Goal: Task Accomplishment & Management: Use online tool/utility

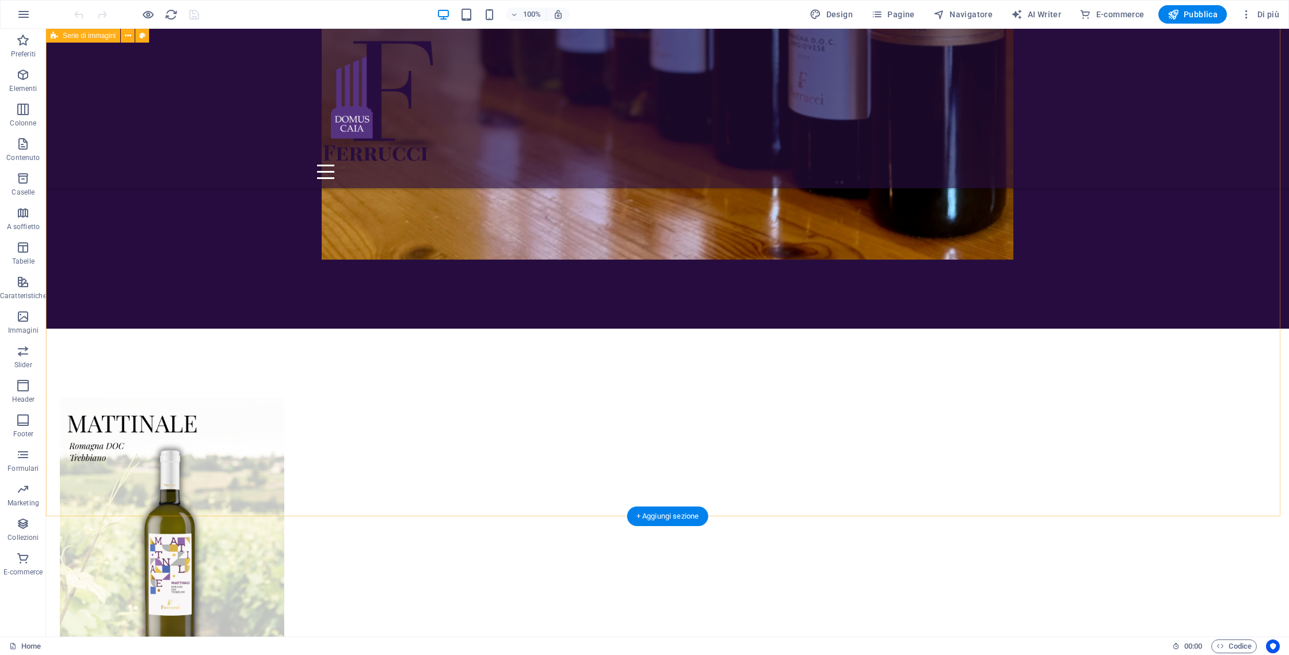
scroll to position [2578, 0]
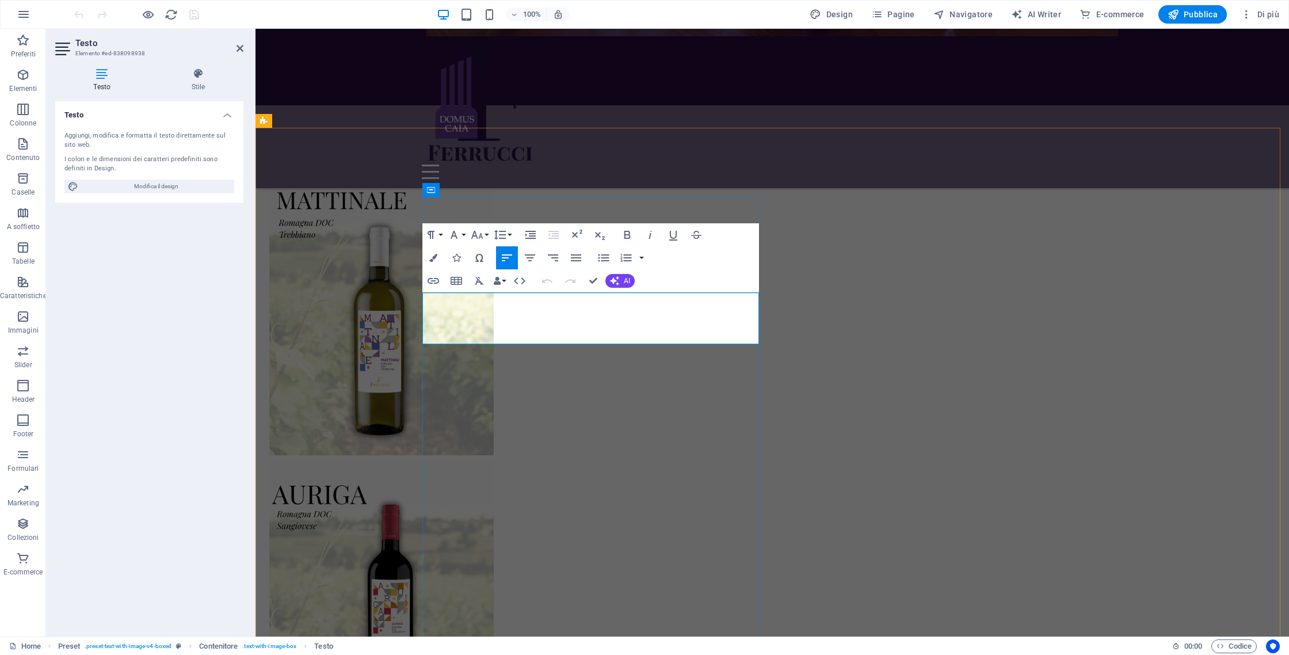
drag, startPoint x: 587, startPoint y: 341, endPoint x: 1, endPoint y: 203, distance: 602.2
drag, startPoint x: 441, startPoint y: 299, endPoint x: 577, endPoint y: 333, distance: 139.8
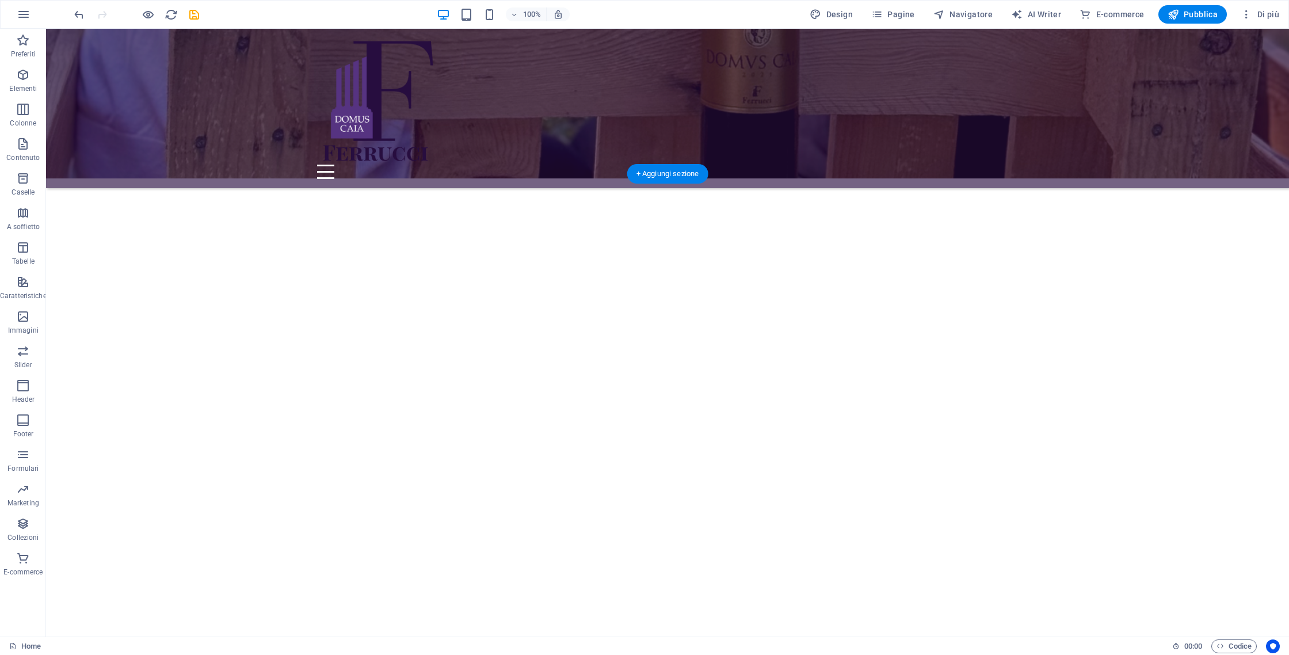
scroll to position [923, 0]
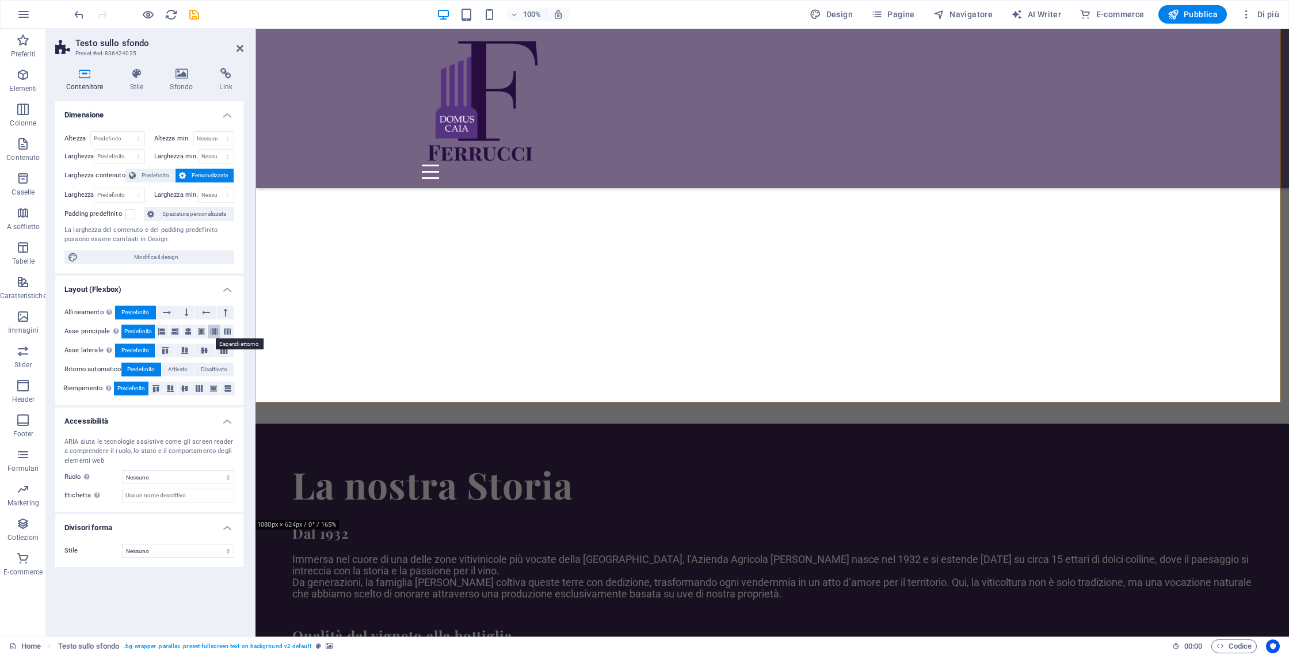
click at [208, 332] on button at bounding box center [214, 332] width 13 height 14
click at [159, 333] on icon at bounding box center [161, 332] width 7 height 14
click at [177, 74] on icon at bounding box center [181, 74] width 45 height 12
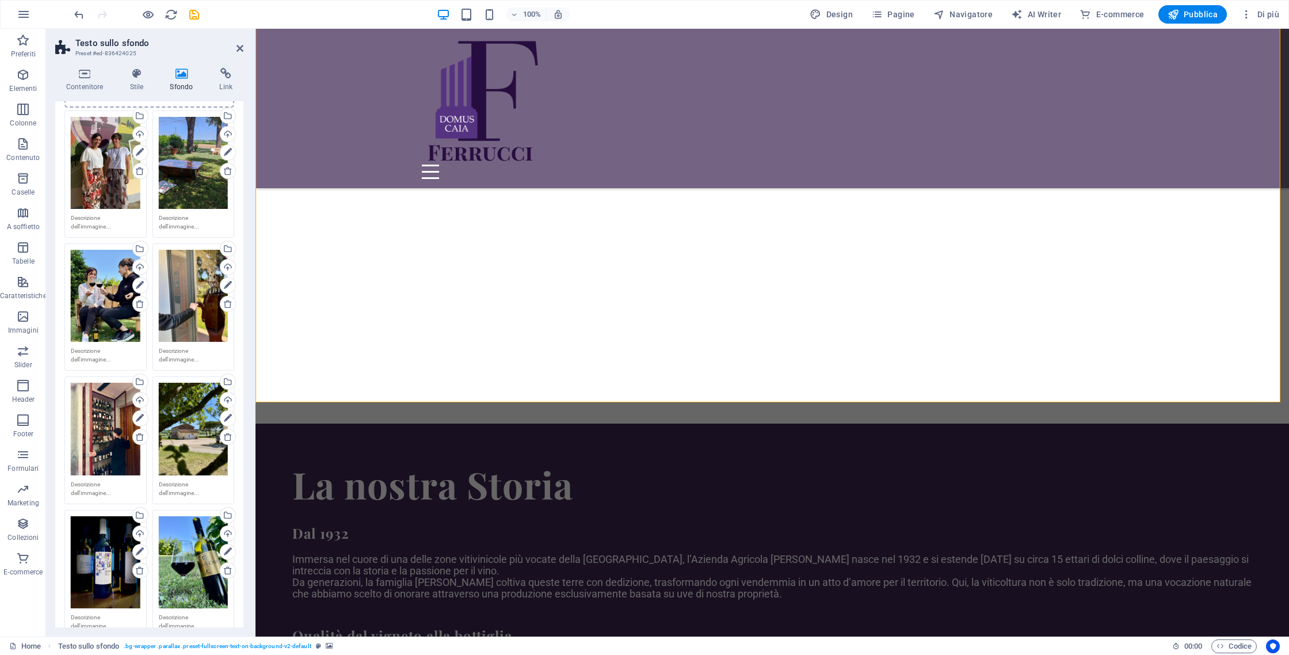
scroll to position [0, 0]
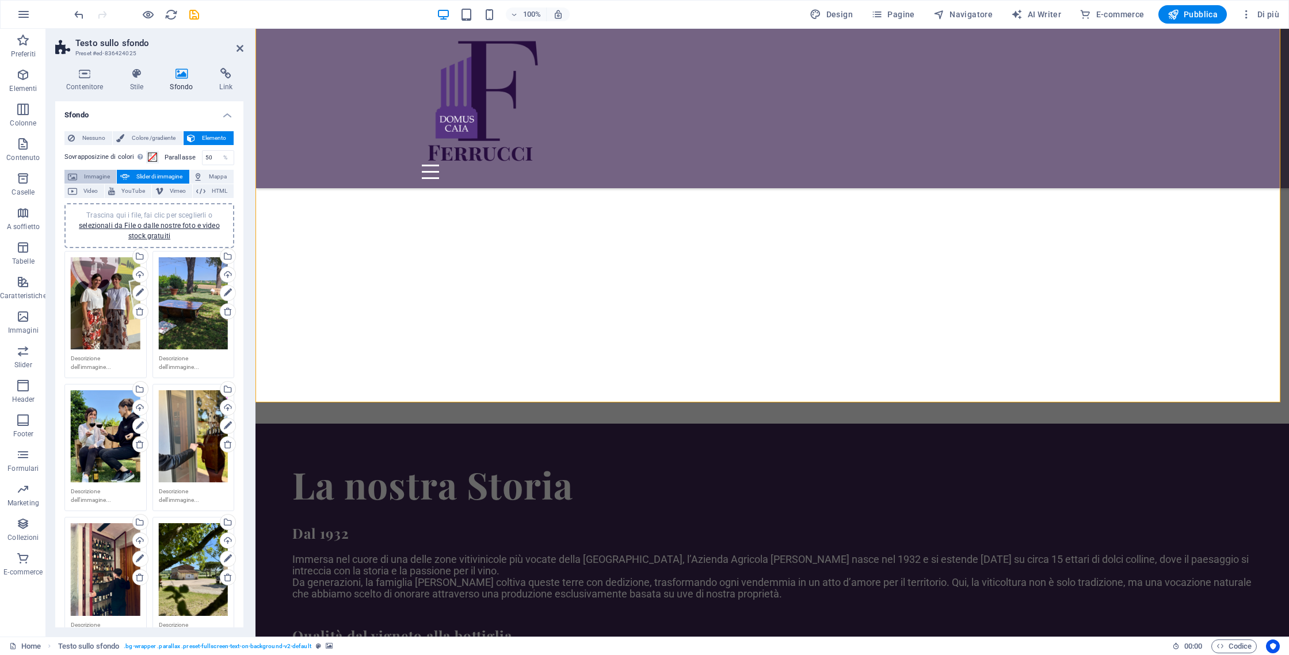
click at [103, 181] on span "Immagine" at bounding box center [97, 177] width 32 height 14
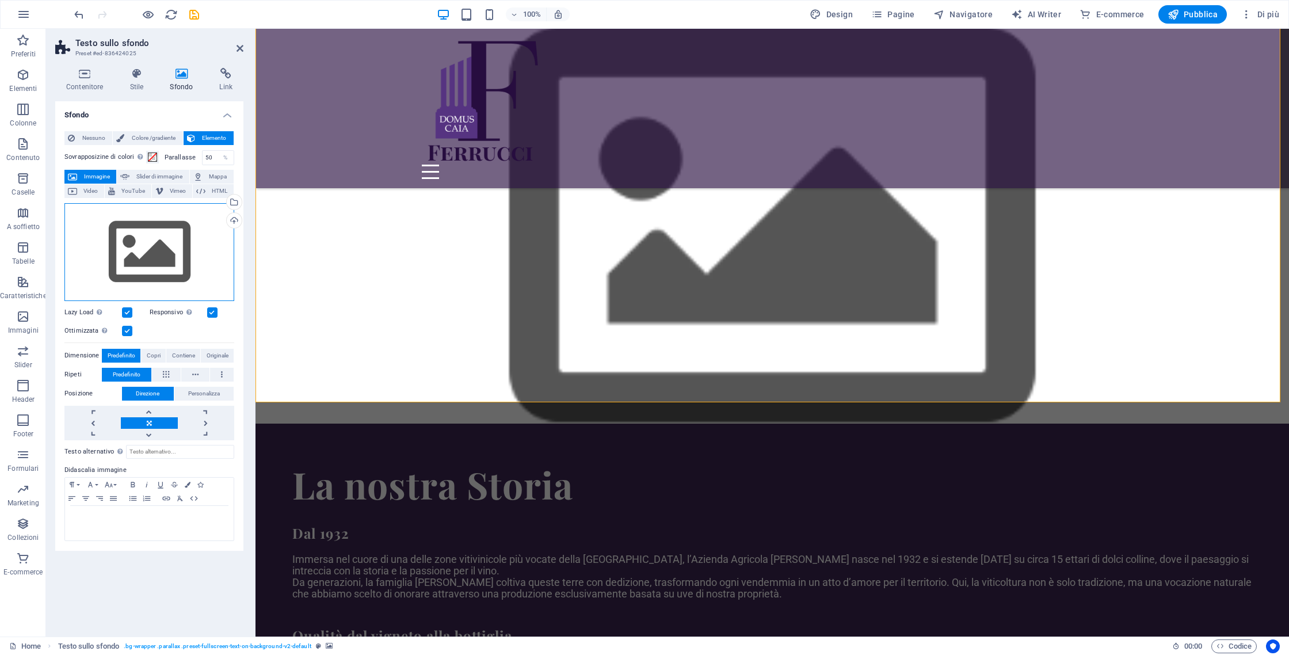
click at [133, 228] on div "Trascina qui i file, fai clic per sceglierli o selezionali da File o dalle nost…" at bounding box center [149, 252] width 170 height 98
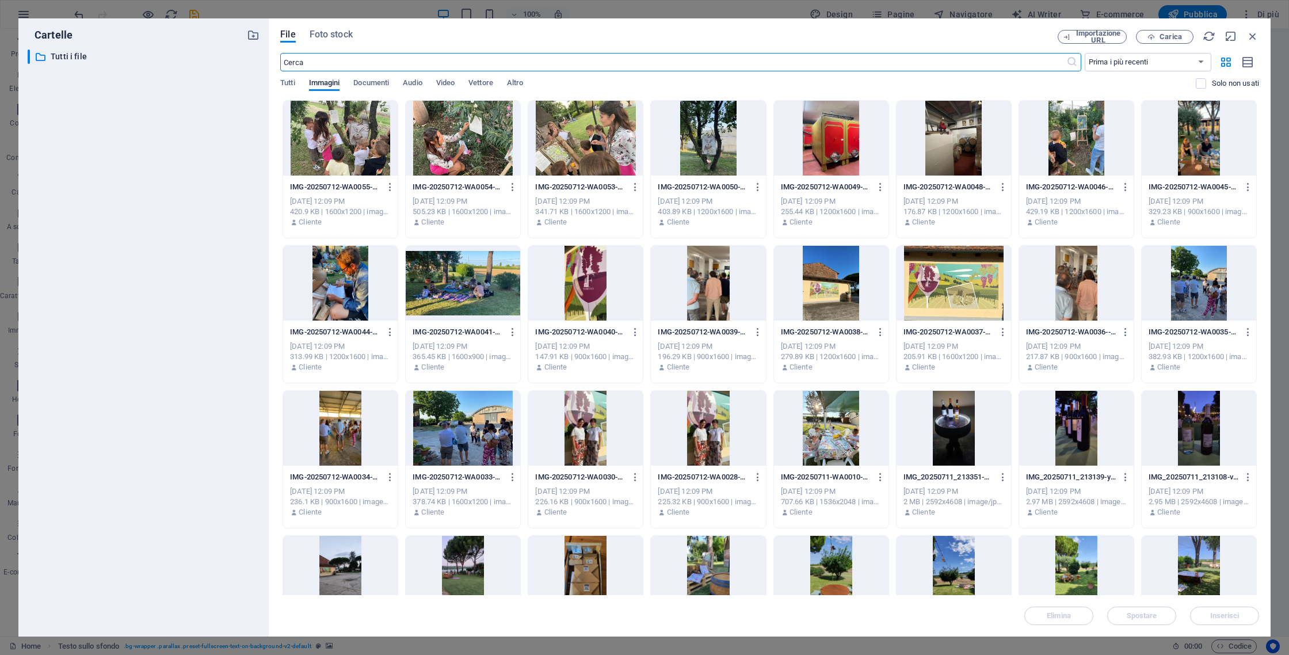
scroll to position [242, 0]
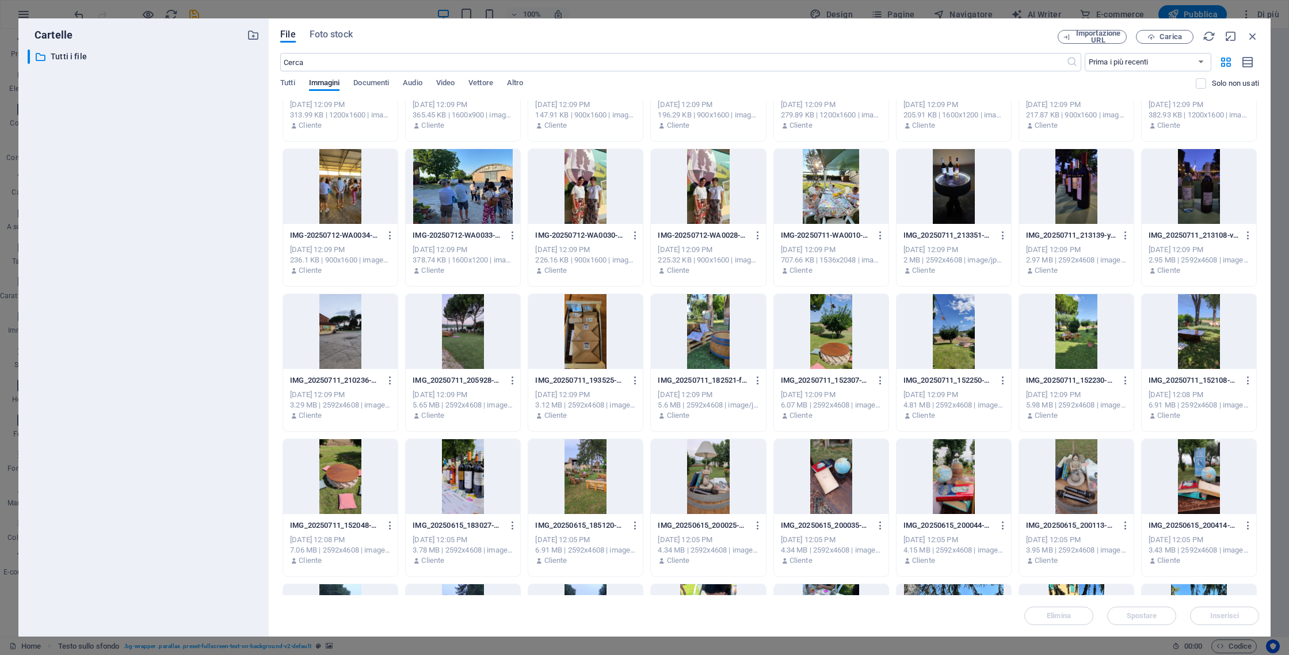
click at [556, 170] on div at bounding box center [585, 186] width 115 height 75
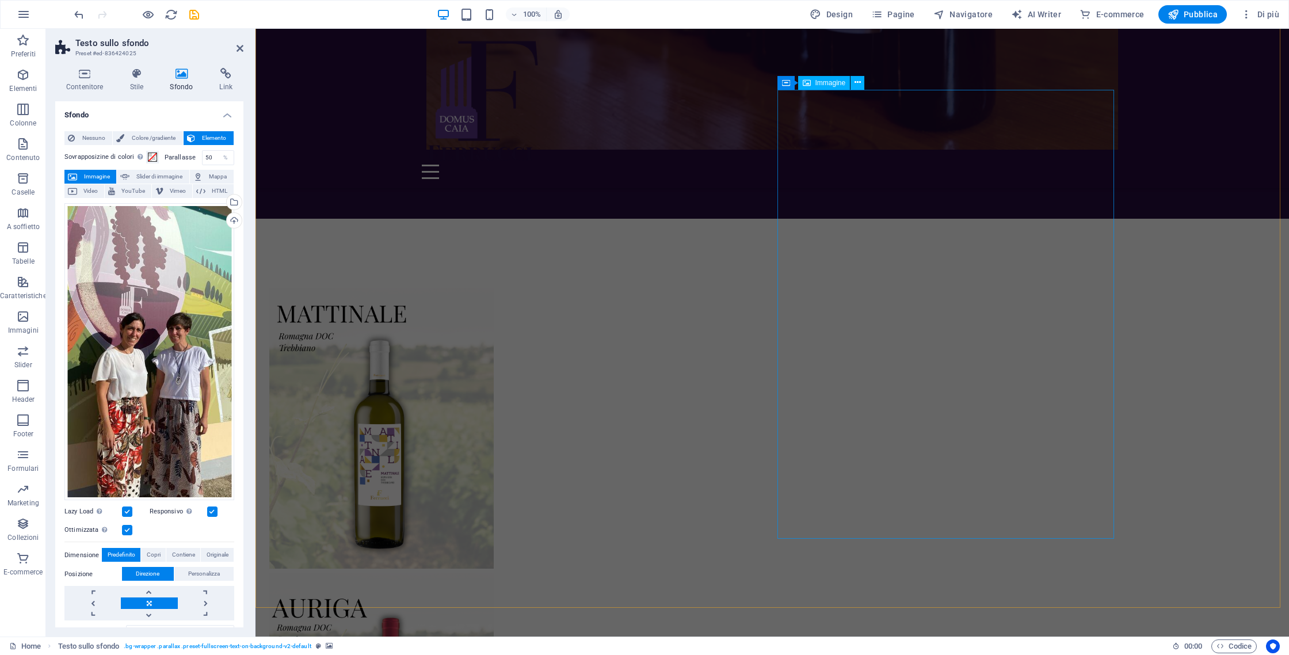
scroll to position [2719, 0]
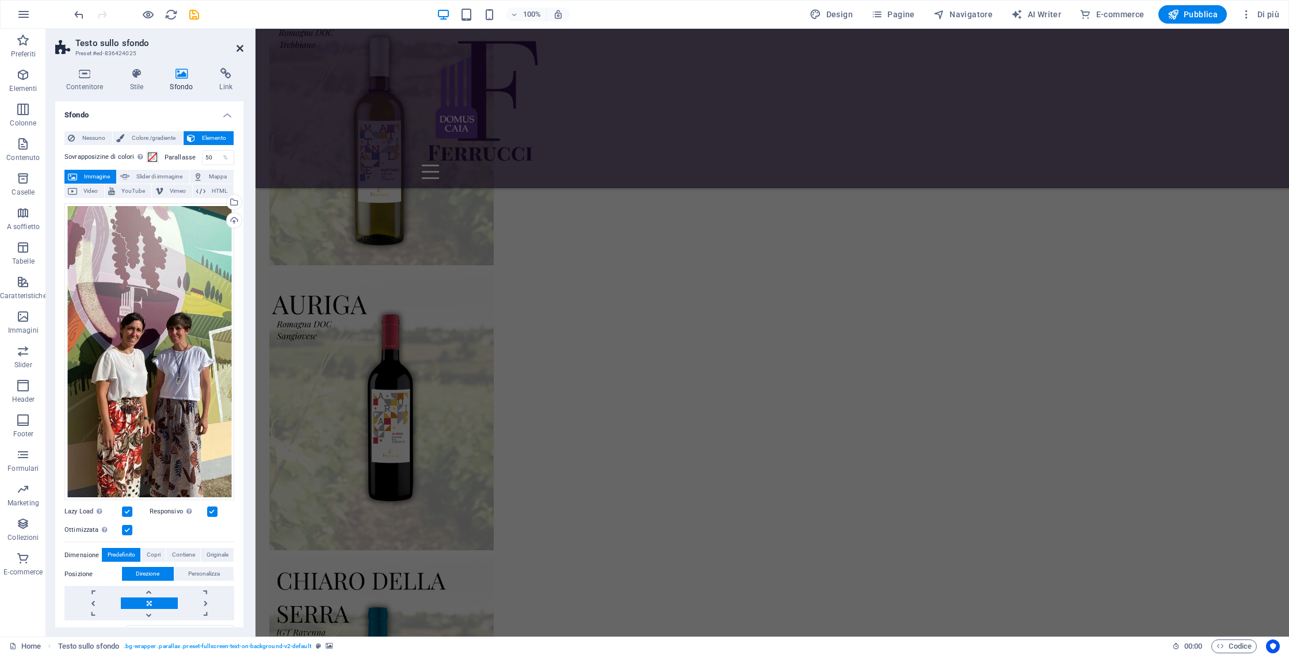
click at [239, 47] on icon at bounding box center [239, 48] width 7 height 9
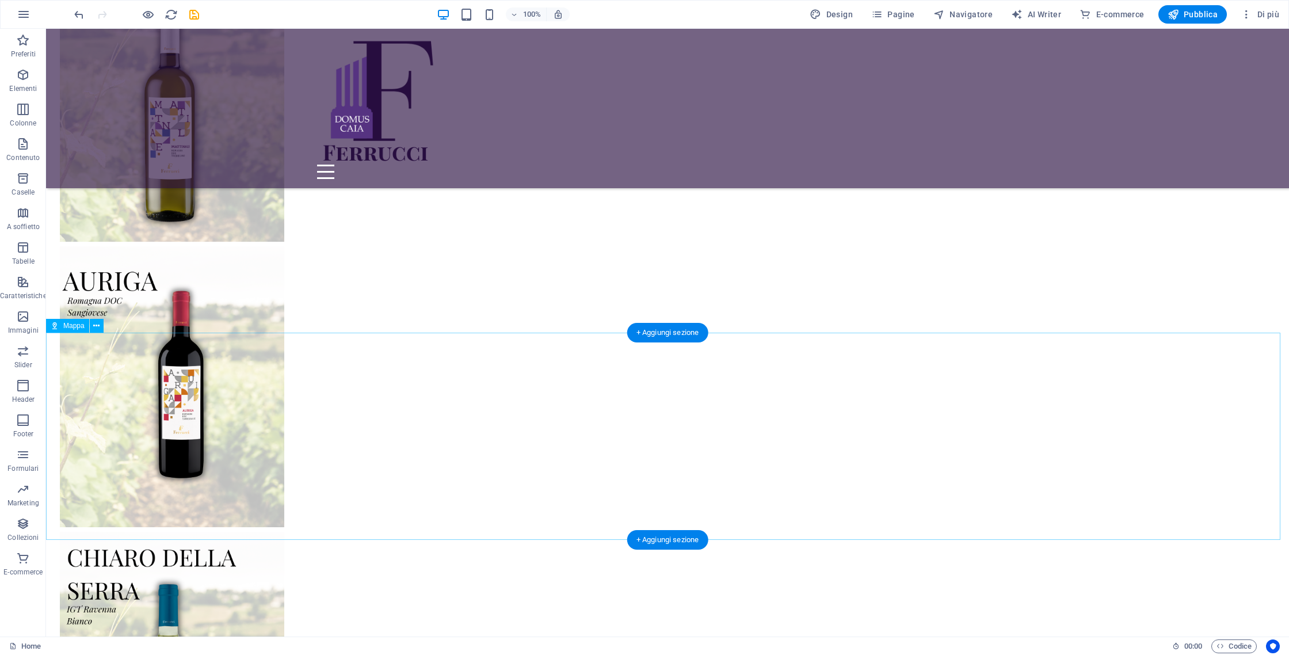
scroll to position [3306, 0]
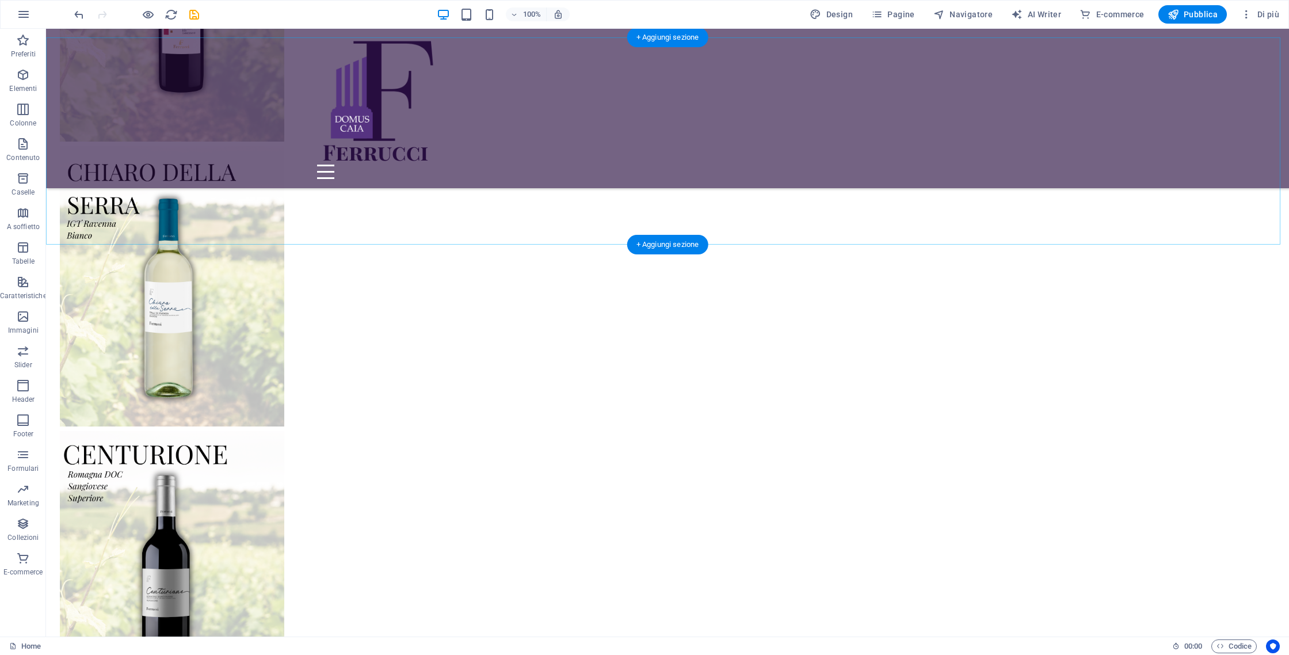
click at [686, 238] on div "+ Aggiungi sezione" at bounding box center [667, 245] width 81 height 20
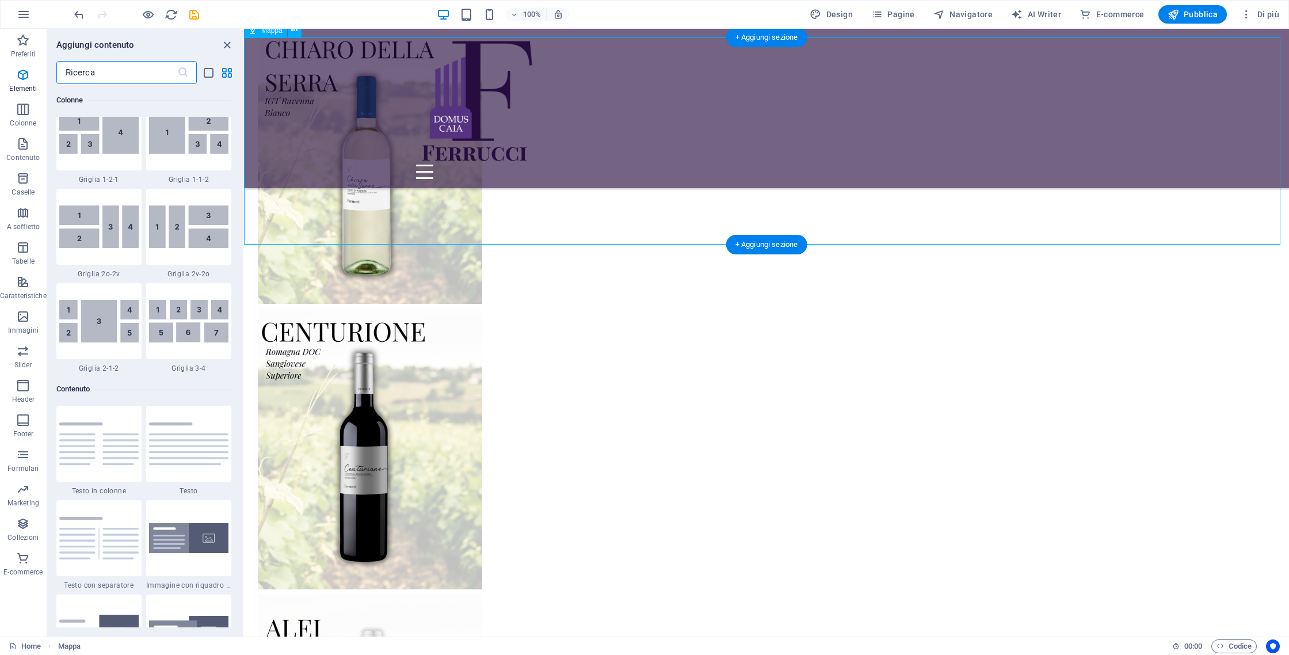
scroll to position [2013, 0]
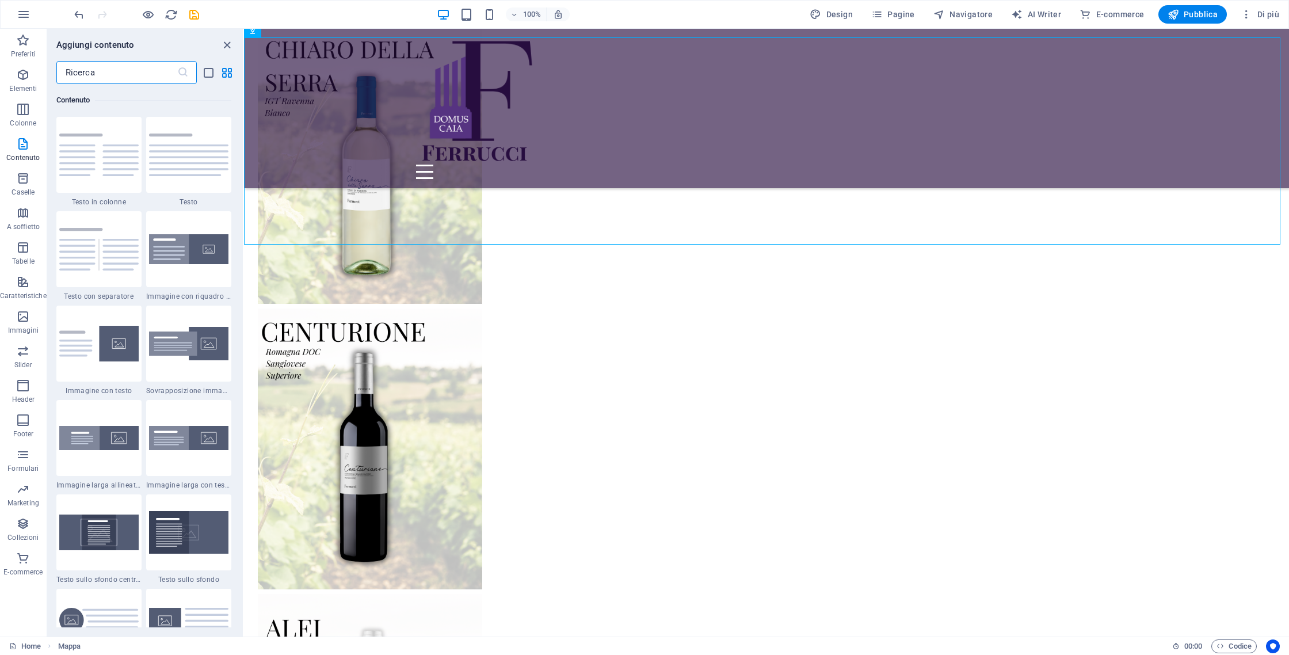
click at [159, 64] on input "text" at bounding box center [116, 72] width 121 height 23
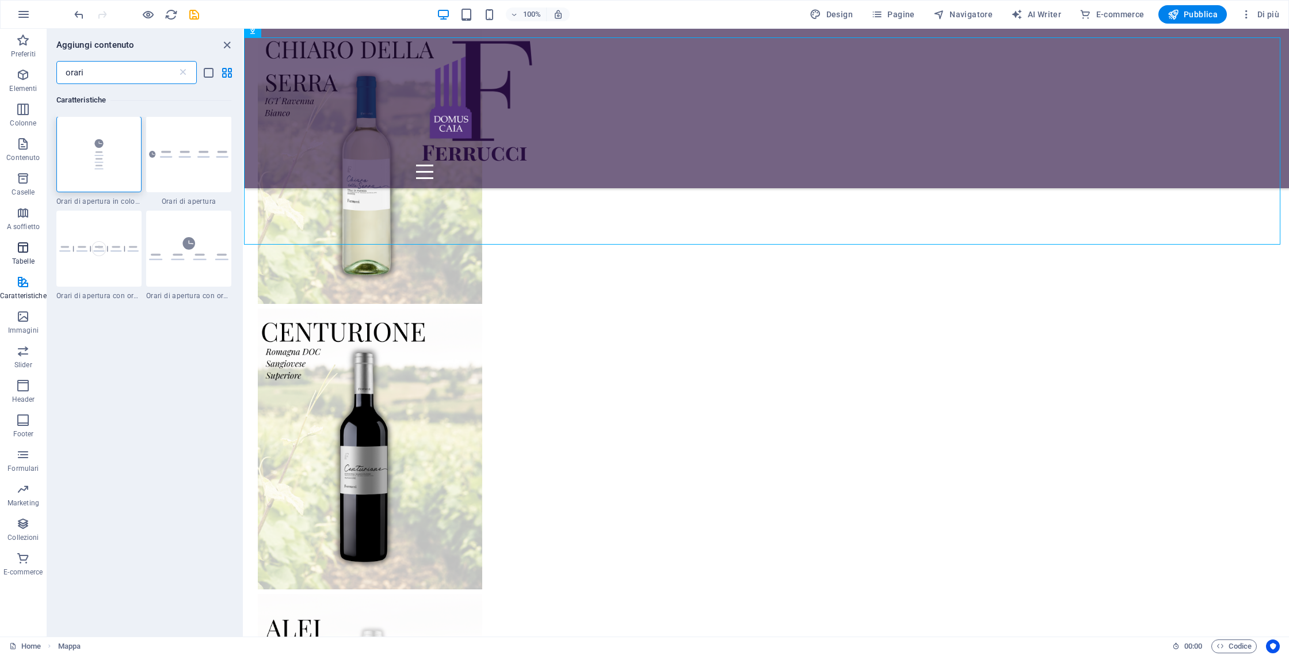
scroll to position [0, 0]
type input "orari"
click at [162, 242] on img at bounding box center [188, 249] width 79 height 23
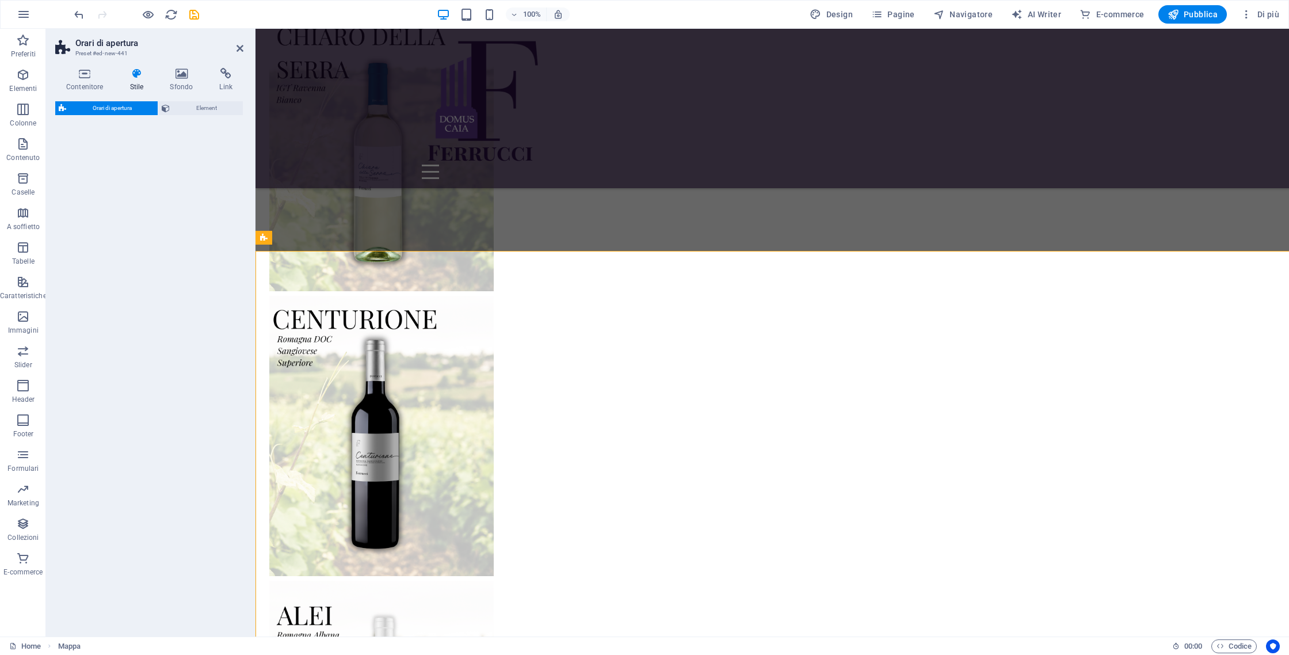
select select "rem"
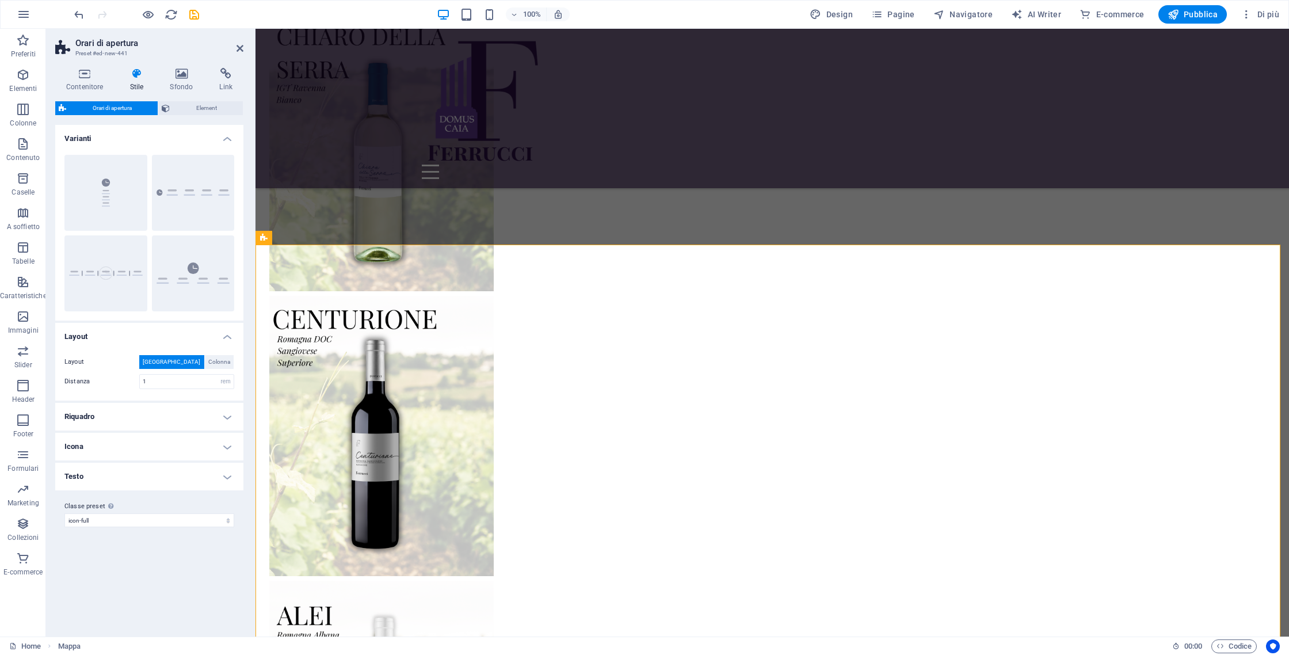
scroll to position [3257, 0]
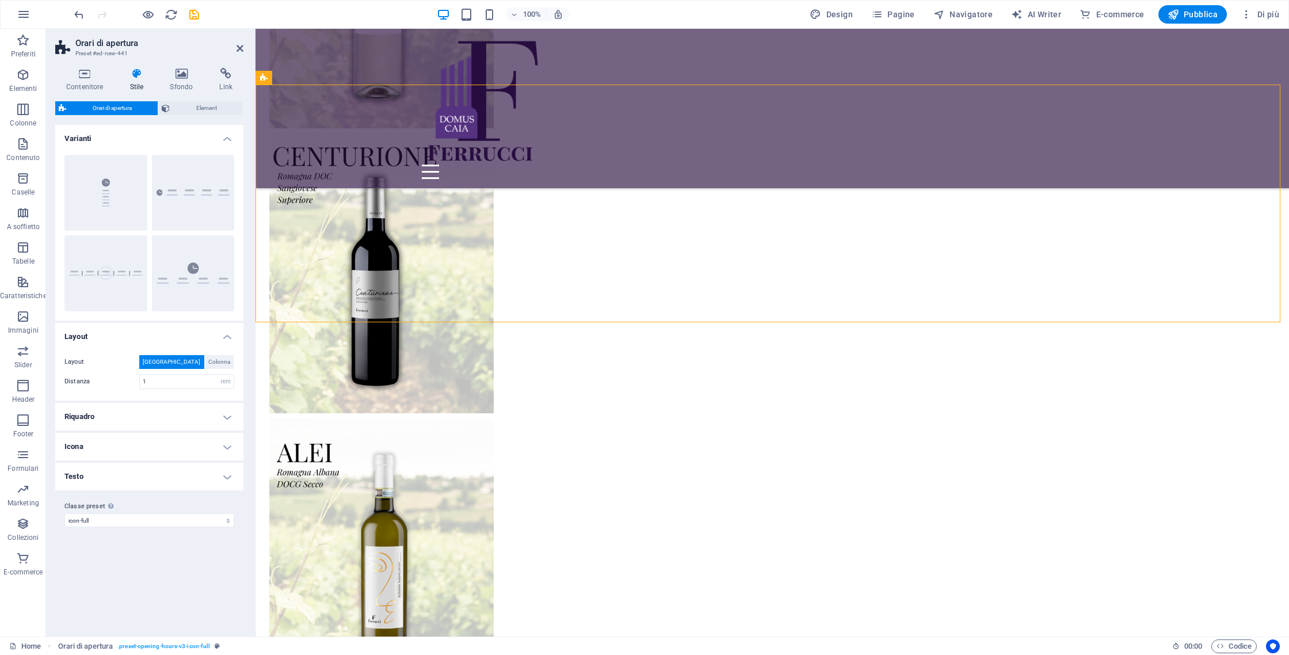
drag, startPoint x: 288, startPoint y: 313, endPoint x: 702, endPoint y: 432, distance: 430.9
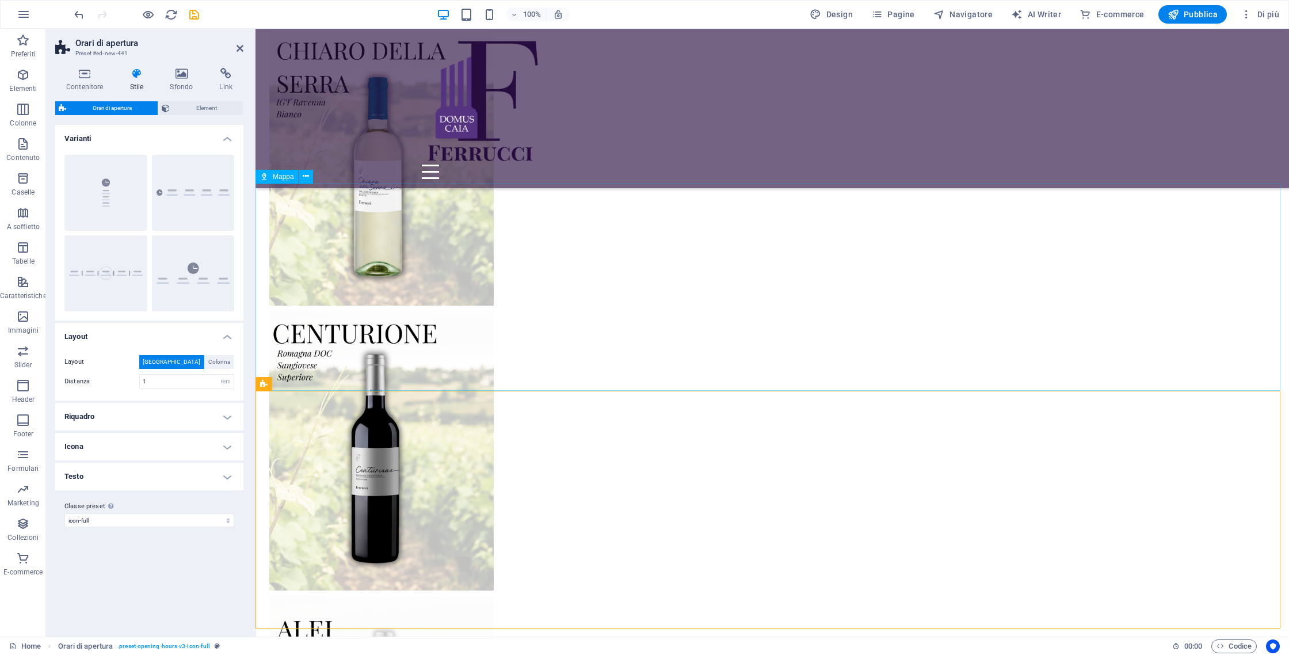
scroll to position [3112, 0]
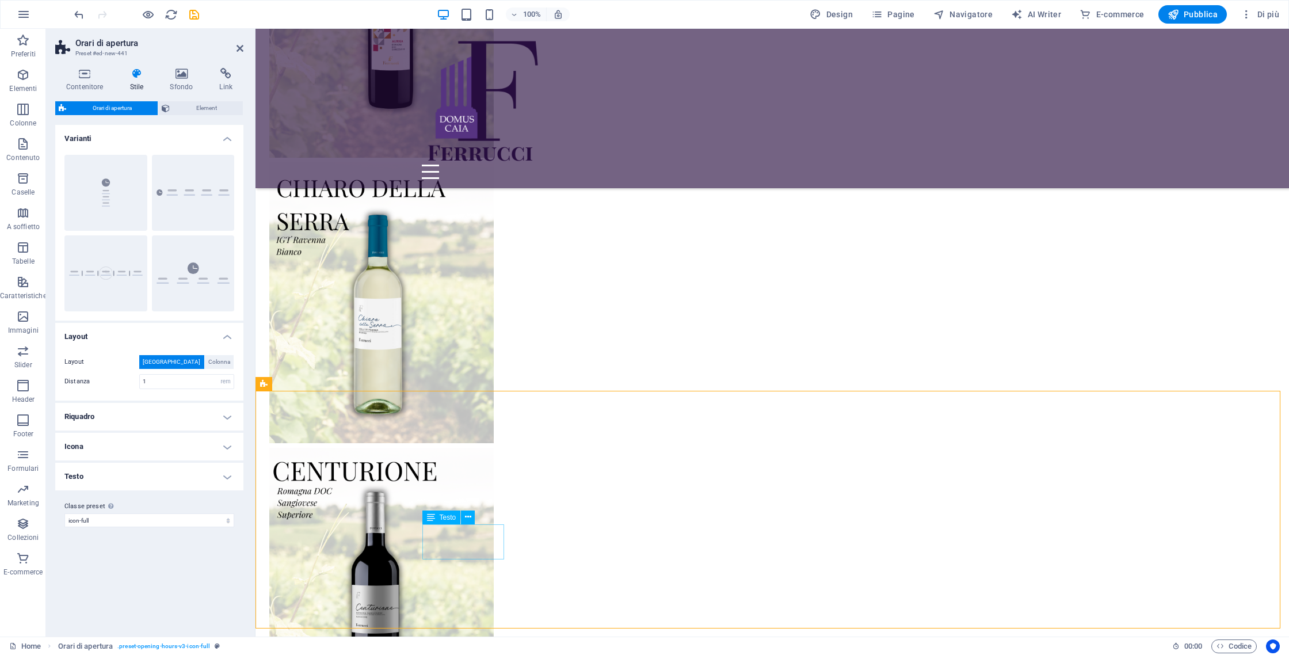
click at [128, 196] on button "Colonne" at bounding box center [105, 193] width 83 height 76
type input "0"
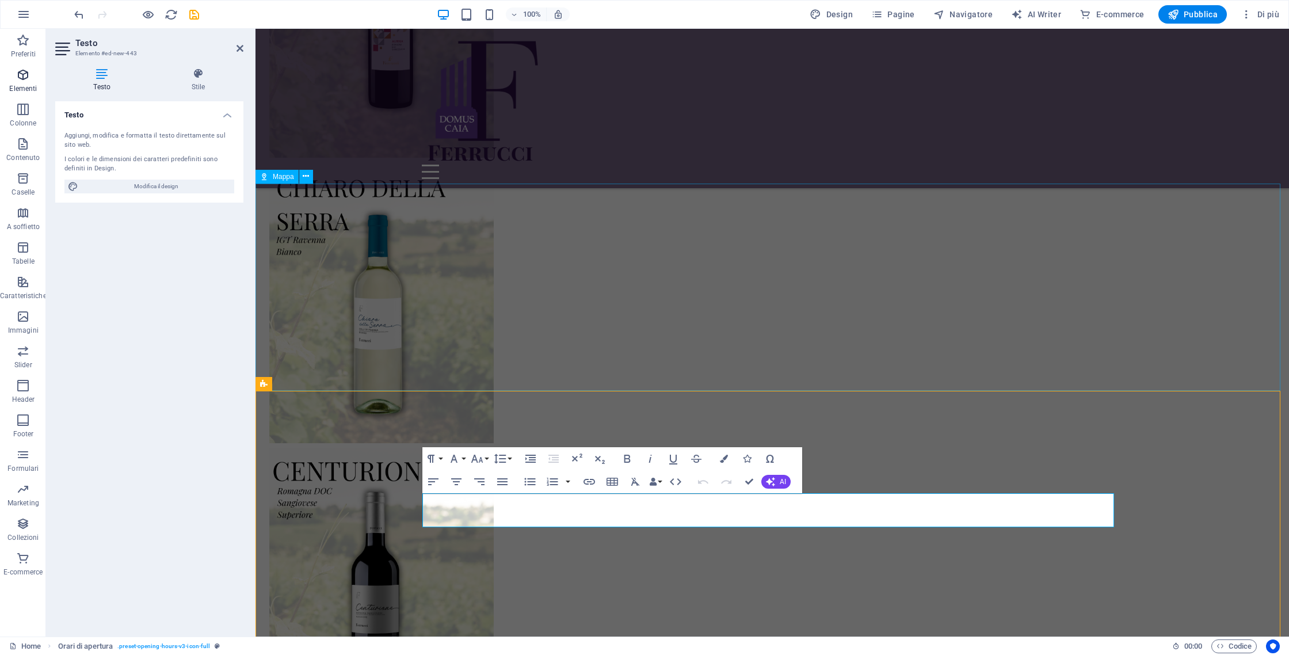
scroll to position [3160, 0]
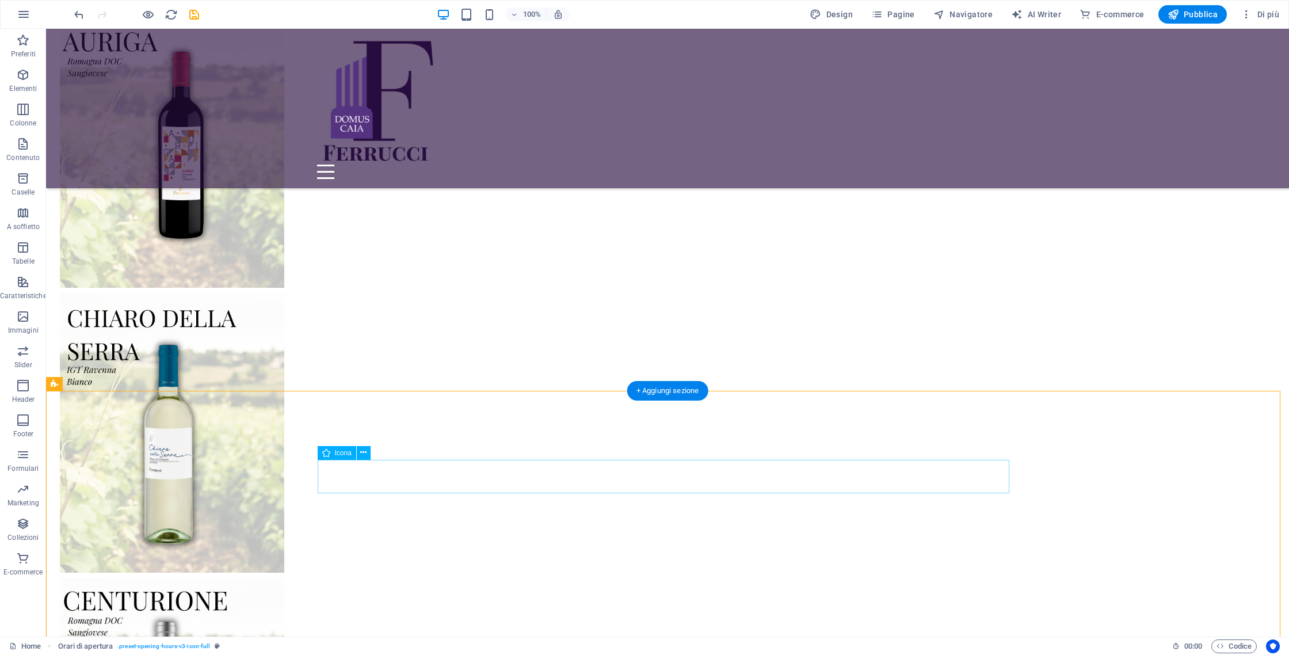
click at [82, 21] on div at bounding box center [136, 14] width 129 height 18
click at [82, 19] on div at bounding box center [136, 14] width 129 height 18
click at [80, 17] on icon "undo" at bounding box center [78, 14] width 13 height 13
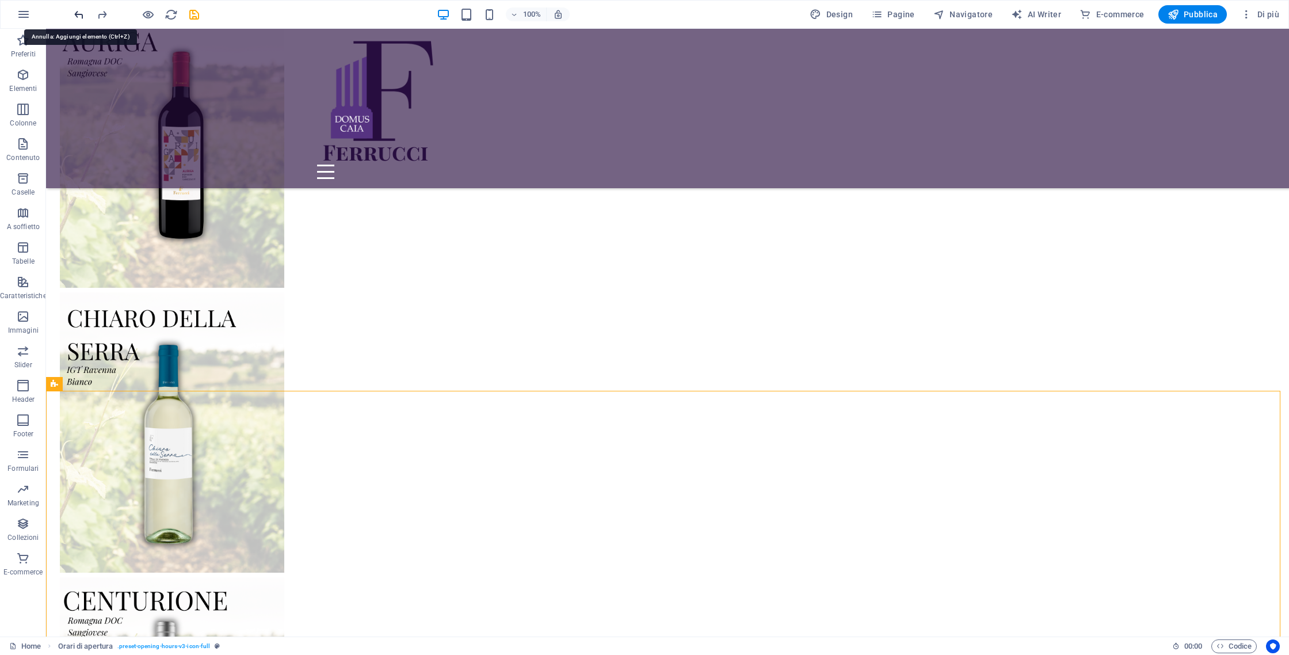
click at [80, 17] on icon "undo" at bounding box center [78, 14] width 13 height 13
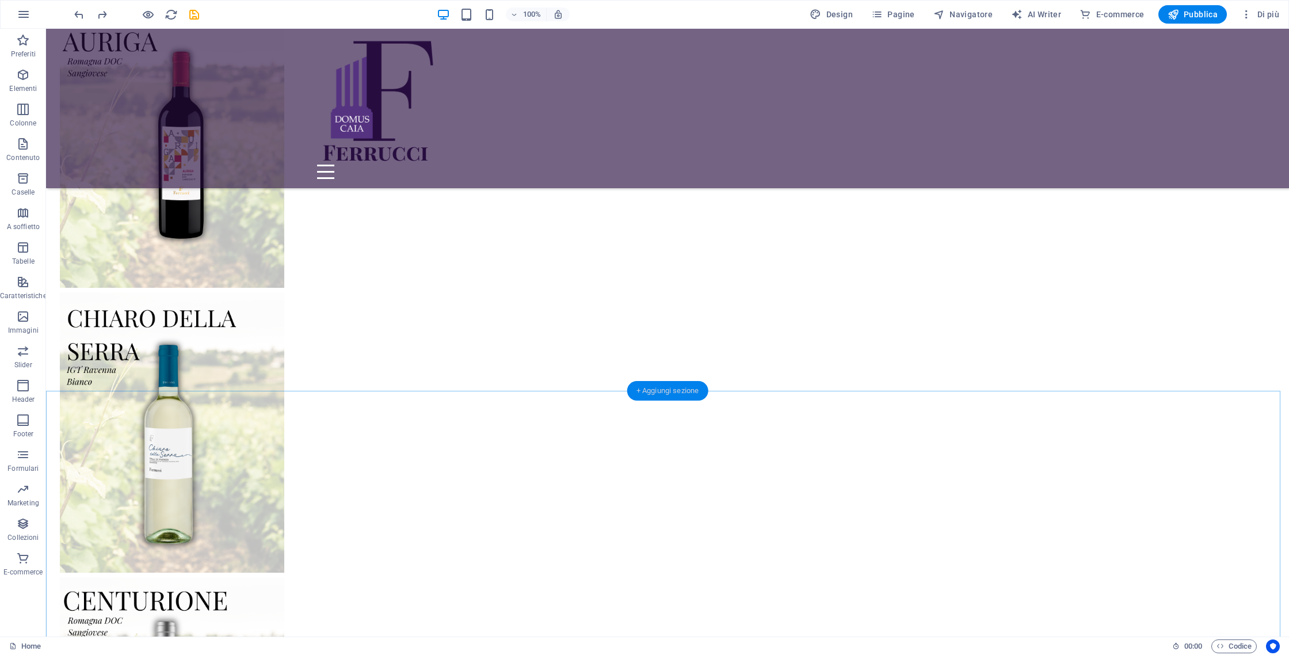
click at [665, 394] on div "+ Aggiungi sezione" at bounding box center [667, 391] width 81 height 20
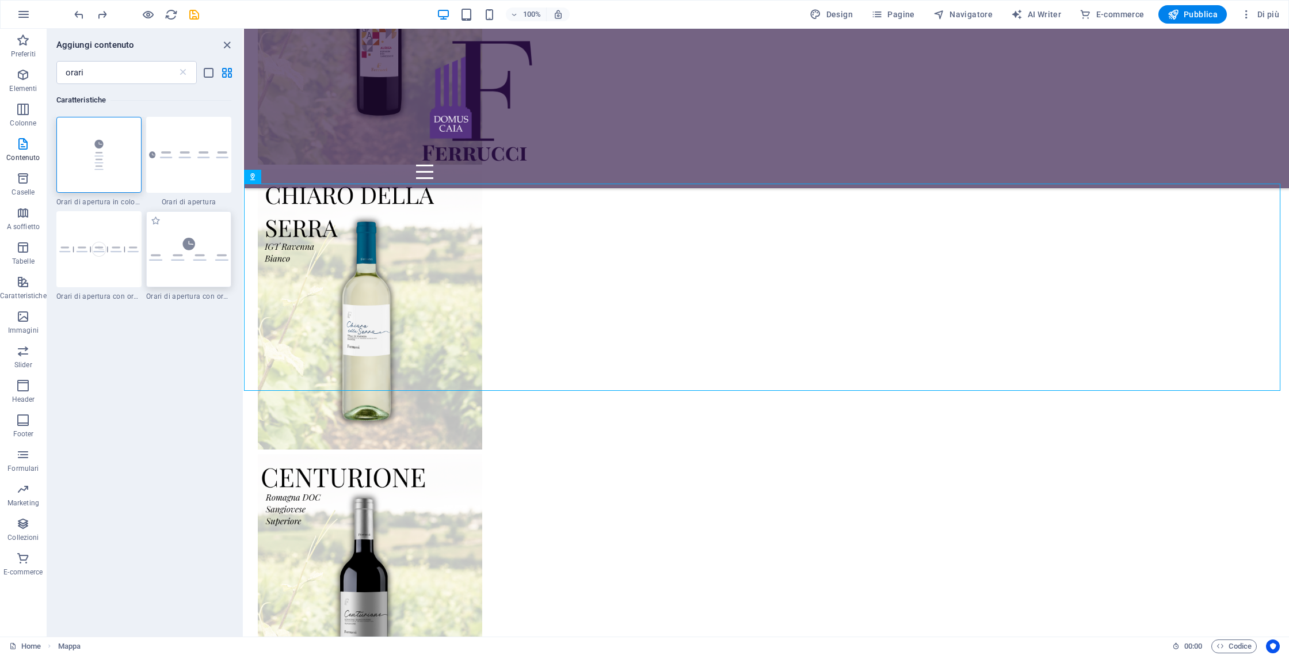
click at [173, 234] on div at bounding box center [188, 249] width 85 height 76
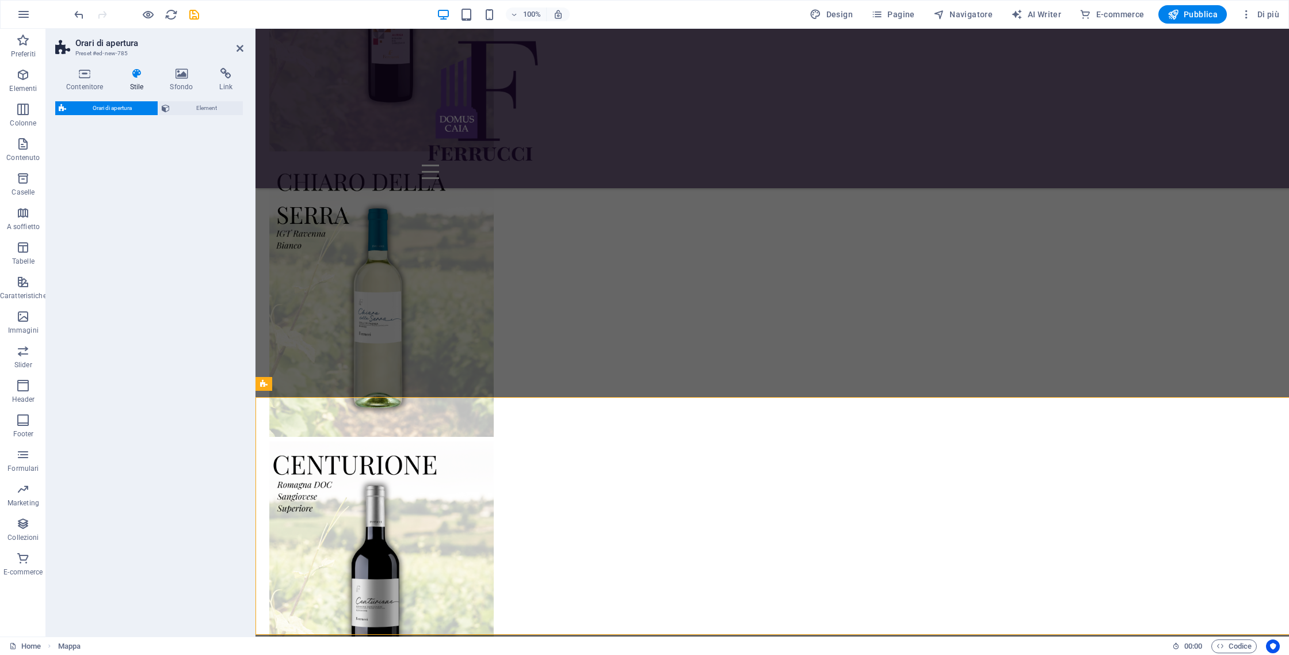
select select "rem"
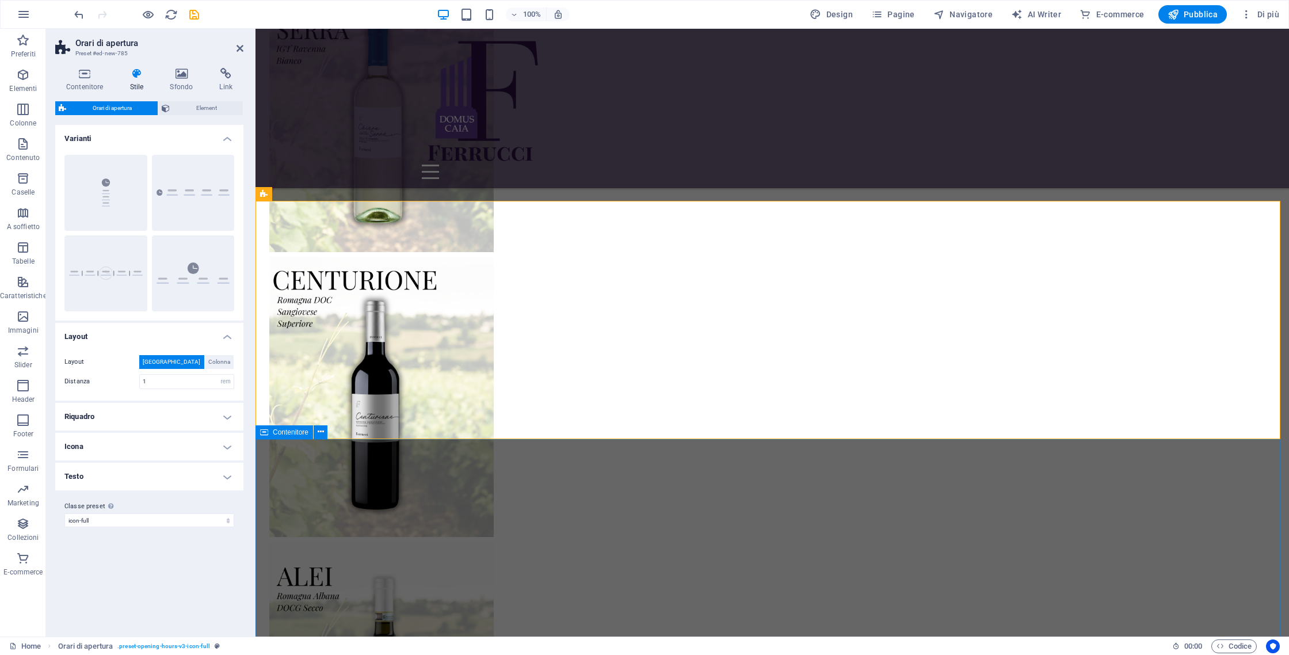
scroll to position [3303, 0]
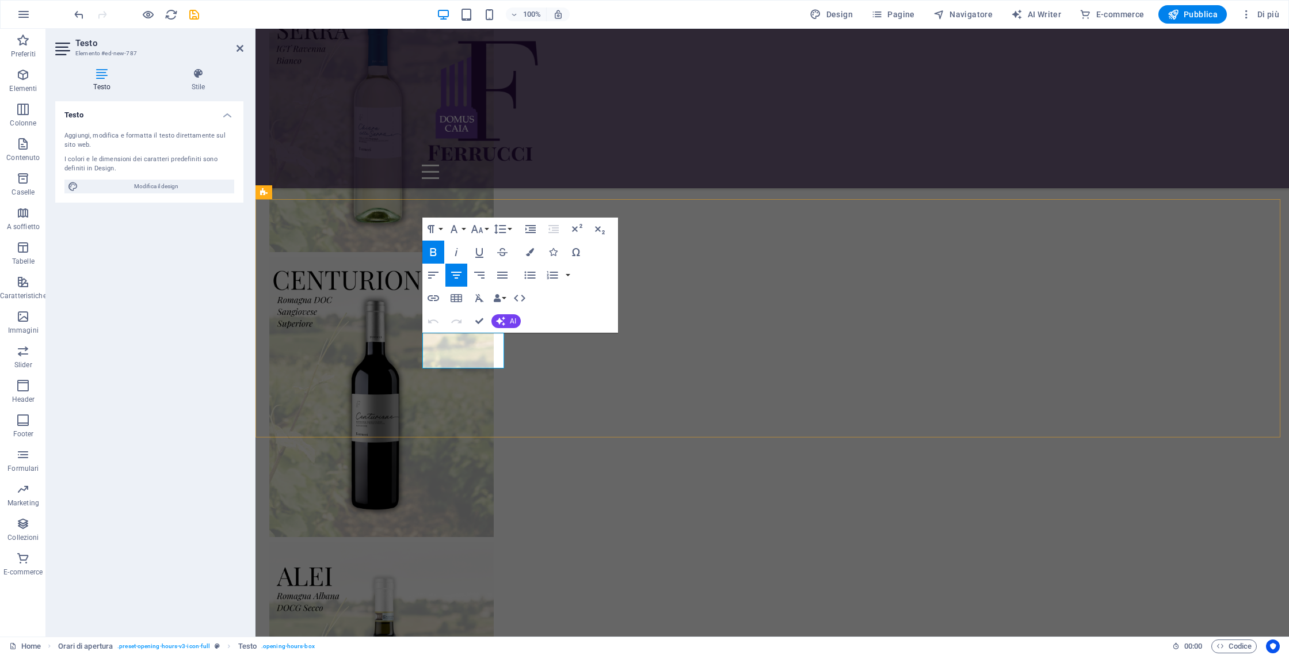
drag, startPoint x: 483, startPoint y: 345, endPoint x: 489, endPoint y: 346, distance: 6.4
drag, startPoint x: 498, startPoint y: 356, endPoint x: 391, endPoint y: 281, distance: 131.4
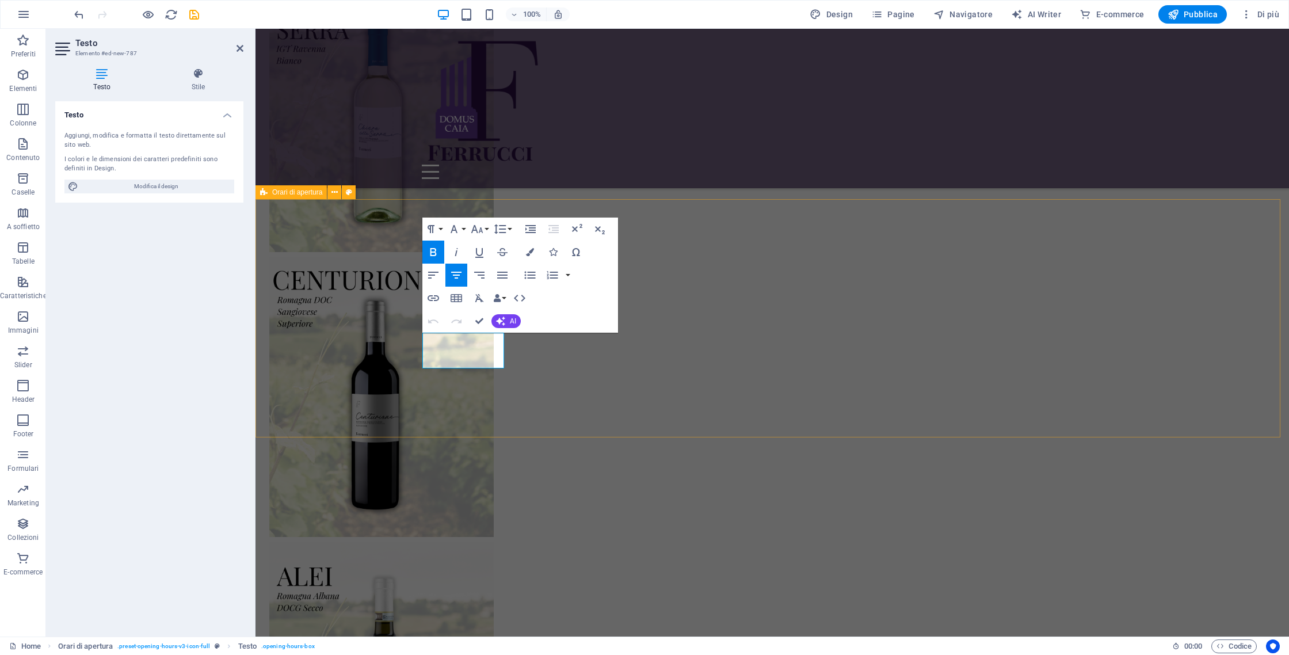
click at [518, 238] on div "Paragraph Format Normal Heading 1 Heading 2 Heading 3 Heading 4 Heading 5 Headi…" at bounding box center [520, 274] width 196 height 115
click at [532, 252] on icon "button" at bounding box center [530, 252] width 8 height 8
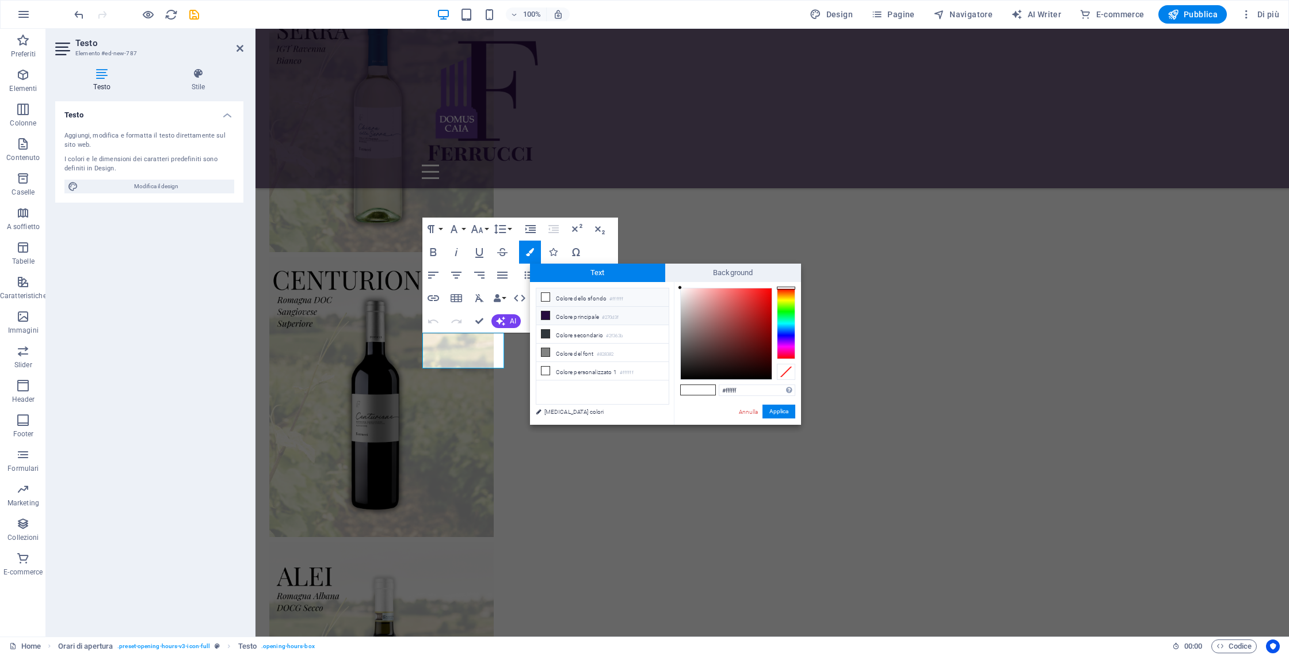
click at [558, 312] on li "Colore principale #270d3f" at bounding box center [602, 316] width 132 height 18
type input "#270d3f"
click at [790, 413] on button "Applica" at bounding box center [778, 411] width 33 height 14
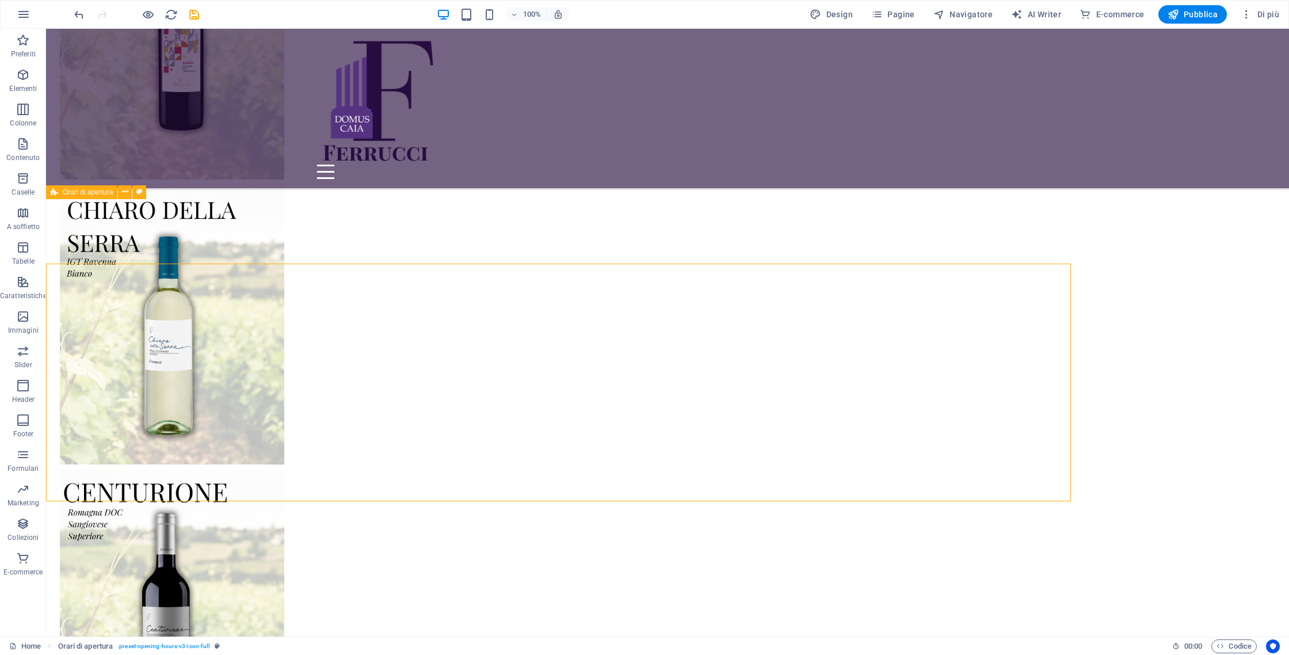
scroll to position [3352, 0]
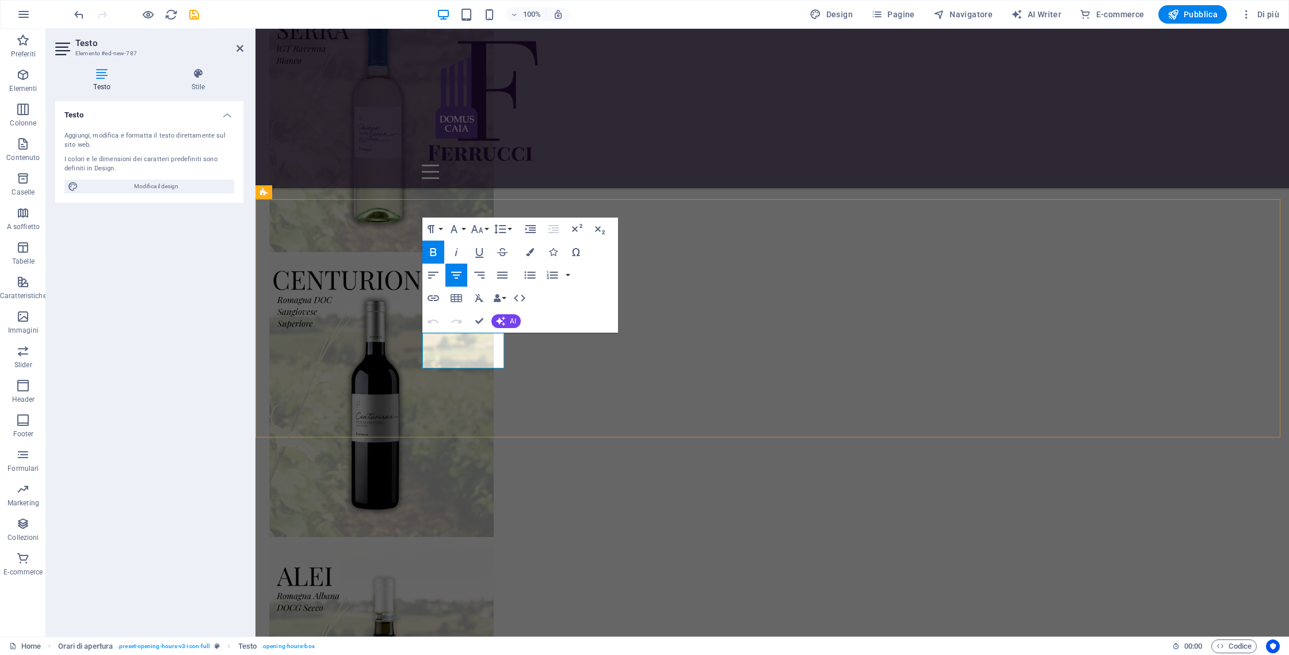
click at [238, 346] on div "Testo Aggiungi, modifica e formatta il testo direttamente sul sito web. I color…" at bounding box center [149, 364] width 188 height 526
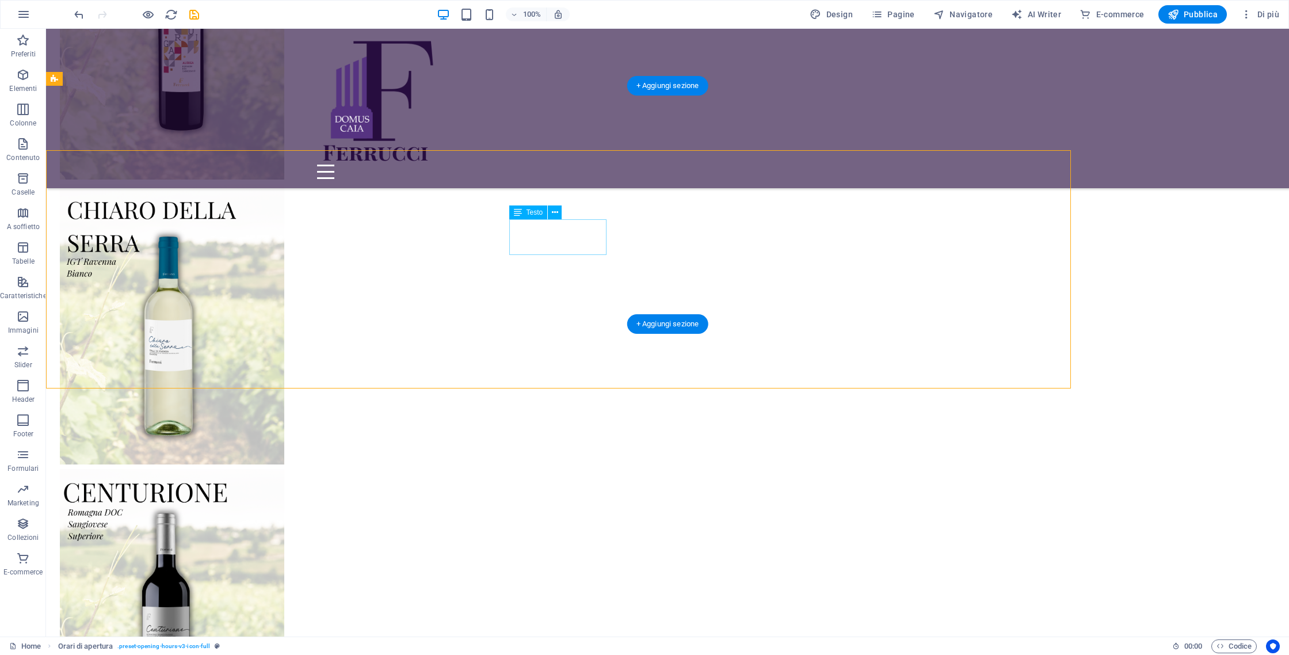
scroll to position [3352, 0]
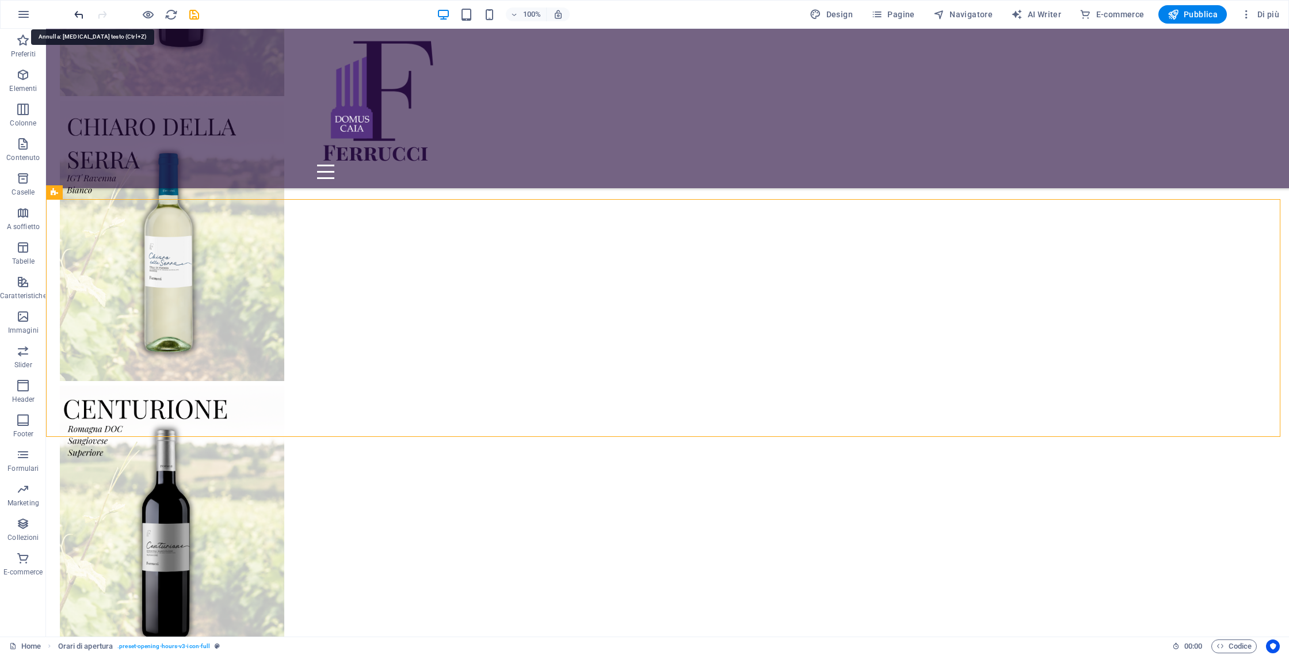
click at [77, 13] on icon "undo" at bounding box center [78, 14] width 13 height 13
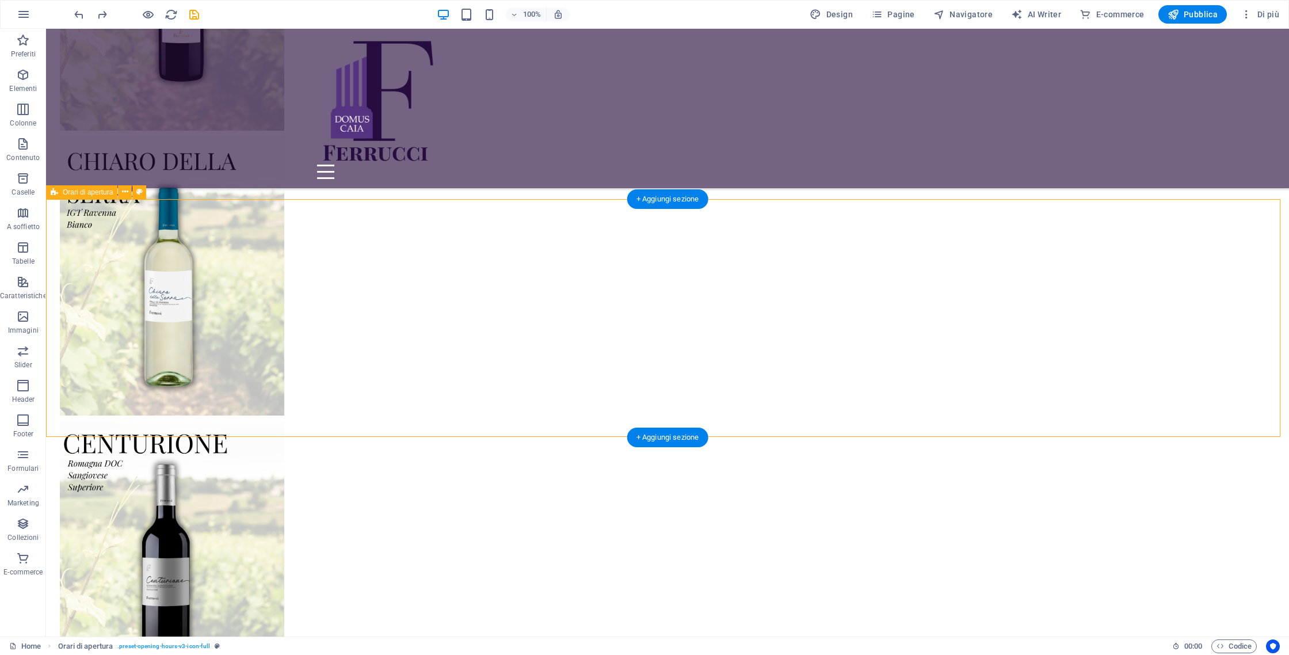
scroll to position [3303, 0]
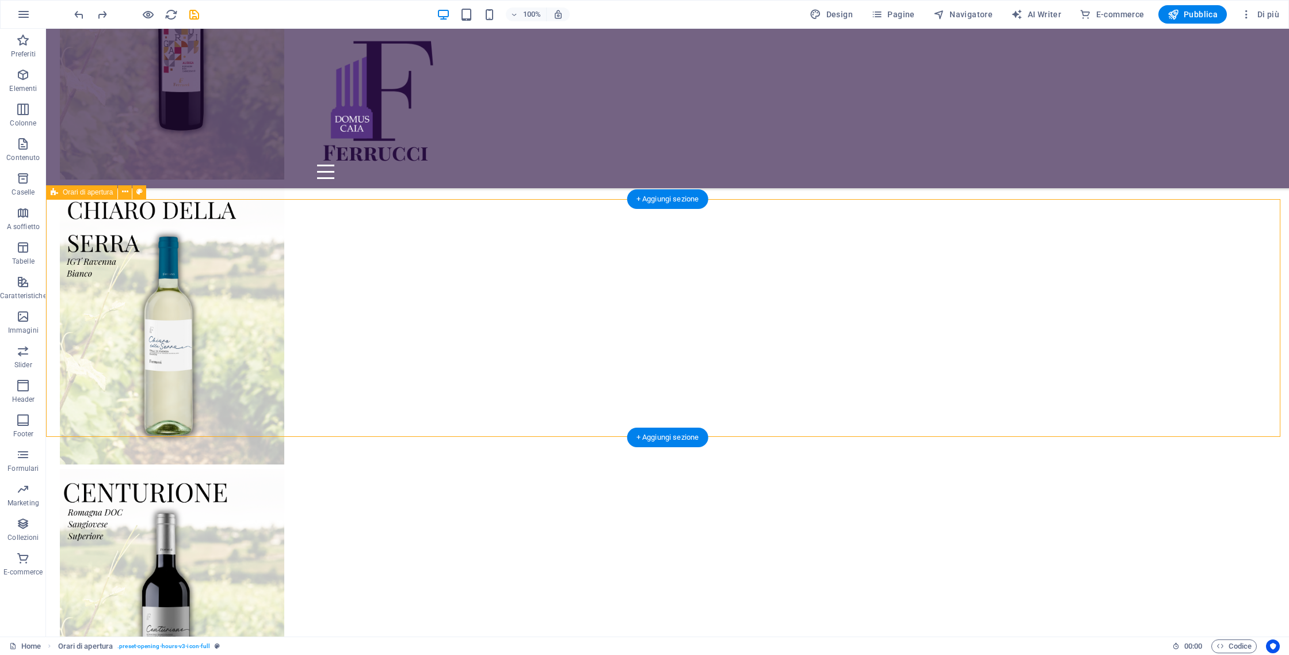
select select "rem"
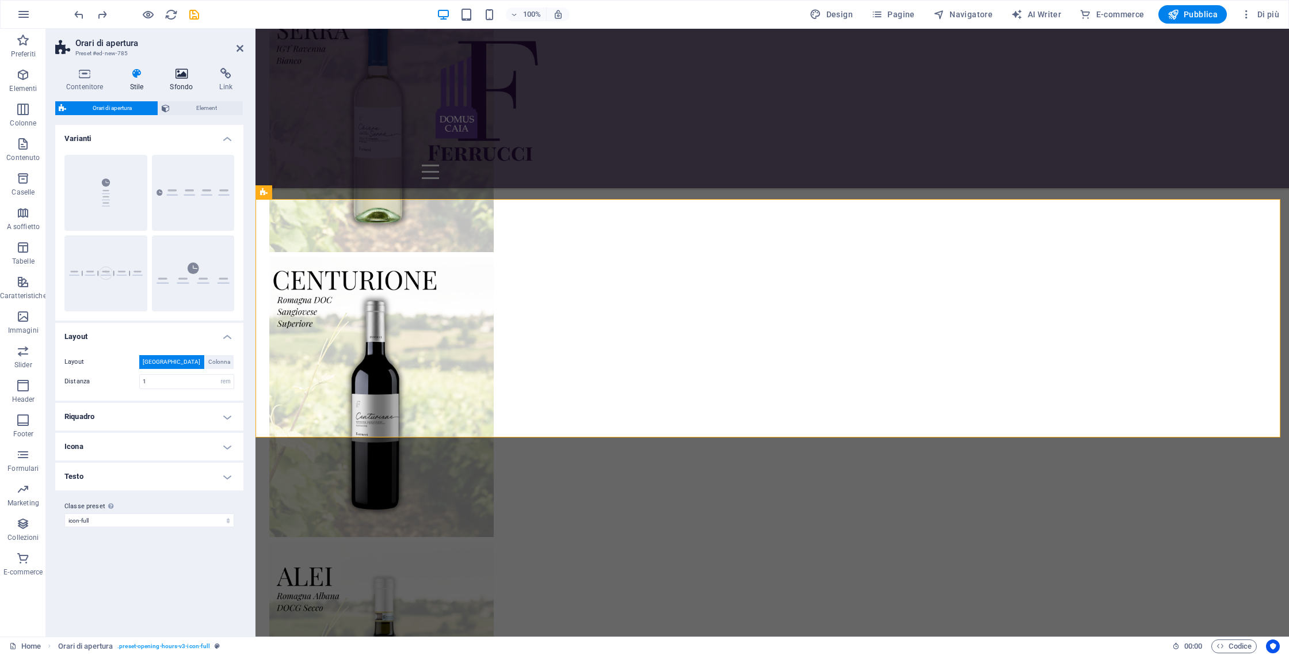
click at [171, 83] on h4 "Sfondo" at bounding box center [183, 80] width 49 height 24
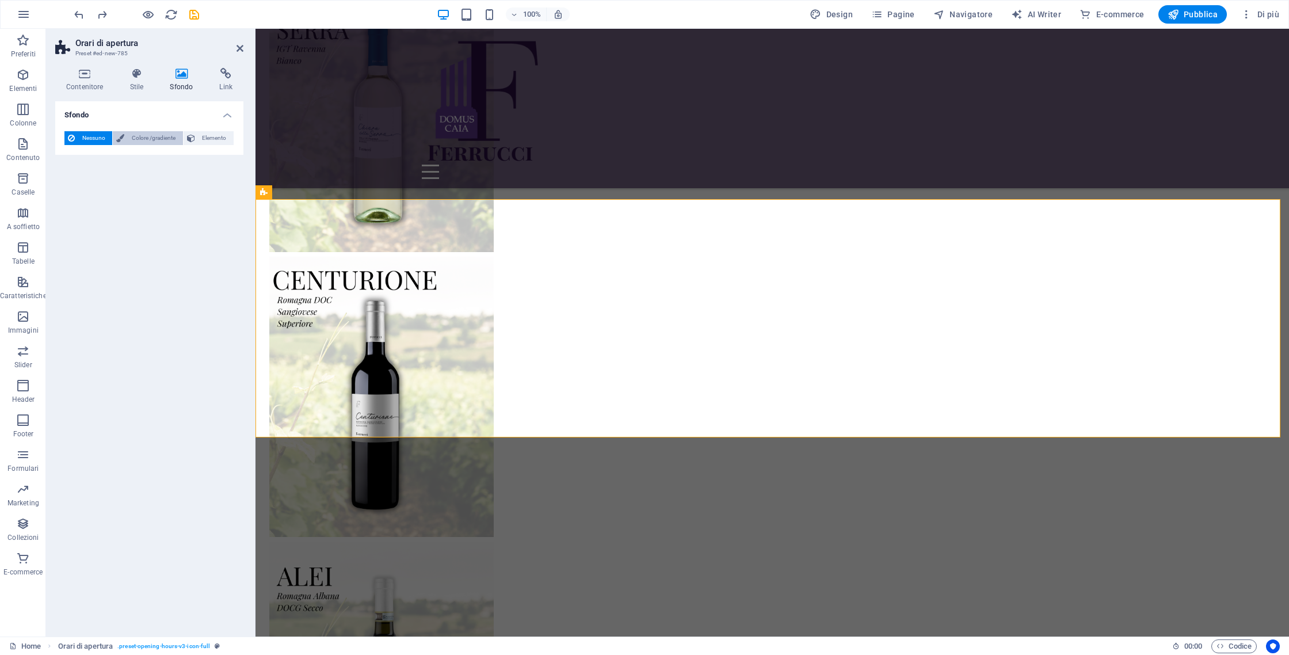
click at [146, 141] on span "Colore /gradiente" at bounding box center [153, 138] width 51 height 14
click at [77, 184] on span at bounding box center [72, 184] width 13 height 13
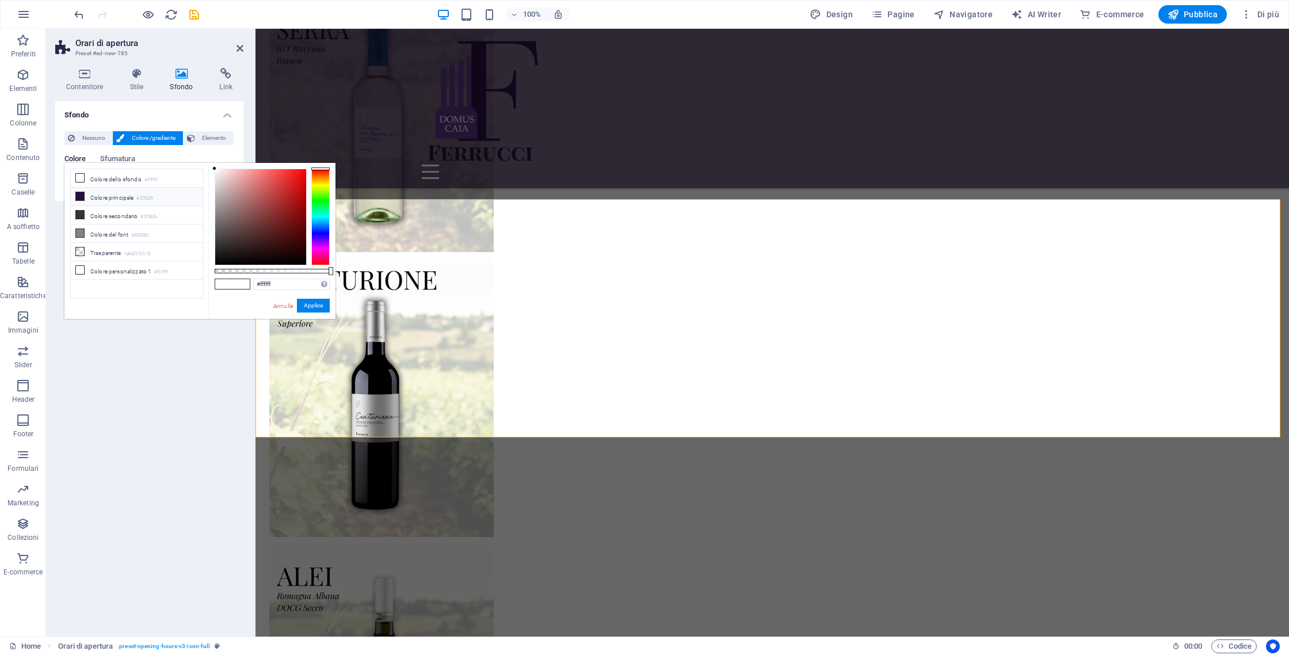
click at [116, 200] on li "Colore principale #270d3f" at bounding box center [137, 197] width 132 height 18
type input "#270d3f"
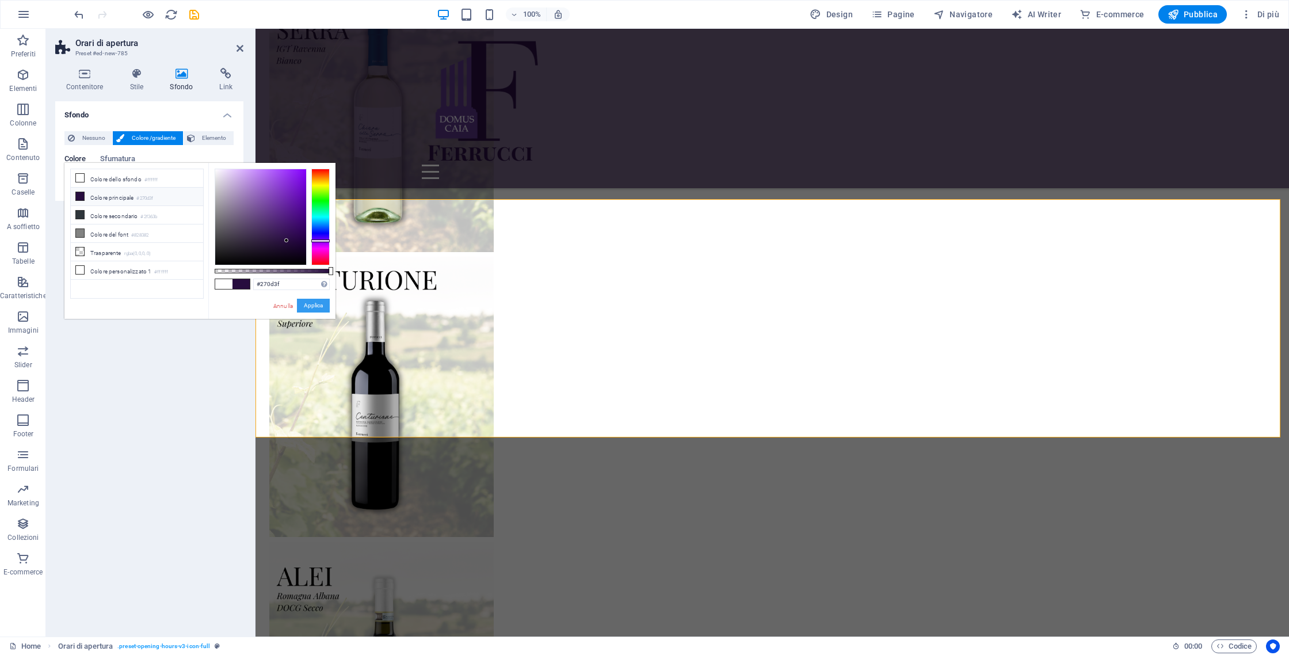
click at [310, 308] on button "Applica" at bounding box center [313, 306] width 33 height 14
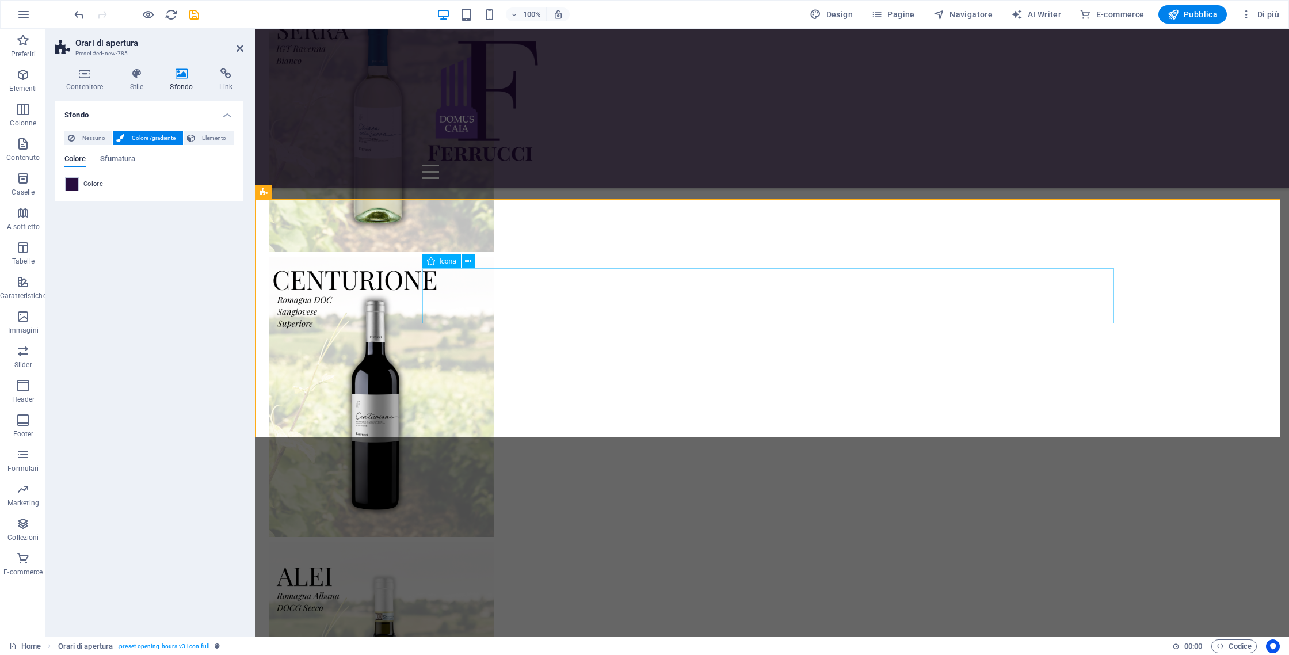
select select "xMidYMid"
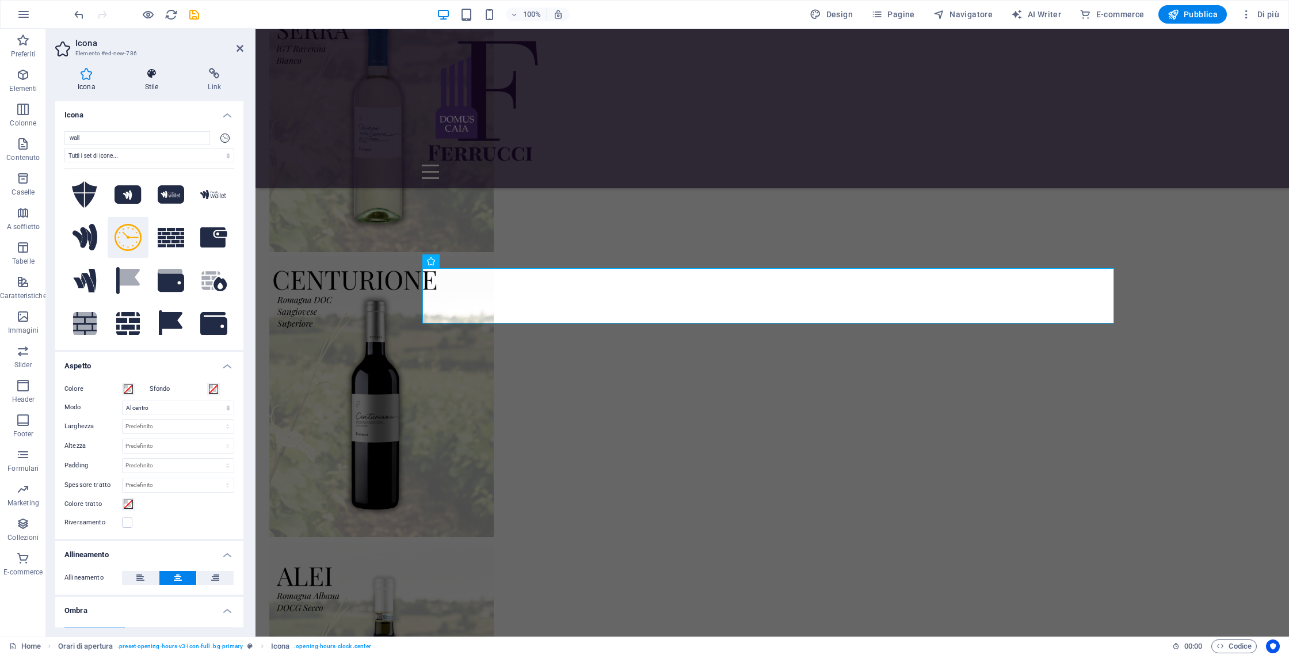
click at [155, 73] on icon at bounding box center [152, 74] width 59 height 12
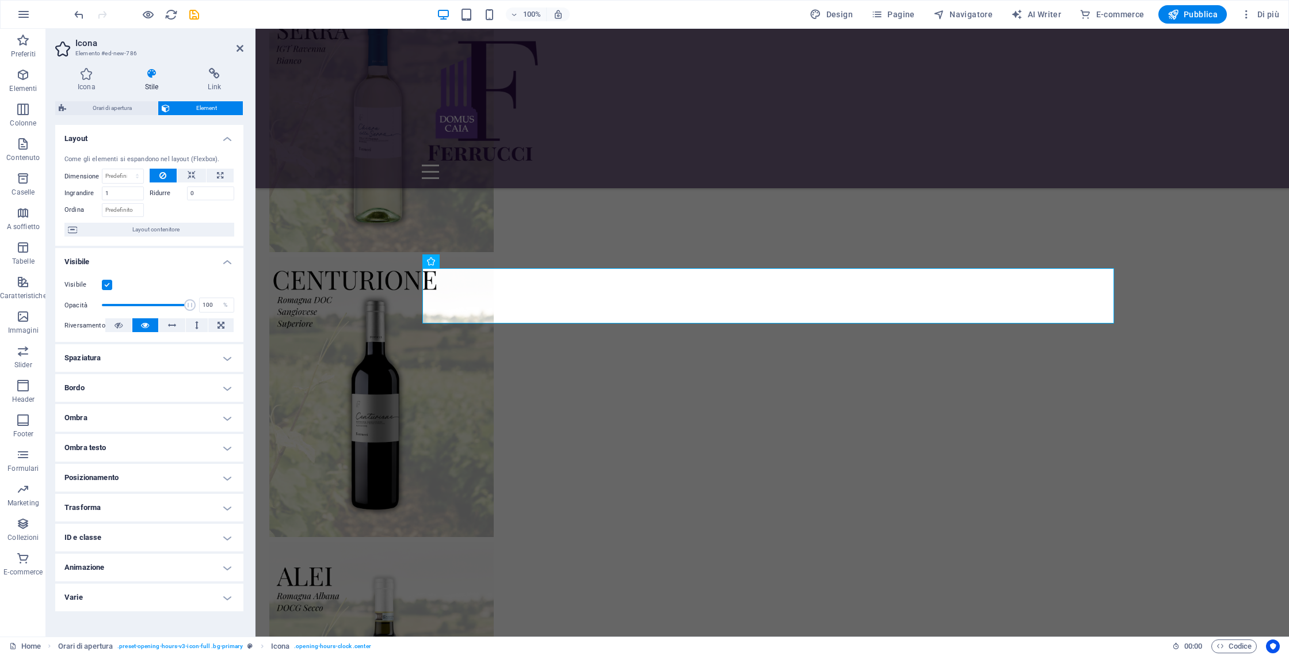
click at [75, 59] on div "Icona Stile Link Icona wall Tutti i set di icone... IcoFont Ionicons FontAwesom…" at bounding box center [149, 348] width 207 height 578
click at [80, 70] on icon at bounding box center [86, 74] width 63 height 12
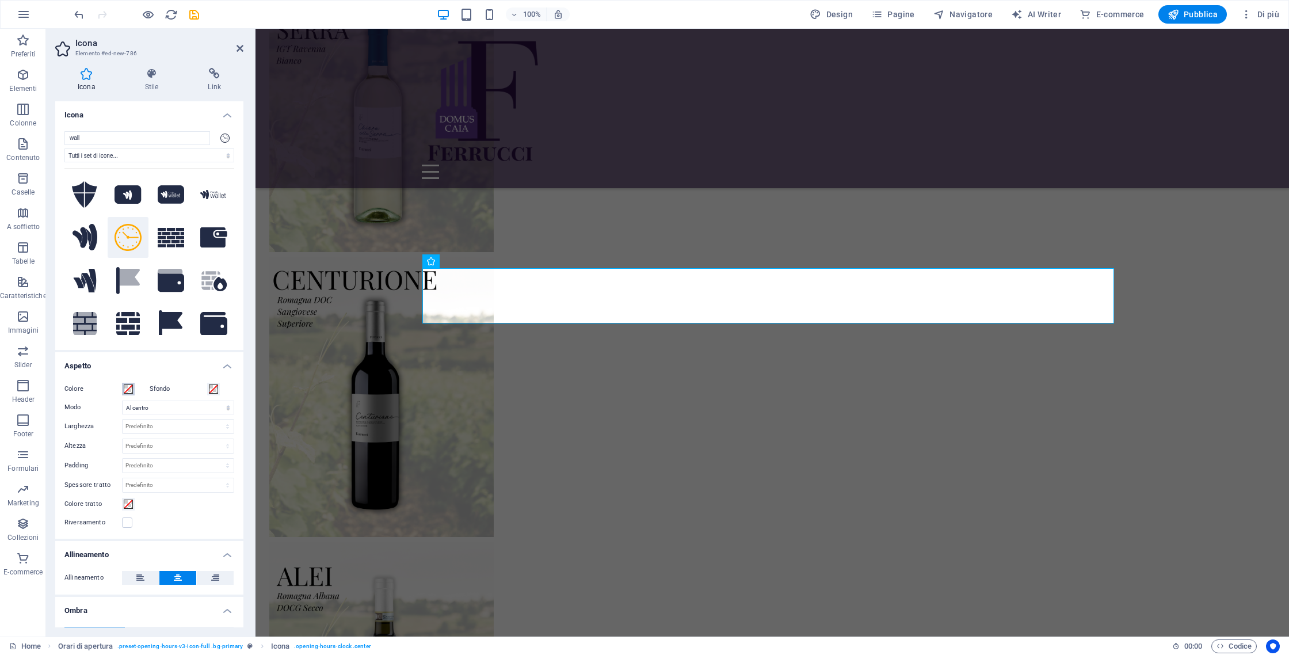
click at [124, 391] on span at bounding box center [128, 388] width 9 height 9
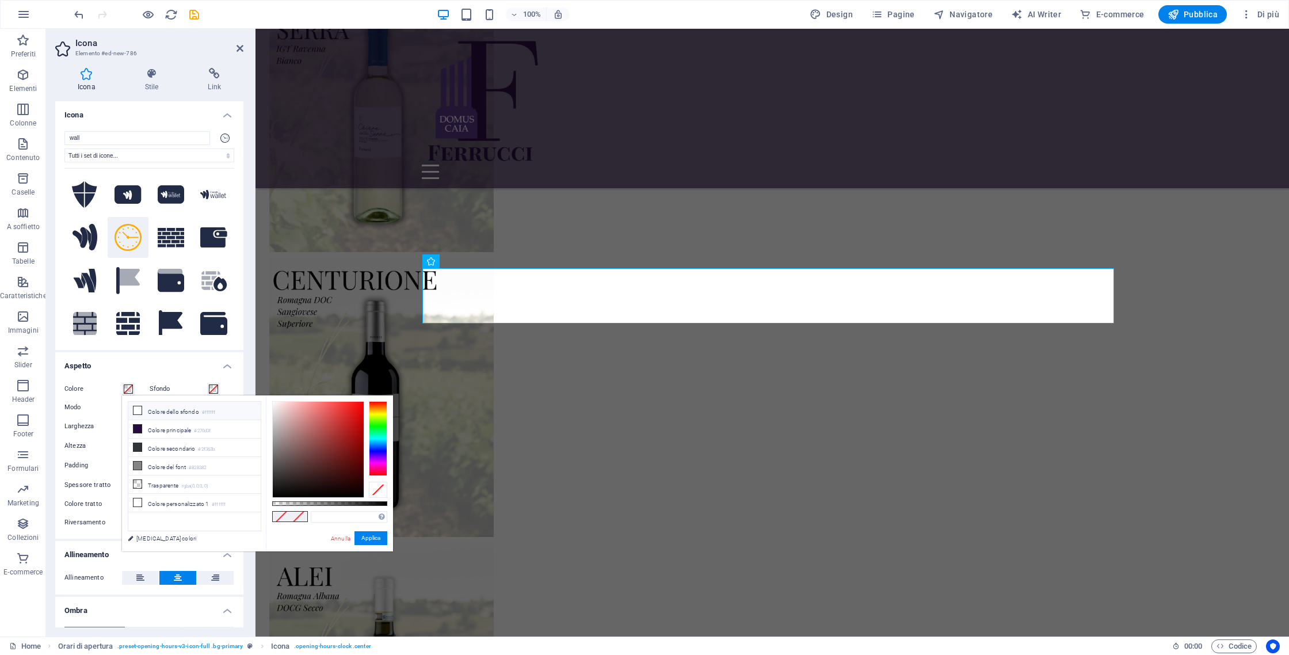
click at [148, 403] on li "Colore dello sfondo #ffffff" at bounding box center [194, 411] width 132 height 18
type input "#ffffff"
click at [155, 412] on li "Colore dello sfondo #ffffff" at bounding box center [194, 411] width 132 height 18
click at [381, 533] on button "Applica" at bounding box center [370, 538] width 33 height 14
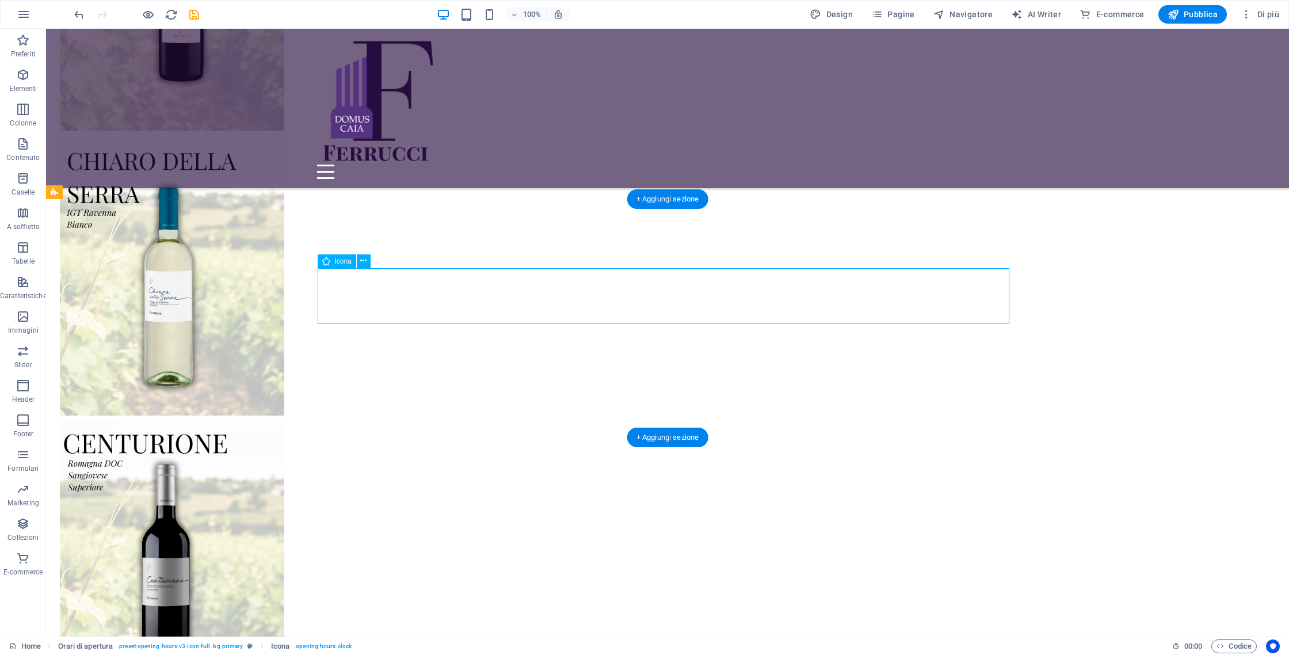
scroll to position [3303, 0]
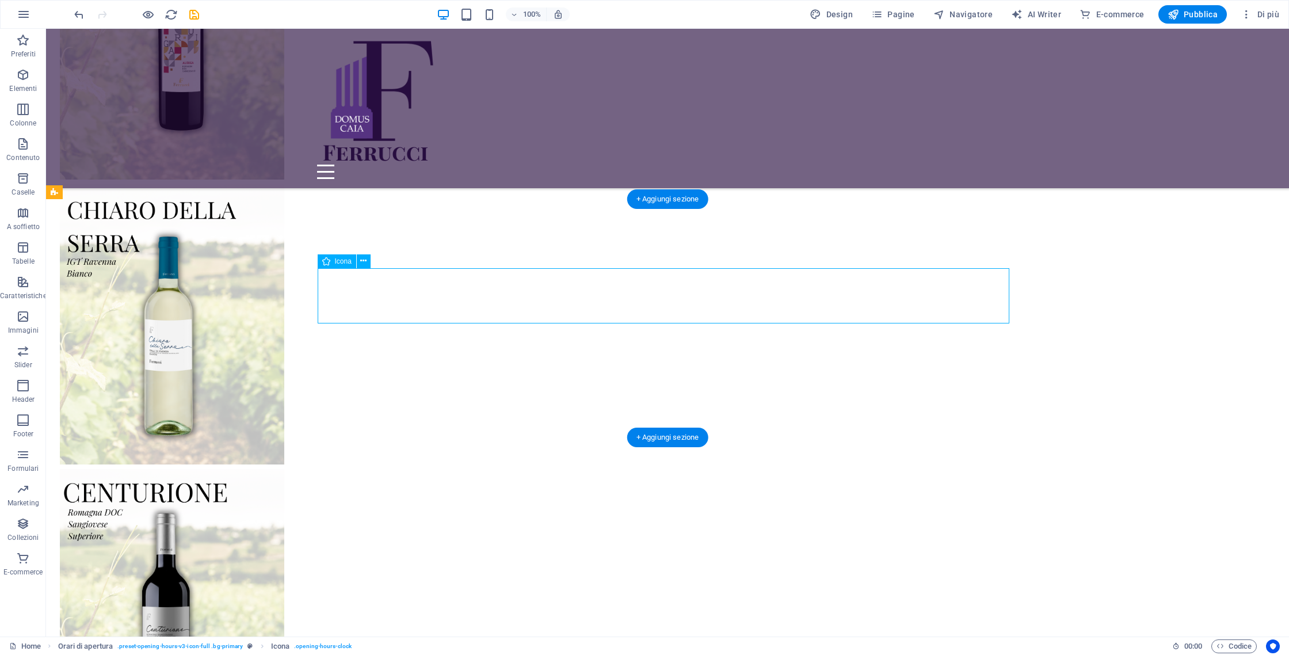
select select "xMidYMid"
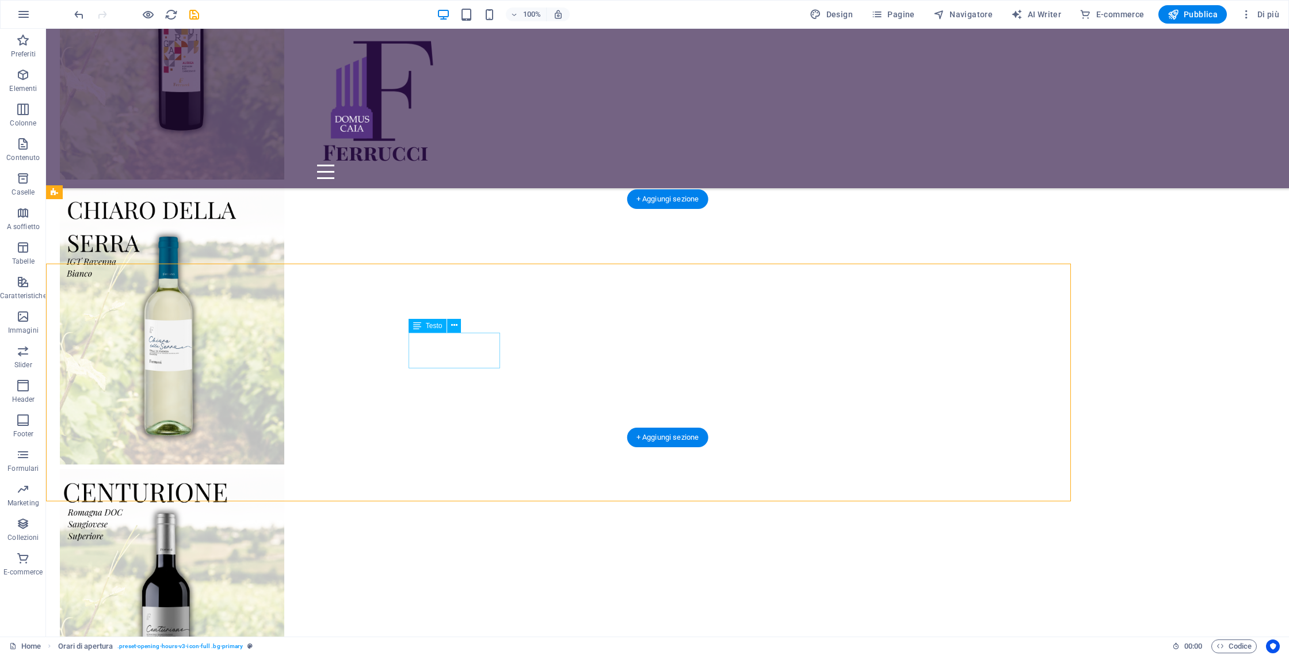
scroll to position [3352, 0]
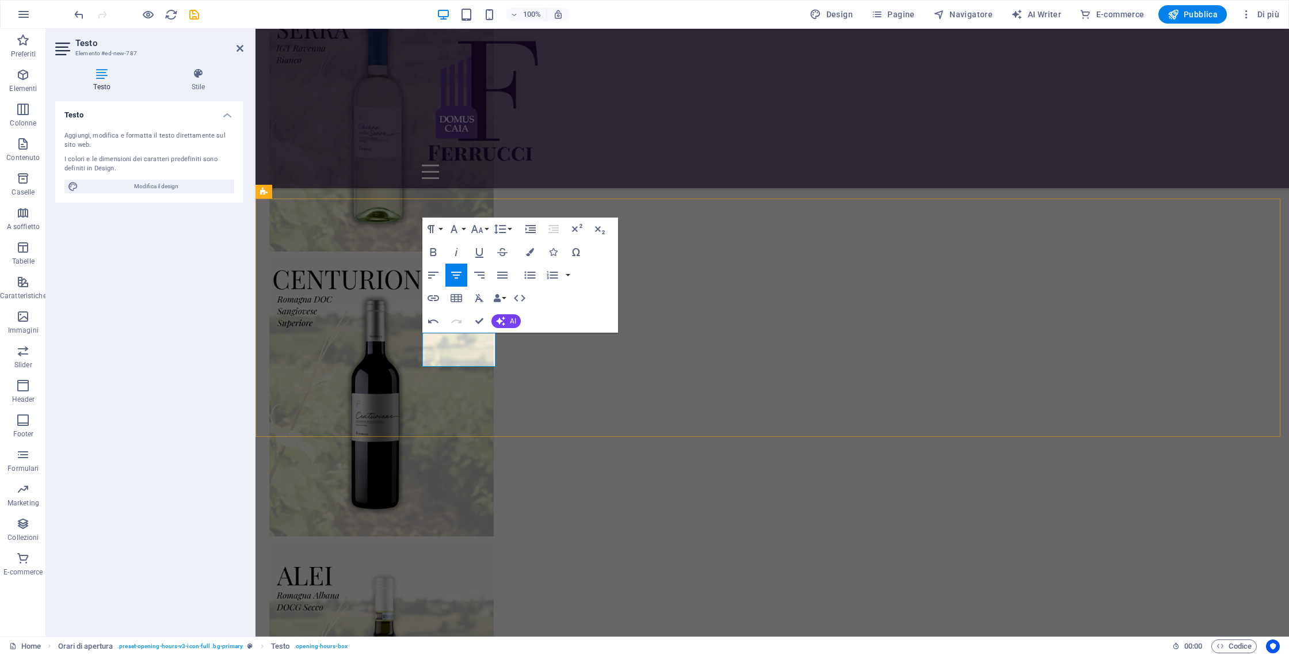
drag, startPoint x: 446, startPoint y: 339, endPoint x: 511, endPoint y: 368, distance: 70.3
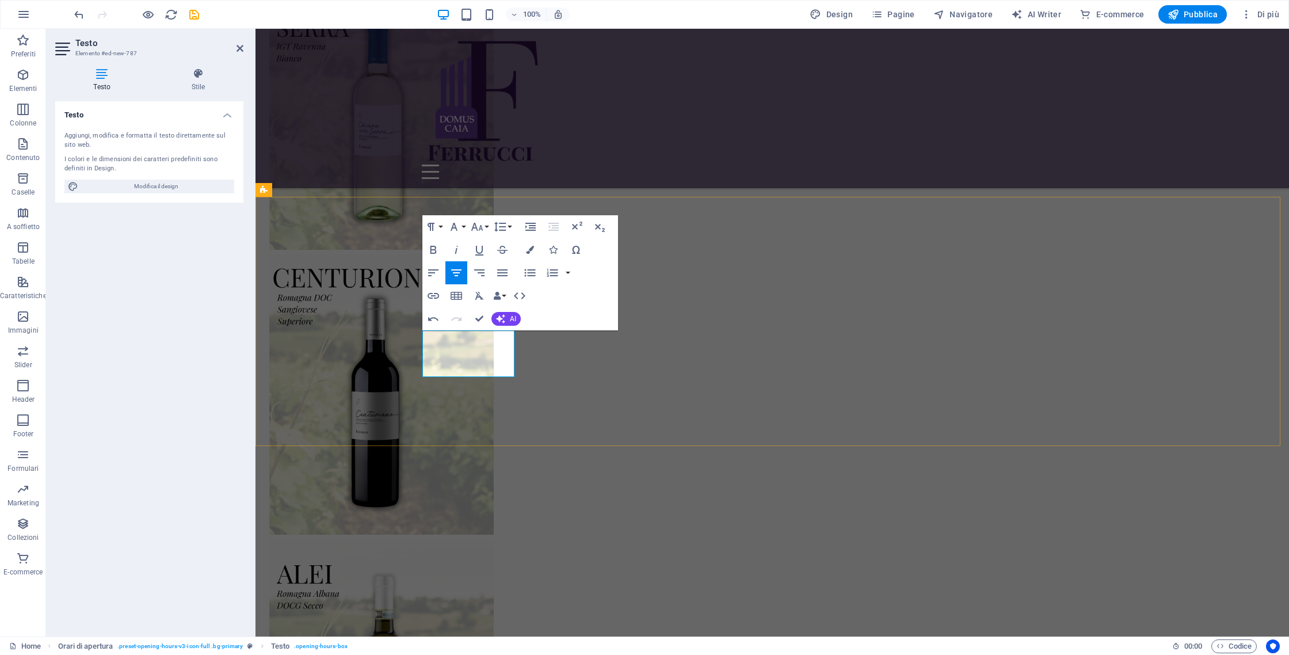
copy div "LUNEDÌ 8.30 - 12.00 14.30 - 18.00"
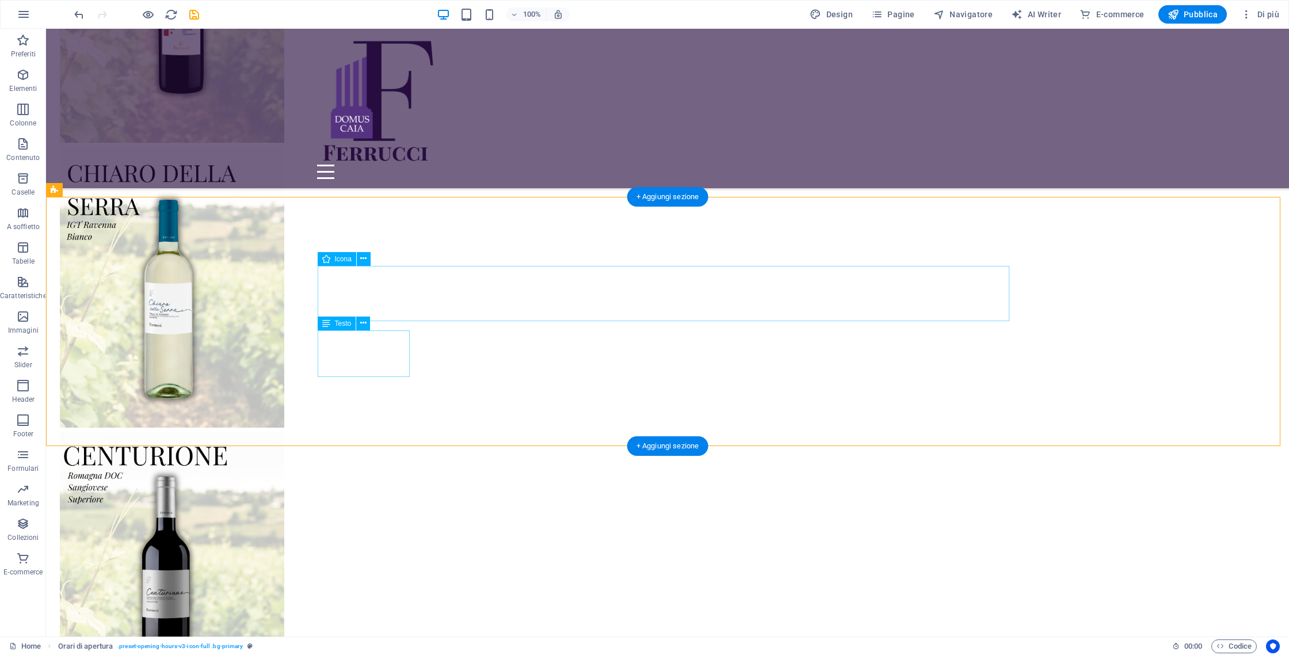
scroll to position [3354, 0]
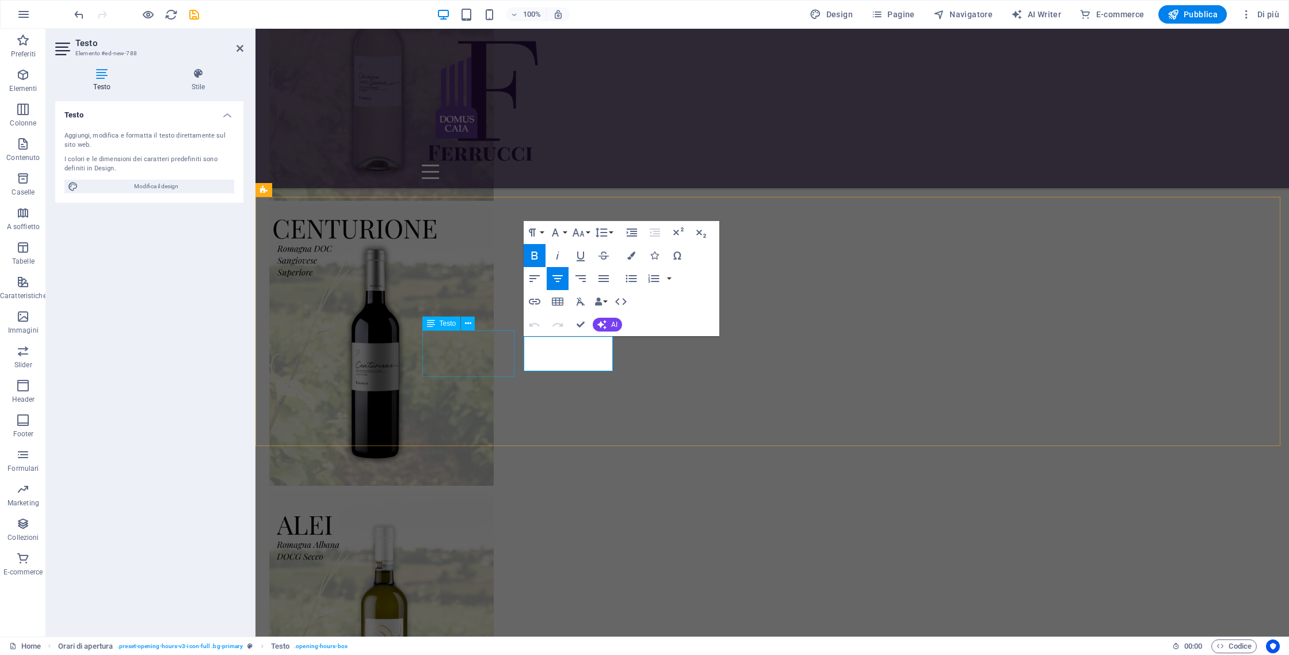
scroll to position [3305, 0]
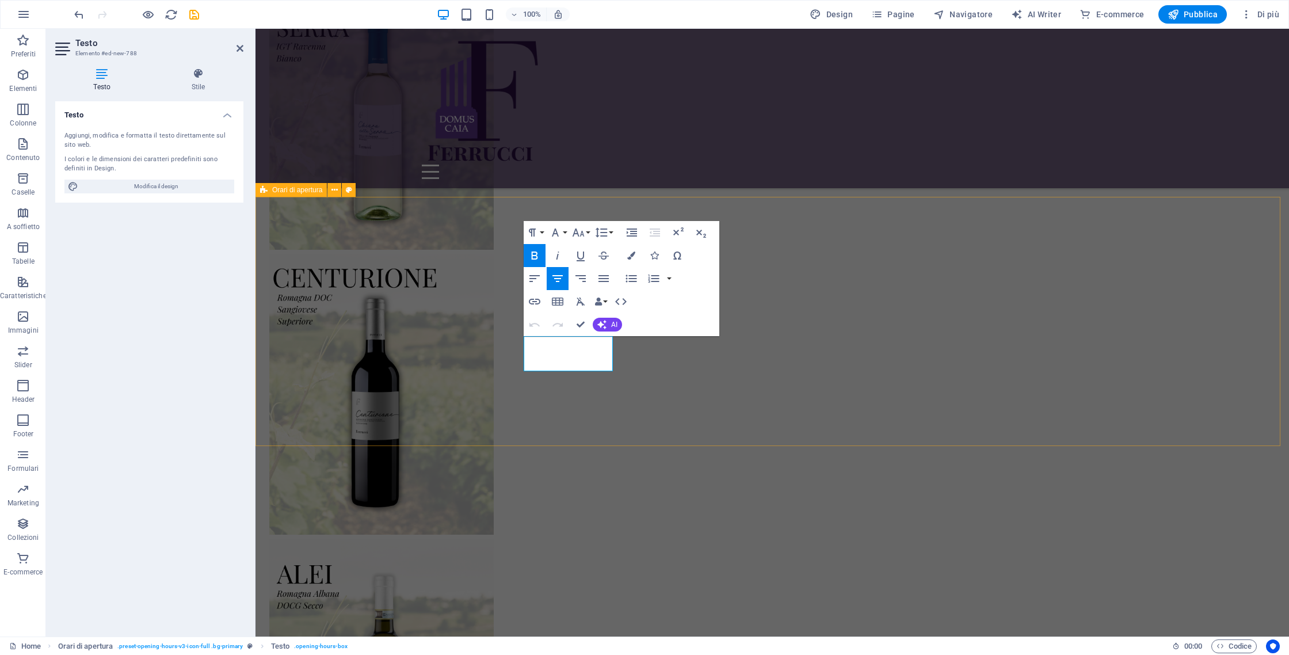
drag, startPoint x: 597, startPoint y: 372, endPoint x: 590, endPoint y: 365, distance: 9.0
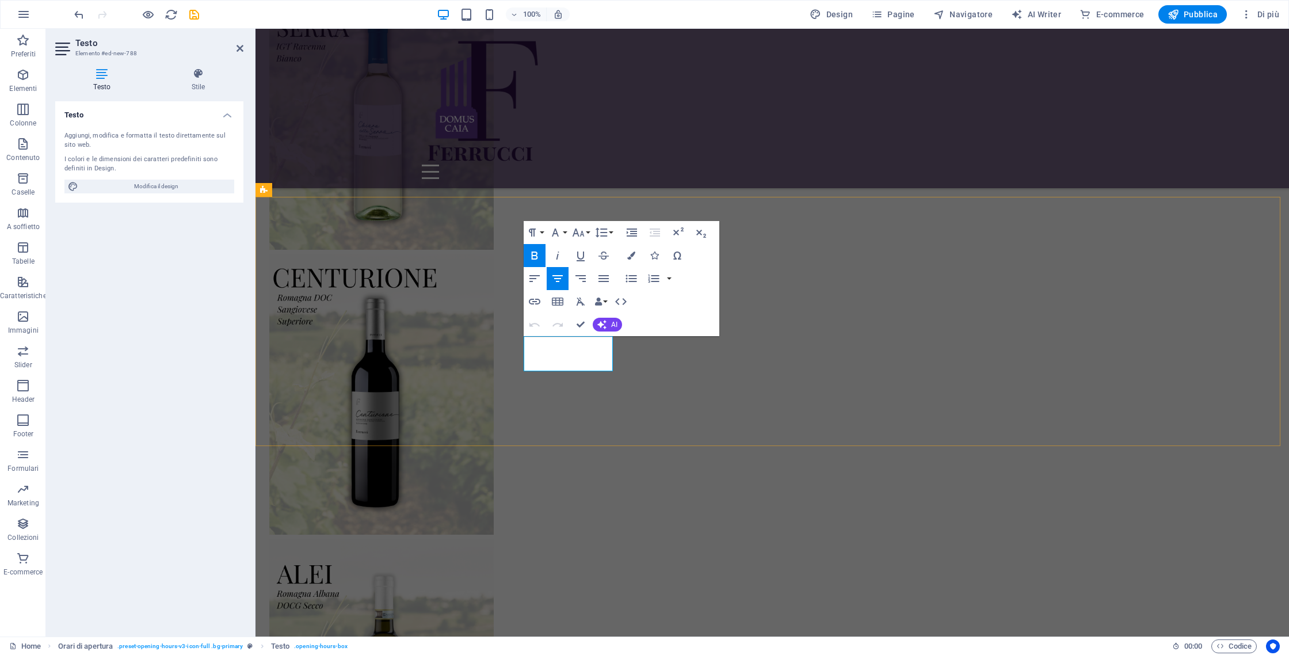
drag, startPoint x: 533, startPoint y: 350, endPoint x: 601, endPoint y: 369, distance: 69.9
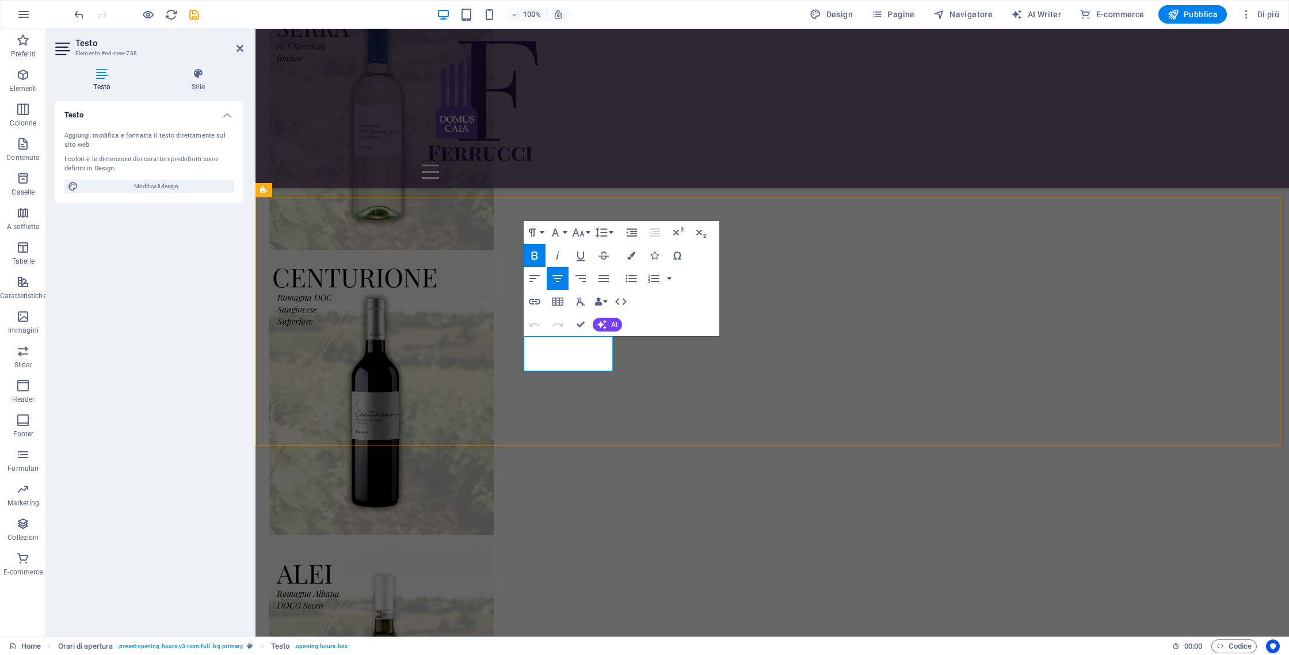
click at [536, 253] on icon "button" at bounding box center [534, 255] width 6 height 8
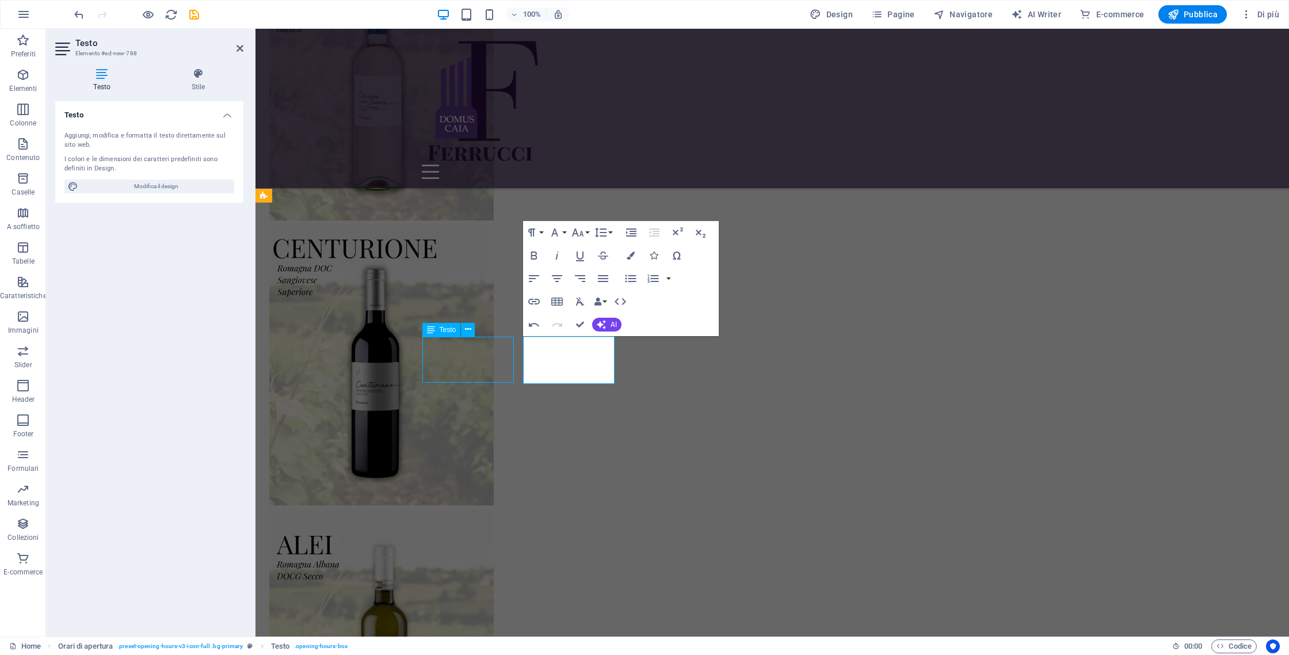
scroll to position [3349, 0]
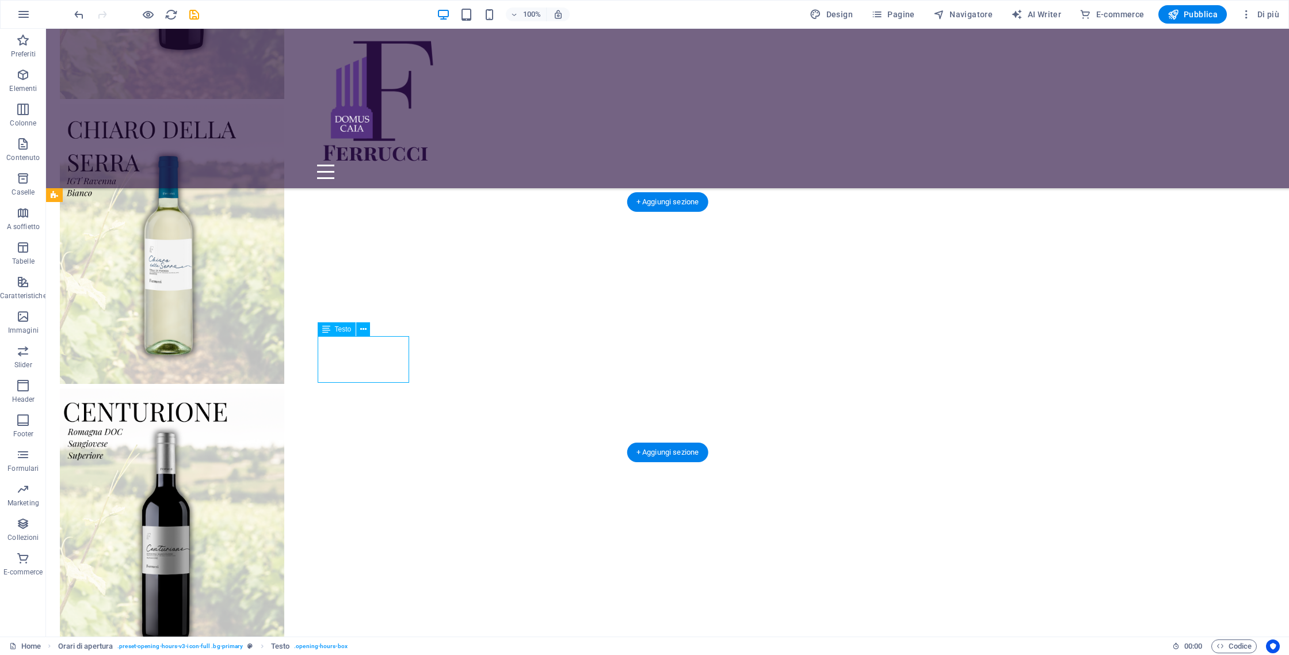
scroll to position [3300, 0]
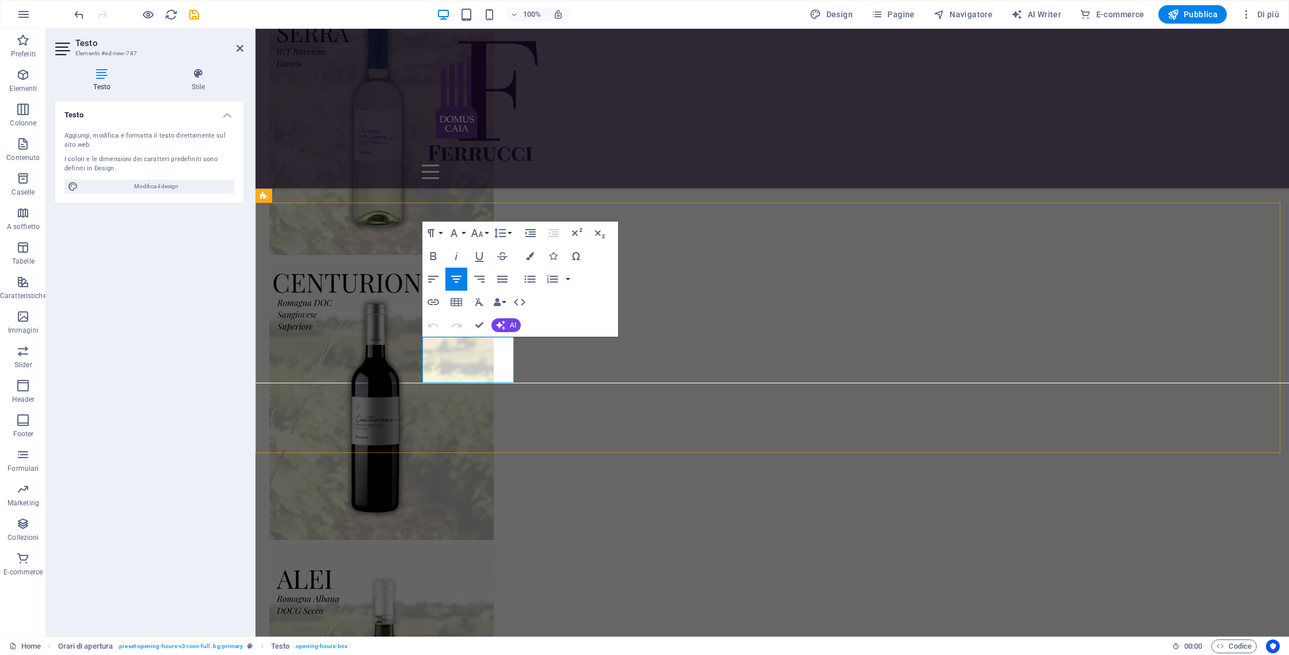
click at [431, 258] on icon "button" at bounding box center [433, 256] width 6 height 8
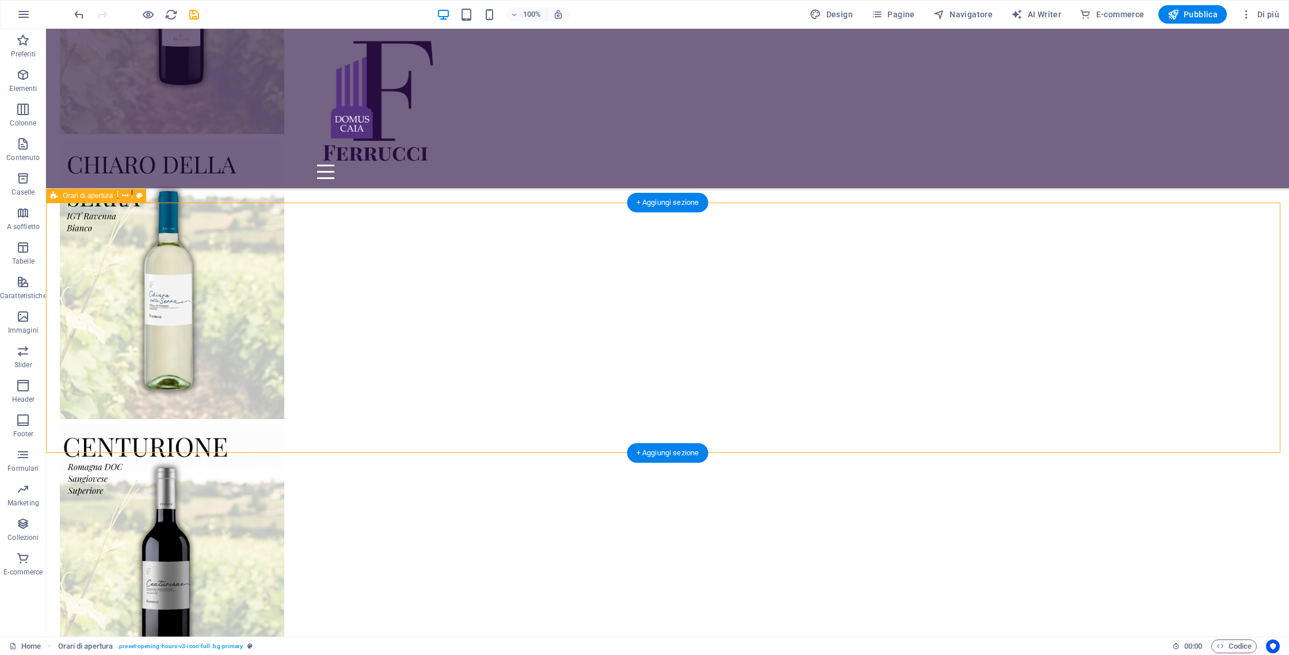
scroll to position [3299, 0]
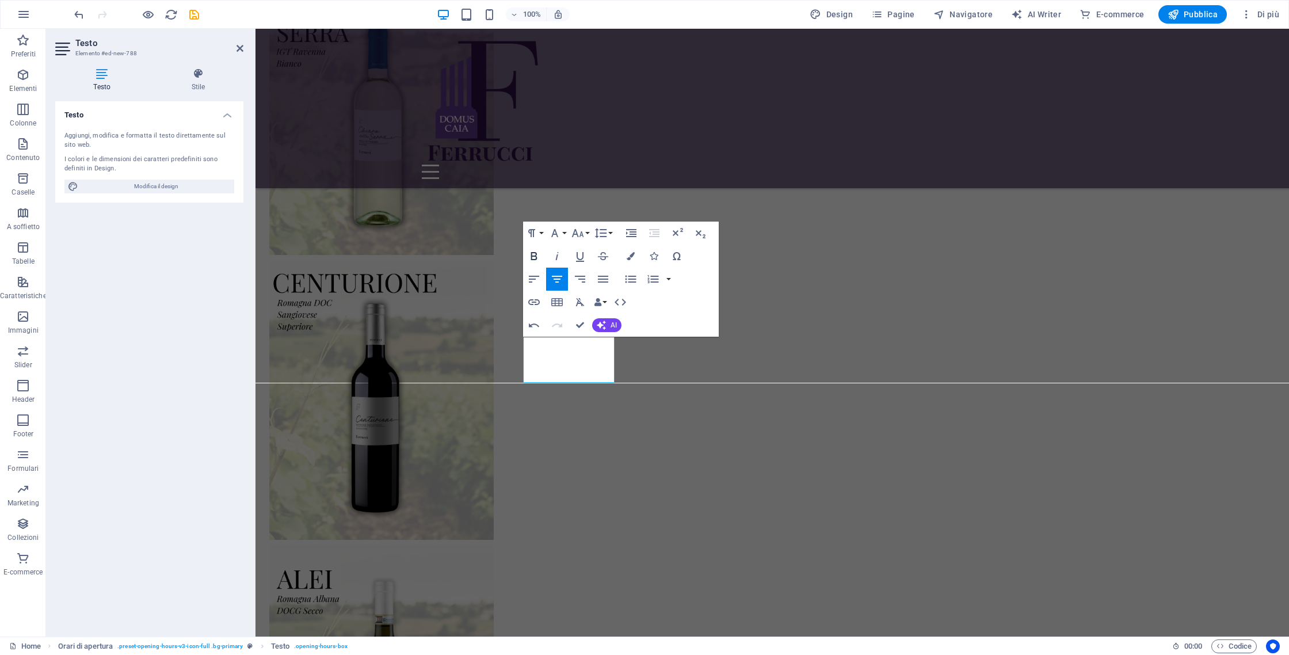
drag, startPoint x: 532, startPoint y: 253, endPoint x: 539, endPoint y: 253, distance: 6.9
click at [533, 253] on icon "button" at bounding box center [534, 256] width 14 height 14
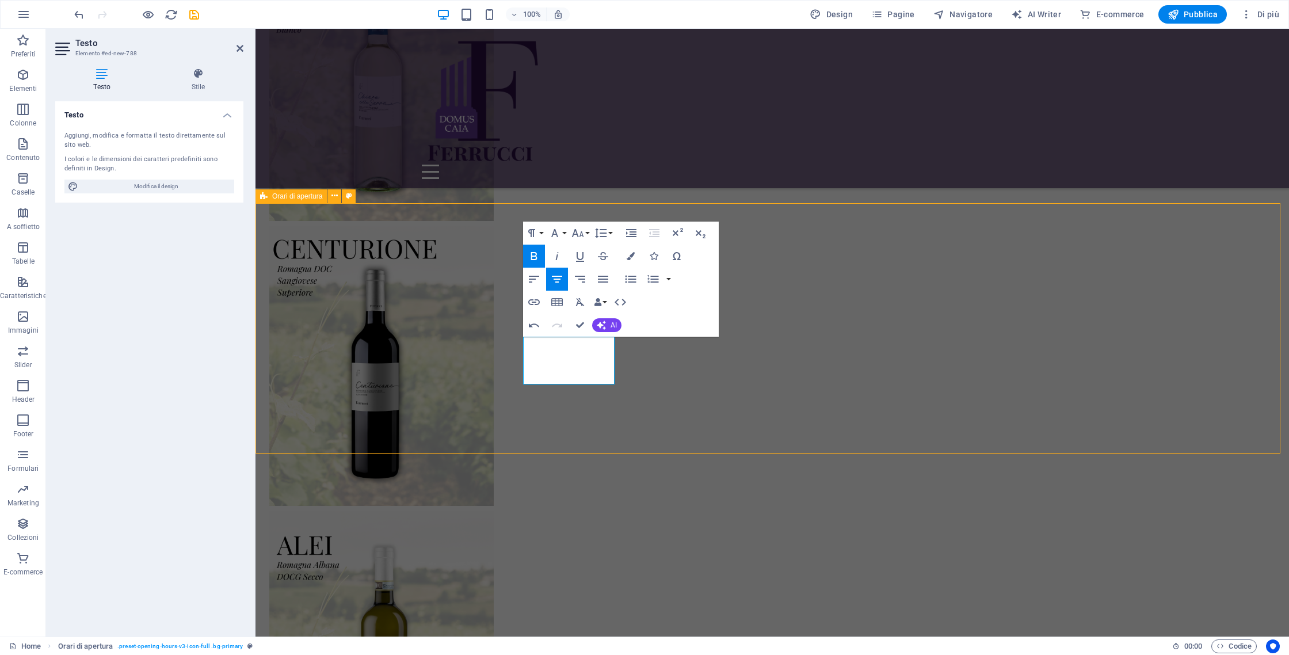
scroll to position [3348, 0]
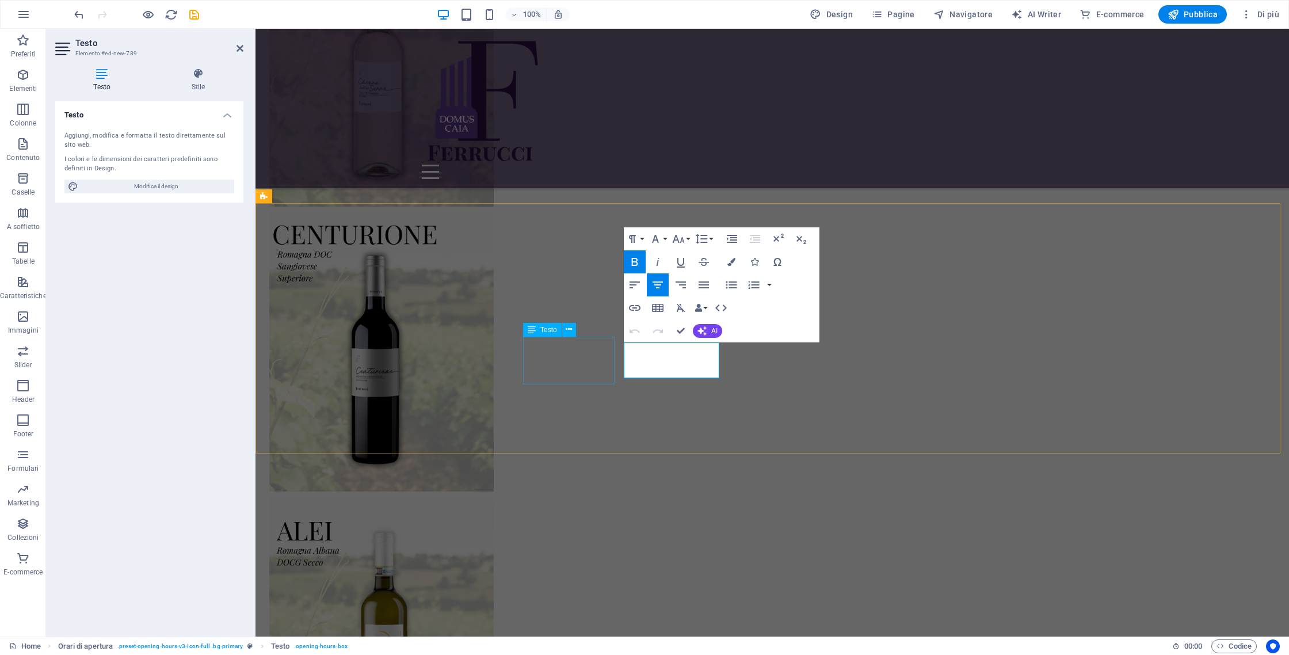
scroll to position [3299, 0]
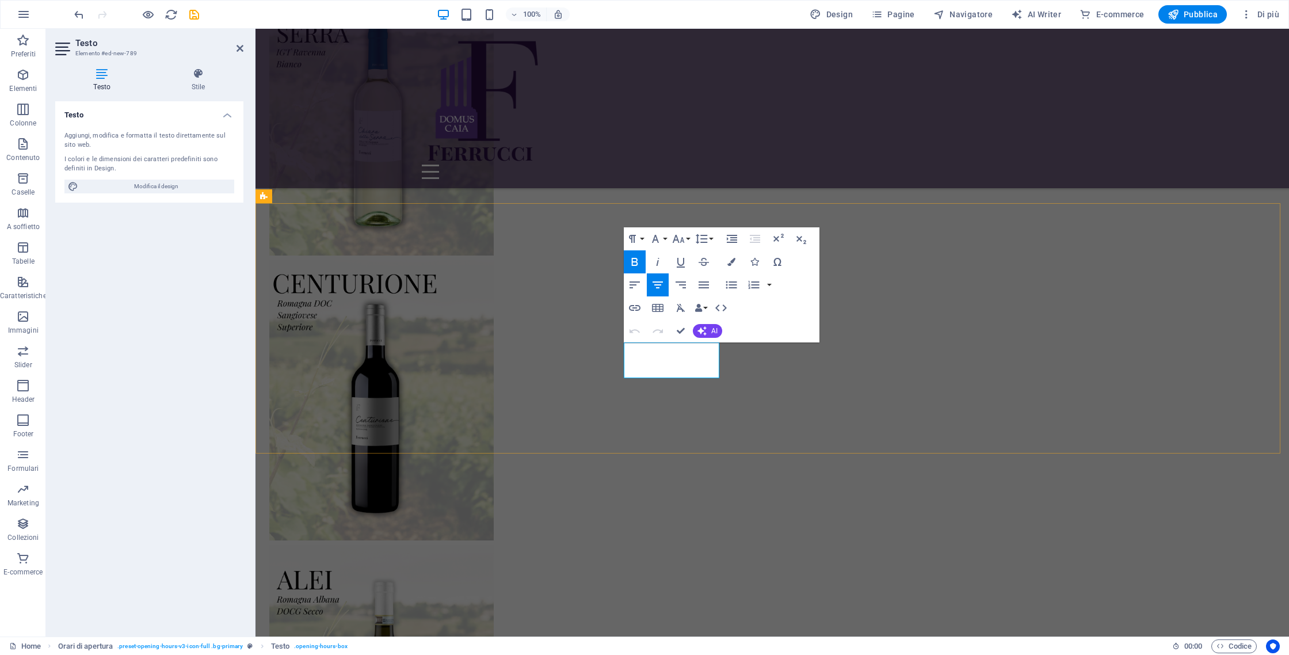
drag, startPoint x: 643, startPoint y: 354, endPoint x: 711, endPoint y: 372, distance: 69.5
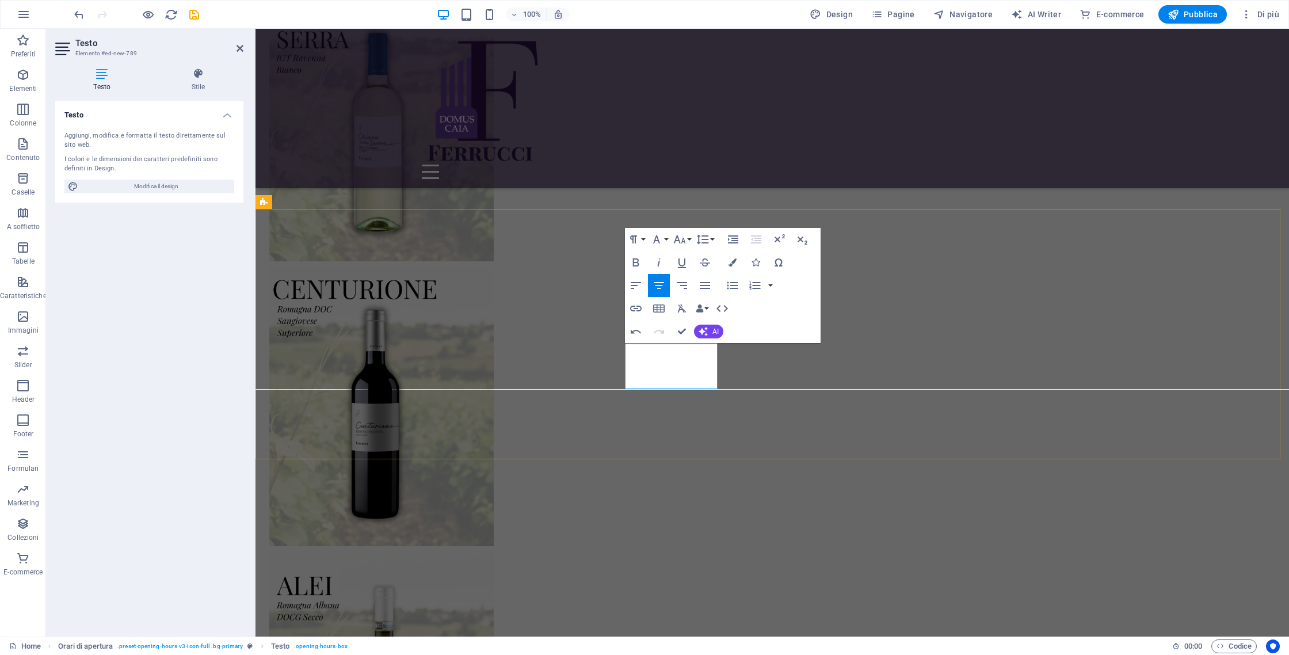
click at [639, 265] on icon "button" at bounding box center [636, 262] width 14 height 14
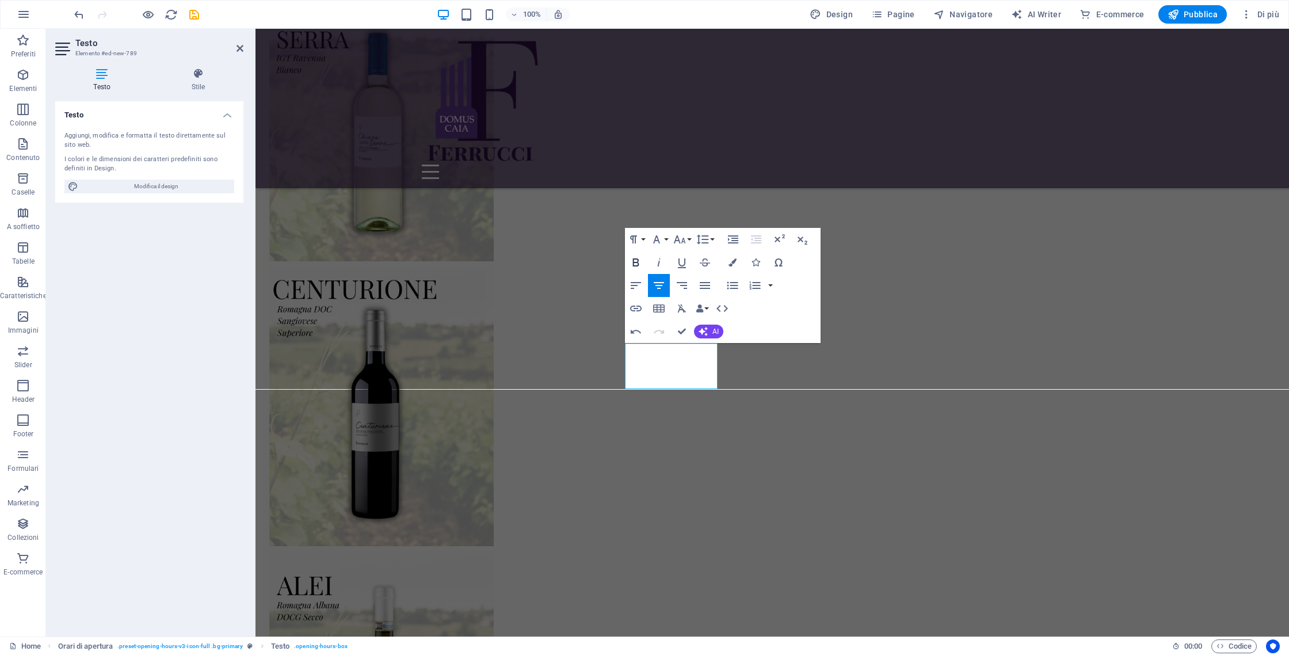
scroll to position [3293, 0]
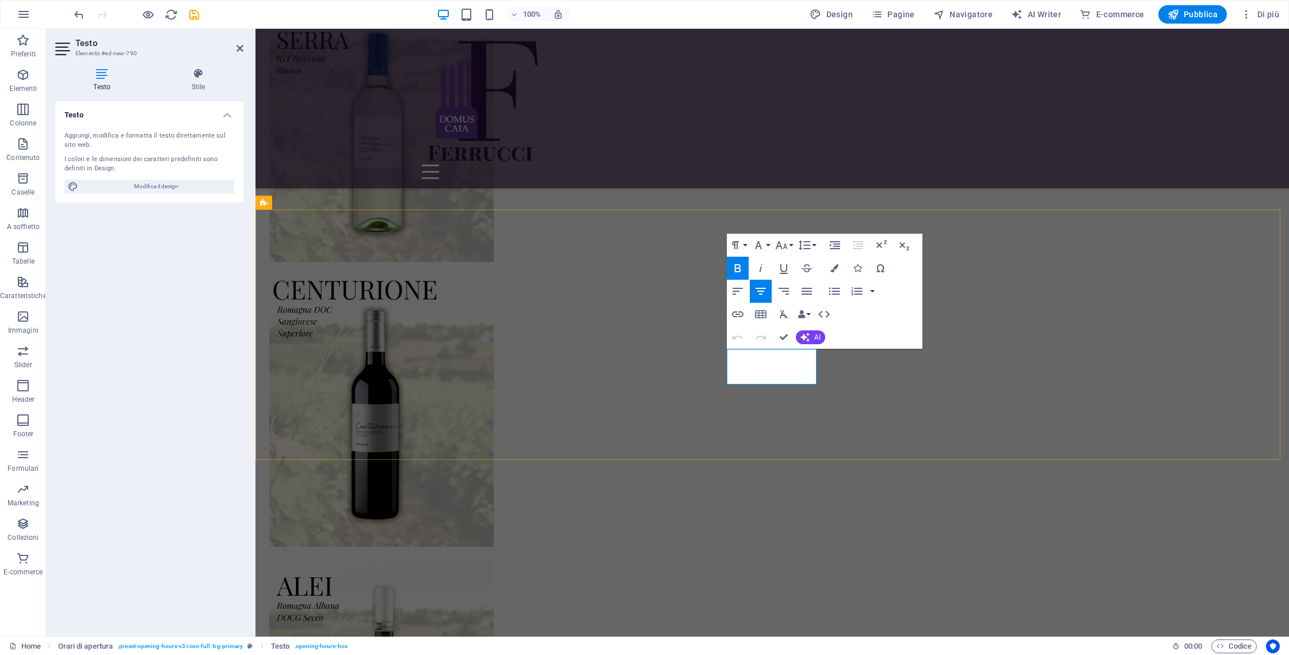
drag, startPoint x: 745, startPoint y: 356, endPoint x: 831, endPoint y: 376, distance: 88.6
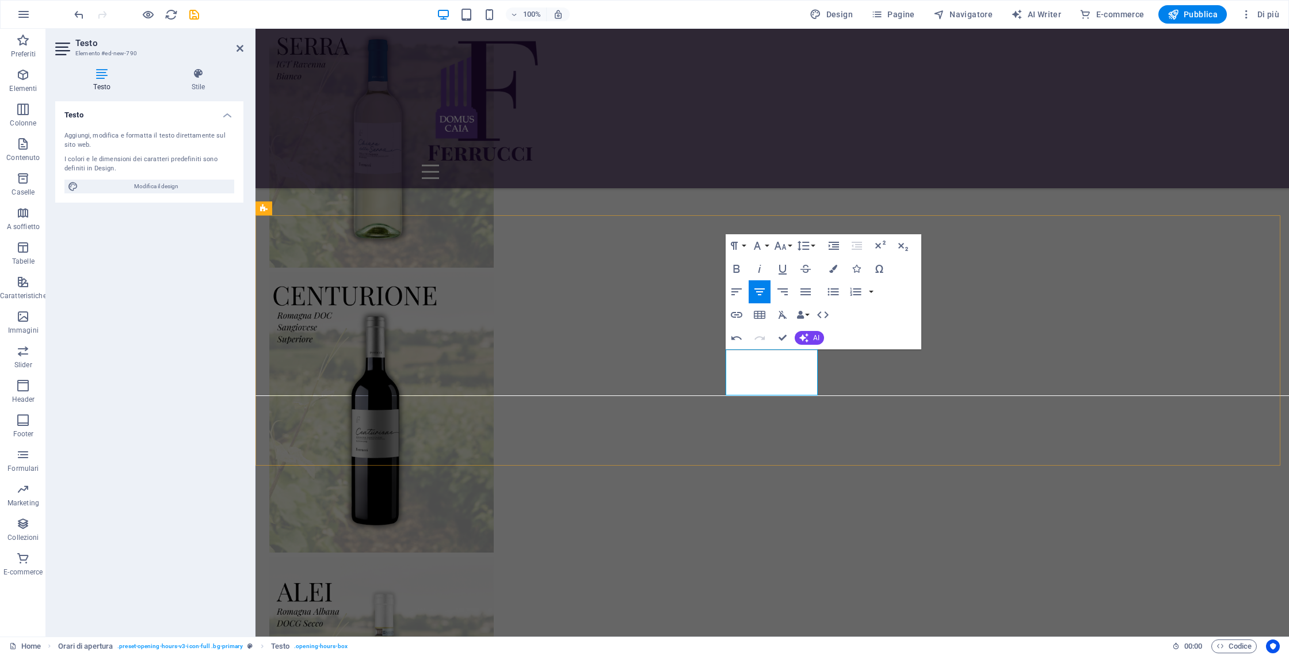
click at [739, 266] on icon "button" at bounding box center [737, 269] width 14 height 14
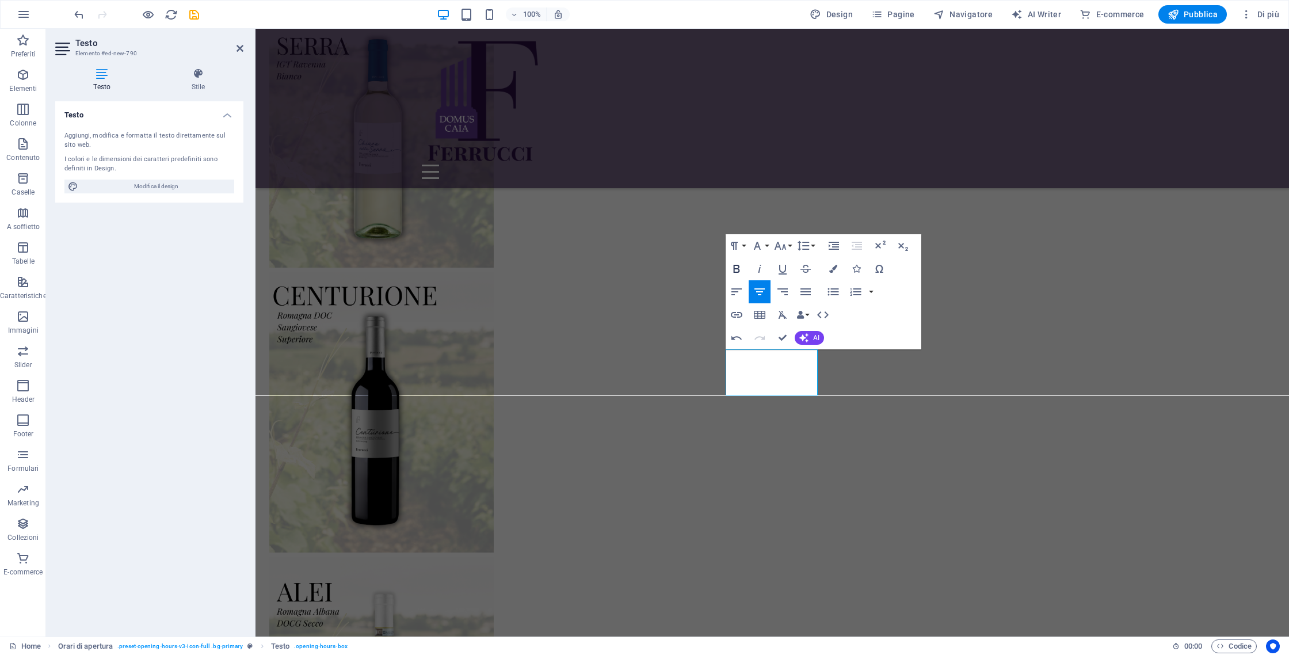
scroll to position [3287, 0]
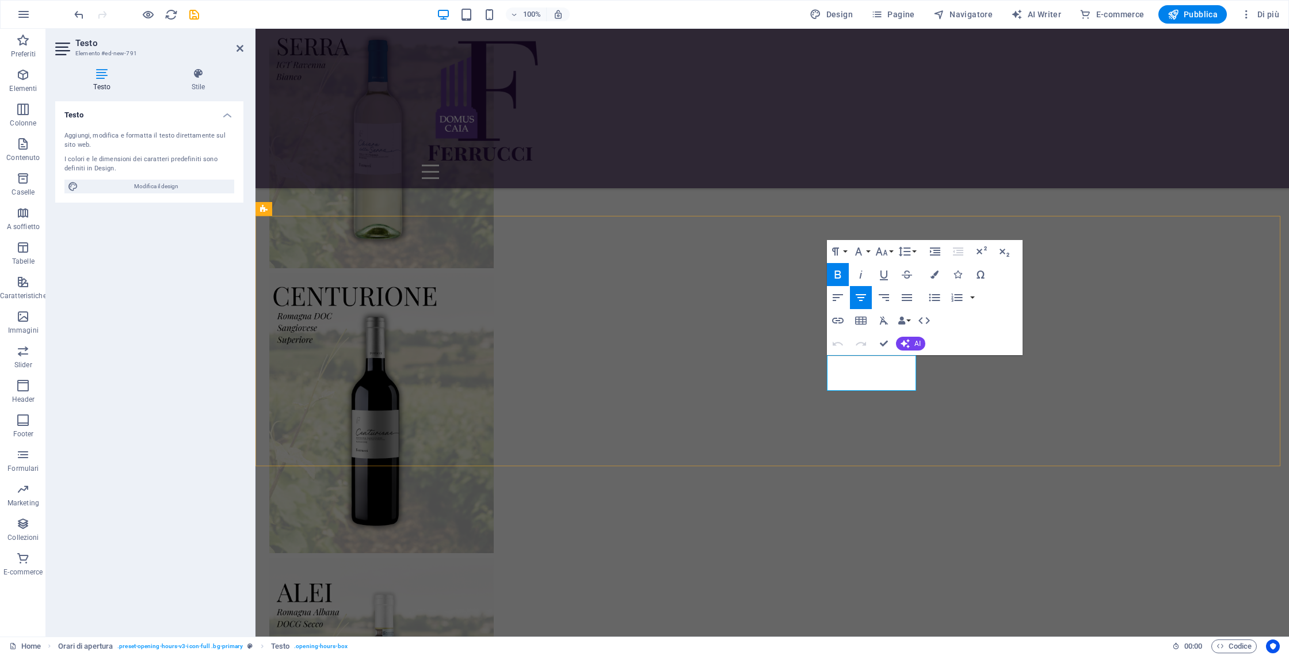
drag, startPoint x: 856, startPoint y: 364, endPoint x: 900, endPoint y: 379, distance: 46.0
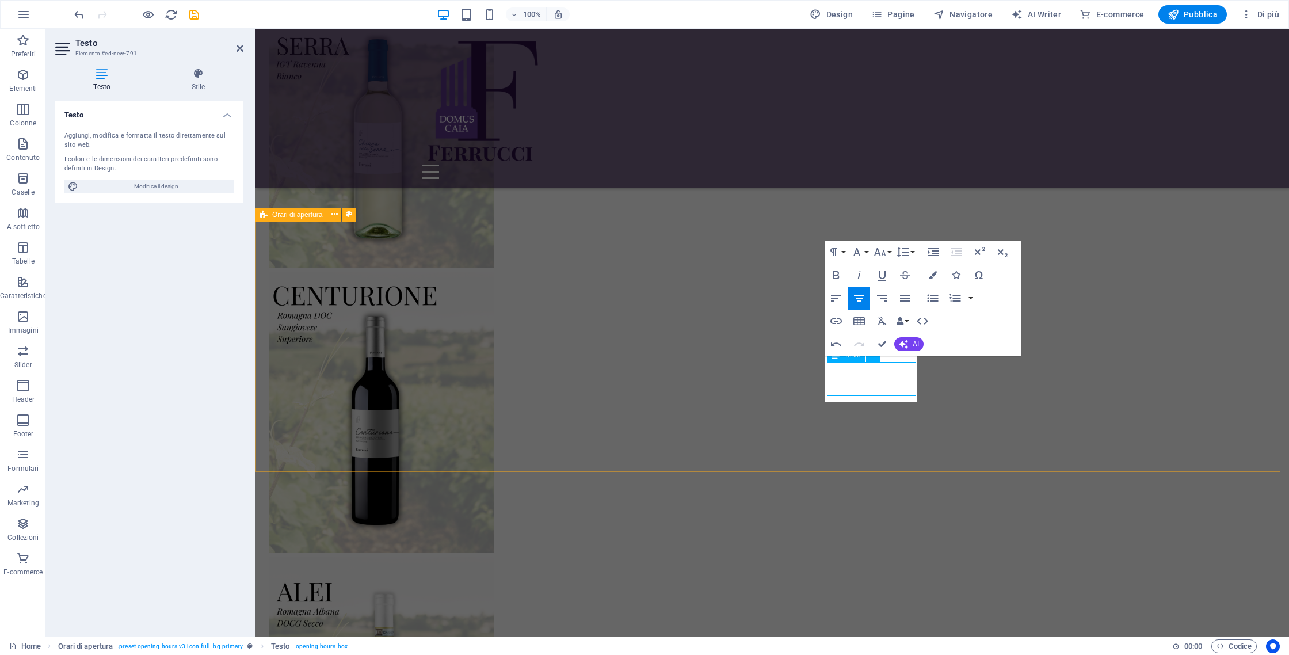
scroll to position [3281, 0]
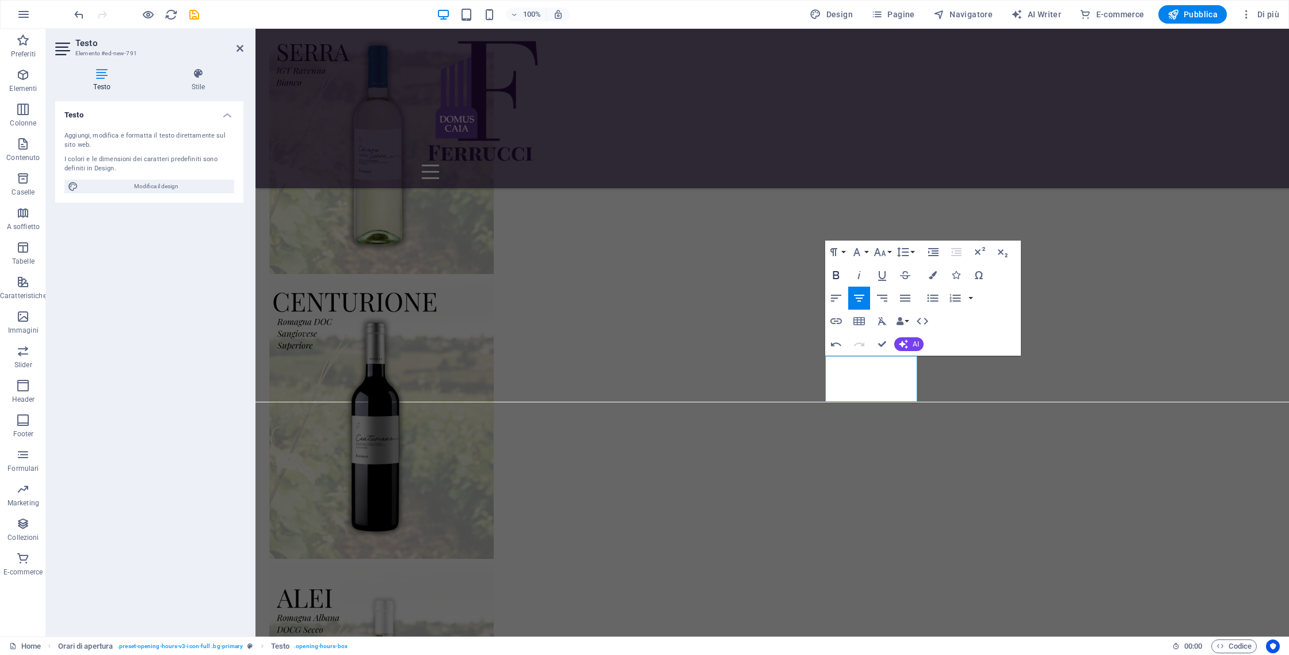
click at [838, 277] on icon "button" at bounding box center [836, 275] width 6 height 8
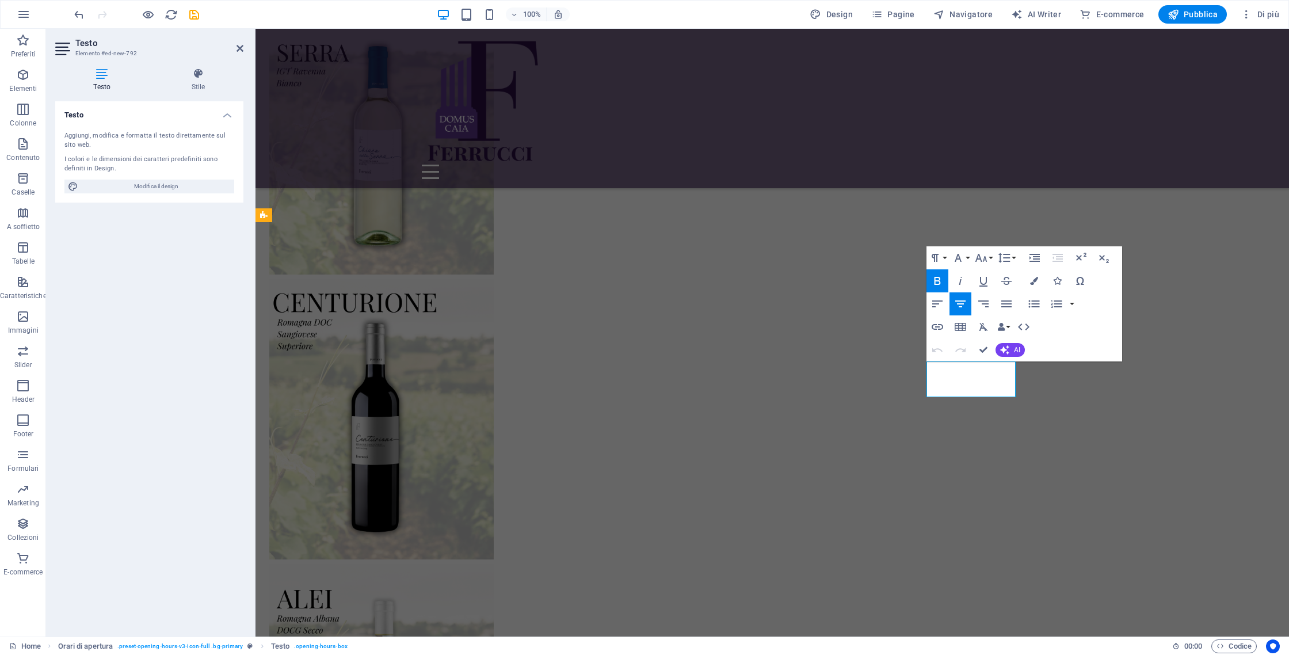
drag, startPoint x: 948, startPoint y: 369, endPoint x: 997, endPoint y: 393, distance: 54.6
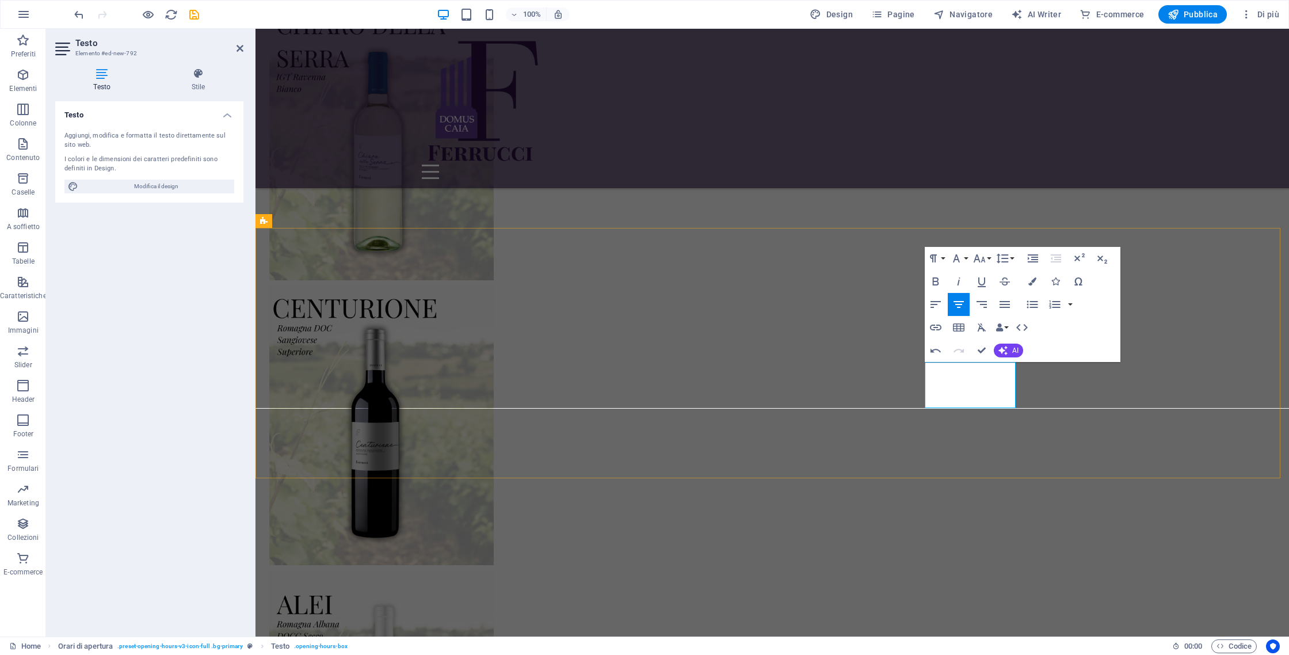
click at [933, 280] on icon "button" at bounding box center [935, 281] width 6 height 8
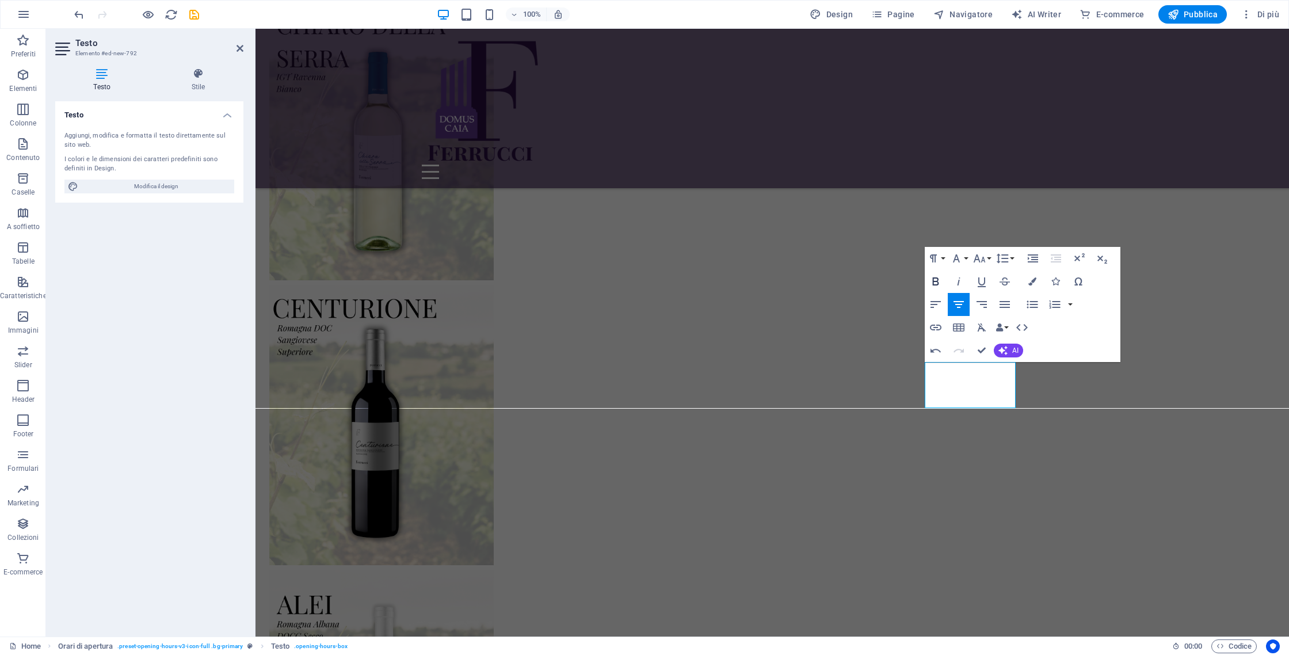
scroll to position [3274, 0]
drag, startPoint x: 949, startPoint y: 387, endPoint x: 918, endPoint y: 299, distance: 93.9
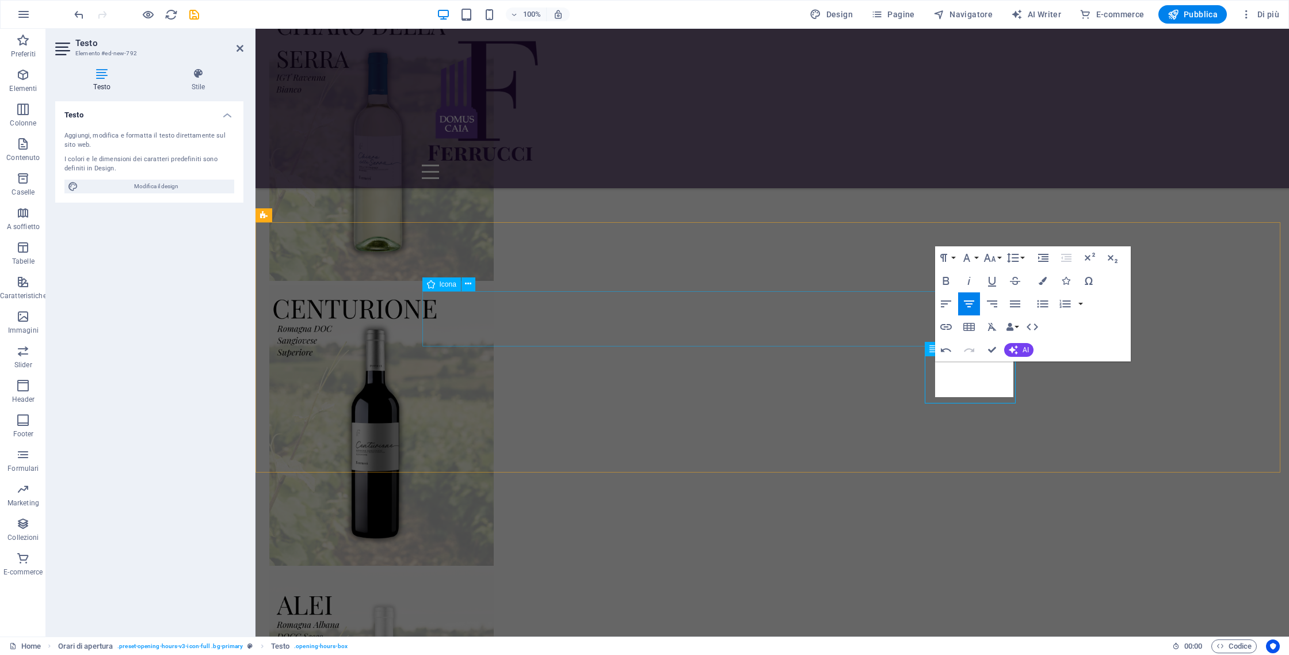
scroll to position [3280, 0]
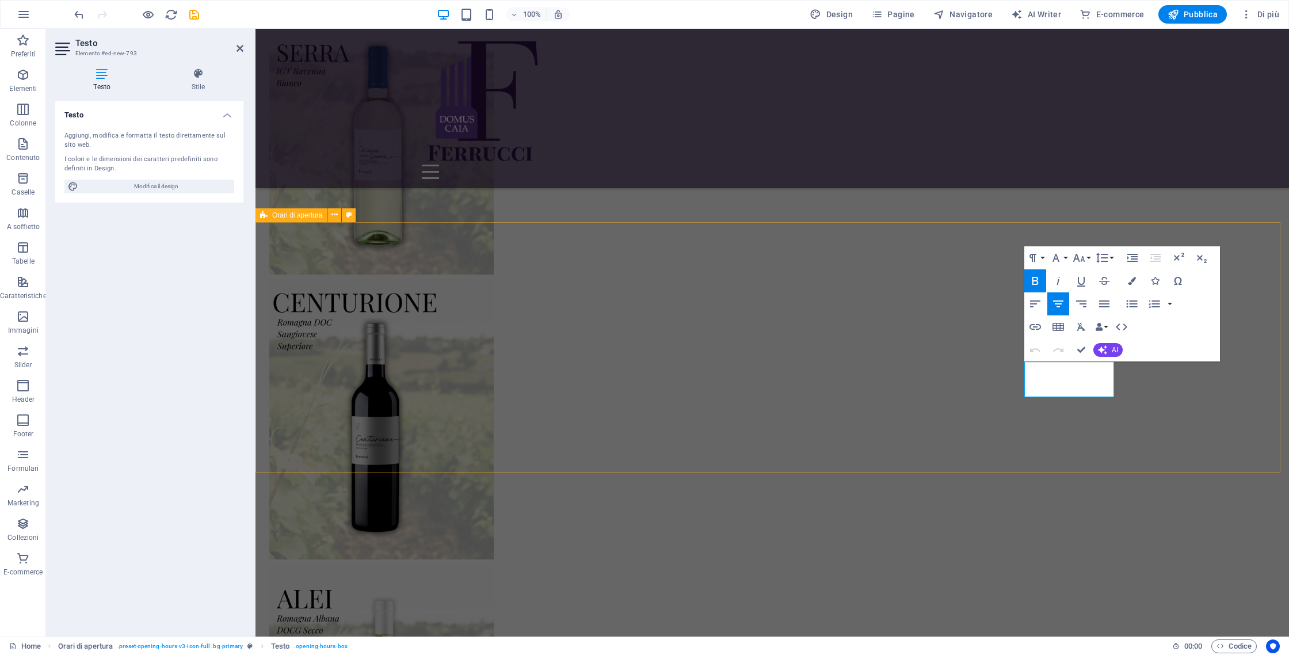
drag, startPoint x: 1049, startPoint y: 373, endPoint x: 1234, endPoint y: 404, distance: 186.7
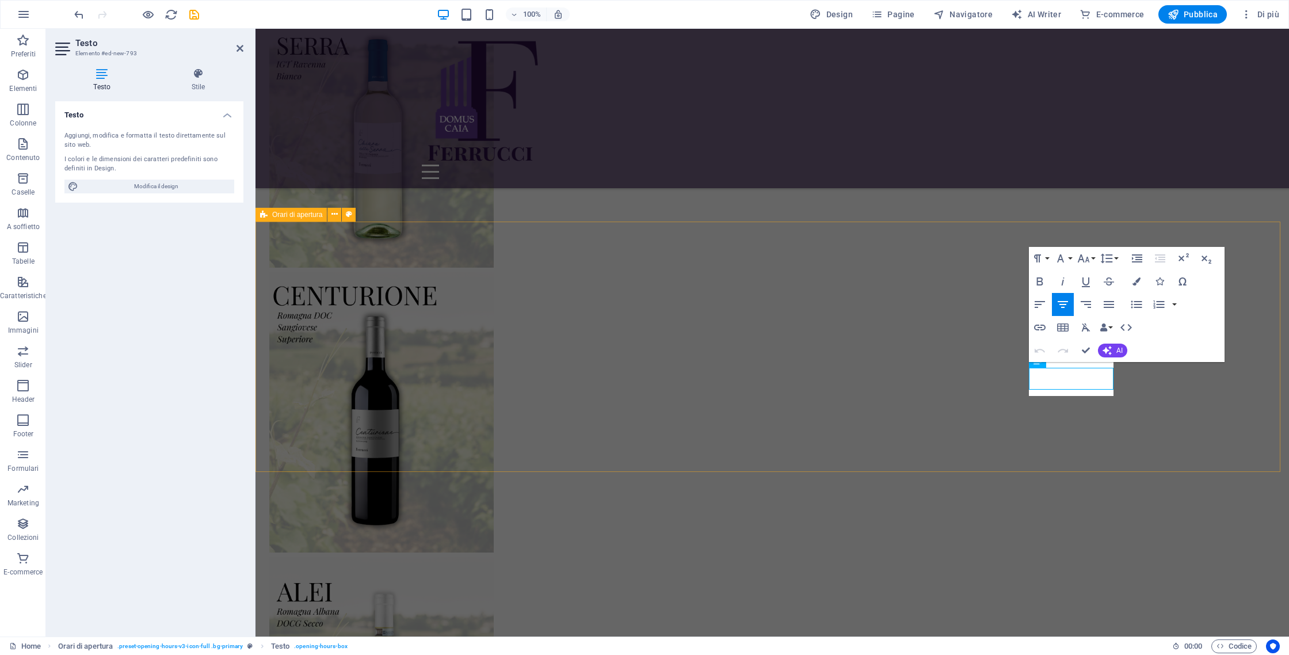
scroll to position [3281, 0]
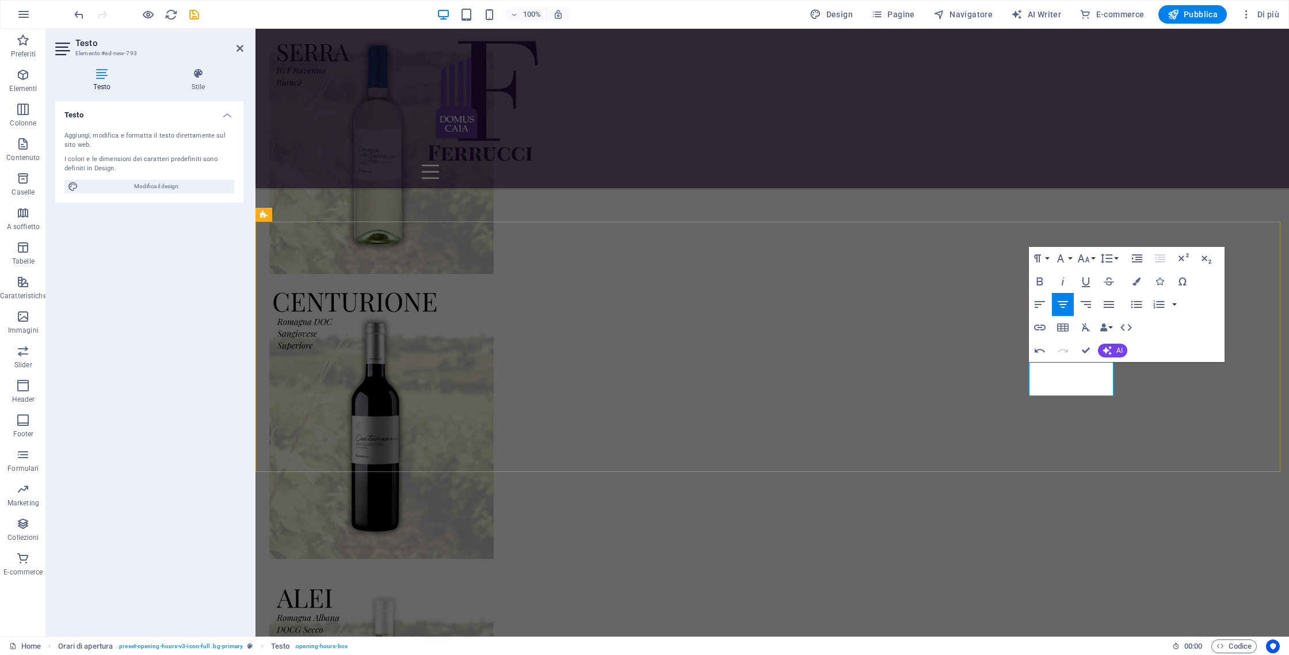
click at [1035, 278] on icon "button" at bounding box center [1040, 281] width 14 height 14
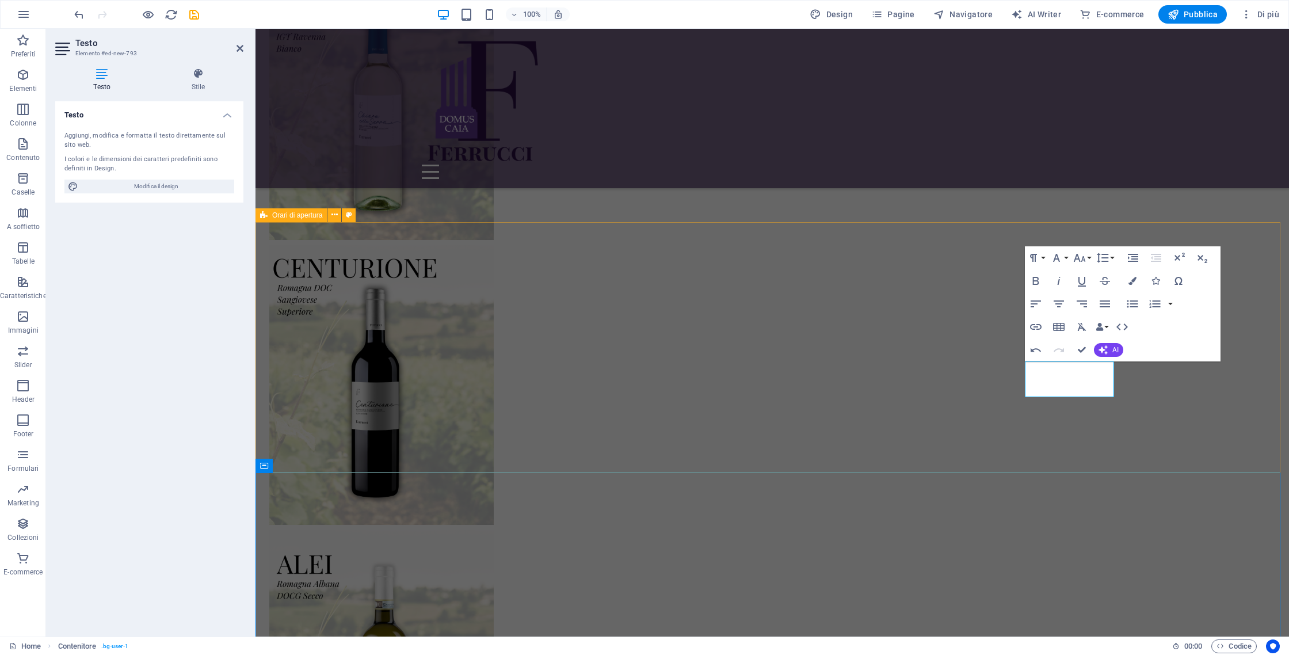
scroll to position [3329, 0]
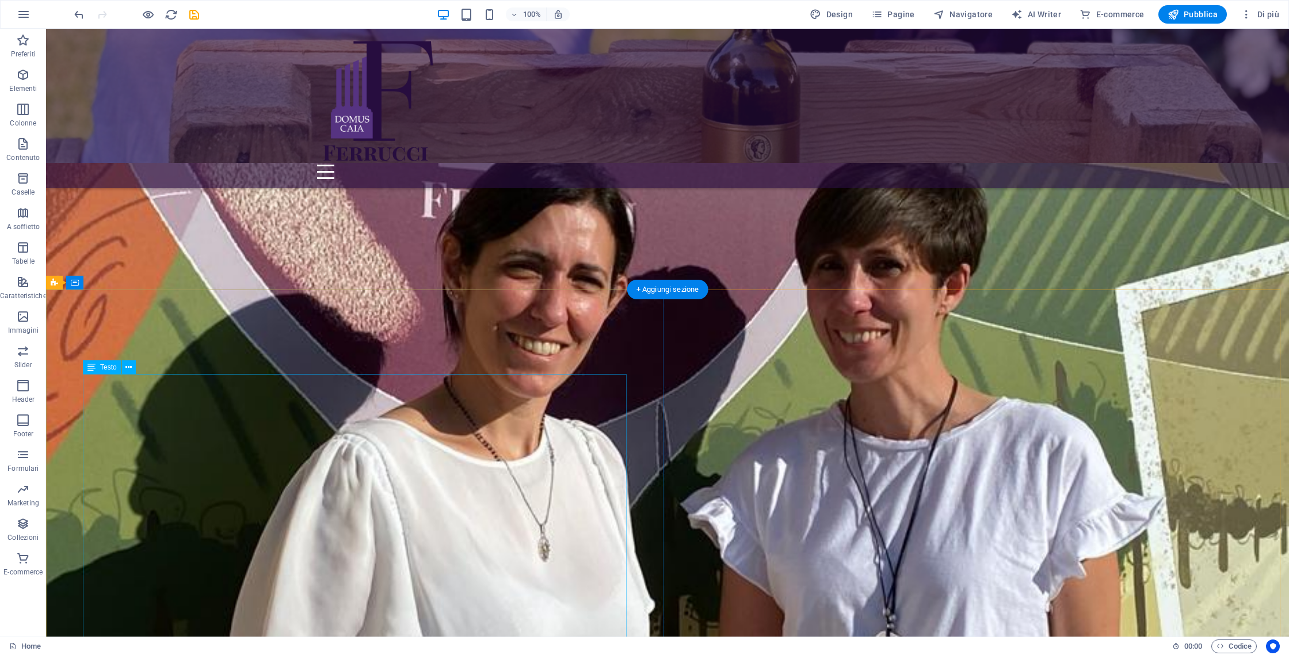
scroll to position [579, 0]
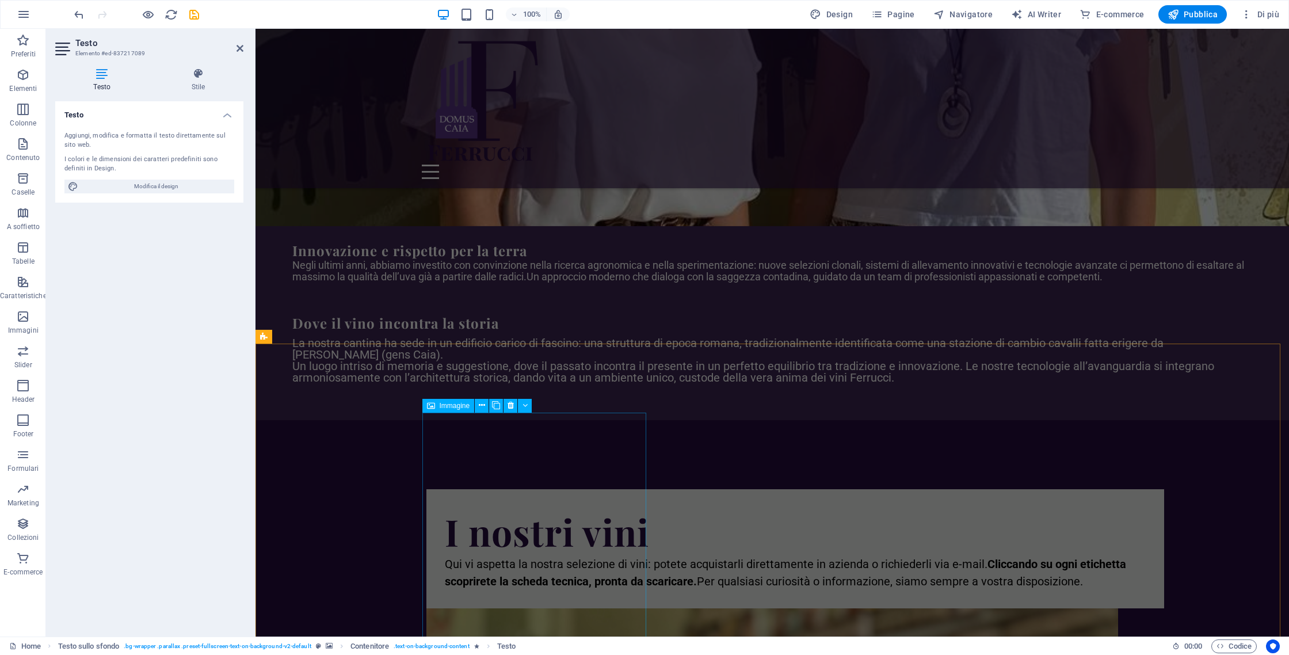
scroll to position [1458, 0]
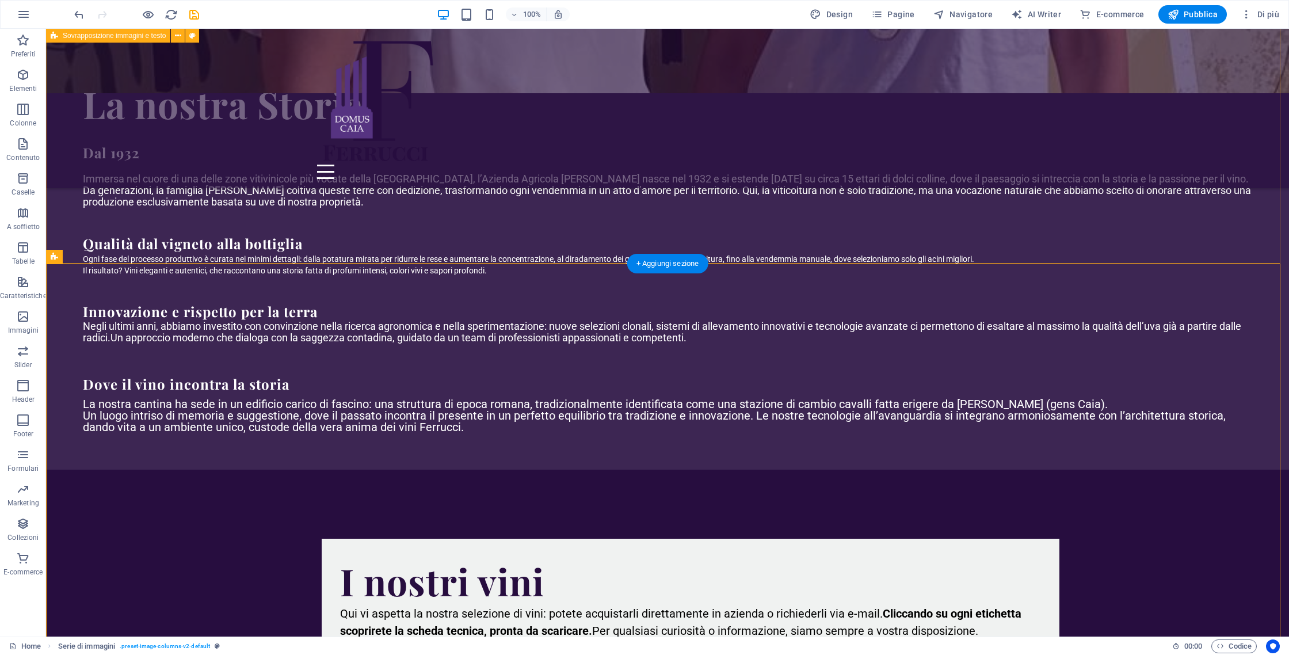
scroll to position [1254, 0]
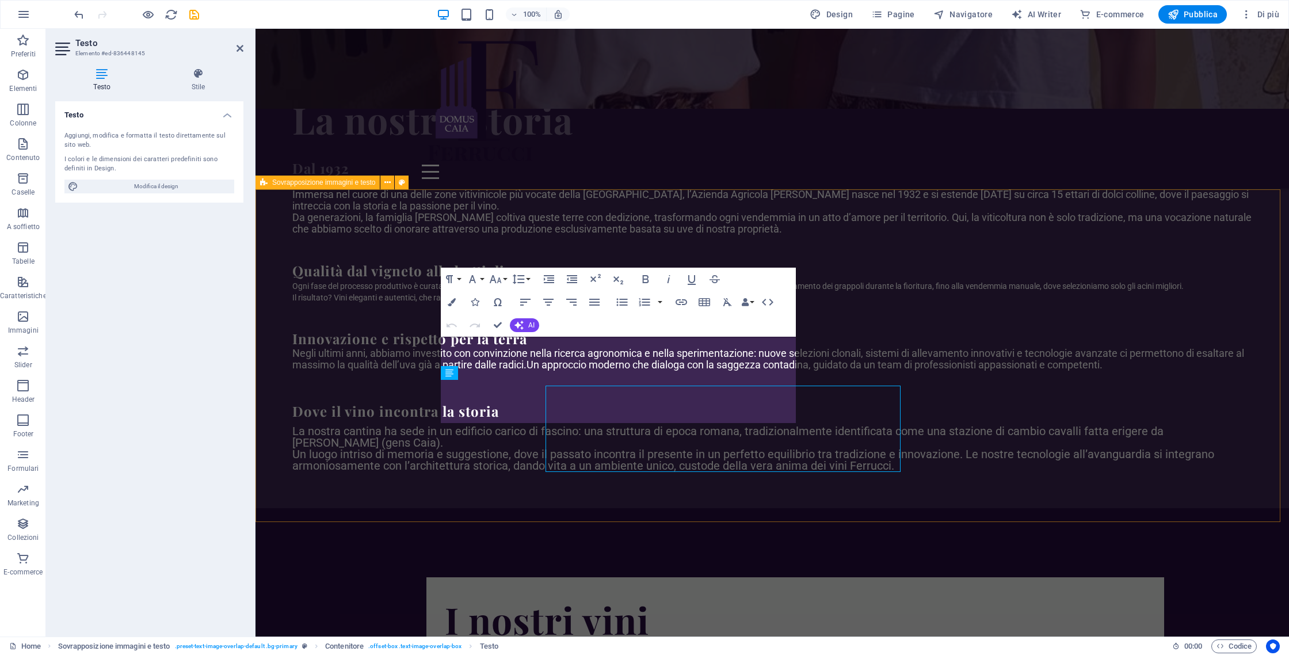
scroll to position [1136, 0]
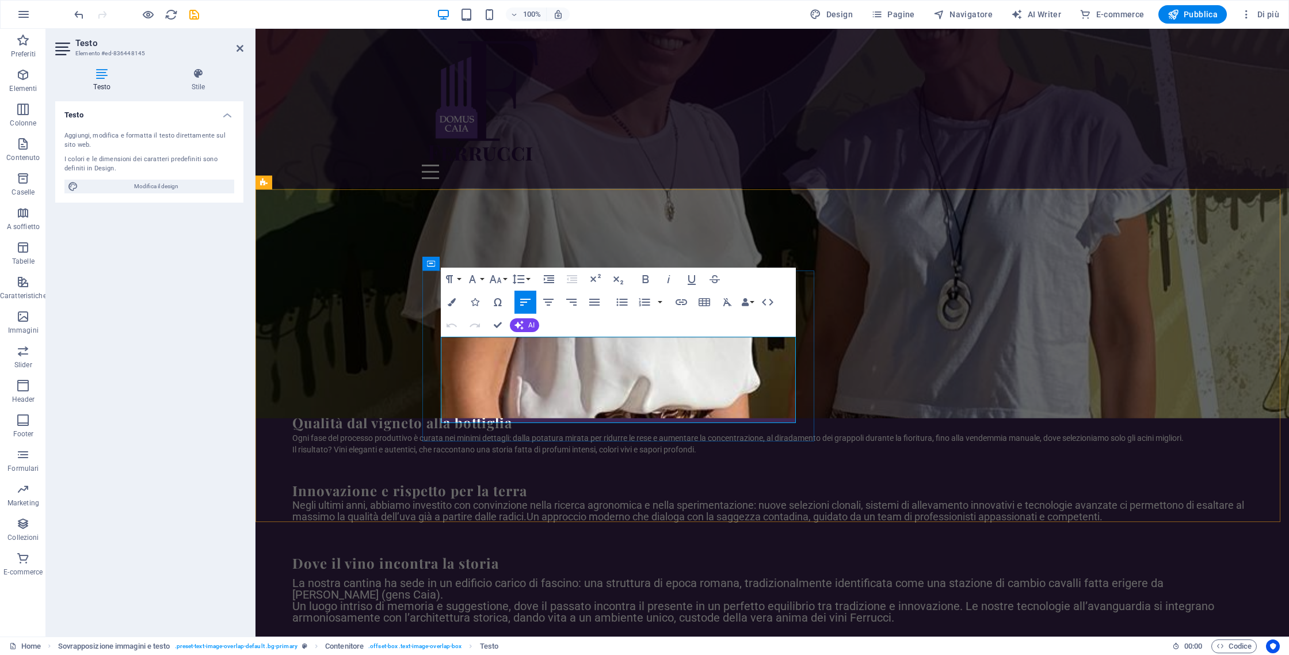
click at [539, 654] on div "Home Sovrapposizione immagini e testo . preset-text-image-overlap-default .bg-p…" at bounding box center [644, 645] width 1289 height 18
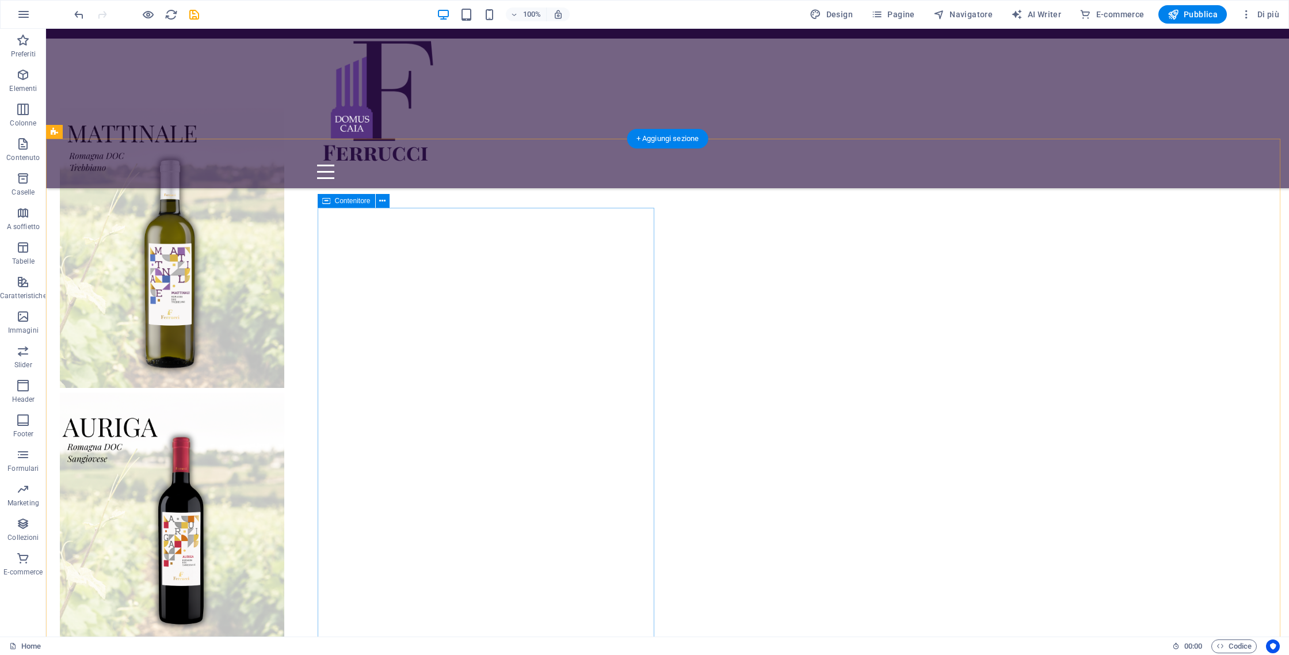
scroll to position [2933, 0]
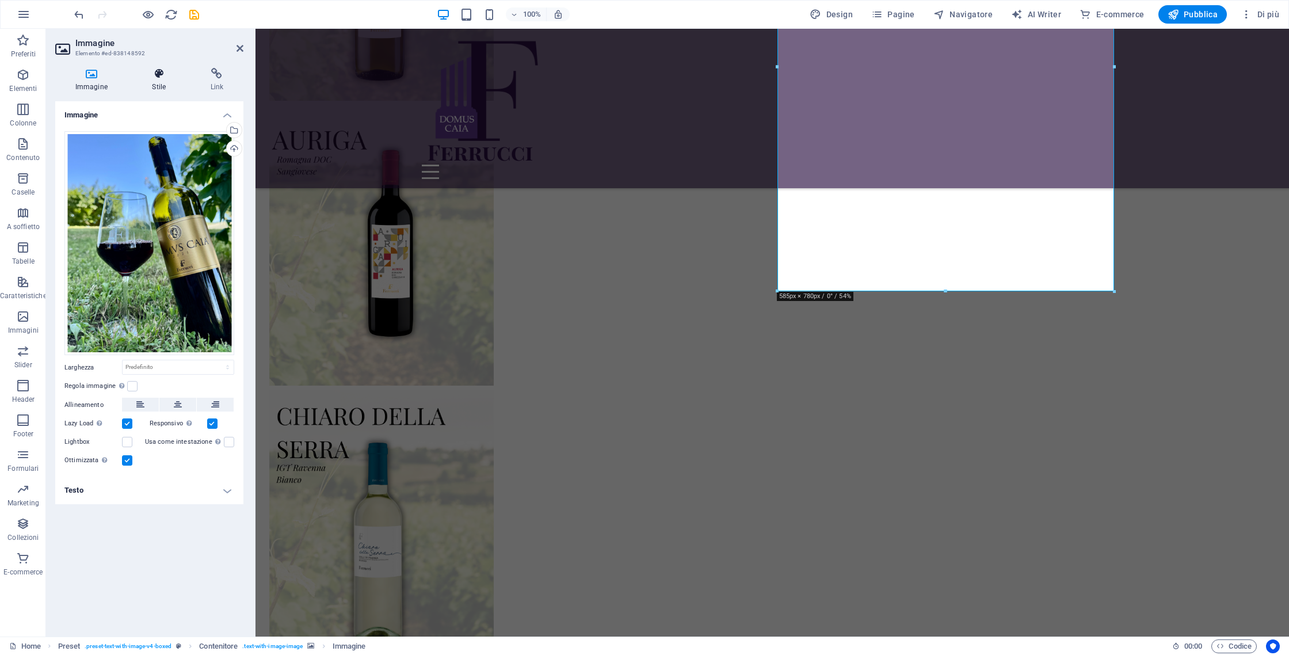
click at [166, 75] on icon at bounding box center [159, 74] width 54 height 12
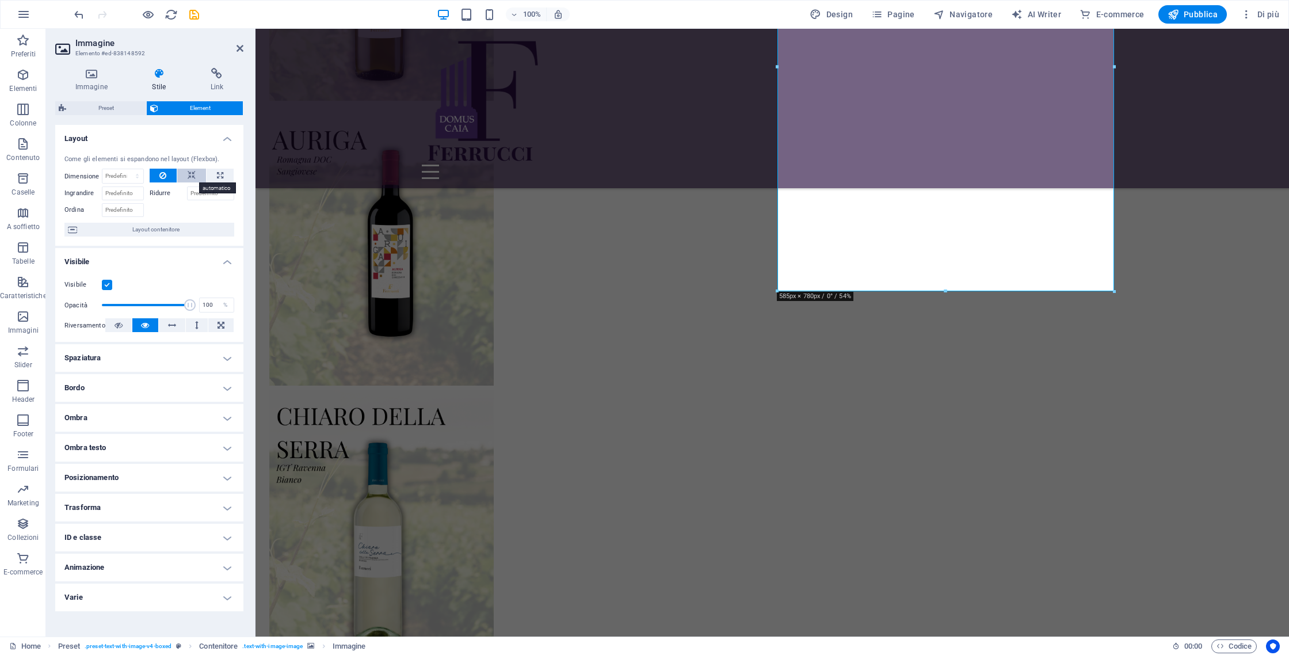
click at [202, 181] on button at bounding box center [191, 176] width 29 height 14
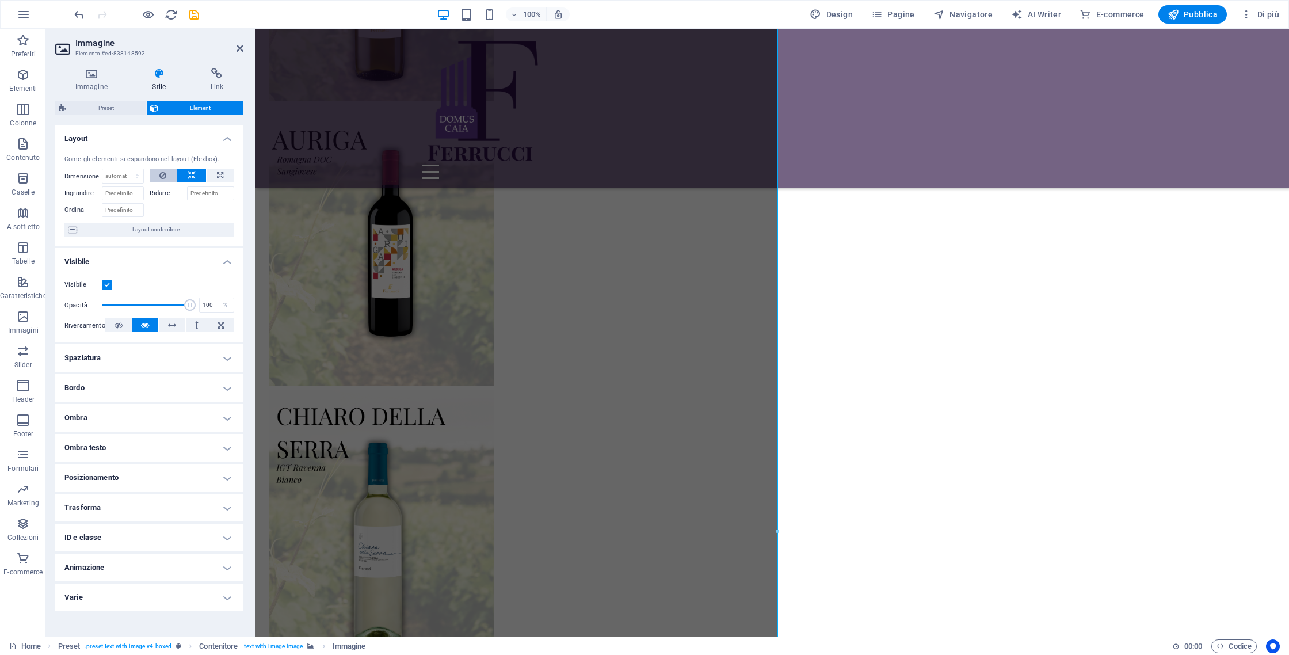
click at [164, 171] on icon at bounding box center [162, 176] width 7 height 14
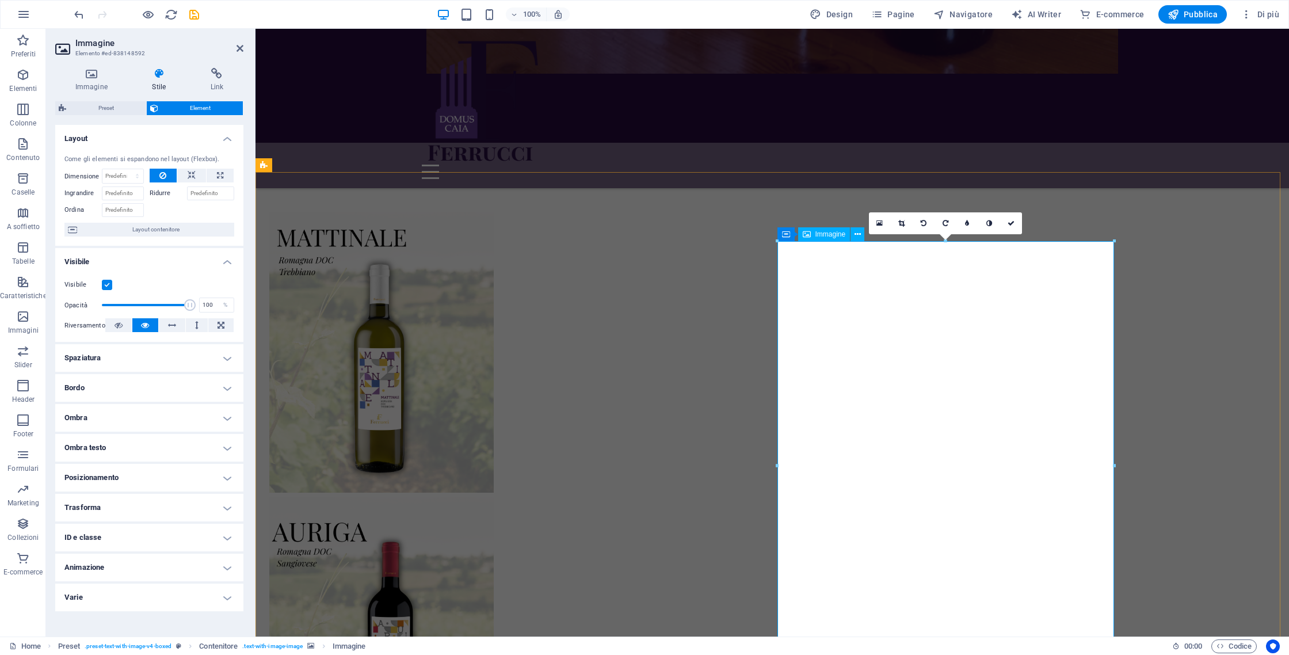
scroll to position [2574, 0]
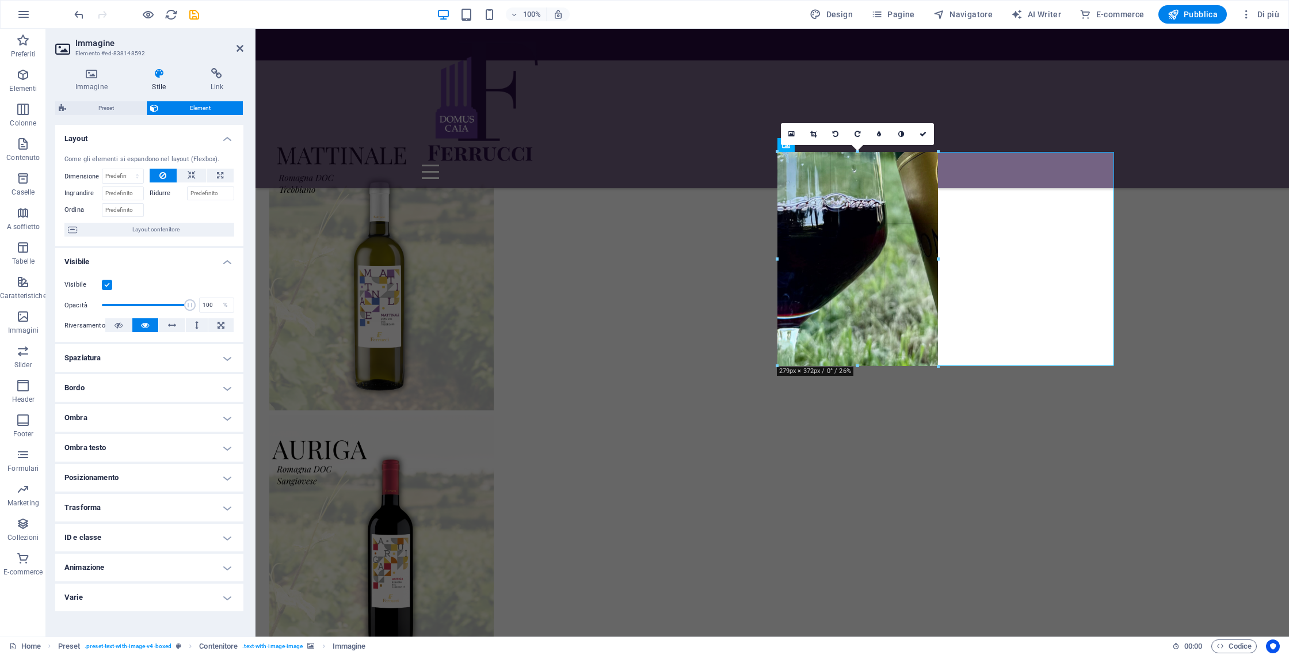
drag, startPoint x: 1113, startPoint y: 601, endPoint x: 819, endPoint y: 365, distance: 377.0
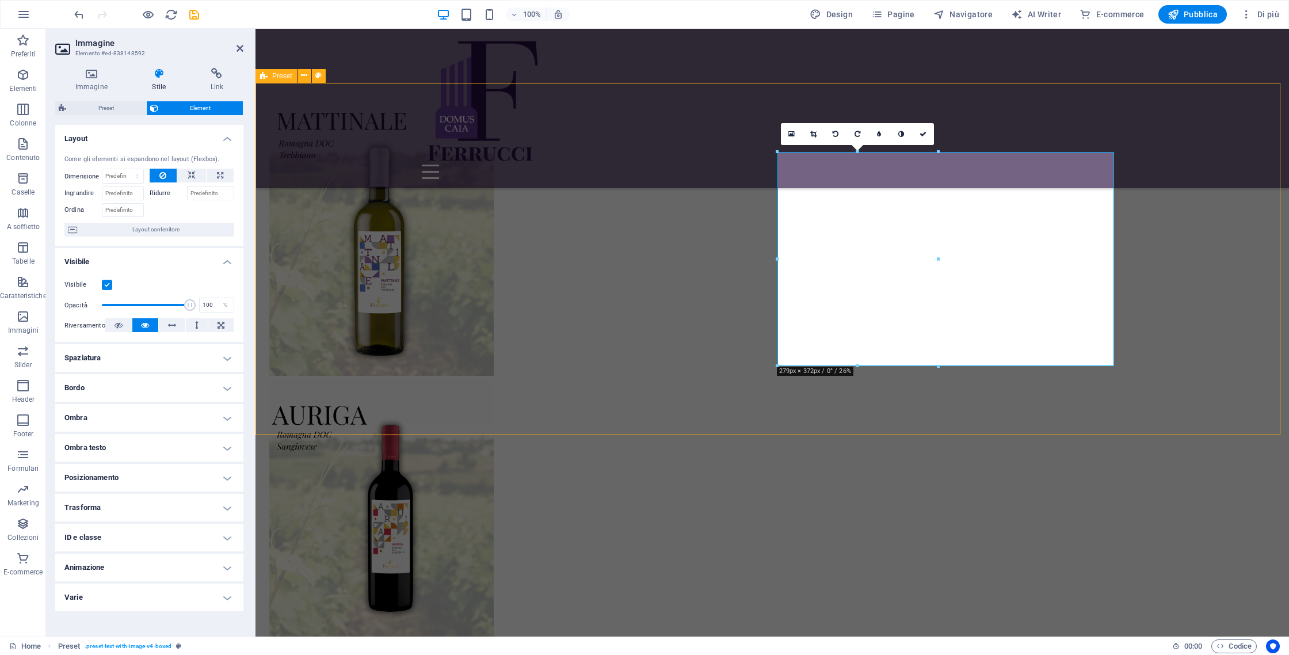
scroll to position [2623, 0]
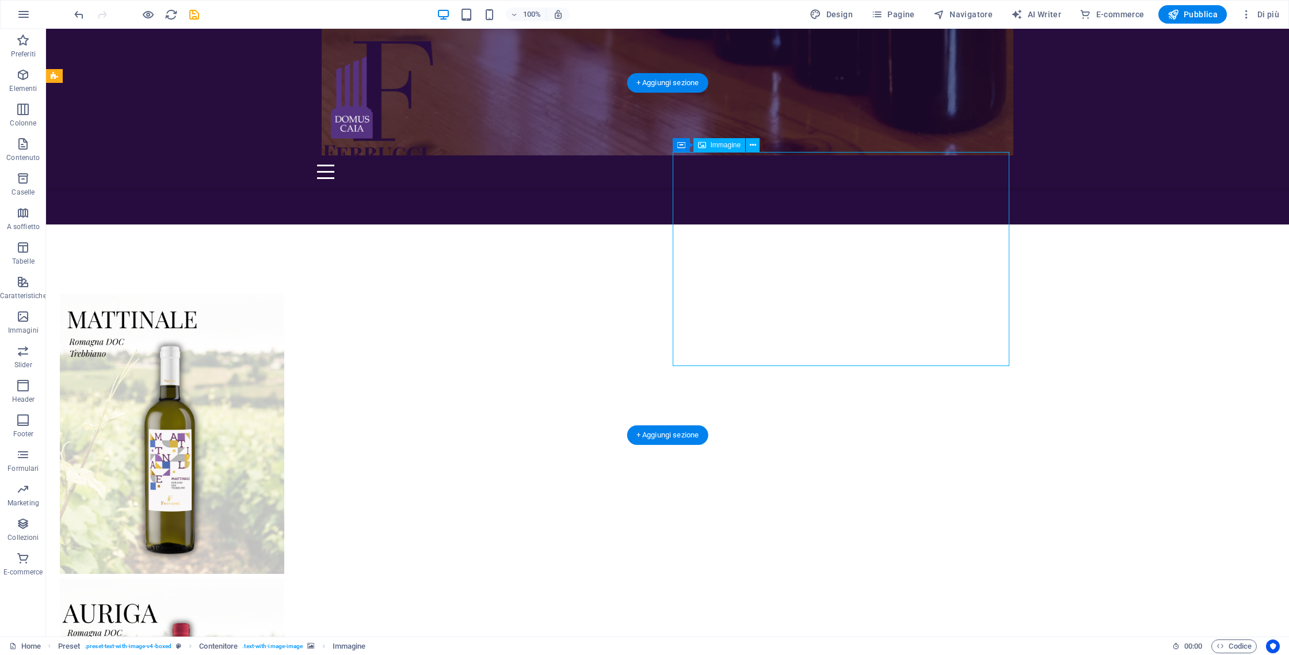
scroll to position [2574, 0]
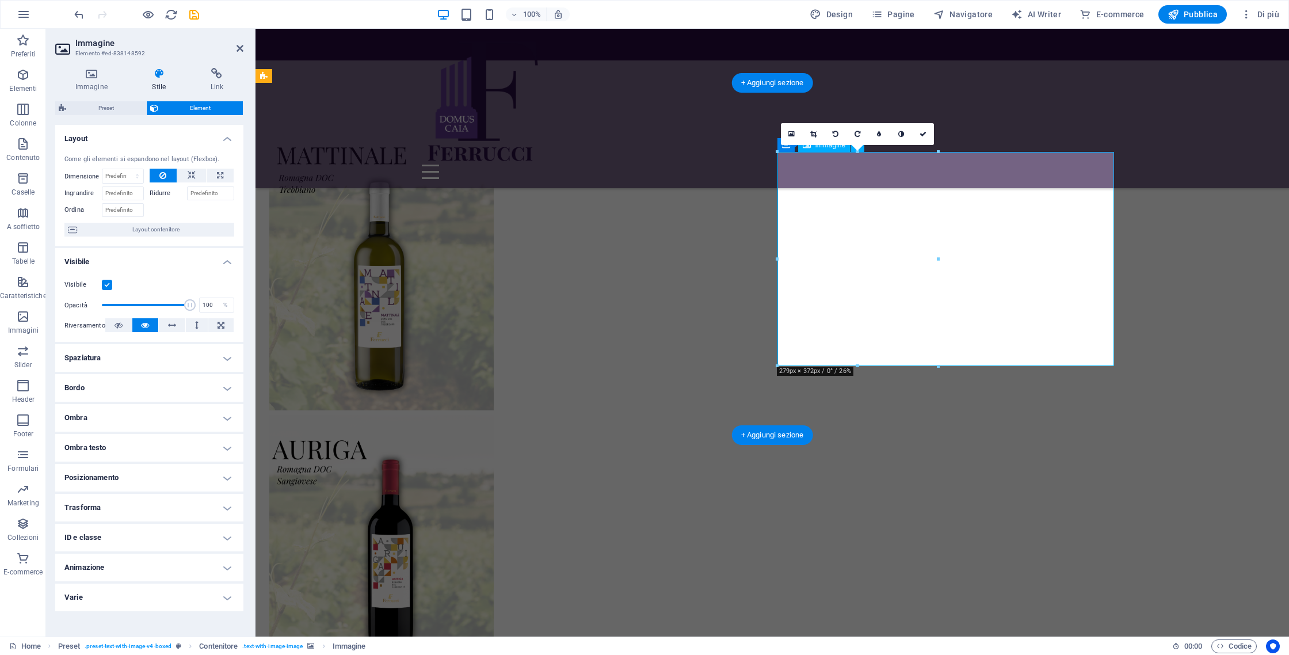
click at [101, 80] on h4 "Immagine" at bounding box center [93, 80] width 77 height 24
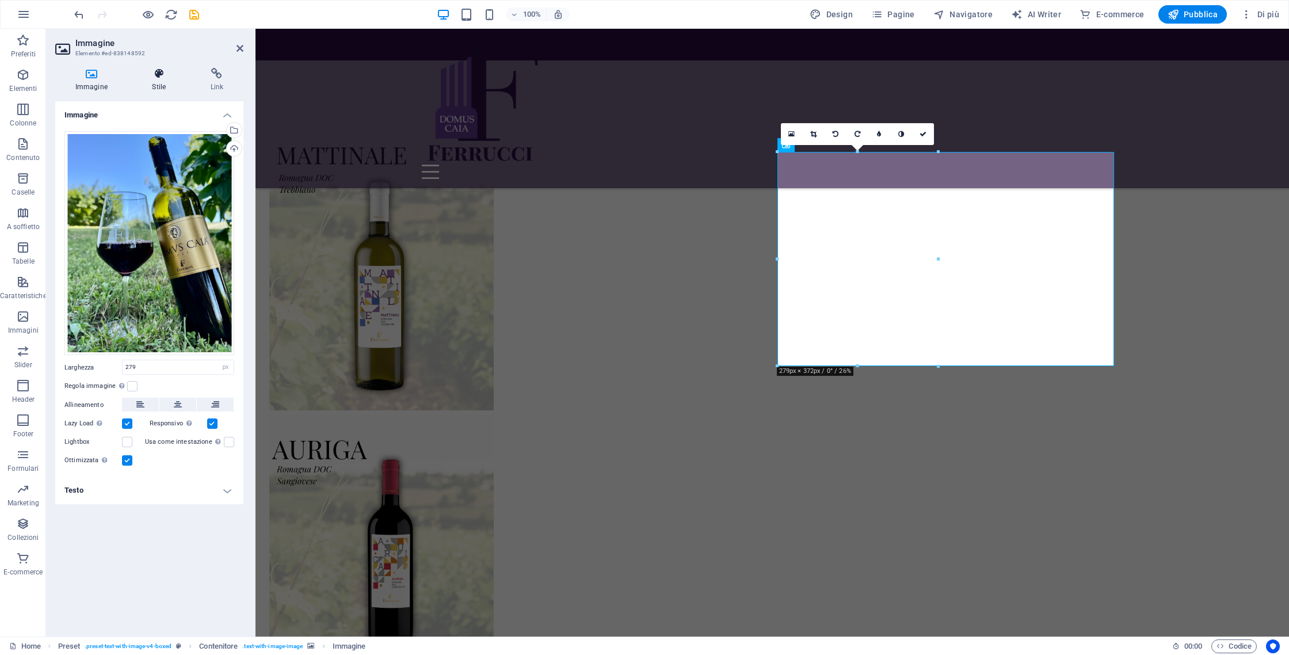
click at [168, 79] on icon at bounding box center [159, 74] width 54 height 12
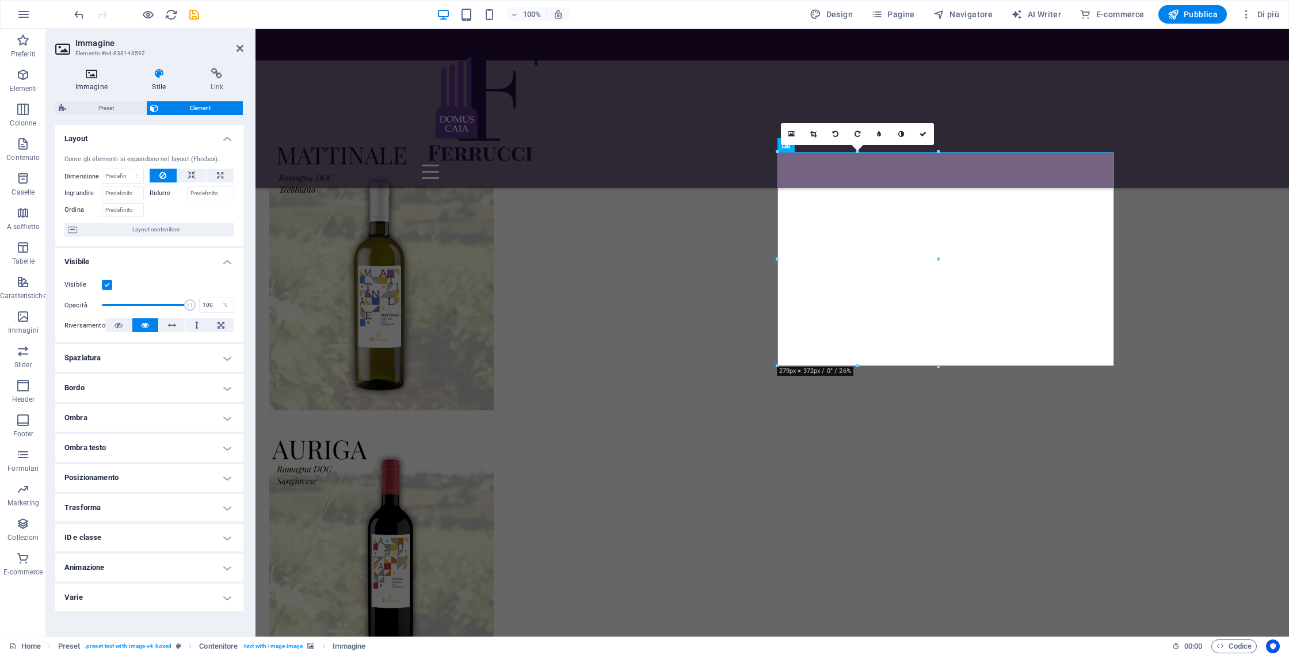
click at [85, 74] on icon at bounding box center [91, 74] width 72 height 12
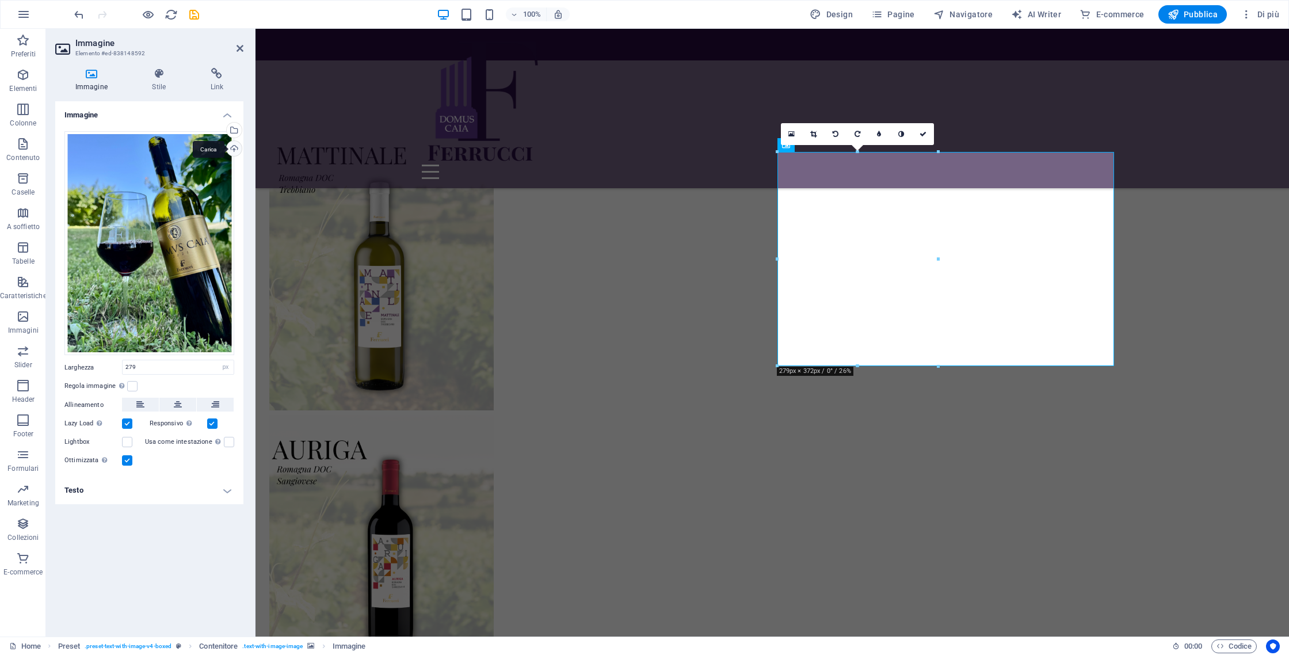
click at [229, 146] on div "Carica" at bounding box center [232, 149] width 17 height 17
click at [234, 129] on div "Seleziona i file dal file manager, dalle foto stock, o caricali" at bounding box center [232, 131] width 17 height 17
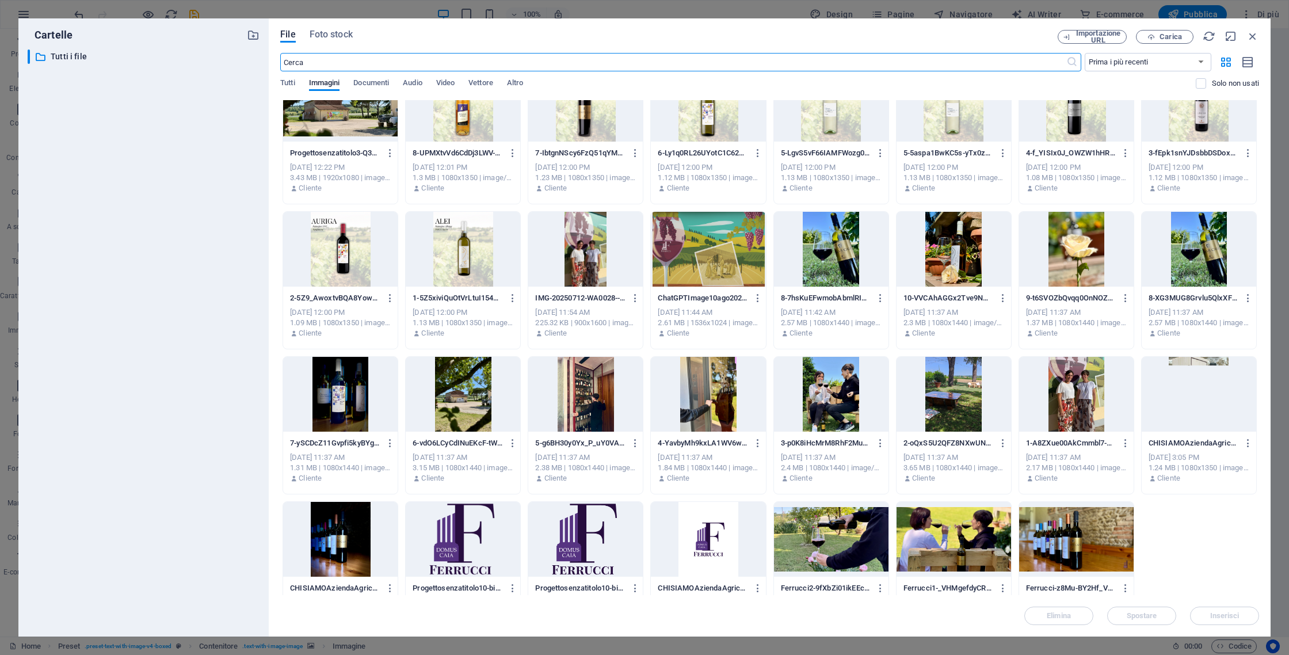
scroll to position [1196, 0]
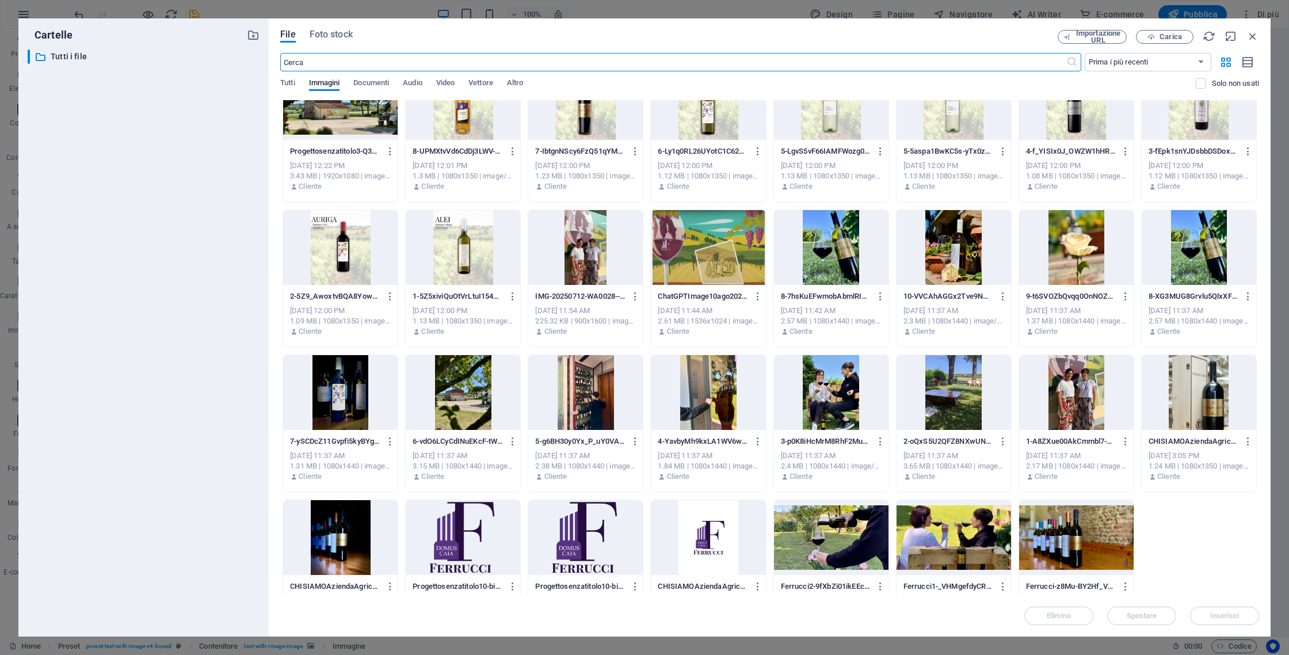
click at [970, 544] on div at bounding box center [953, 537] width 115 height 75
click at [970, 544] on div "1" at bounding box center [953, 537] width 115 height 75
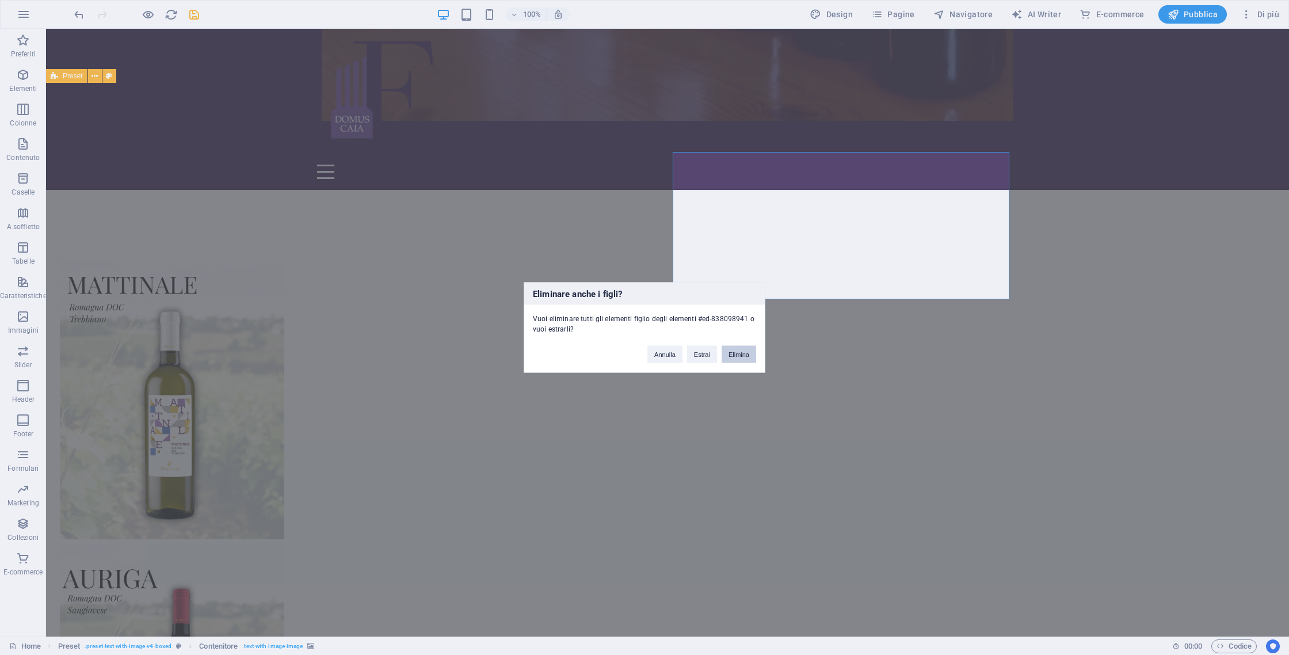
click at [731, 356] on button "Elimina" at bounding box center [739, 354] width 35 height 17
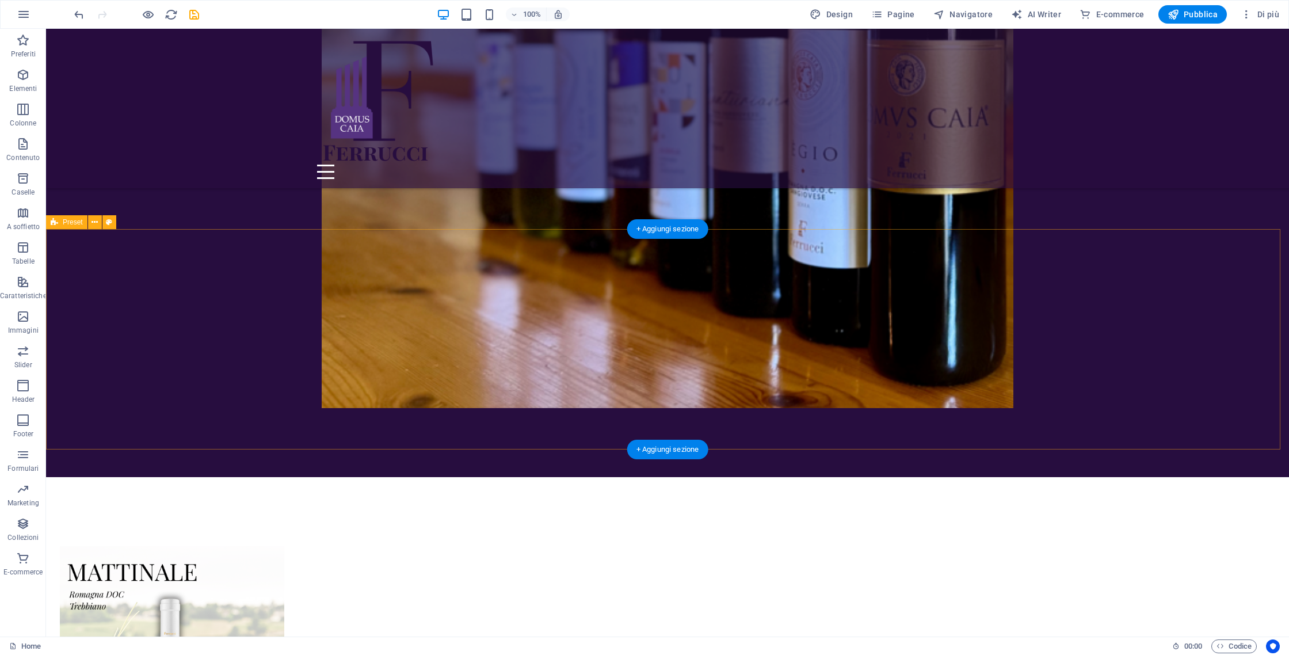
scroll to position [2477, 0]
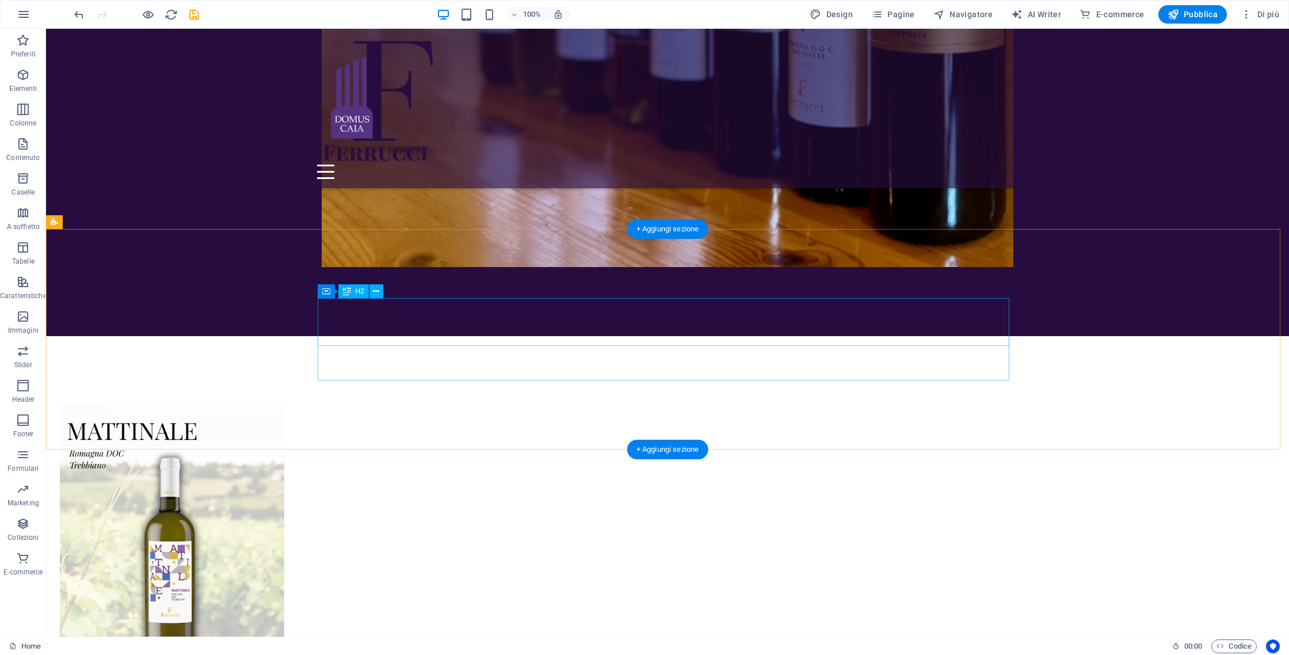
drag, startPoint x: 1094, startPoint y: 358, endPoint x: 626, endPoint y: 302, distance: 471.7
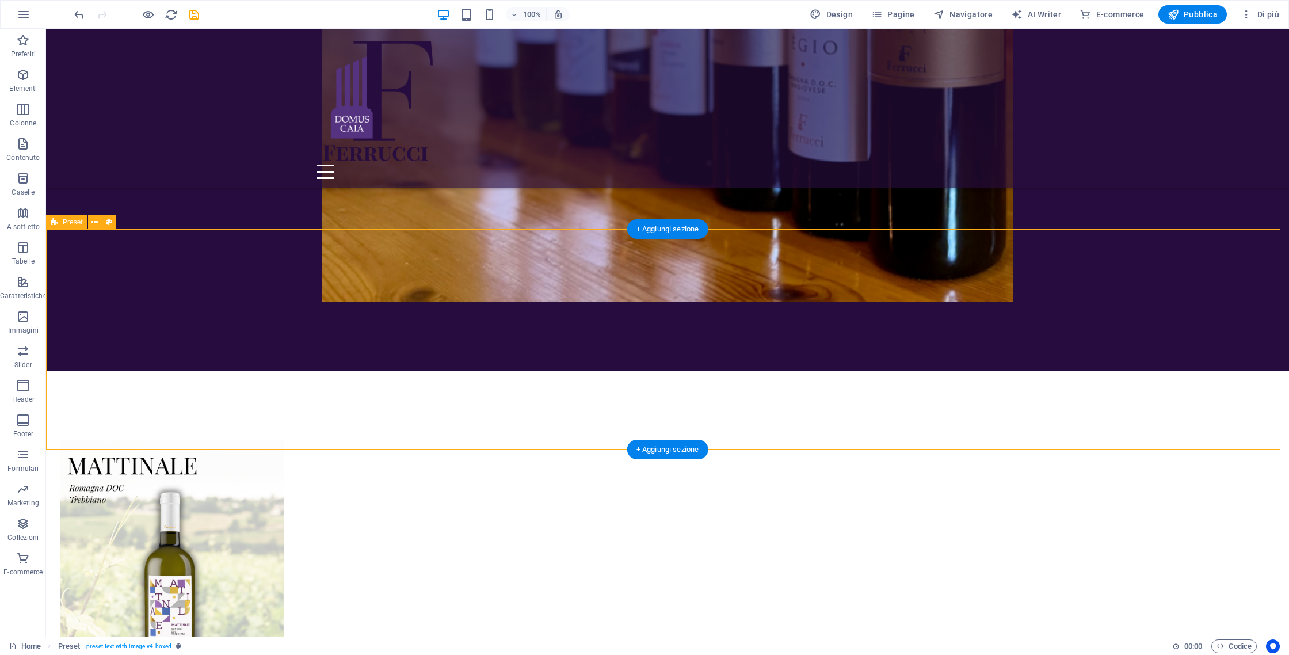
scroll to position [2428, 0]
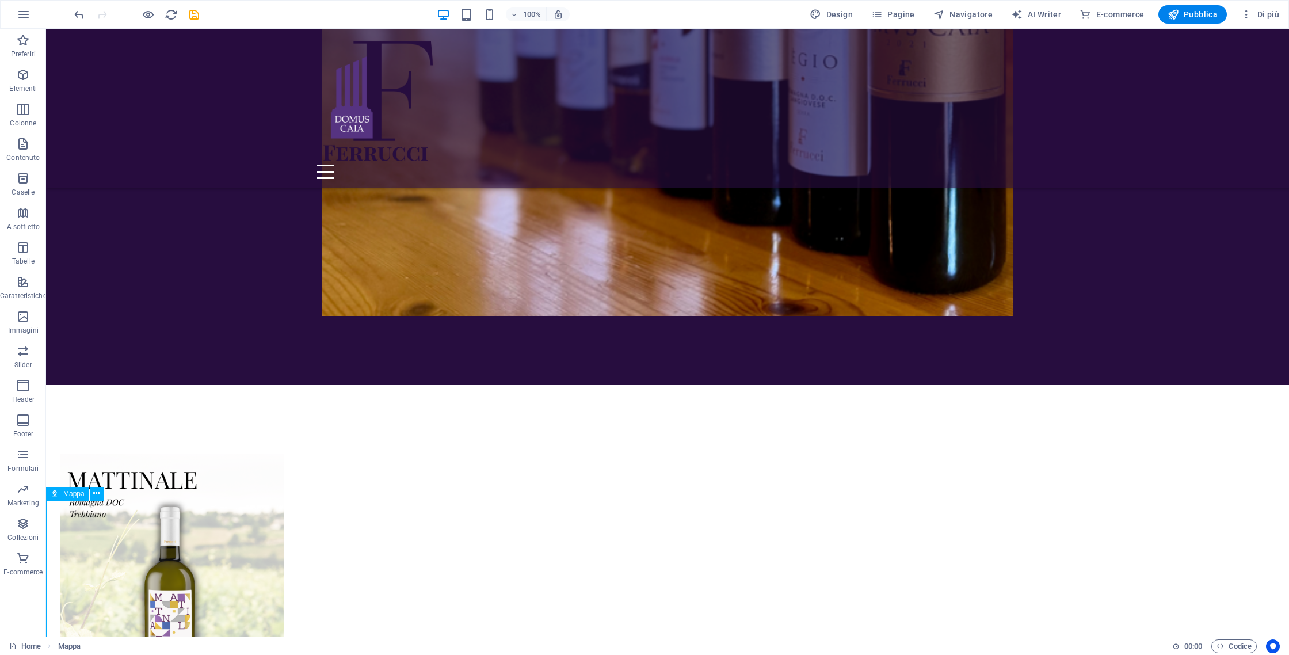
scroll to position [2477, 0]
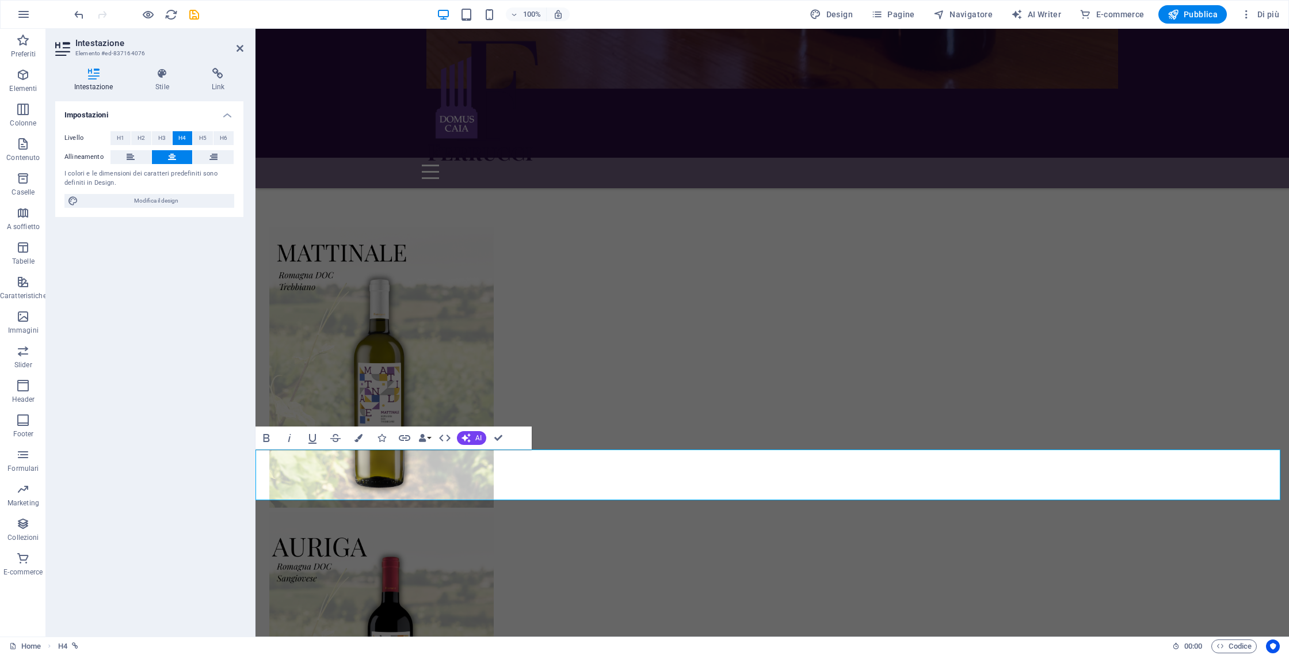
scroll to position [2428, 0]
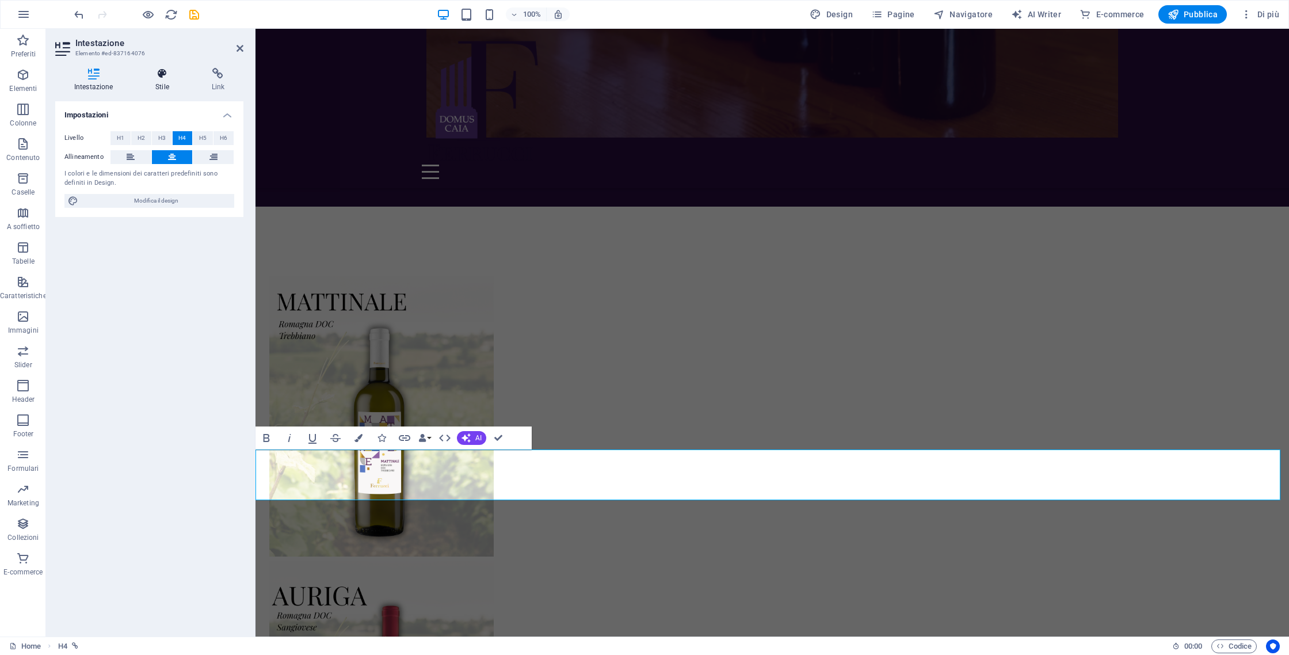
click at [163, 80] on h4 "Stile" at bounding box center [164, 80] width 56 height 24
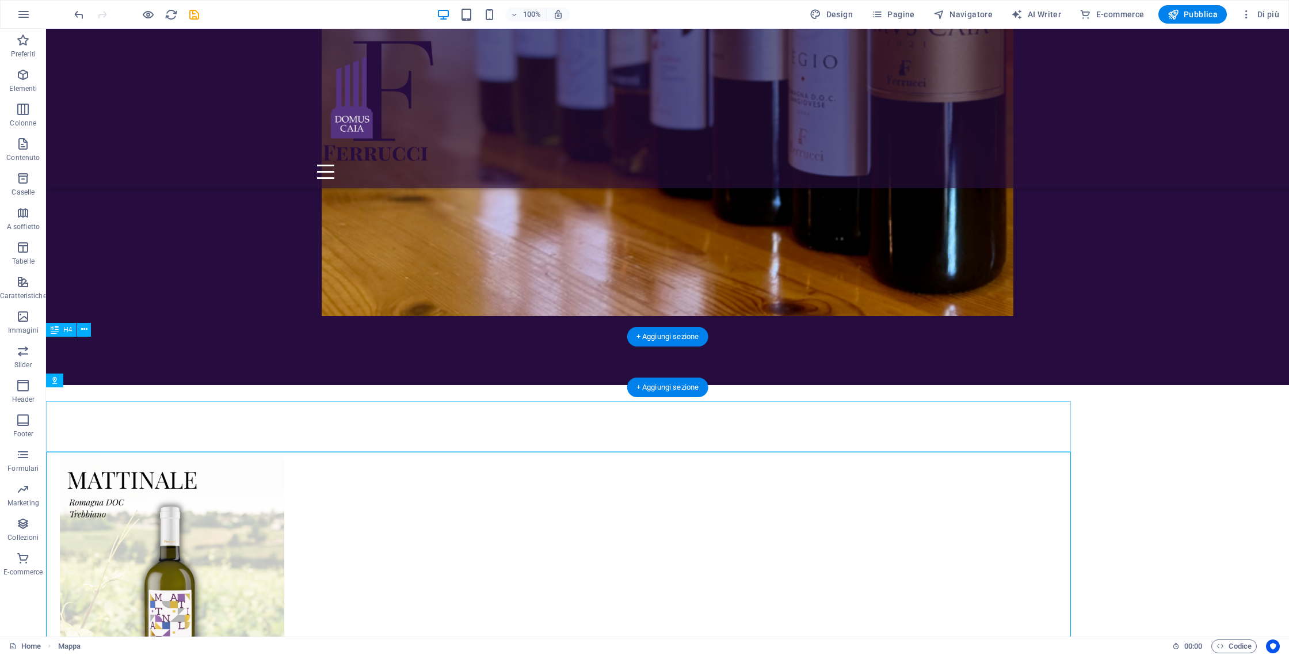
scroll to position [2477, 0]
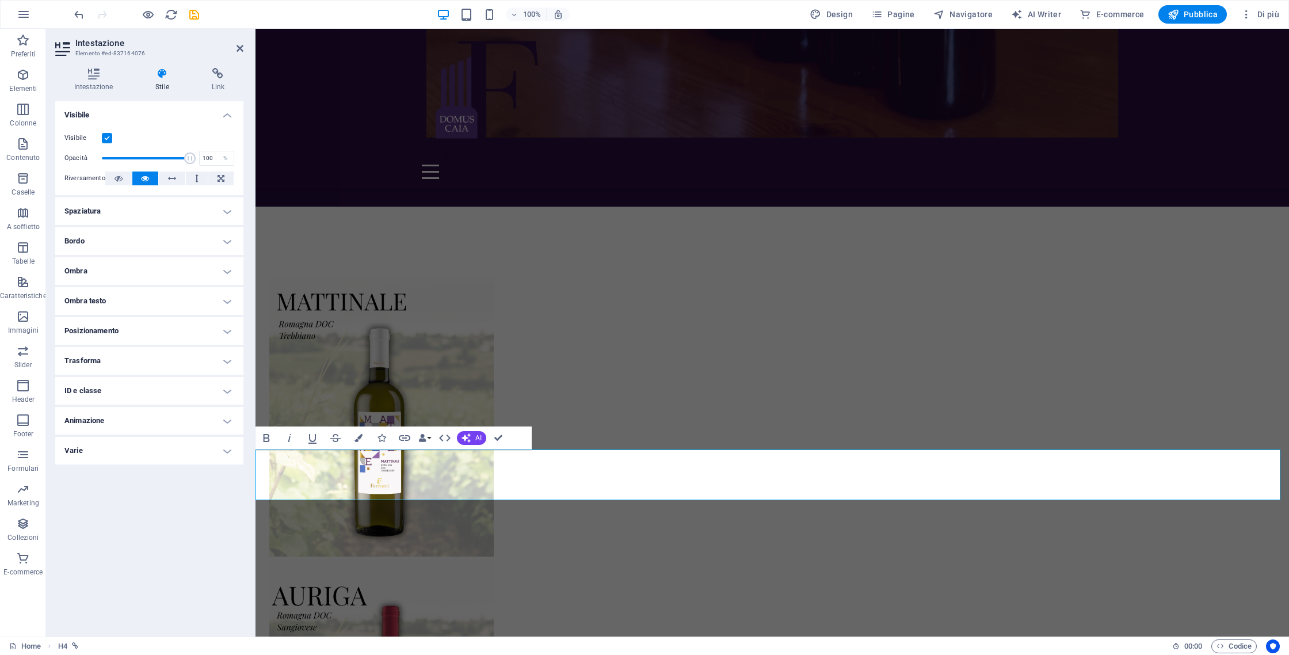
drag, startPoint x: 879, startPoint y: 488, endPoint x: 901, endPoint y: 491, distance: 22.6
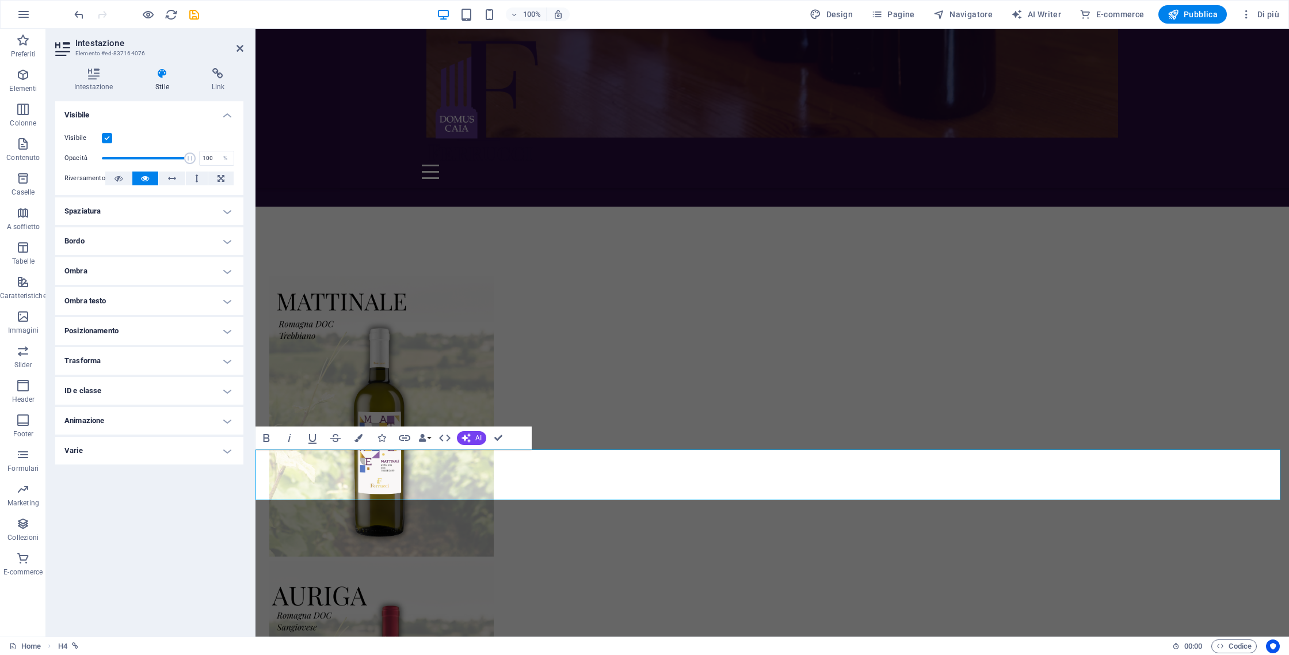
drag, startPoint x: 890, startPoint y: 490, endPoint x: 643, endPoint y: 445, distance: 250.8
drag, startPoint x: 679, startPoint y: 471, endPoint x: 896, endPoint y: 493, distance: 218.0
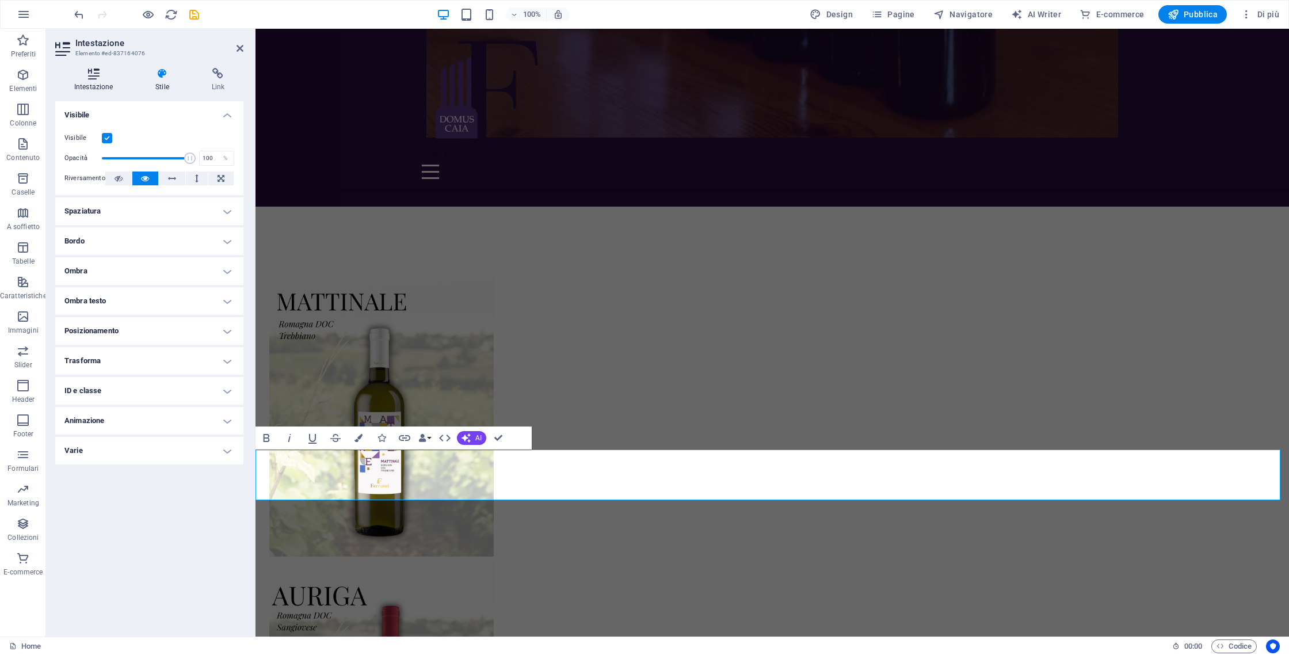
click at [86, 76] on icon at bounding box center [93, 74] width 77 height 12
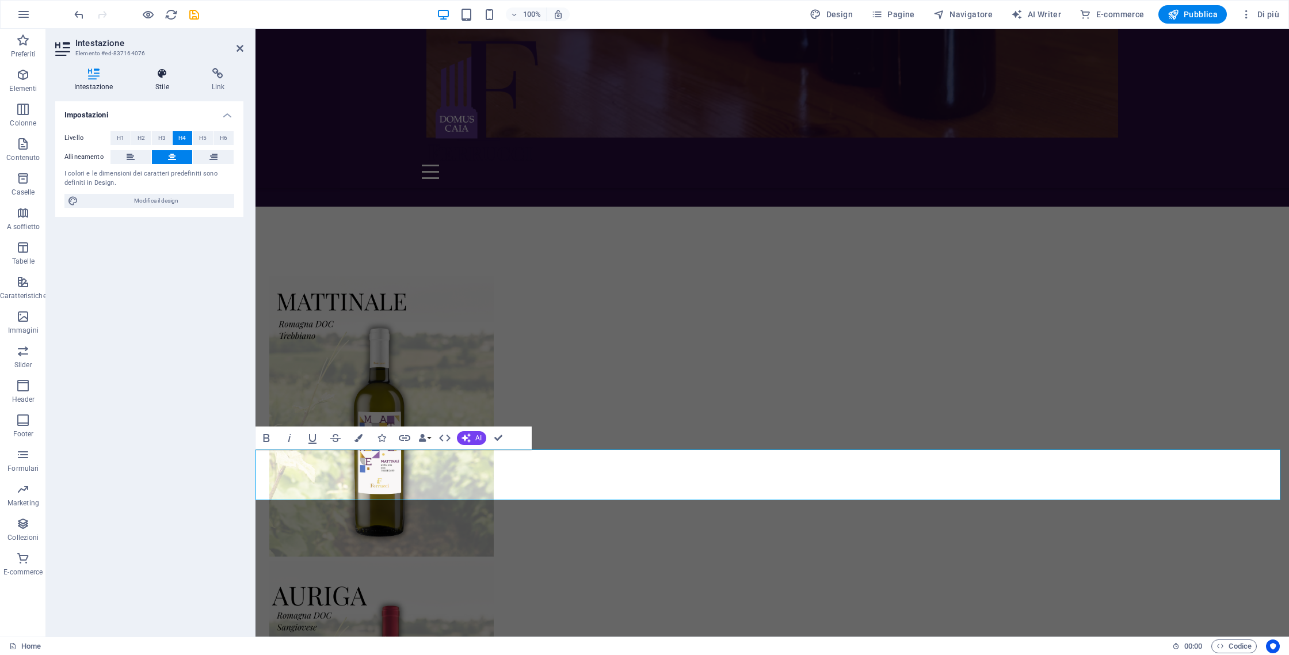
drag, startPoint x: 168, startPoint y: 77, endPoint x: 159, endPoint y: 77, distance: 9.2
click at [163, 77] on icon at bounding box center [161, 74] width 51 height 12
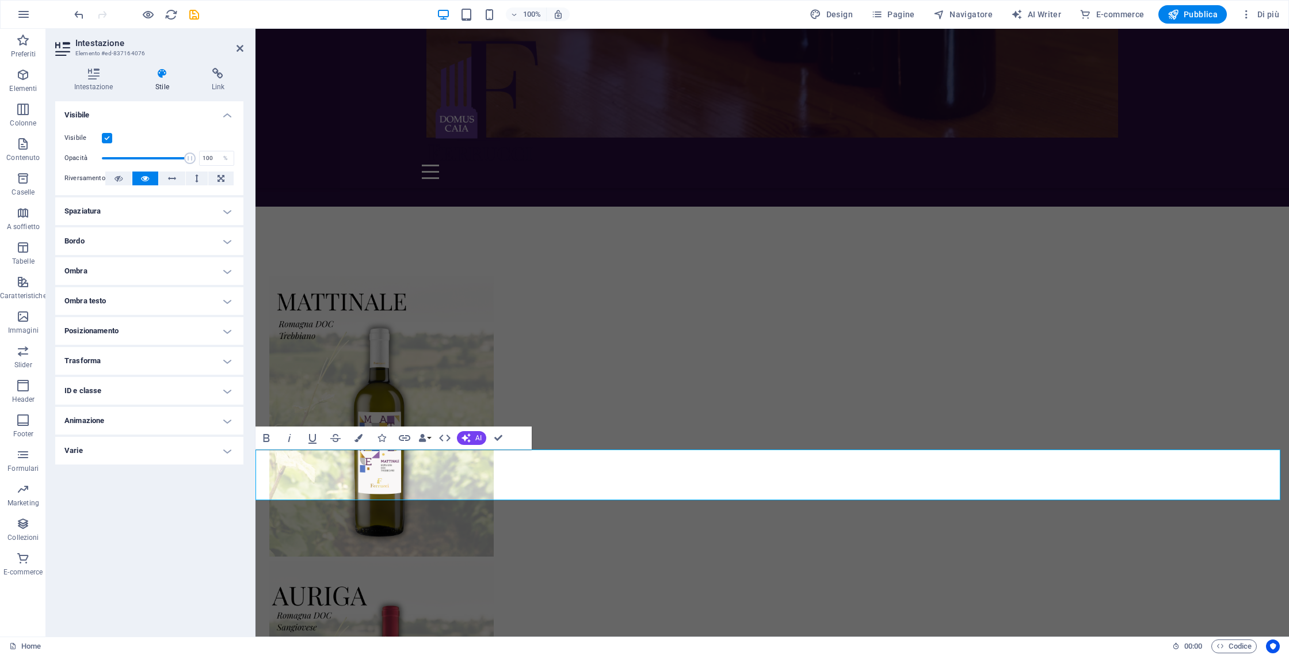
click at [192, 77] on h4 "Stile" at bounding box center [164, 80] width 56 height 24
click at [204, 75] on icon at bounding box center [218, 74] width 51 height 12
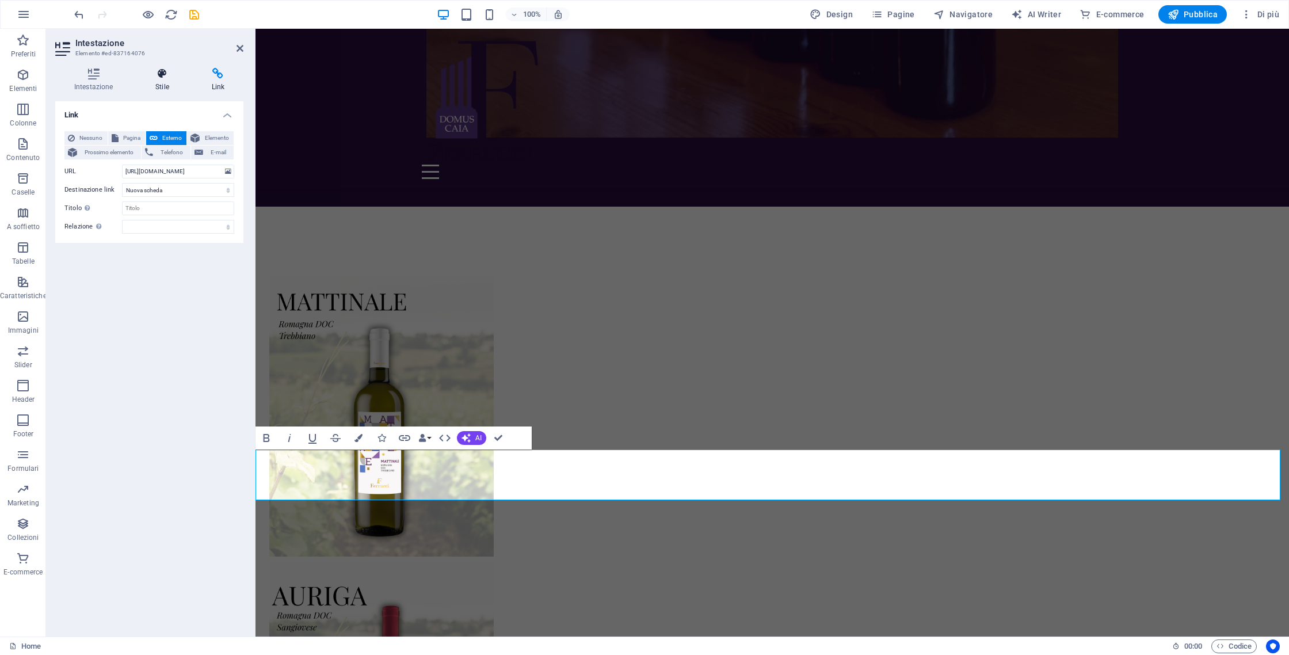
click at [138, 71] on icon at bounding box center [161, 74] width 51 height 12
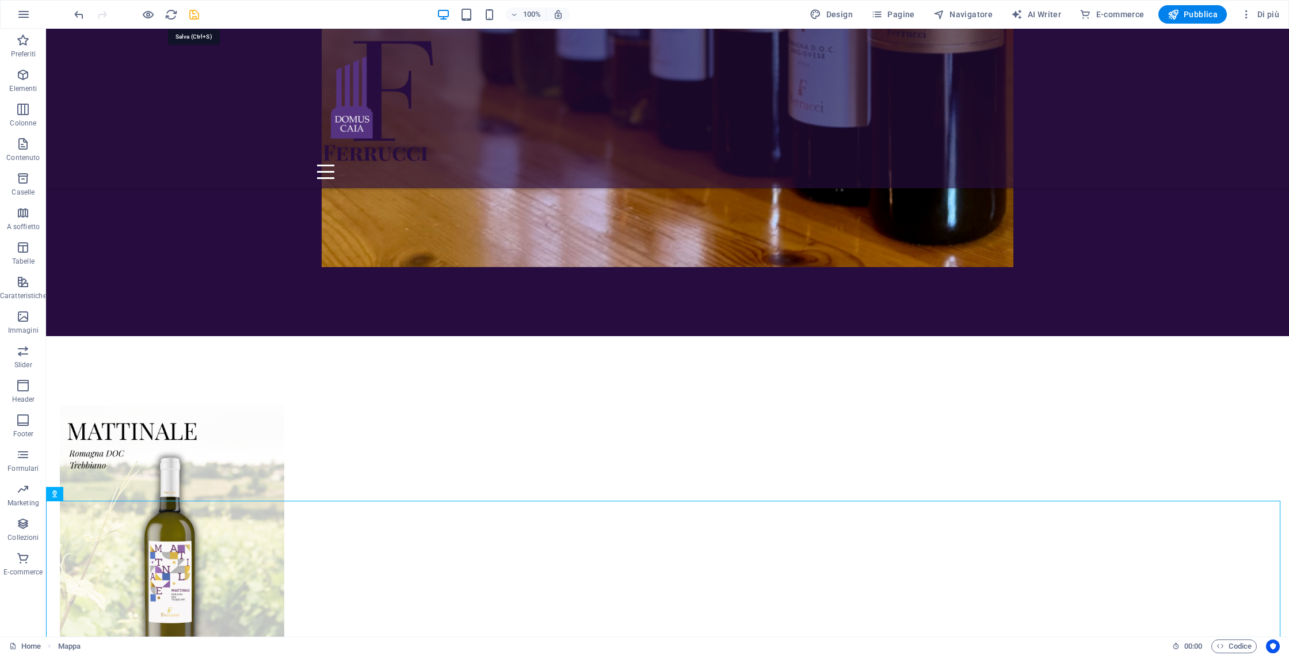
click at [195, 11] on icon "save" at bounding box center [194, 14] width 13 height 13
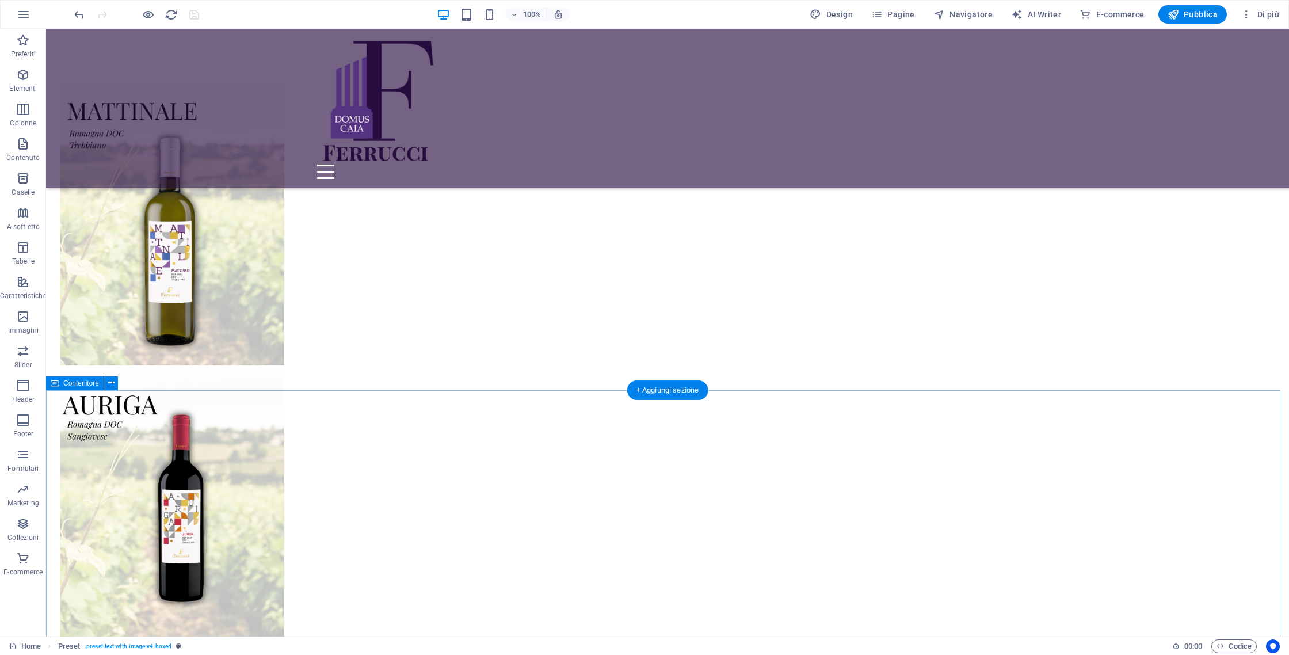
scroll to position [3047, 0]
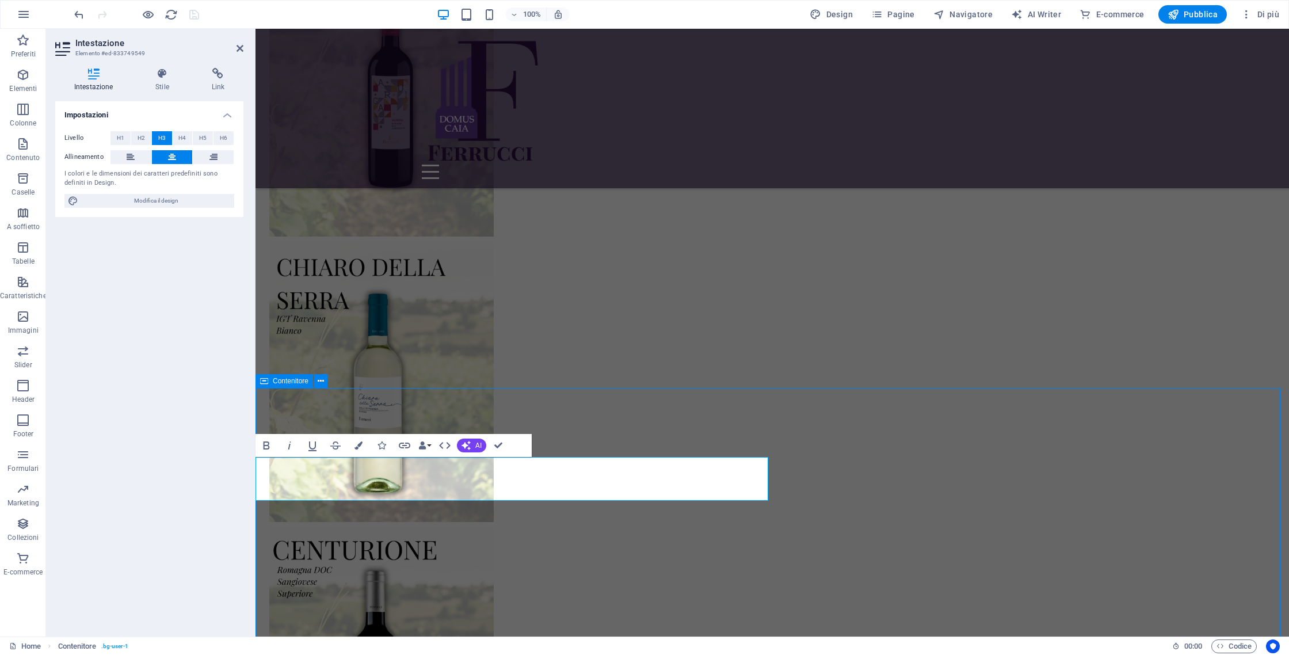
scroll to position [3047, 0]
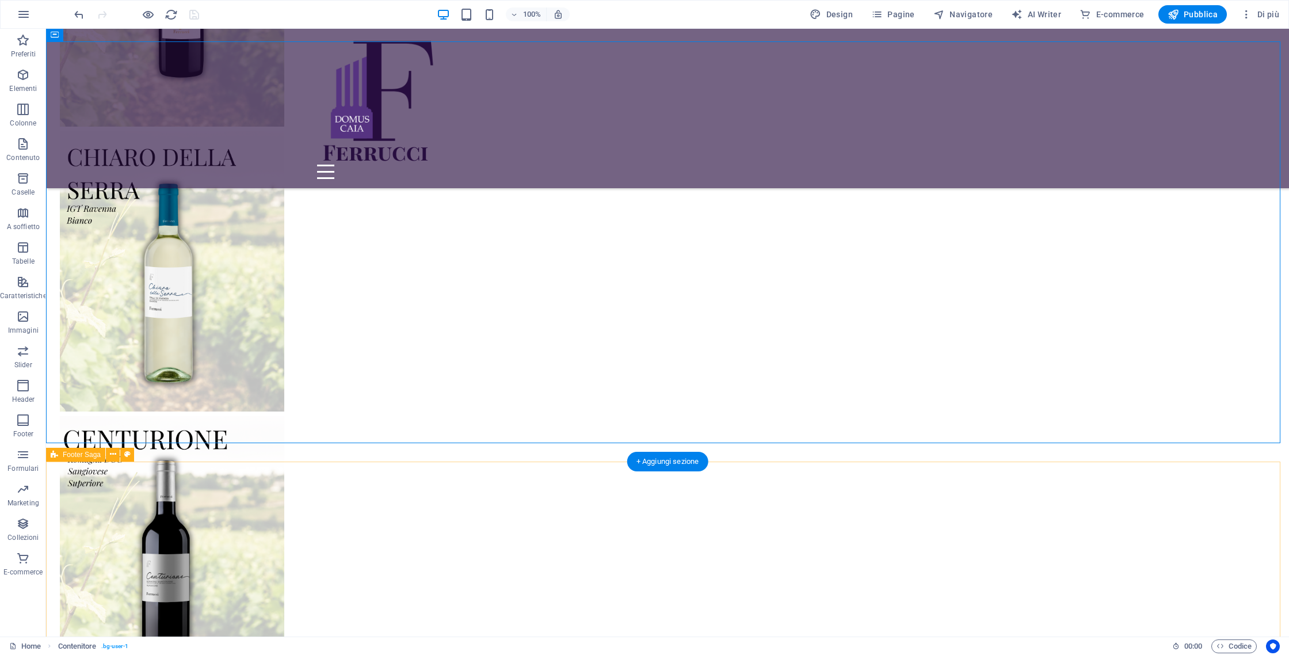
scroll to position [3448, 0]
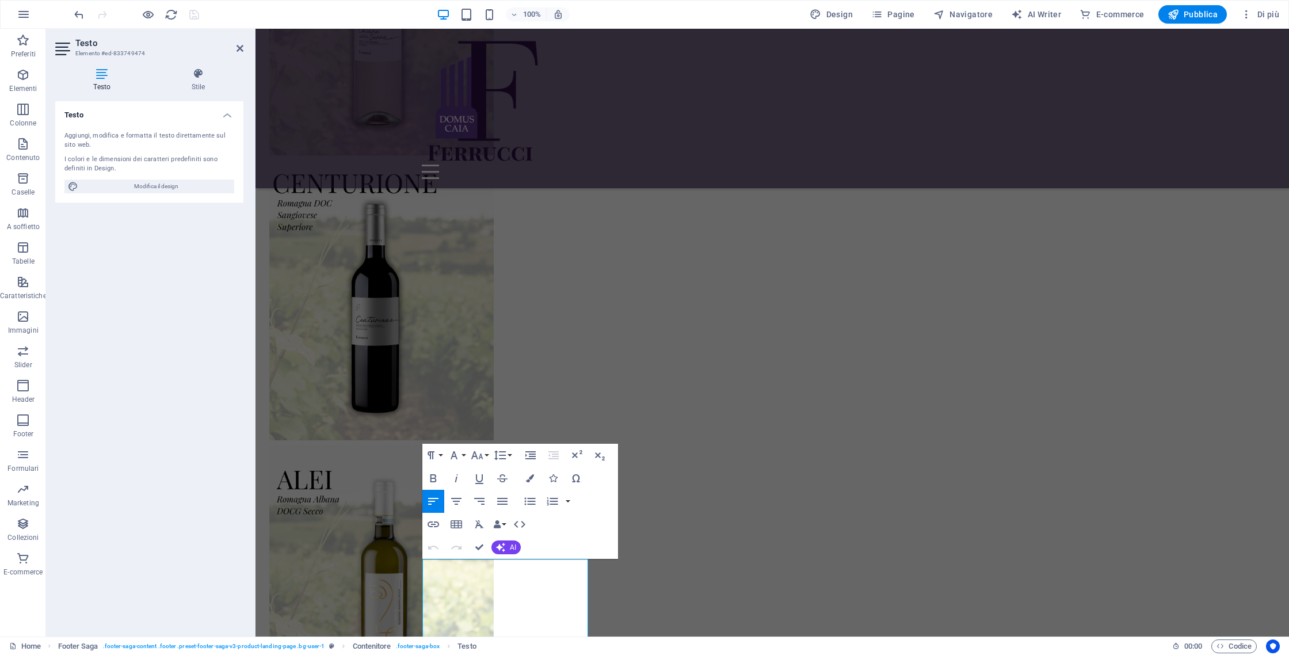
click at [167, 169] on div "I colori e le dimensioni dei caratteri predefiniti sono definiti in Design." at bounding box center [149, 164] width 170 height 19
click at [166, 180] on span "Modifica il design" at bounding box center [156, 187] width 149 height 14
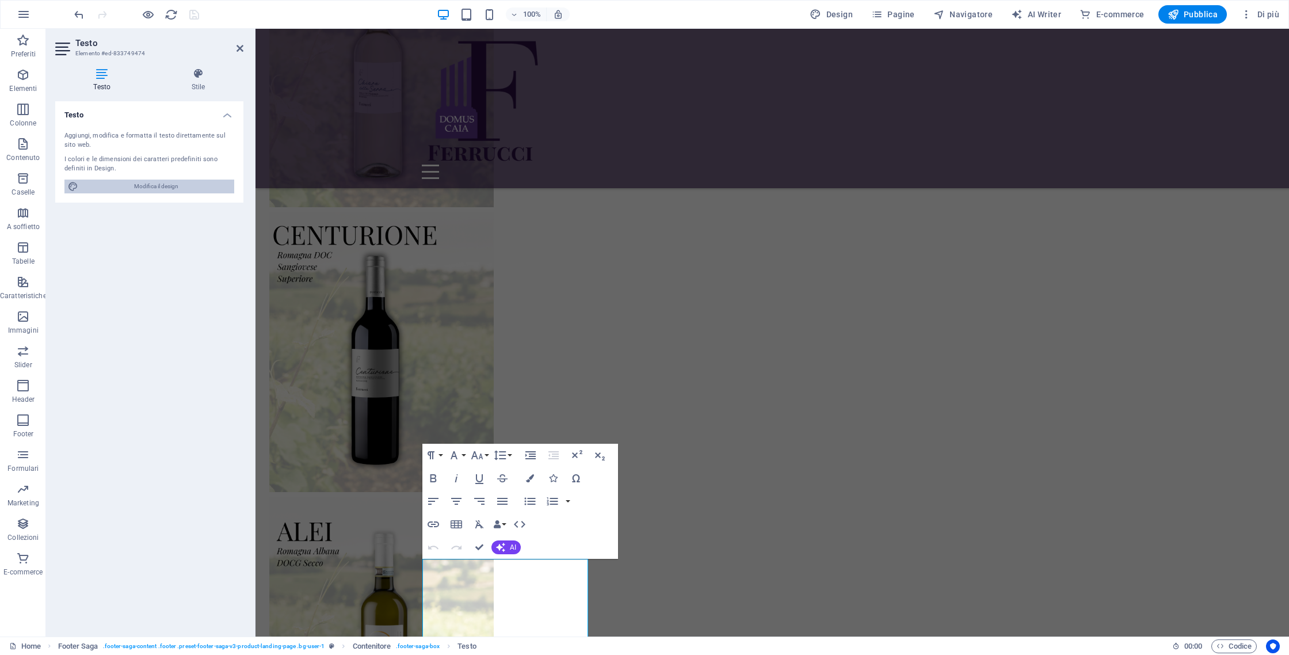
scroll to position [3344, 0]
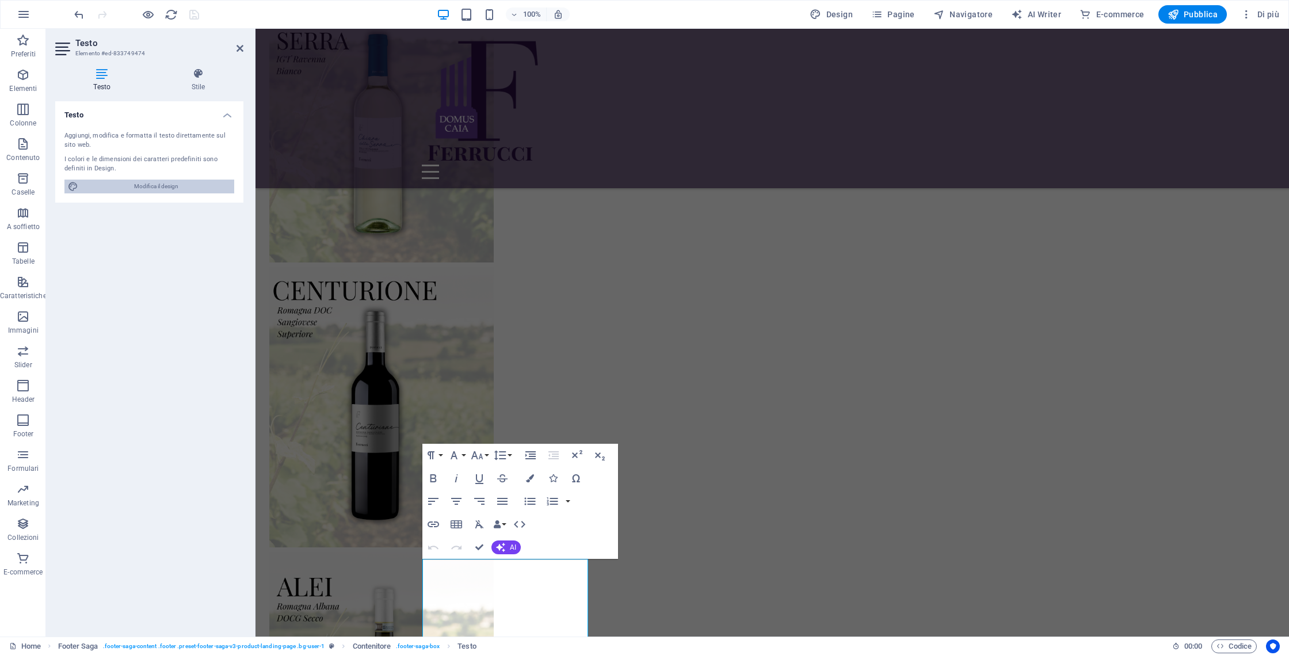
select select "px"
select select "400"
select select "px"
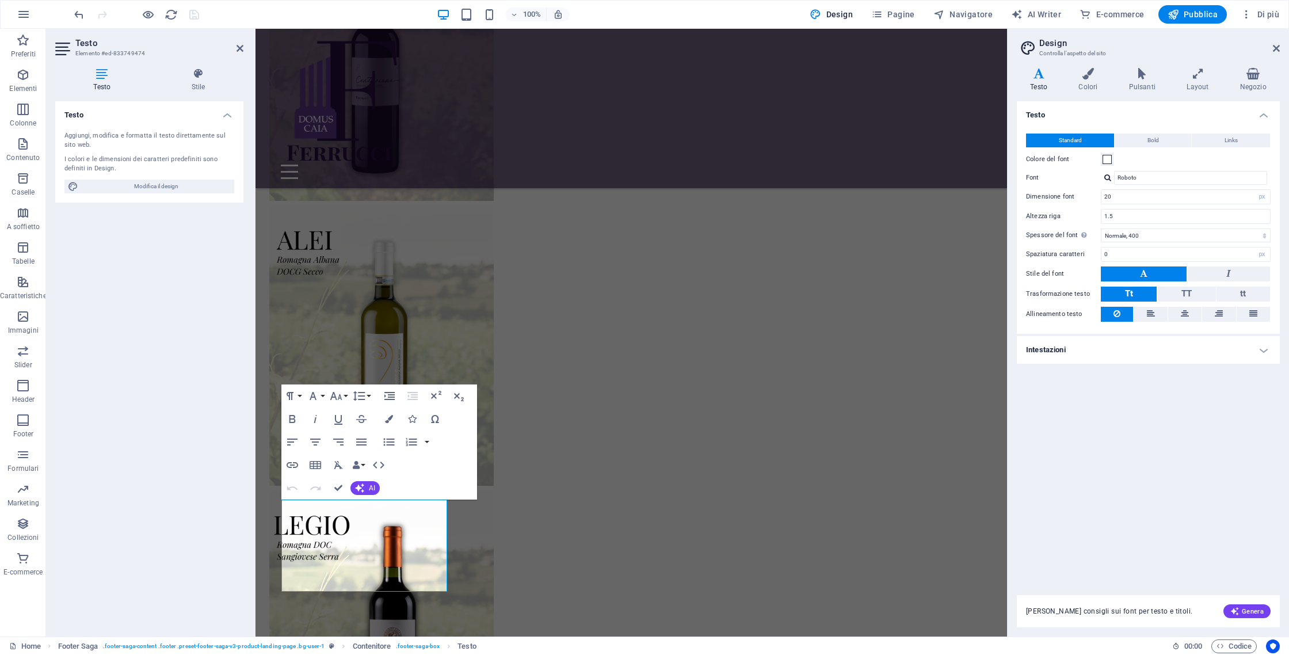
scroll to position [3421, 0]
drag, startPoint x: 400, startPoint y: 535, endPoint x: 400, endPoint y: 529, distance: 5.8
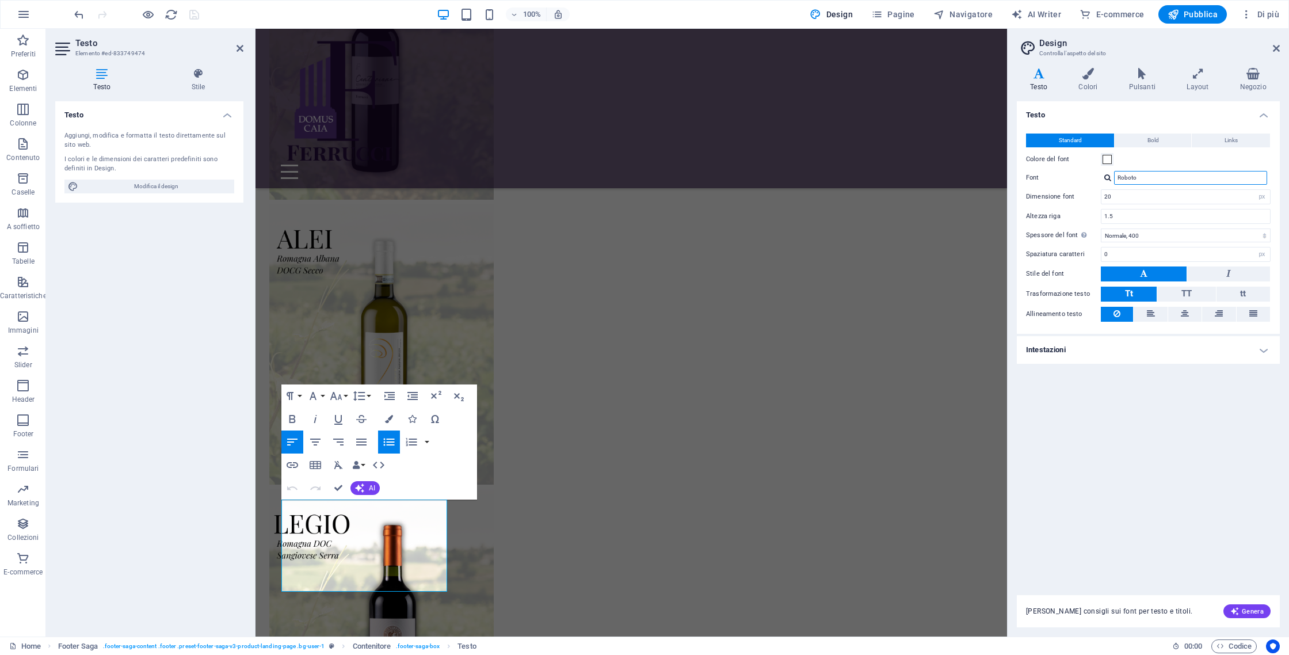
click at [1129, 175] on input "Roboto" at bounding box center [1190, 178] width 153 height 14
click at [1155, 173] on input "Roboto" at bounding box center [1190, 178] width 153 height 14
click at [1156, 173] on input "Roboto" at bounding box center [1190, 178] width 153 height 14
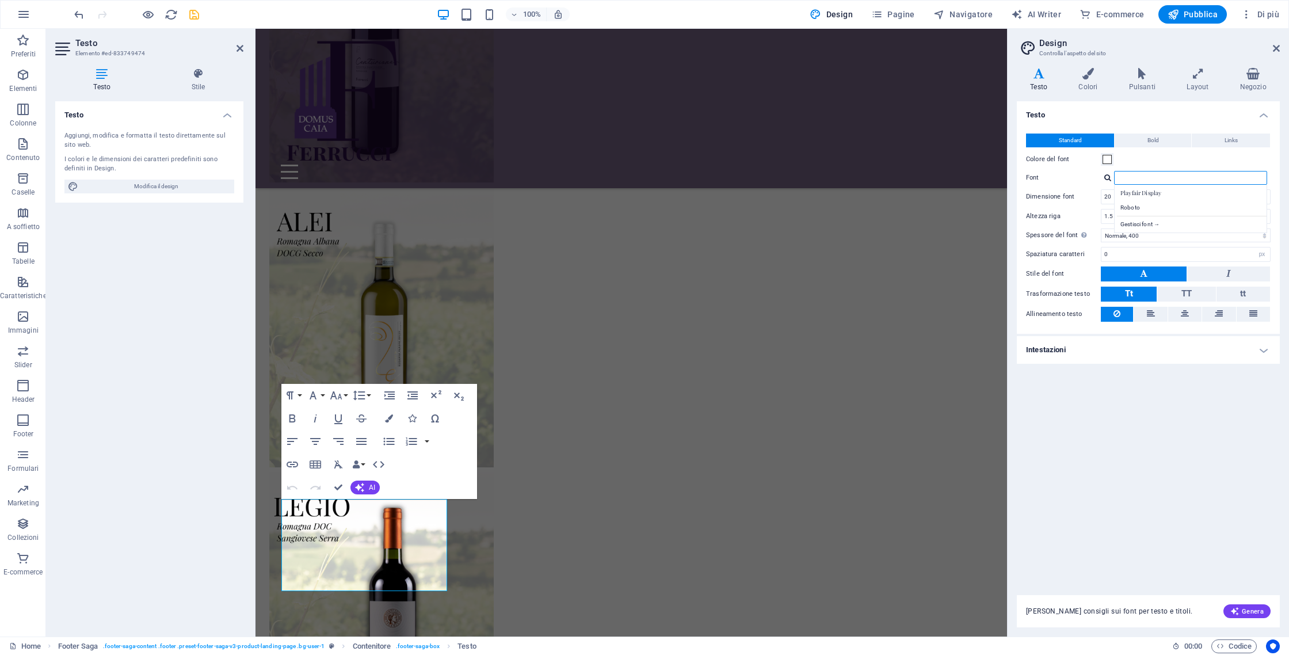
scroll to position [3386, 0]
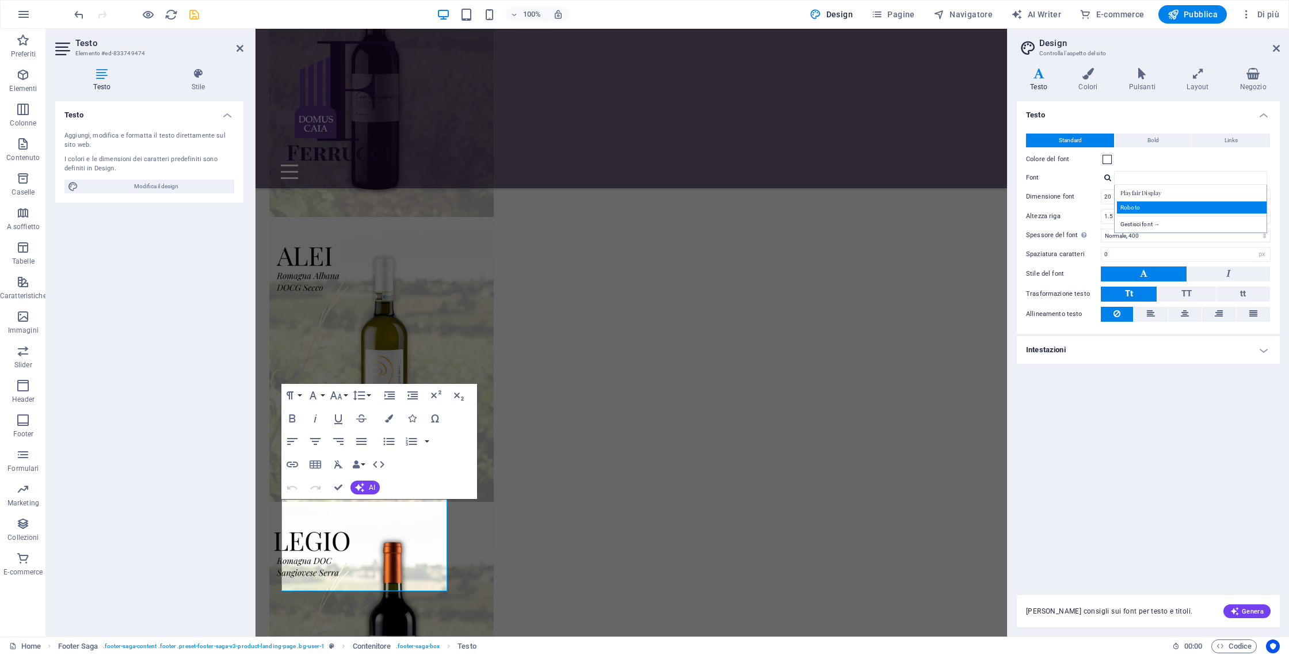
click at [1138, 206] on div "Roboto" at bounding box center [1193, 207] width 152 height 12
type input "Roboto"
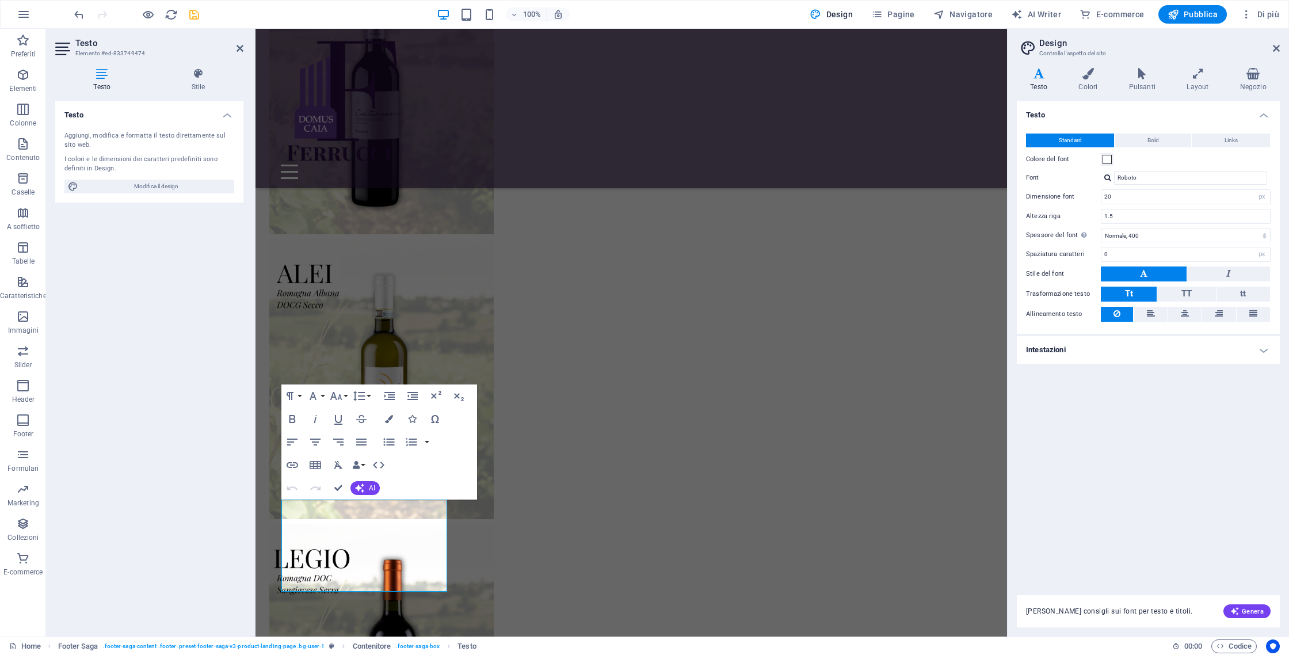
scroll to position [3421, 0]
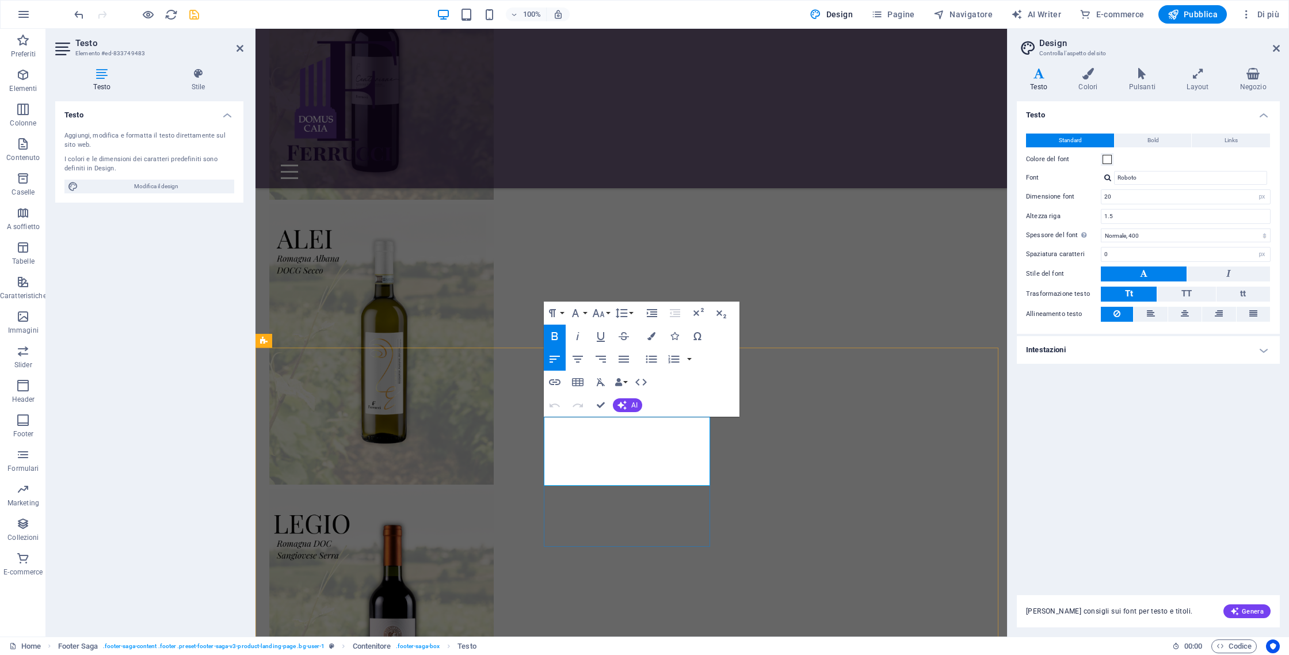
click at [1145, 180] on input "Roboto" at bounding box center [1190, 178] width 153 height 14
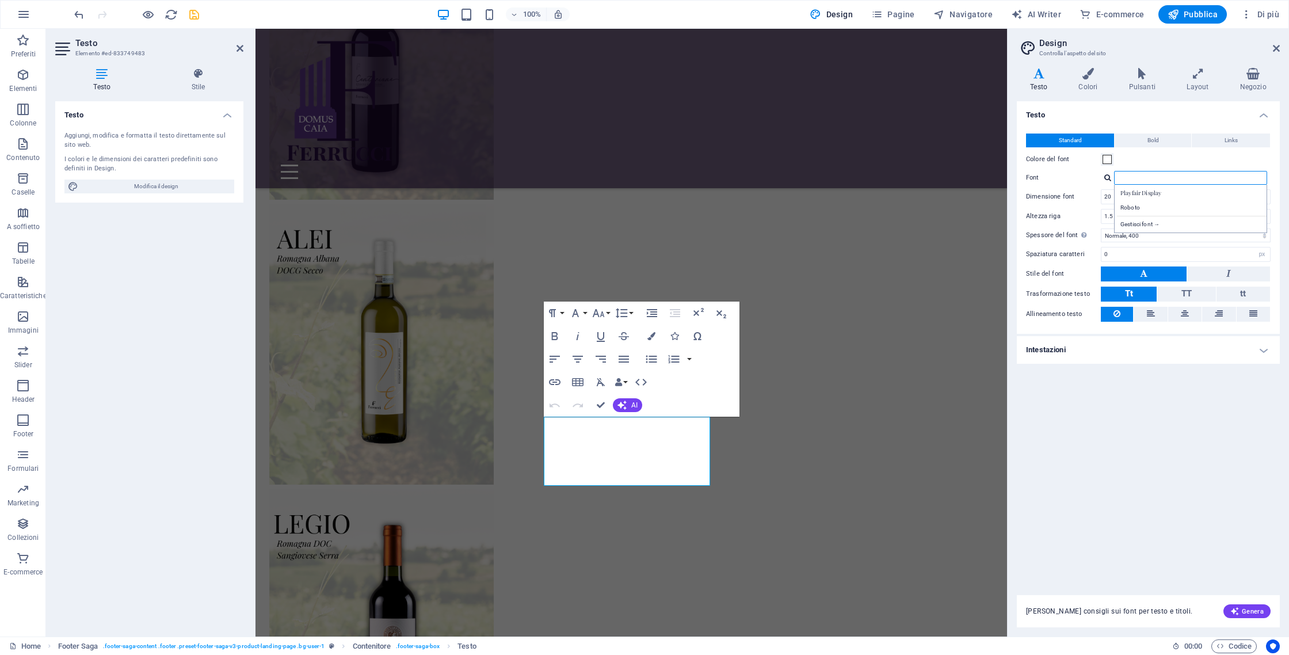
scroll to position [3386, 0]
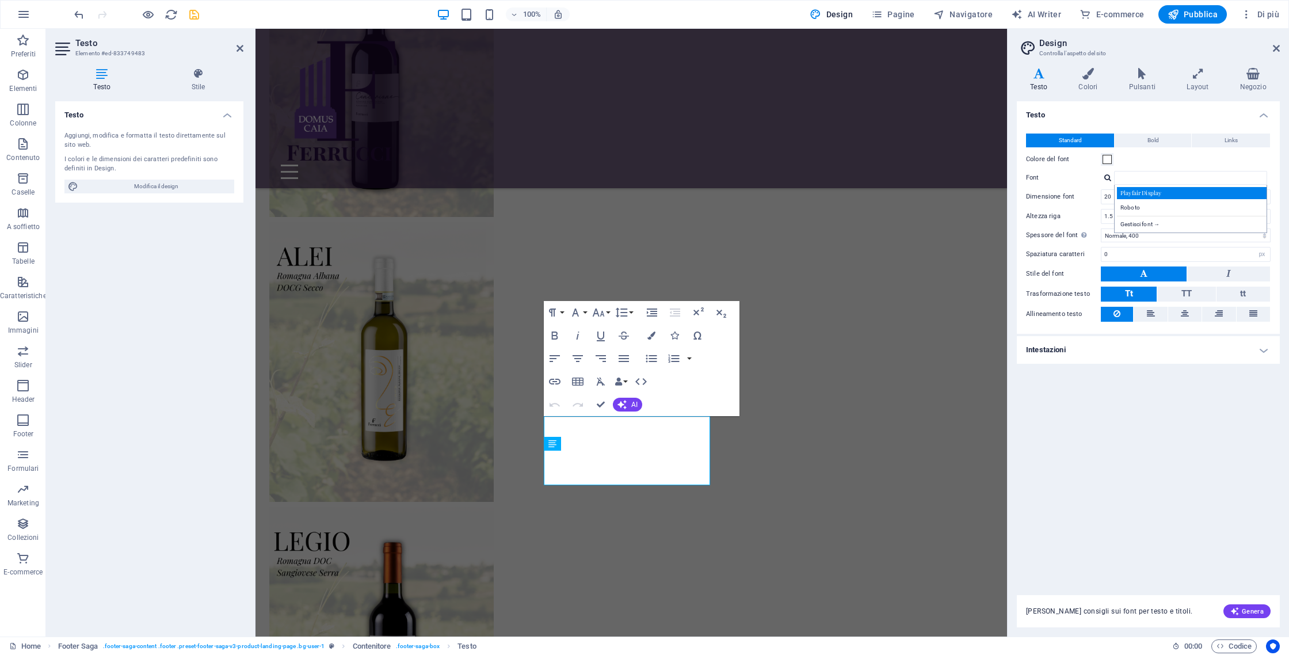
click at [1165, 194] on div "Playfair Display" at bounding box center [1193, 193] width 152 height 12
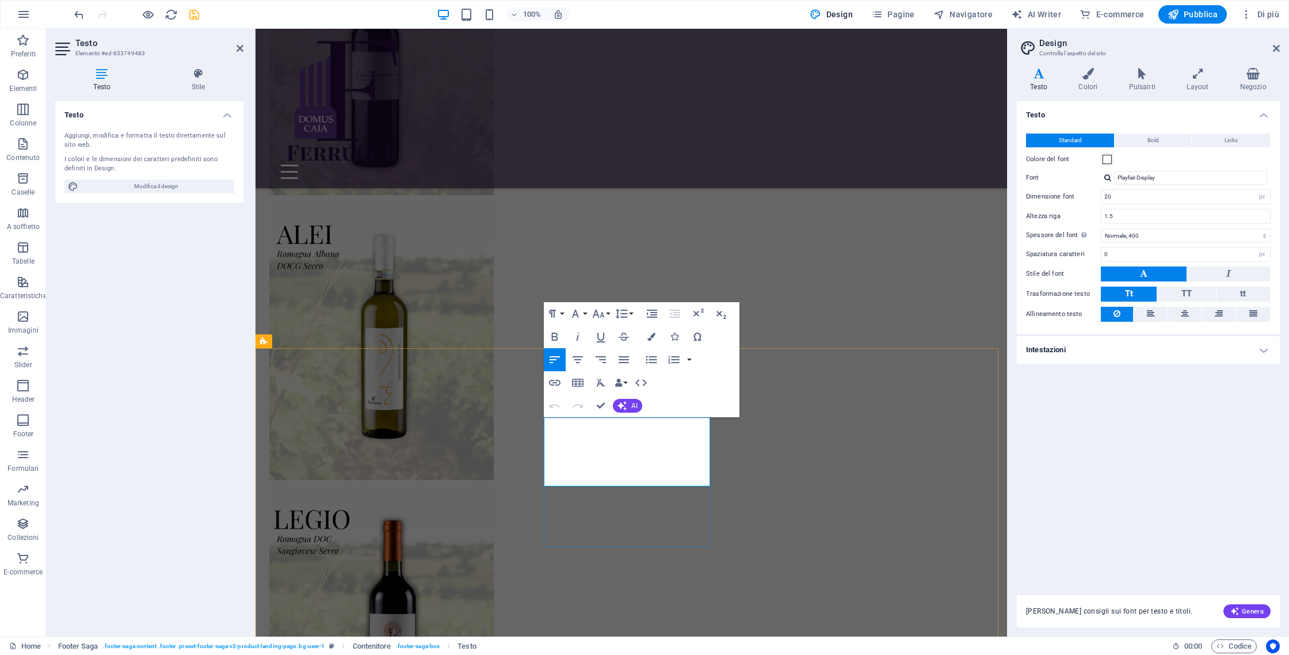
drag, startPoint x: 660, startPoint y: 461, endPoint x: 543, endPoint y: 440, distance: 119.3
click at [1170, 175] on input "Playfair Display" at bounding box center [1190, 178] width 153 height 14
click at [1197, 185] on div "Standard Bold Links Colore del font Font Playfair Display Gestisci font → Dimen…" at bounding box center [1148, 228] width 268 height 212
click at [1189, 174] on input "Playfair Display" at bounding box center [1190, 178] width 153 height 14
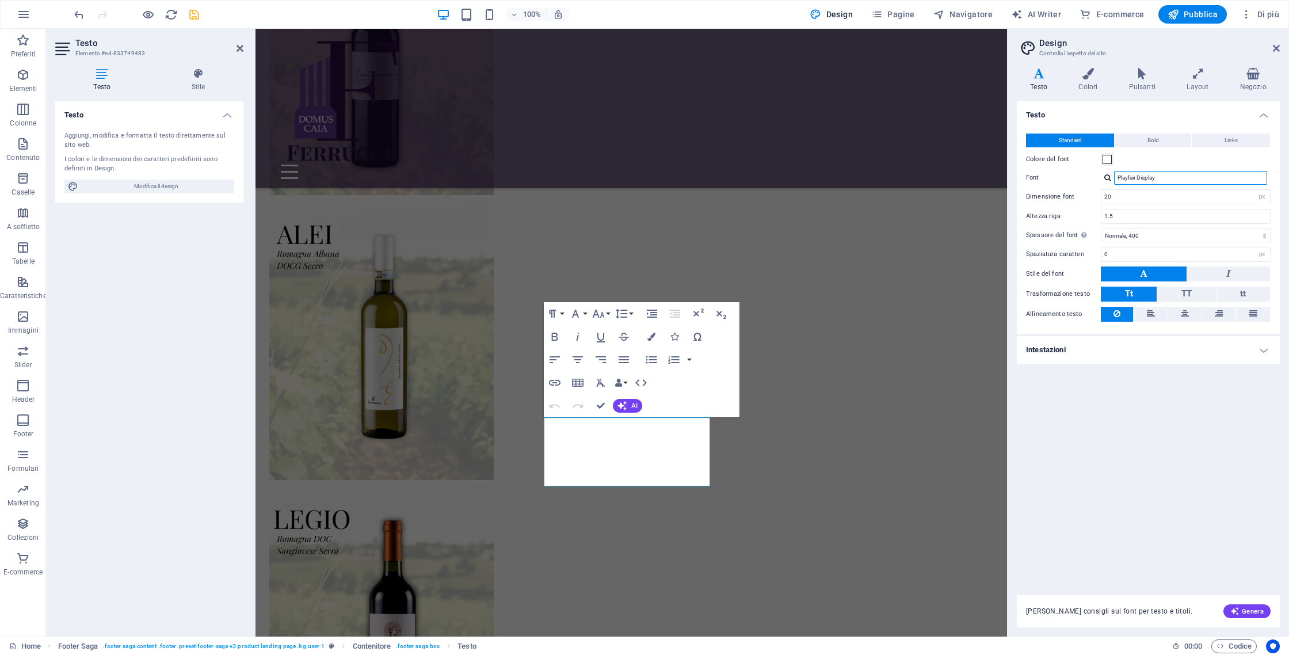
click at [1189, 174] on input "Playfair Display" at bounding box center [1190, 178] width 153 height 14
click at [1188, 174] on input "Playfair Display" at bounding box center [1190, 178] width 153 height 14
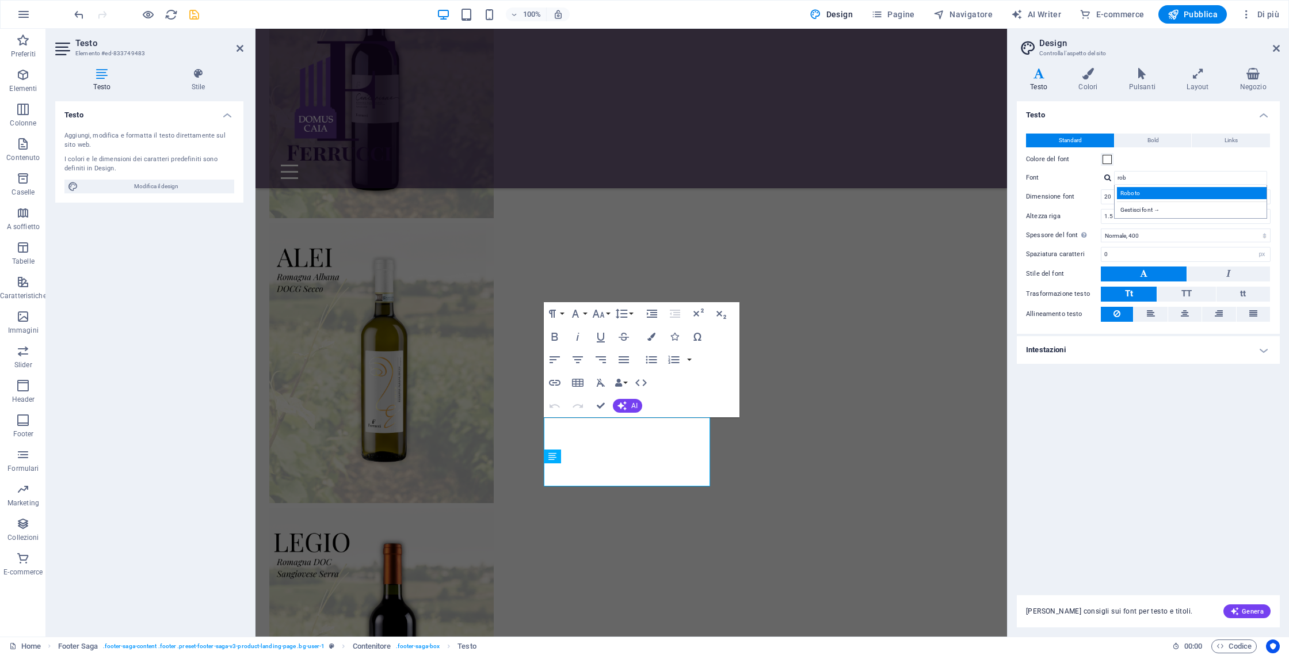
click at [1174, 198] on div "Roboto" at bounding box center [1193, 193] width 152 height 12
type input "Roboto"
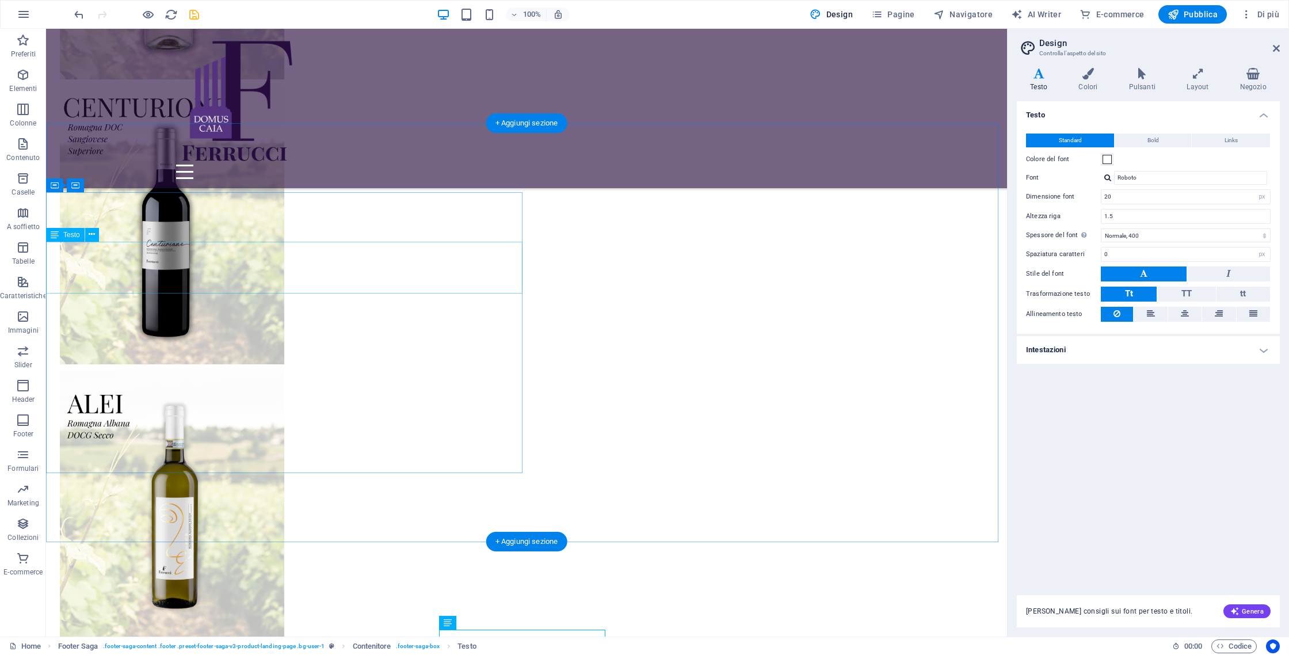
scroll to position [3029, 0]
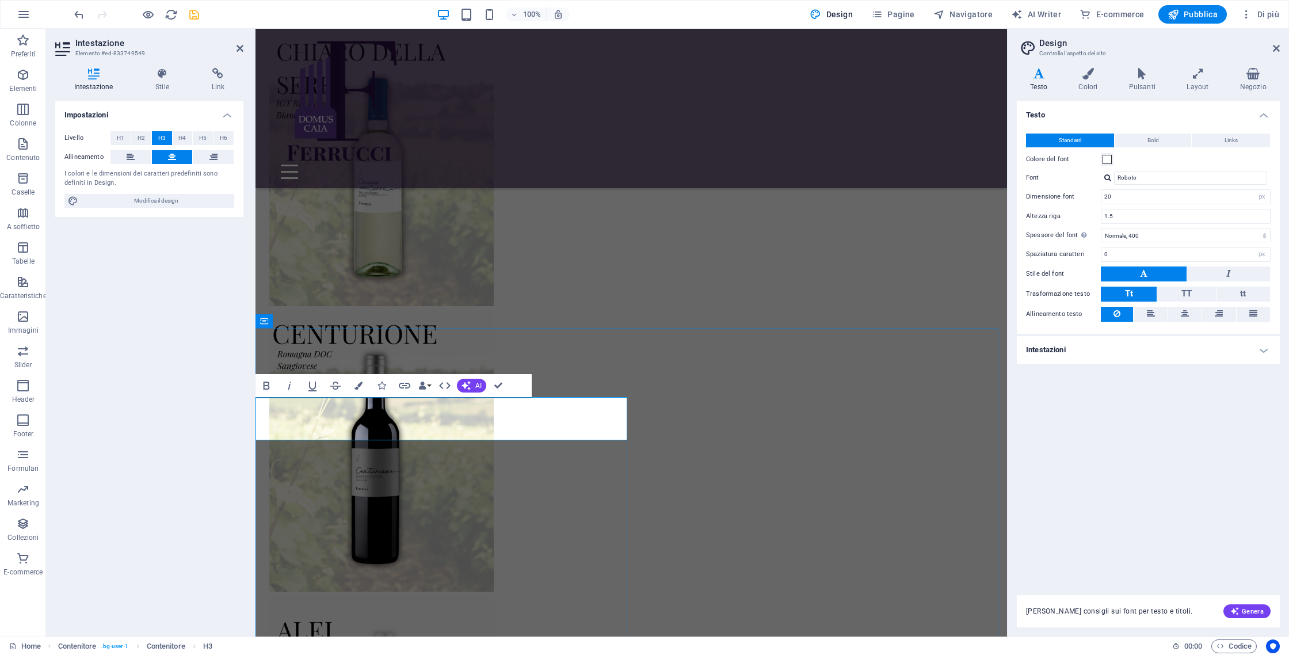
scroll to position [3003, 0]
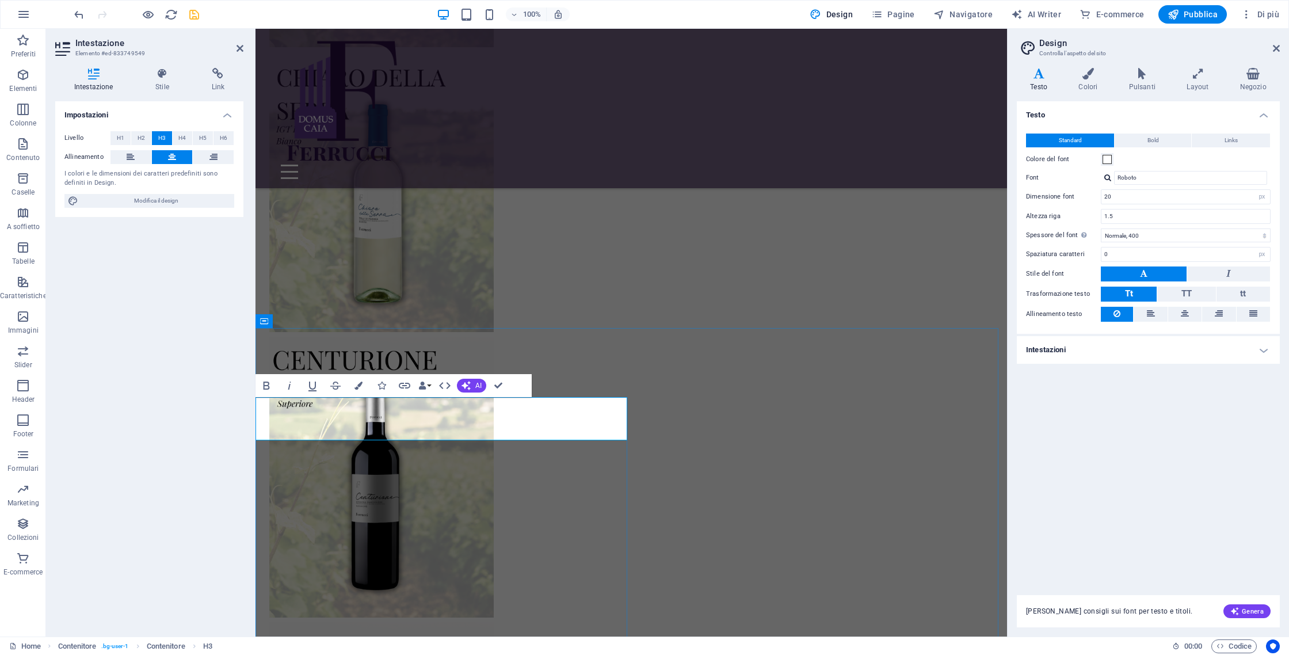
click at [1166, 181] on input "Roboto" at bounding box center [1190, 178] width 153 height 14
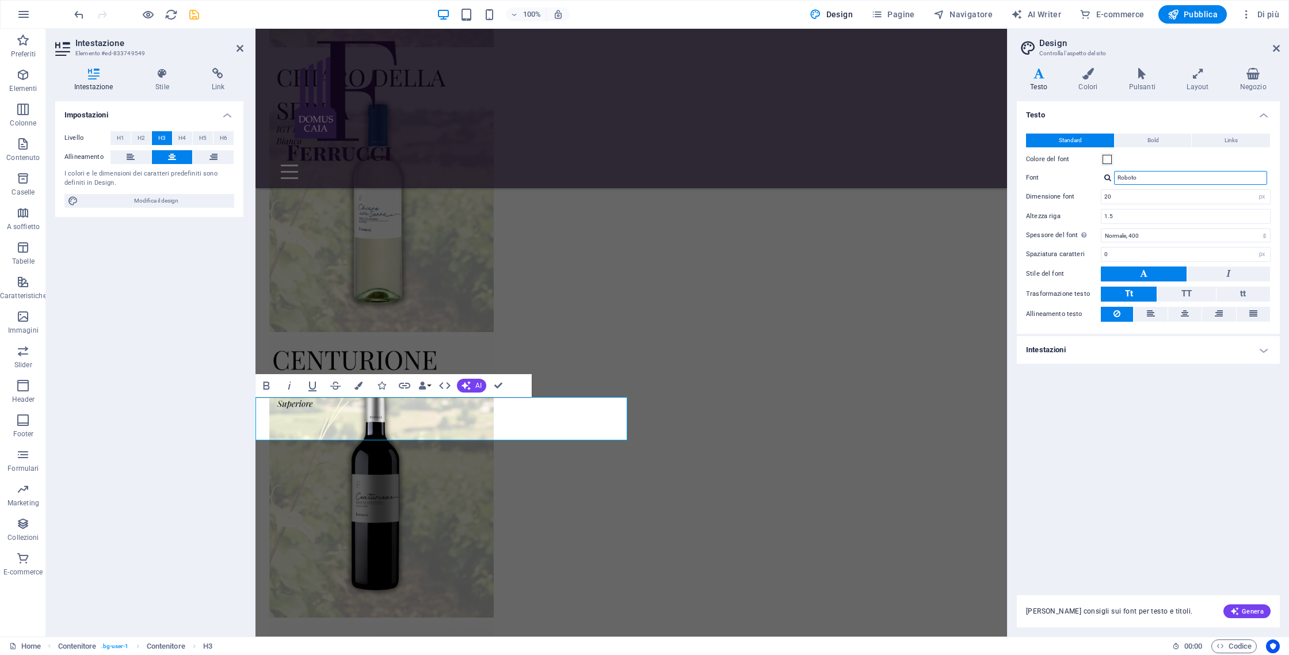
click at [1166, 181] on input "Roboto" at bounding box center [1190, 178] width 153 height 14
type input "r"
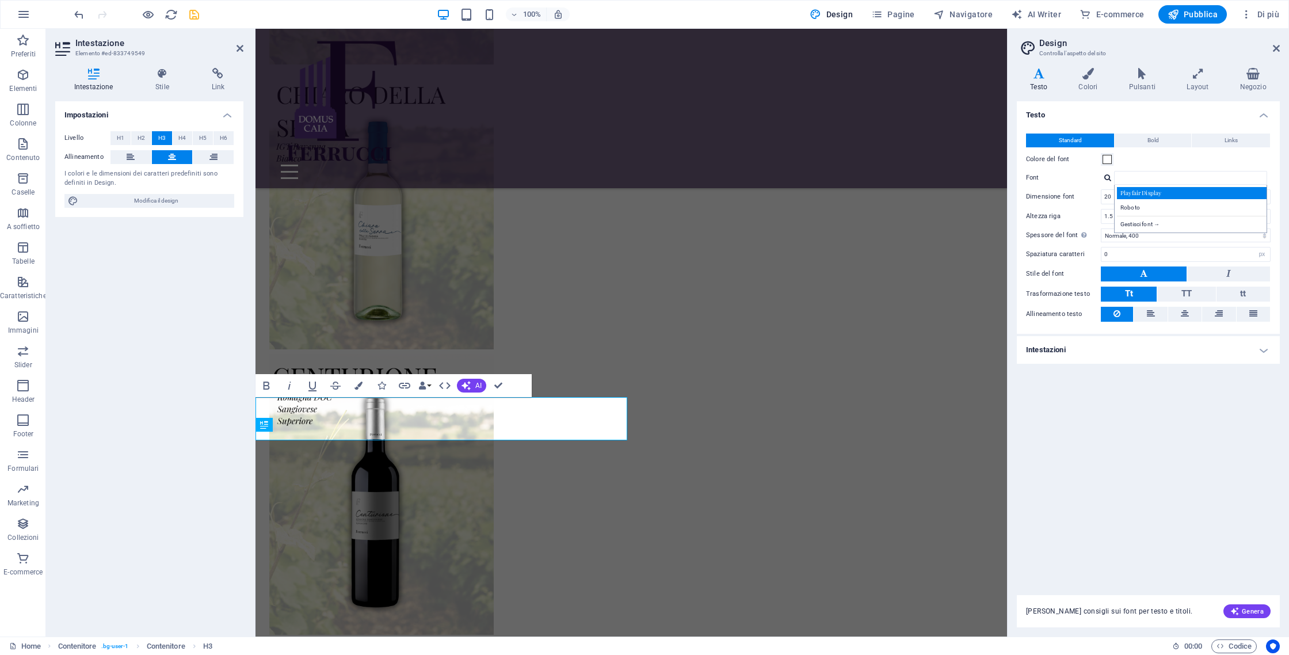
click at [1177, 199] on div "Playfair Display" at bounding box center [1193, 193] width 152 height 12
type input "Playfair Display"
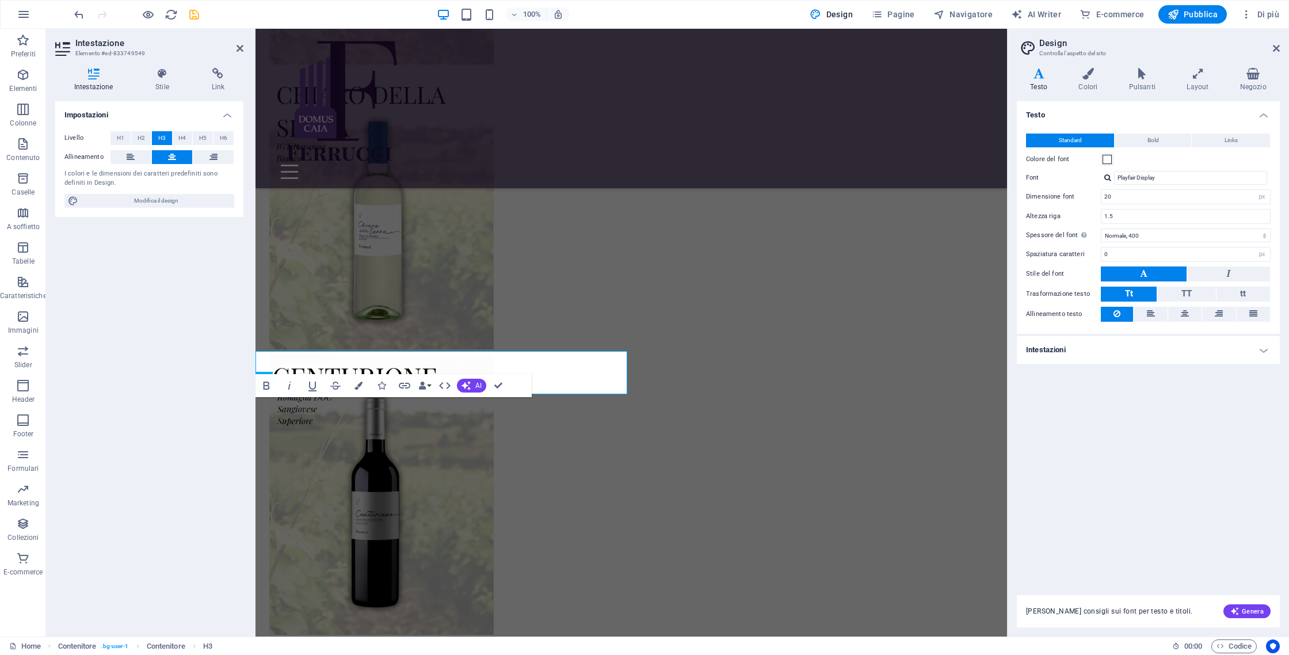
scroll to position [3014, 0]
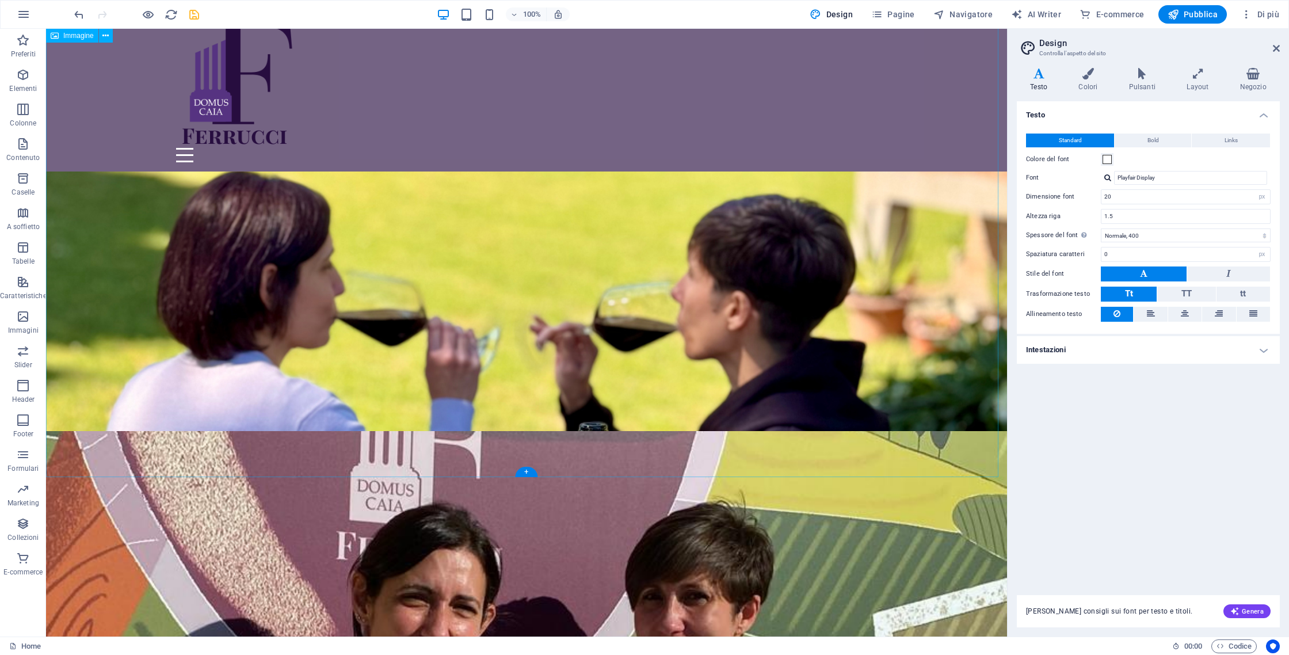
scroll to position [0, 0]
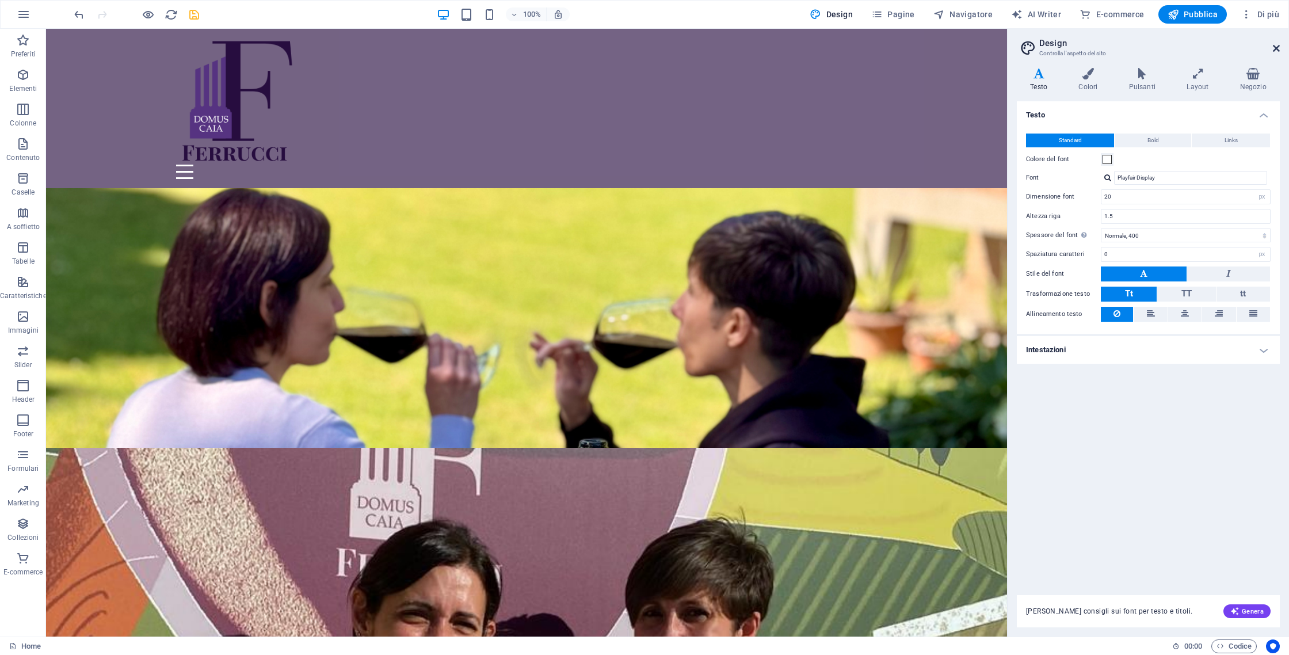
click at [1274, 47] on icon at bounding box center [1276, 48] width 7 height 9
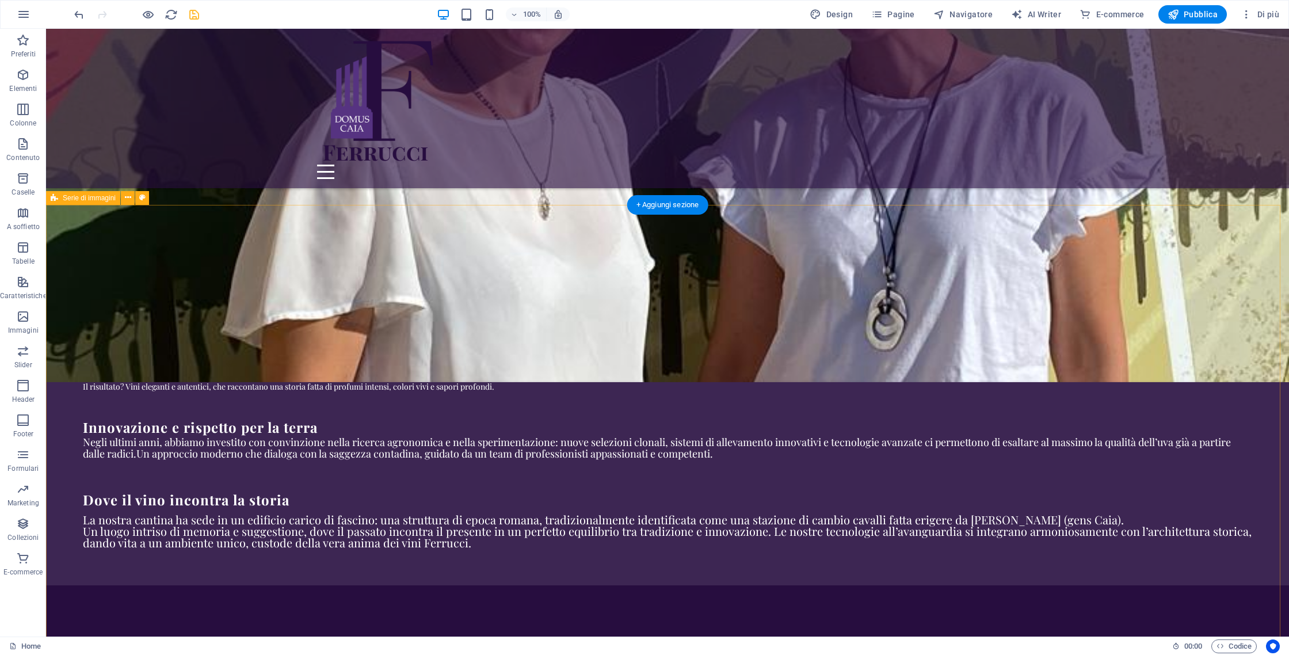
scroll to position [1108, 0]
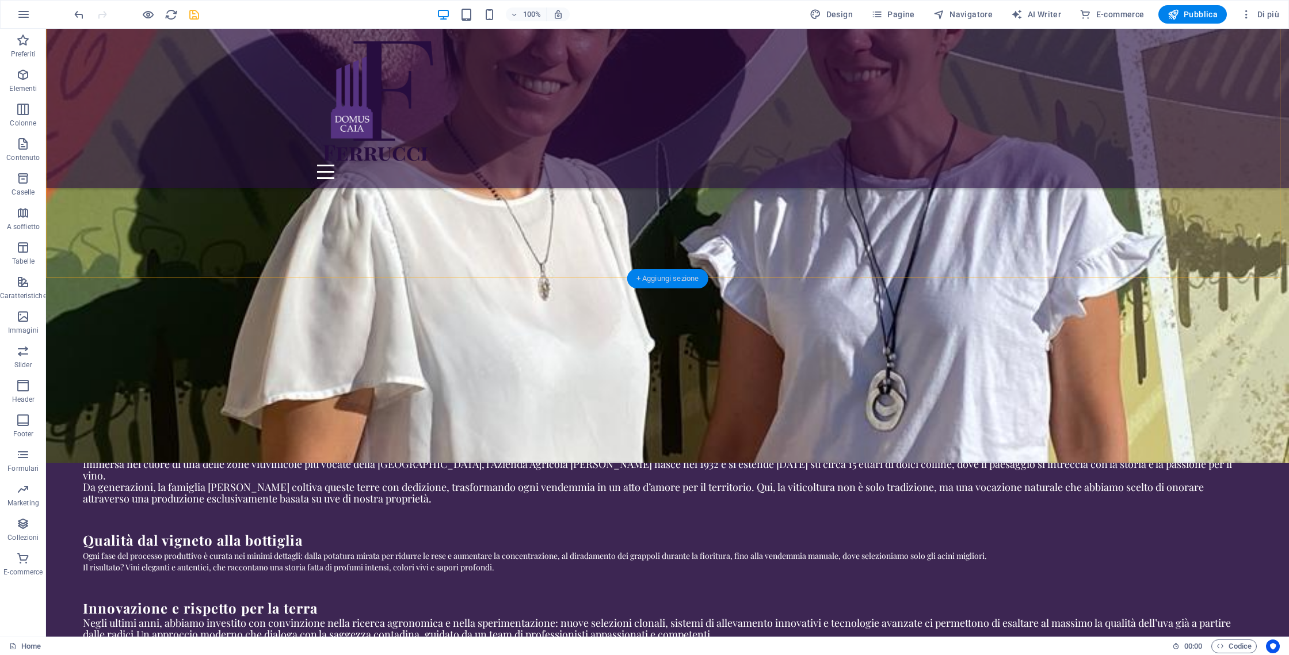
drag, startPoint x: 677, startPoint y: 283, endPoint x: 433, endPoint y: 254, distance: 245.7
click at [677, 284] on div "+ Aggiungi sezione" at bounding box center [667, 279] width 81 height 20
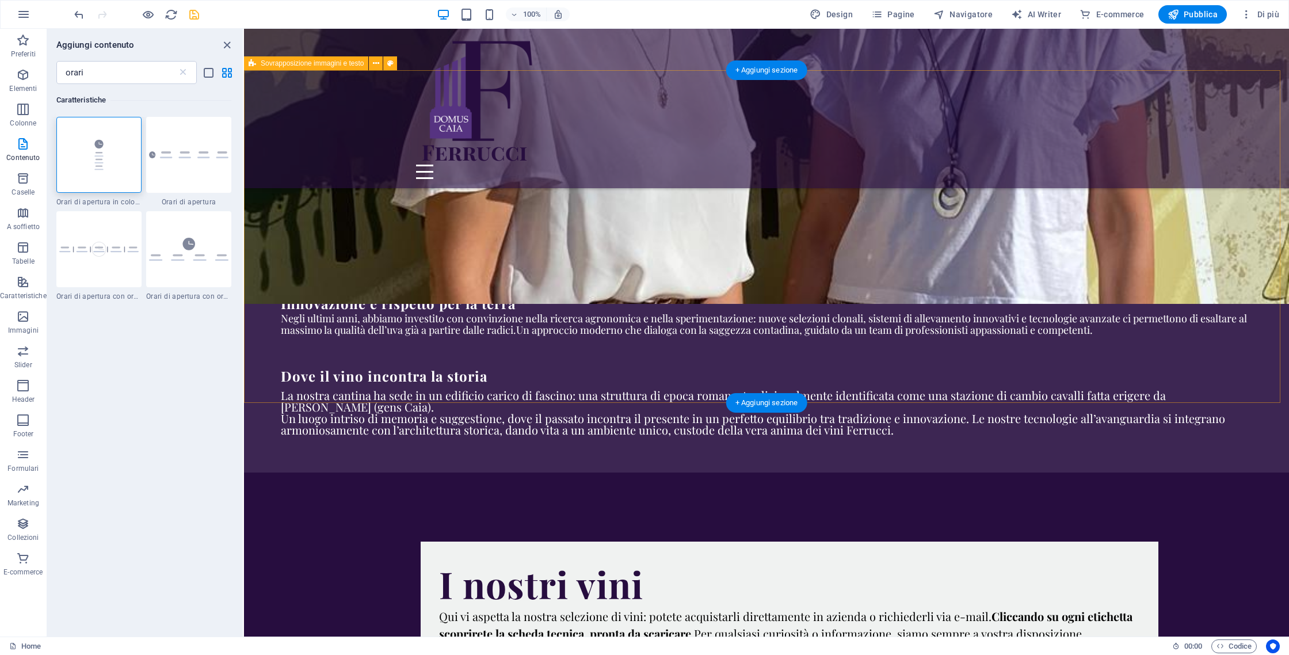
scroll to position [1080, 0]
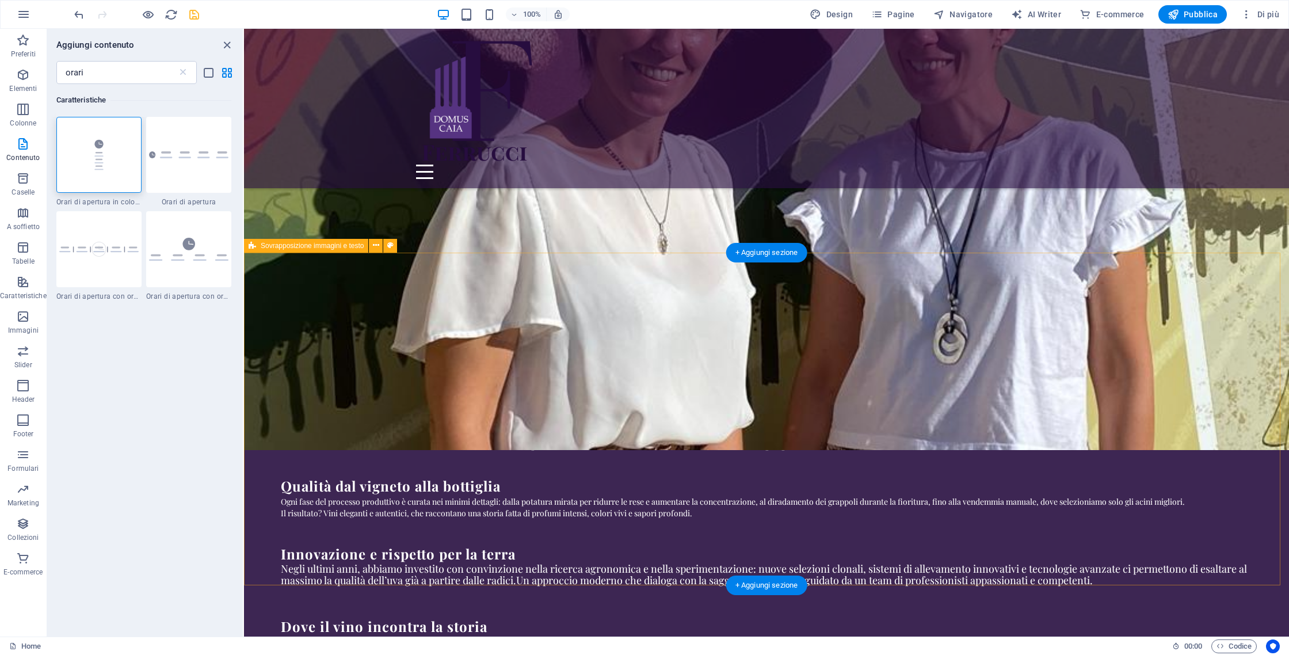
click at [374, 245] on icon at bounding box center [376, 245] width 6 height 12
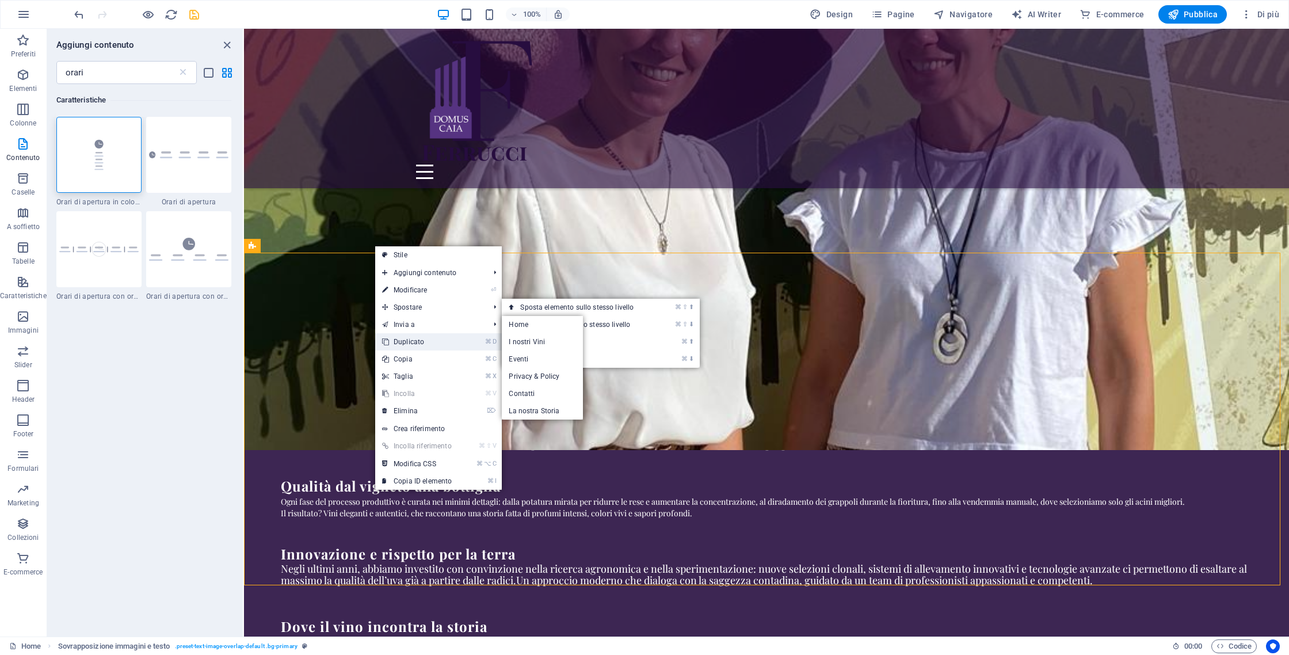
click at [397, 338] on link "⌘ D Duplicato" at bounding box center [416, 341] width 83 height 17
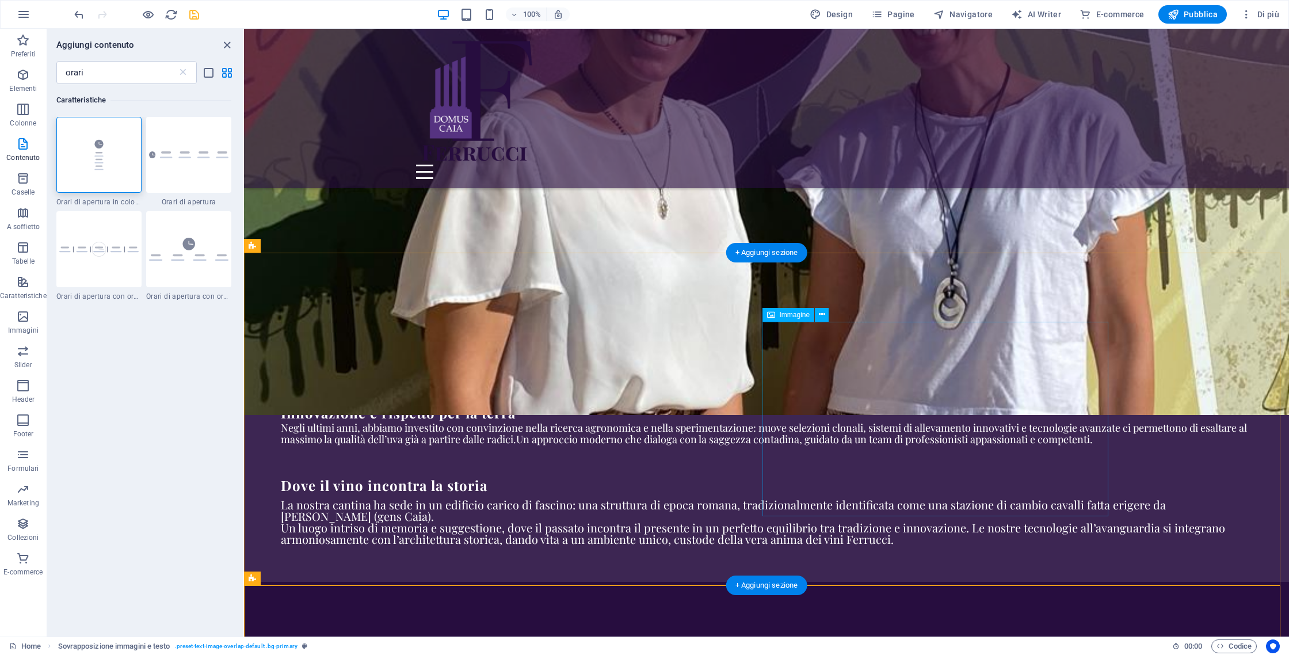
scroll to position [1453, 0]
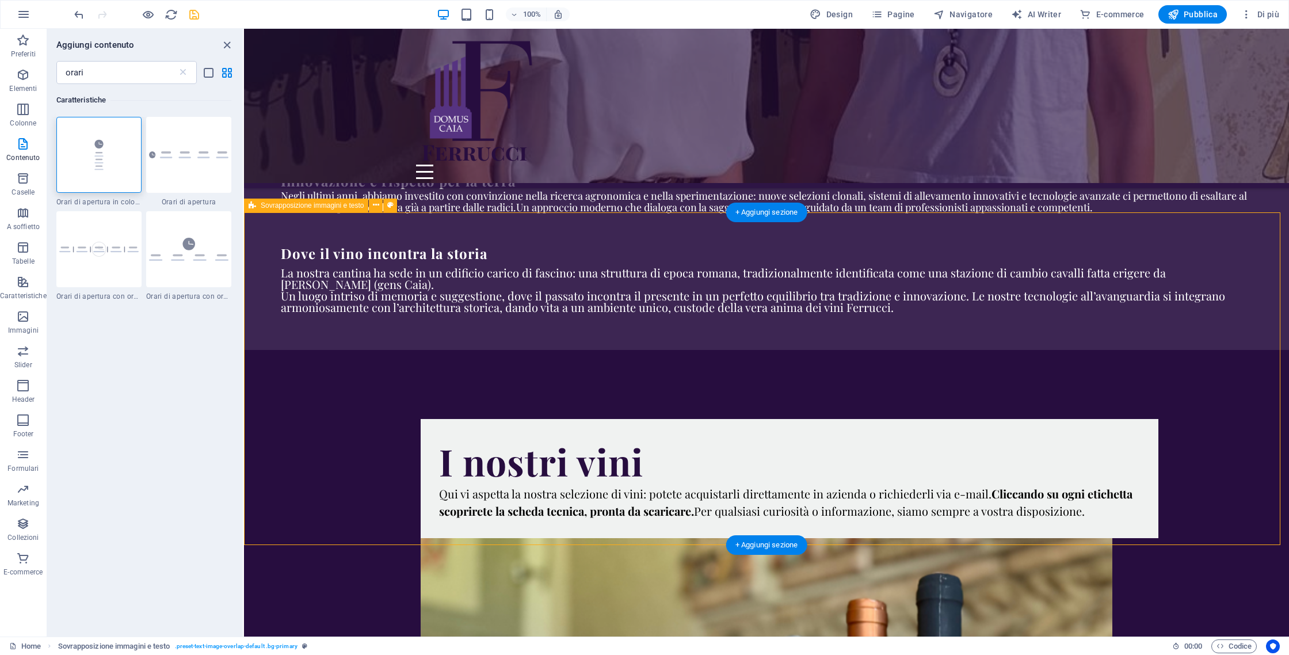
drag, startPoint x: 863, startPoint y: 219, endPoint x: 841, endPoint y: 377, distance: 159.2
click at [380, 208] on button at bounding box center [376, 206] width 14 height 14
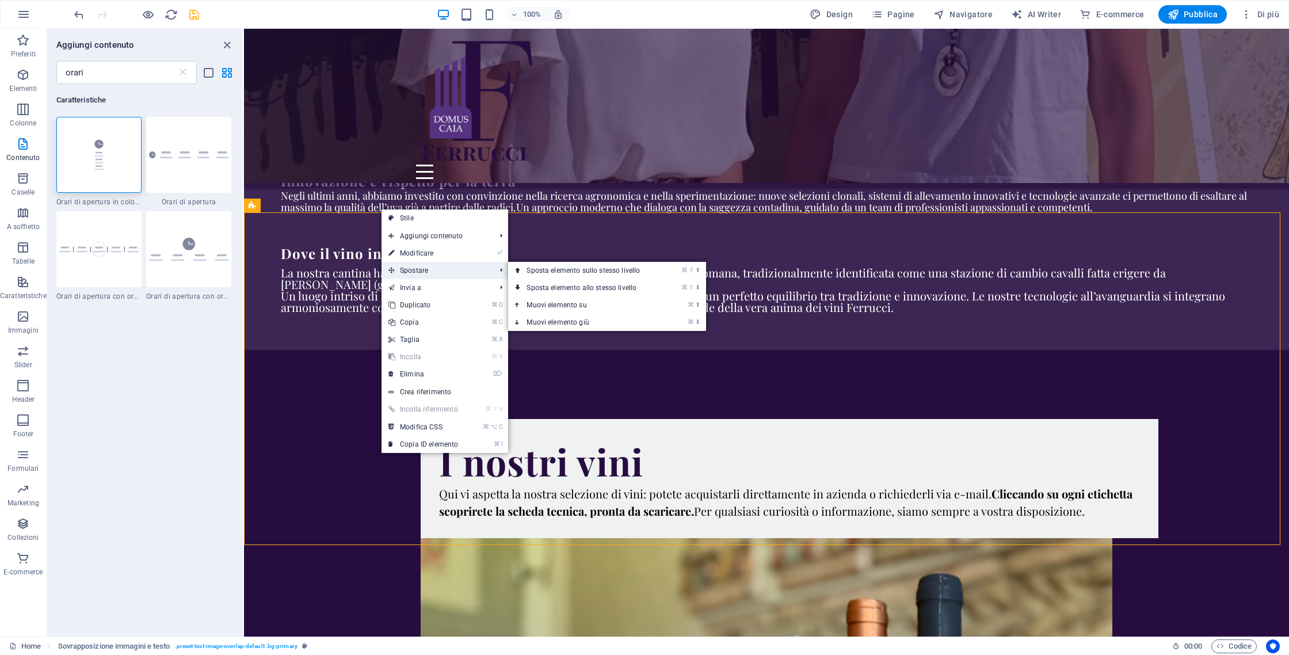
click at [430, 265] on span "Spostare" at bounding box center [435, 270] width 109 height 17
click at [588, 325] on link "⌘ ⬇ Muovi elemento giù" at bounding box center [585, 322] width 155 height 17
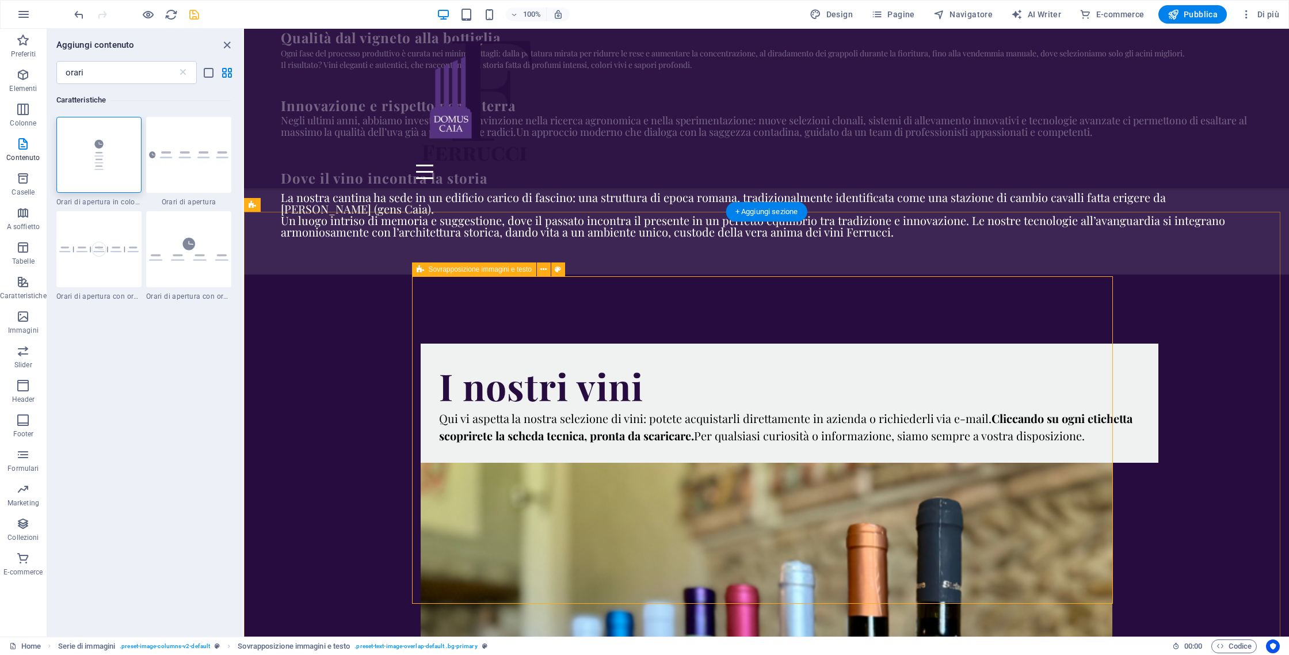
scroll to position [1683, 0]
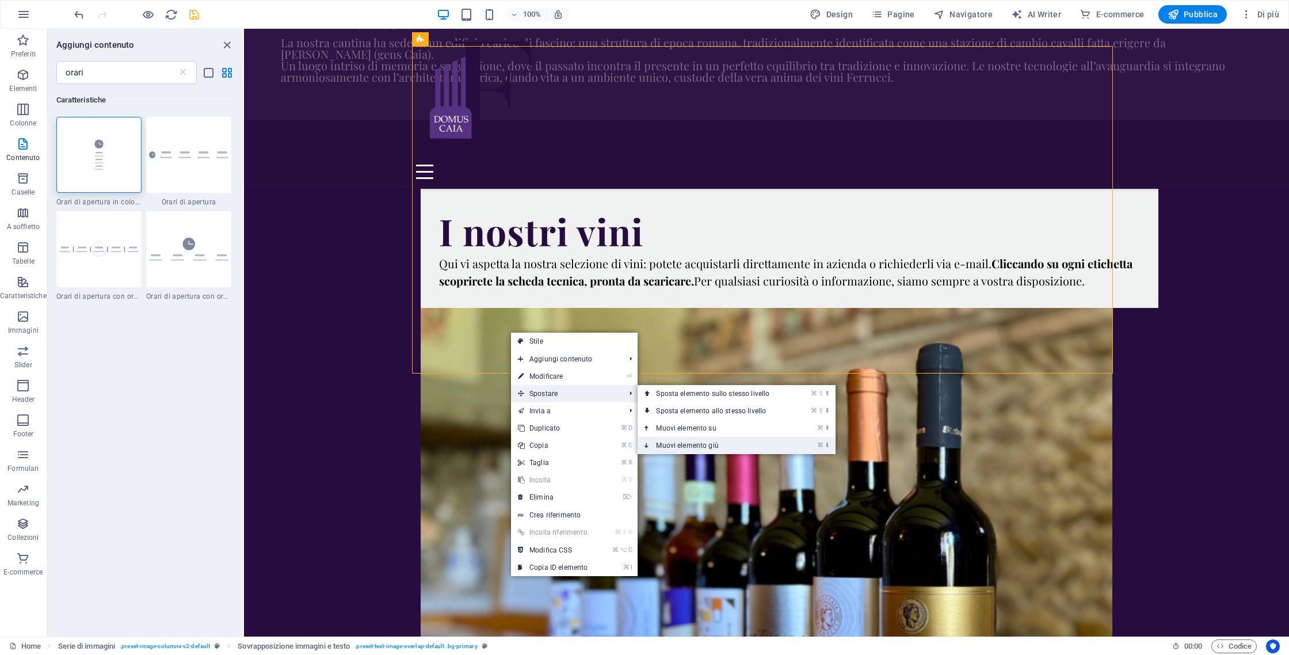
click at [727, 445] on link "⌘ ⬇ Muovi elemento giù" at bounding box center [715, 445] width 155 height 17
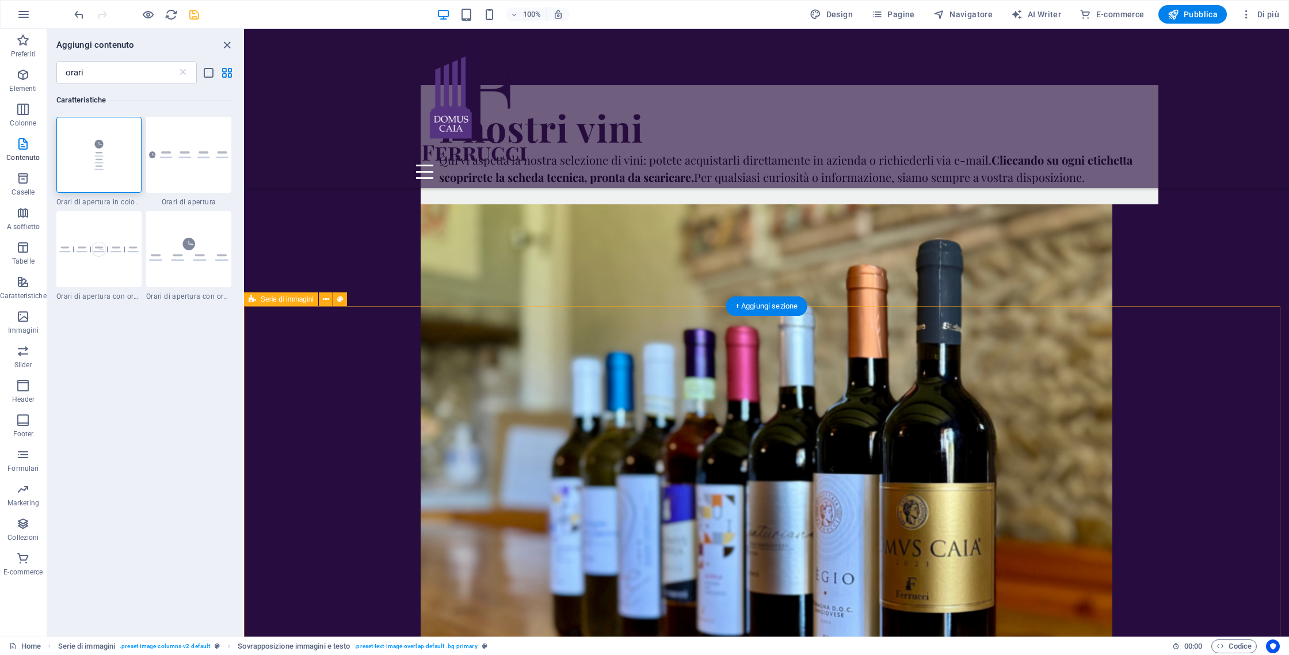
scroll to position [1854, 0]
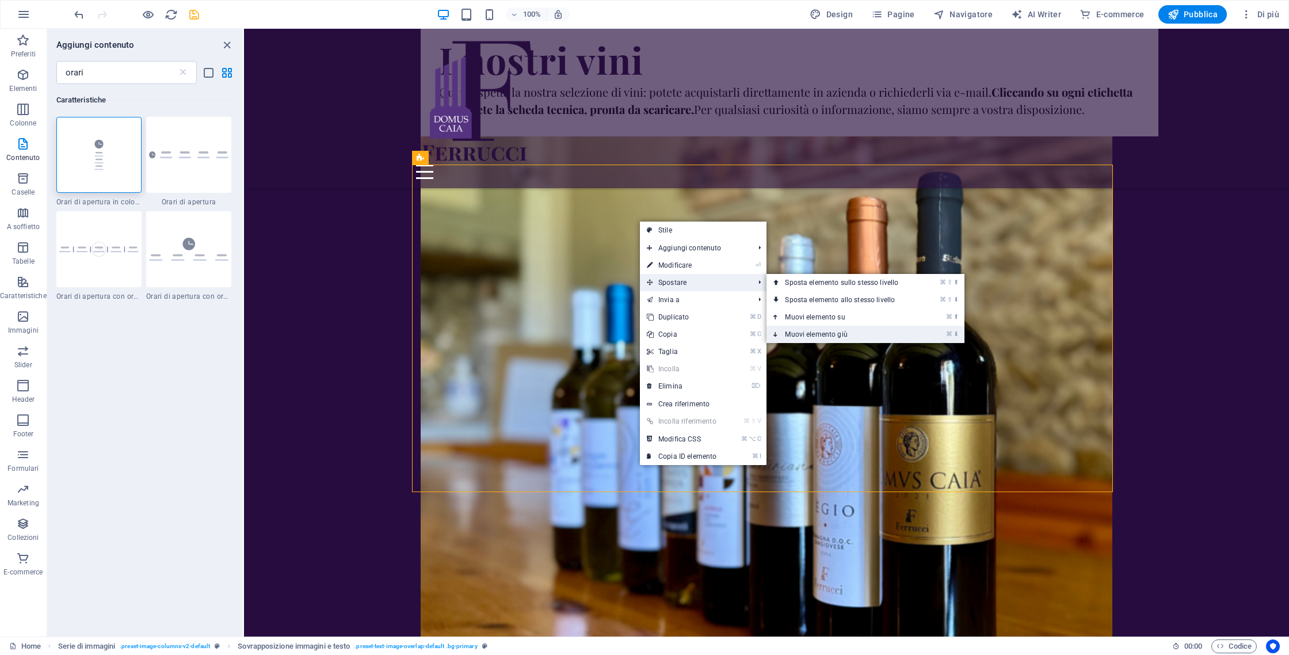
click at [851, 334] on link "⌘ ⬇ Muovi elemento giù" at bounding box center [843, 334] width 155 height 17
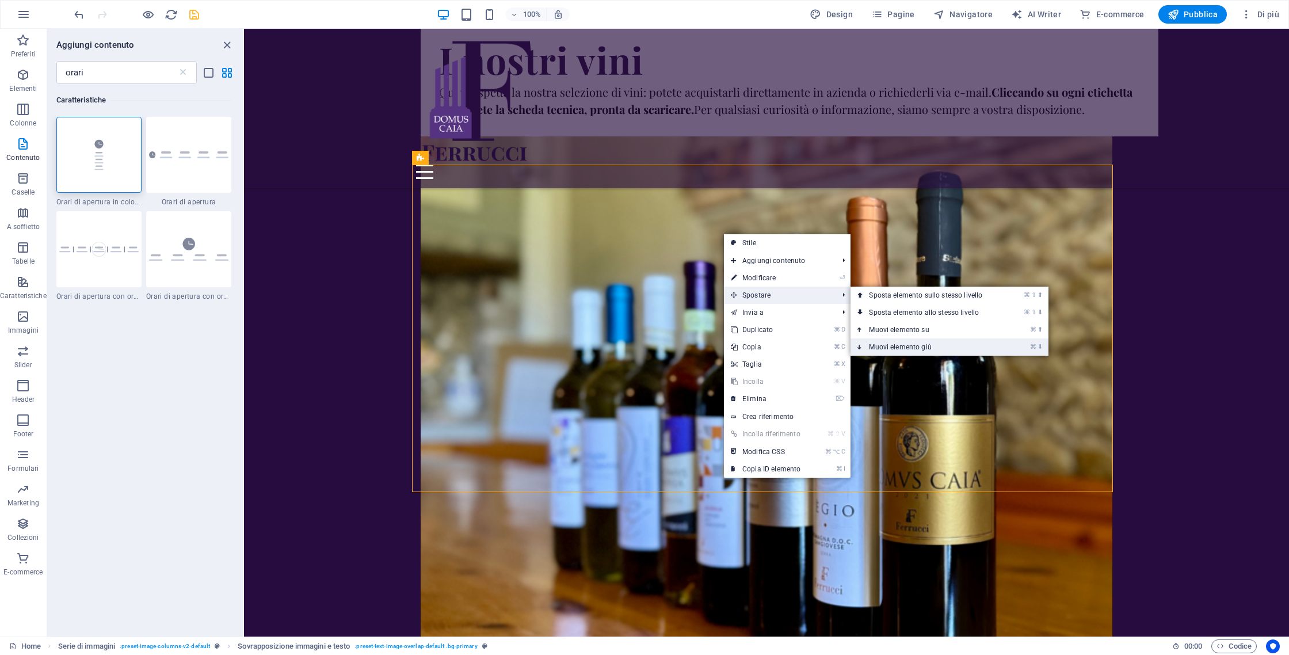
click at [872, 342] on link "⌘ ⬇ Muovi elemento giù" at bounding box center [927, 346] width 155 height 17
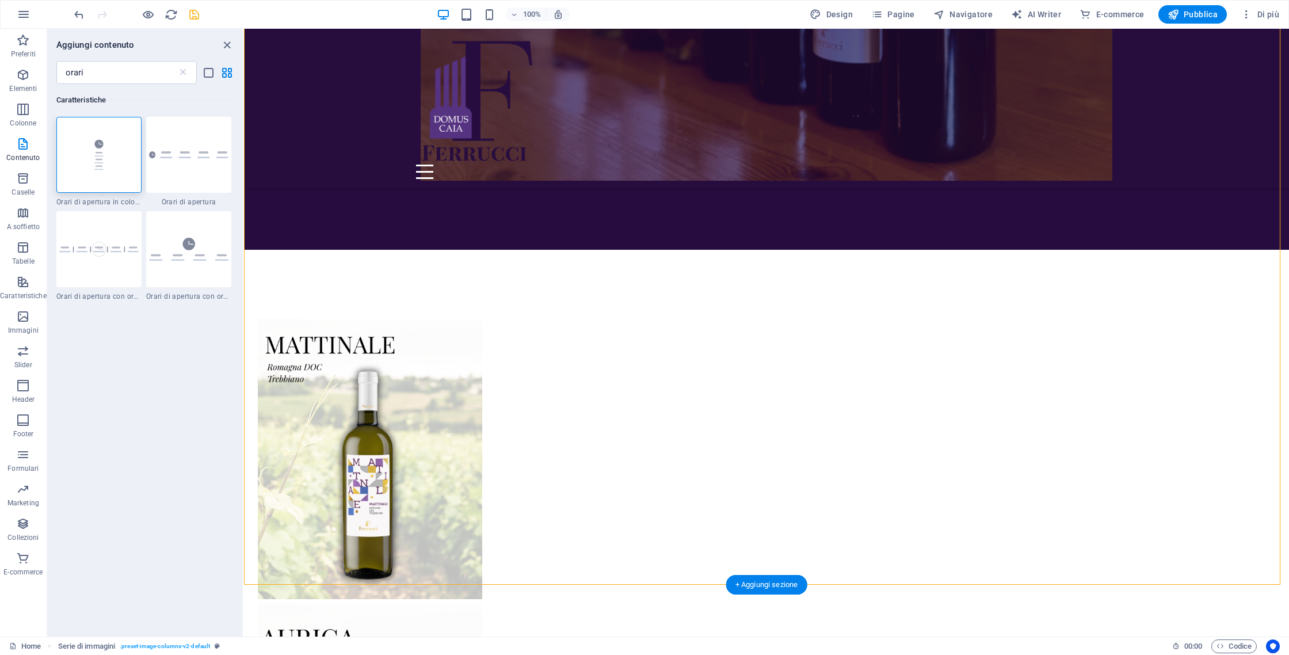
scroll to position [2444, 0]
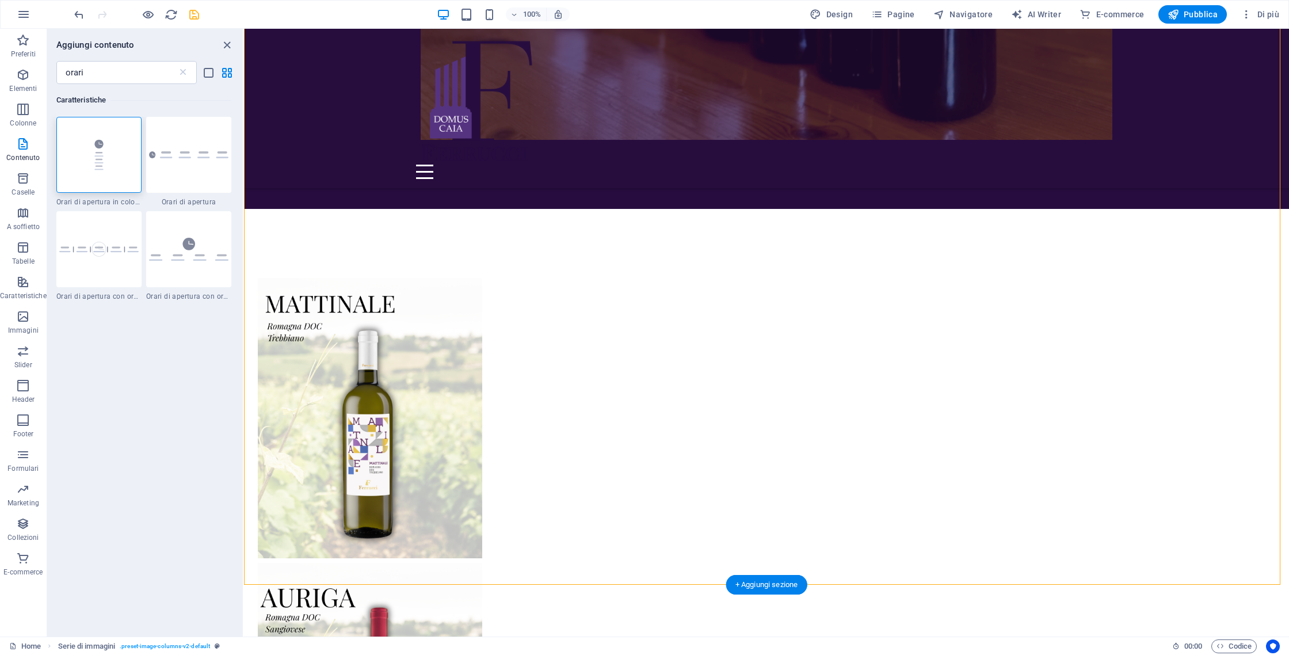
drag, startPoint x: 651, startPoint y: 323, endPoint x: 567, endPoint y: 530, distance: 224.1
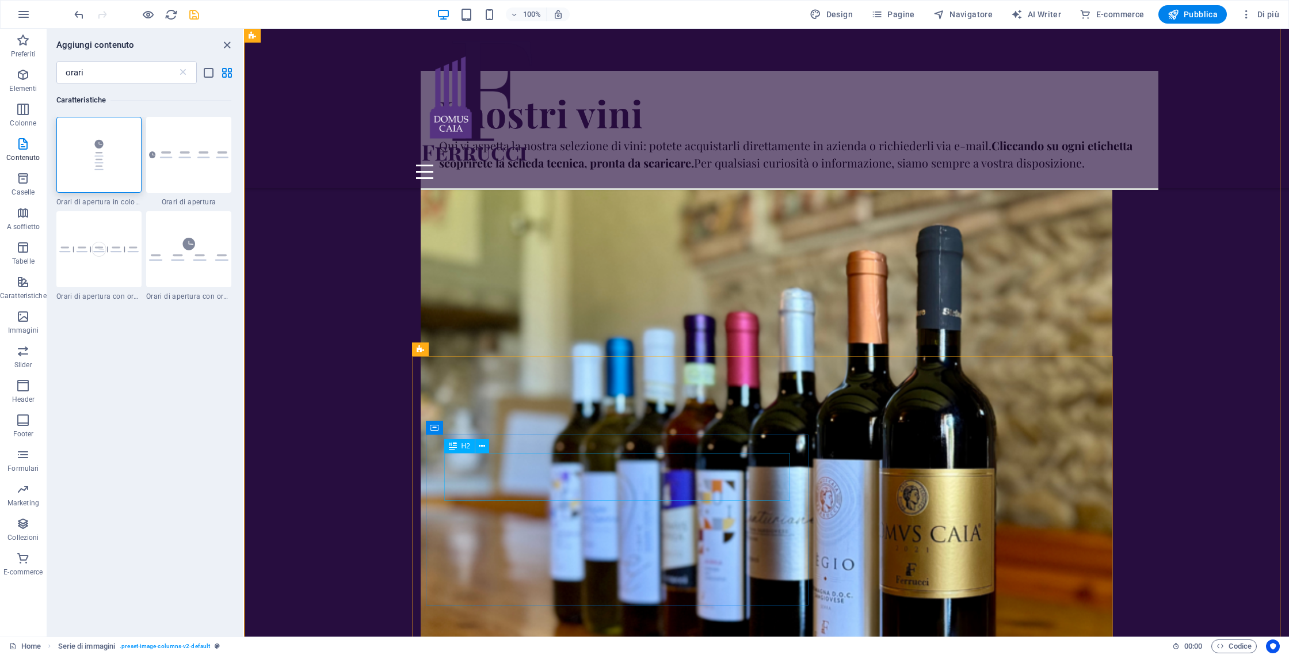
scroll to position [1663, 0]
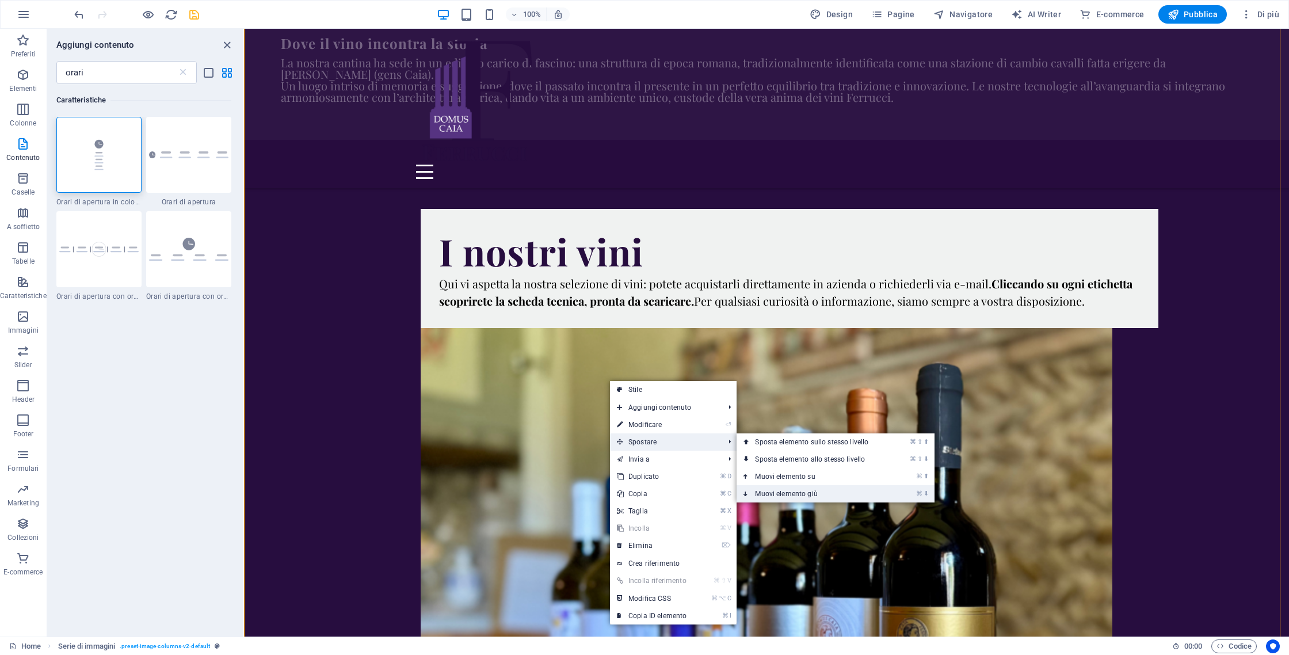
click at [843, 491] on link "⌘ ⬇ Muovi elemento giù" at bounding box center [813, 493] width 155 height 17
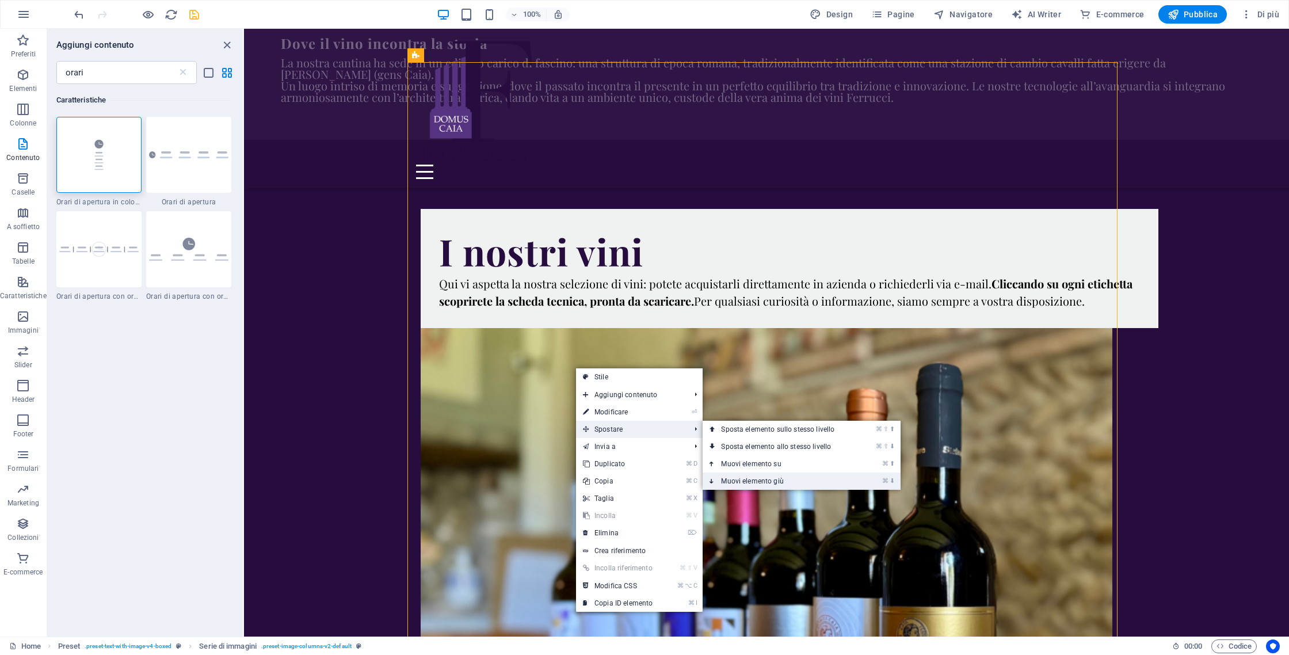
click at [808, 475] on link "⌘ ⬇ Muovi elemento giù" at bounding box center [780, 480] width 155 height 17
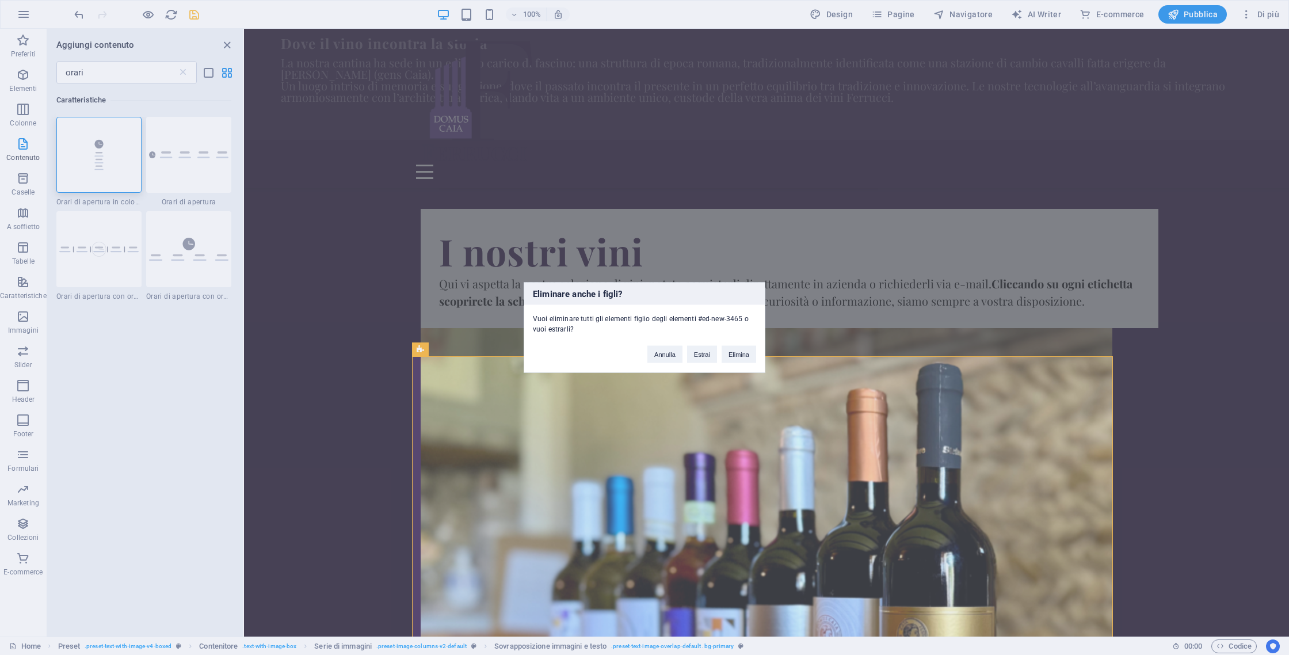
click at [757, 361] on div "[PERSON_NAME] Elimina" at bounding box center [702, 348] width 126 height 29
click at [743, 357] on button "Elimina" at bounding box center [739, 354] width 35 height 17
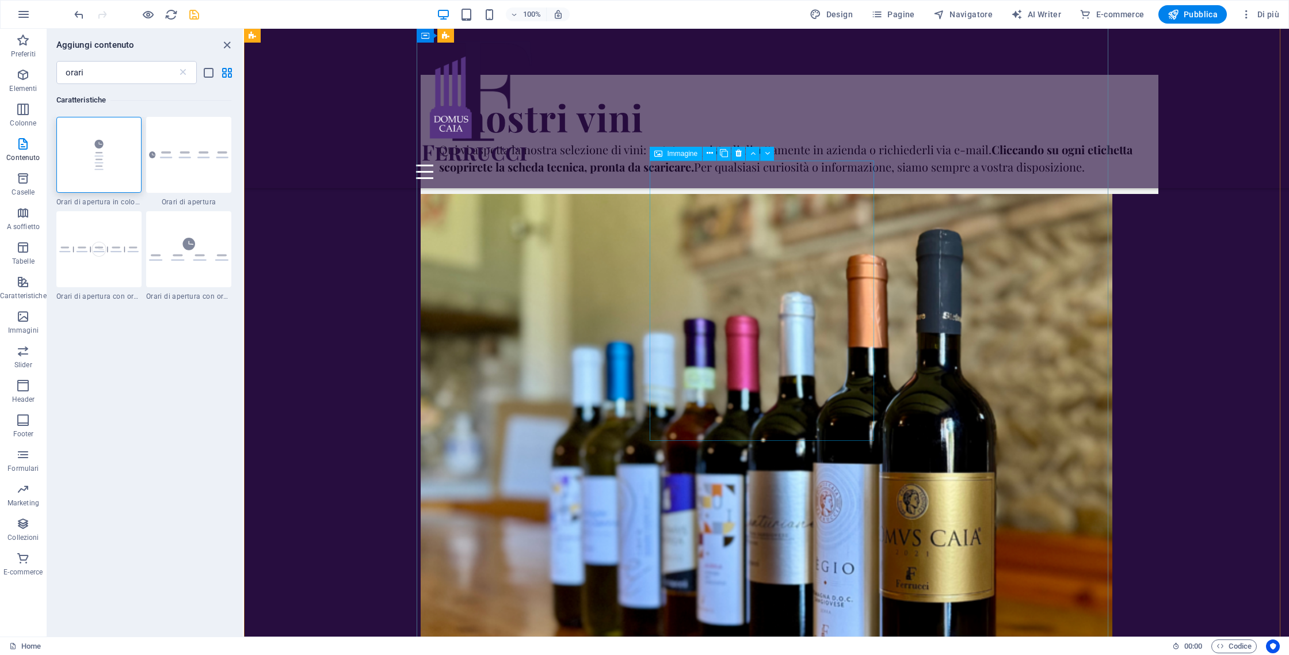
scroll to position [2195, 0]
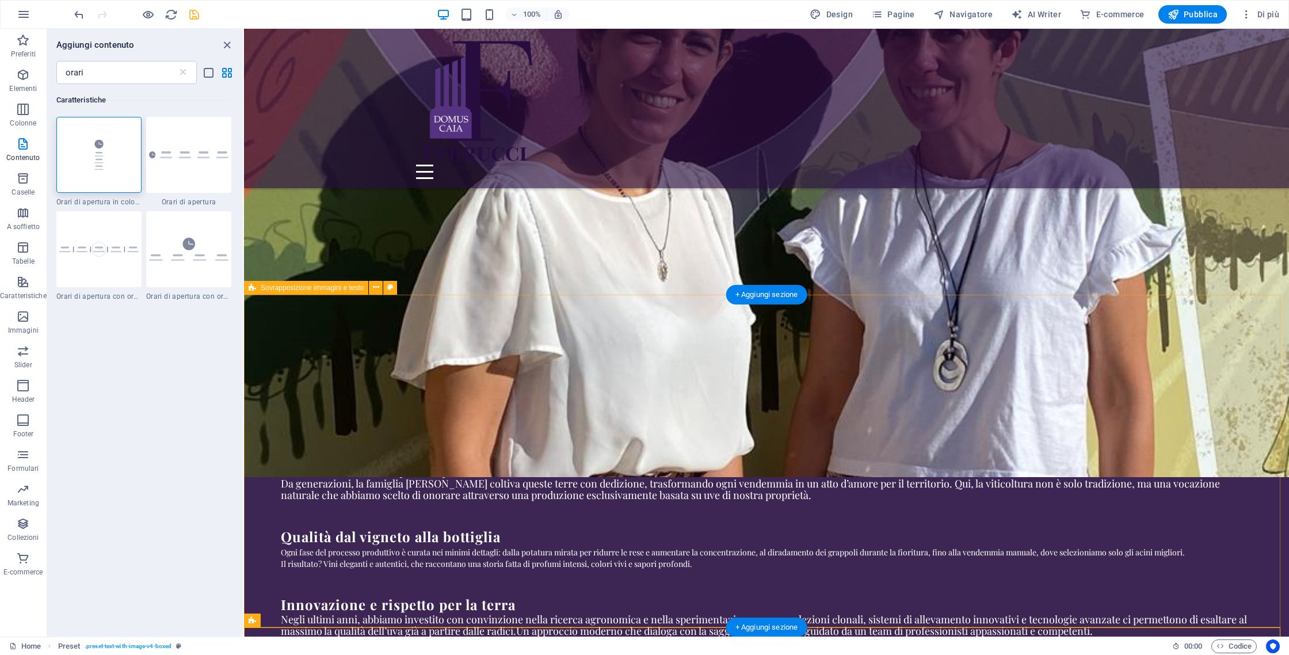
scroll to position [1052, 0]
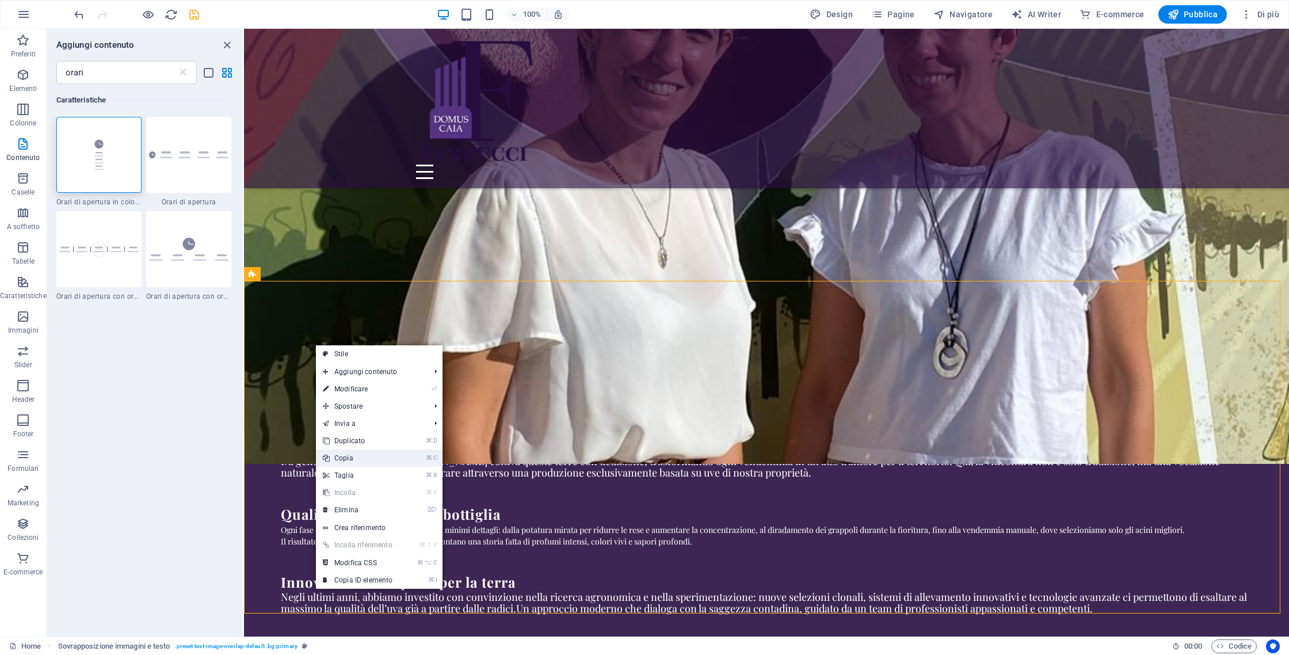
click at [346, 458] on link "⌘ C Copia" at bounding box center [357, 457] width 83 height 17
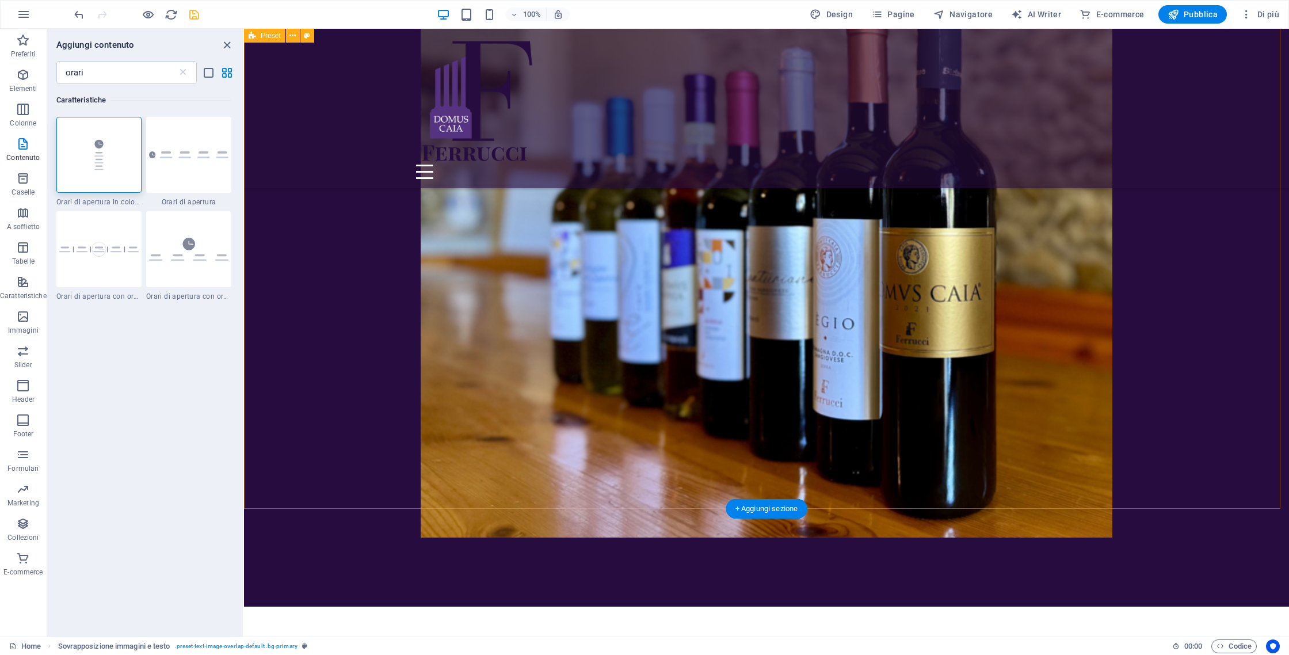
scroll to position [2274, 0]
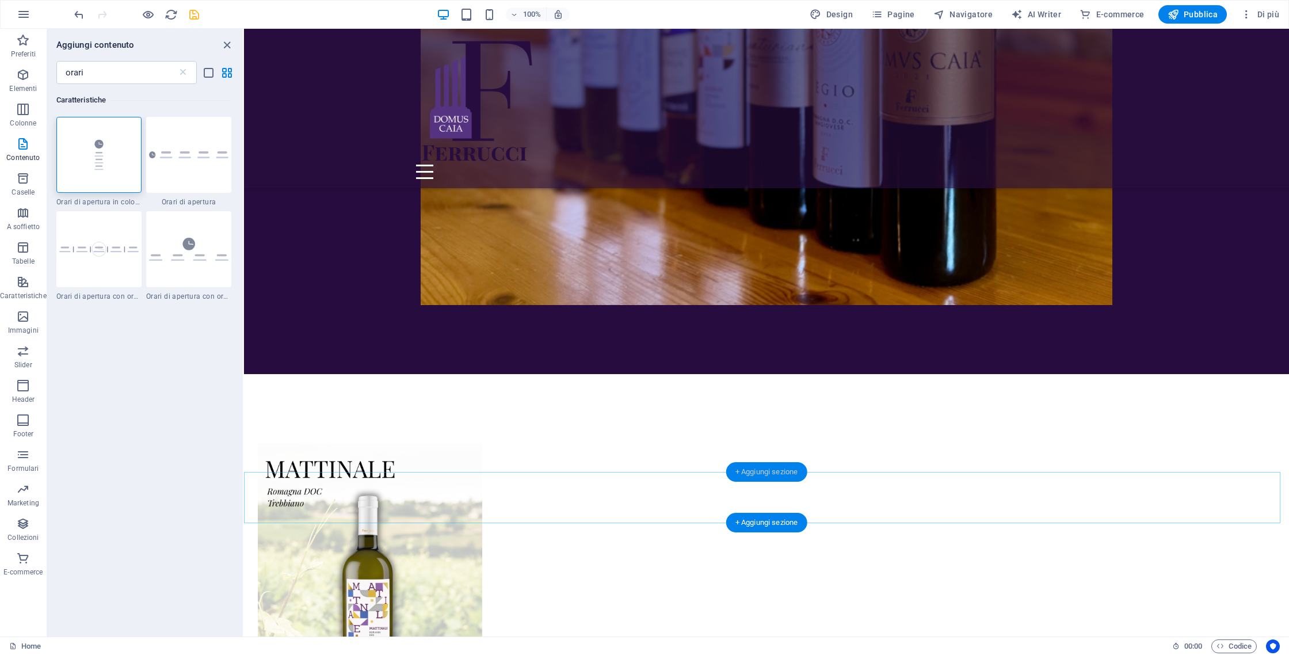
click at [787, 477] on div "+ Aggiungi sezione" at bounding box center [766, 472] width 81 height 20
click at [780, 468] on div "+ Aggiungi sezione" at bounding box center [766, 472] width 81 height 20
click at [773, 468] on div "+ Aggiungi sezione" at bounding box center [766, 472] width 81 height 20
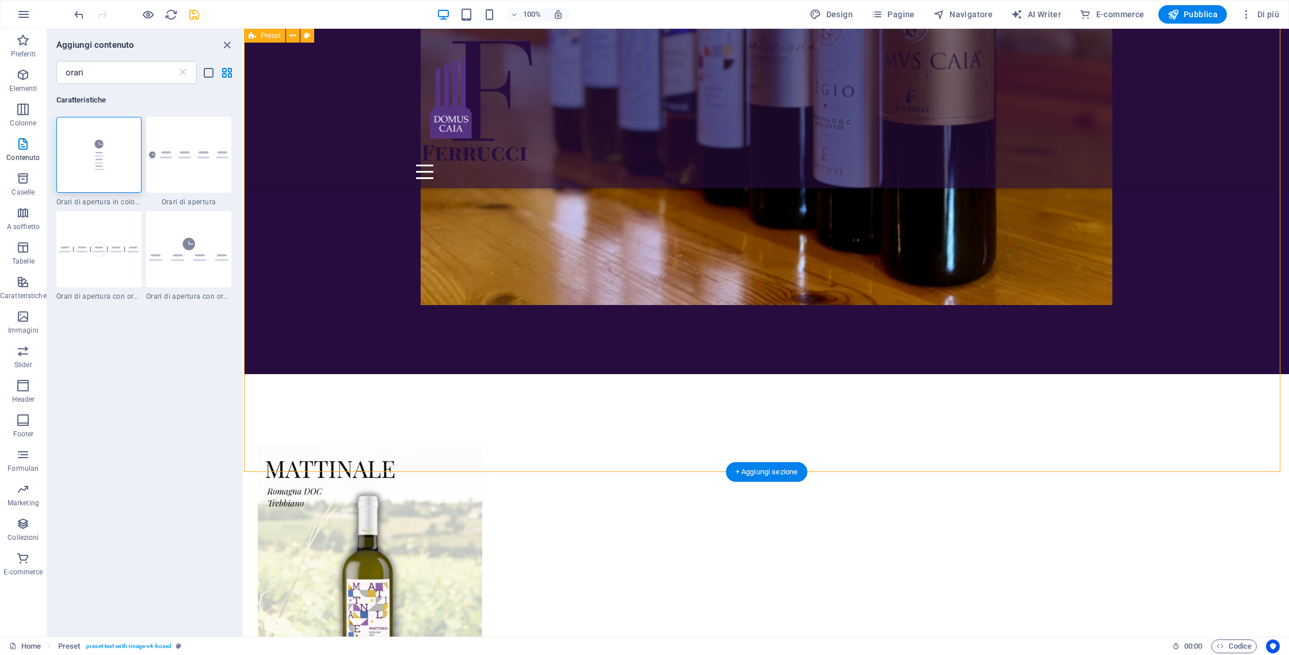
click at [235, 44] on div "Aggiungi contenuto" at bounding box center [145, 45] width 196 height 14
click at [218, 45] on div "Aggiungi contenuto" at bounding box center [145, 45] width 196 height 14
click at [234, 43] on div "Aggiungi contenuto" at bounding box center [145, 45] width 196 height 14
click at [225, 45] on icon "close panel" at bounding box center [226, 45] width 13 height 13
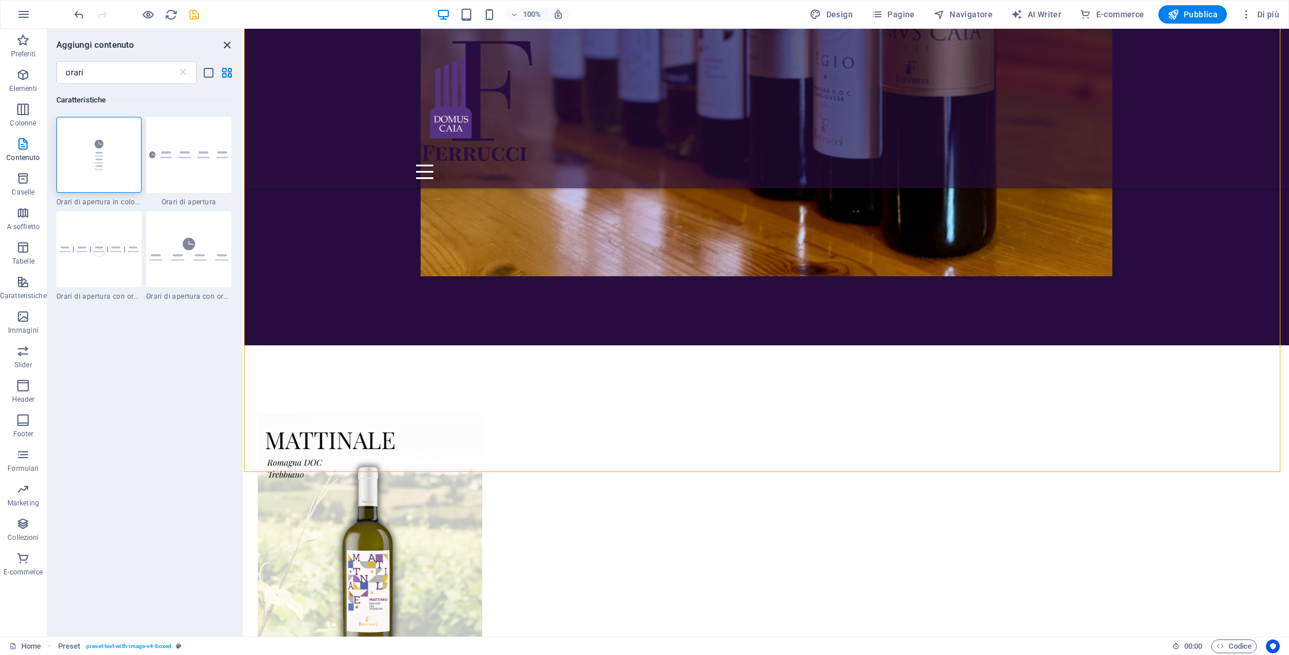
scroll to position [2328, 0]
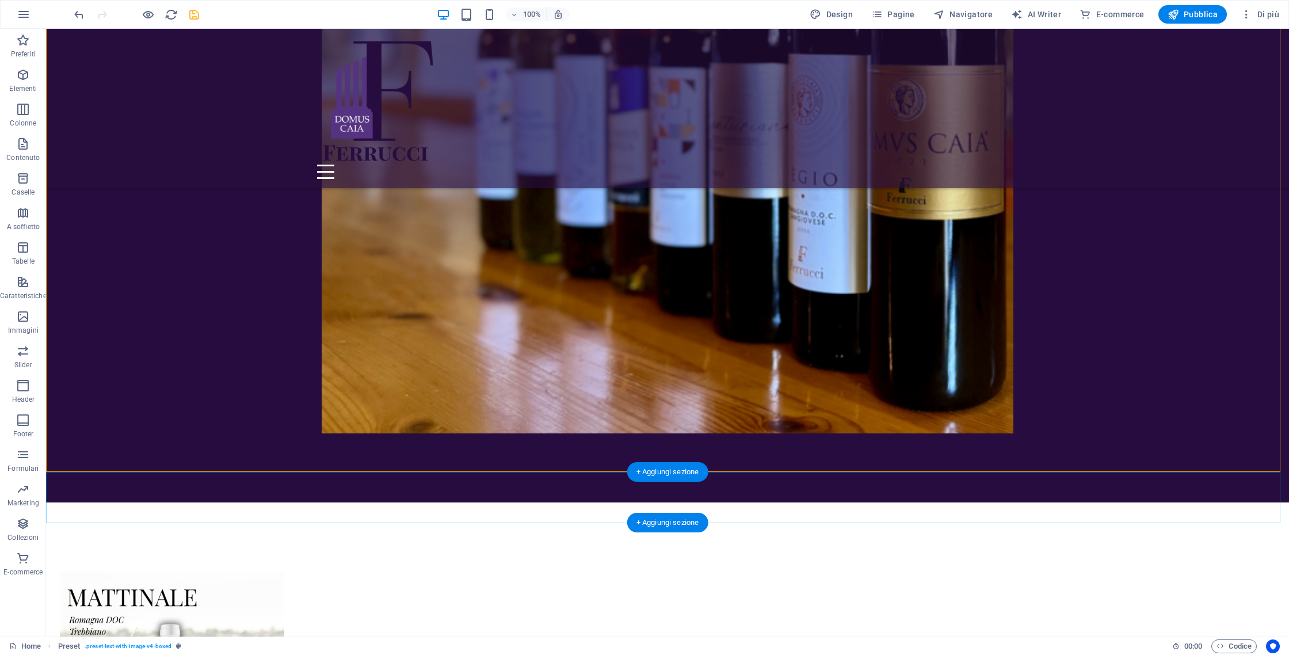
drag, startPoint x: 675, startPoint y: 474, endPoint x: 608, endPoint y: 444, distance: 74.2
click at [654, 472] on div "+ Aggiungi sezione" at bounding box center [667, 472] width 81 height 20
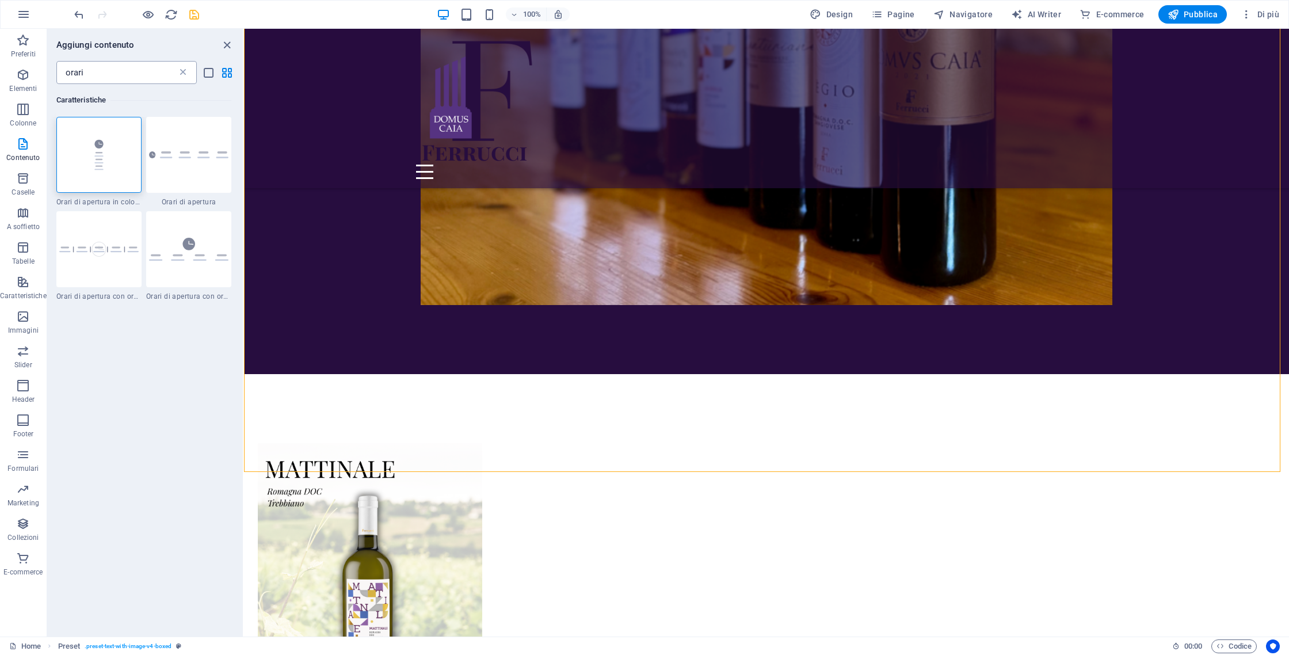
click at [184, 69] on icon at bounding box center [183, 73] width 12 height 12
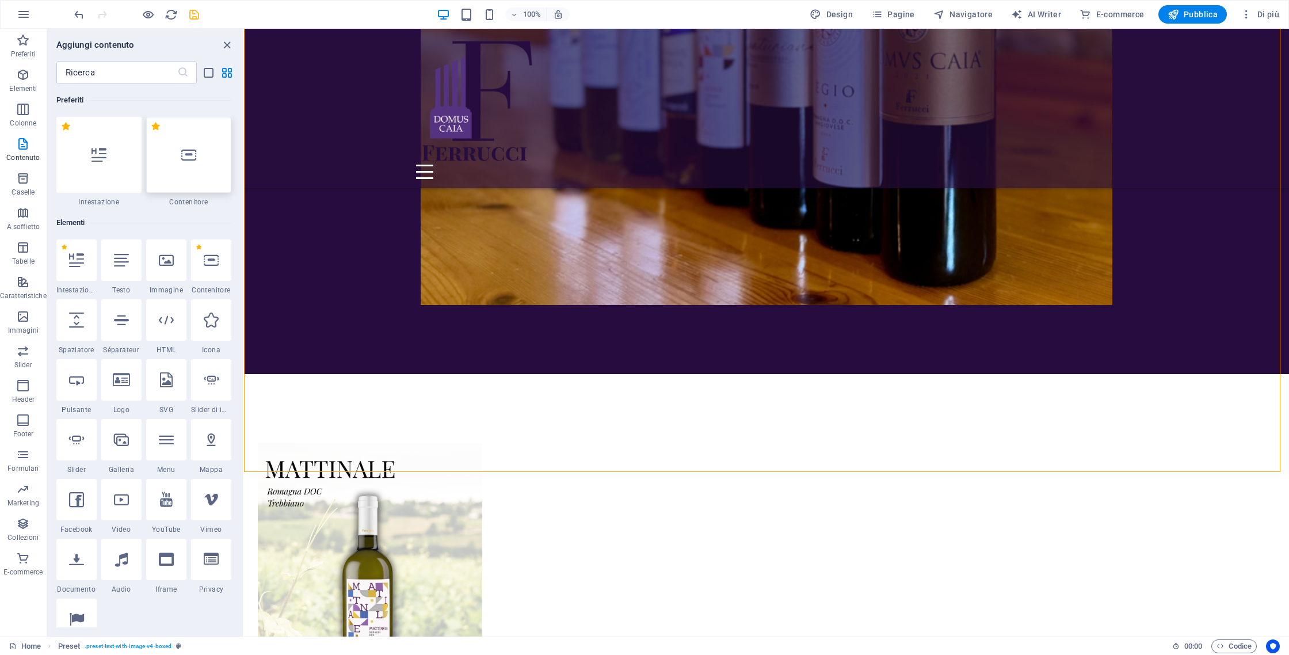
click at [178, 139] on div at bounding box center [188, 155] width 85 height 76
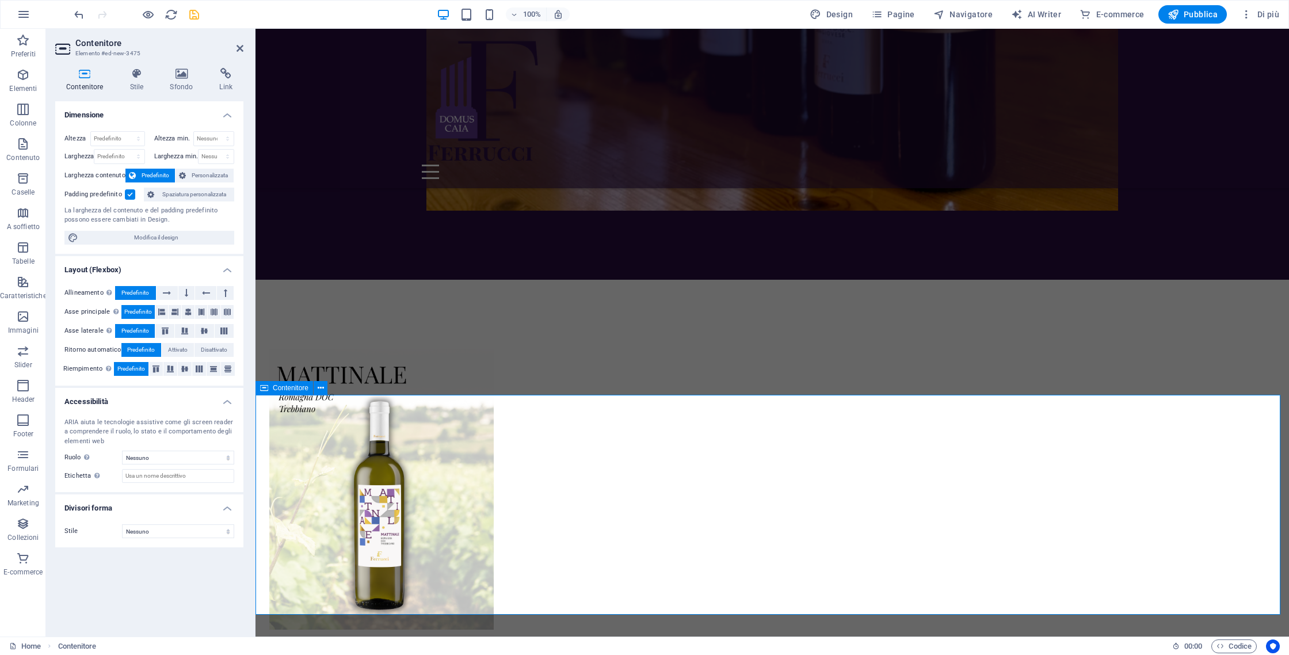
scroll to position [2362, 0]
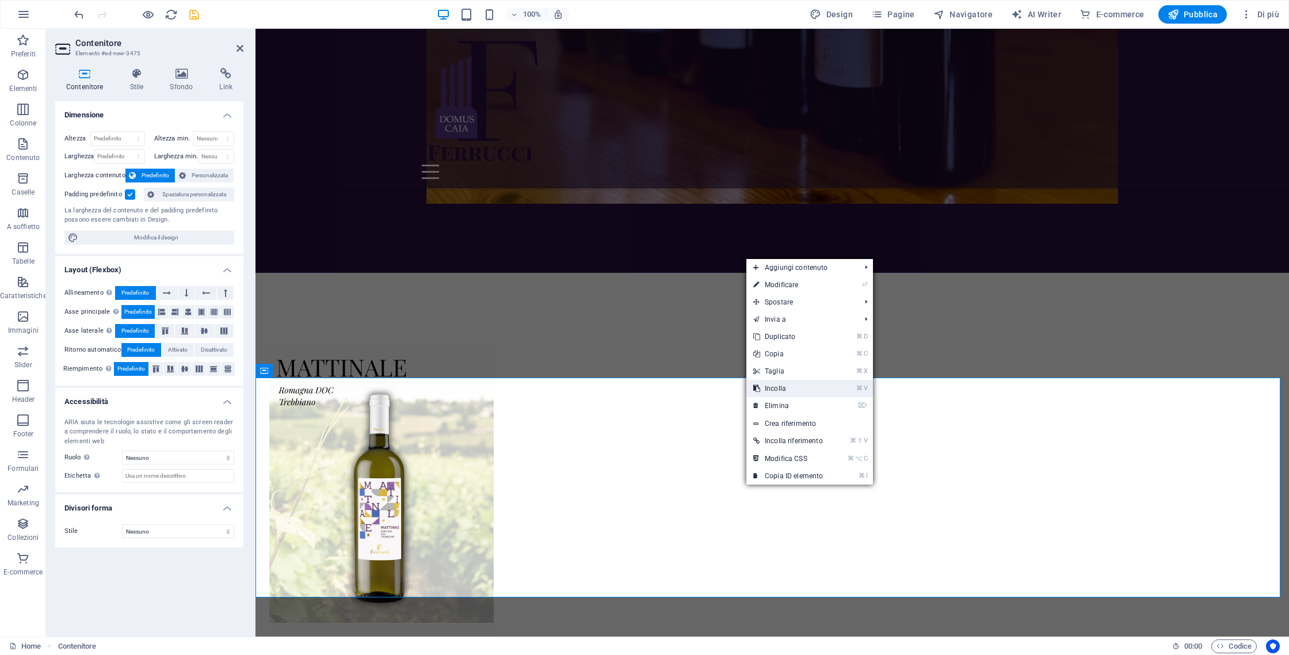
click at [773, 388] on link "⌘ V Incolla" at bounding box center [787, 388] width 83 height 17
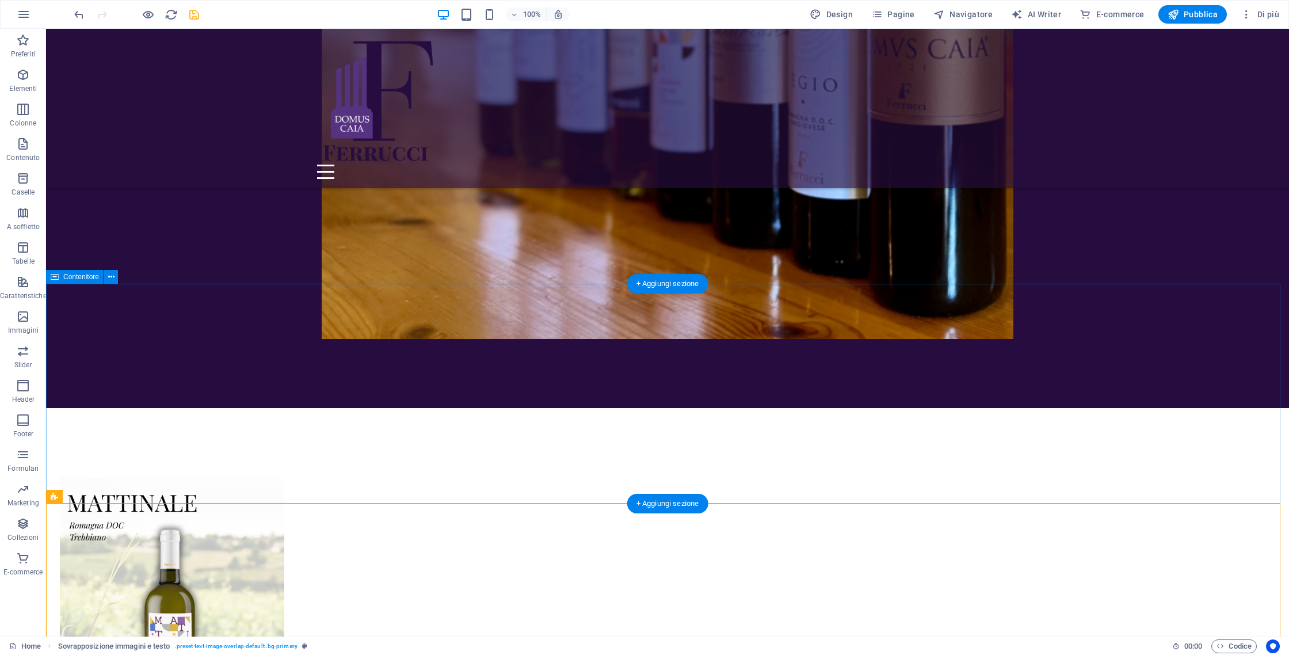
scroll to position [2648, 0]
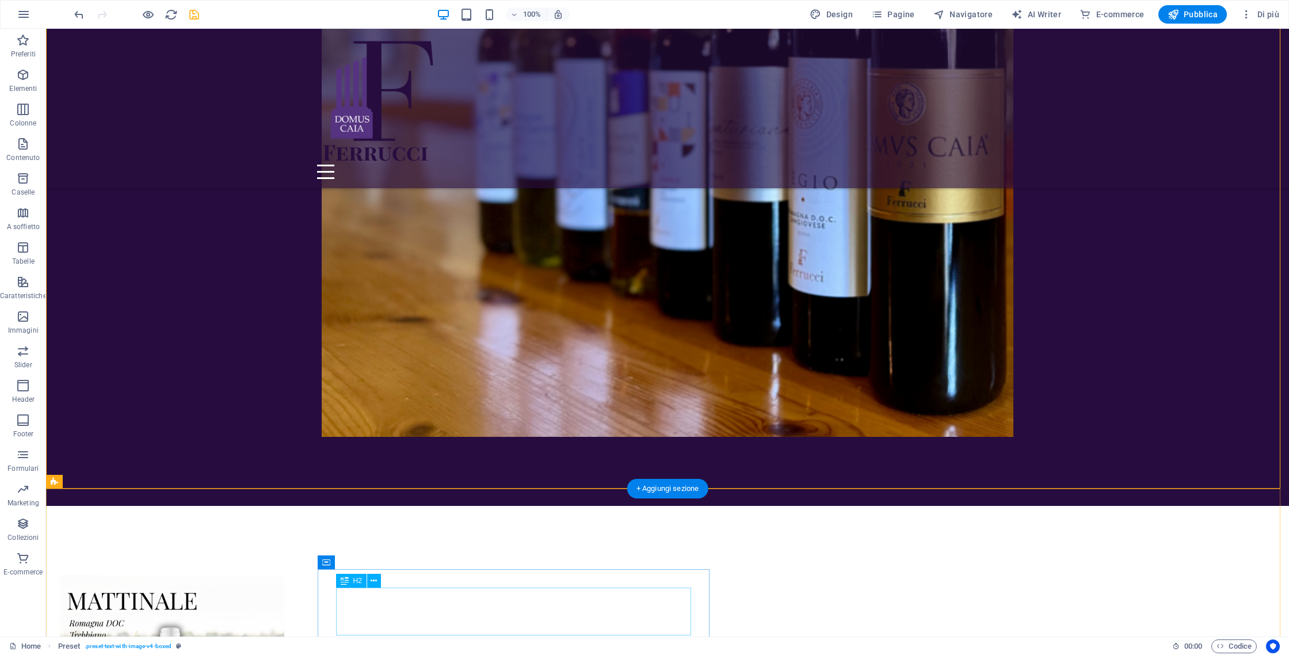
scroll to position [2333, 0]
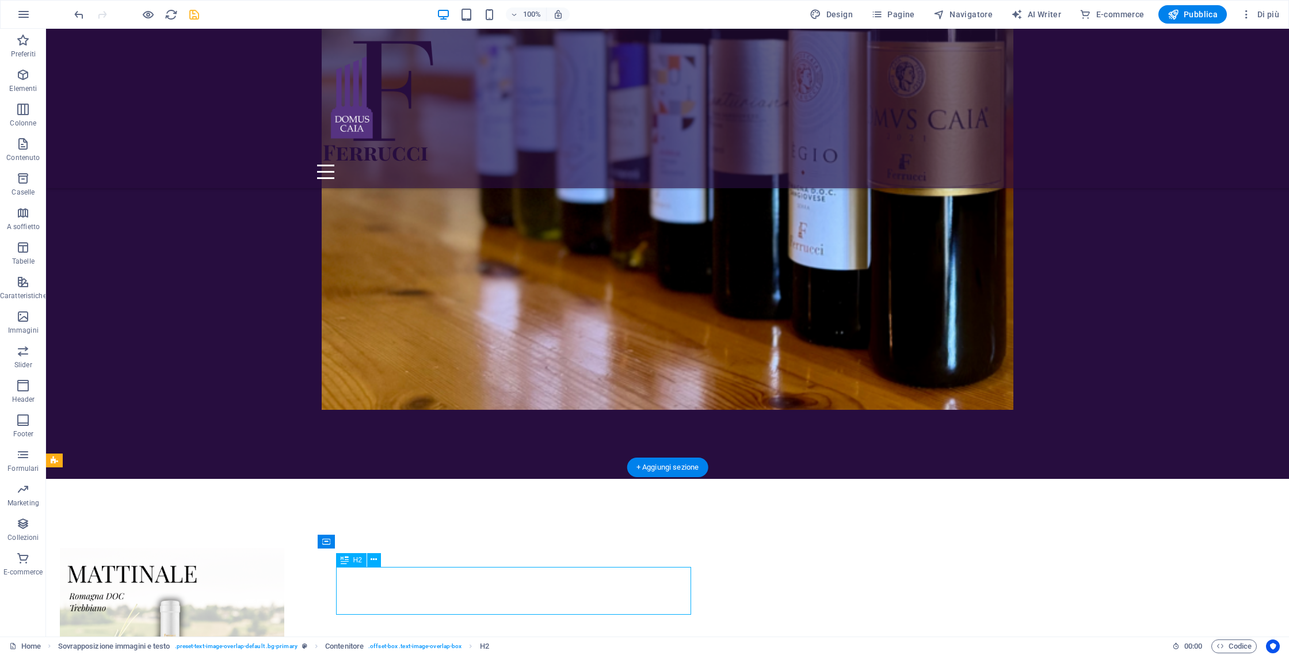
scroll to position [2405, 0]
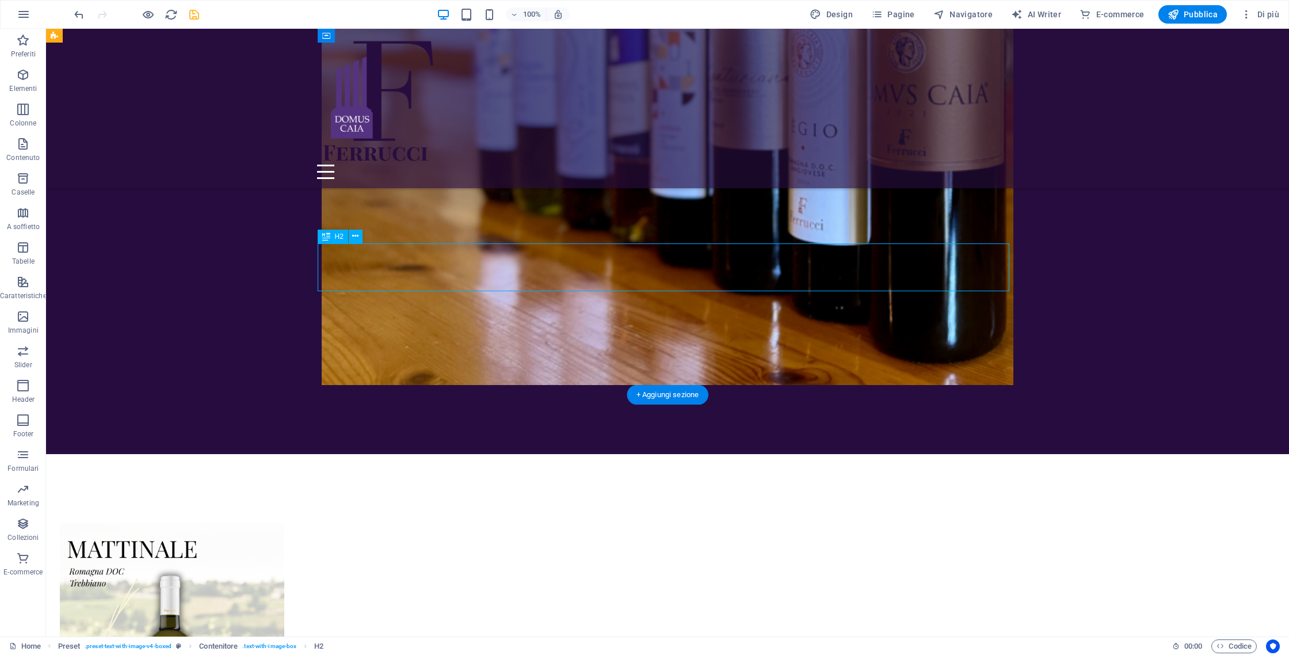
scroll to position [2345, 0]
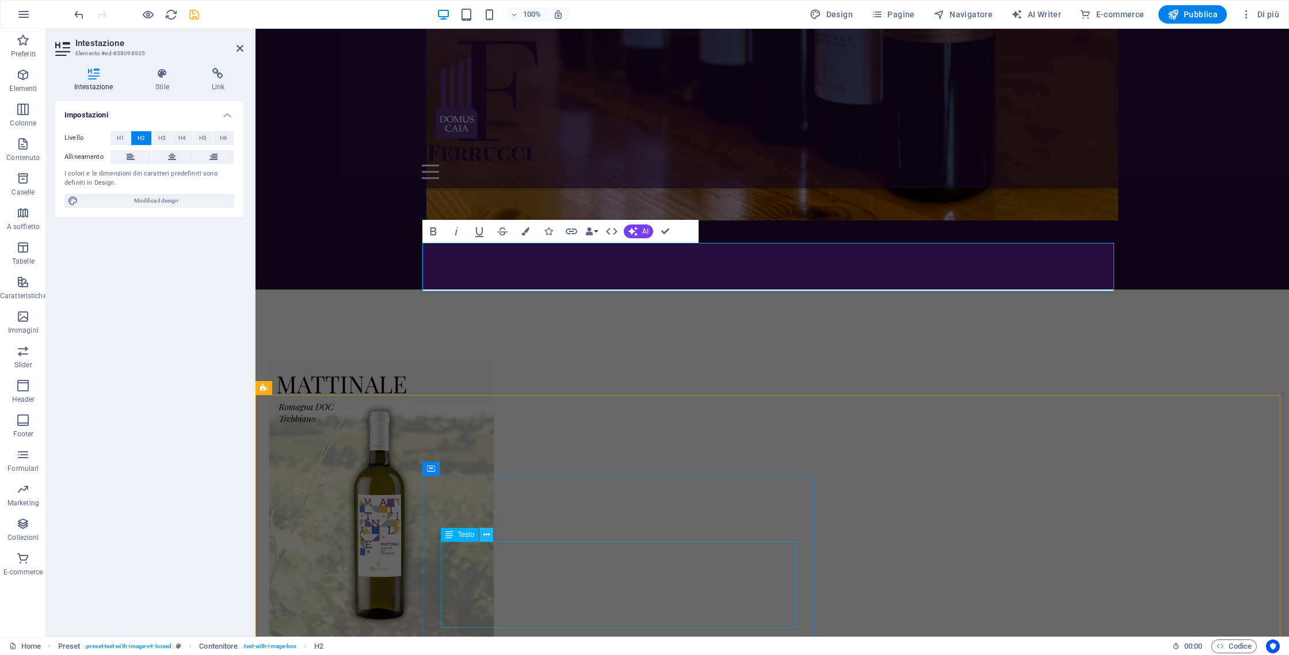
click at [491, 539] on button at bounding box center [486, 535] width 14 height 14
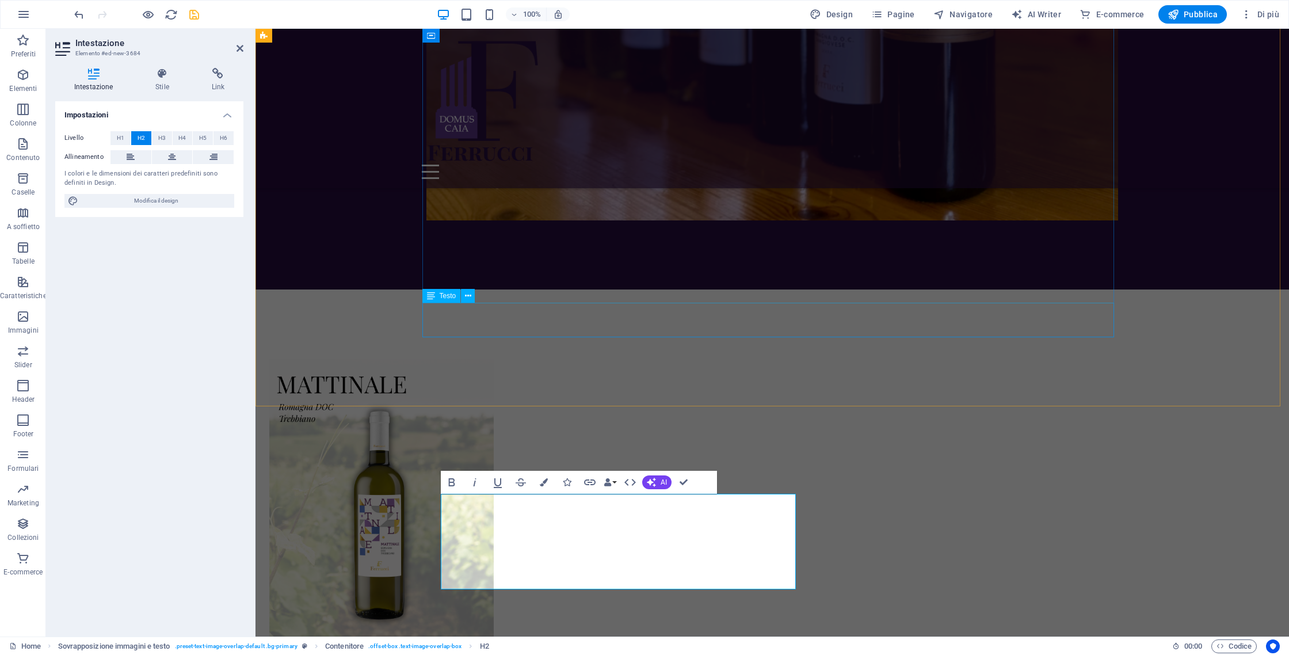
scroll to position [2333, 0]
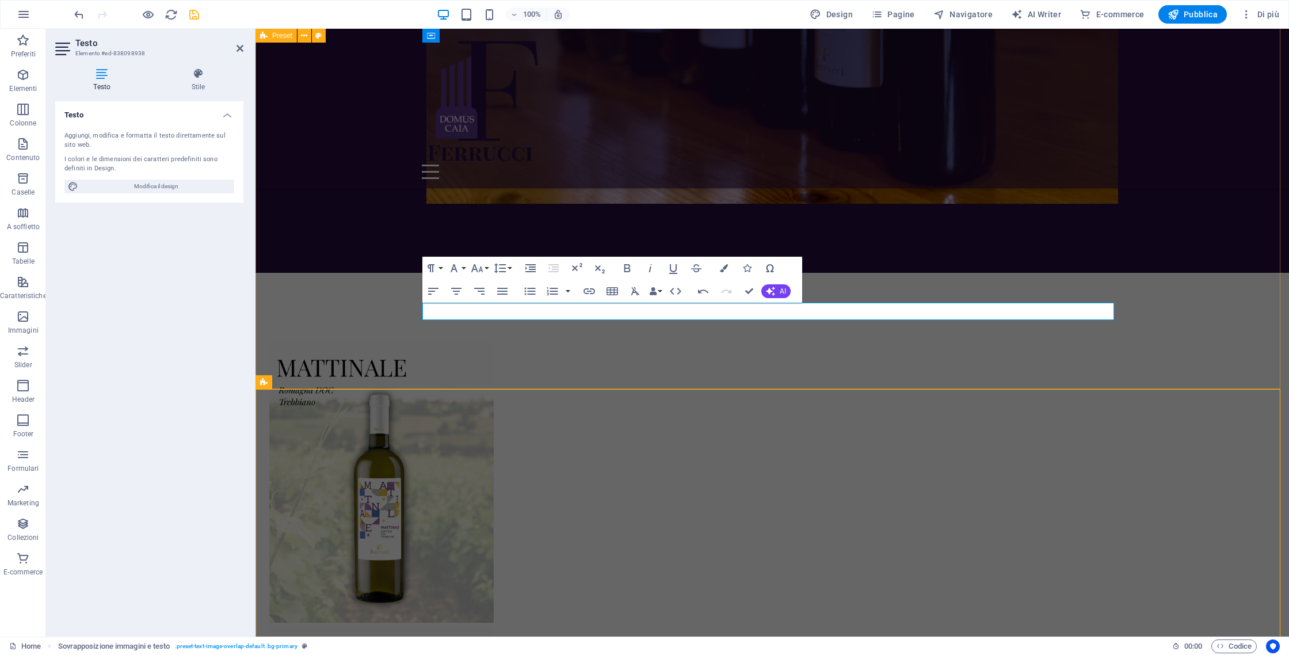
scroll to position [2394, 0]
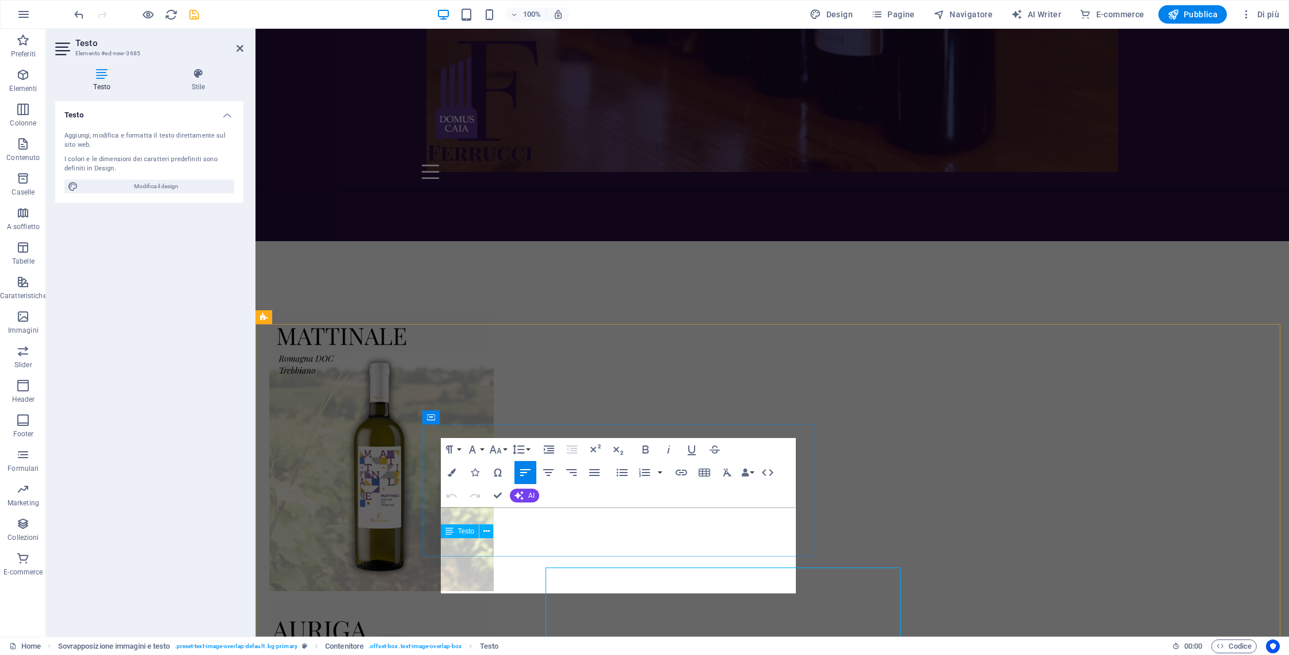
scroll to position [2333, 0]
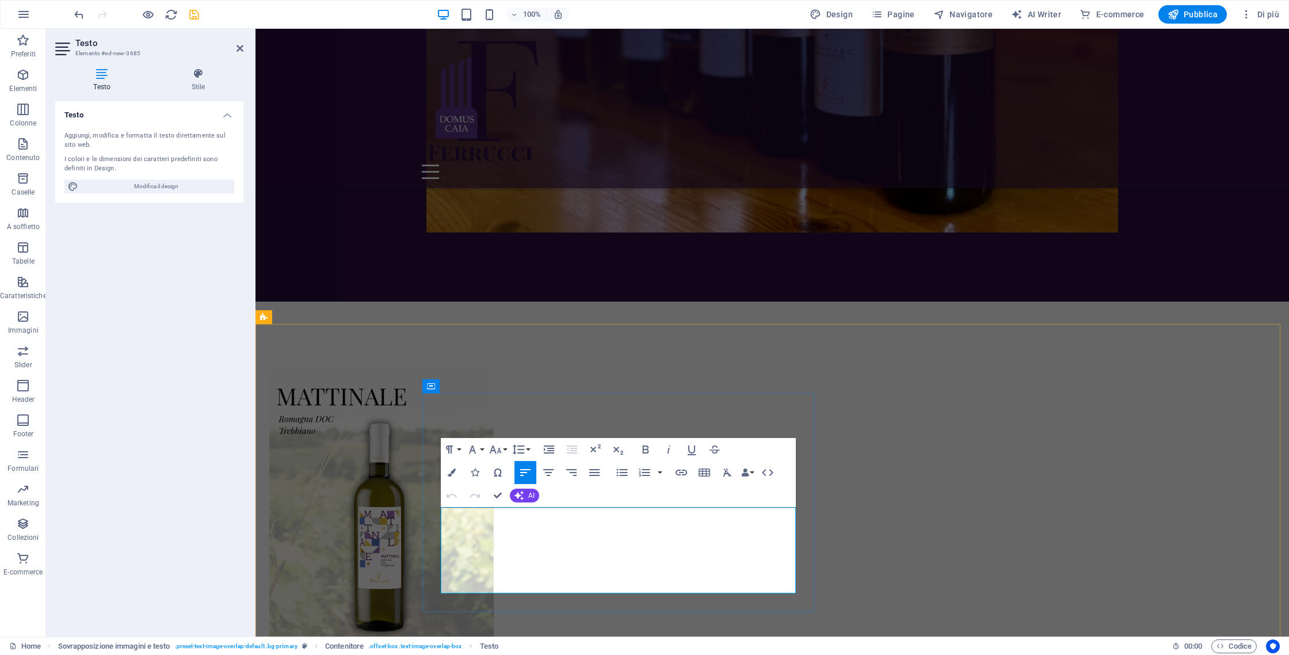
click strong "Cliccando su ogni etichetta scoprirete la scheda tecnica, pronta da scaricare."
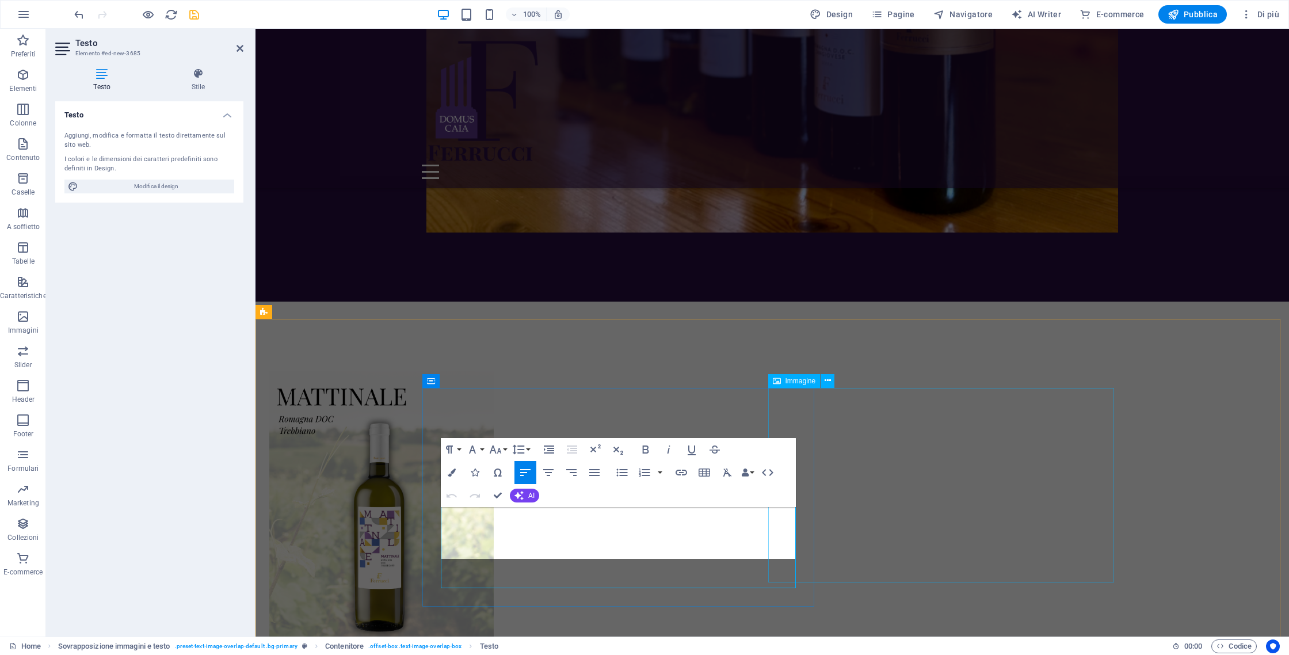
scroll to position [2338, 0]
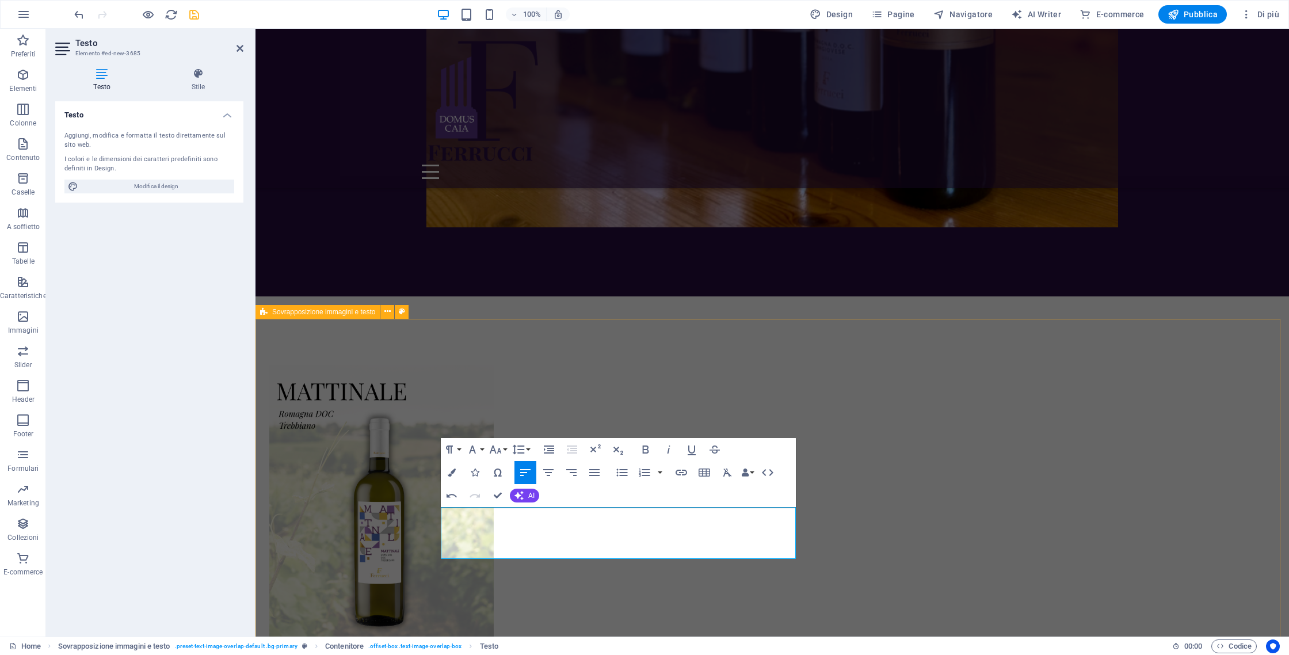
drag, startPoint x: 716, startPoint y: 543, endPoint x: 364, endPoint y: 441, distance: 367.1
click at [455, 475] on icon "button" at bounding box center [452, 472] width 8 height 8
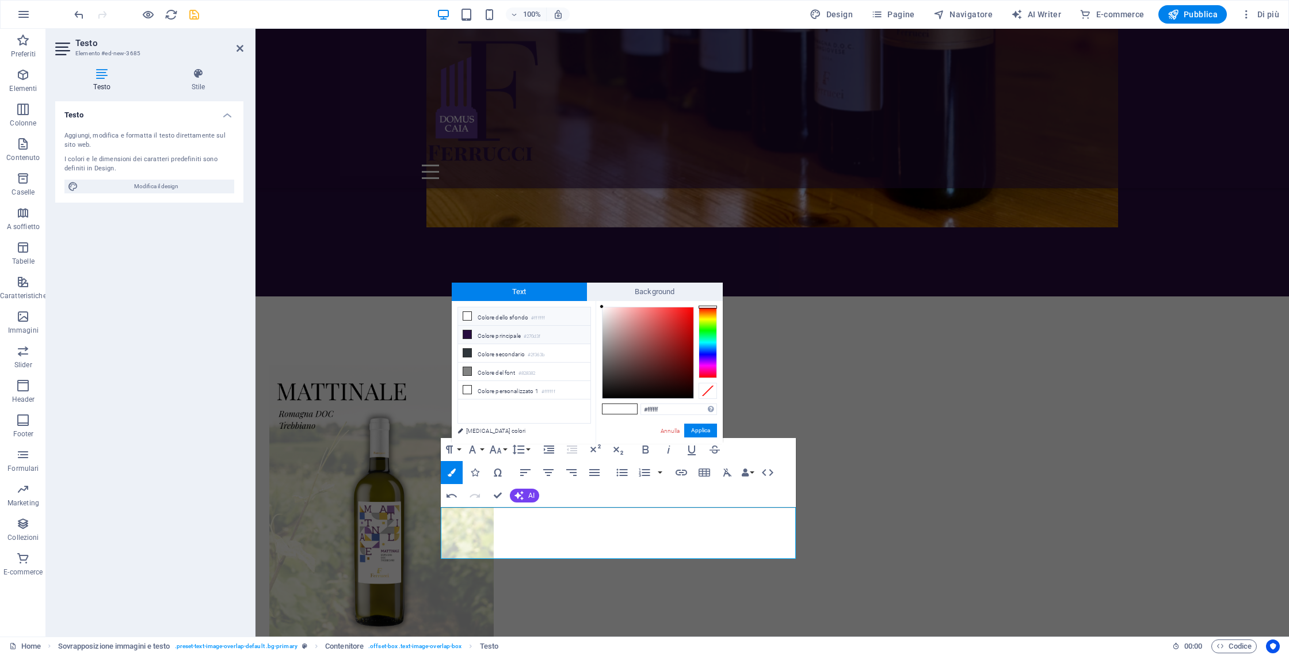
click at [494, 339] on li "Colore principale #270d3f" at bounding box center [524, 335] width 132 height 18
type input "#270d3f"
click at [701, 432] on button "Applica" at bounding box center [700, 430] width 33 height 14
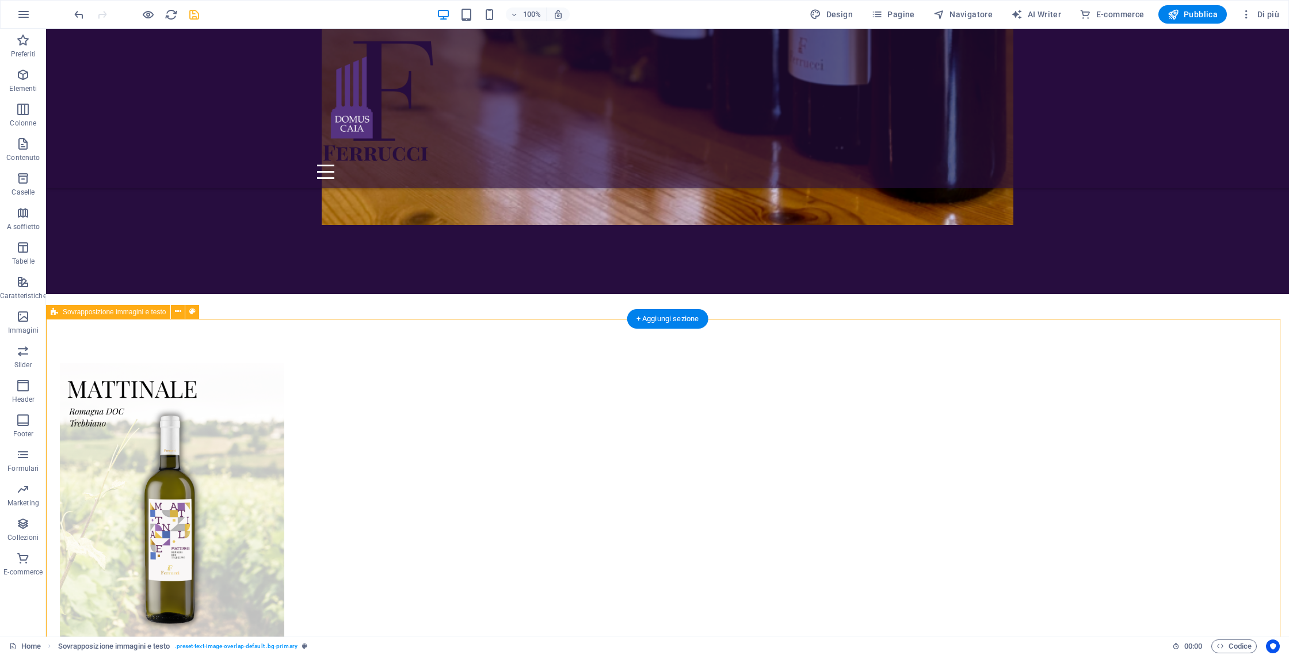
scroll to position [2624, 0]
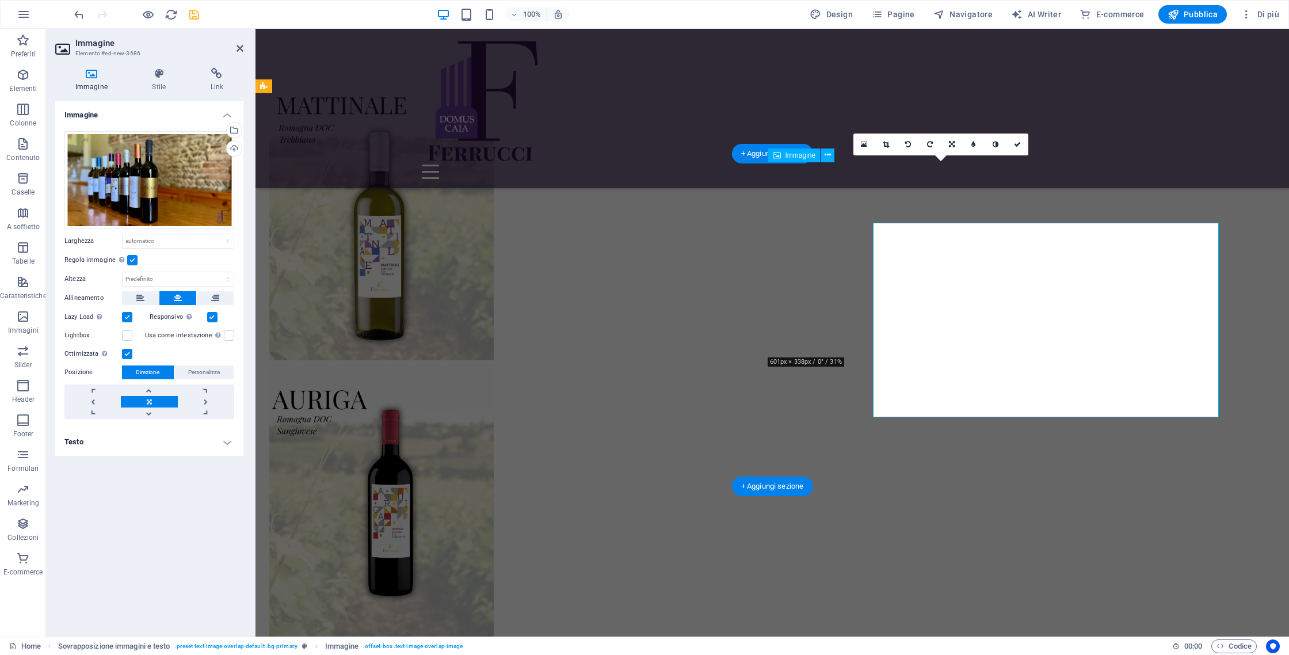
scroll to position [2564, 0]
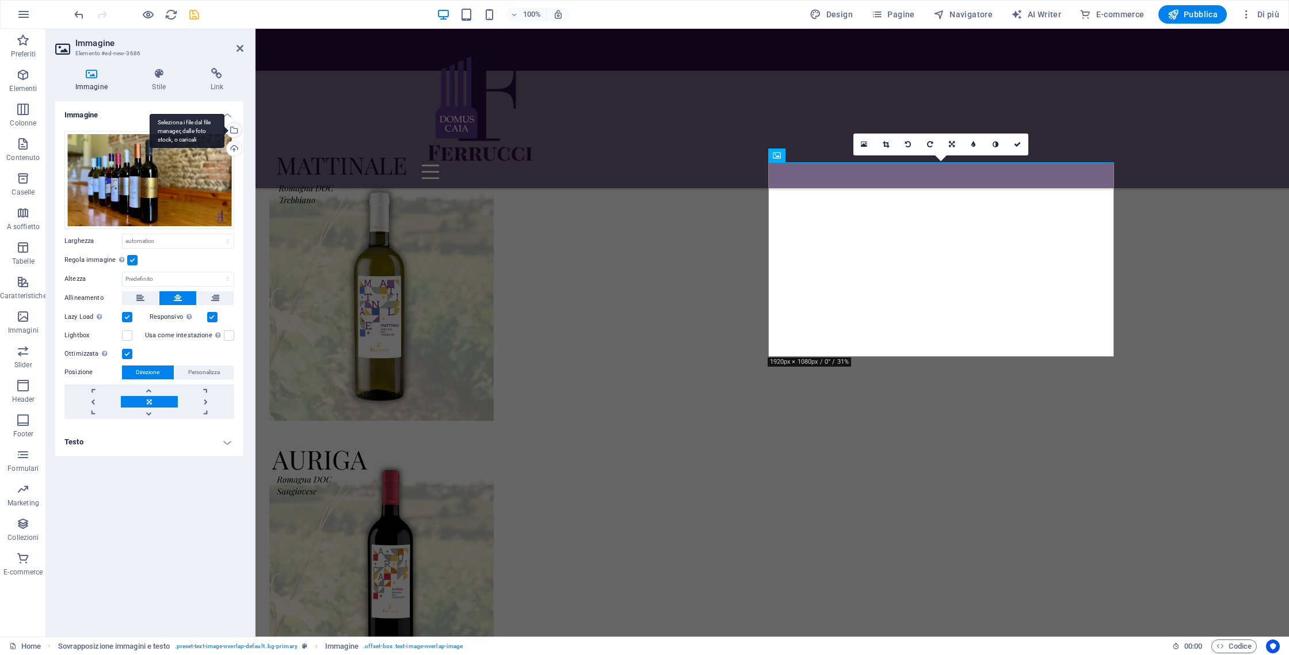
click at [239, 135] on div "Seleziona i file dal file manager, dalle foto stock, o caricali" at bounding box center [232, 131] width 17 height 17
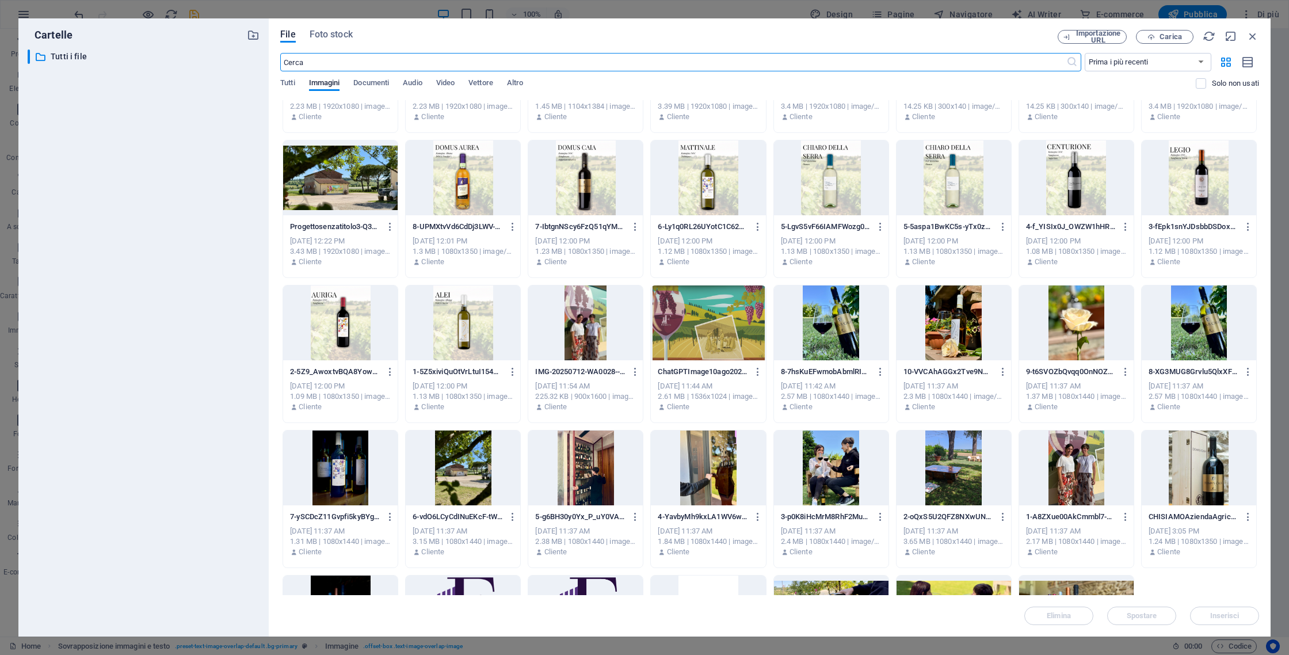
scroll to position [1238, 0]
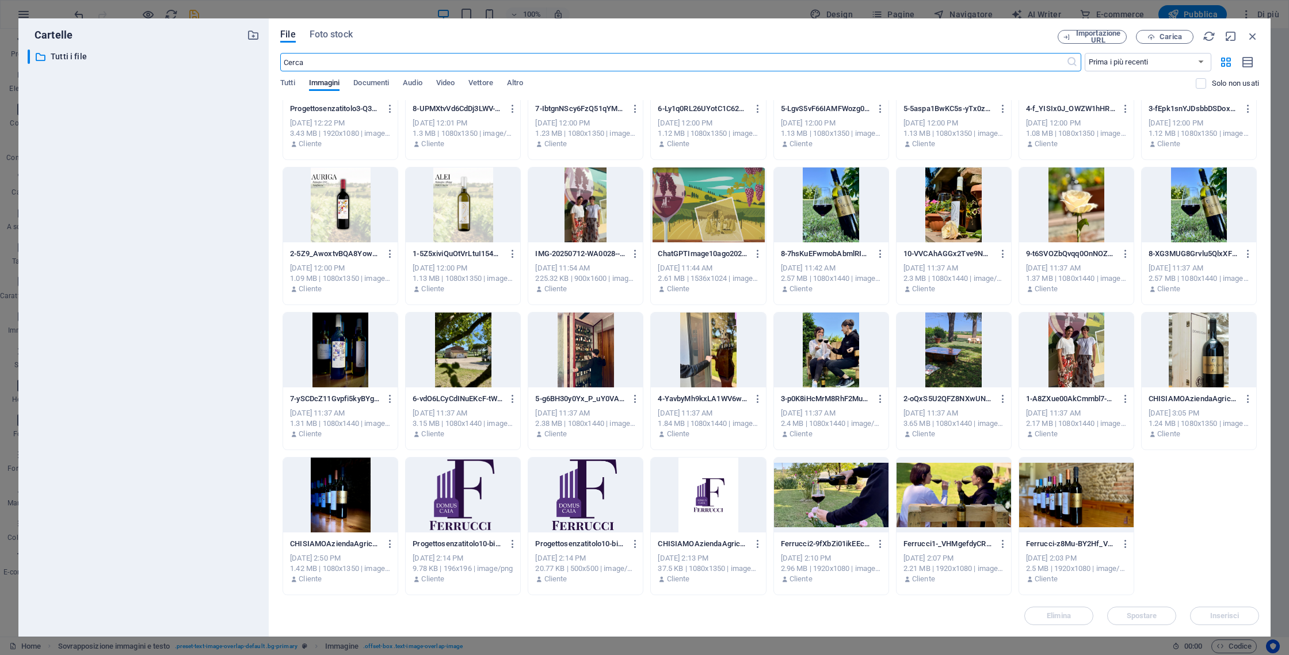
click at [830, 330] on div at bounding box center [831, 349] width 115 height 75
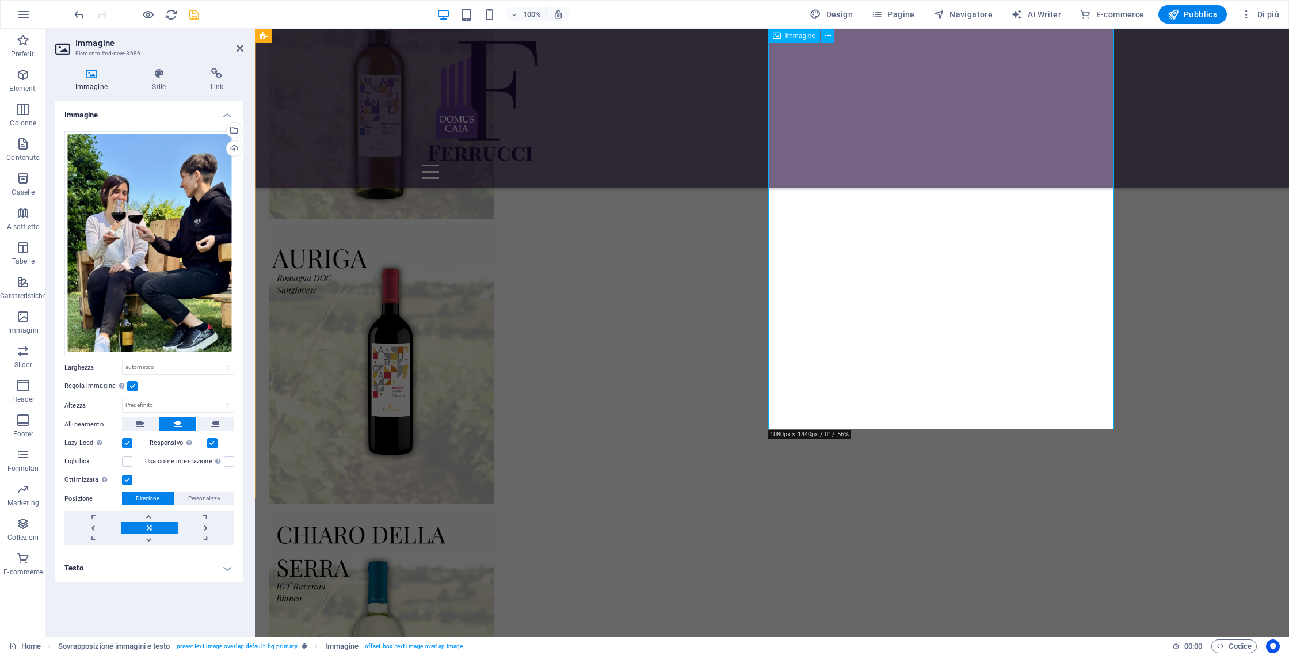
scroll to position [2755, 0]
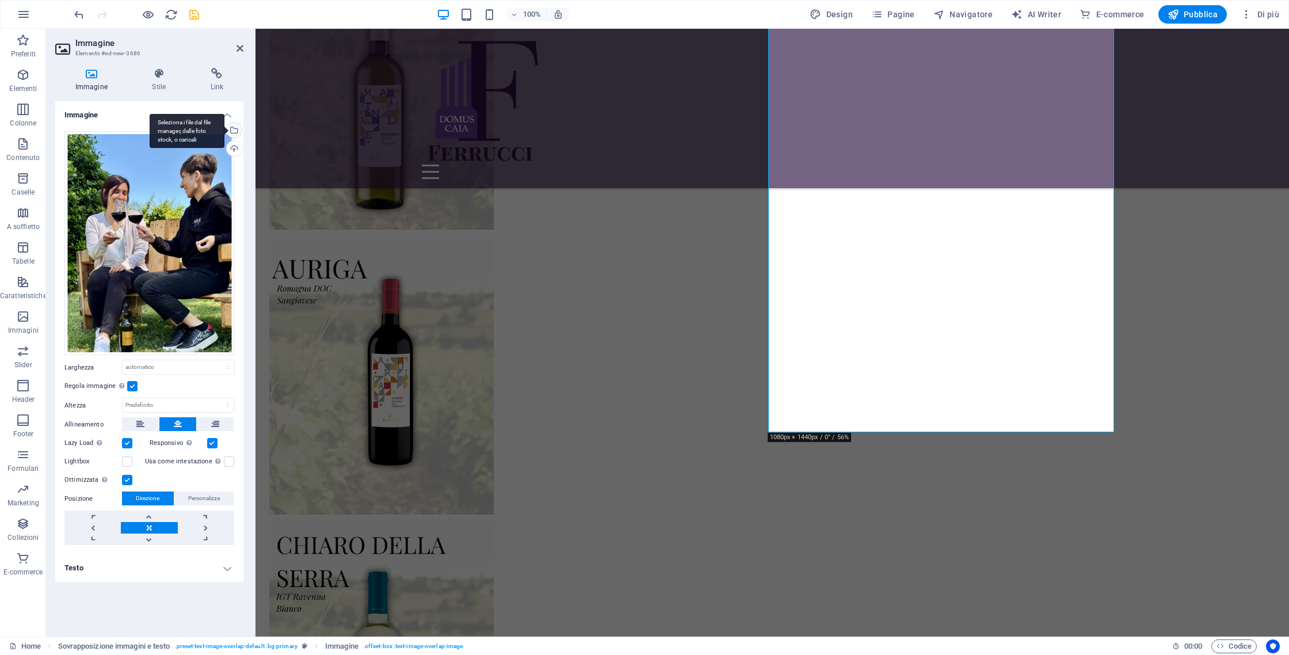
click at [224, 131] on div "Seleziona i file dal file manager, dalle foto stock, o caricali" at bounding box center [187, 131] width 75 height 35
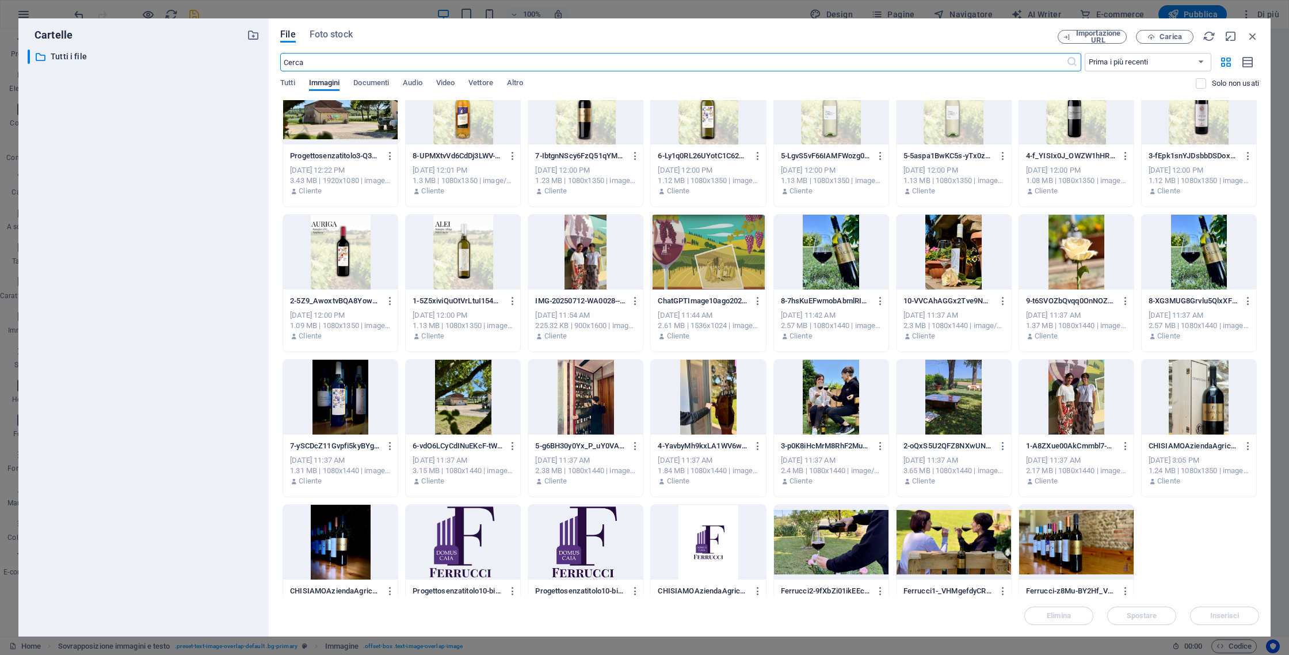
scroll to position [1238, 0]
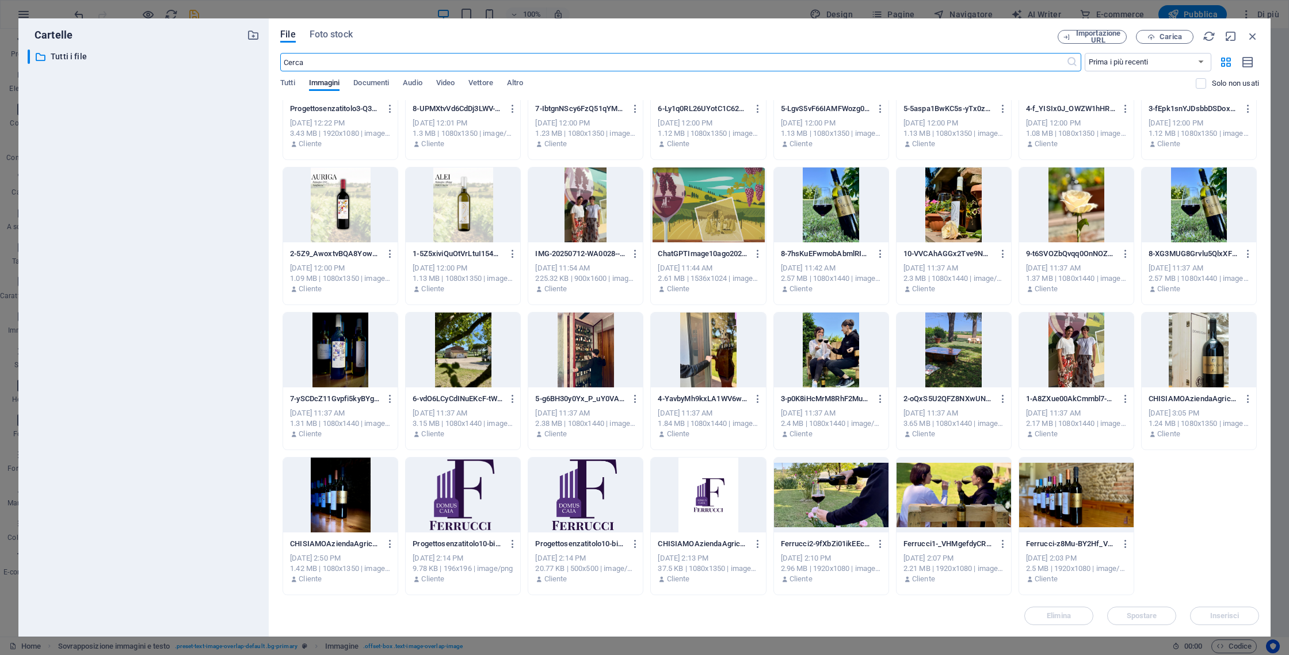
click at [1068, 357] on div at bounding box center [1076, 349] width 115 height 75
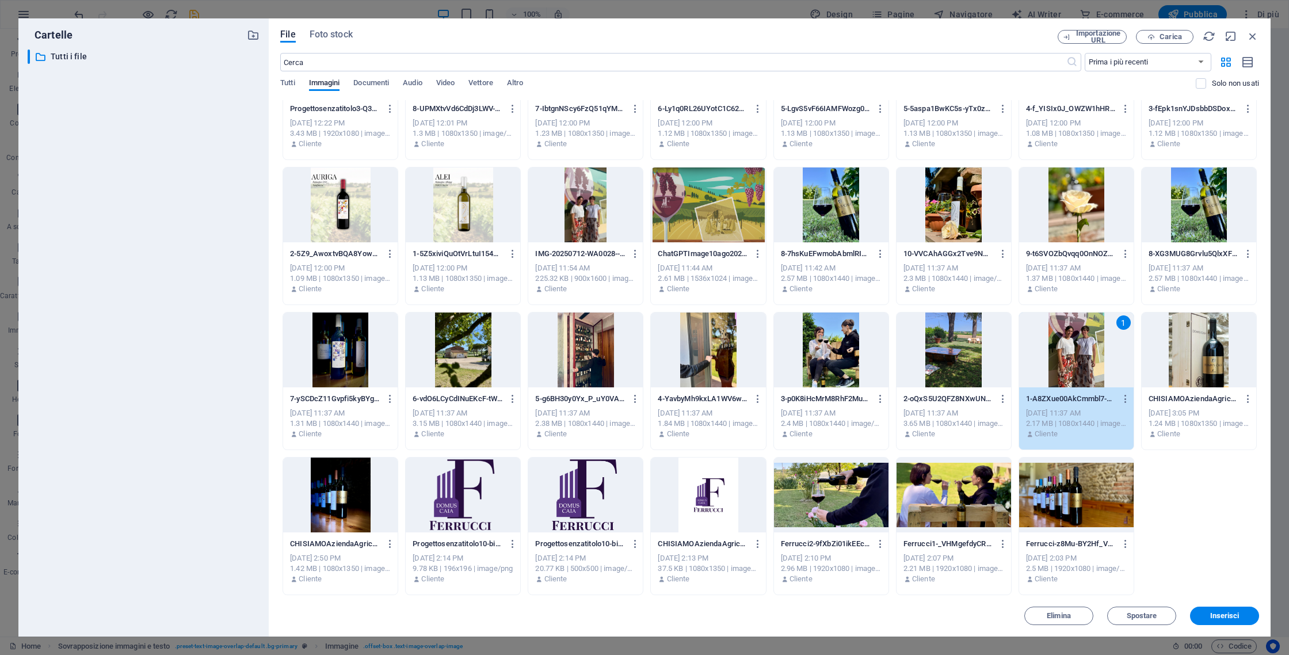
click at [1068, 357] on div "1" at bounding box center [1076, 349] width 115 height 75
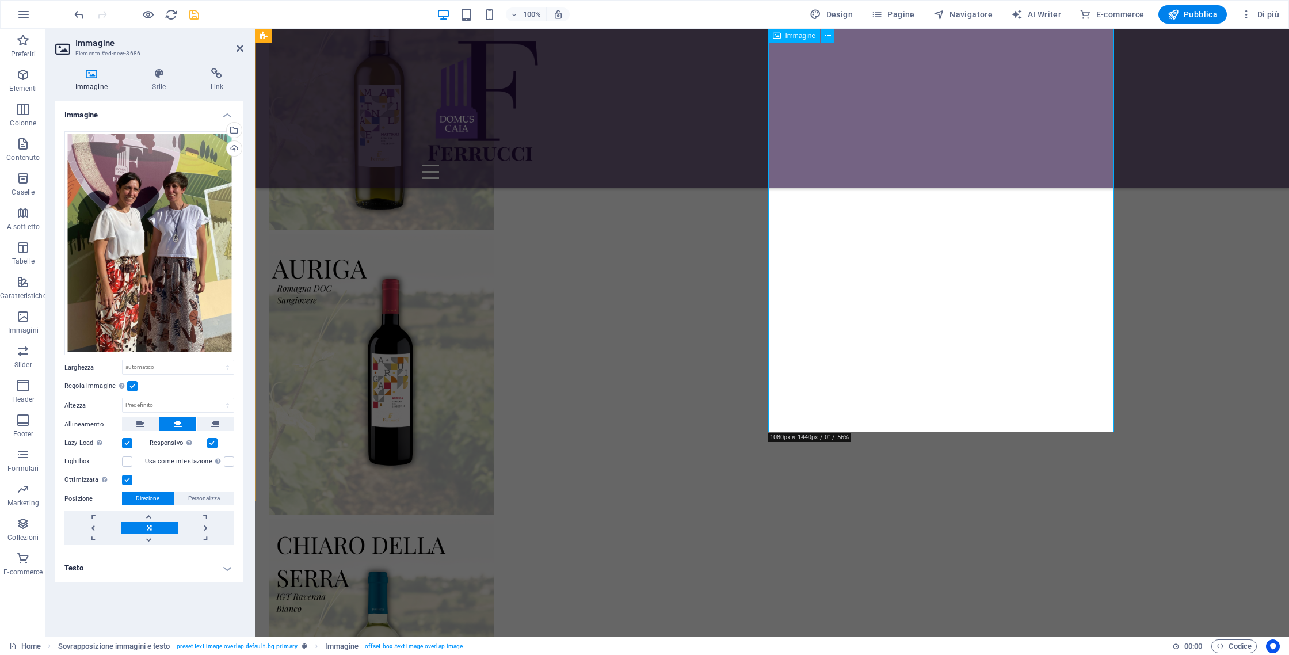
click at [236, 125] on div "Seleziona i file dal file manager, dalle foto stock, o caricali" at bounding box center [232, 131] width 17 height 17
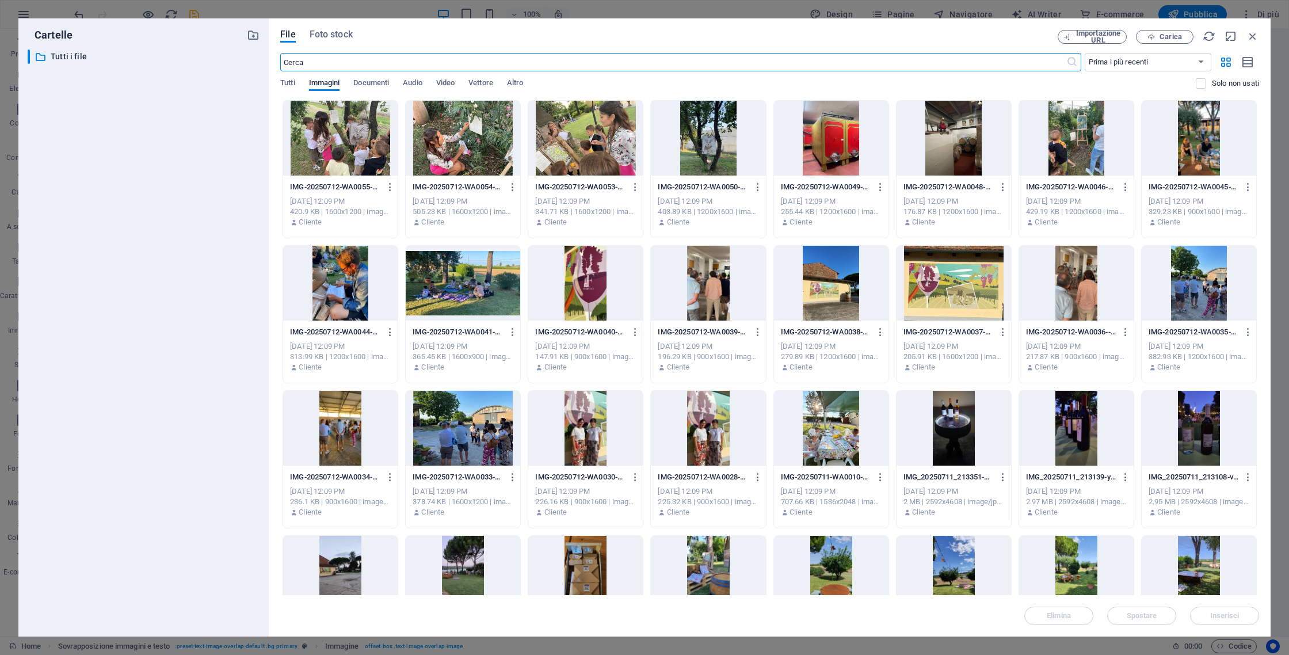
scroll to position [2712, 0]
click at [605, 410] on div at bounding box center [585, 428] width 115 height 75
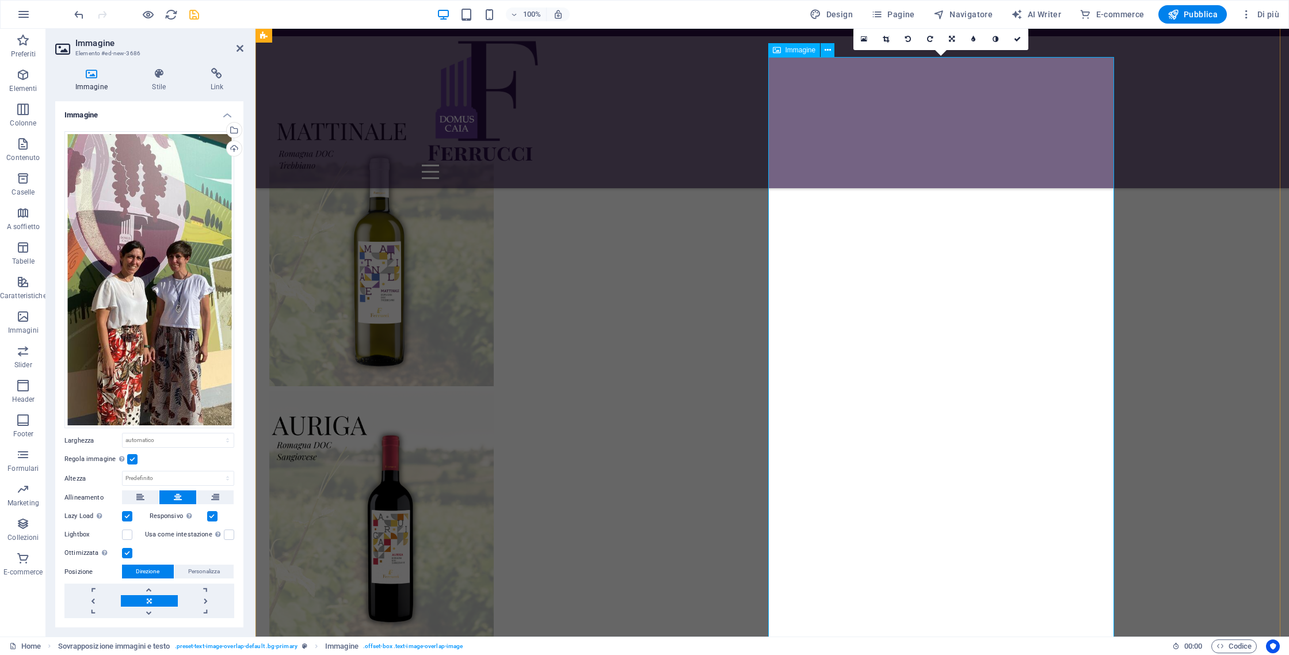
scroll to position [2470, 0]
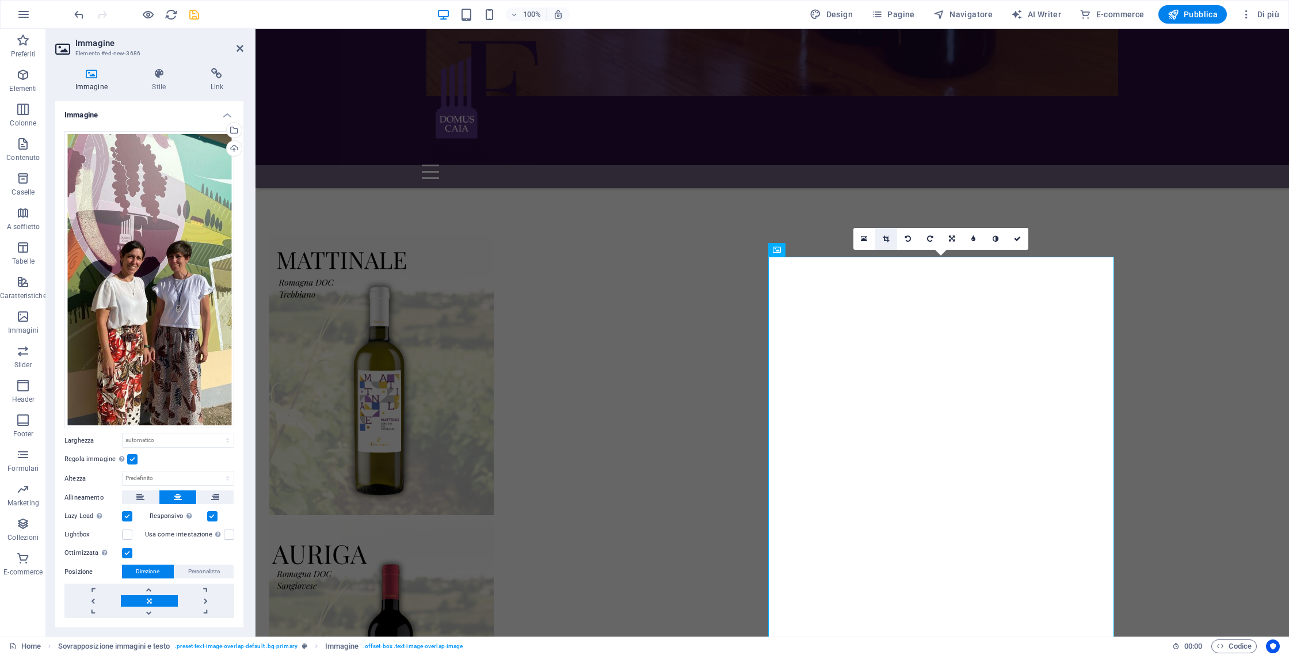
click at [894, 239] on link at bounding box center [886, 239] width 22 height 22
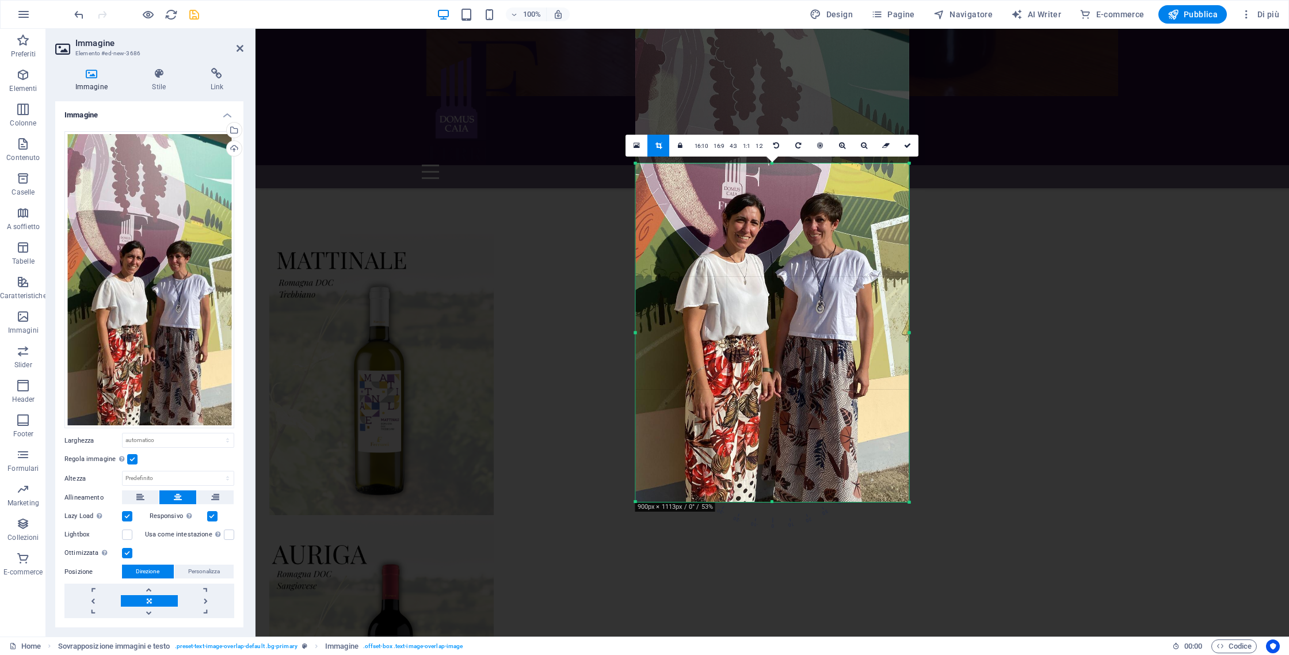
drag, startPoint x: 770, startPoint y: 88, endPoint x: 776, endPoint y: 236, distance: 148.0
click at [776, 236] on div "180 170 160 150 140 130 120 110 100 90 80 70 60 50 40 30 20 10 0 -10 -20 -30 -4…" at bounding box center [772, 332] width 273 height 338
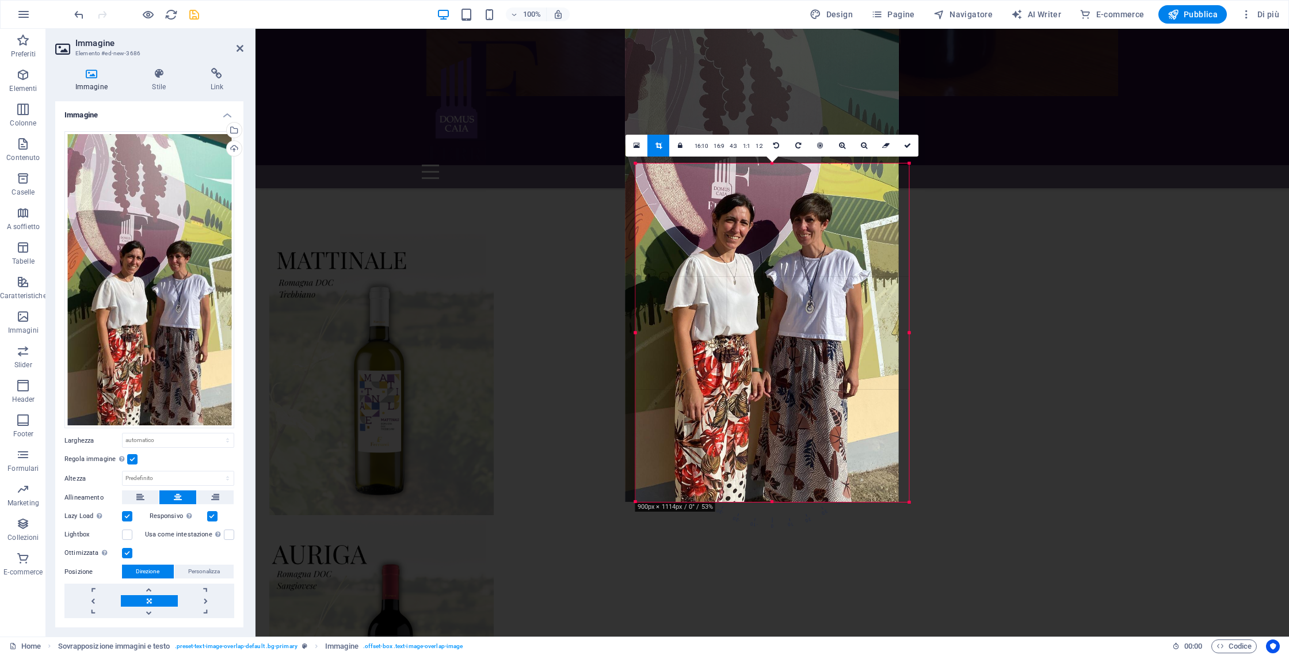
drag, startPoint x: 791, startPoint y: 498, endPoint x: 780, endPoint y: 497, distance: 11.1
click at [781, 497] on div at bounding box center [761, 259] width 273 height 486
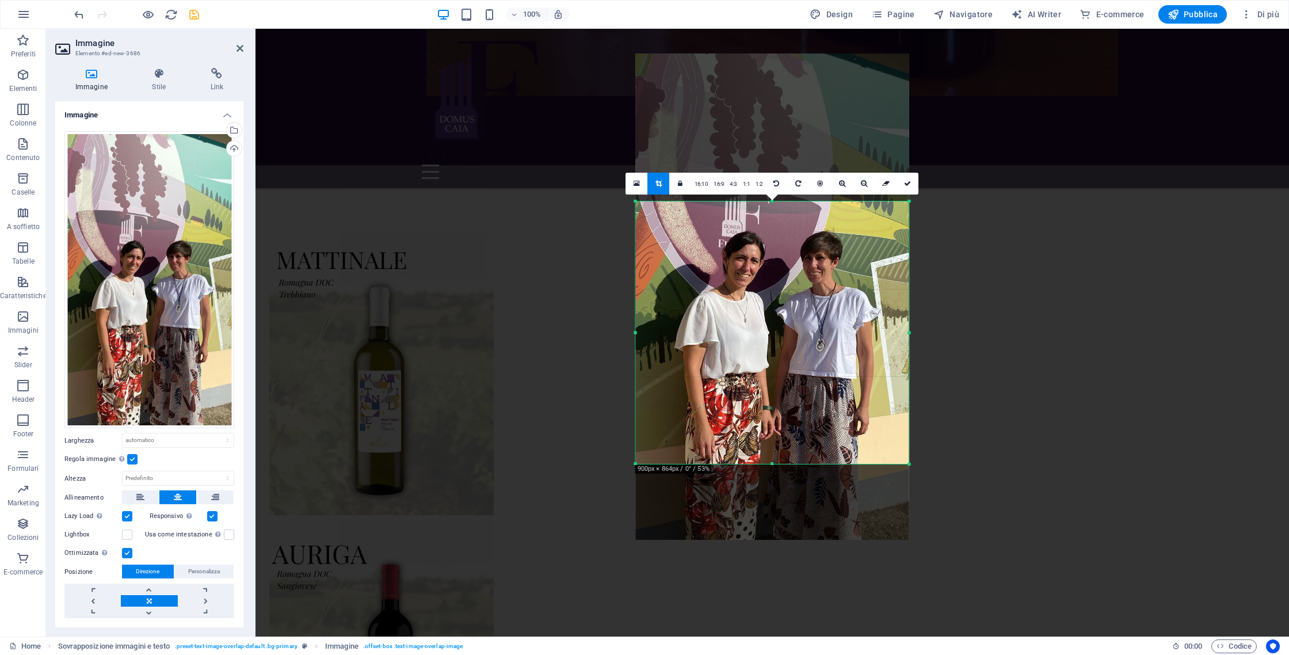
drag, startPoint x: 771, startPoint y: 503, endPoint x: 802, endPoint y: 428, distance: 81.8
click at [802, 428] on div "180 170 160 150 140 130 120 110 100 90 80 70 60 50 40 30 20 10 0 -10 -20 -30 -4…" at bounding box center [772, 332] width 273 height 262
drag, startPoint x: 923, startPoint y: 187, endPoint x: 913, endPoint y: 187, distance: 10.9
click at [910, 187] on link at bounding box center [908, 184] width 22 height 22
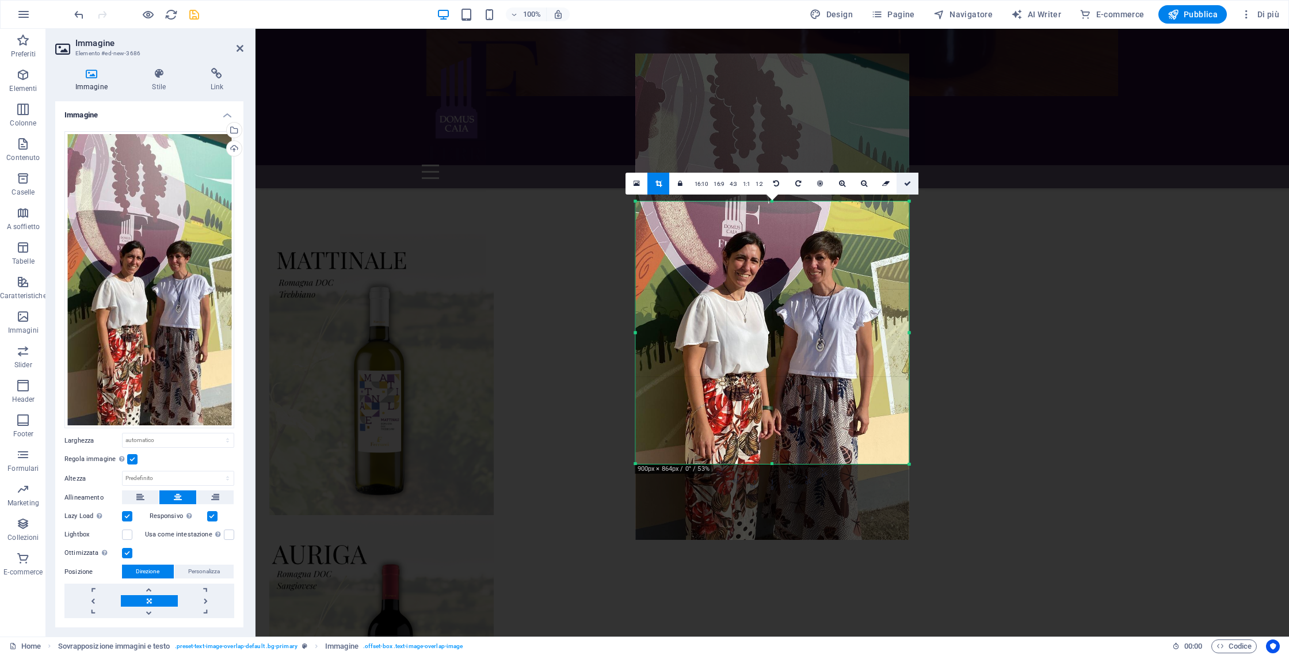
type input "474"
select select "px"
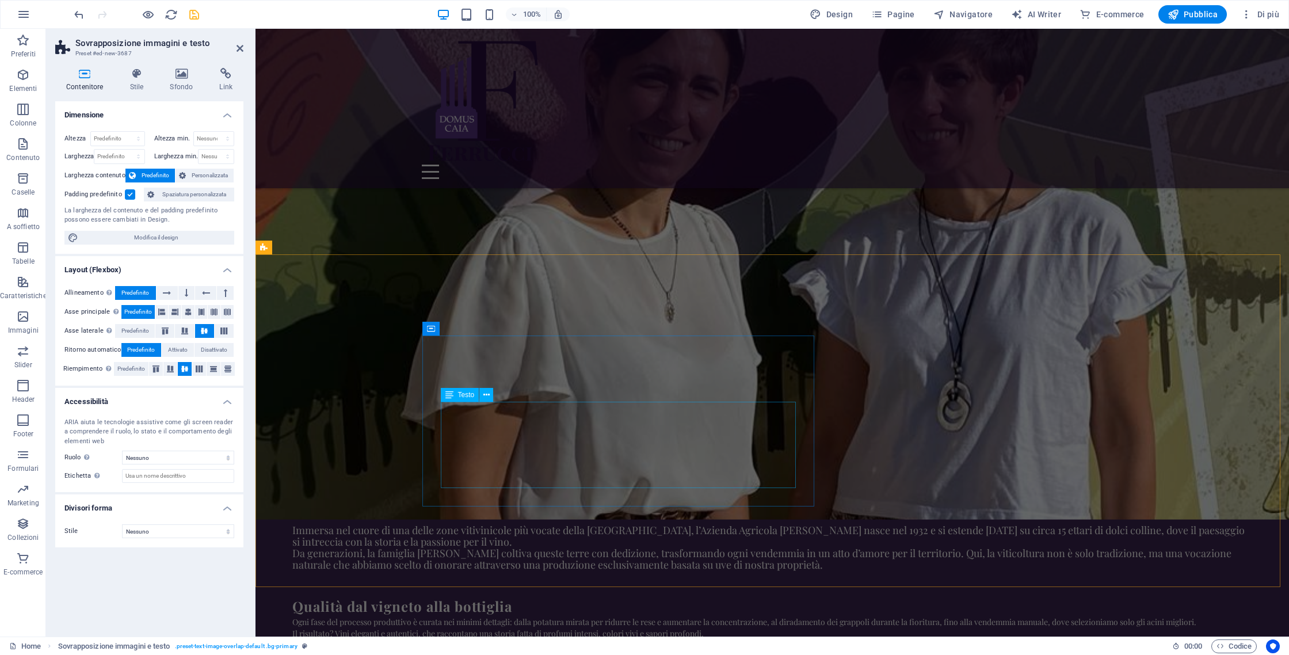
scroll to position [1344, 0]
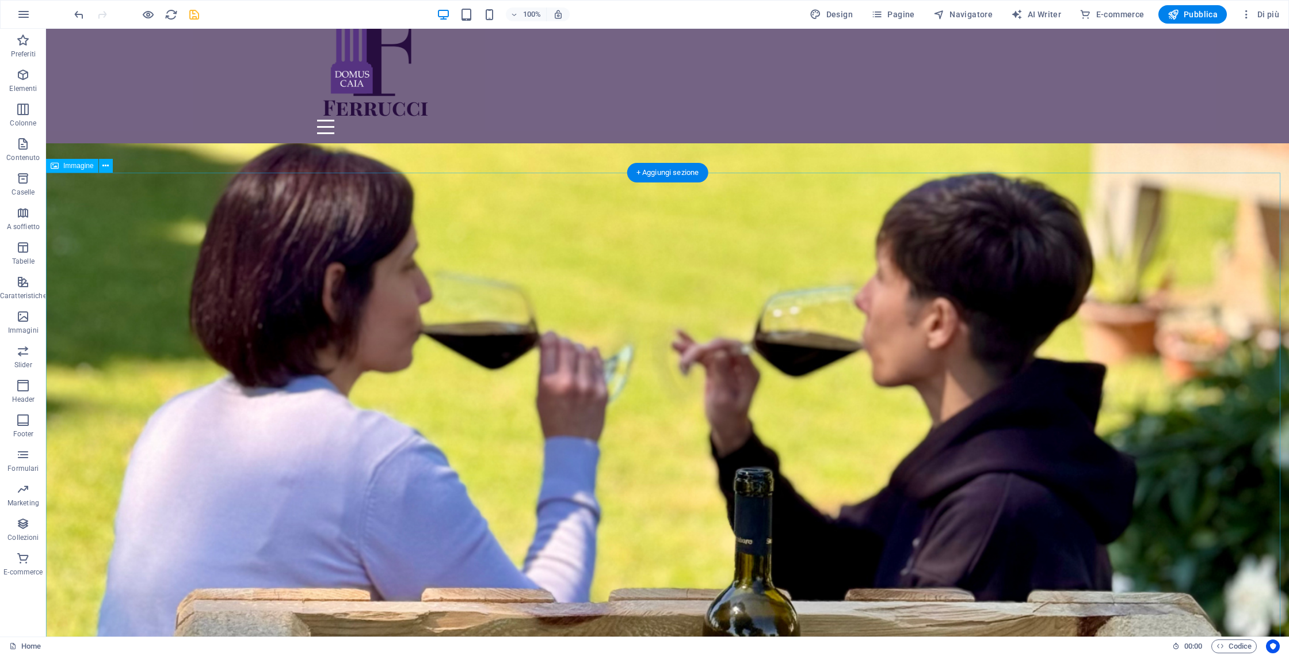
scroll to position [0, 0]
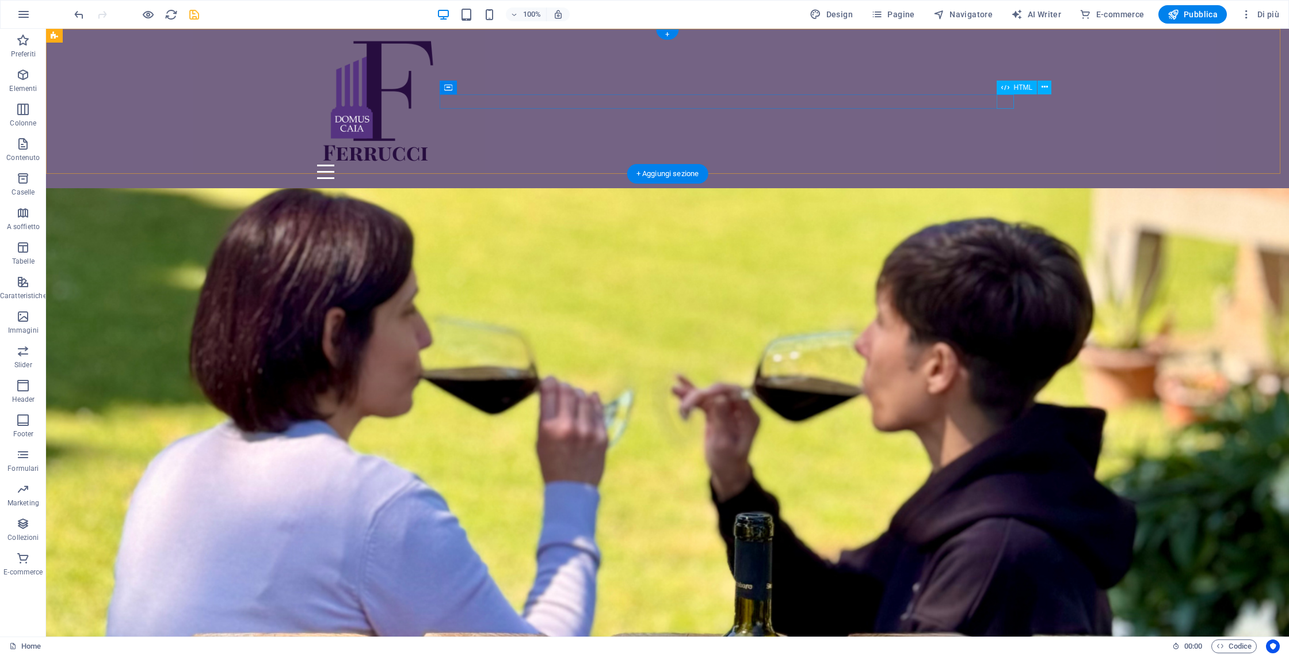
click at [998, 165] on div "Menu" at bounding box center [667, 172] width 701 height 14
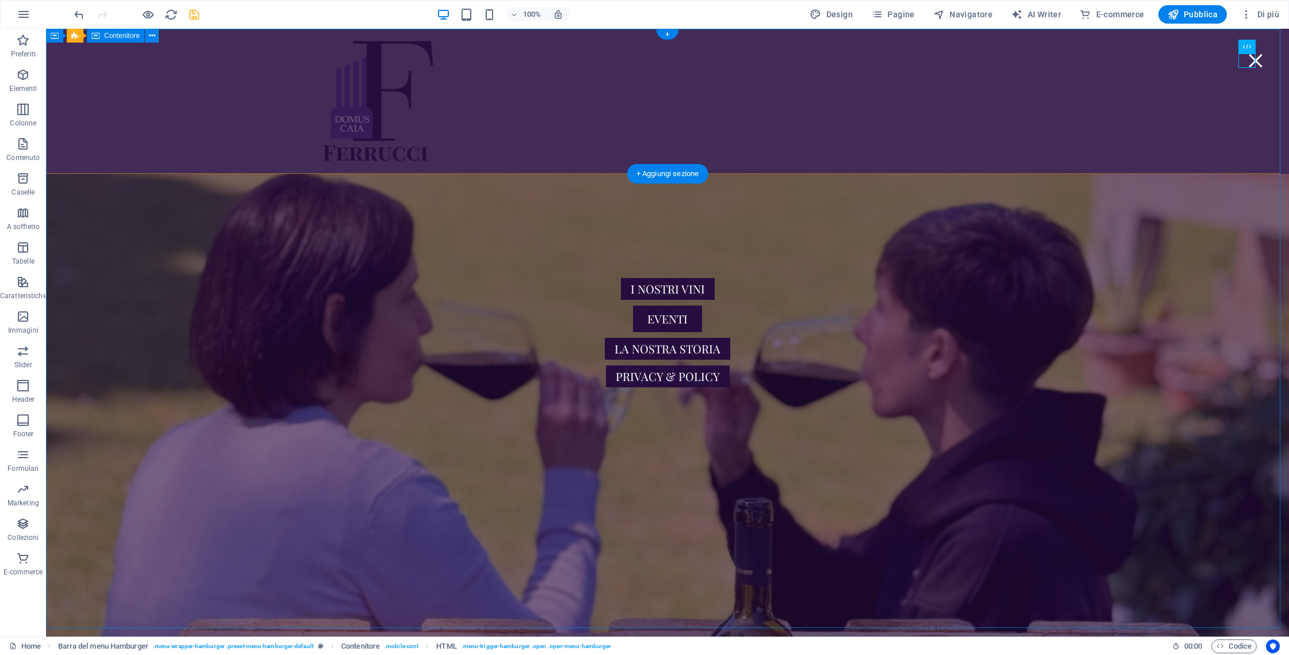
click at [776, 280] on div "I nostri vini Eventi La nostra storia Privacy & Policy" at bounding box center [667, 332] width 217 height 207
click at [1247, 55] on div "Menu" at bounding box center [1255, 61] width 17 height 14
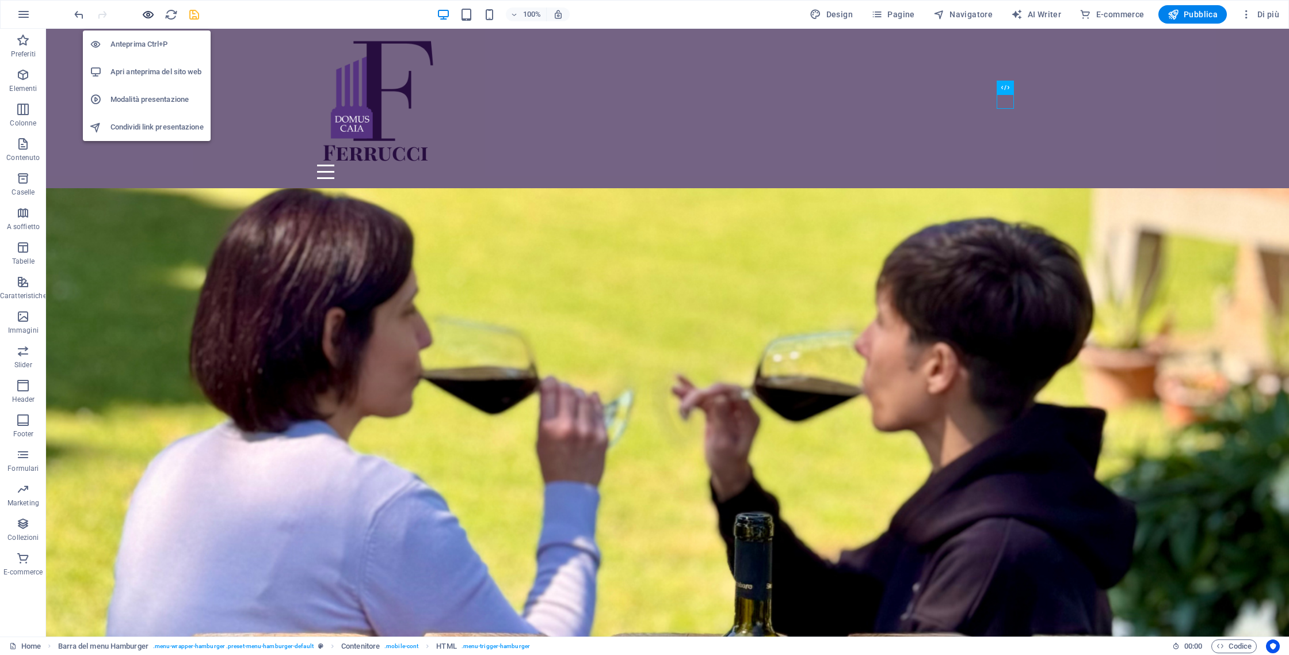
click at [149, 14] on icon "button" at bounding box center [148, 14] width 13 height 13
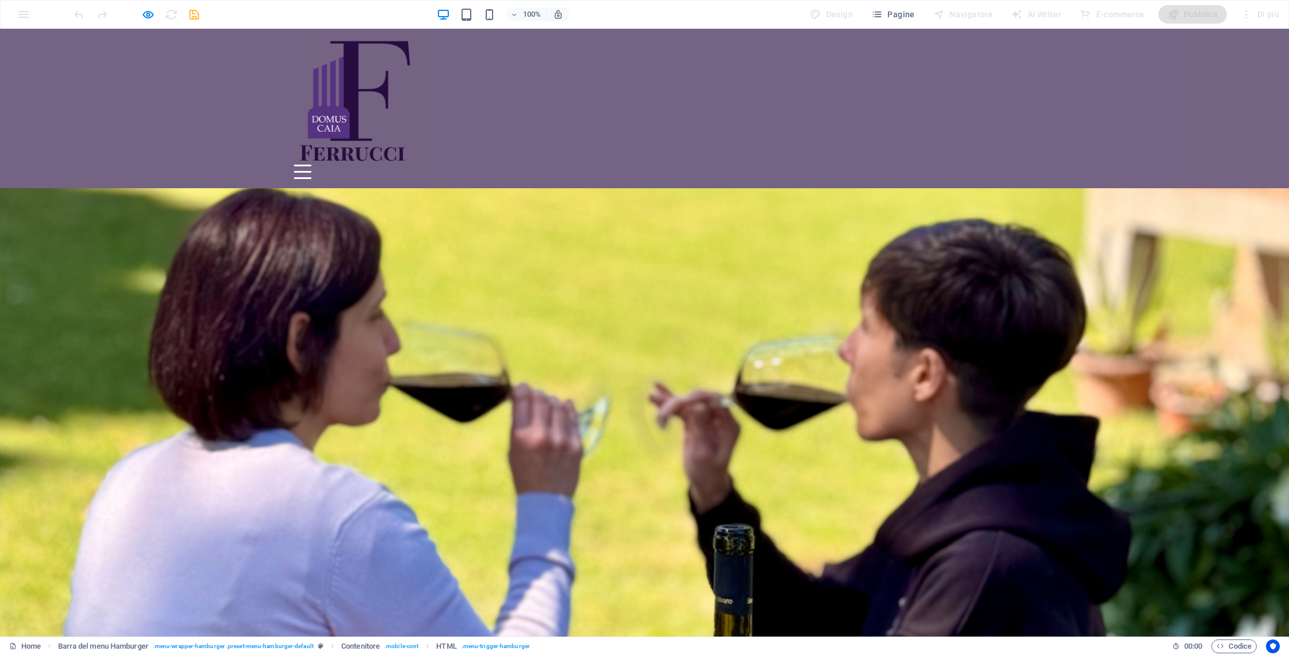
click at [311, 165] on div "Menu" at bounding box center [302, 172] width 17 height 14
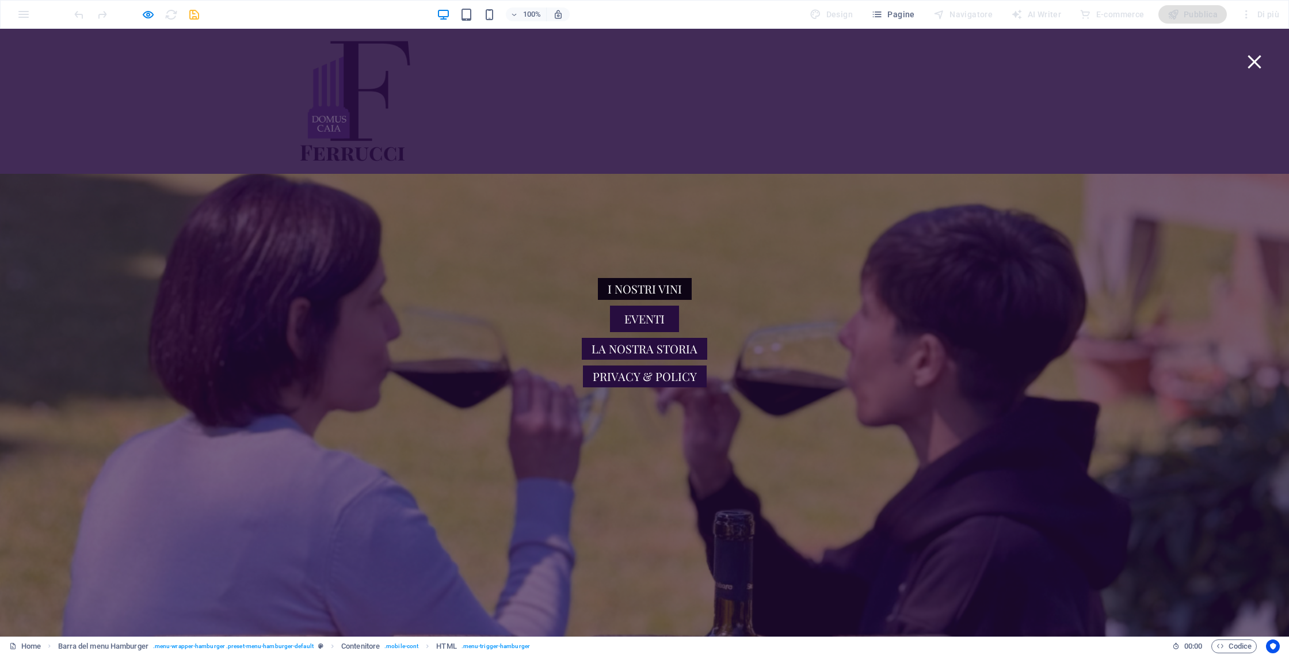
click at [612, 278] on link "I nostri vini" at bounding box center [645, 289] width 94 height 22
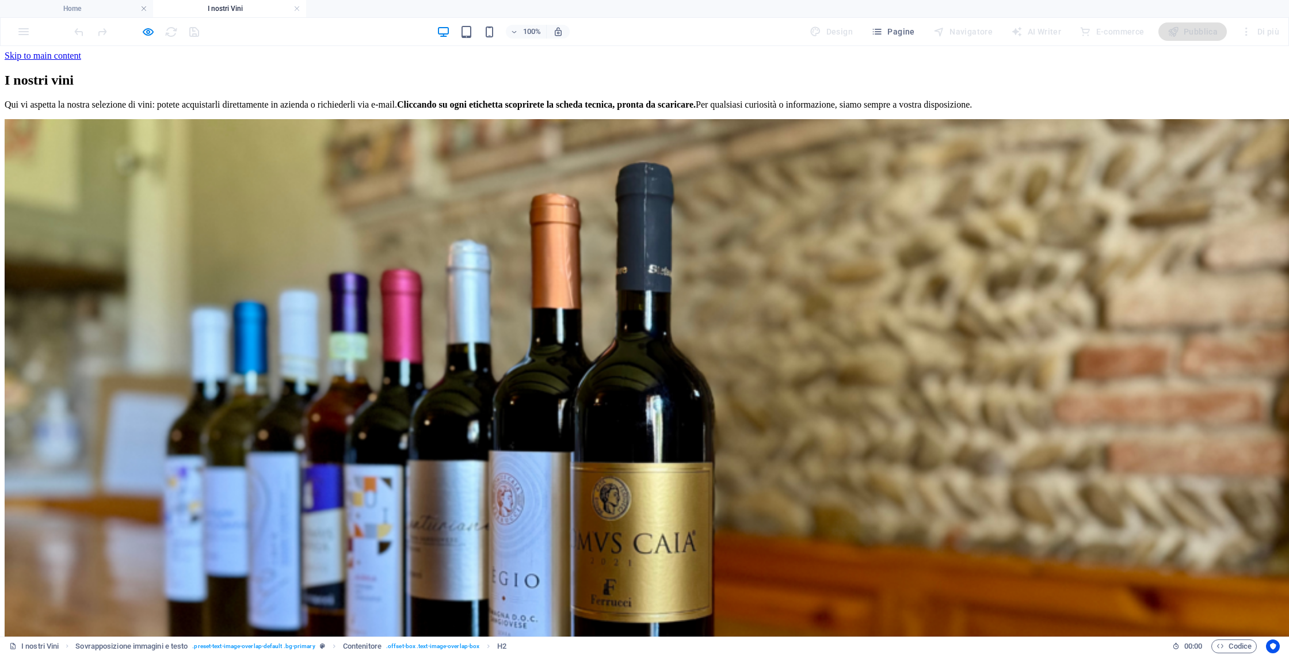
click at [542, 110] on div "Qui vi aspetta la nostra selezione di vini: potete acquistarli direttamente in …" at bounding box center [645, 105] width 1280 height 10
click at [540, 110] on div "Qui vi aspetta la nostra selezione di vini: potete acquistarli direttamente in …" at bounding box center [645, 105] width 1280 height 10
click at [376, 88] on div "I nostri vini" at bounding box center [645, 80] width 1280 height 16
click at [379, 88] on div "I nostri vini" at bounding box center [645, 80] width 1280 height 16
click at [143, 35] on icon "button" at bounding box center [148, 31] width 13 height 13
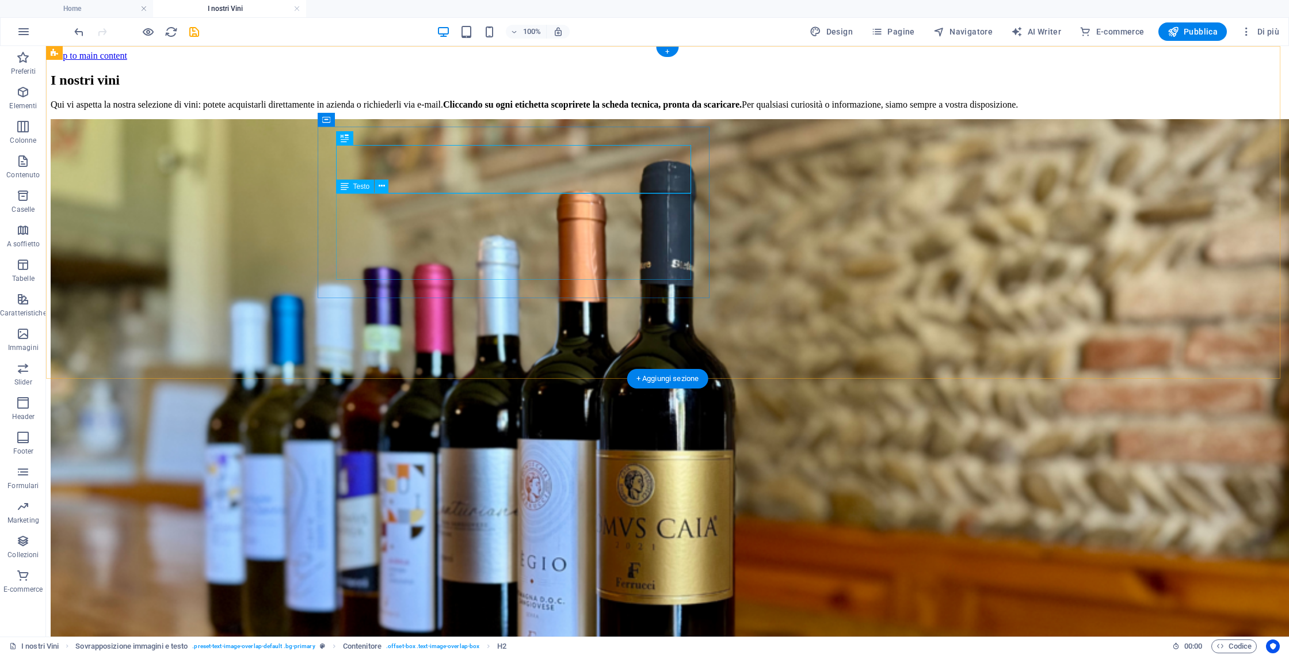
click at [444, 110] on div "Qui vi aspetta la nostra selezione di vini: potete acquistarli direttamente in …" at bounding box center [668, 105] width 1234 height 10
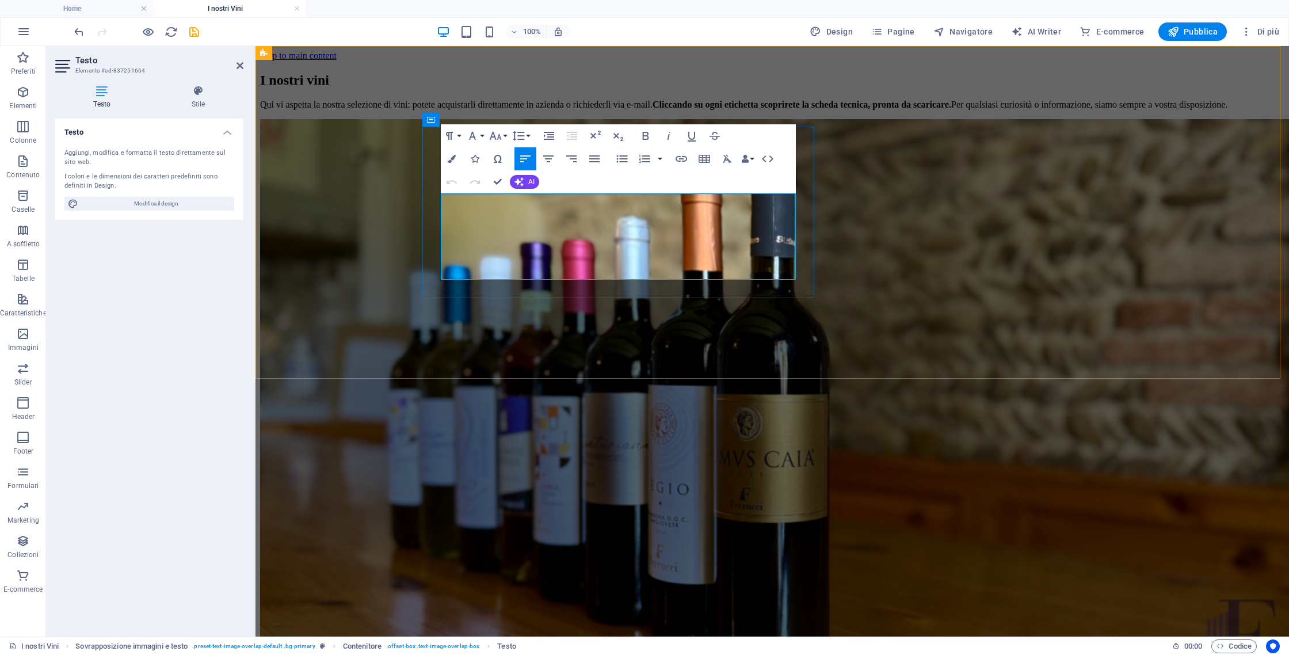
click at [444, 110] on p "Qui vi aspetta la nostra selezione di vini: potete acquistarli direttamente in …" at bounding box center [772, 105] width 1024 height 10
click at [86, 198] on span "Modifica il design" at bounding box center [156, 204] width 149 height 14
select select "px"
select select "400"
select select "px"
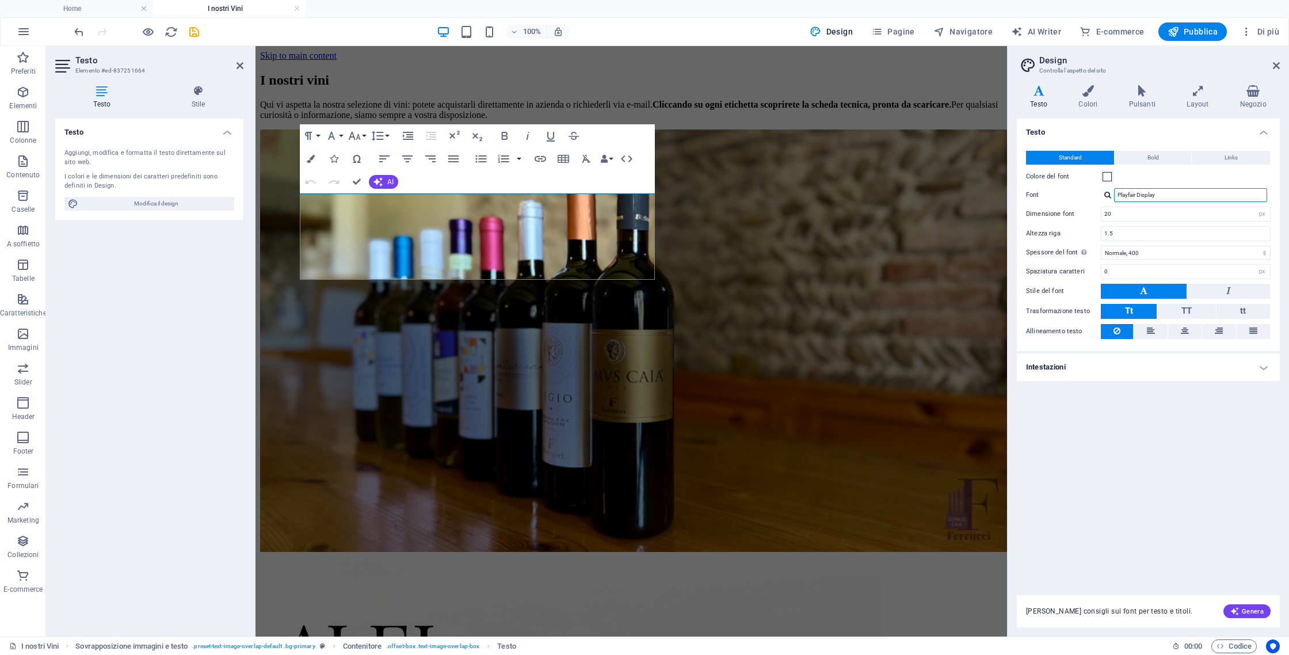
click at [1124, 195] on input "Playfair Display" at bounding box center [1190, 195] width 153 height 14
click at [1163, 200] on input "Playfair Display" at bounding box center [1190, 195] width 153 height 14
type input "Playfair"
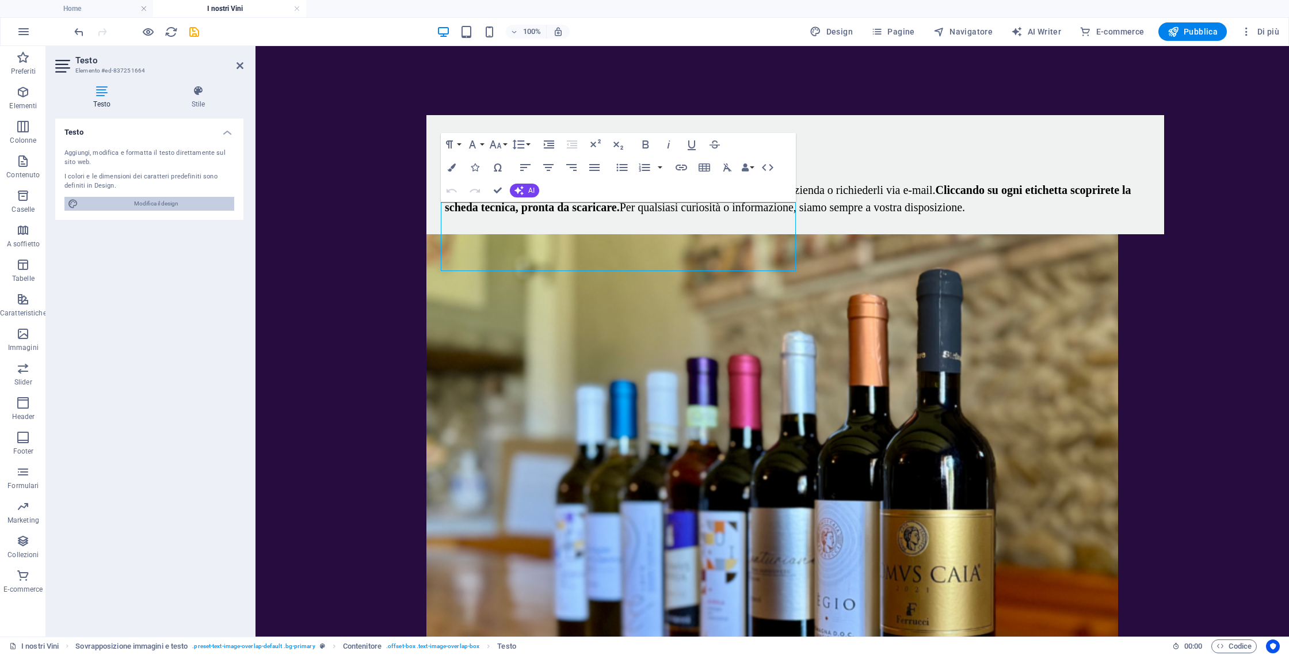
click at [101, 201] on span "Modifica il design" at bounding box center [156, 204] width 149 height 14
select select "px"
select select "400"
select select "px"
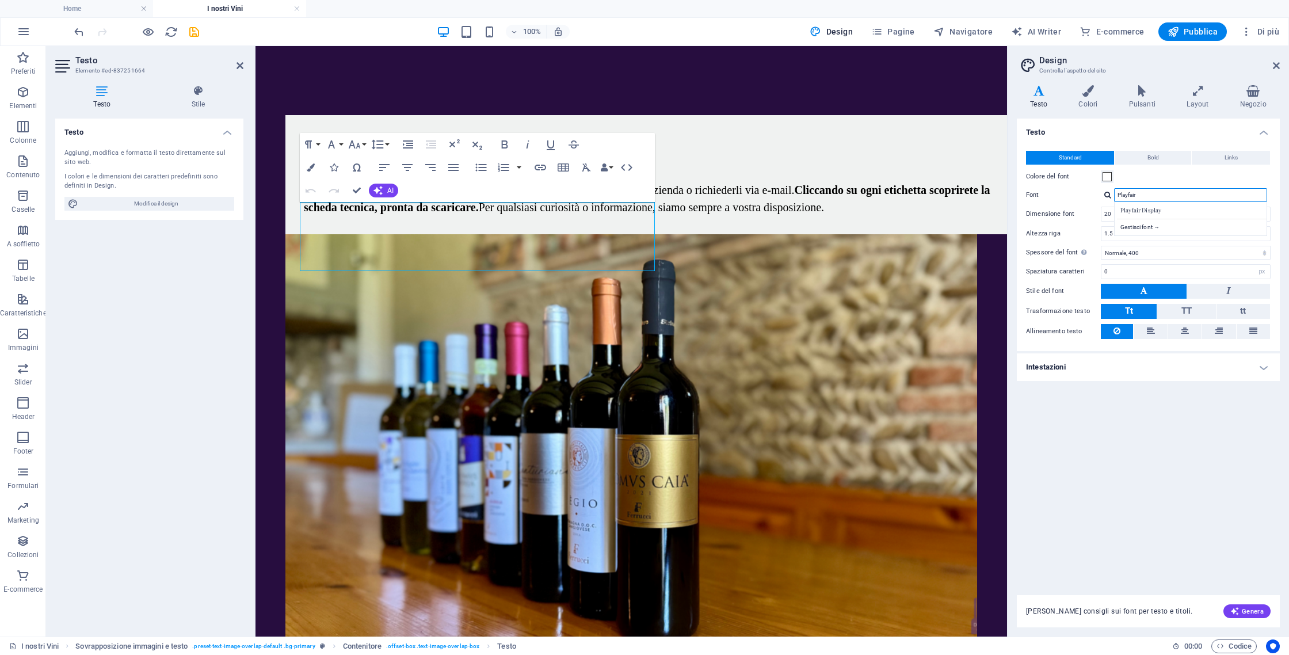
click at [1173, 190] on input "Playfair" at bounding box center [1190, 195] width 153 height 14
click at [1164, 212] on div "Playfair Display" at bounding box center [1193, 210] width 152 height 12
type input "Playfair Display"
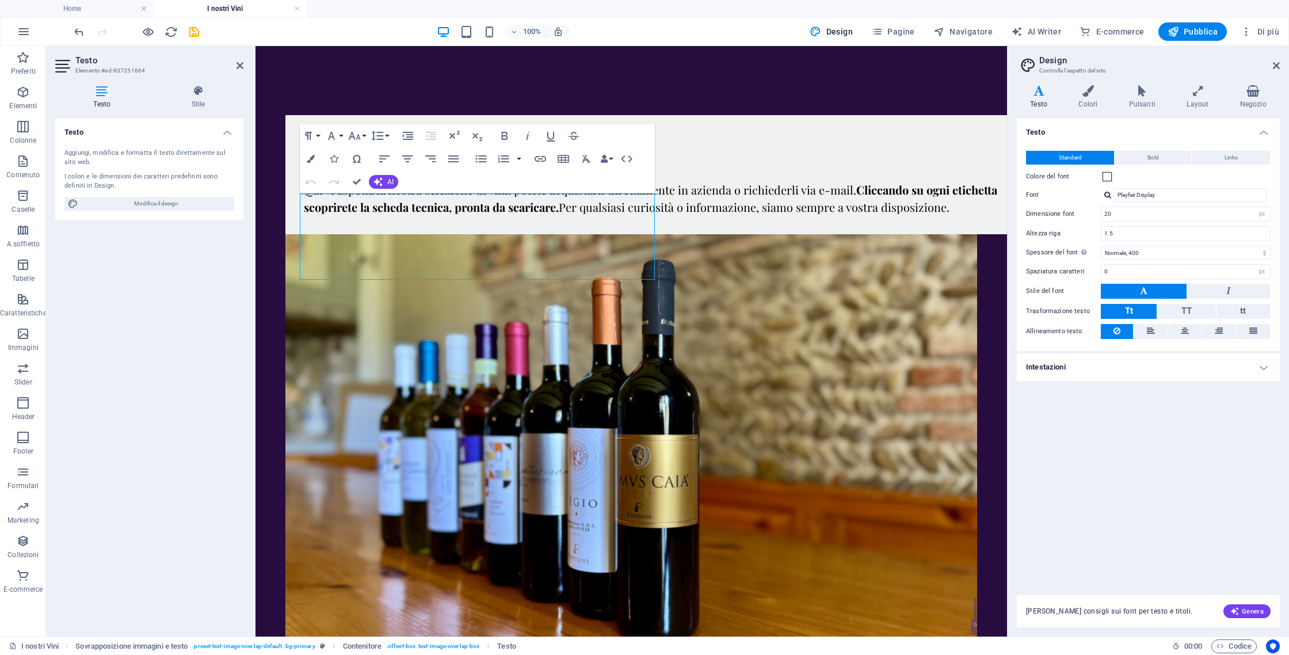
click at [1207, 426] on div "Testo Standard Bold Links Colore del font Font Playfair Display Gestisci font →…" at bounding box center [1148, 350] width 263 height 463
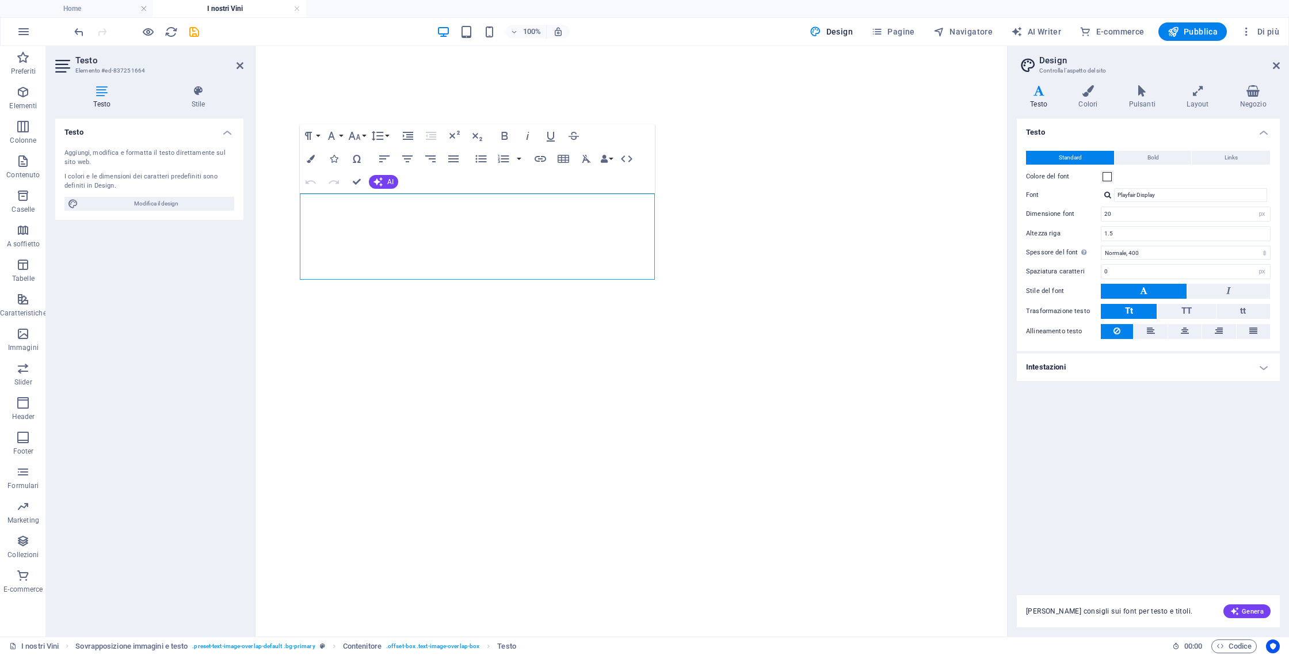
select select "px"
select select "400"
select select "px"
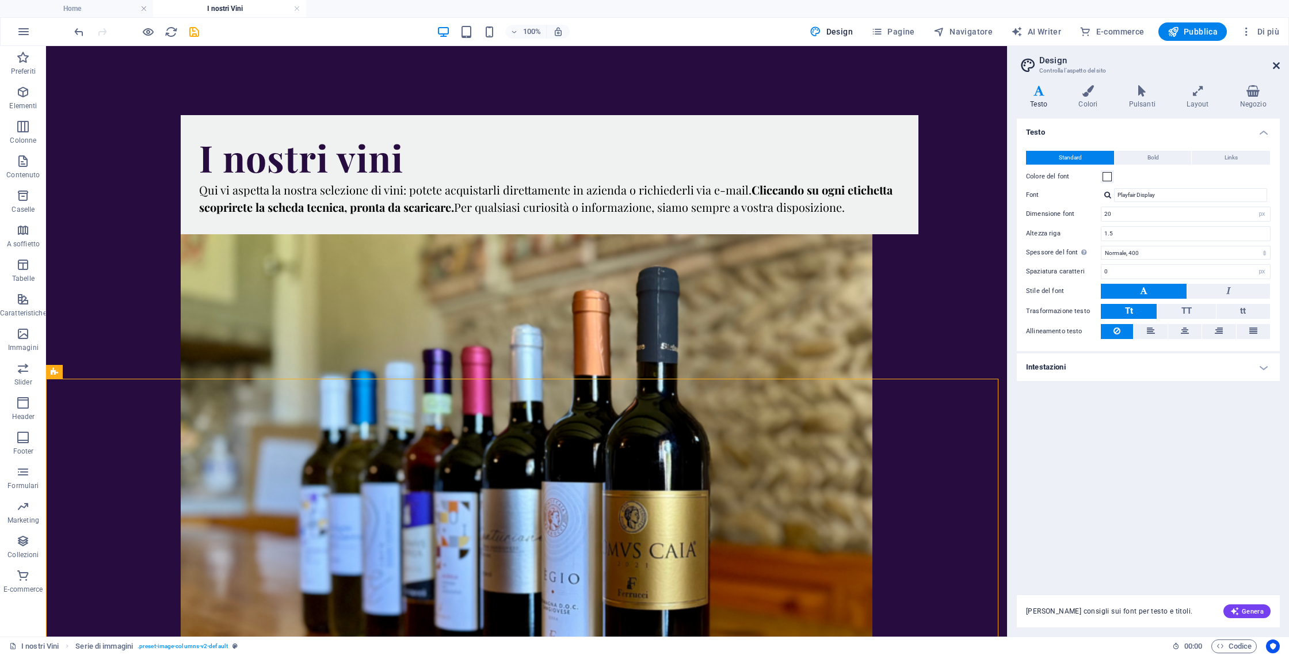
click at [1273, 65] on icon at bounding box center [1276, 65] width 7 height 9
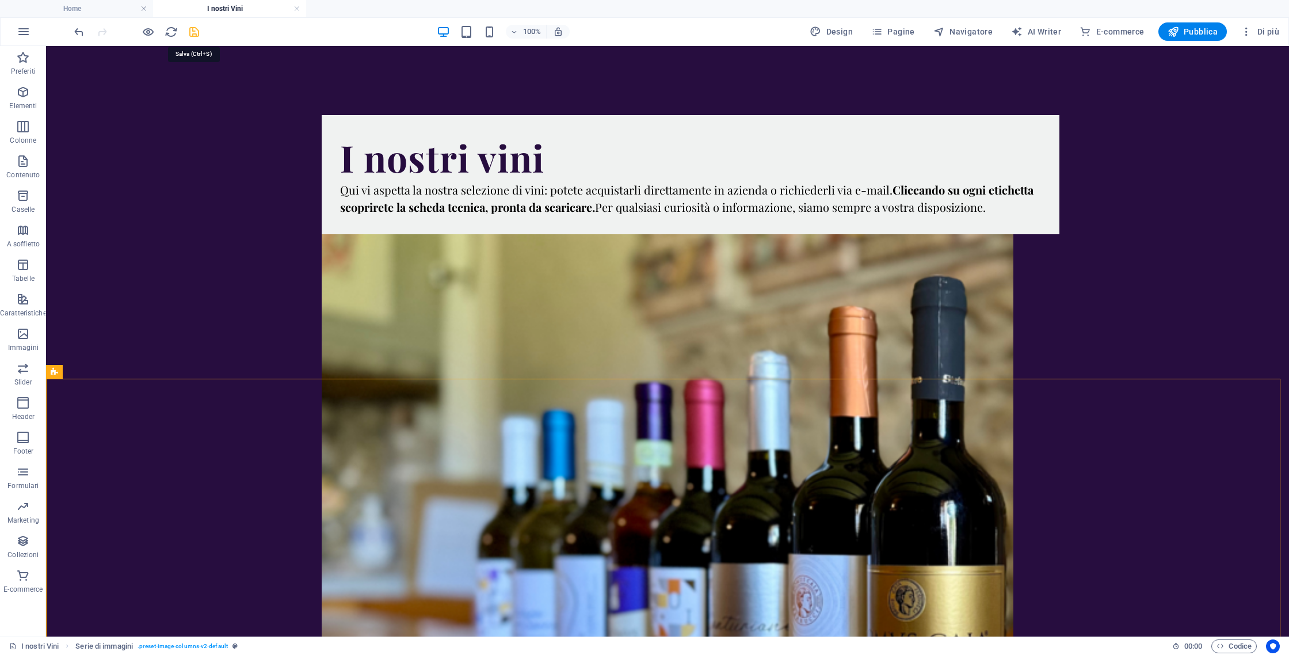
click at [197, 36] on icon "save" at bounding box center [194, 31] width 13 height 13
click at [109, 7] on h4 "Home" at bounding box center [76, 8] width 153 height 13
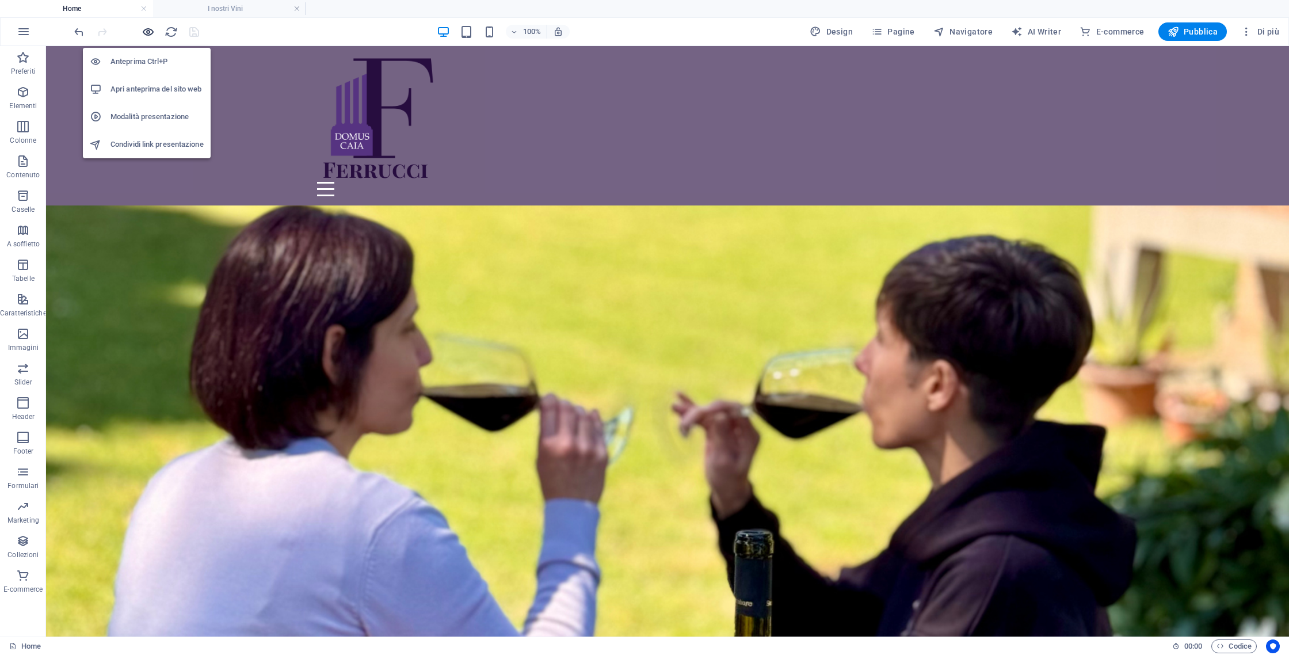
click at [148, 30] on icon "button" at bounding box center [148, 31] width 13 height 13
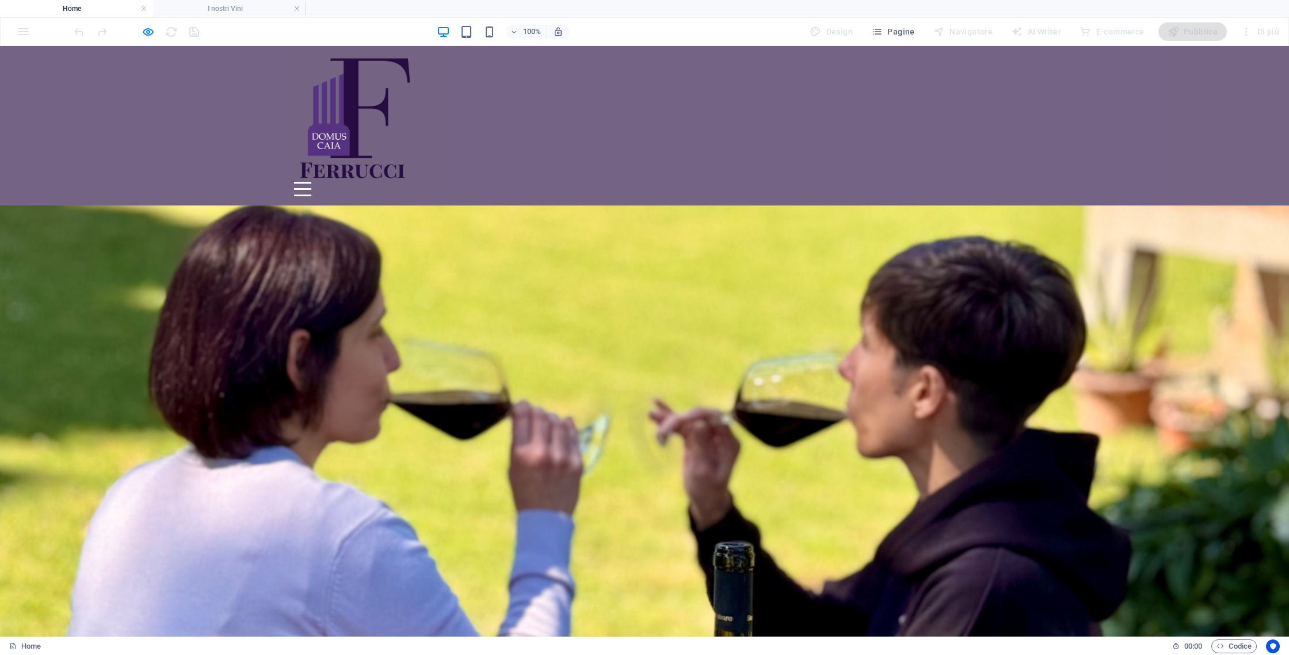
click at [994, 120] on div "Menu I nostri vini Eventi La nostra storia Privacy & Policy" at bounding box center [644, 125] width 1289 height 159
click at [311, 182] on div "Menu" at bounding box center [302, 189] width 17 height 14
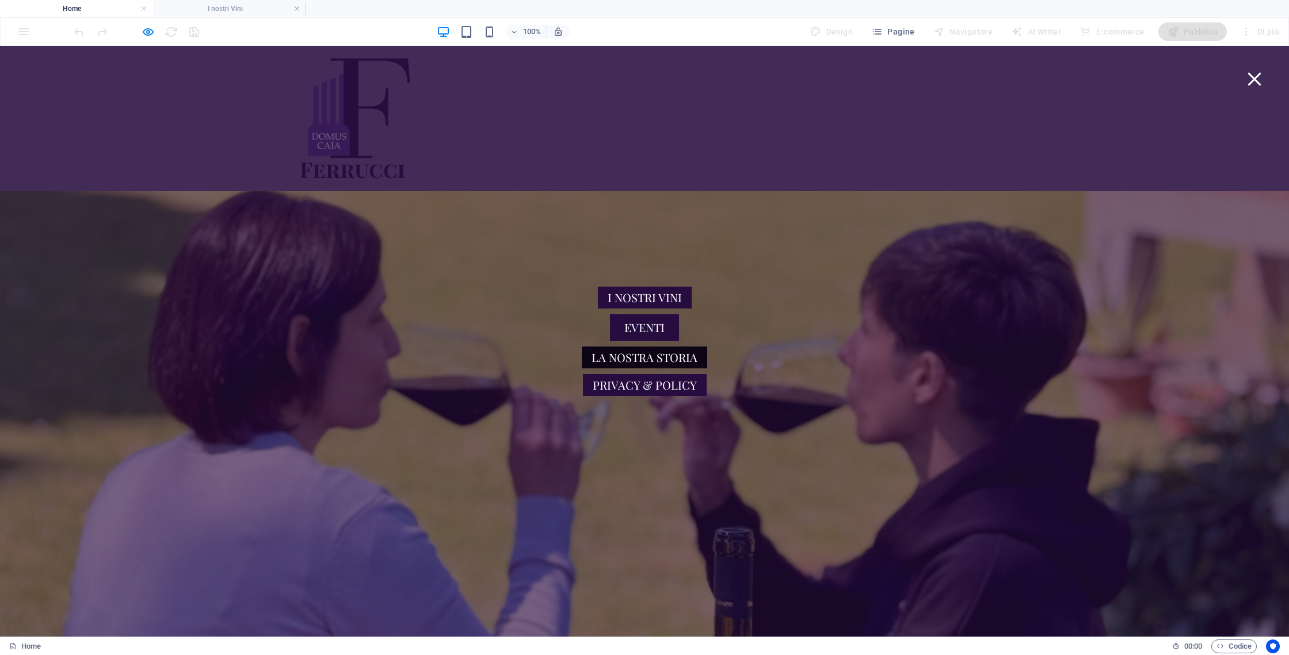
click at [647, 353] on link "La nostra storia" at bounding box center [644, 357] width 125 height 22
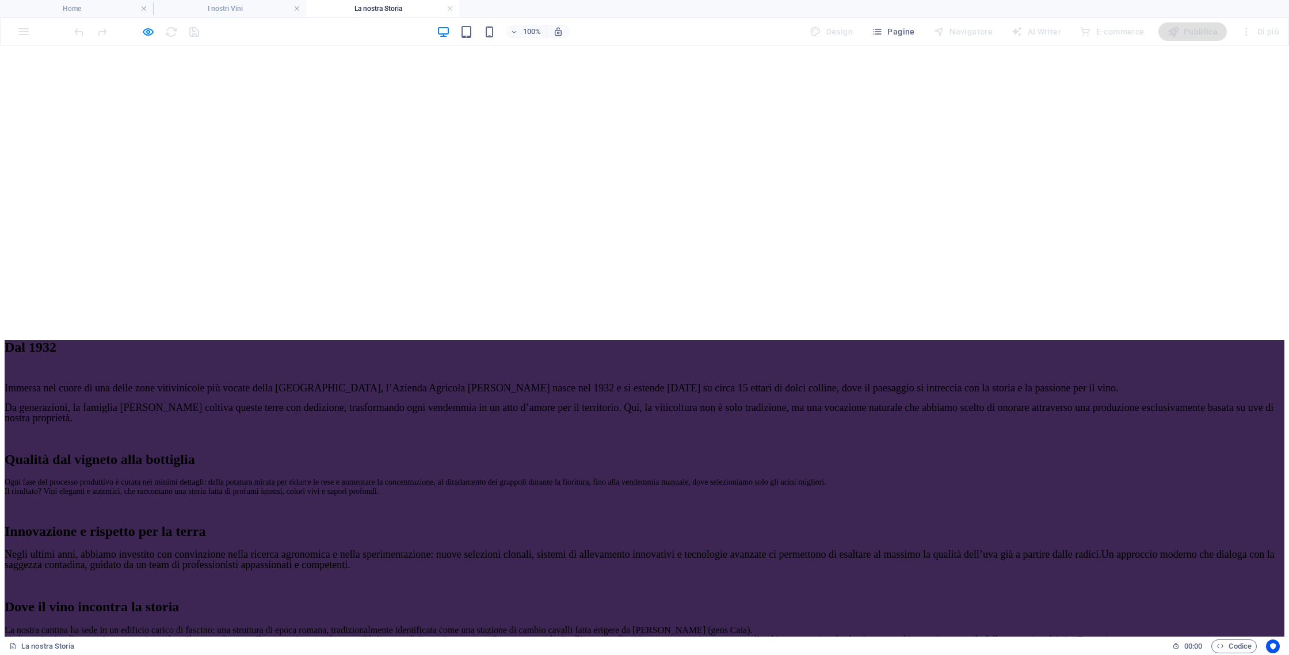
scroll to position [158, 0]
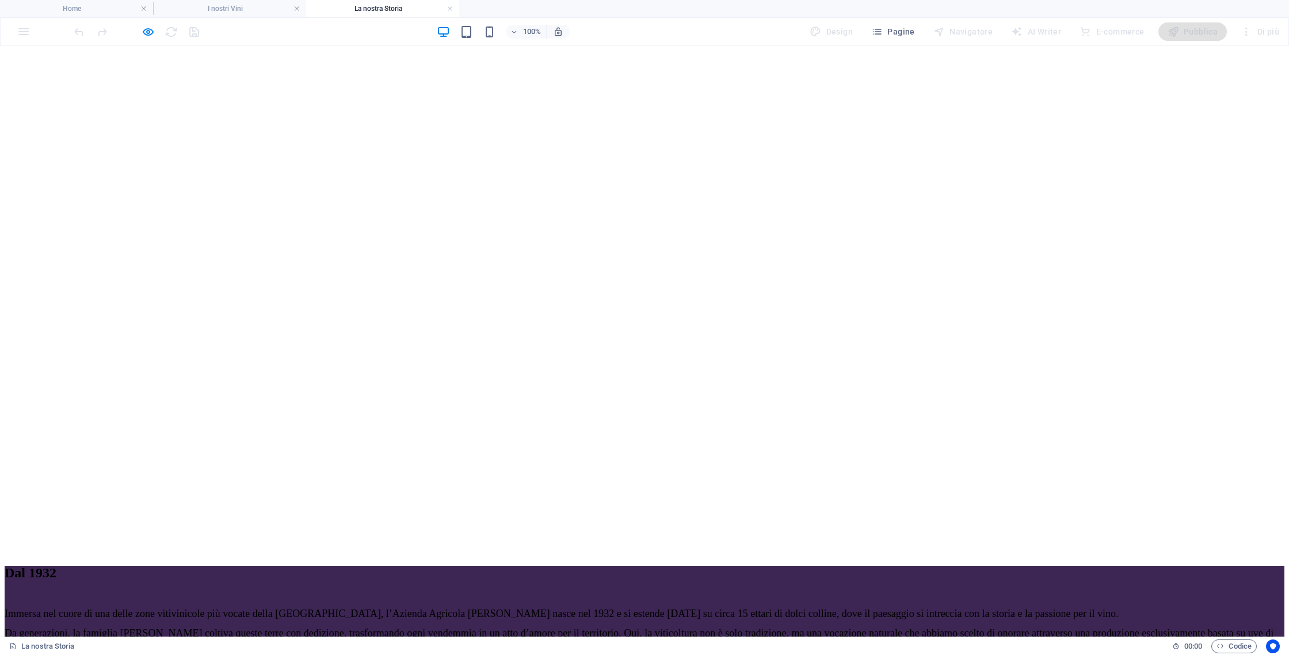
click at [150, 29] on icon "button" at bounding box center [148, 31] width 13 height 13
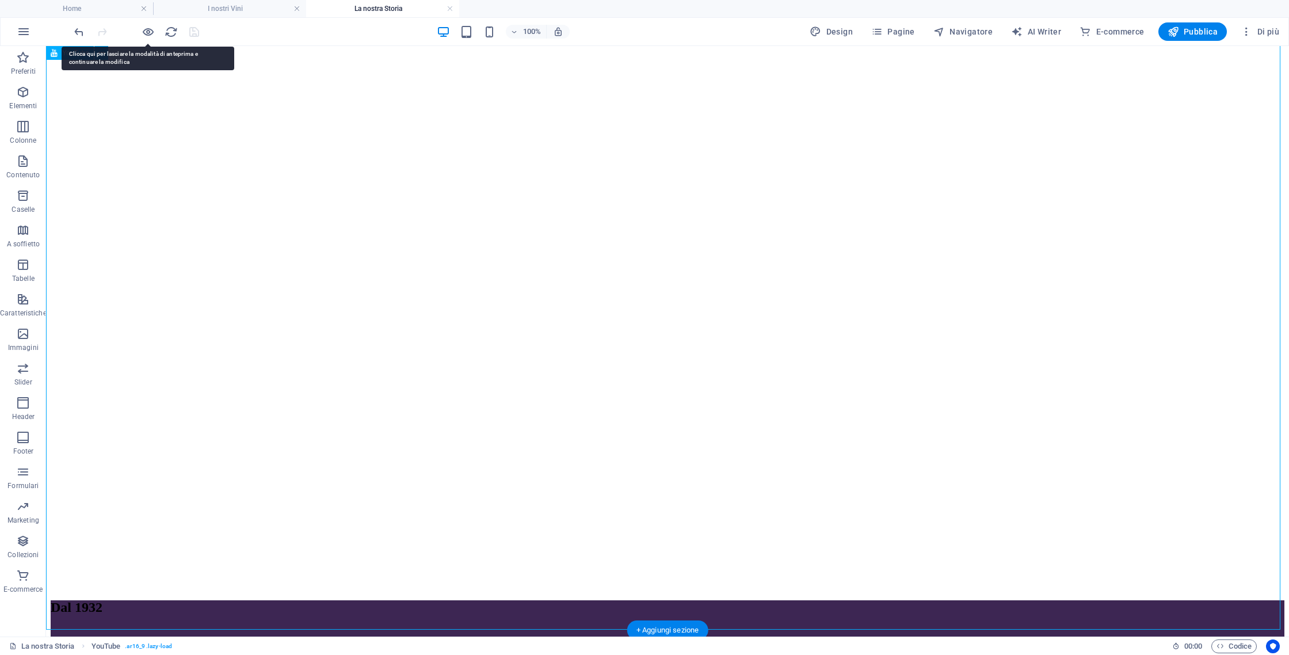
select select "ar16_9"
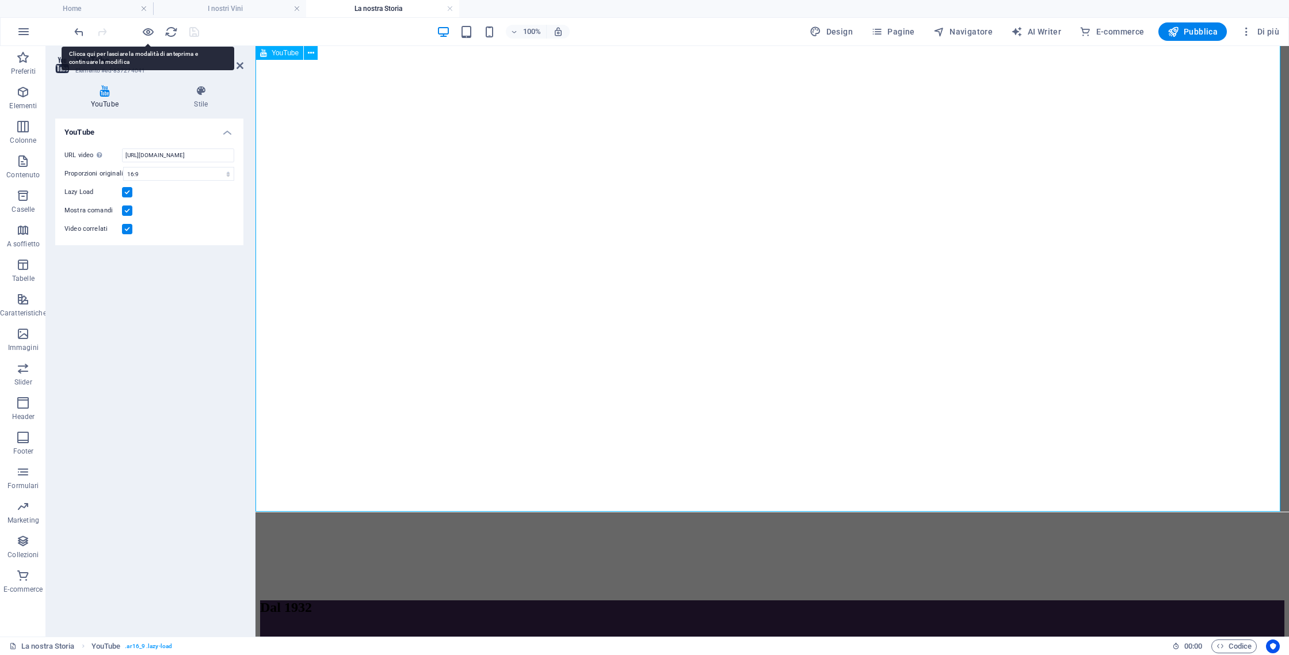
click at [239, 68] on icon at bounding box center [239, 65] width 7 height 9
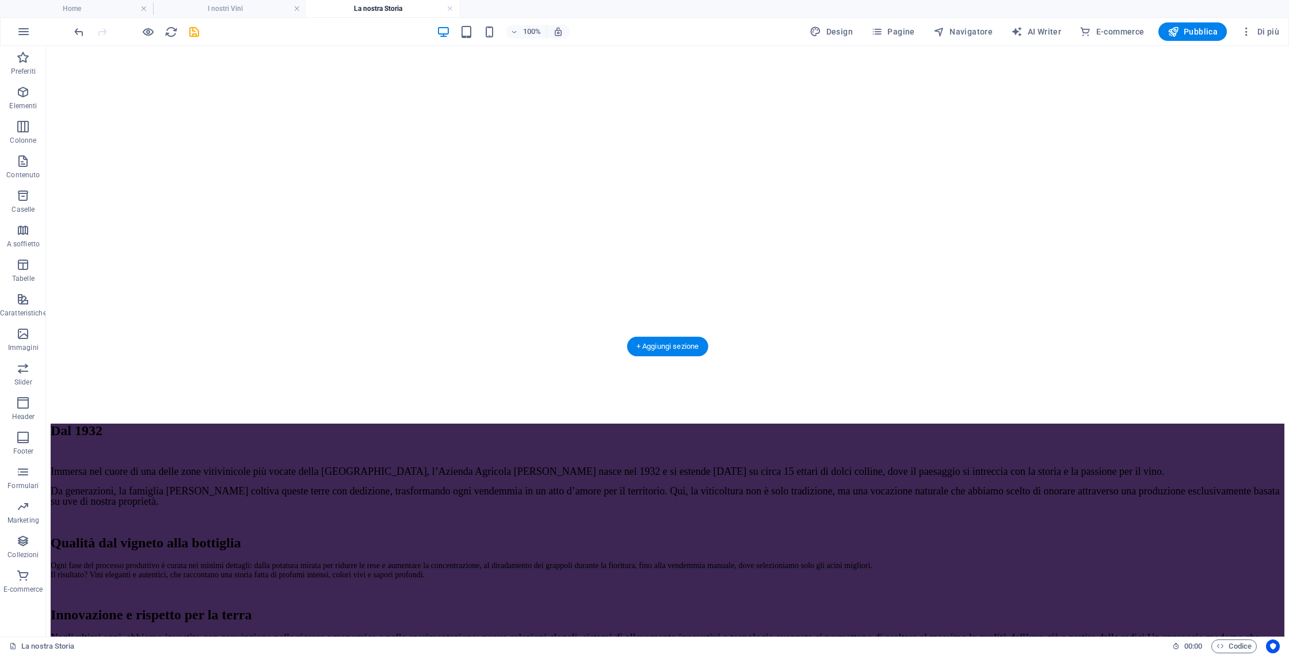
scroll to position [0, 0]
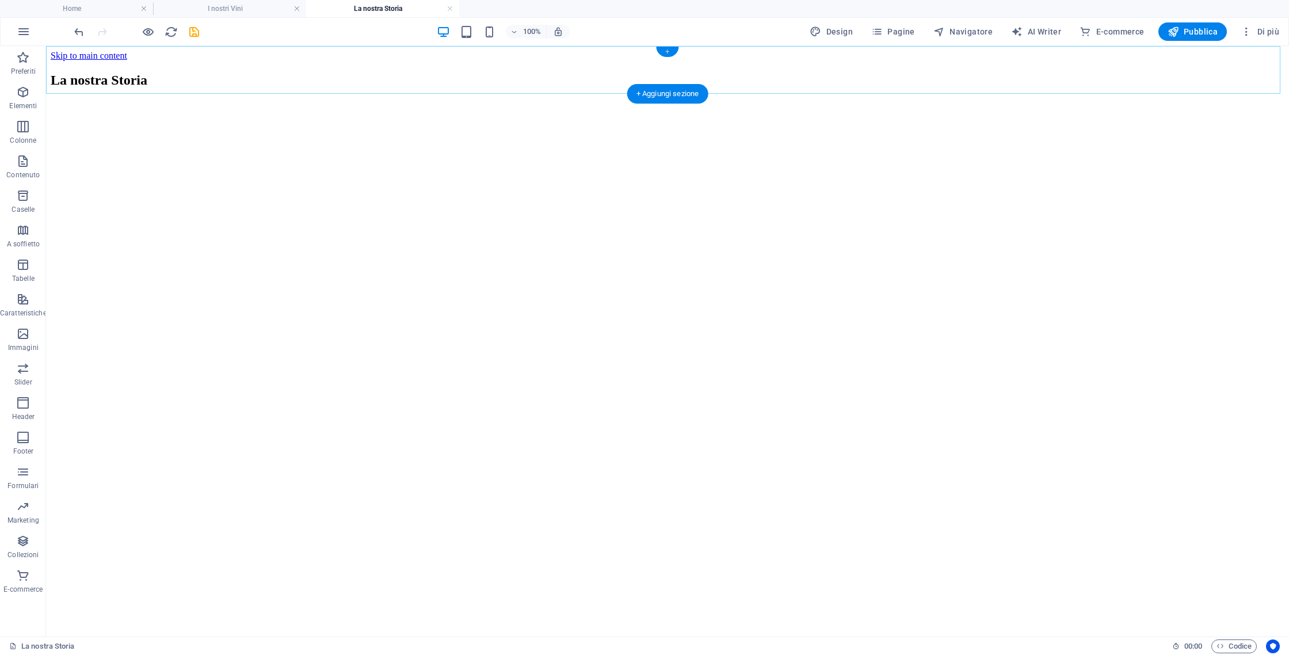
click at [667, 53] on div "+" at bounding box center [667, 52] width 22 height 10
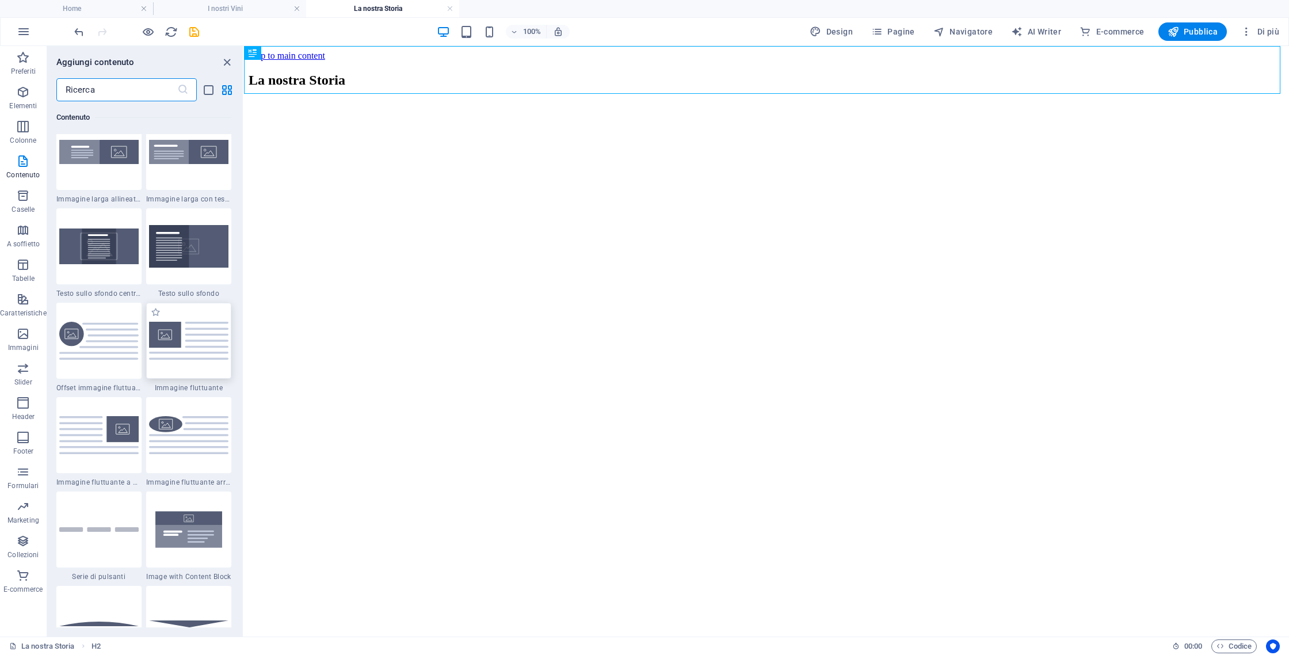
scroll to position [2399, 0]
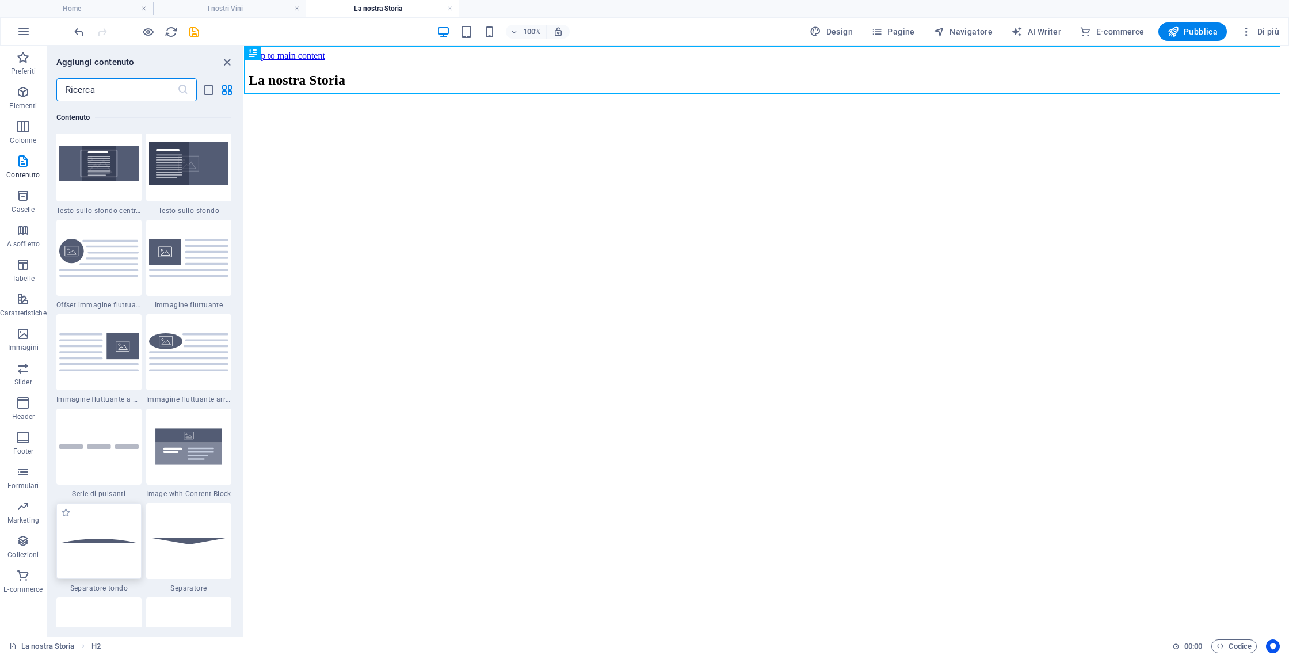
click at [115, 539] on img at bounding box center [98, 541] width 79 height 5
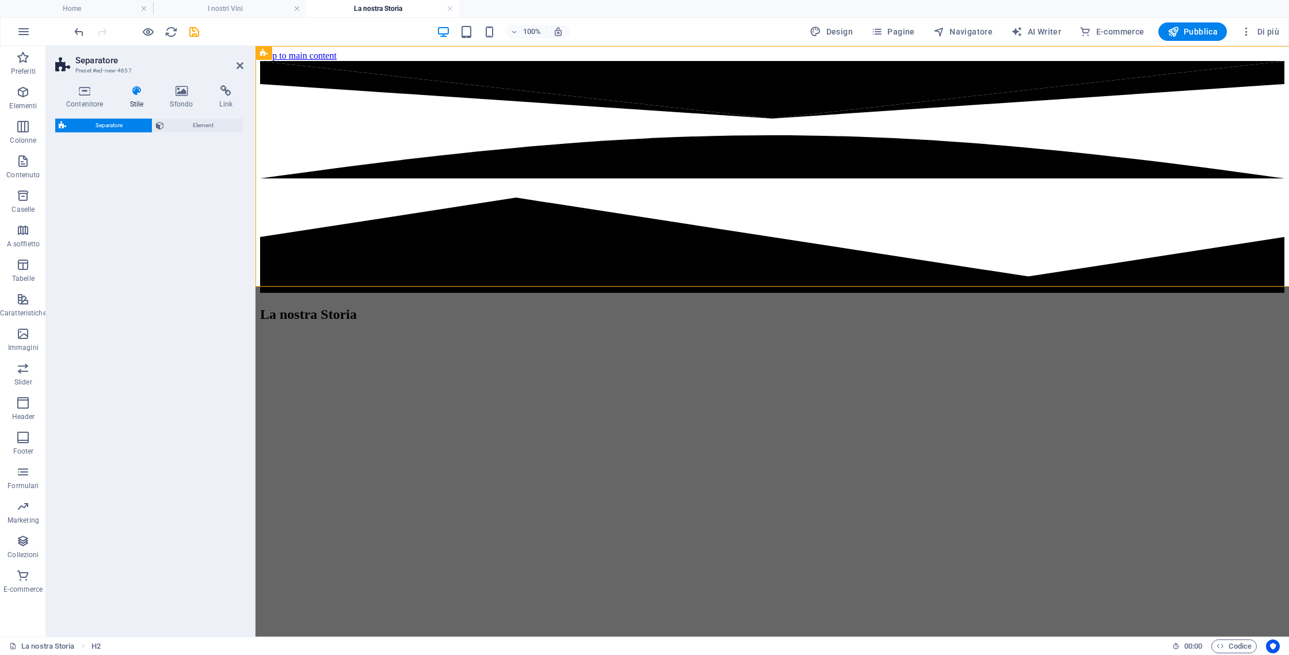
select select "circle"
select select "rem"
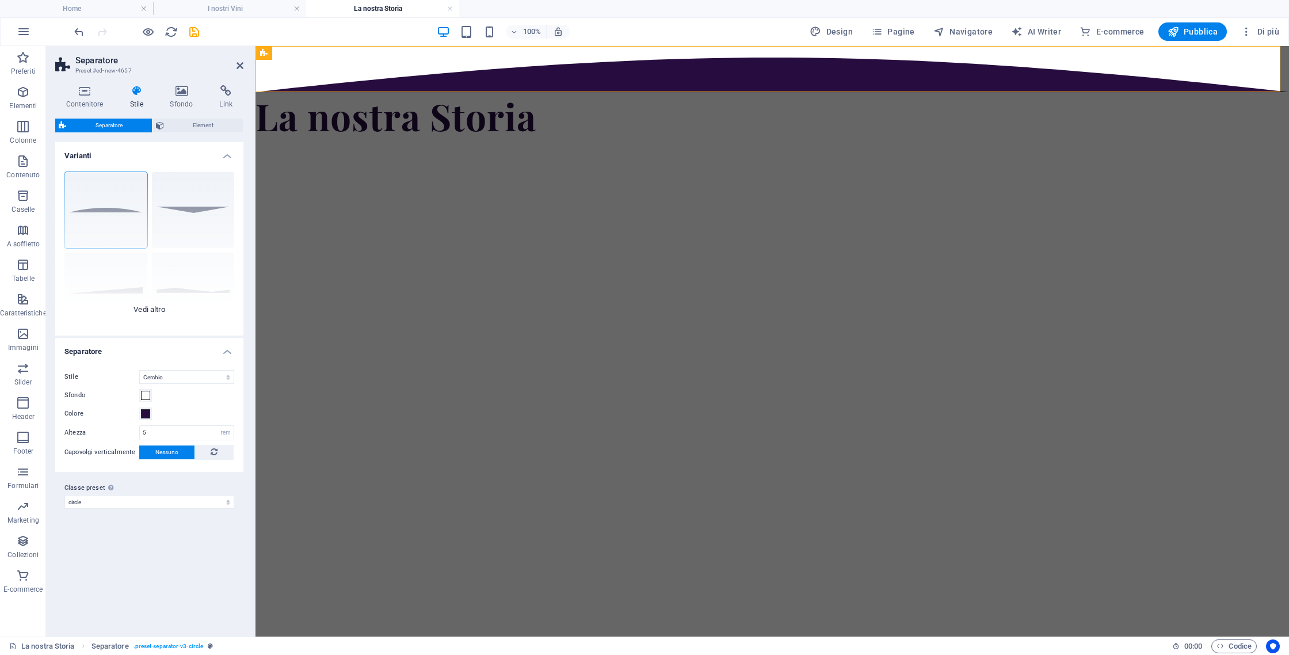
click at [178, 289] on div "Cerchio Predefinito Diagonale Poligono 1 Poligono 2 Quadrato Zigzag" at bounding box center [149, 249] width 188 height 173
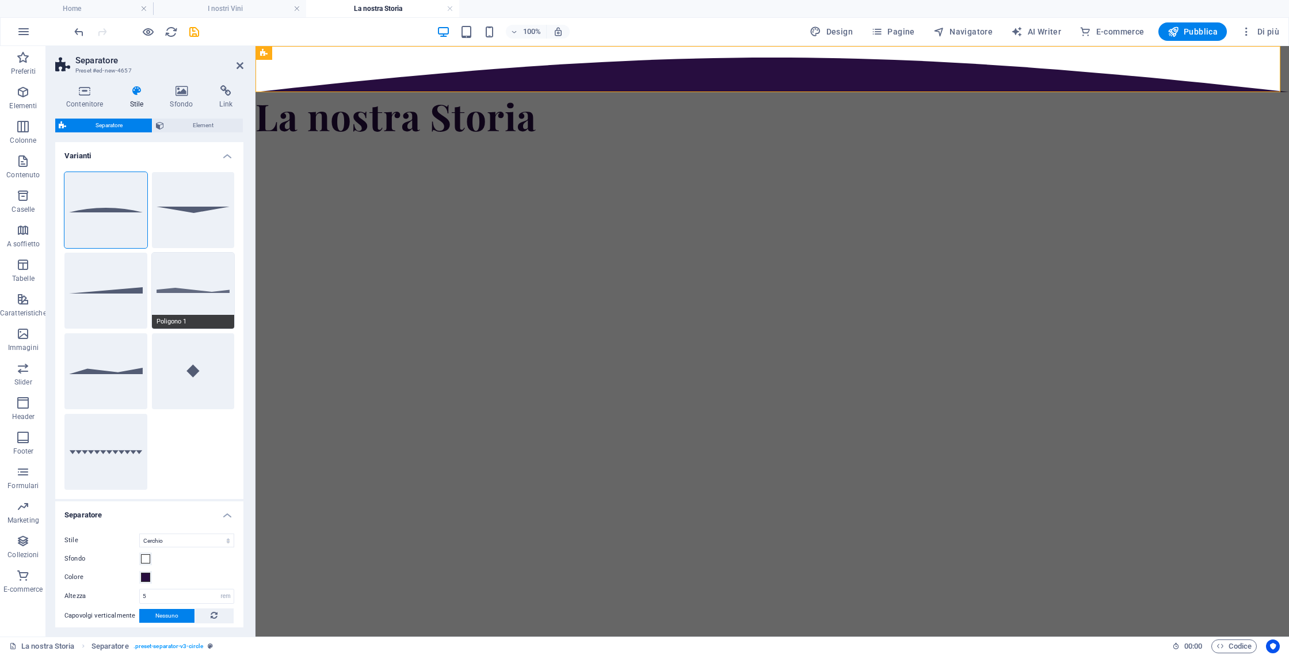
click at [180, 281] on button "Poligono 1" at bounding box center [193, 291] width 83 height 76
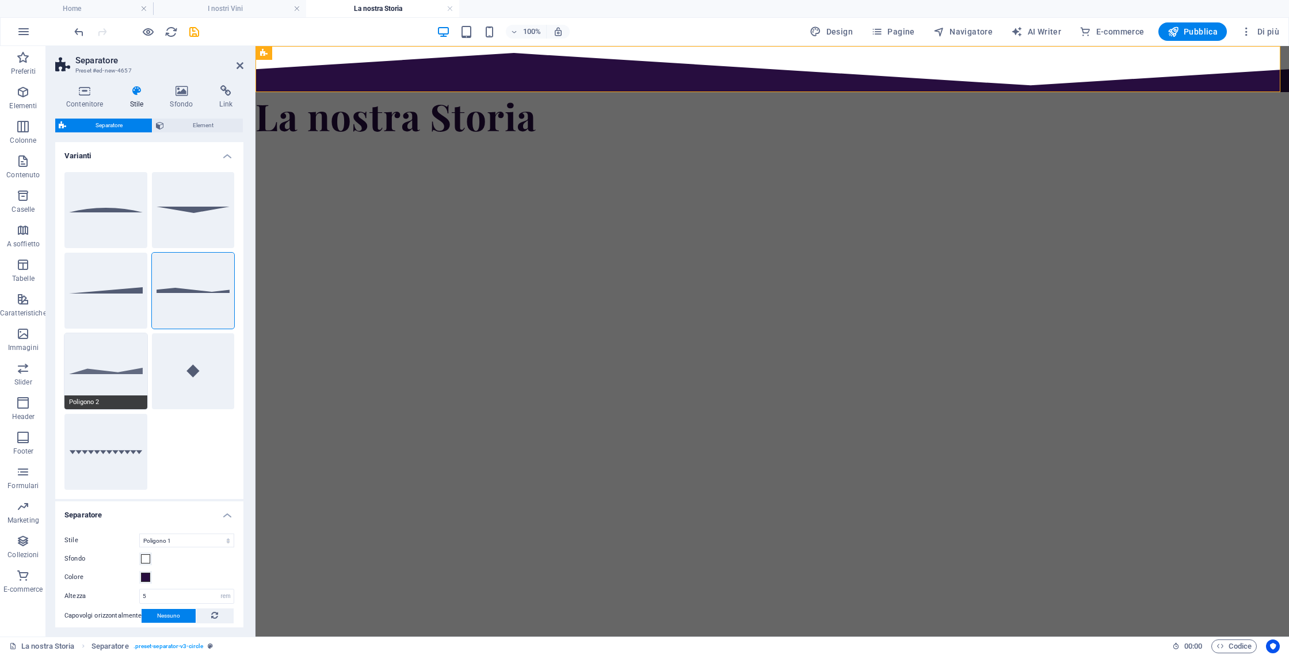
click at [95, 358] on button "Poligono 2" at bounding box center [105, 371] width 83 height 76
select select "polygon2"
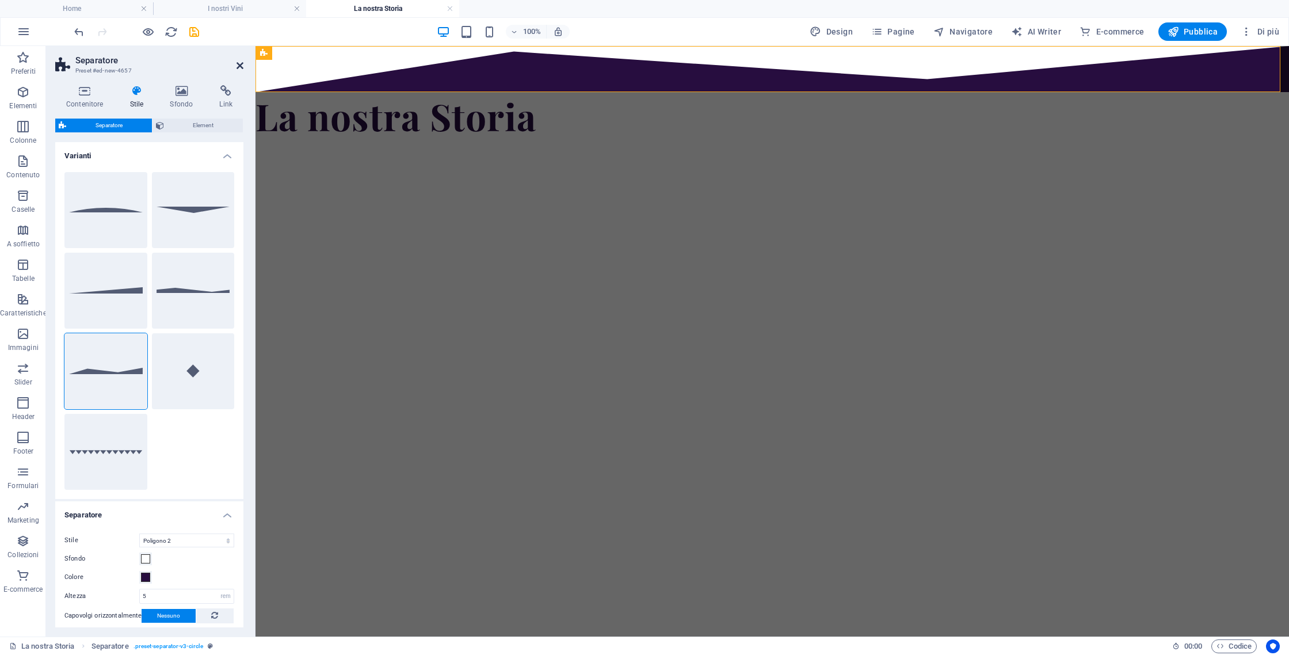
drag, startPoint x: 242, startPoint y: 66, endPoint x: 195, endPoint y: 20, distance: 65.9
click at [242, 66] on icon at bounding box center [239, 65] width 7 height 9
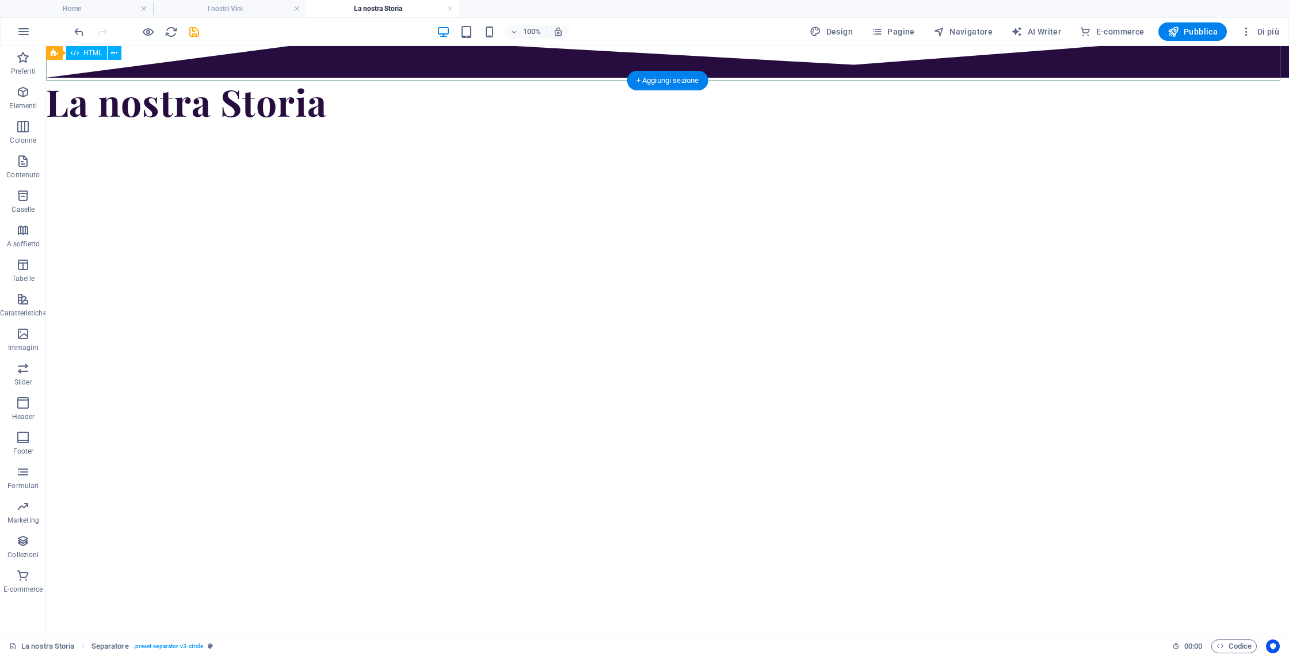
scroll to position [0, 0]
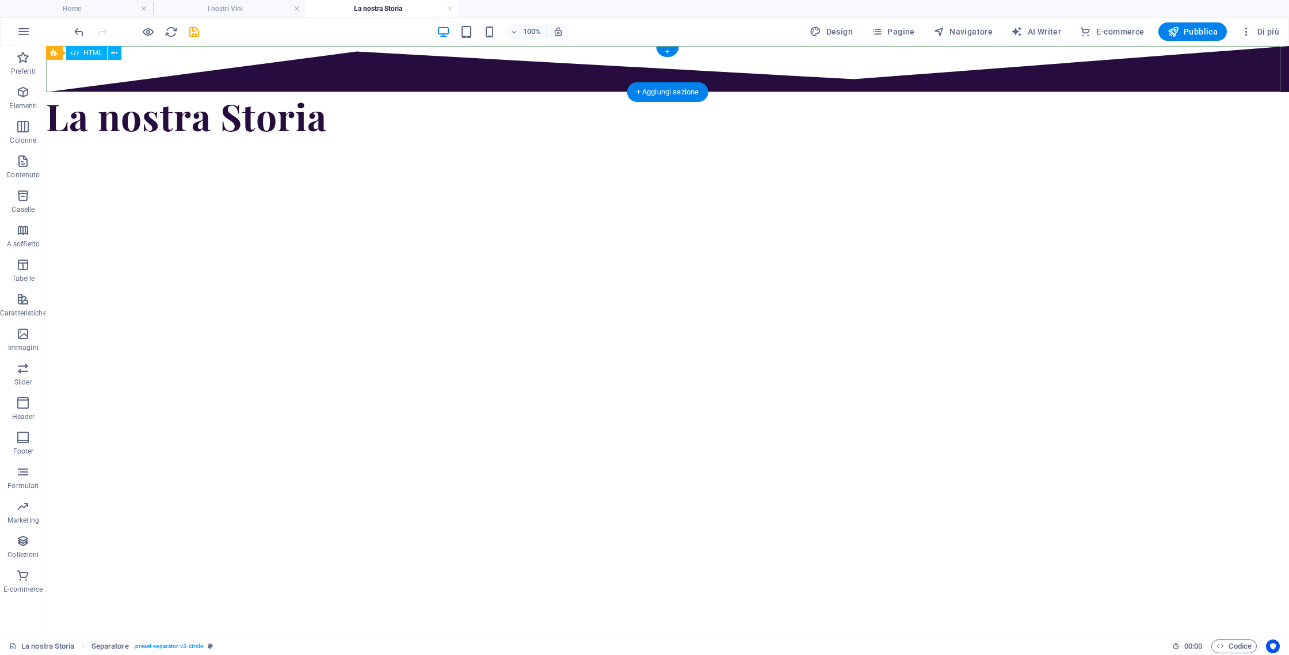
click at [179, 59] on div at bounding box center [667, 69] width 1243 height 46
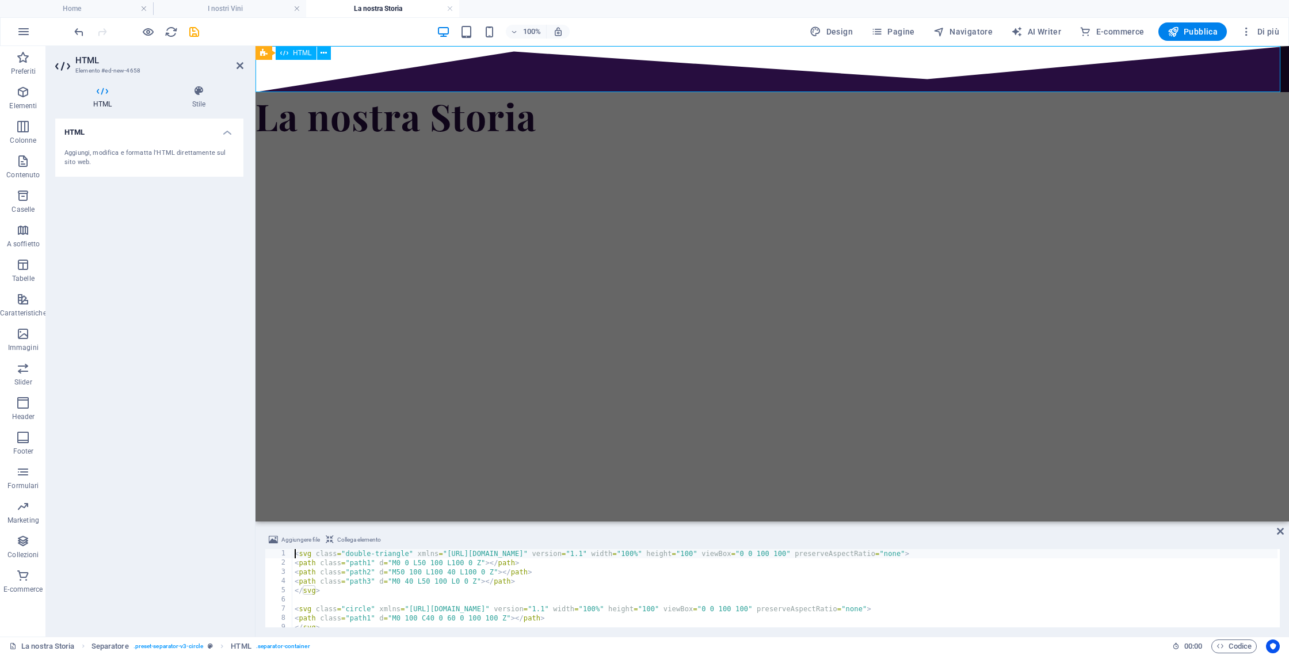
click at [696, 67] on div at bounding box center [771, 69] width 1033 height 46
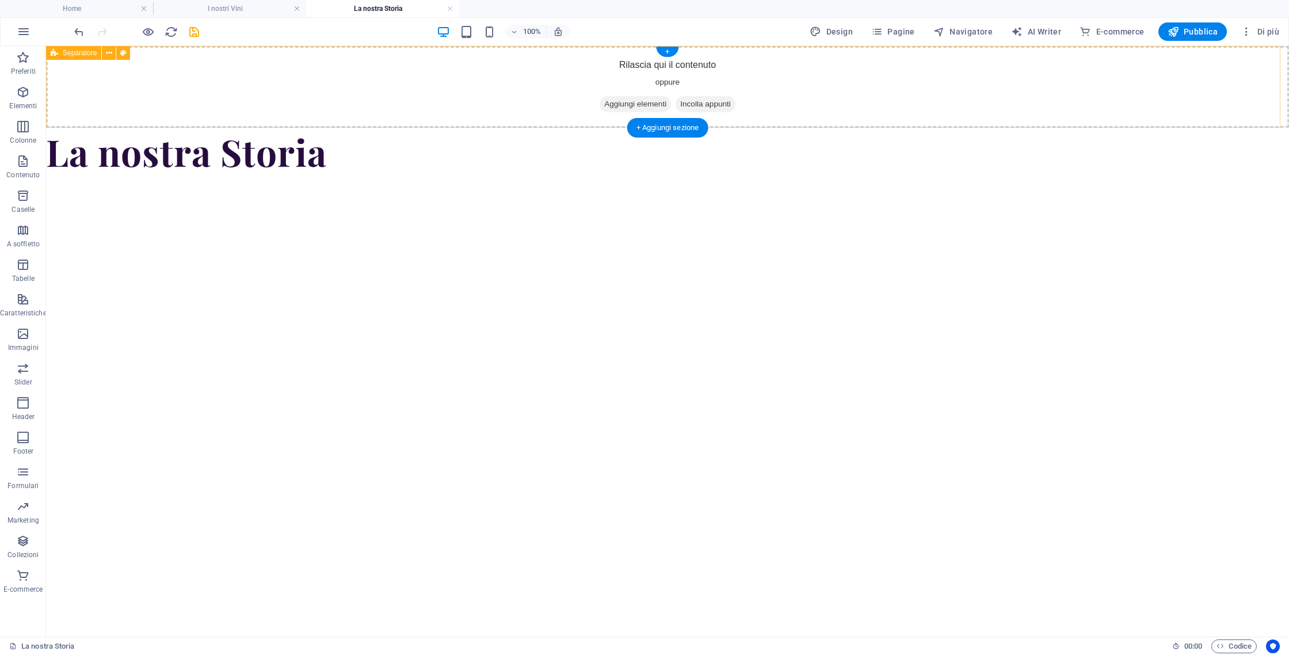
click at [636, 108] on span "Aggiungi elementi" at bounding box center [635, 104] width 71 height 16
click at [618, 96] on span "Aggiungi elementi" at bounding box center [635, 104] width 71 height 16
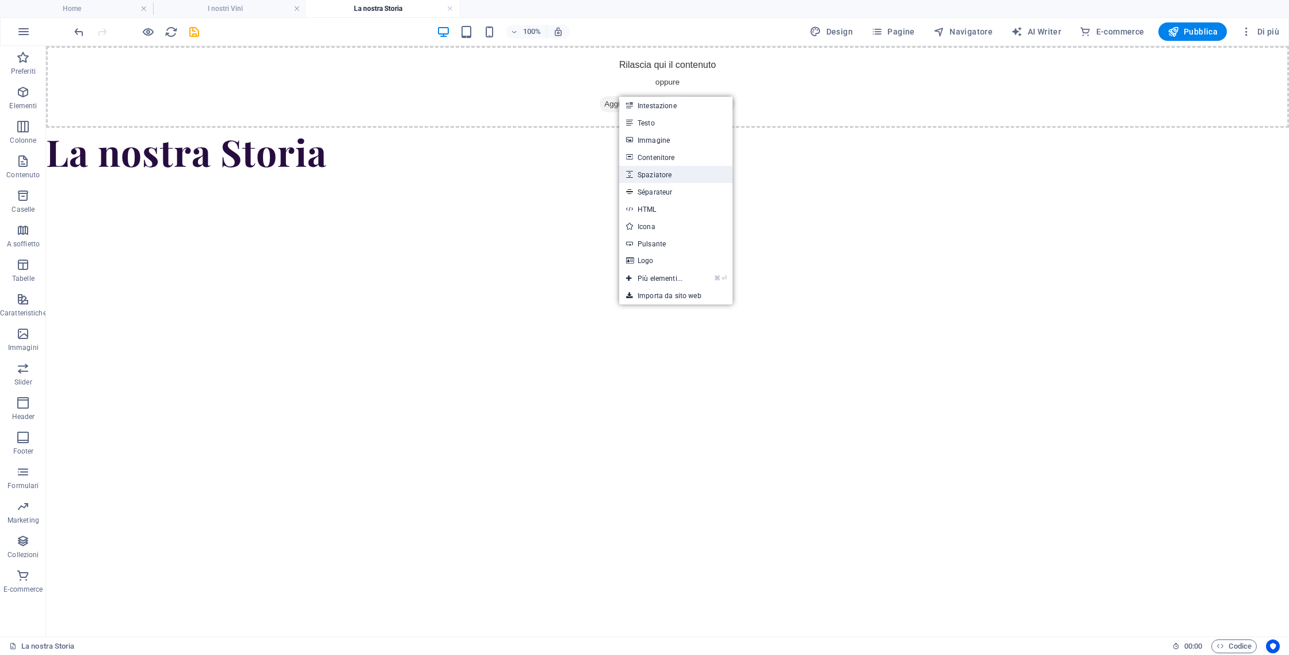
click at [653, 171] on link "Spaziatore" at bounding box center [675, 174] width 113 height 17
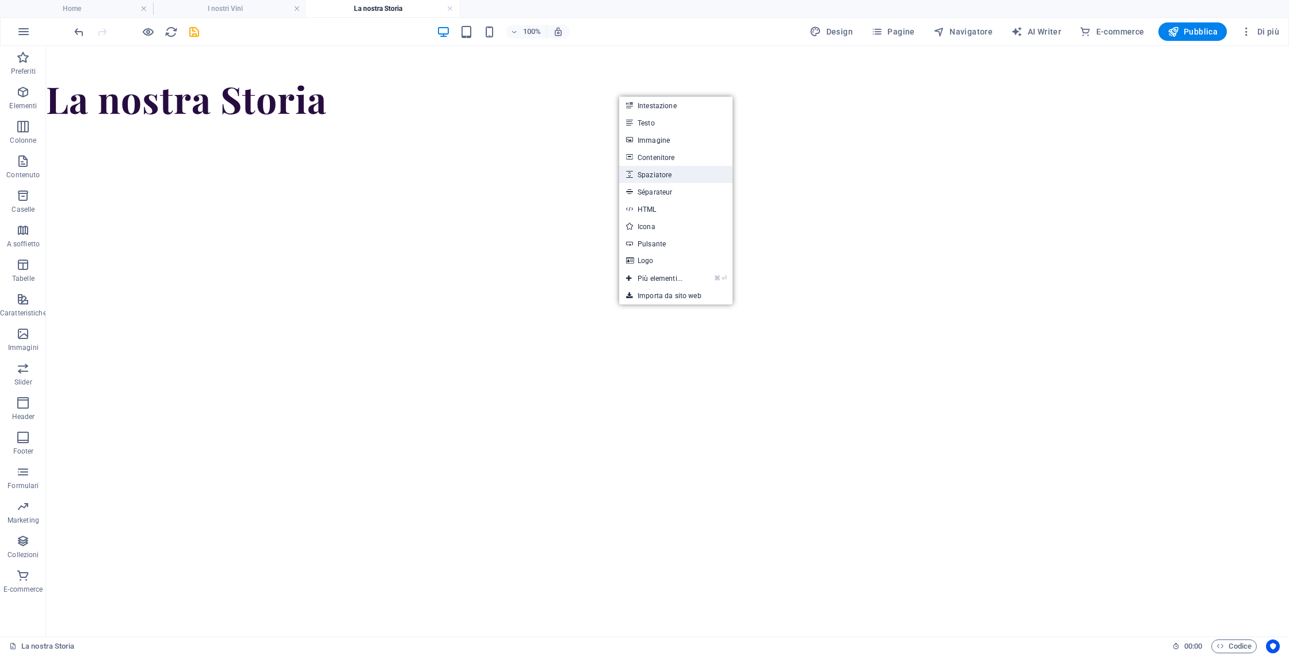
select select "px"
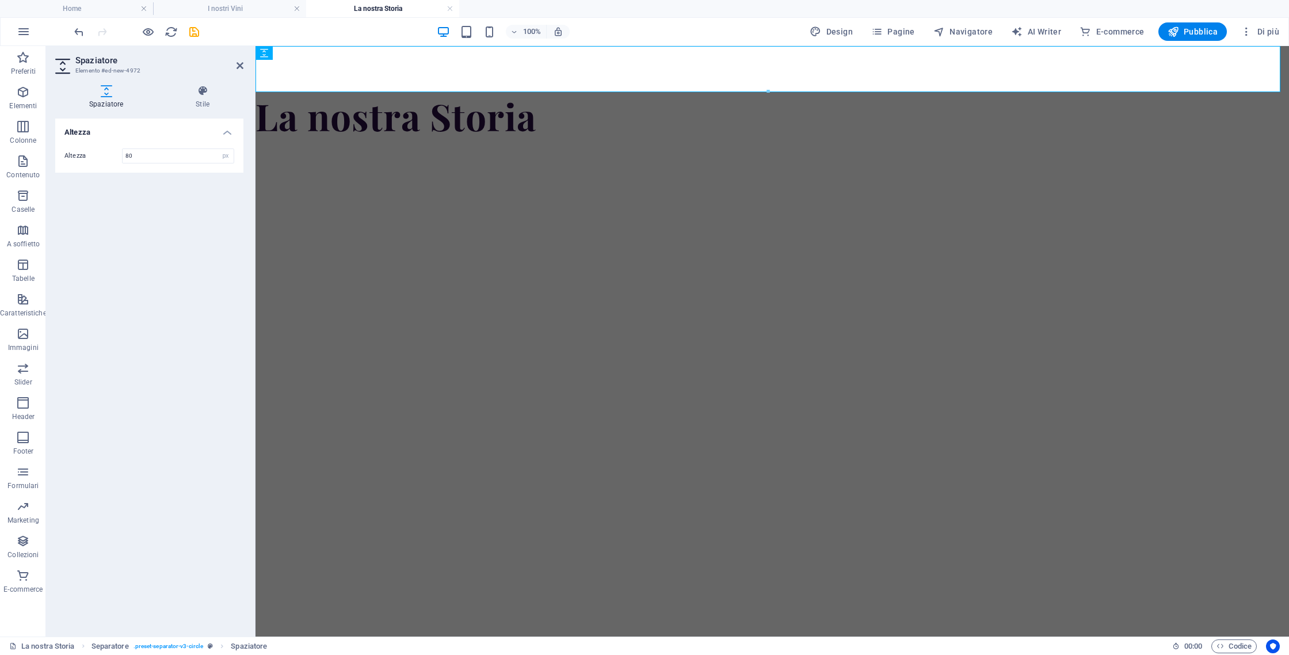
type input "80"
drag, startPoint x: 233, startPoint y: 66, endPoint x: 239, endPoint y: 67, distance: 6.4
click at [234, 66] on header "Spaziatore Elemento #ed-new-4972" at bounding box center [149, 61] width 188 height 30
click at [239, 67] on icon at bounding box center [239, 65] width 7 height 9
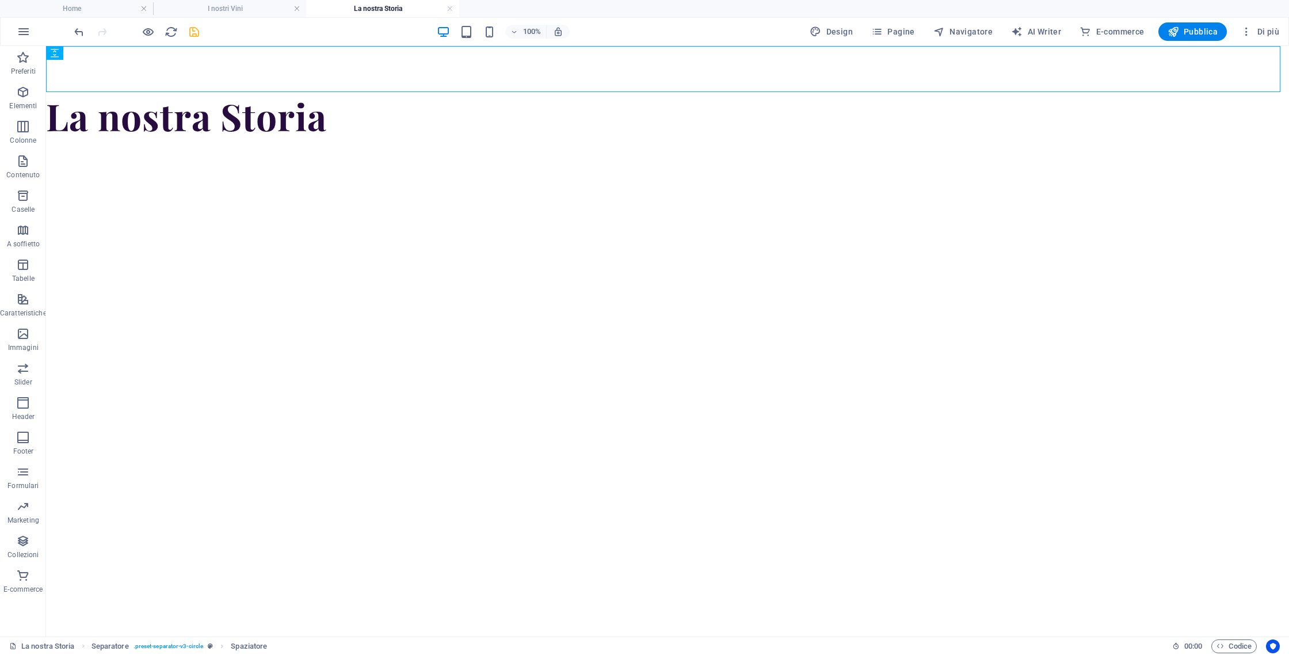
click at [192, 30] on icon "save" at bounding box center [194, 31] width 13 height 13
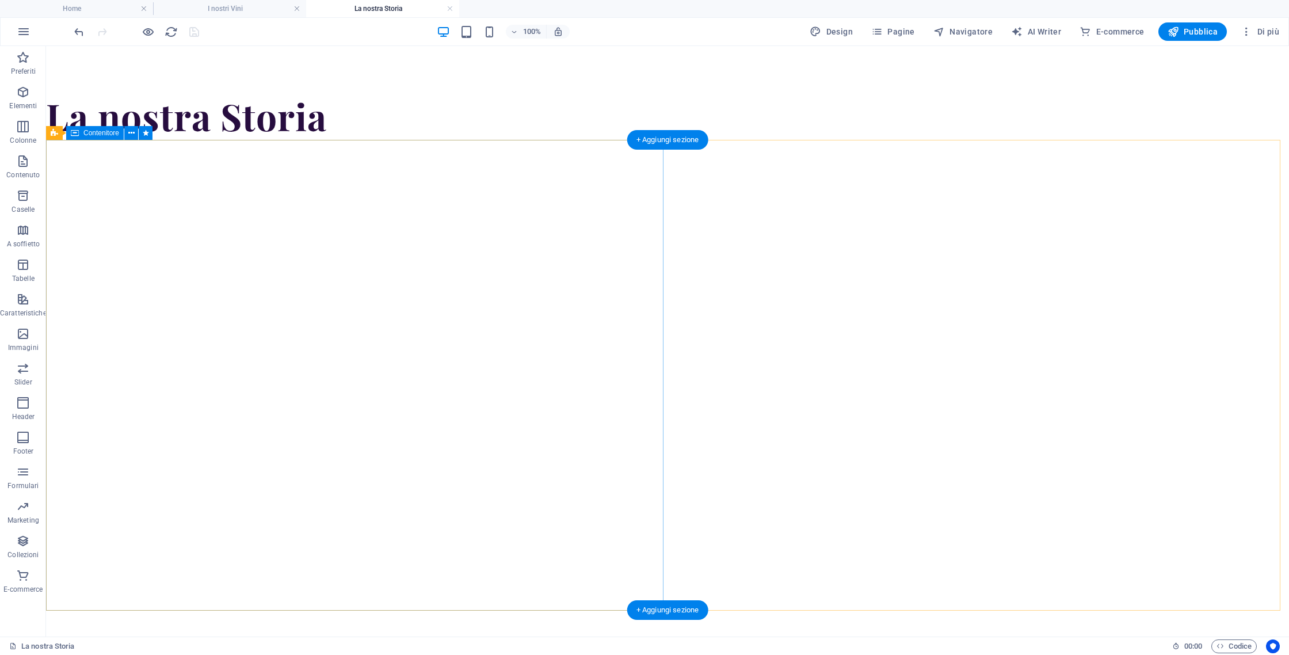
scroll to position [225, 0]
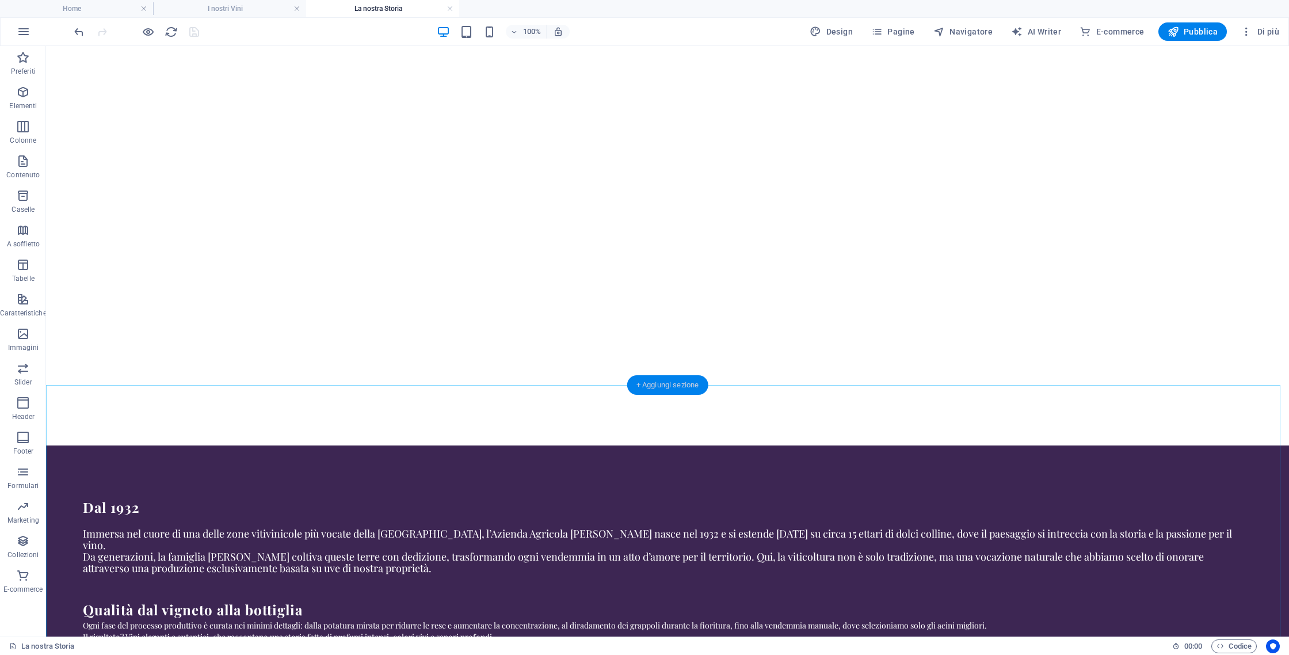
click at [675, 390] on div "+ Aggiungi sezione" at bounding box center [667, 385] width 81 height 20
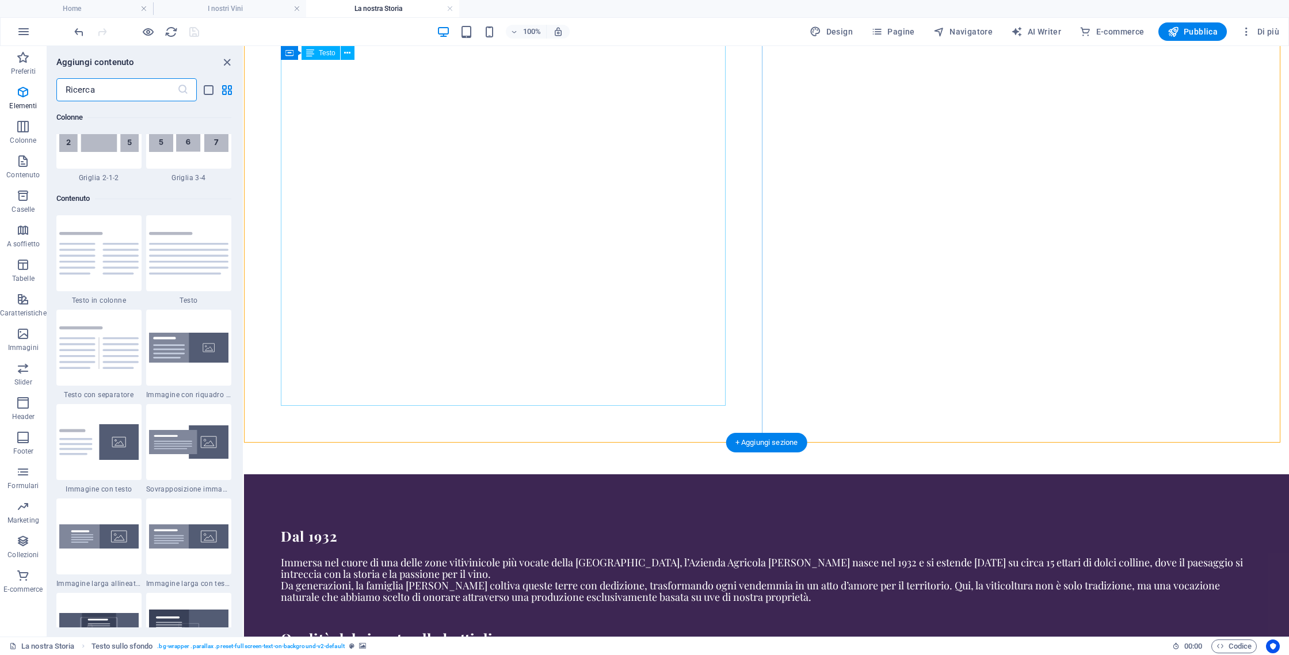
scroll to position [2013, 0]
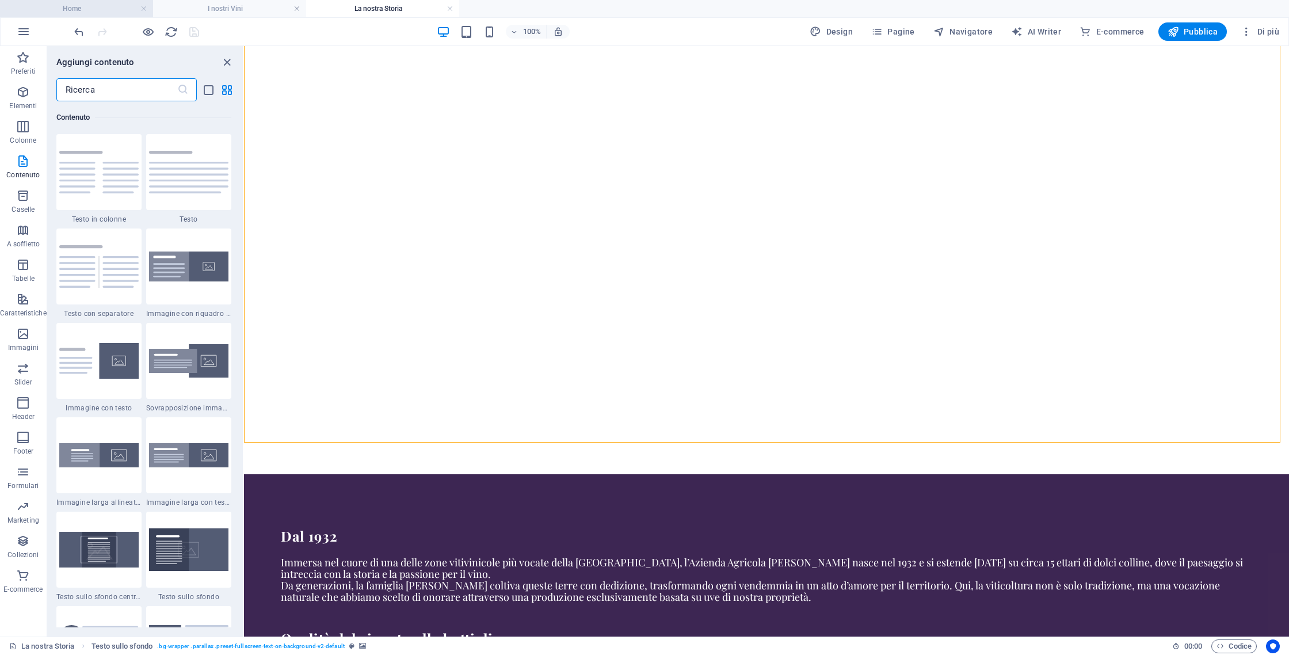
click at [67, 13] on h4 "Home" at bounding box center [76, 8] width 153 height 13
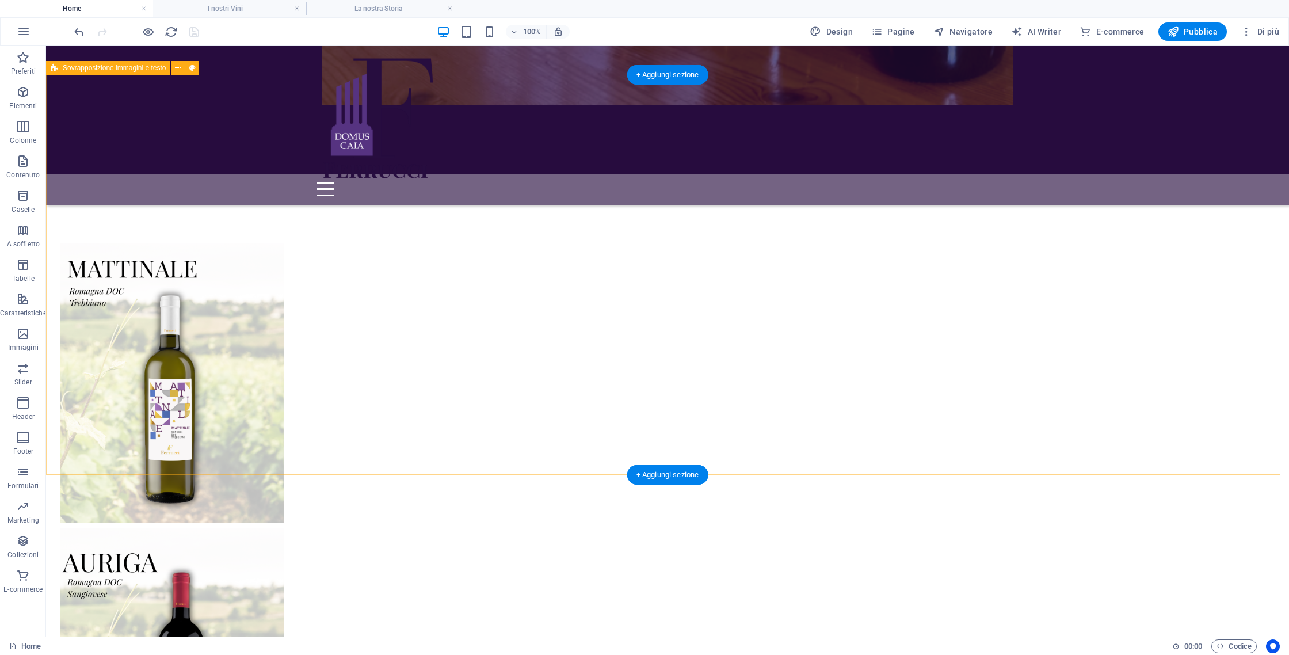
scroll to position [2280, 0]
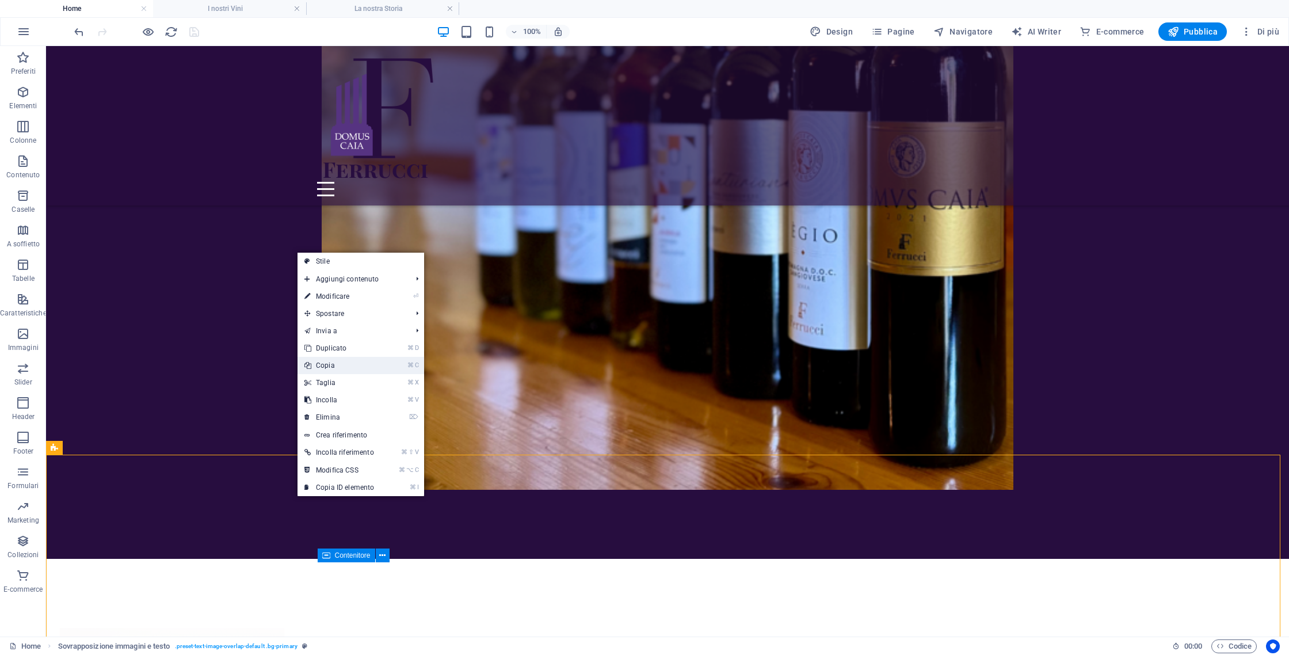
click at [381, 369] on link "⌘ C Copia" at bounding box center [338, 365] width 83 height 17
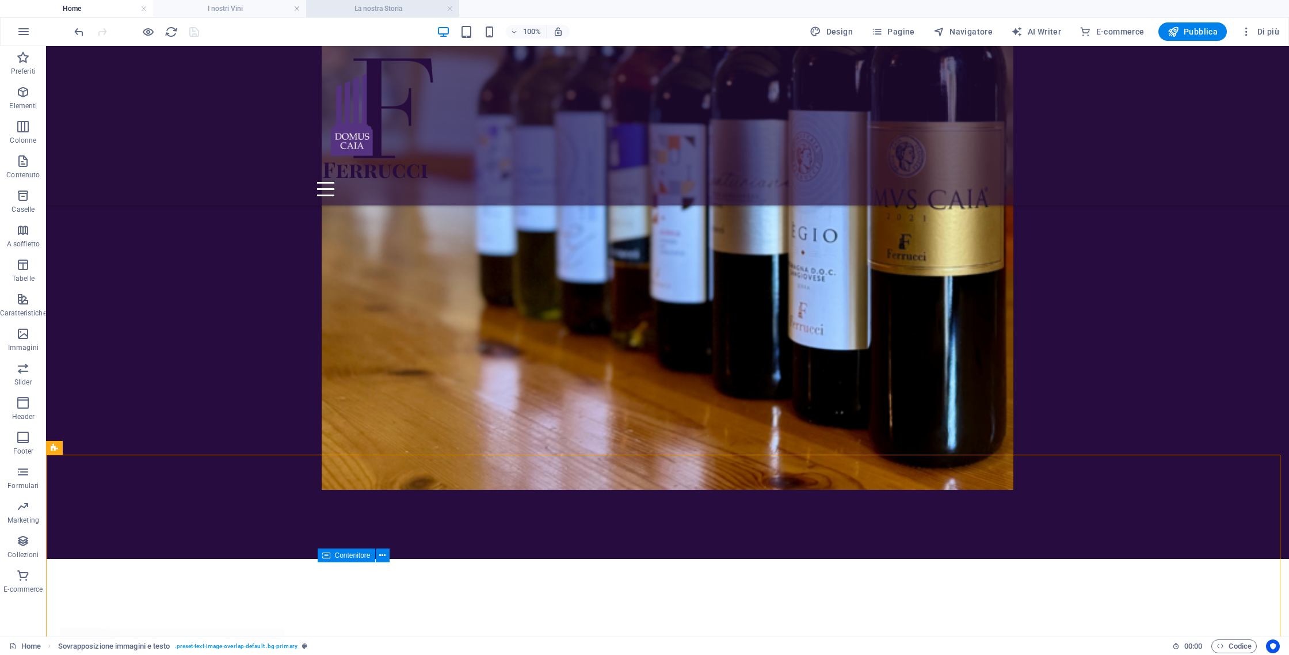
click at [370, 13] on h4 "La nostra Storia" at bounding box center [382, 8] width 153 height 13
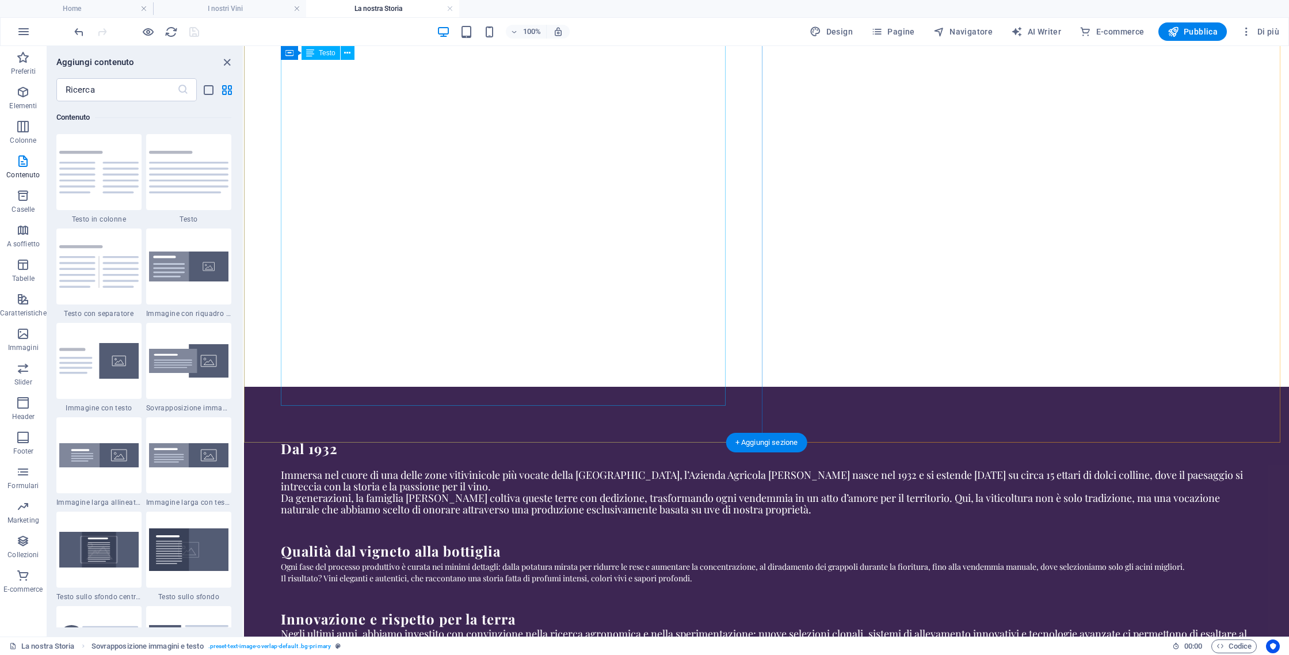
scroll to position [321, 0]
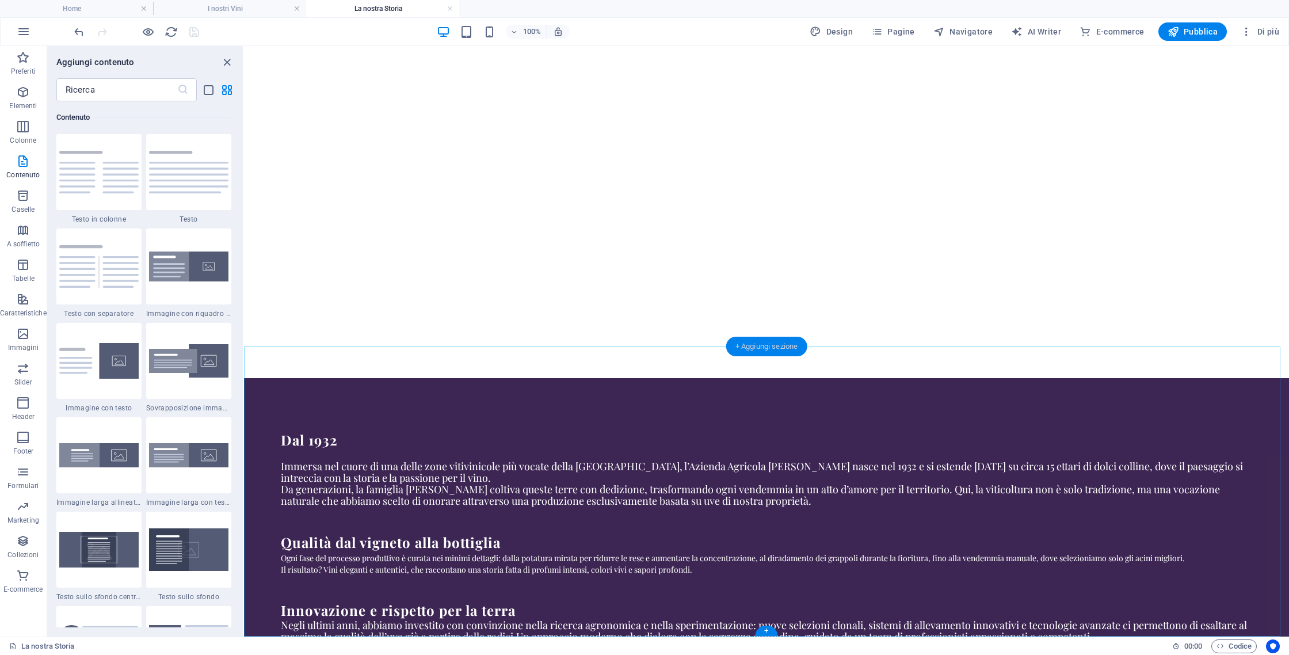
click at [787, 349] on div "+ Aggiungi sezione" at bounding box center [766, 347] width 81 height 20
click at [768, 350] on div "+ Aggiungi sezione" at bounding box center [766, 347] width 81 height 20
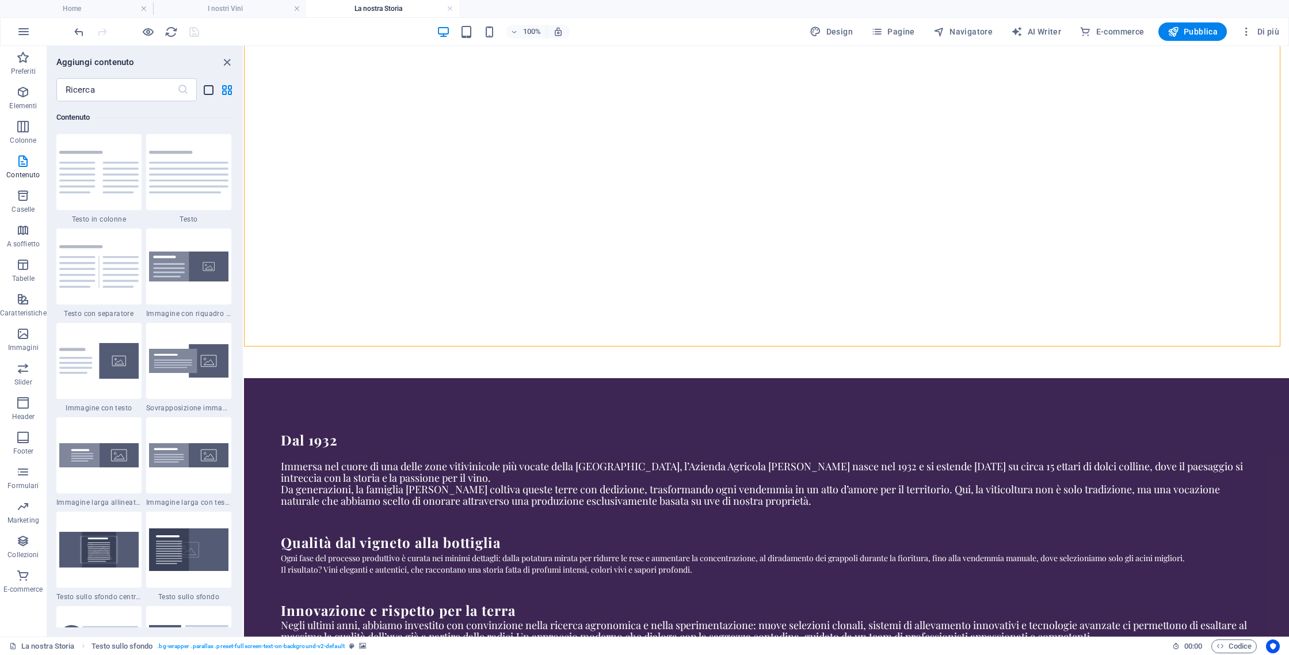
click at [204, 90] on icon "list-view" at bounding box center [208, 89] width 13 height 13
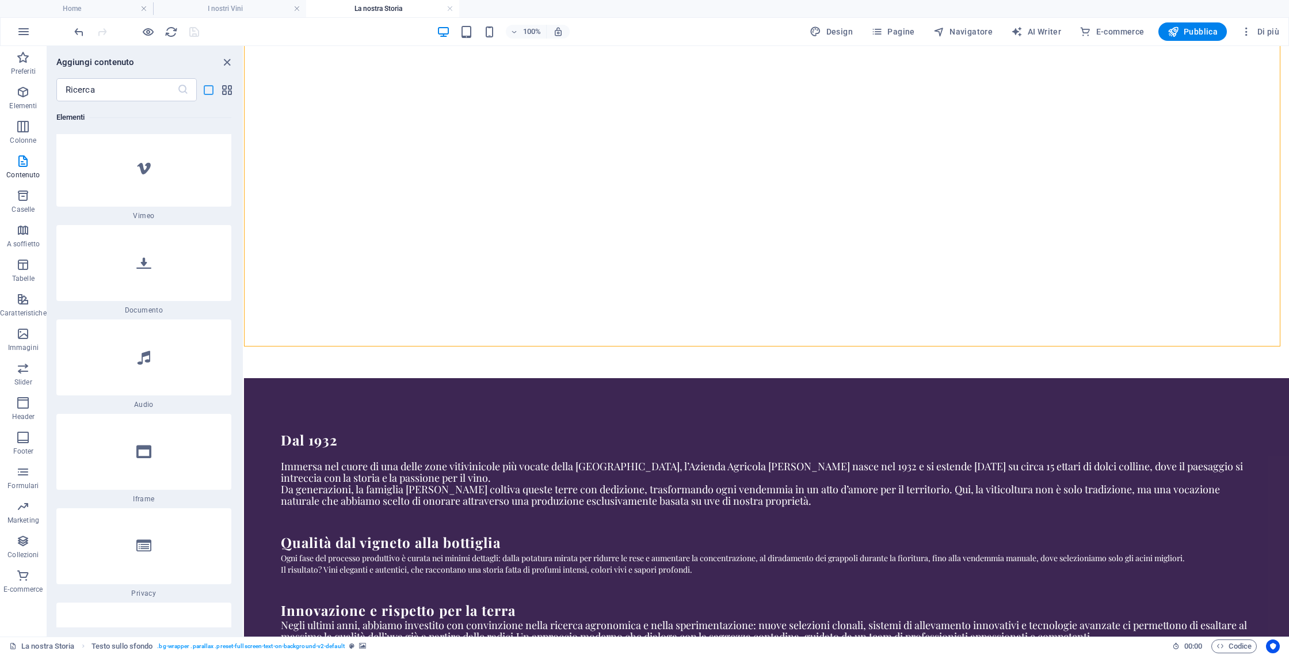
scroll to position [6020, 0]
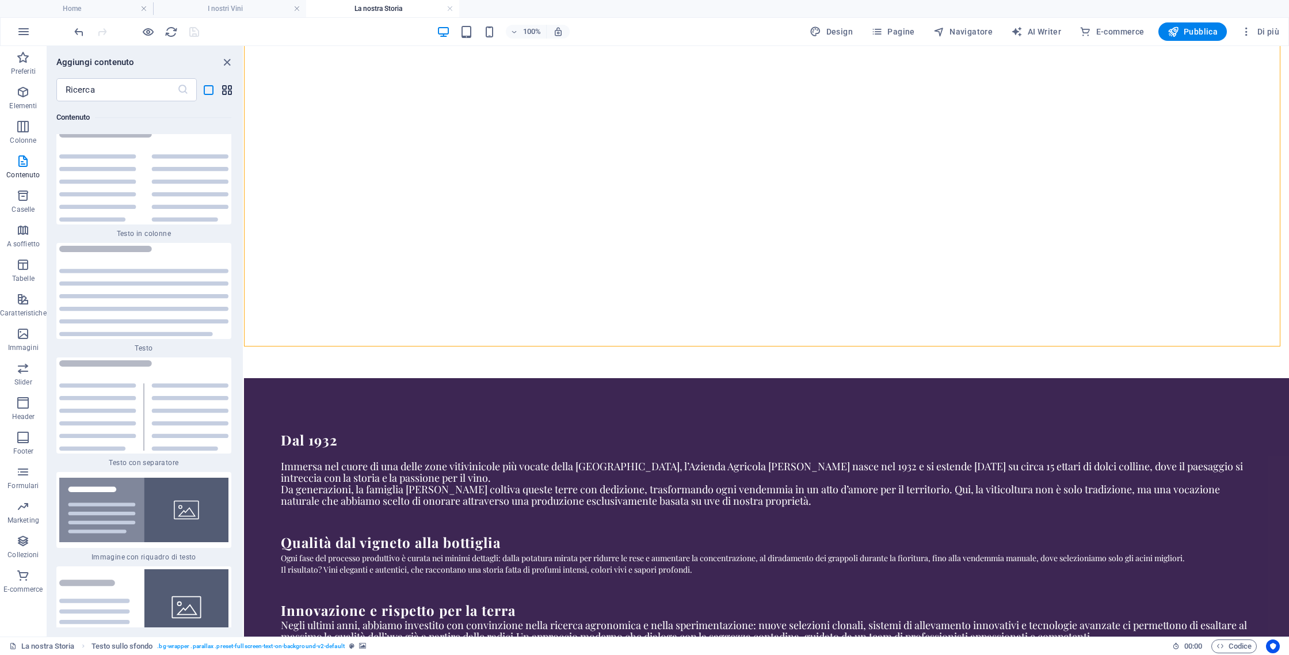
click at [227, 88] on icon "grid-view" at bounding box center [226, 89] width 13 height 13
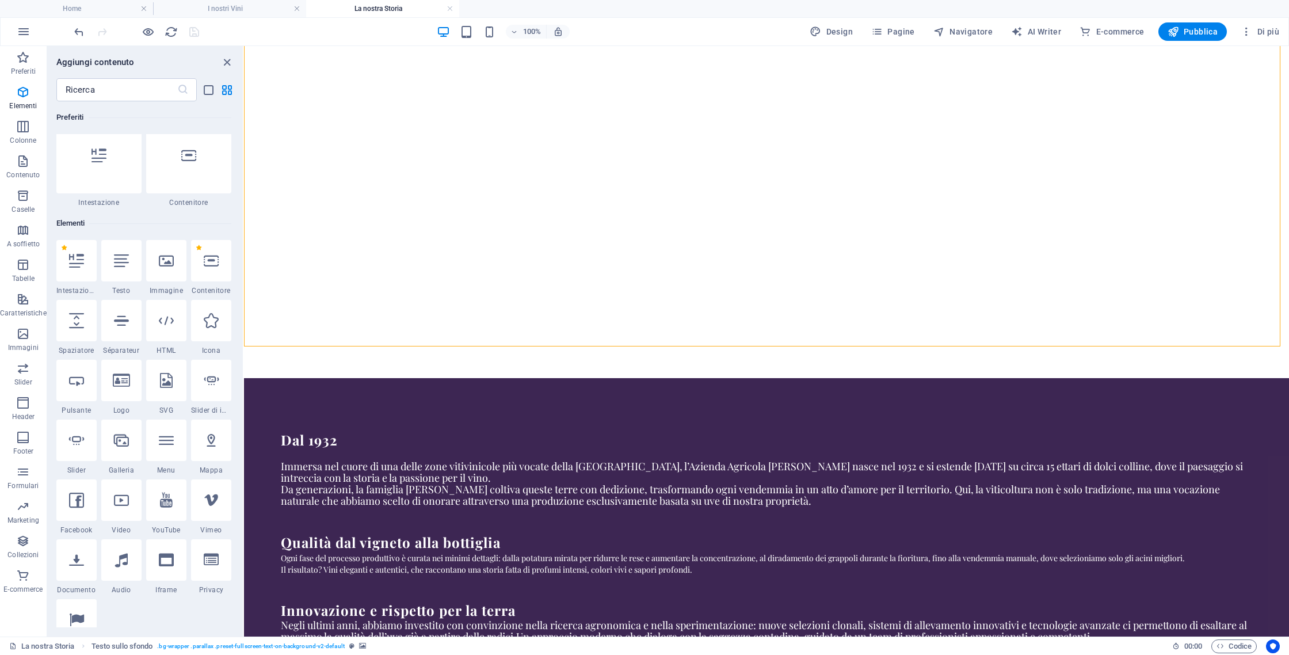
scroll to position [0, 0]
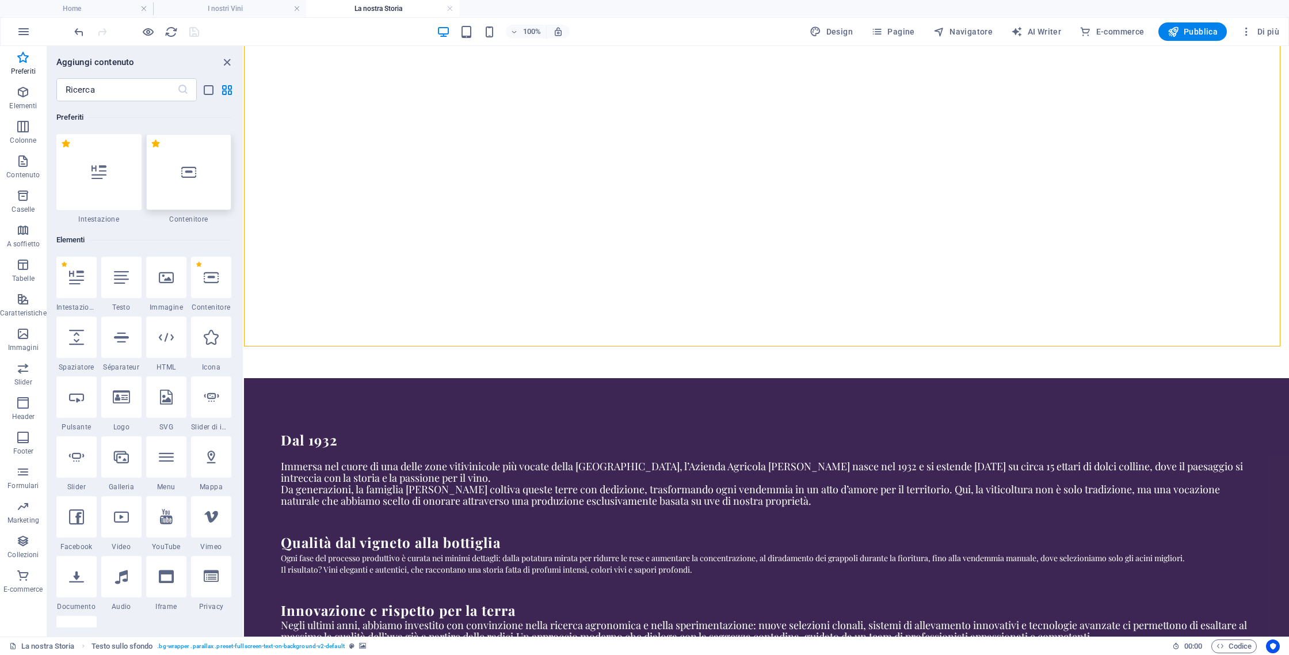
click at [216, 191] on div at bounding box center [188, 172] width 85 height 76
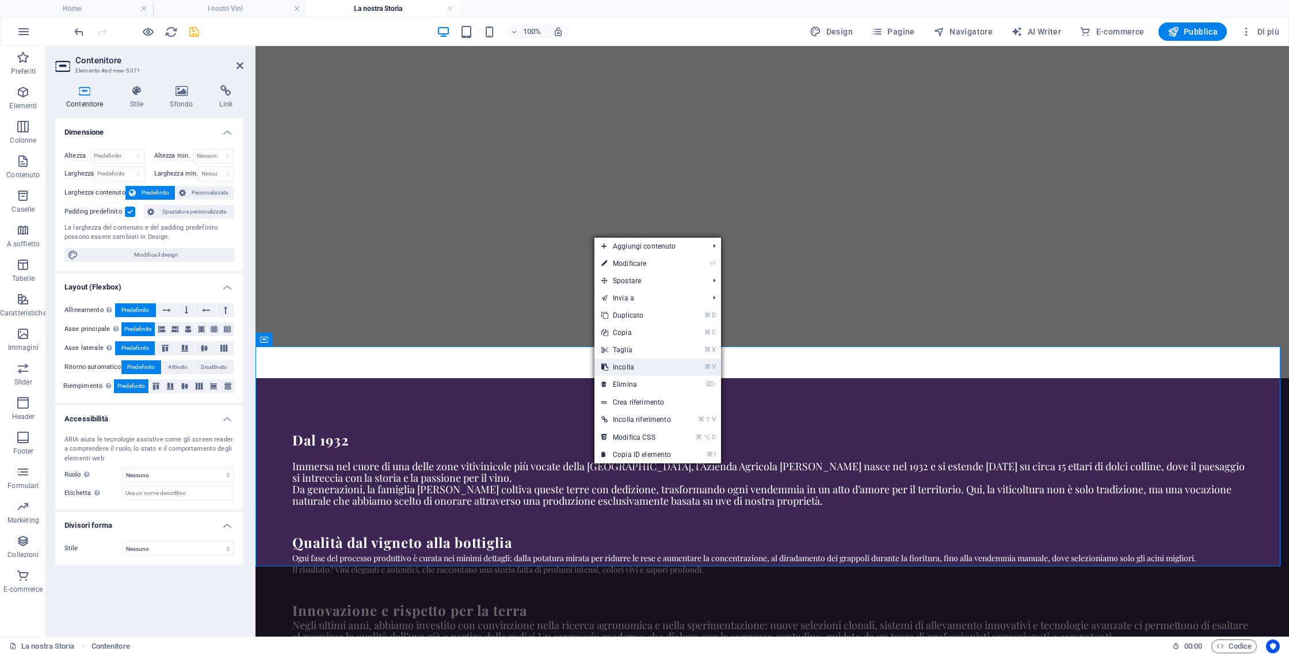
click at [633, 370] on link "⌘ V Incolla" at bounding box center [635, 366] width 83 height 17
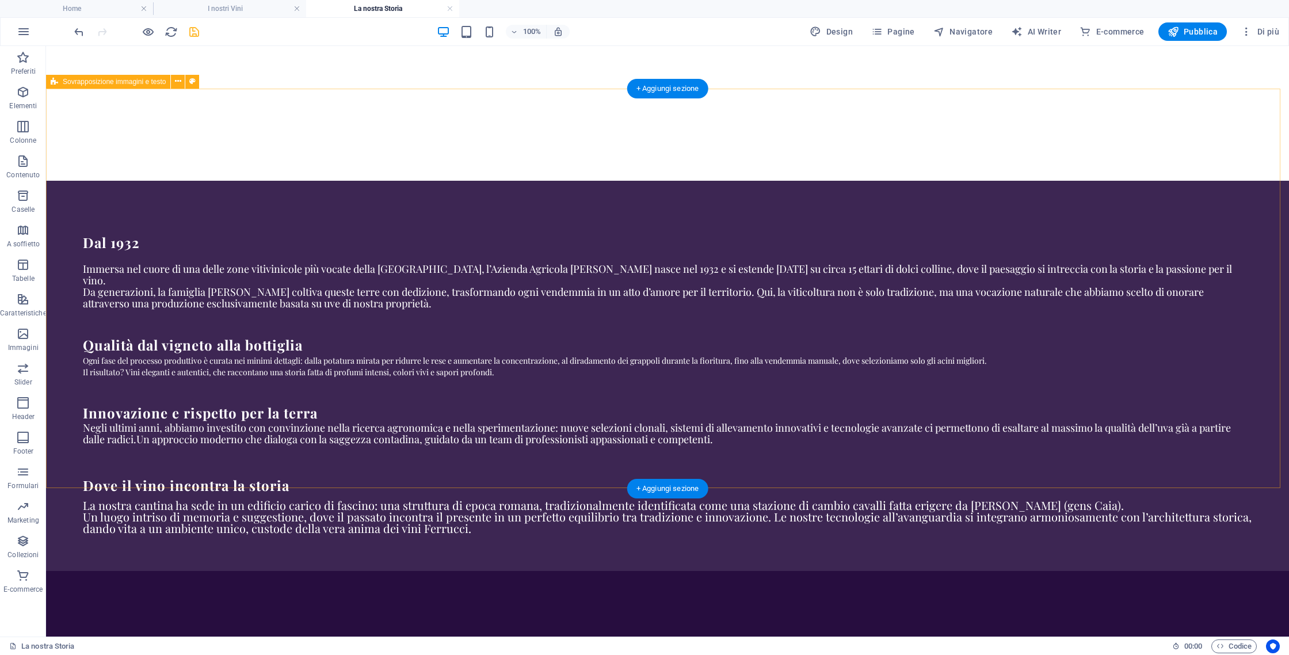
scroll to position [568, 0]
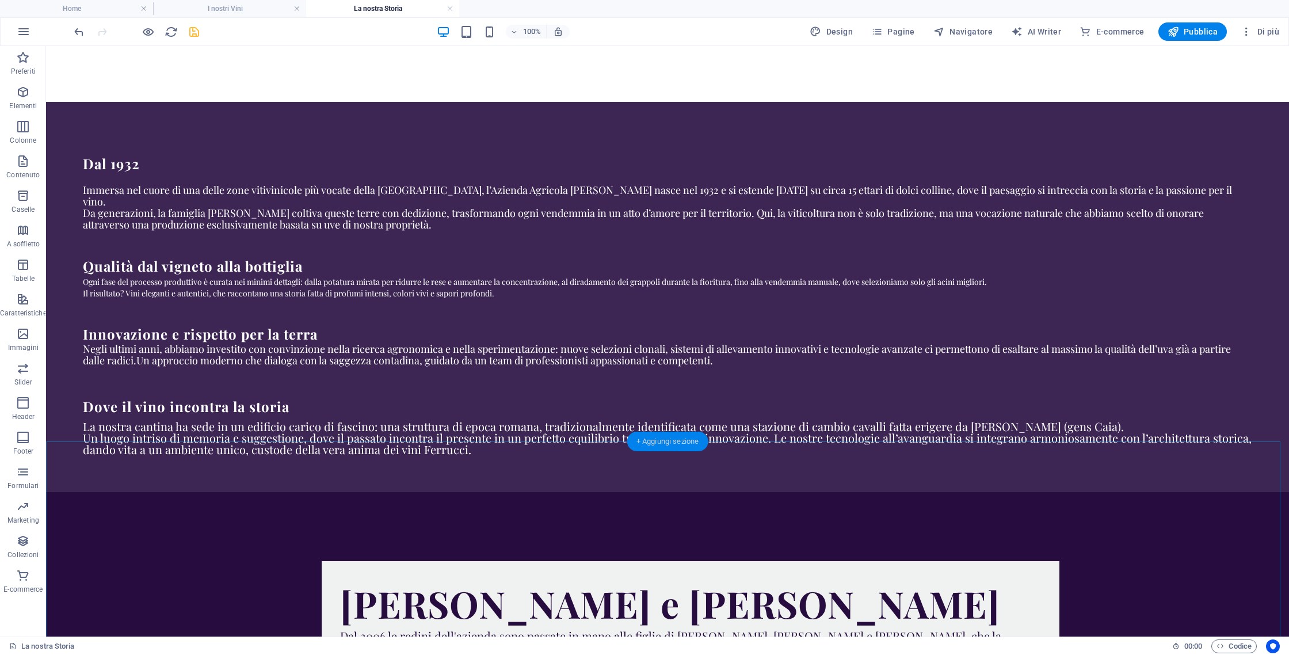
click at [686, 441] on div "+ Aggiungi sezione" at bounding box center [667, 442] width 81 height 20
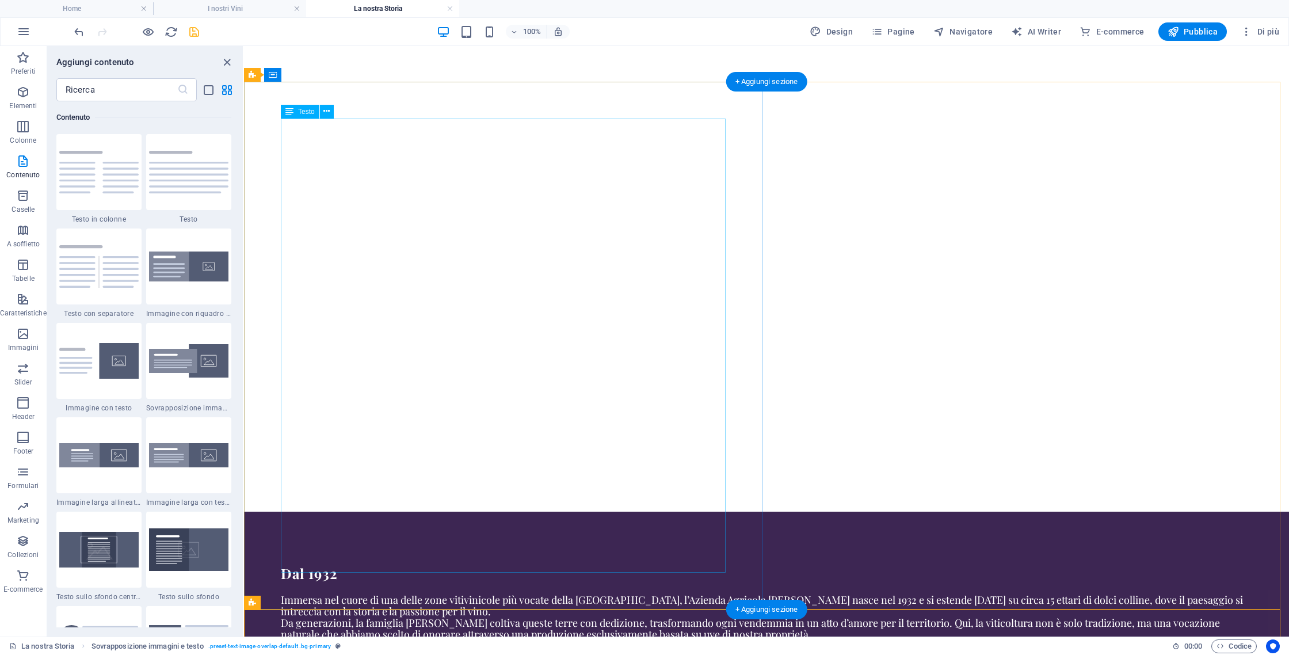
scroll to position [438, 0]
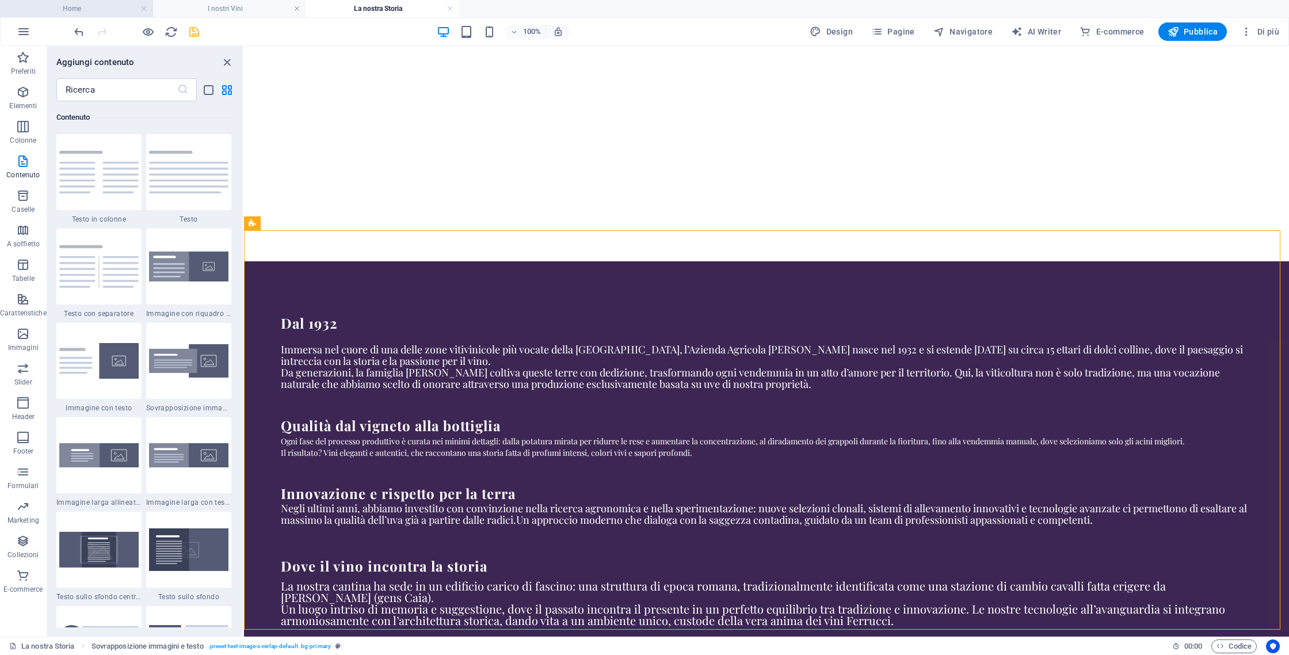
click at [115, 7] on h4 "Home" at bounding box center [76, 8] width 153 height 13
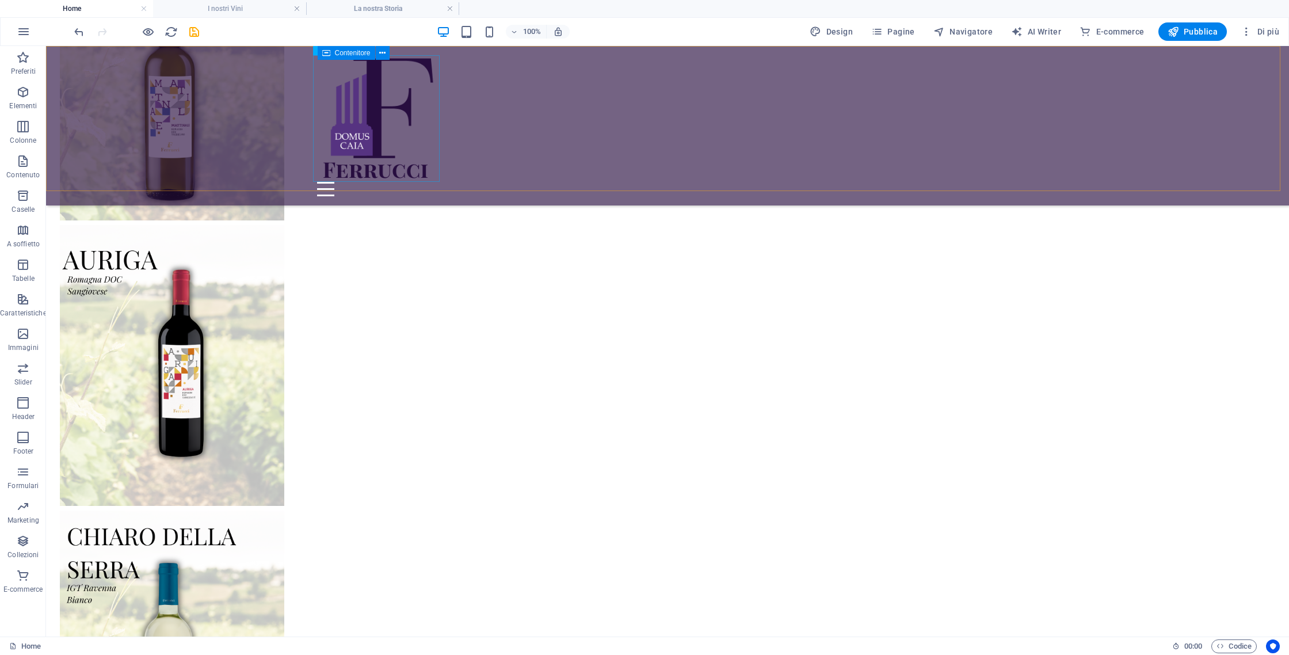
scroll to position [2933, 0]
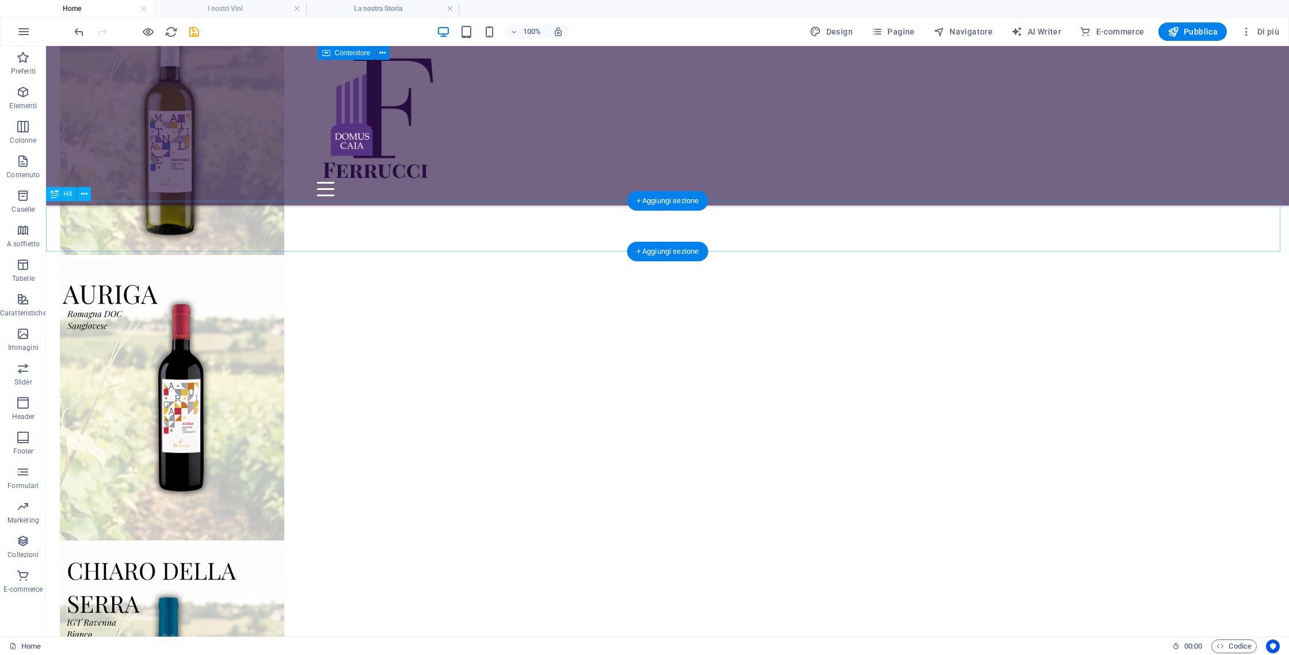
drag, startPoint x: 337, startPoint y: 226, endPoint x: 343, endPoint y: 226, distance: 6.3
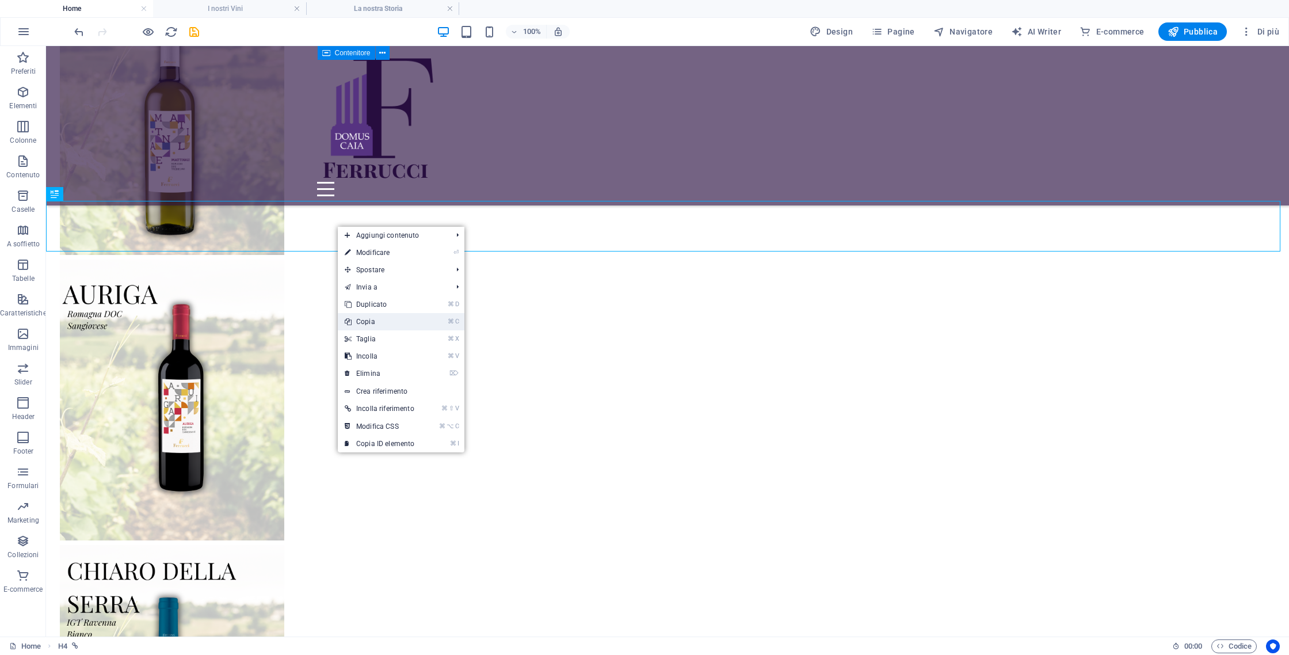
click at [391, 318] on link "⌘ C Copia" at bounding box center [379, 321] width 83 height 17
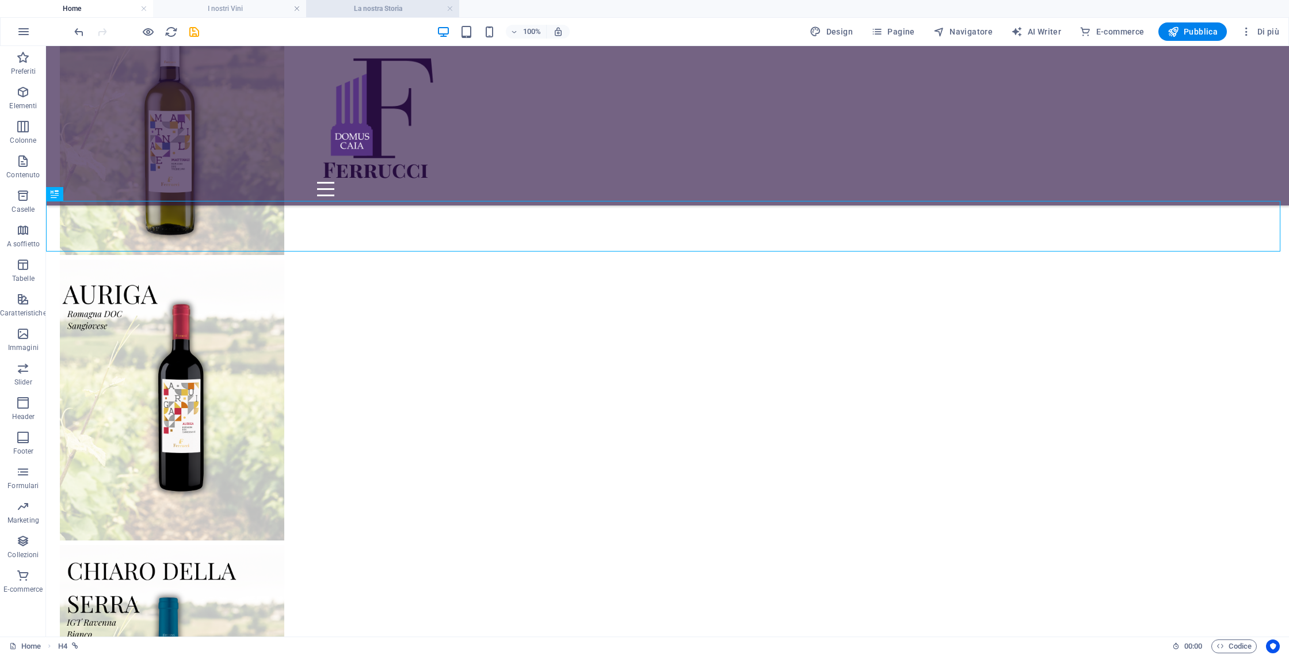
click at [379, 13] on h4 "La nostra Storia" at bounding box center [382, 8] width 153 height 13
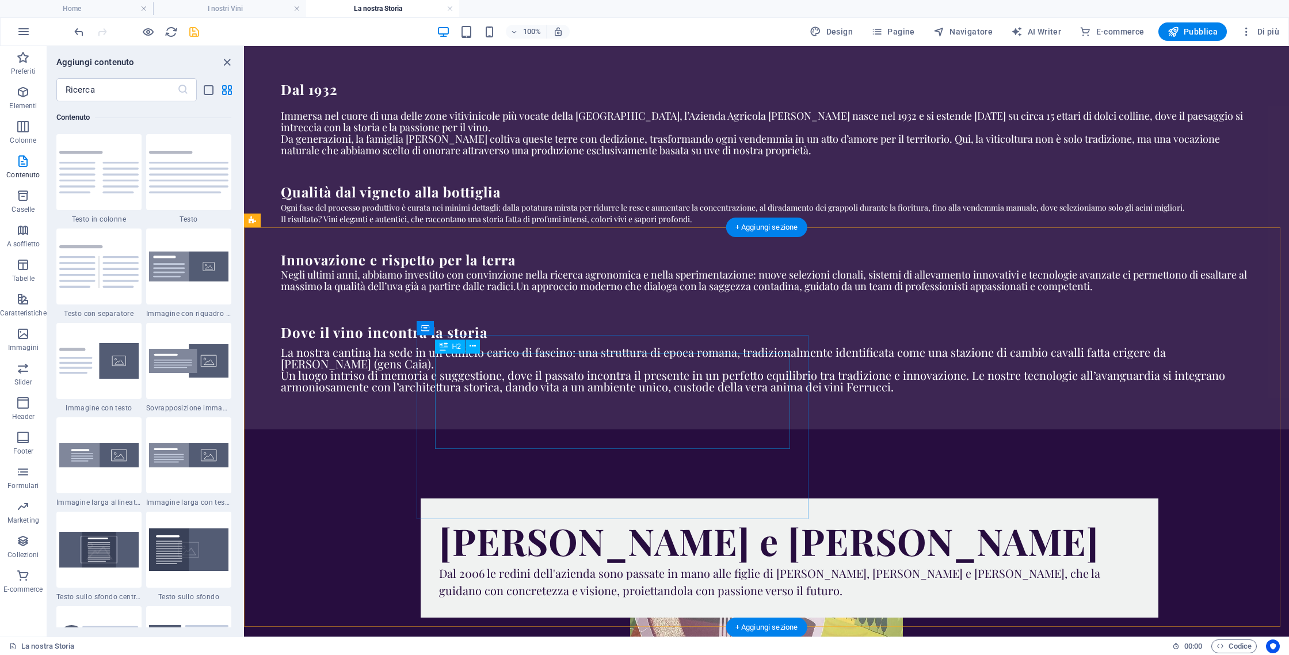
scroll to position [721, 0]
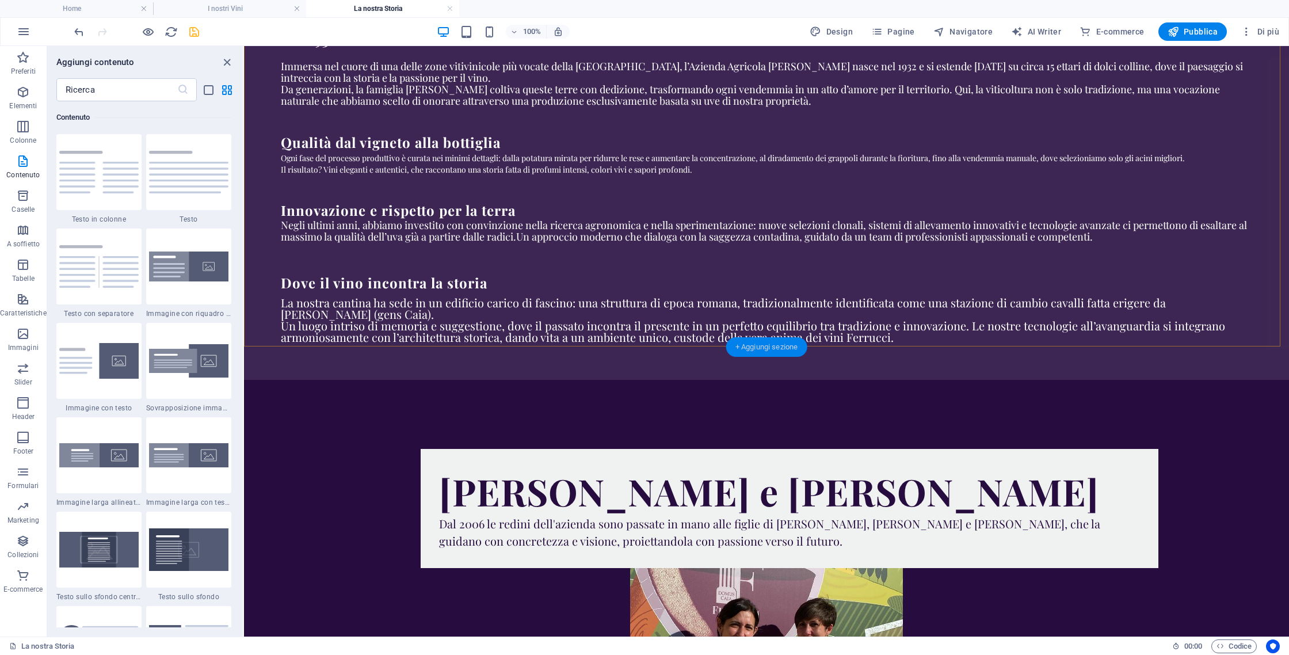
click at [768, 340] on div "+ Aggiungi sezione" at bounding box center [766, 347] width 81 height 20
click at [213, 93] on icon "list-view" at bounding box center [208, 89] width 13 height 13
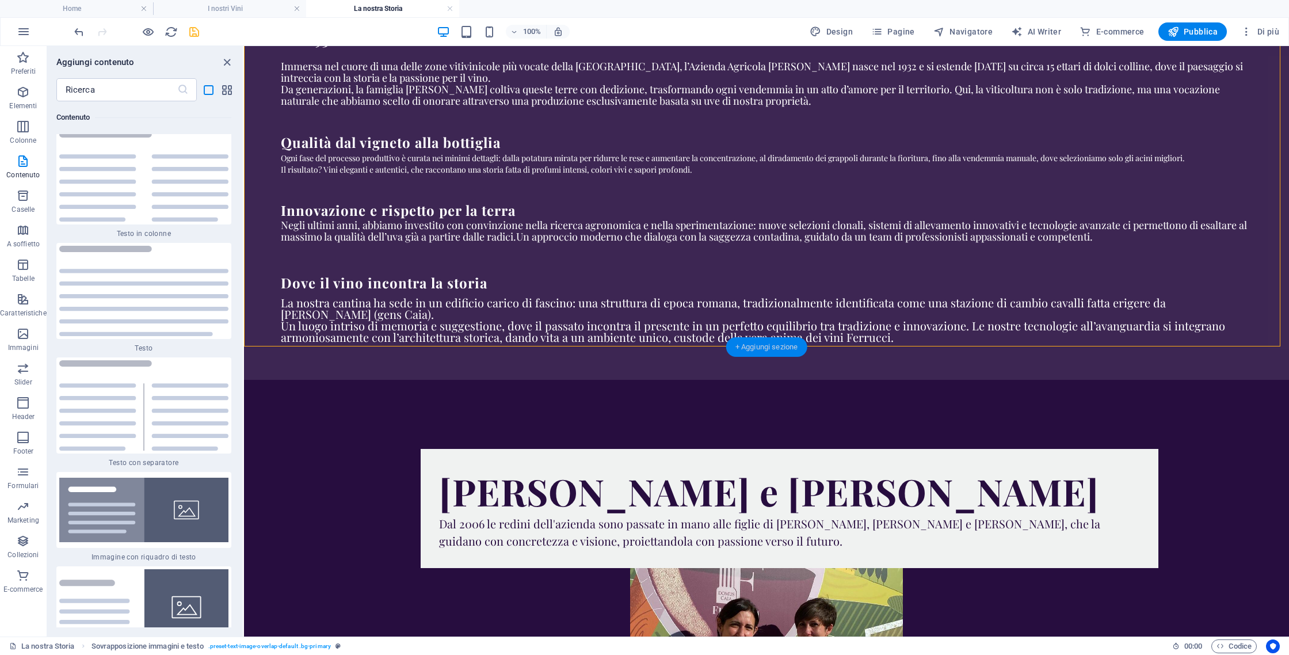
click at [770, 352] on div "+ Aggiungi sezione" at bounding box center [766, 347] width 81 height 20
click at [185, 91] on icon at bounding box center [183, 90] width 12 height 12
click at [26, 123] on icon "button" at bounding box center [23, 127] width 14 height 14
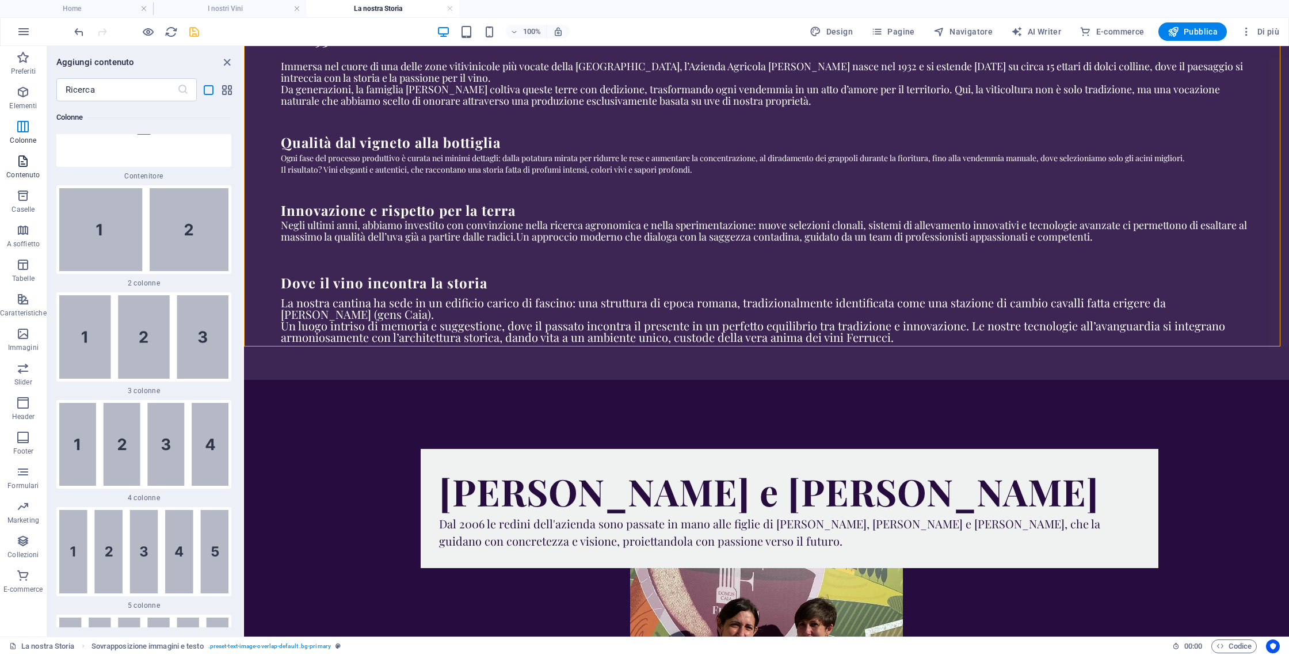
click at [25, 149] on button "Colonne" at bounding box center [23, 132] width 47 height 35
click at [27, 163] on icon "button" at bounding box center [23, 161] width 14 height 14
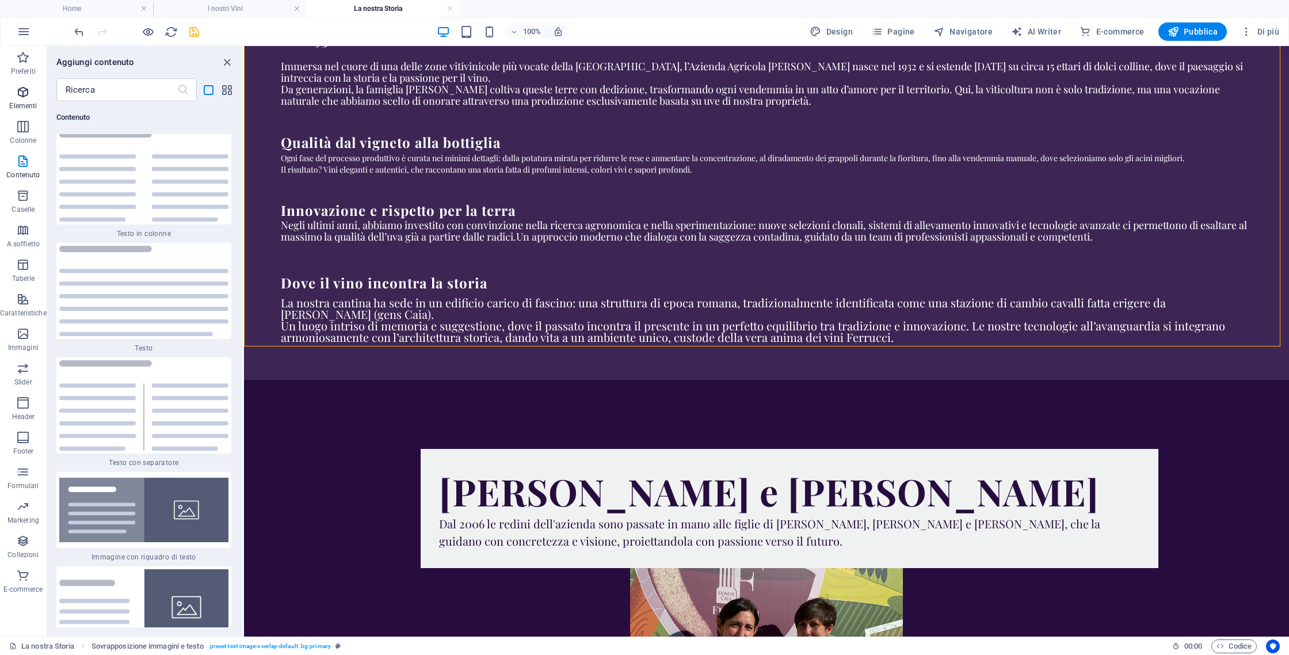
click at [26, 93] on icon "button" at bounding box center [23, 92] width 14 height 14
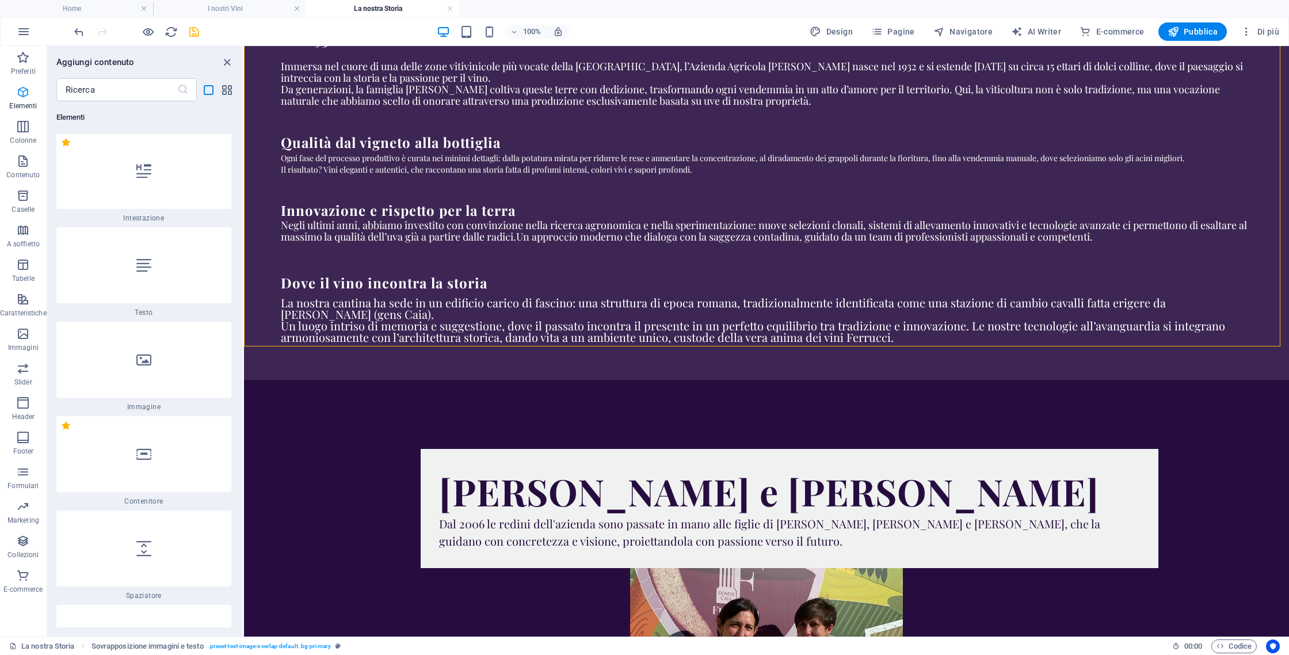
scroll to position [217, 0]
click at [174, 164] on div at bounding box center [143, 172] width 175 height 76
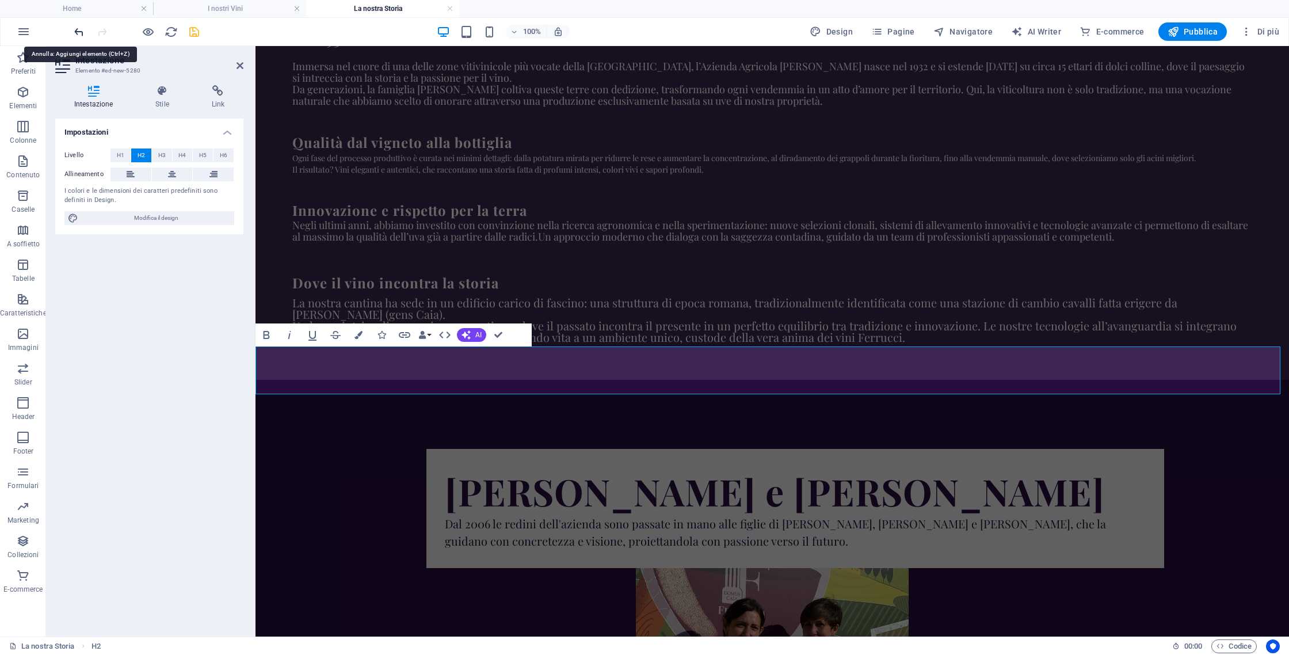
click at [82, 36] on icon "undo" at bounding box center [78, 31] width 13 height 13
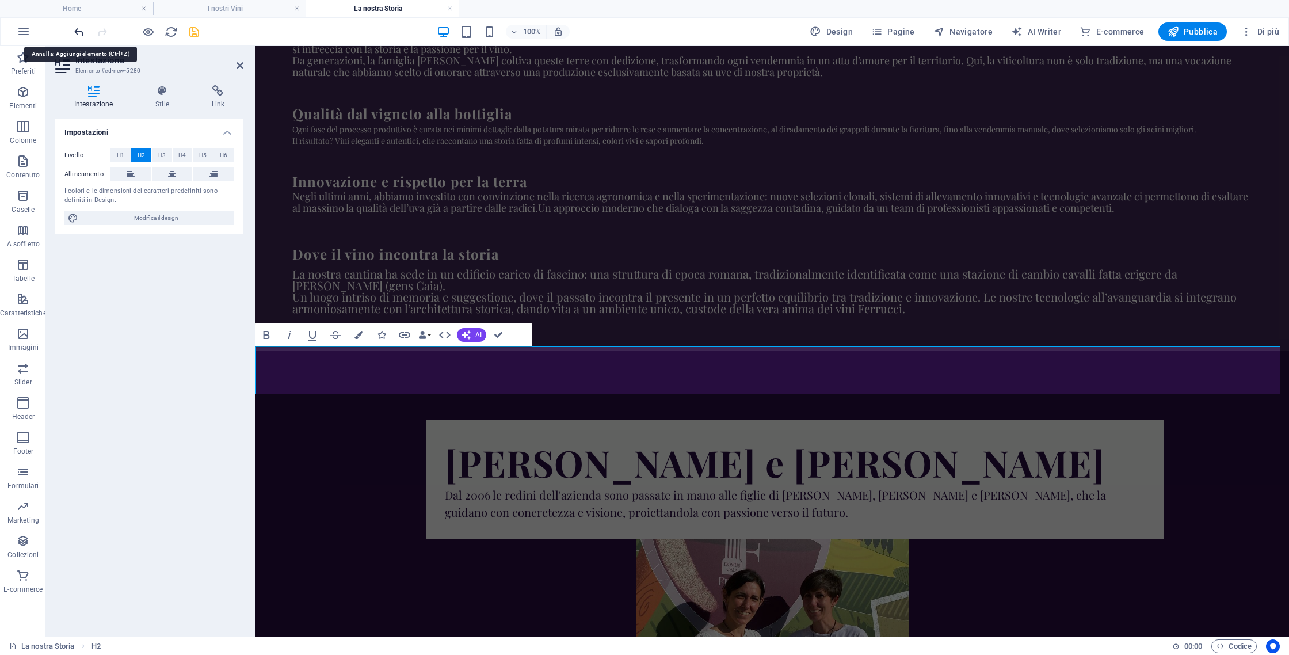
scroll to position [663, 0]
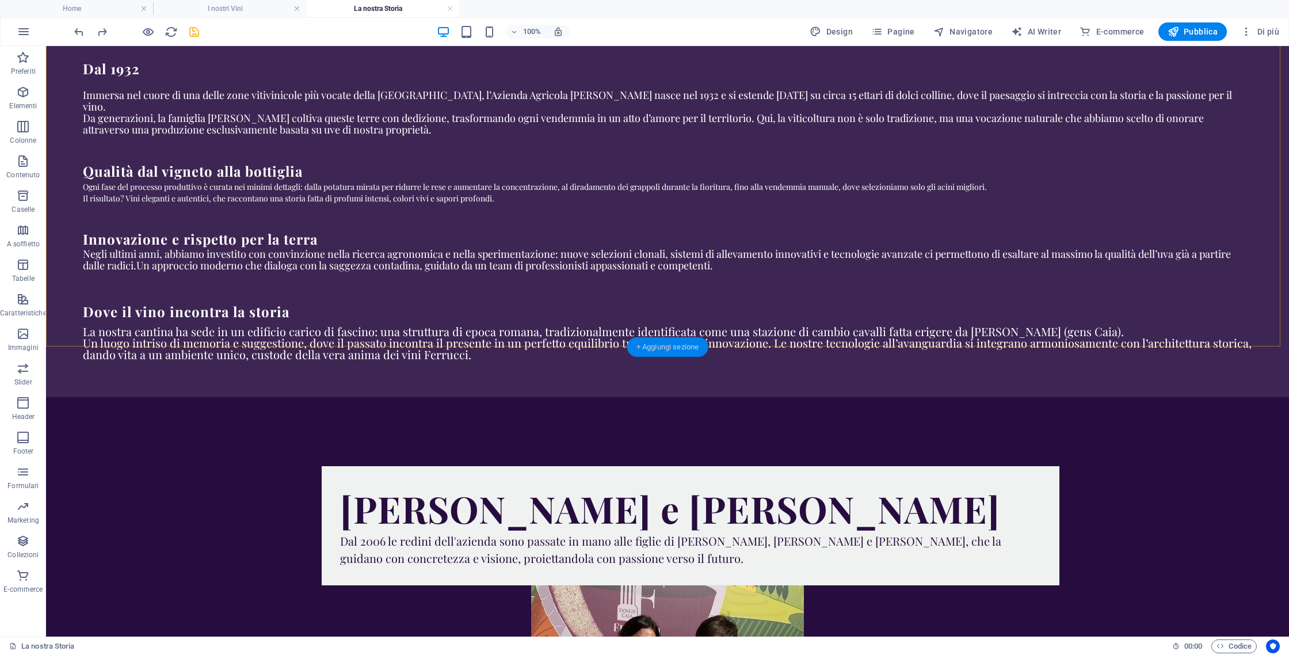
click at [640, 341] on div "+ Aggiungi sezione" at bounding box center [667, 347] width 81 height 20
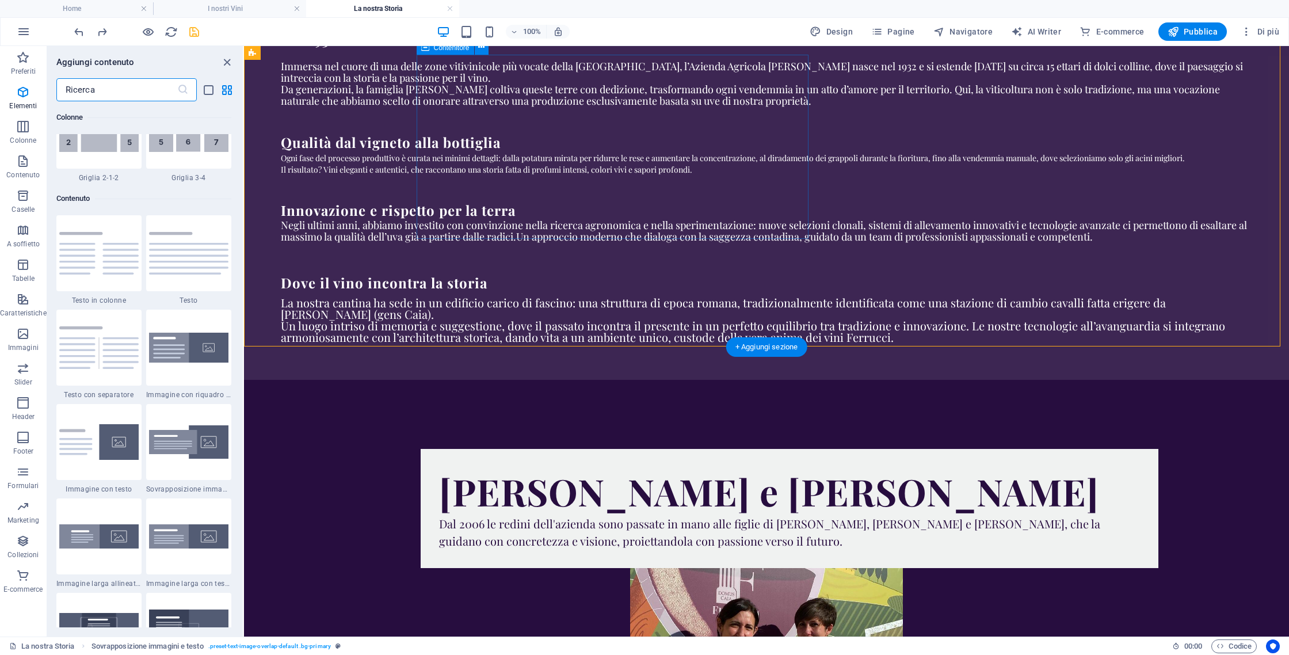
scroll to position [2013, 0]
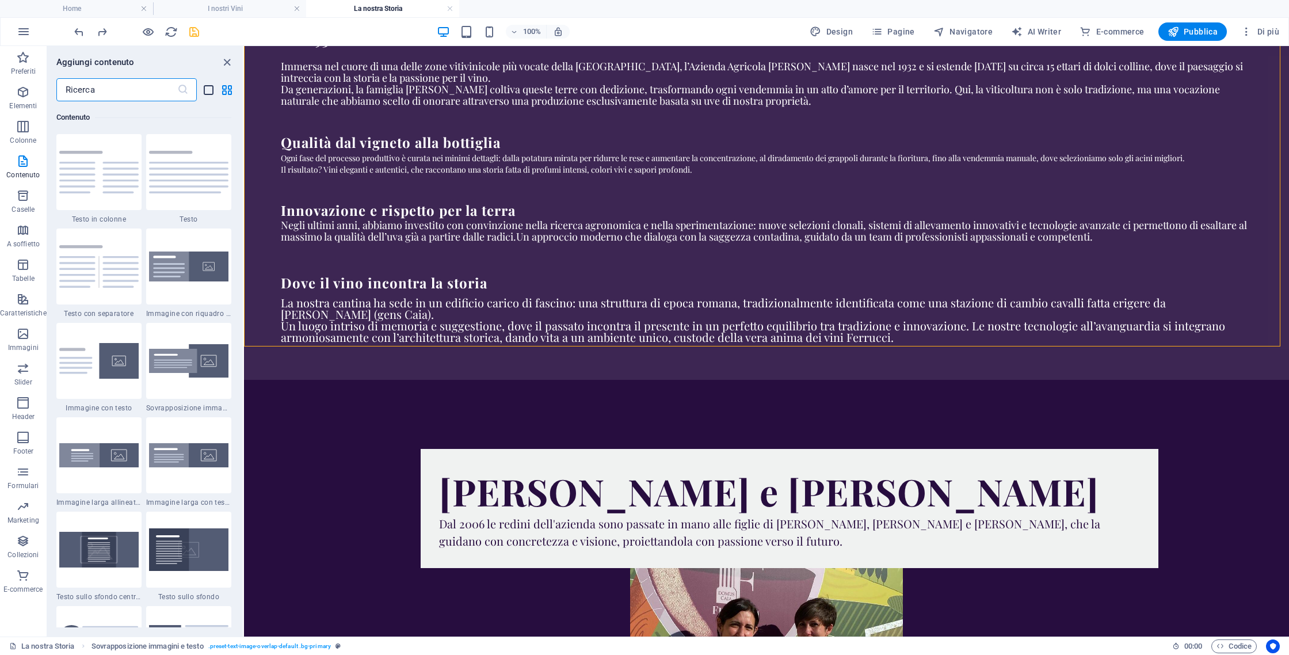
click at [212, 86] on icon "list-view" at bounding box center [208, 89] width 13 height 13
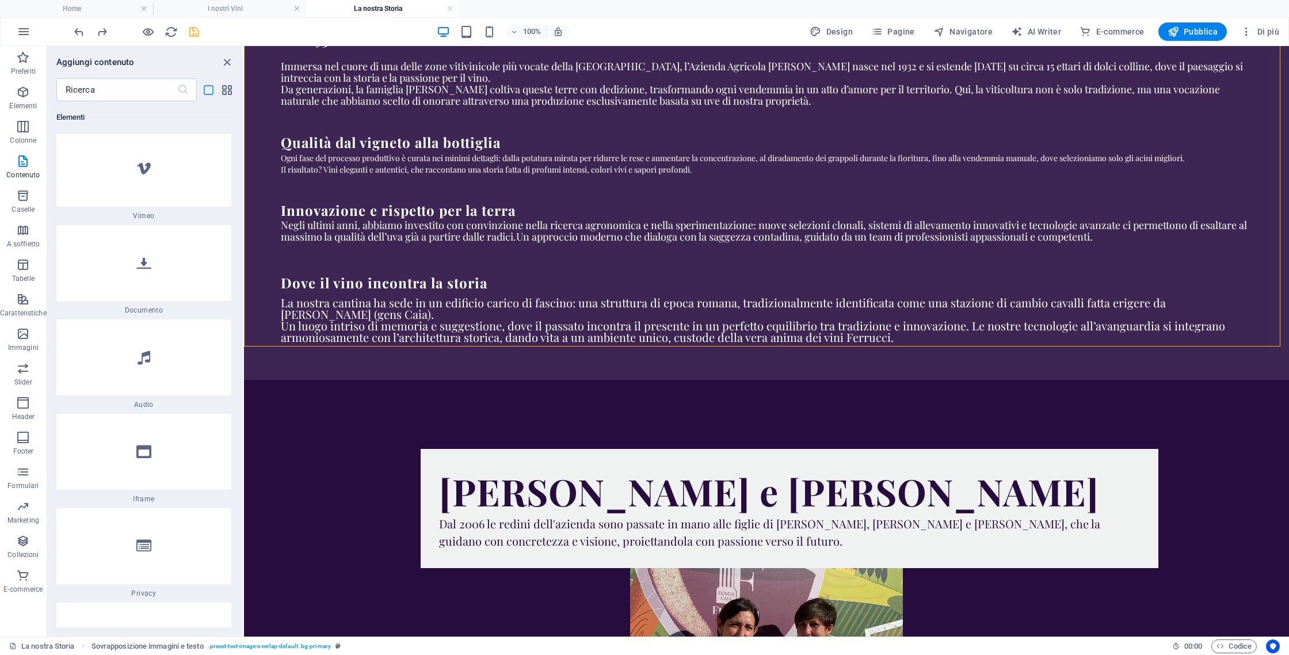
scroll to position [6020, 0]
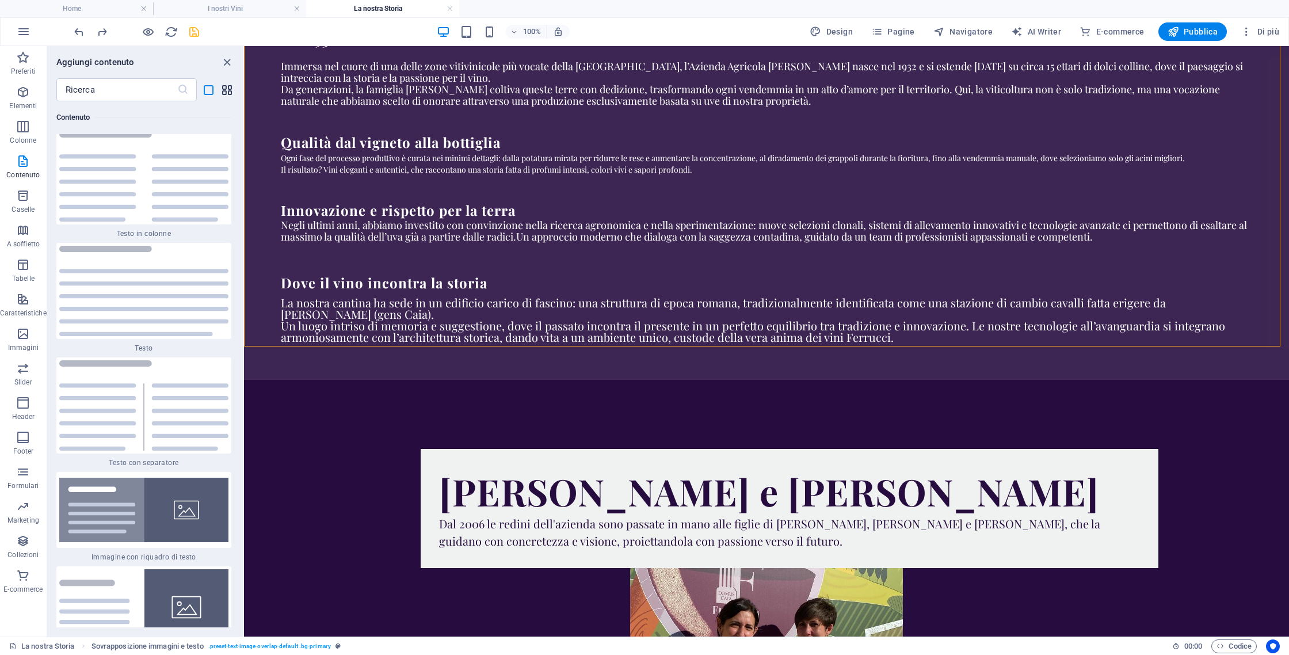
click at [232, 89] on icon "grid-view" at bounding box center [226, 89] width 13 height 13
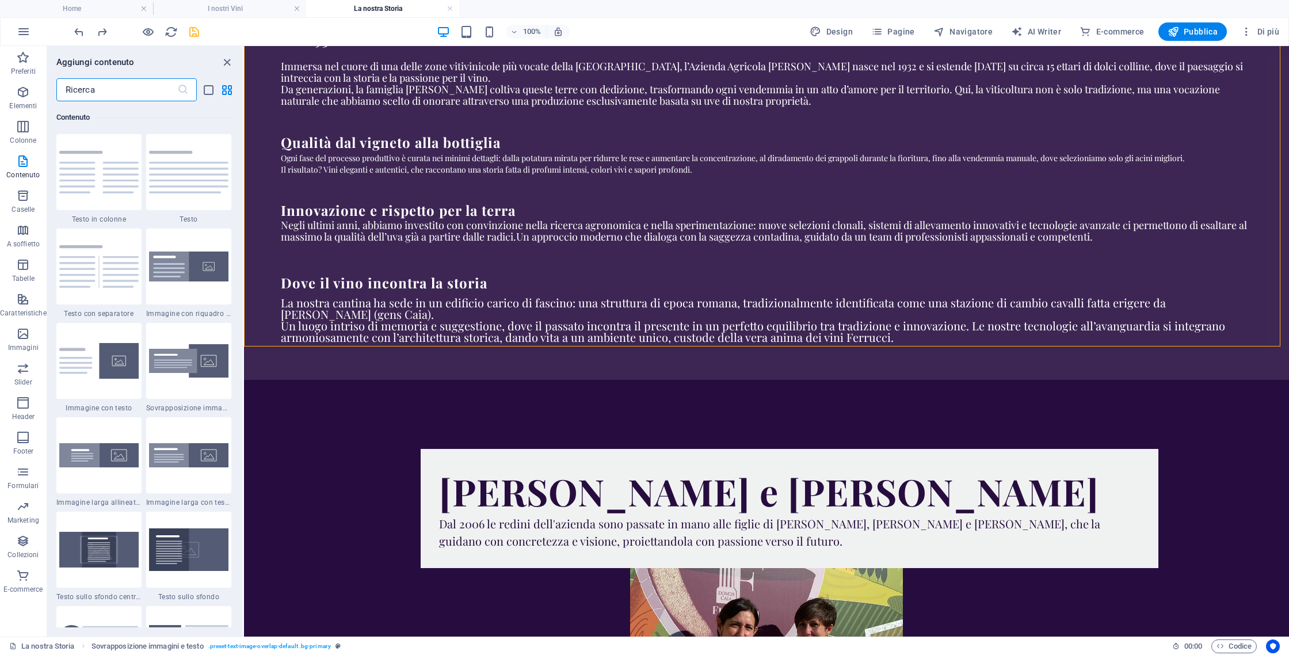
click at [155, 89] on input "text" at bounding box center [116, 89] width 121 height 23
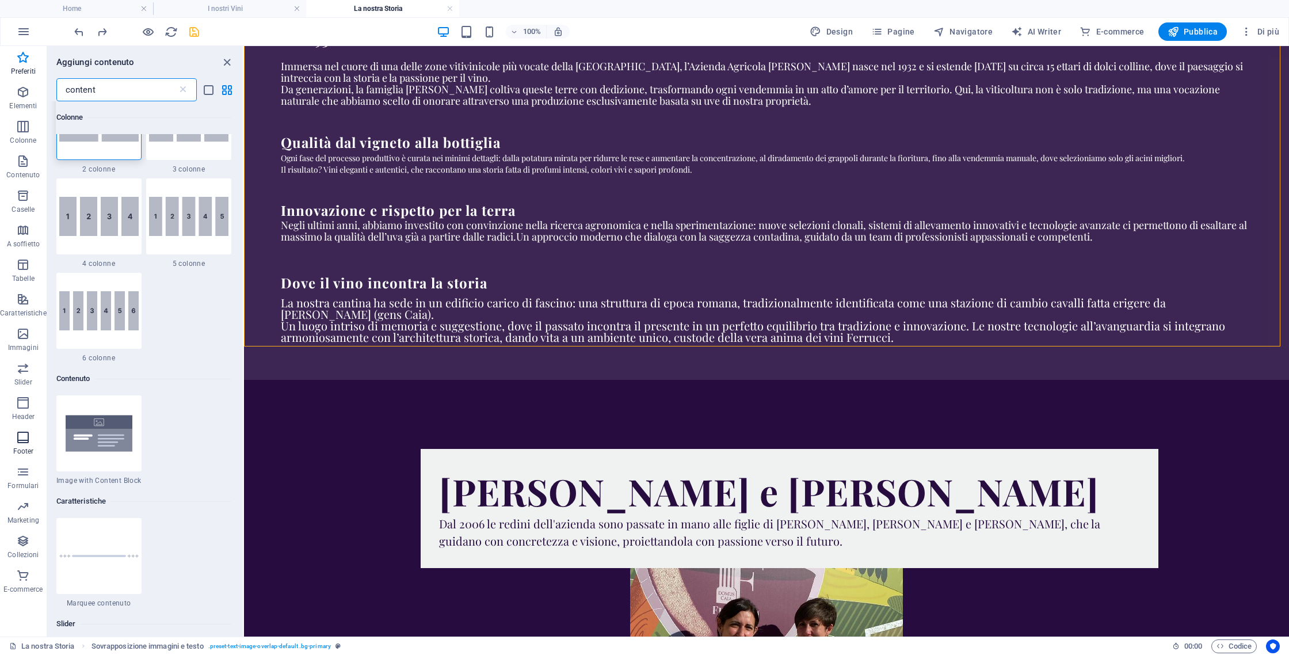
scroll to position [0, 0]
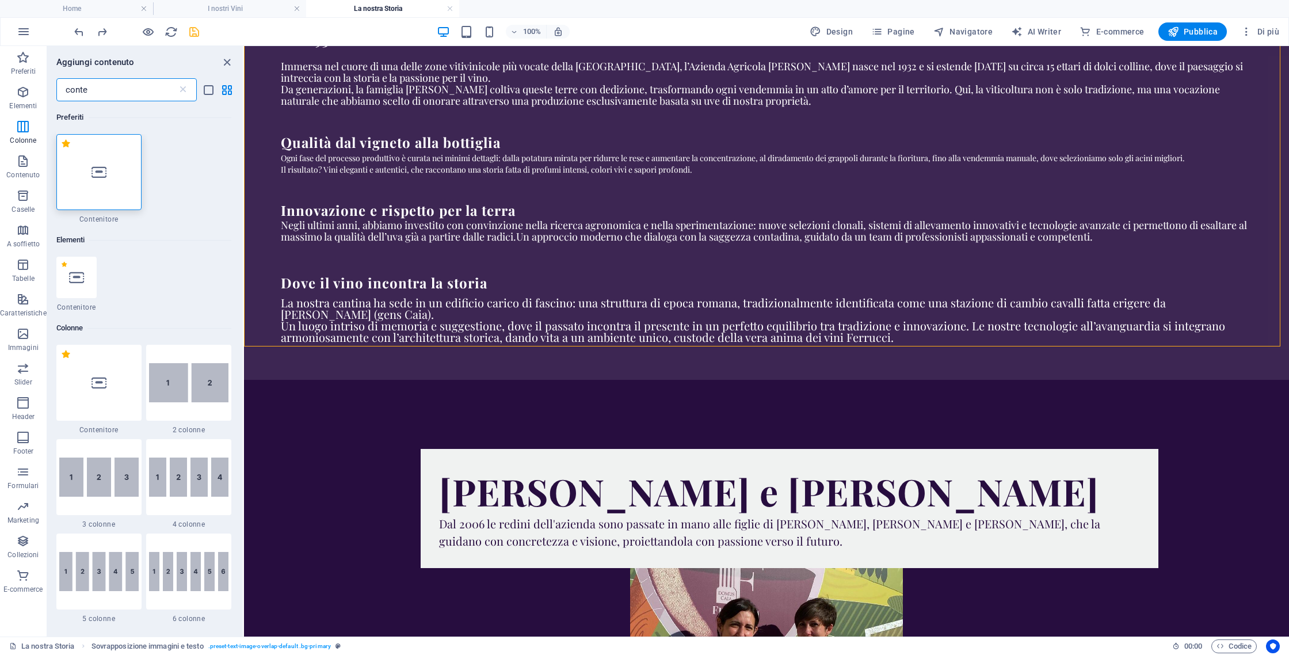
type input "conte"
click at [149, 192] on div "1 Star Contenitore" at bounding box center [143, 179] width 175 height 90
click at [121, 182] on div at bounding box center [98, 172] width 85 height 76
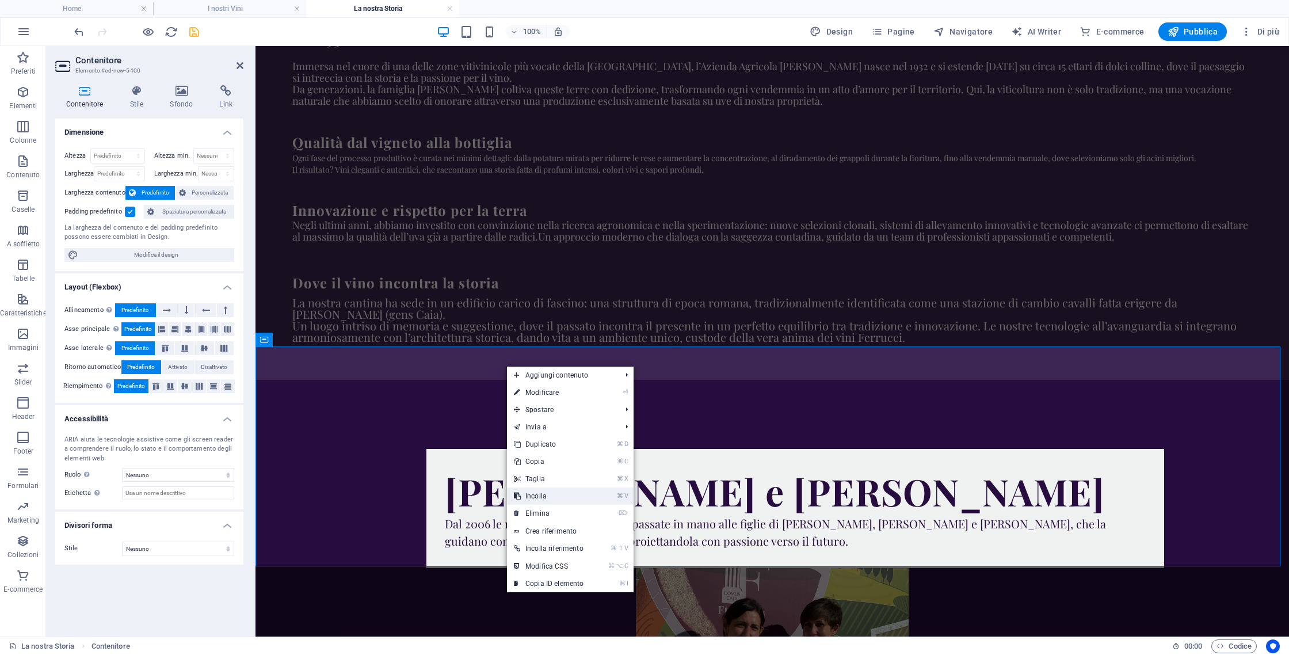
click at [539, 502] on link "⌘ V Incolla" at bounding box center [548, 495] width 83 height 17
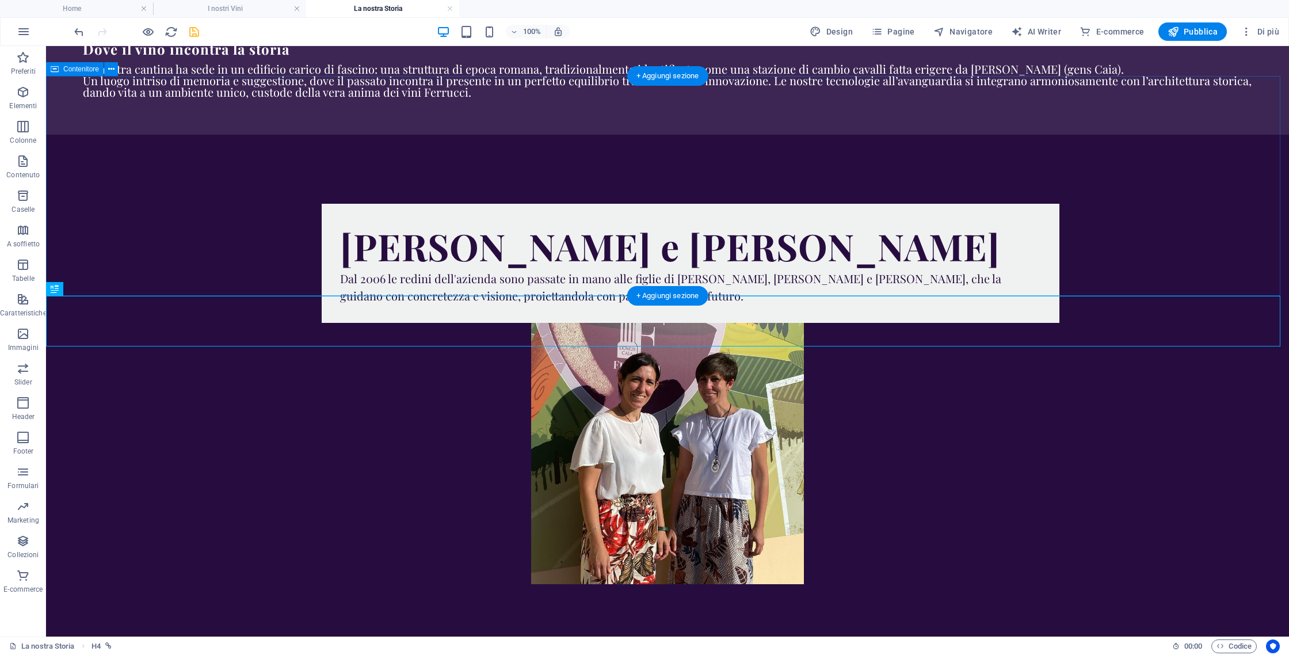
scroll to position [915, 0]
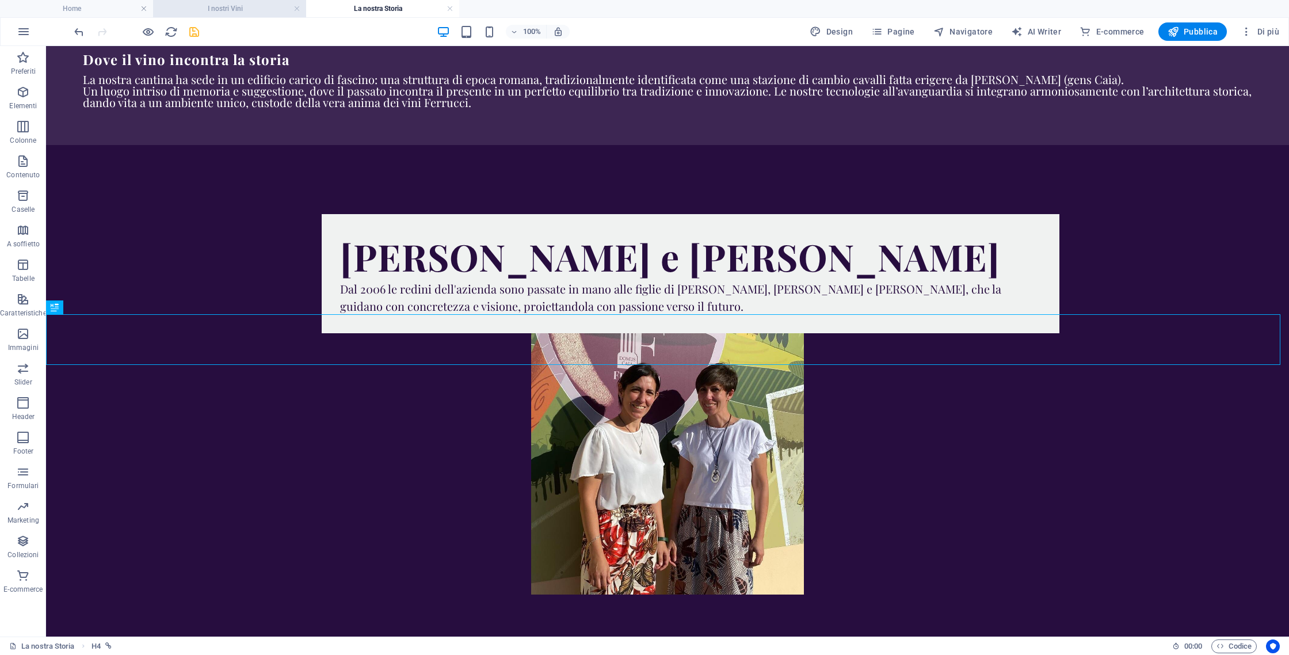
click at [235, 1] on li "I nostri Vini" at bounding box center [229, 8] width 153 height 17
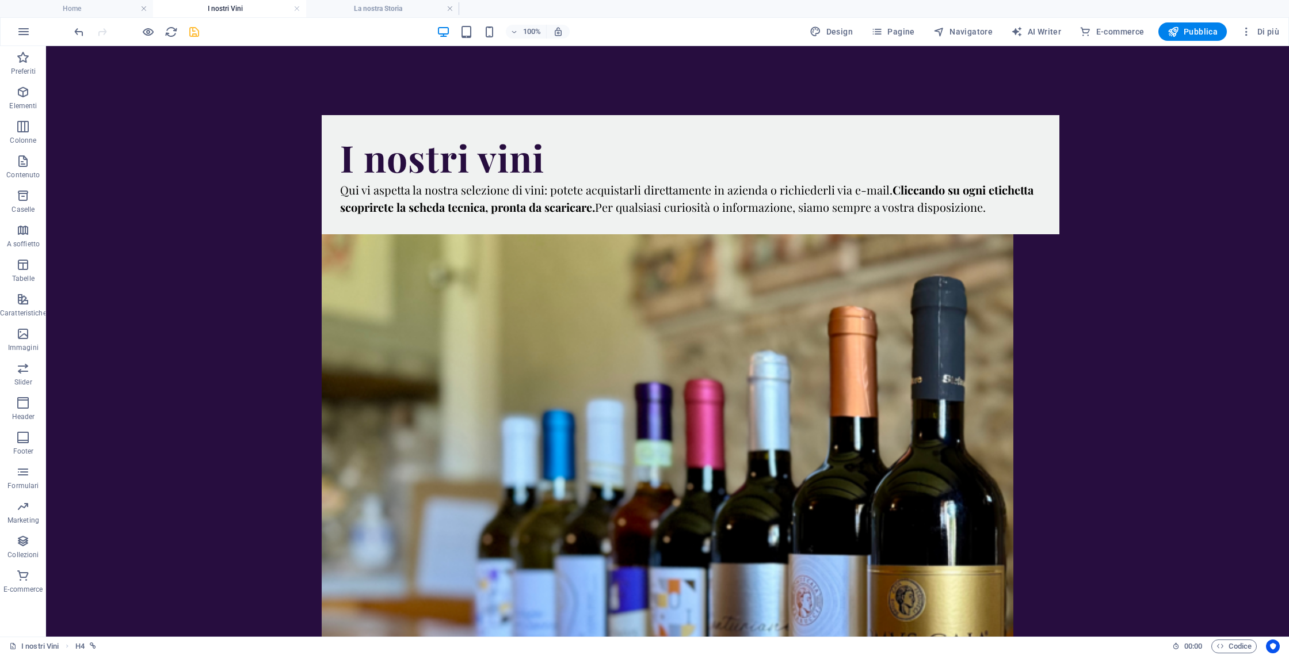
scroll to position [0, 0]
click at [127, 11] on h4 "Home" at bounding box center [76, 8] width 153 height 13
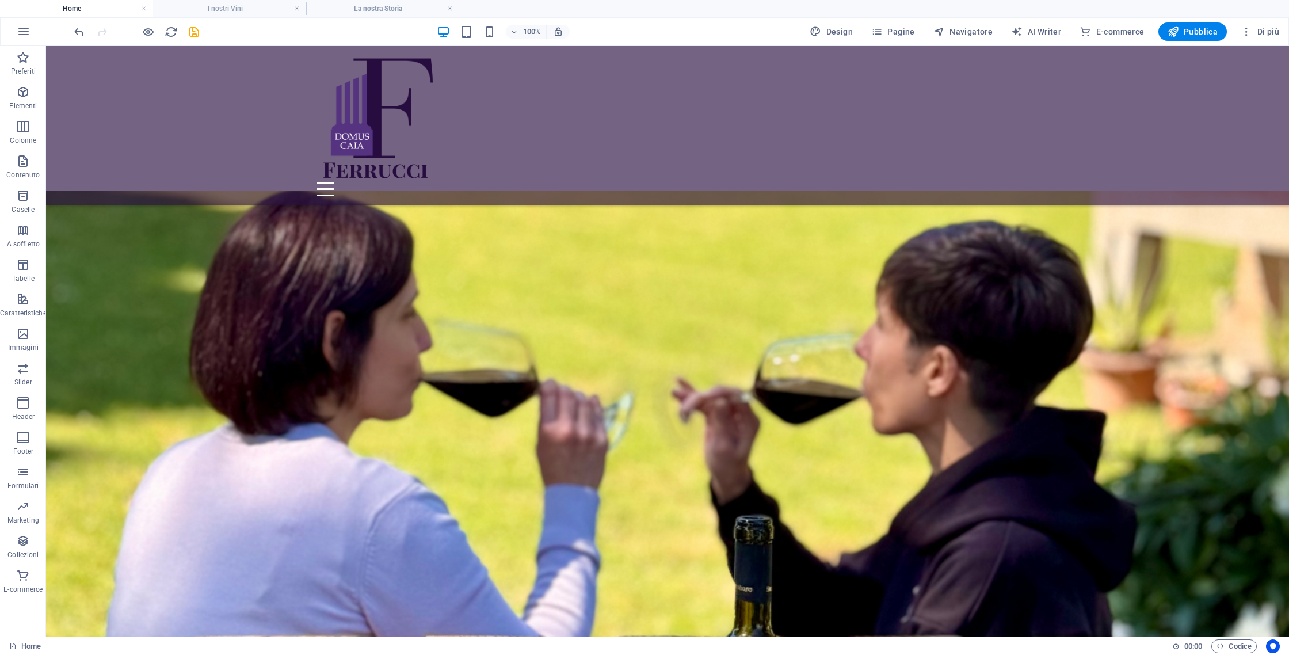
scroll to position [2933, 0]
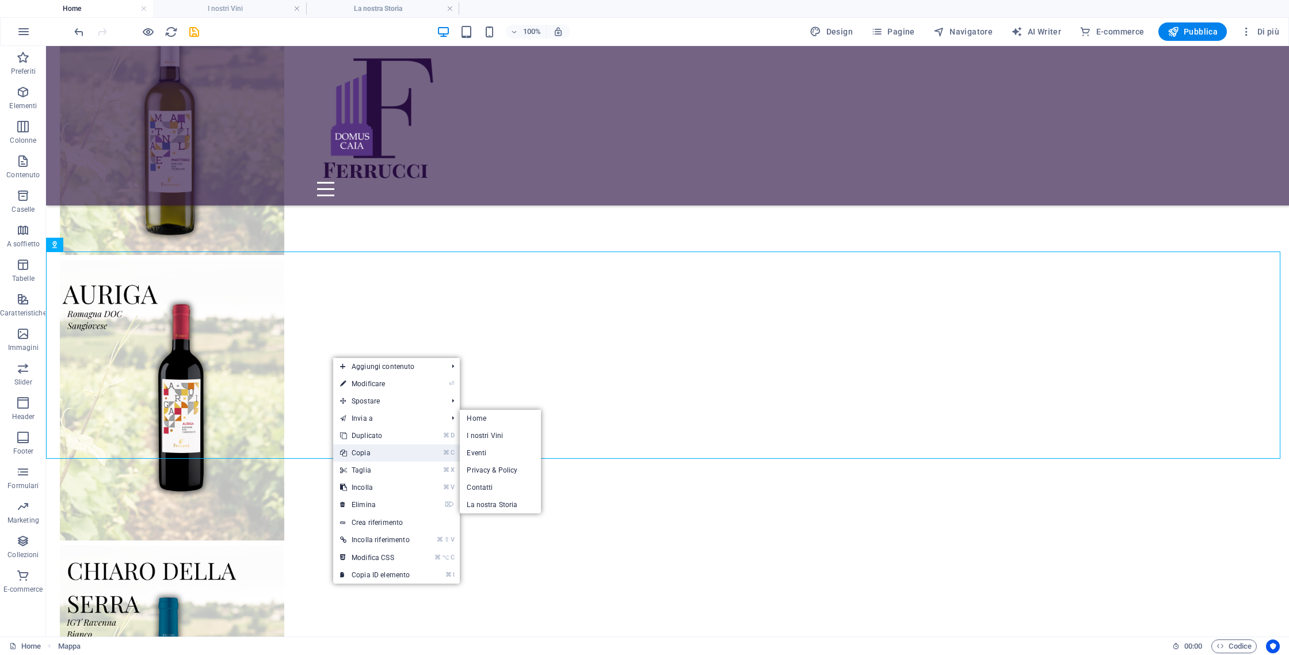
click at [371, 457] on link "⌘ C Copia" at bounding box center [374, 452] width 83 height 17
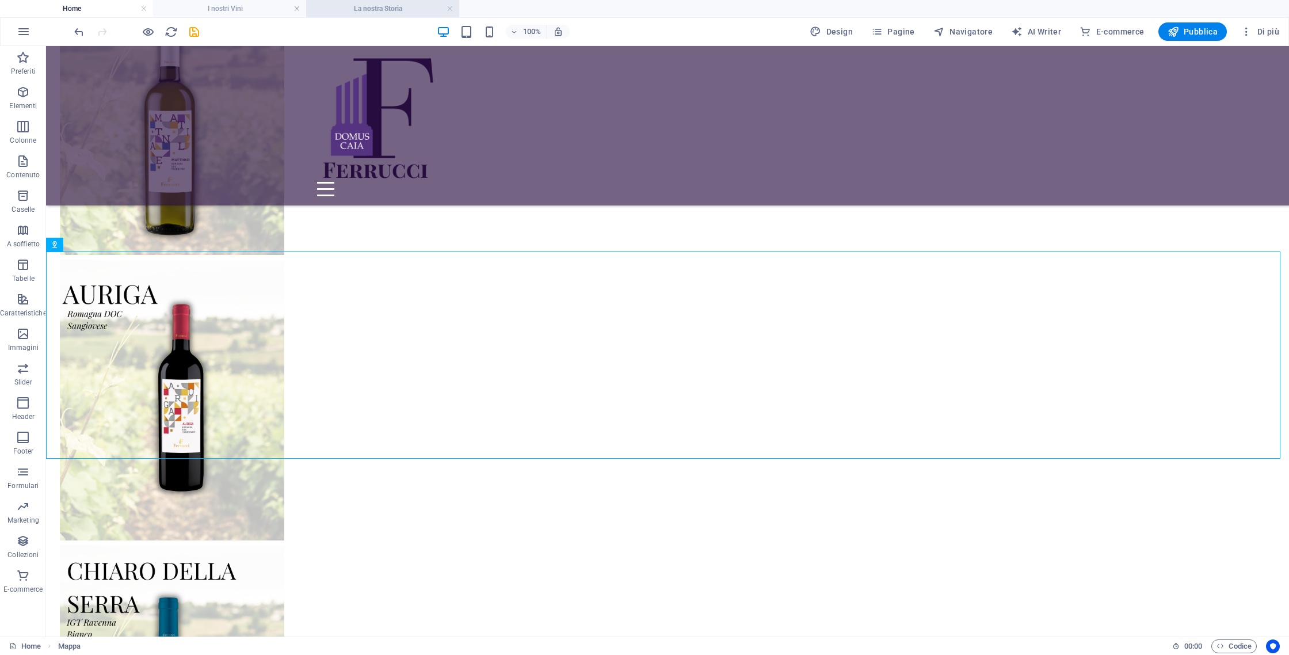
click at [400, 4] on h4 "La nostra Storia" at bounding box center [382, 8] width 153 height 13
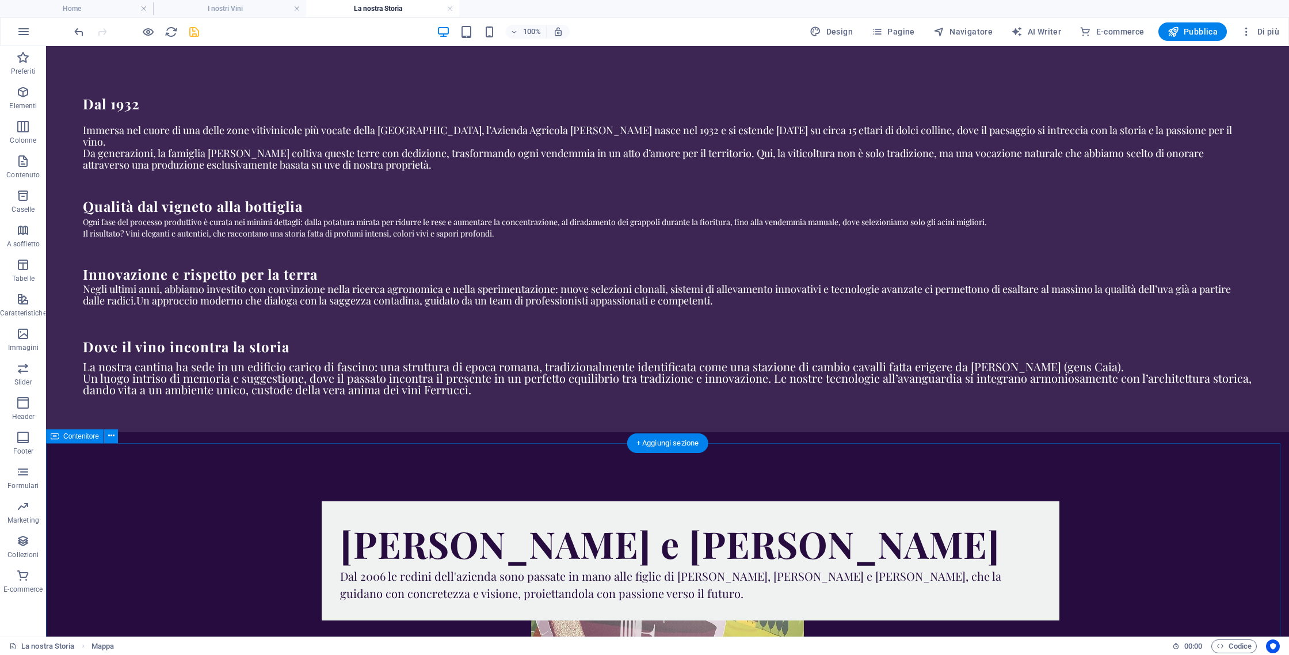
scroll to position [799, 0]
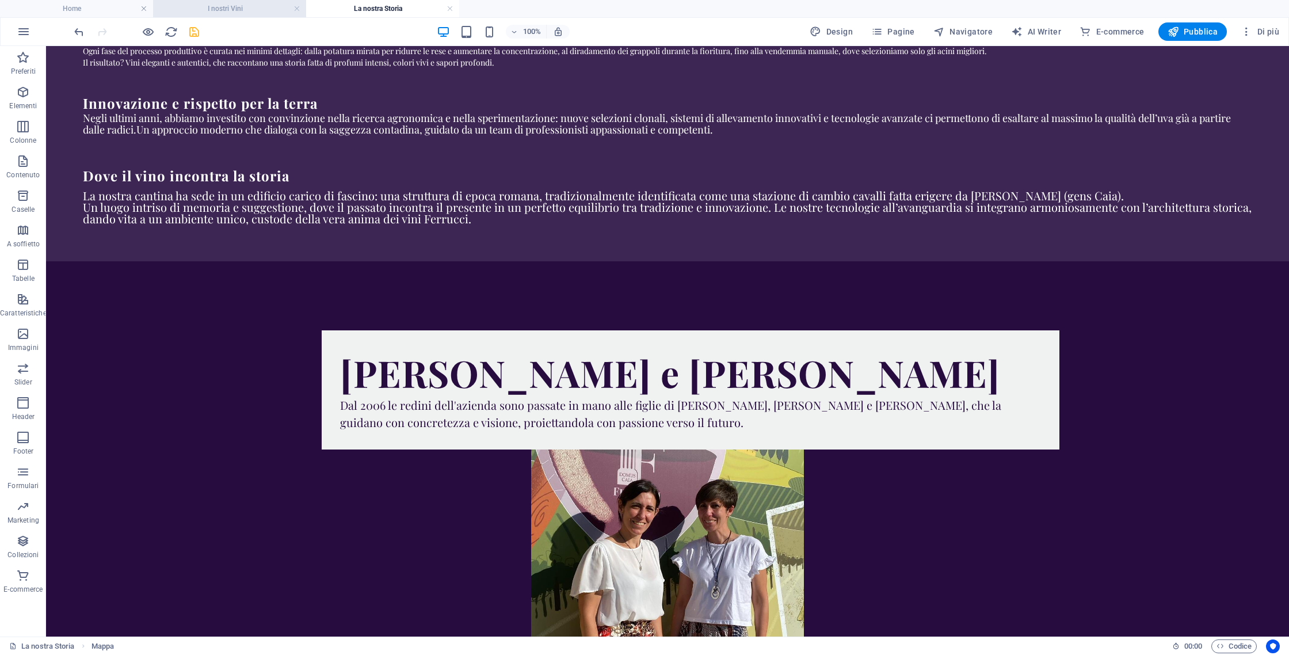
click at [211, 14] on h4 "I nostri Vini" at bounding box center [229, 8] width 153 height 13
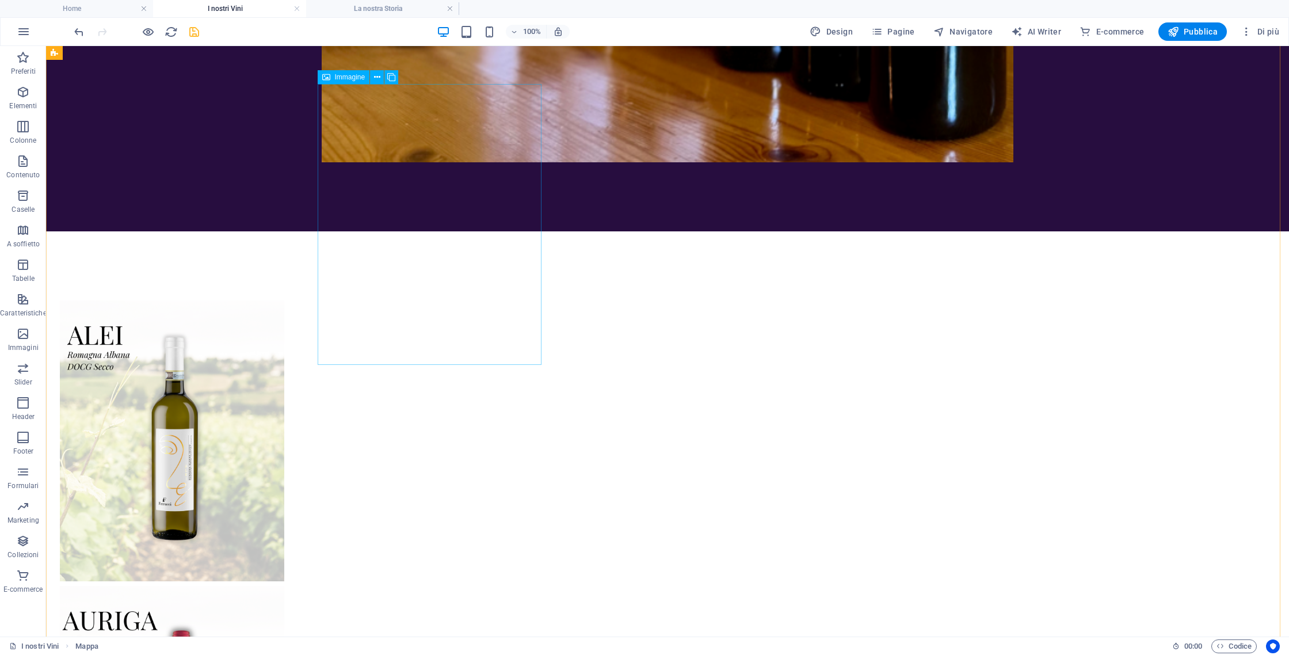
scroll to position [1030, 0]
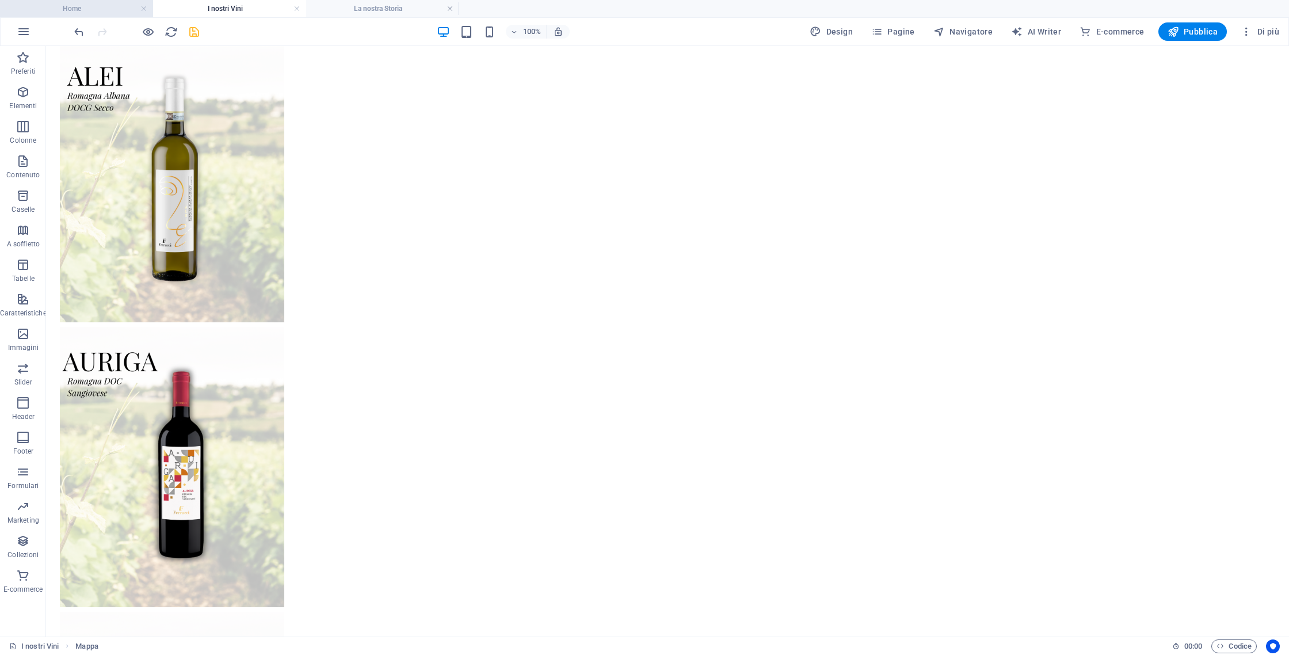
click at [101, 9] on h4 "Home" at bounding box center [76, 8] width 153 height 13
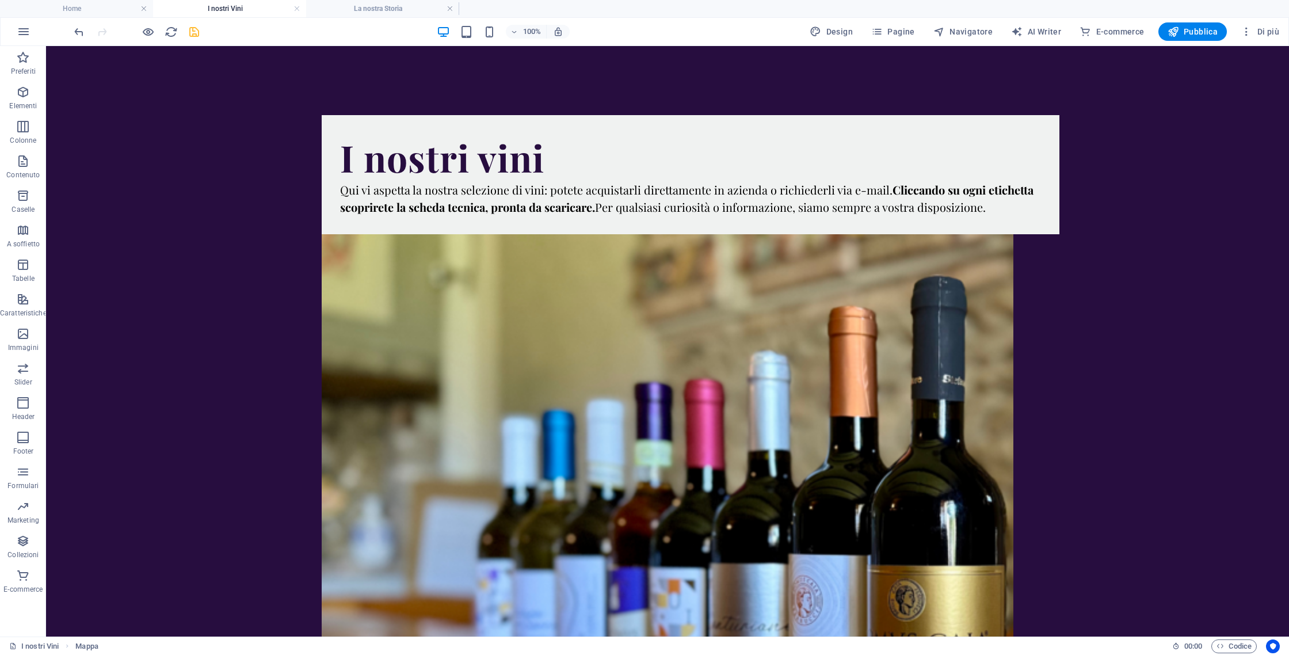
scroll to position [2933, 0]
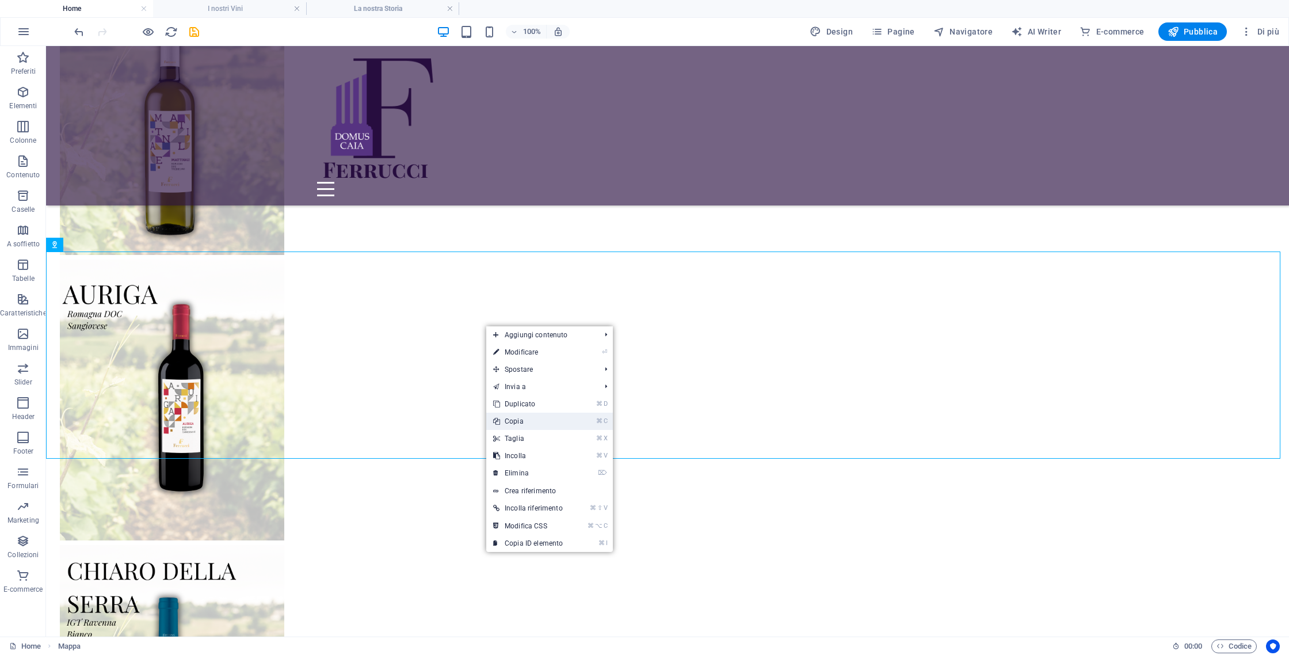
click at [525, 422] on link "⌘ C Copia" at bounding box center [527, 421] width 83 height 17
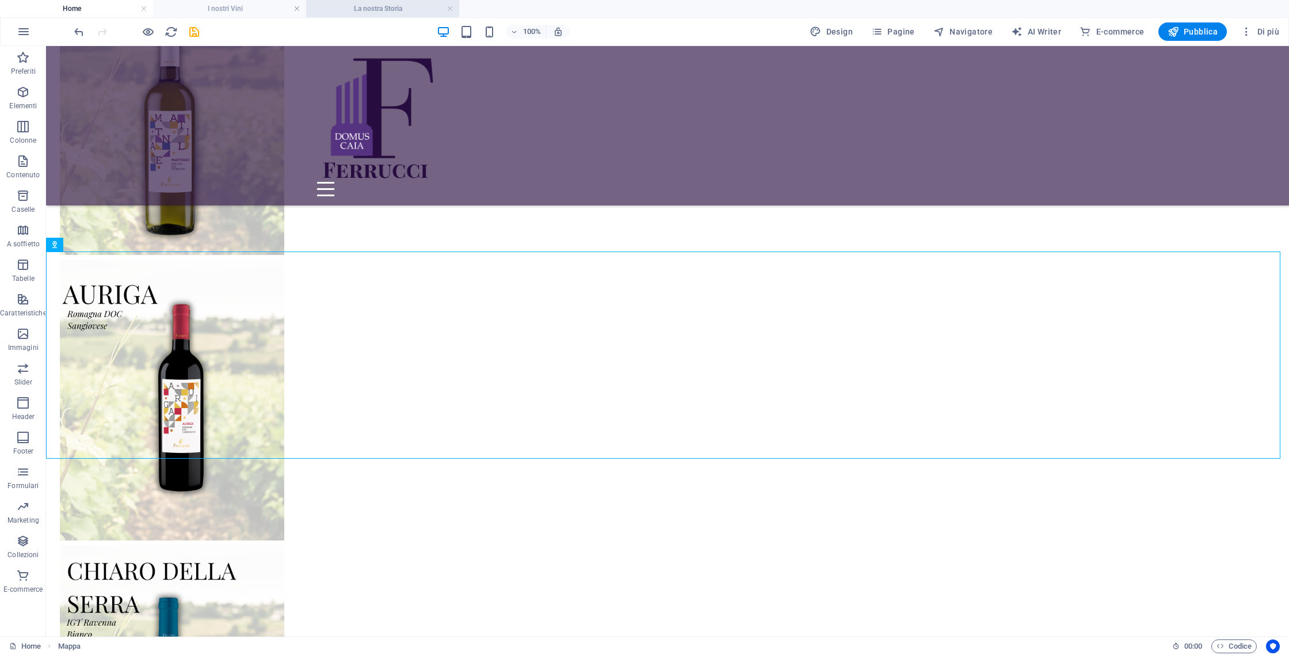
click at [381, 2] on h4 "La nostra Storia" at bounding box center [382, 8] width 153 height 13
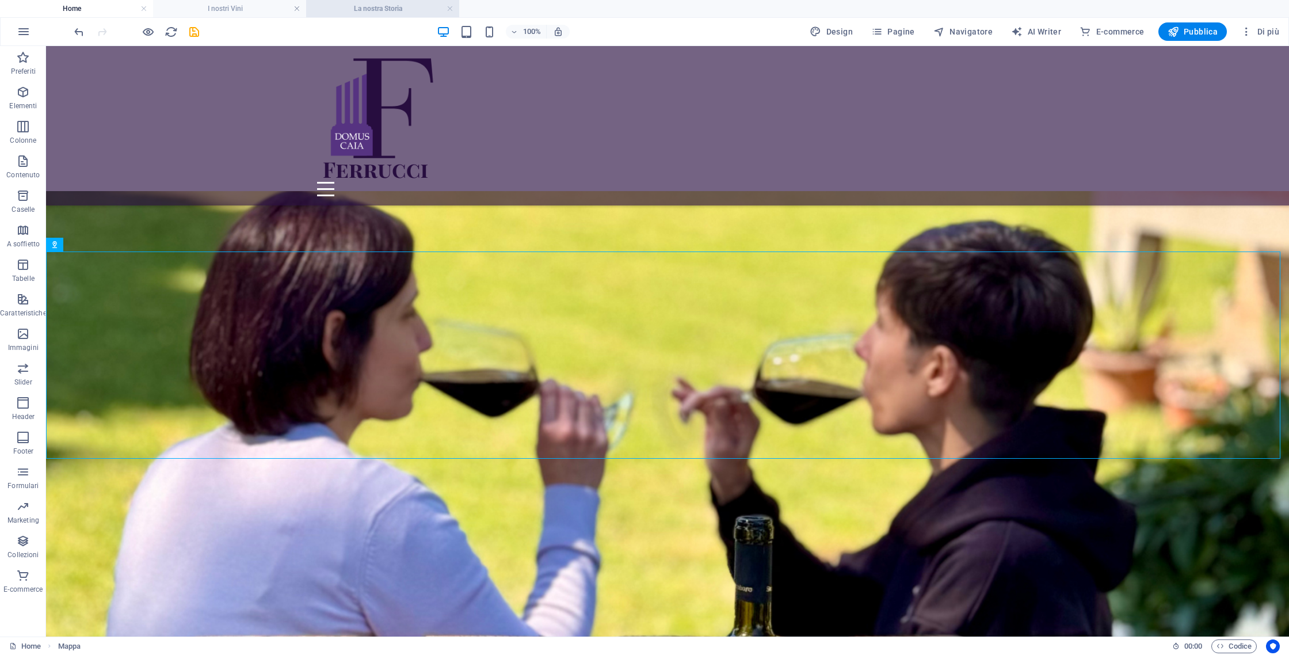
scroll to position [799, 0]
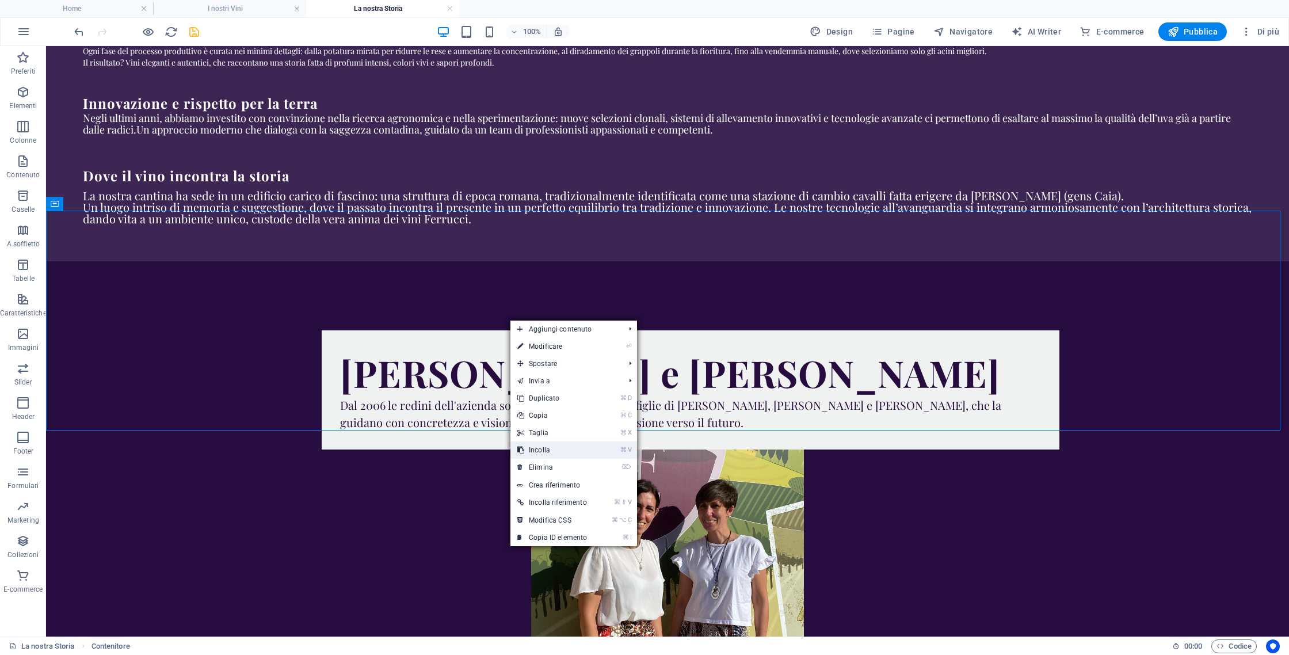
click at [589, 453] on link "⌘ V Incolla" at bounding box center [551, 449] width 83 height 17
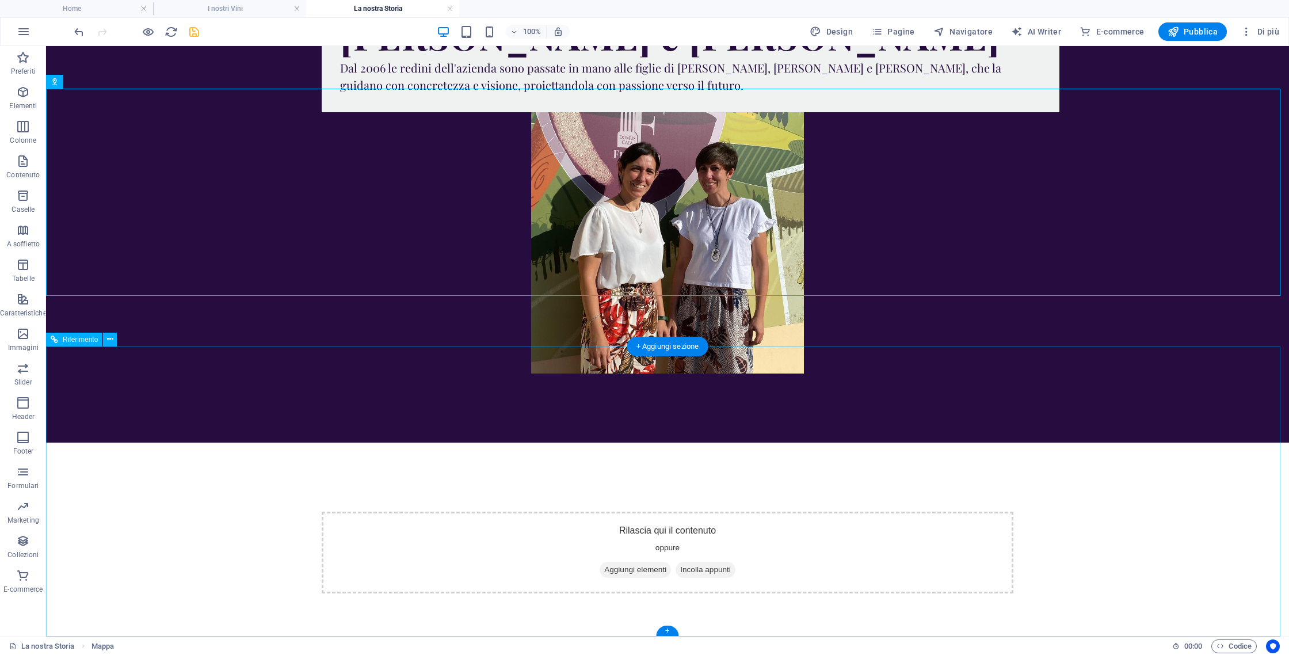
scroll to position [1141, 0]
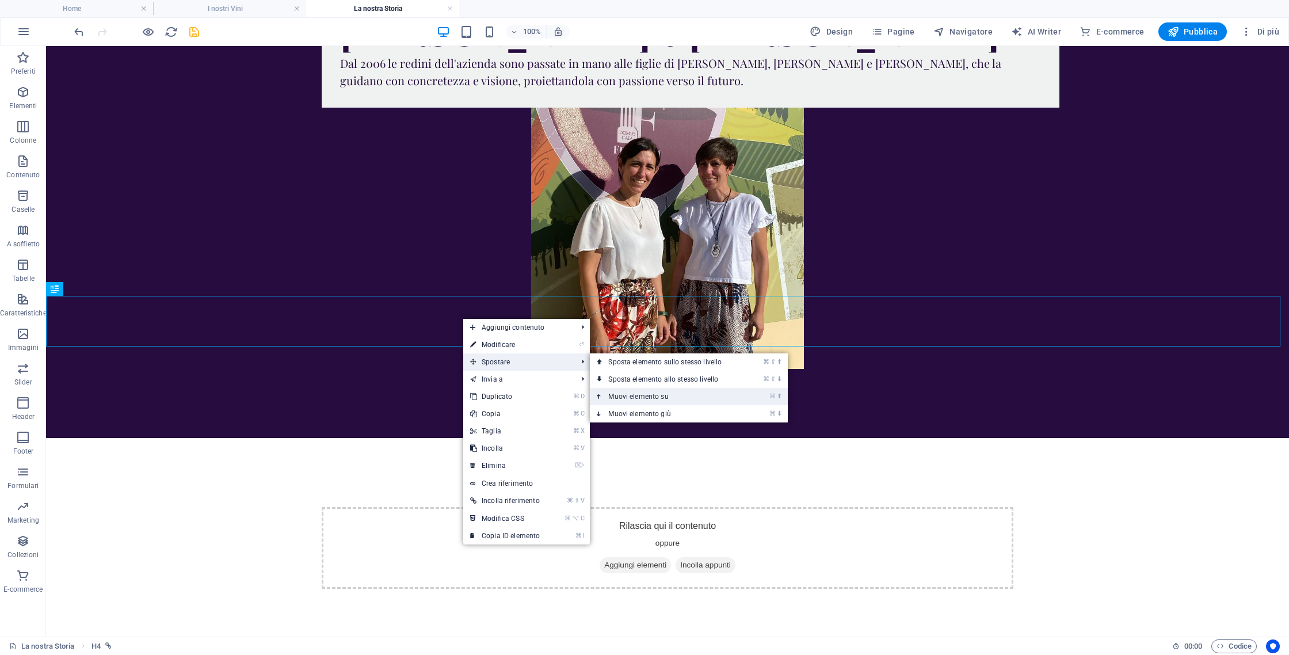
drag, startPoint x: 636, startPoint y: 395, endPoint x: 590, endPoint y: 349, distance: 65.1
click at [636, 395] on link "⌘ ⬆ Muovi elemento su" at bounding box center [667, 396] width 155 height 17
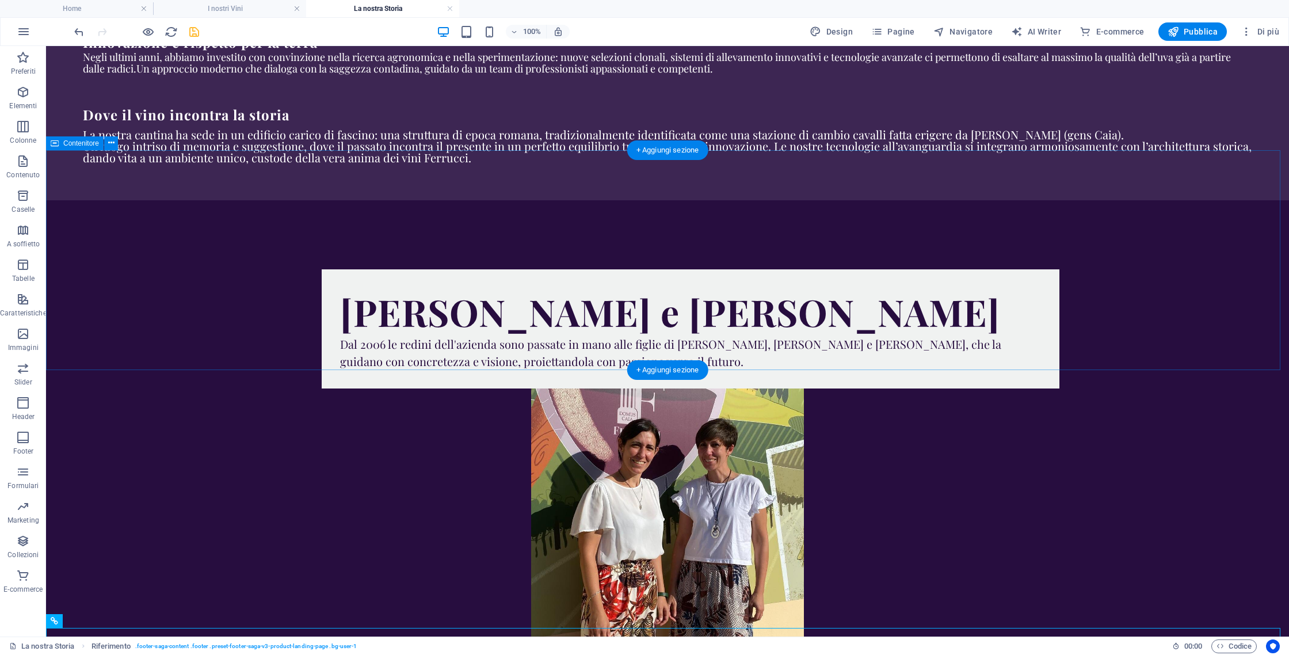
scroll to position [860, 0]
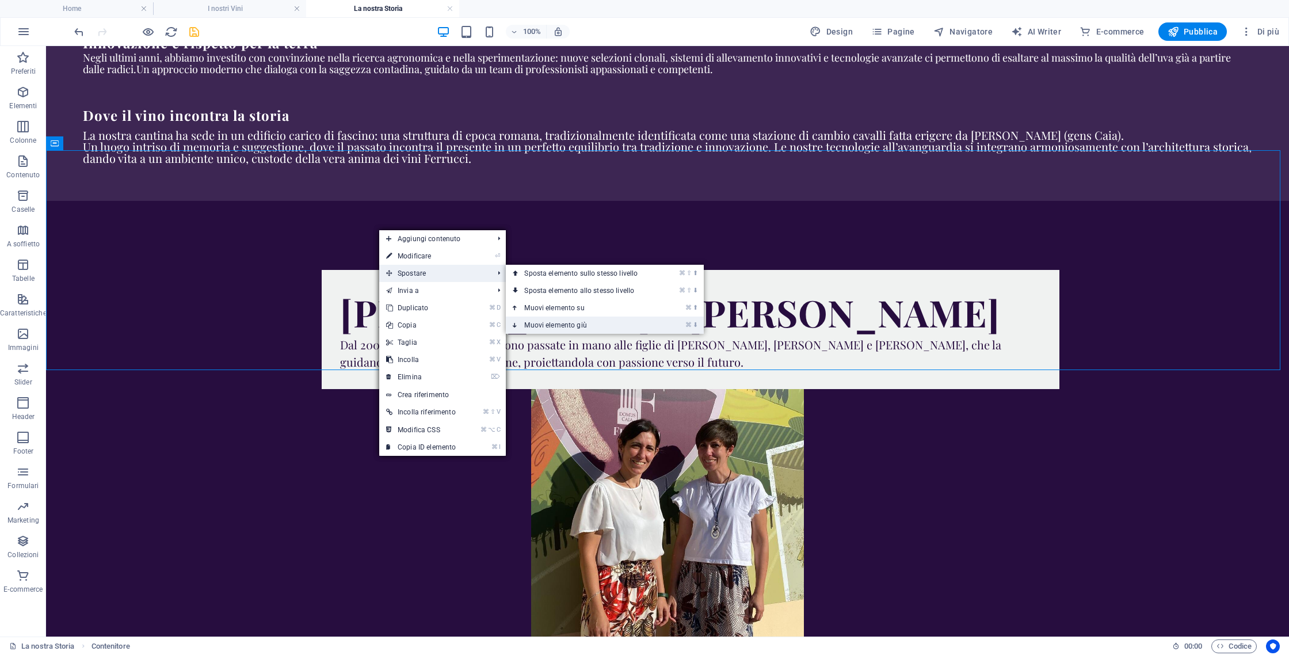
click at [579, 320] on link "⌘ ⬇ Muovi elemento giù" at bounding box center [583, 324] width 155 height 17
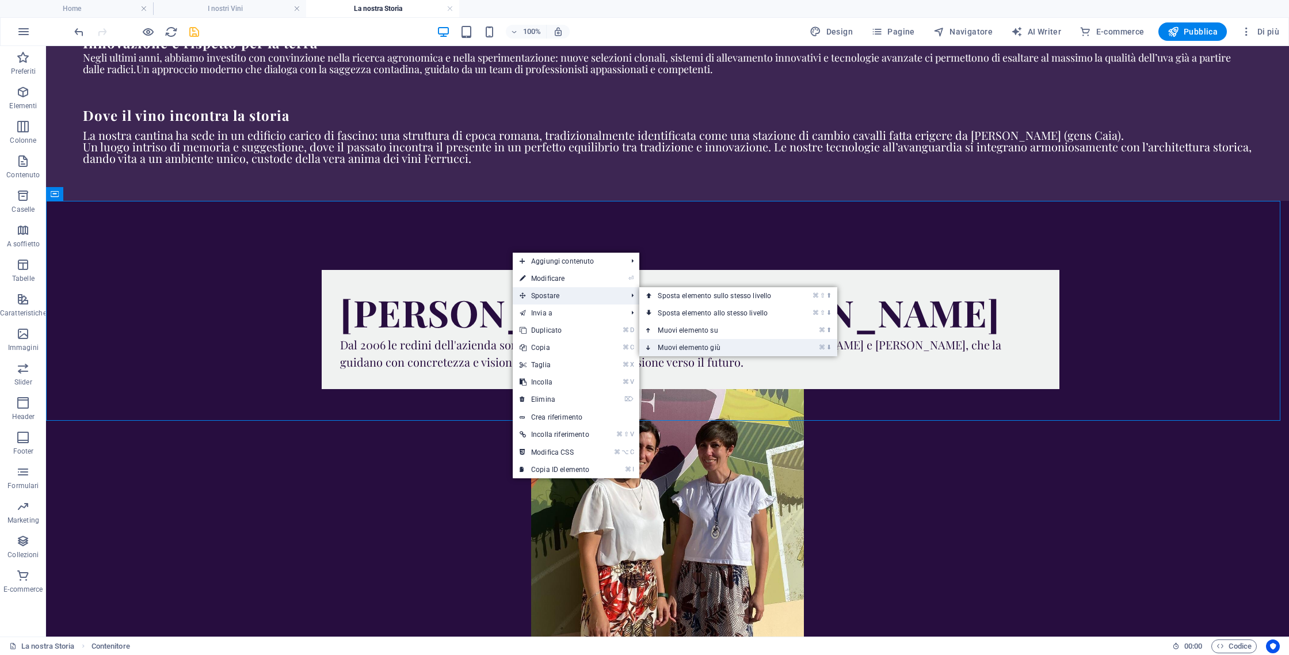
click at [703, 349] on link "⌘ ⬇ Muovi elemento giù" at bounding box center [716, 347] width 155 height 17
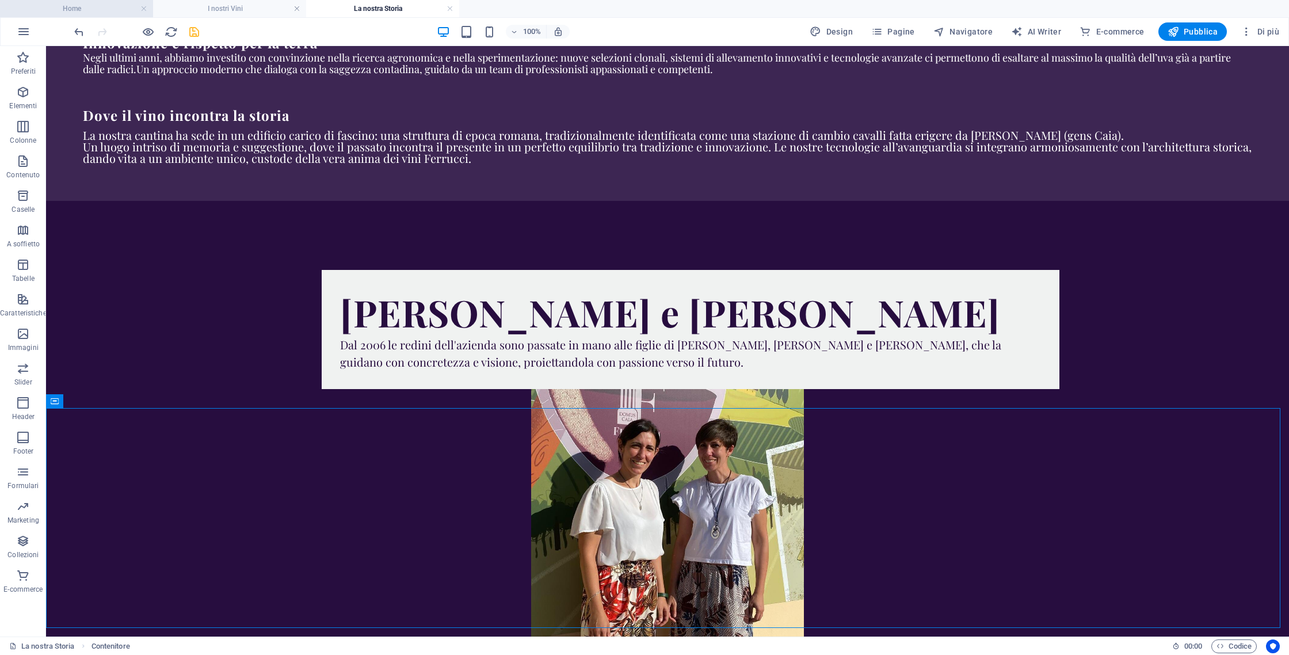
click at [89, 2] on li "Home" at bounding box center [76, 8] width 153 height 17
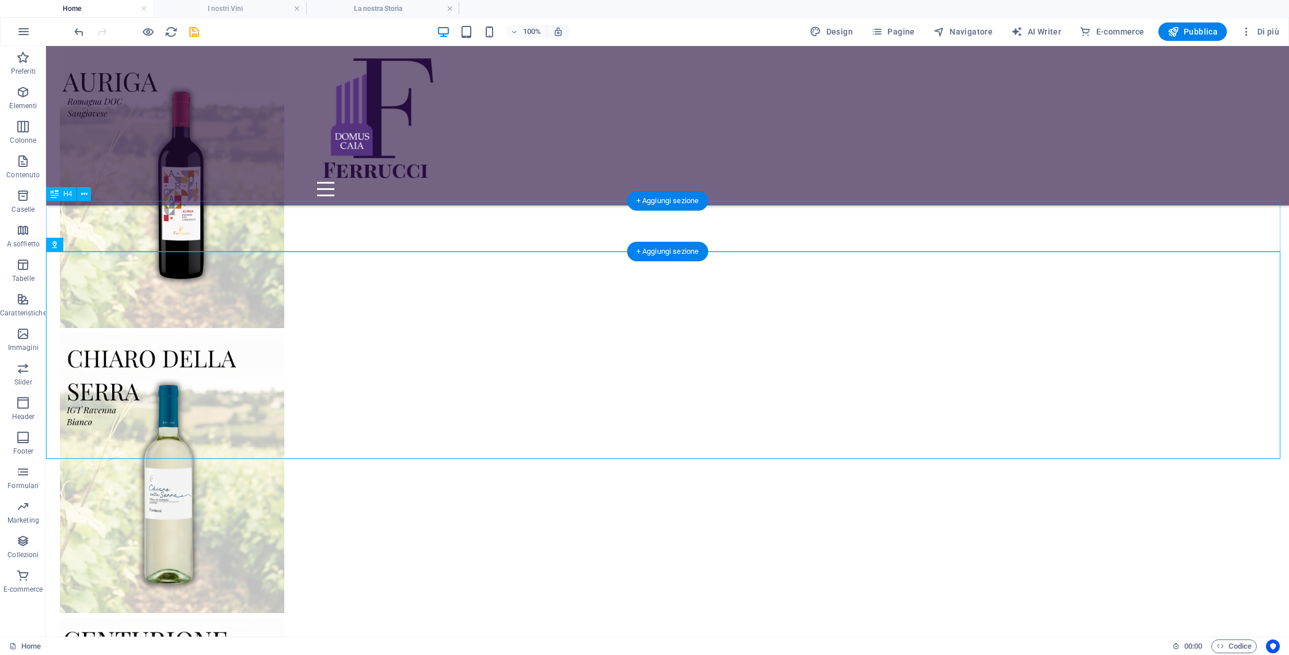
scroll to position [3323, 0]
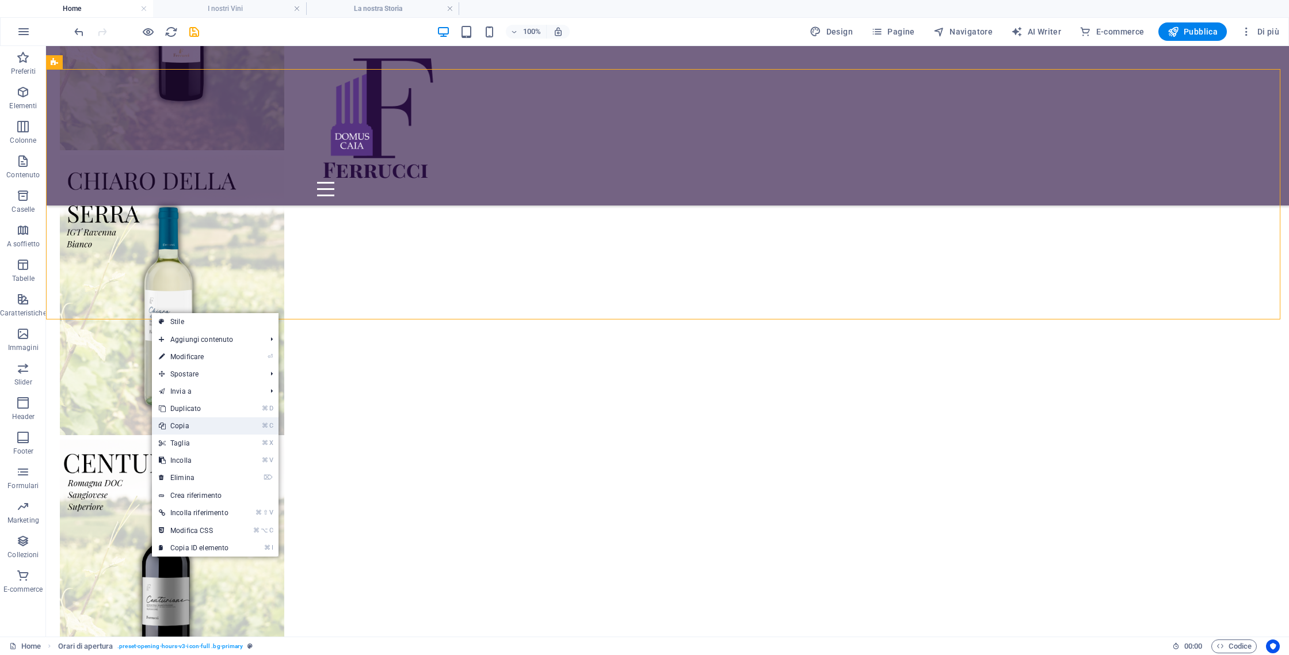
click at [170, 426] on link "⌘ C Copia" at bounding box center [193, 425] width 83 height 17
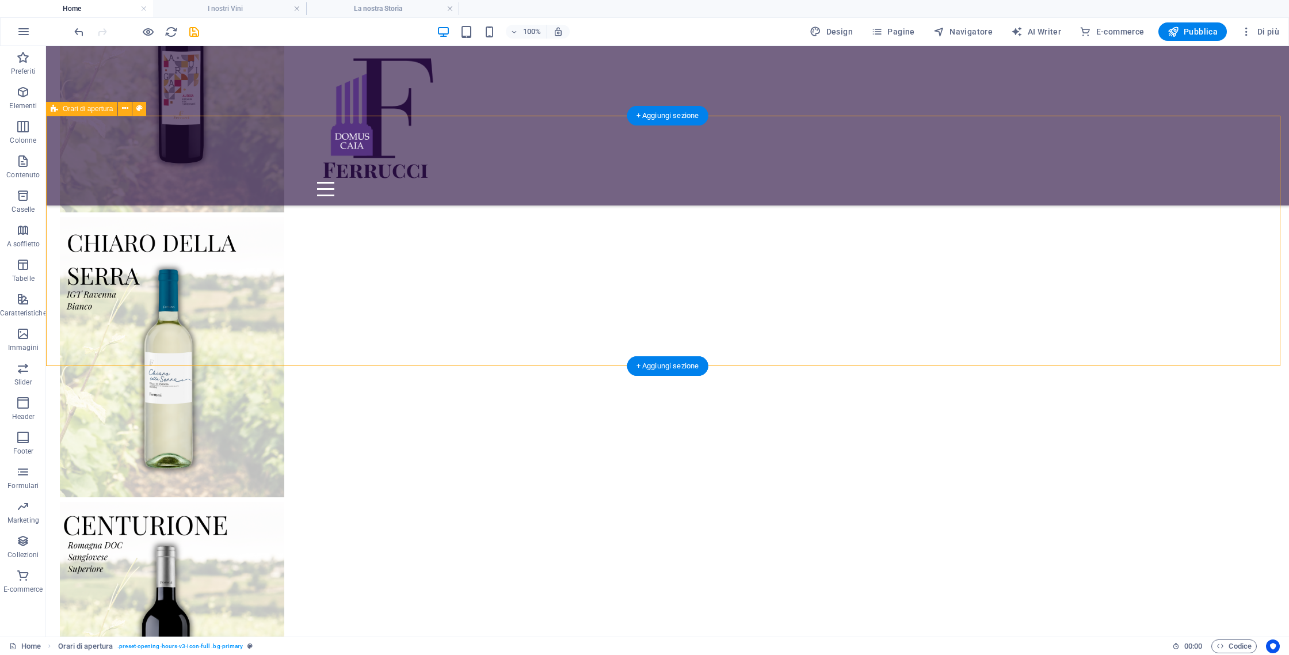
scroll to position [3261, 0]
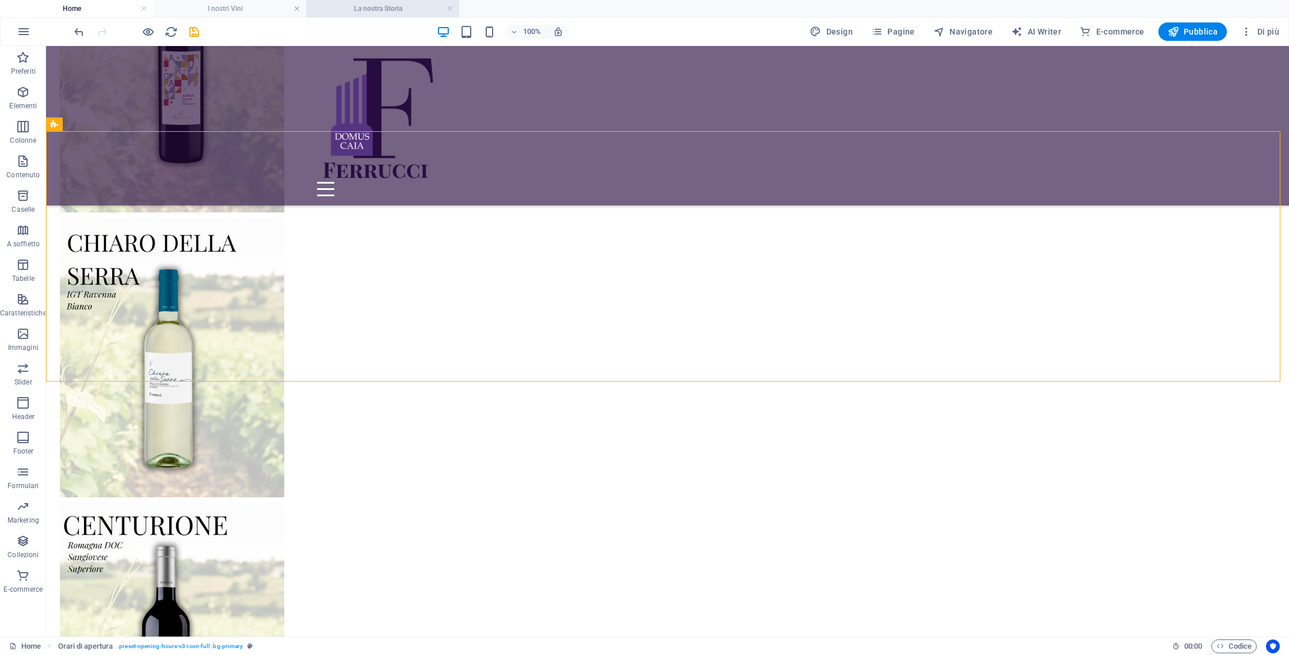
click at [409, 13] on h4 "La nostra Storia" at bounding box center [382, 8] width 153 height 13
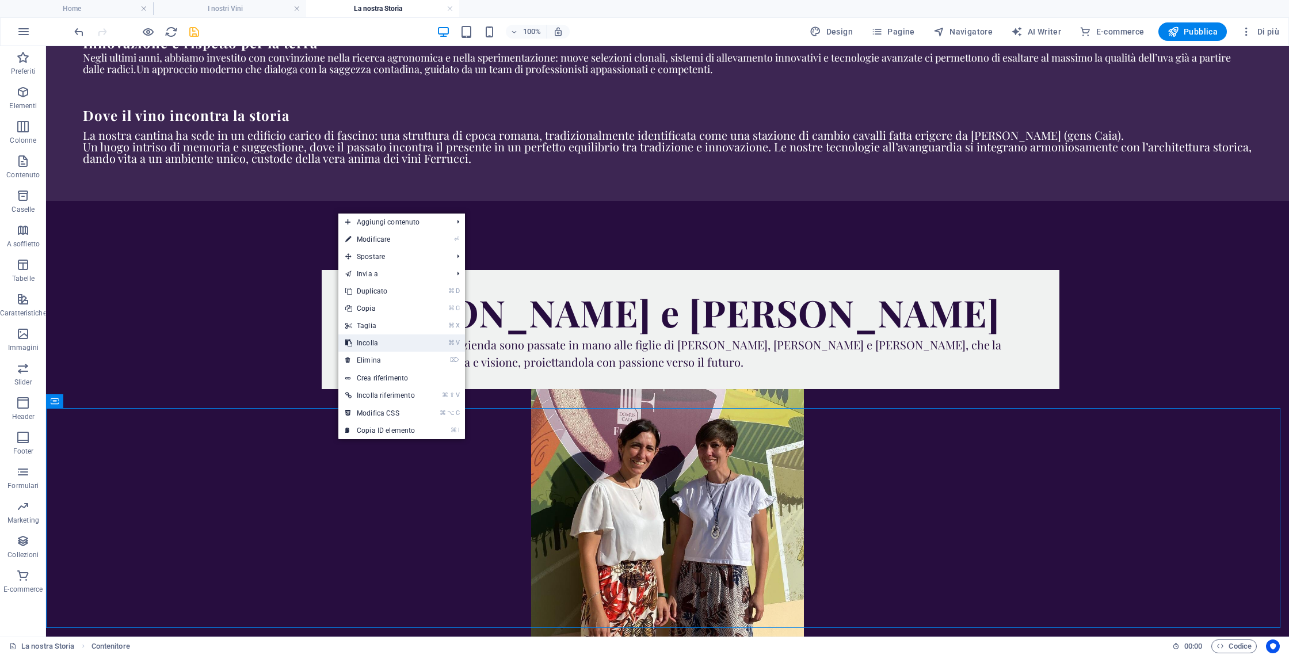
drag, startPoint x: 400, startPoint y: 347, endPoint x: 356, endPoint y: 301, distance: 63.5
click at [400, 347] on link "⌘ V Incolla" at bounding box center [379, 342] width 83 height 17
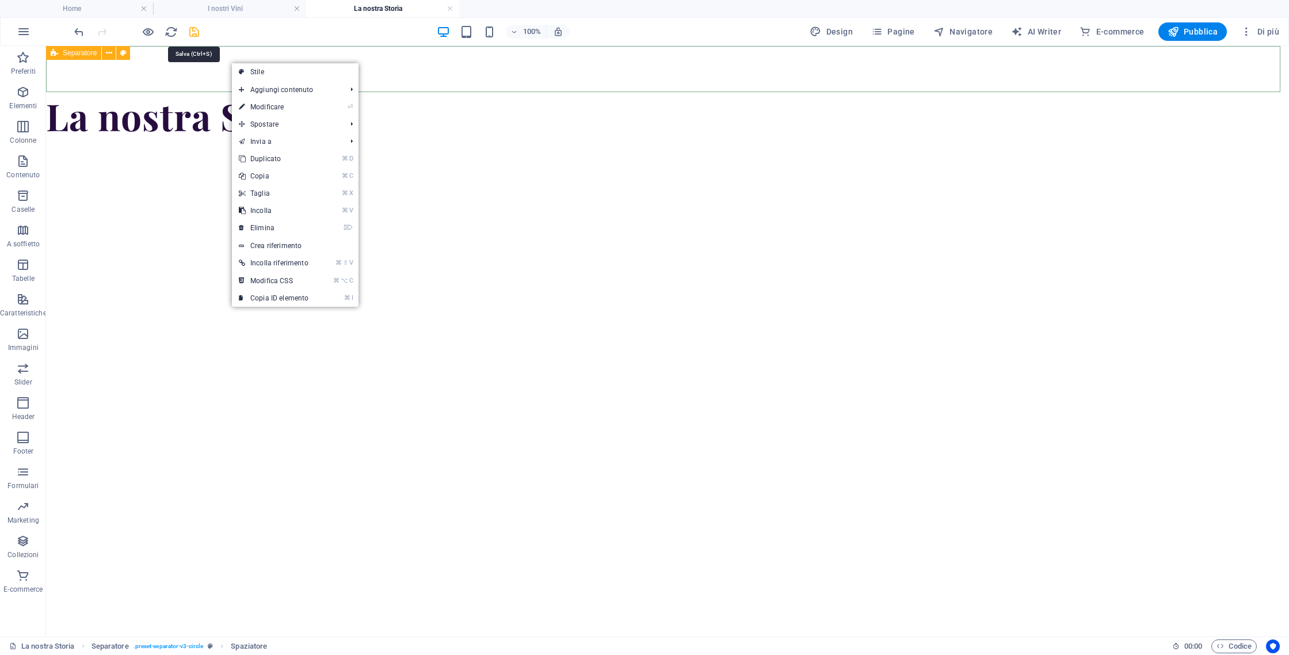
click at [193, 30] on icon "save" at bounding box center [194, 31] width 13 height 13
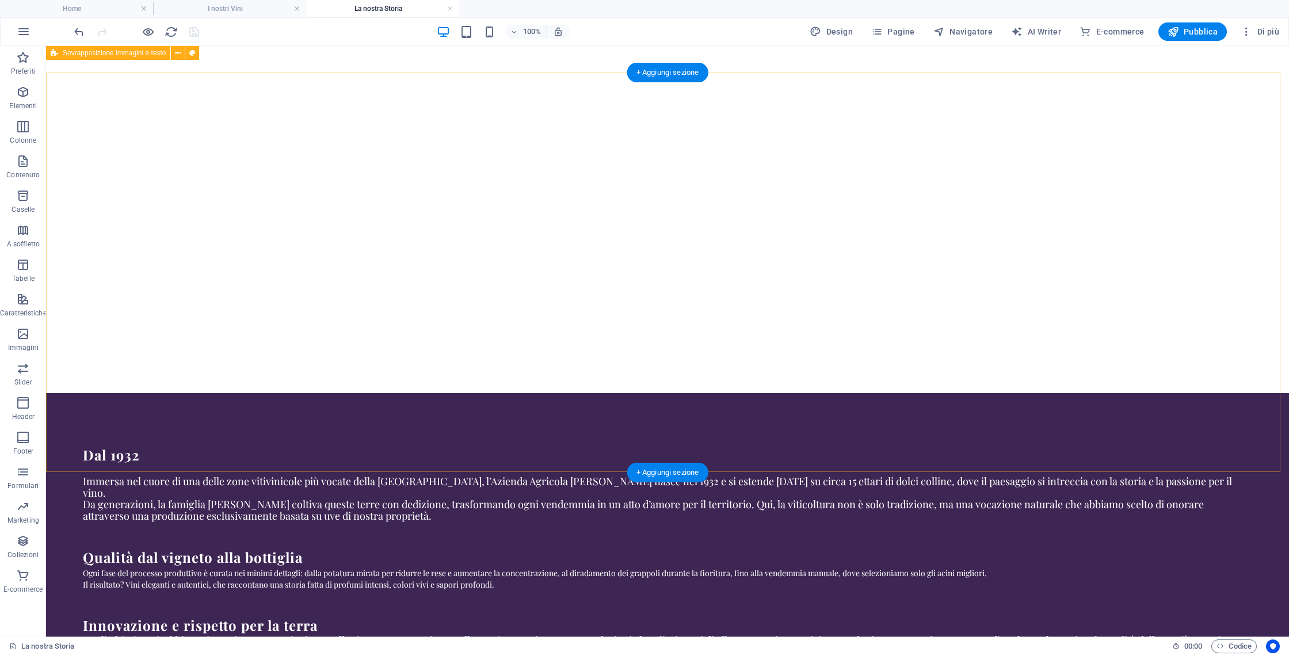
scroll to position [47, 0]
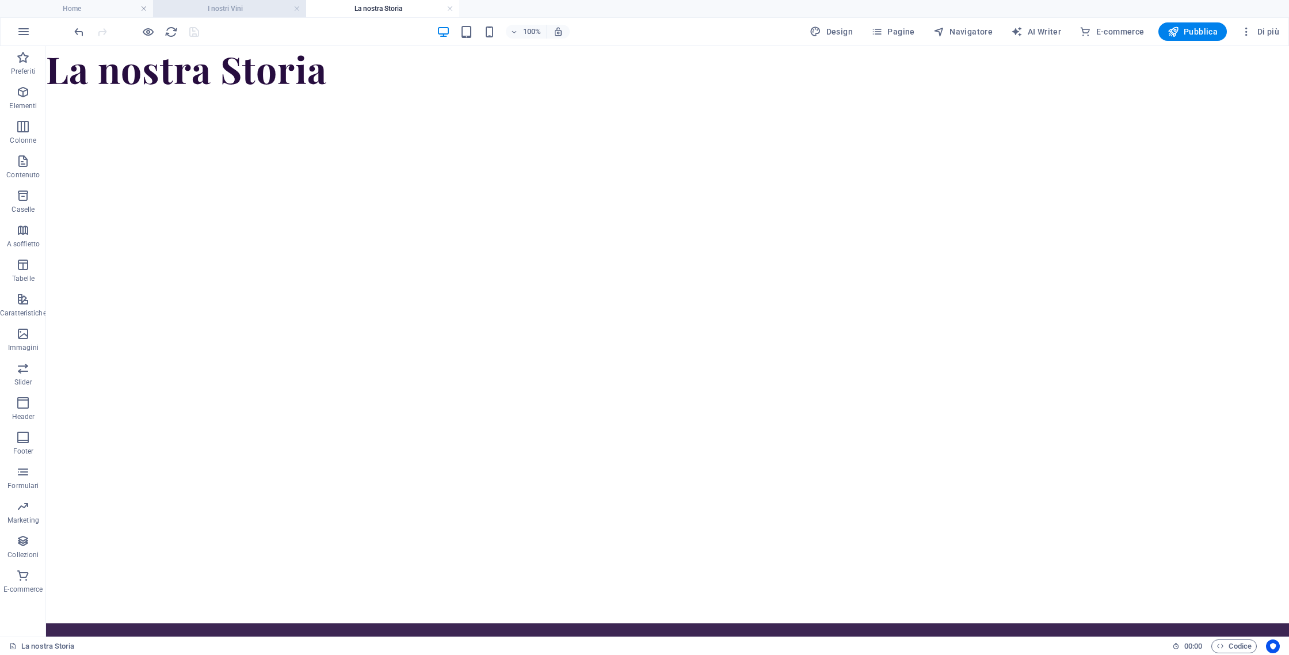
click at [238, 13] on h4 "I nostri Vini" at bounding box center [229, 8] width 153 height 13
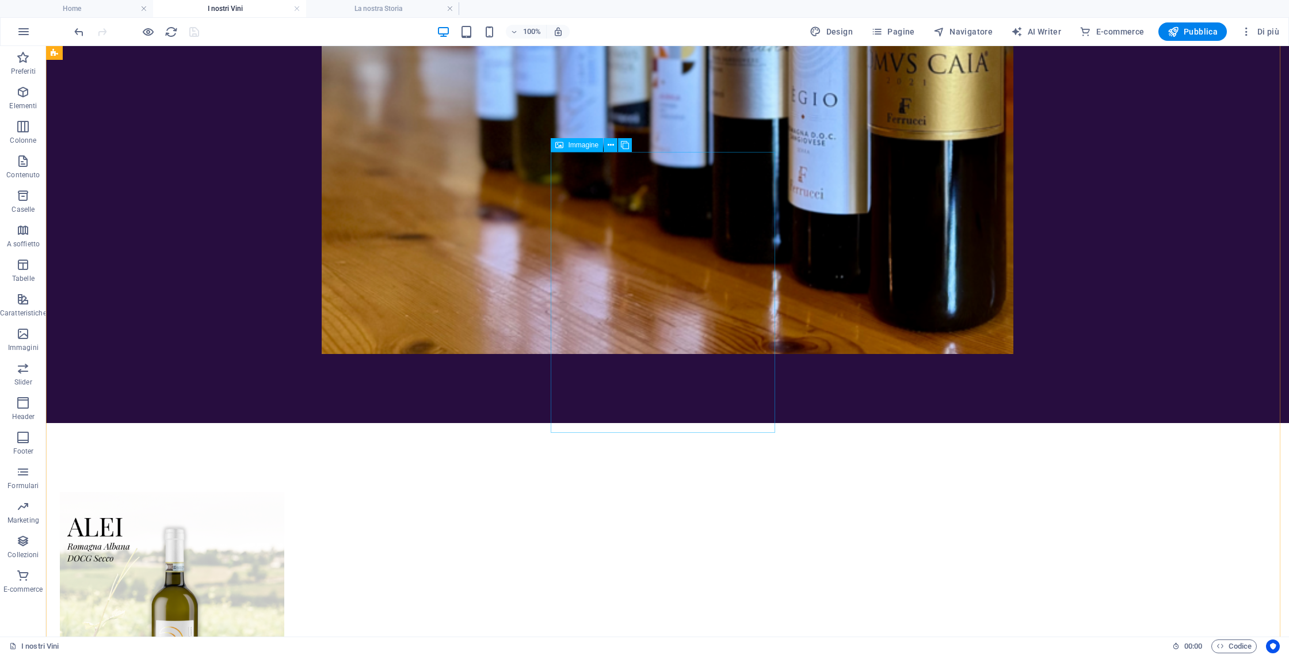
scroll to position [1030, 0]
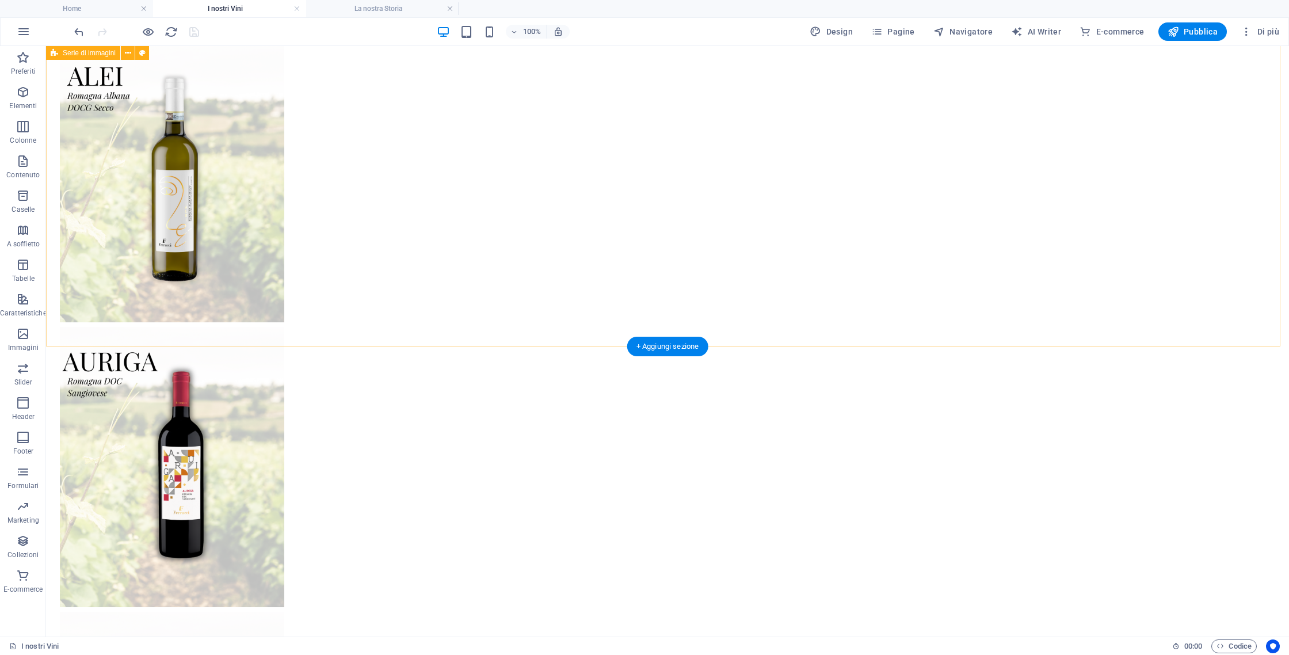
click at [640, 342] on div "+ Aggiungi sezione" at bounding box center [667, 347] width 81 height 20
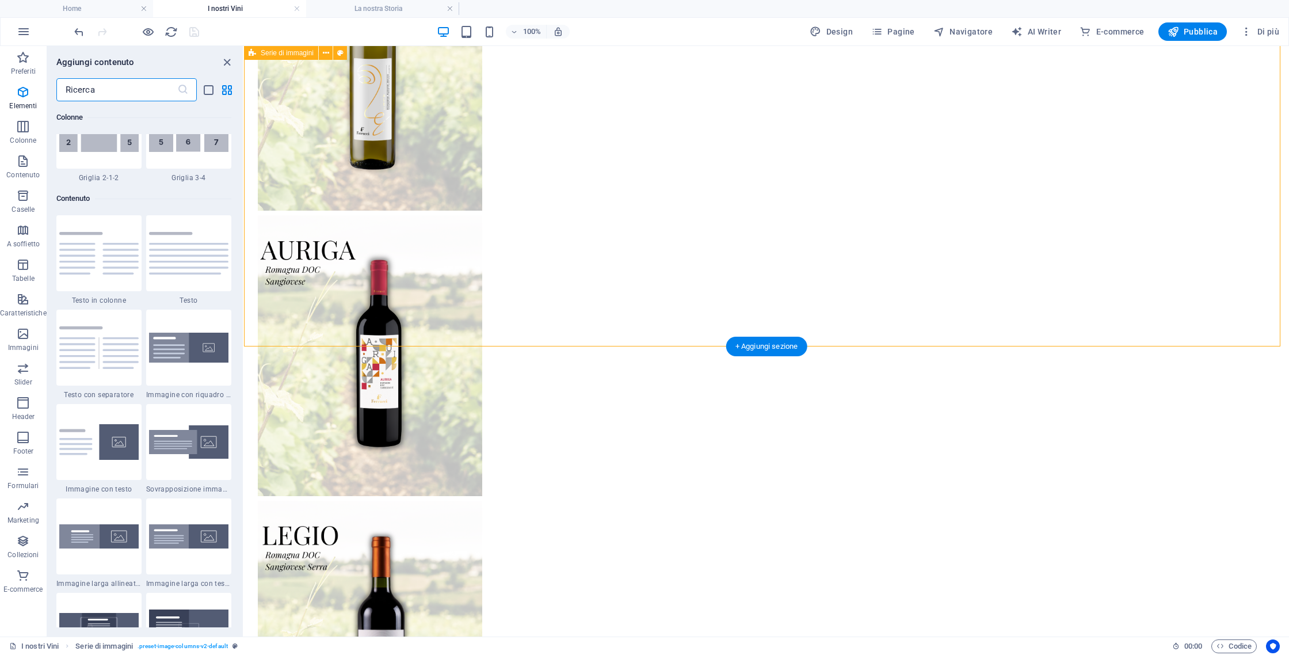
scroll to position [2013, 0]
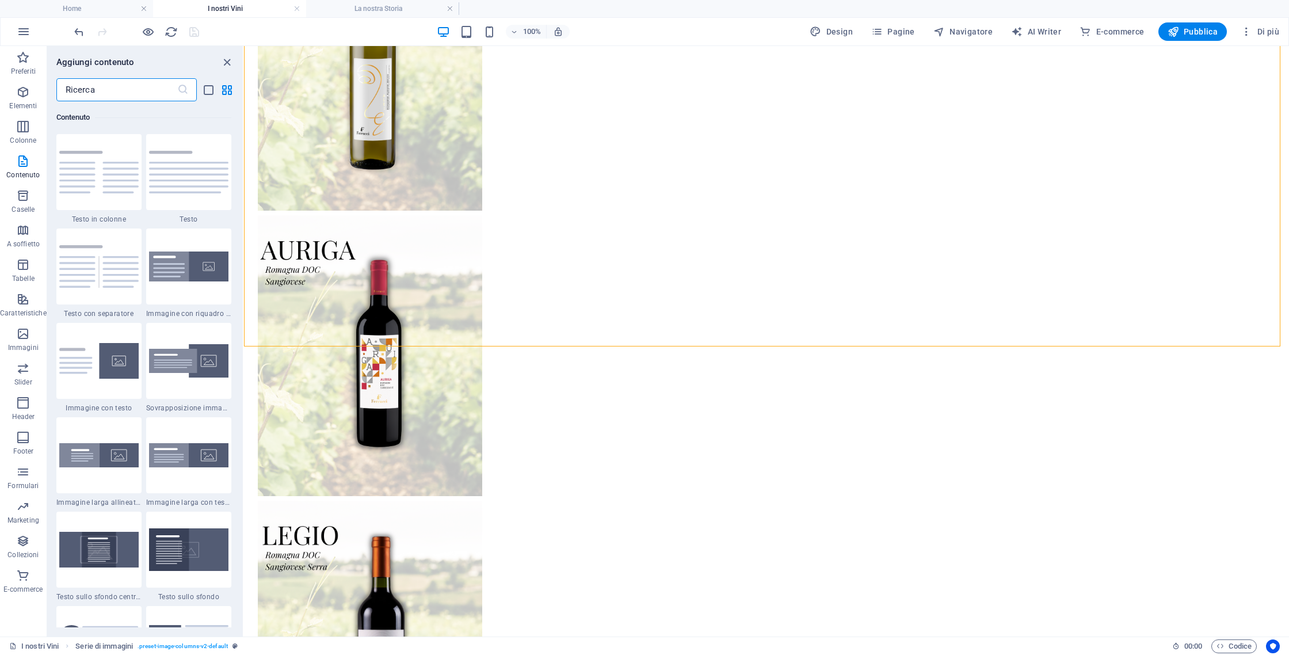
click at [89, 91] on input "text" at bounding box center [116, 89] width 121 height 23
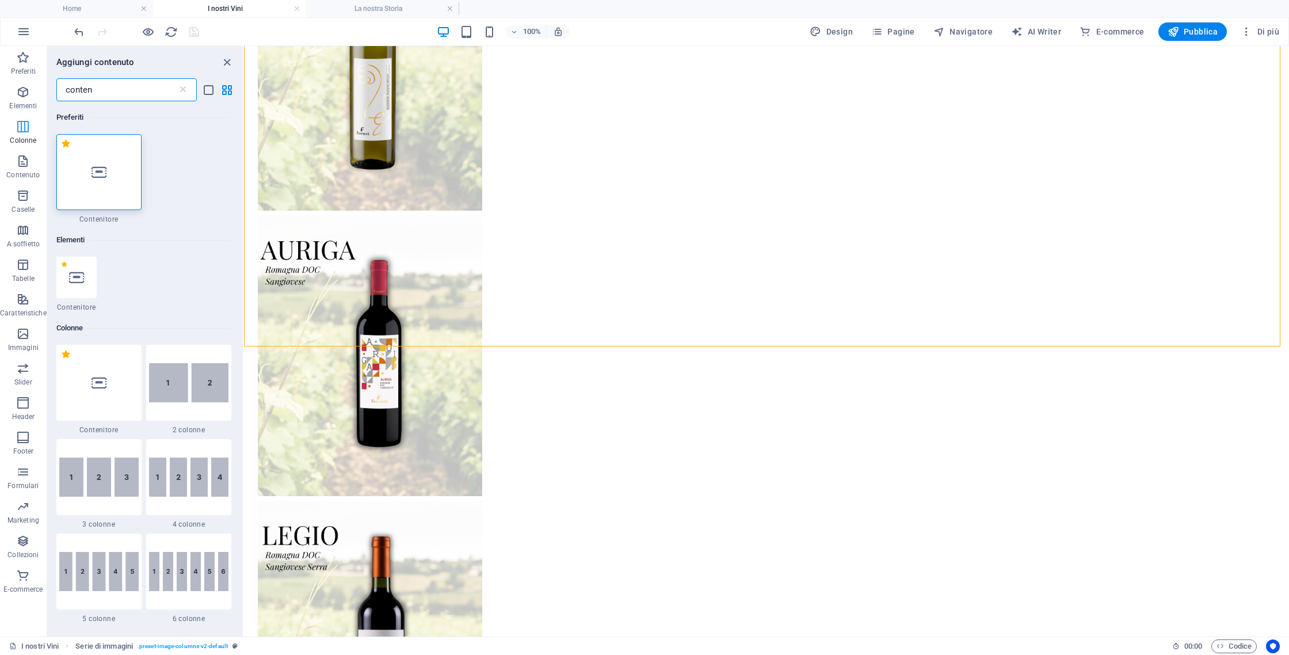
scroll to position [0, 0]
click at [115, 11] on h4 "Home" at bounding box center [76, 8] width 153 height 13
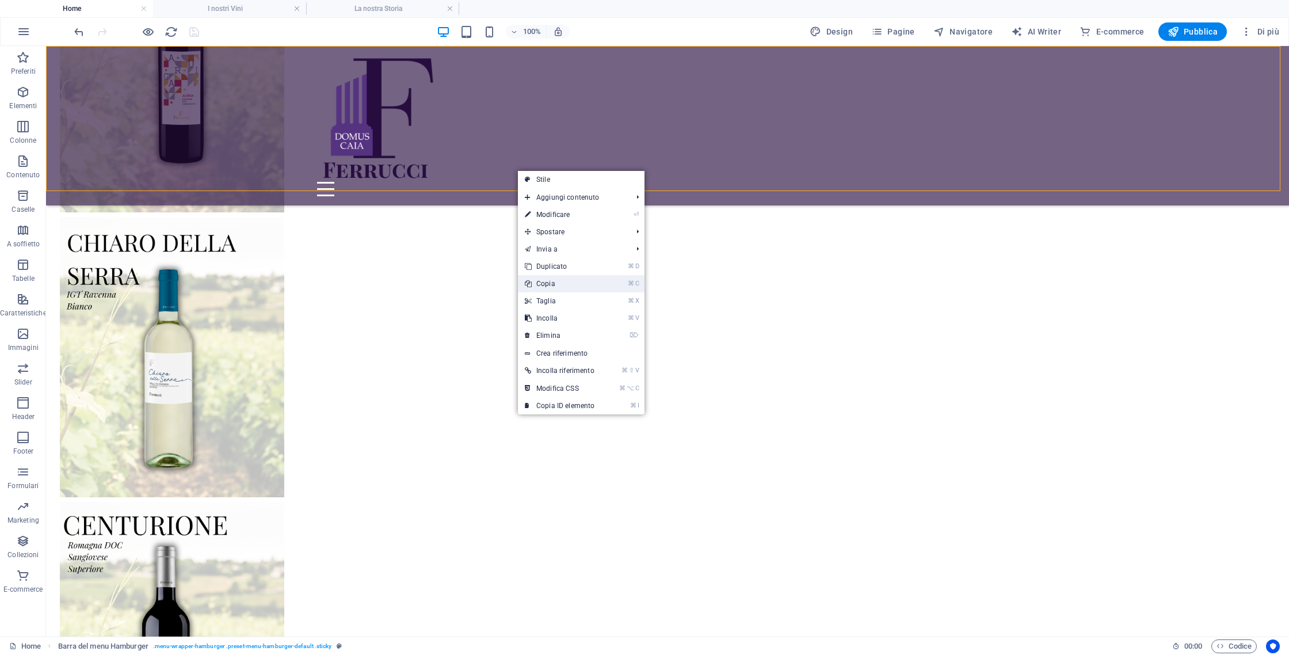
click at [536, 284] on link "⌘ C Copia" at bounding box center [559, 283] width 83 height 17
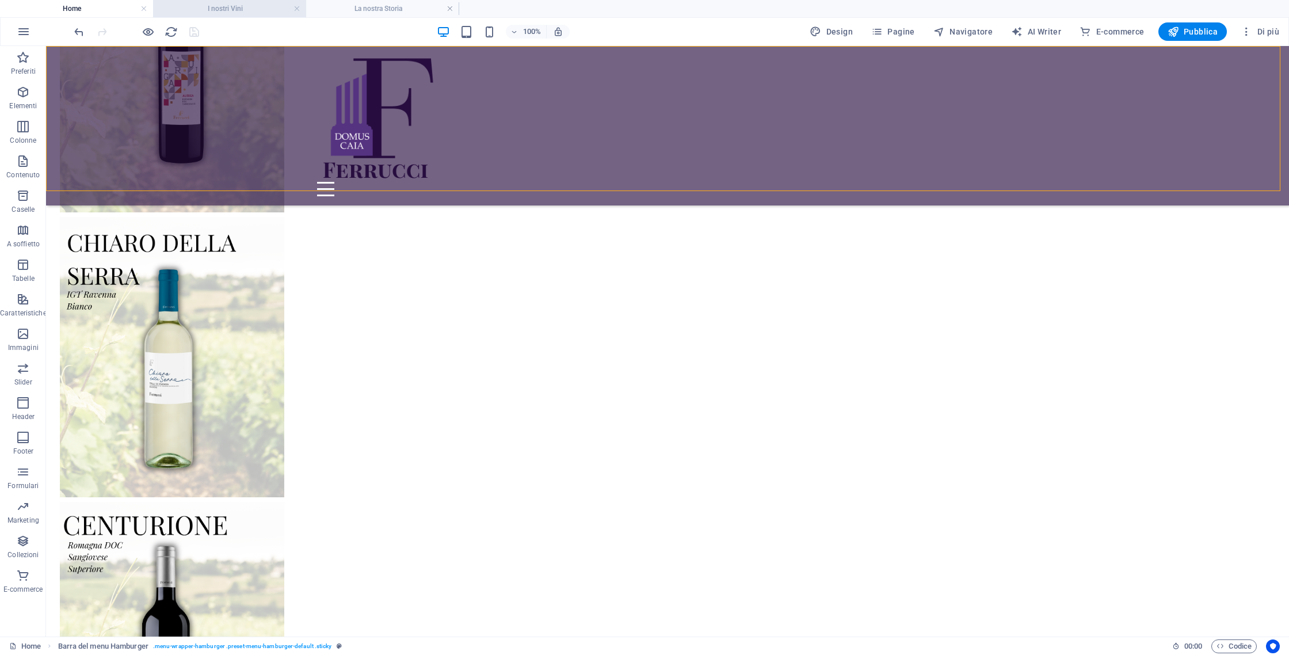
click at [257, 12] on h4 "I nostri Vini" at bounding box center [229, 8] width 153 height 13
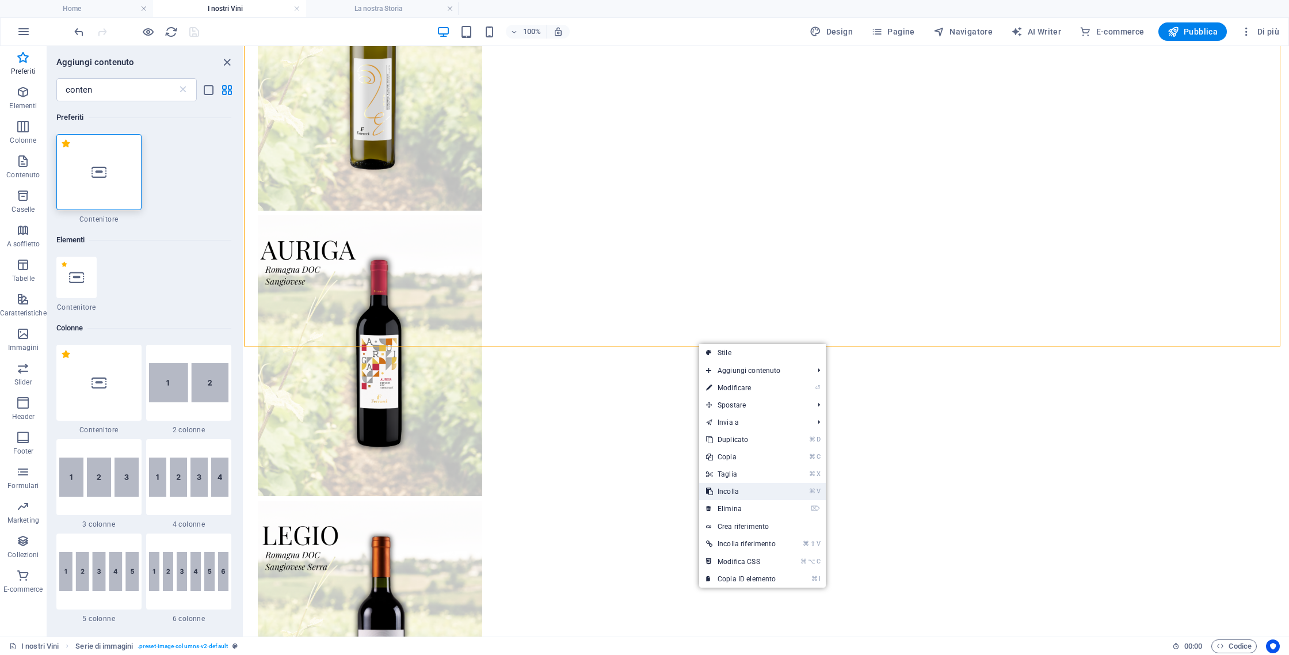
drag, startPoint x: 765, startPoint y: 494, endPoint x: 520, endPoint y: 447, distance: 249.6
click at [765, 494] on link "⌘ V Incolla" at bounding box center [740, 491] width 83 height 17
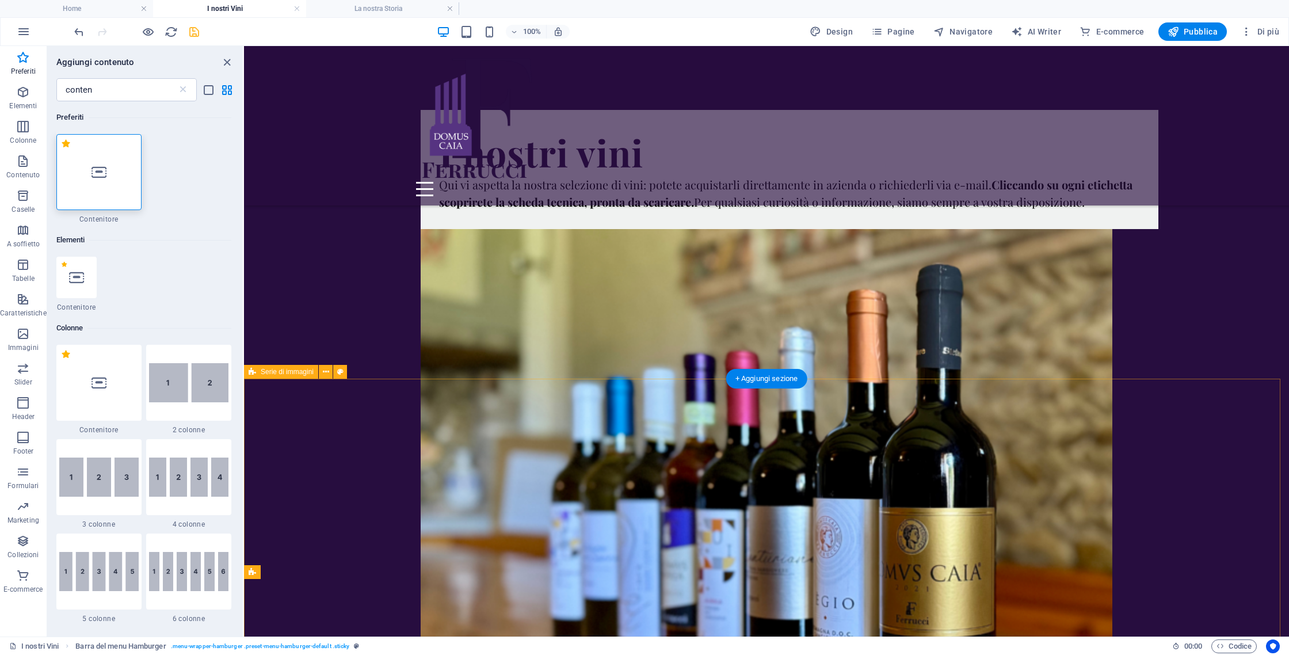
scroll to position [0, 0]
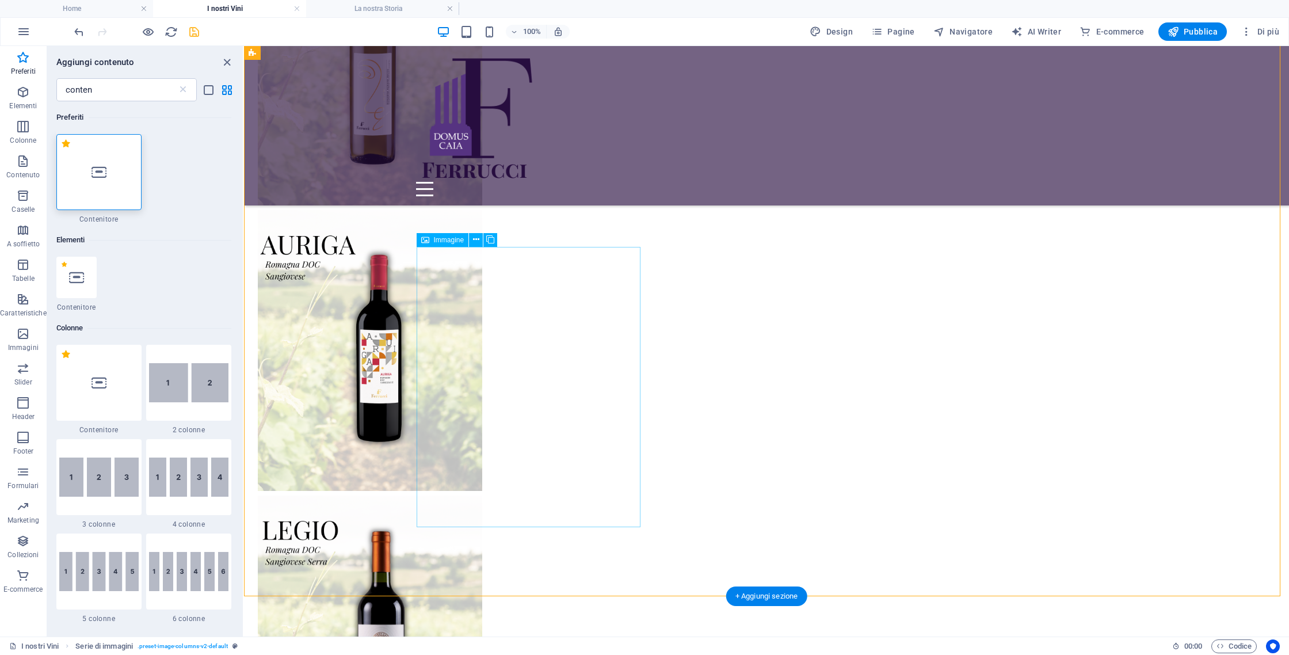
scroll to position [1090, 0]
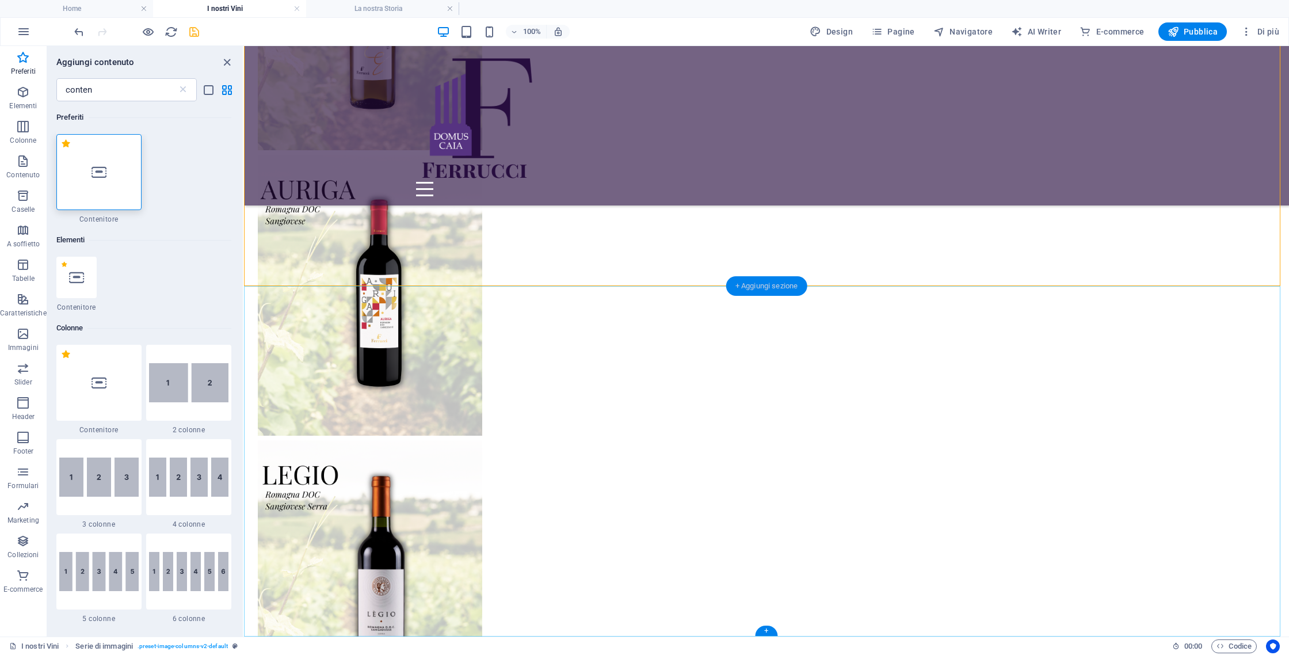
click at [803, 292] on div "+ Aggiungi sezione" at bounding box center [766, 286] width 81 height 20
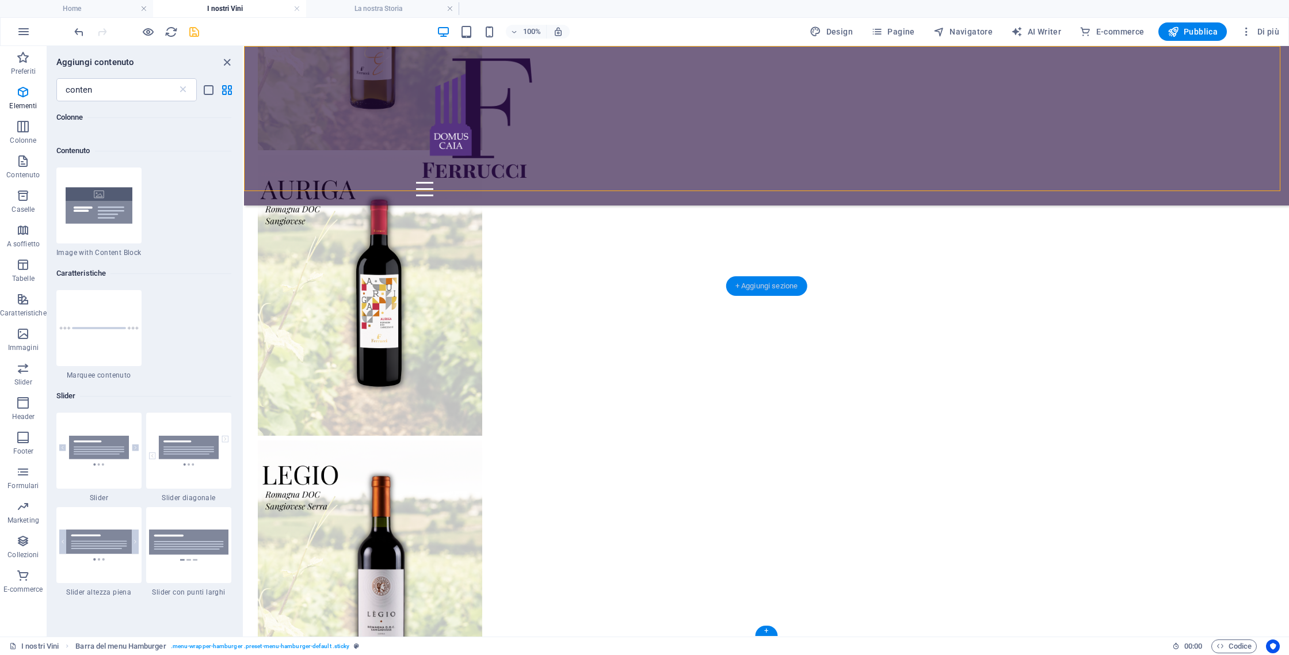
scroll to position [522, 0]
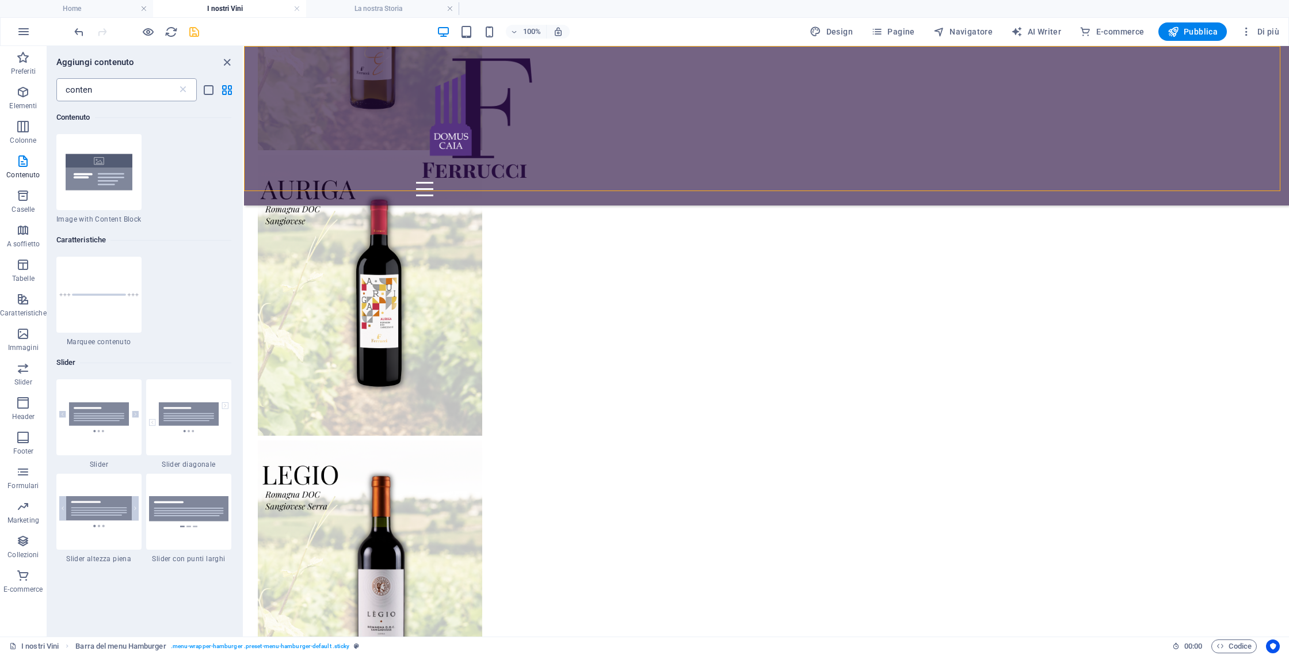
click at [159, 85] on input "conten" at bounding box center [116, 89] width 121 height 23
type input "con"
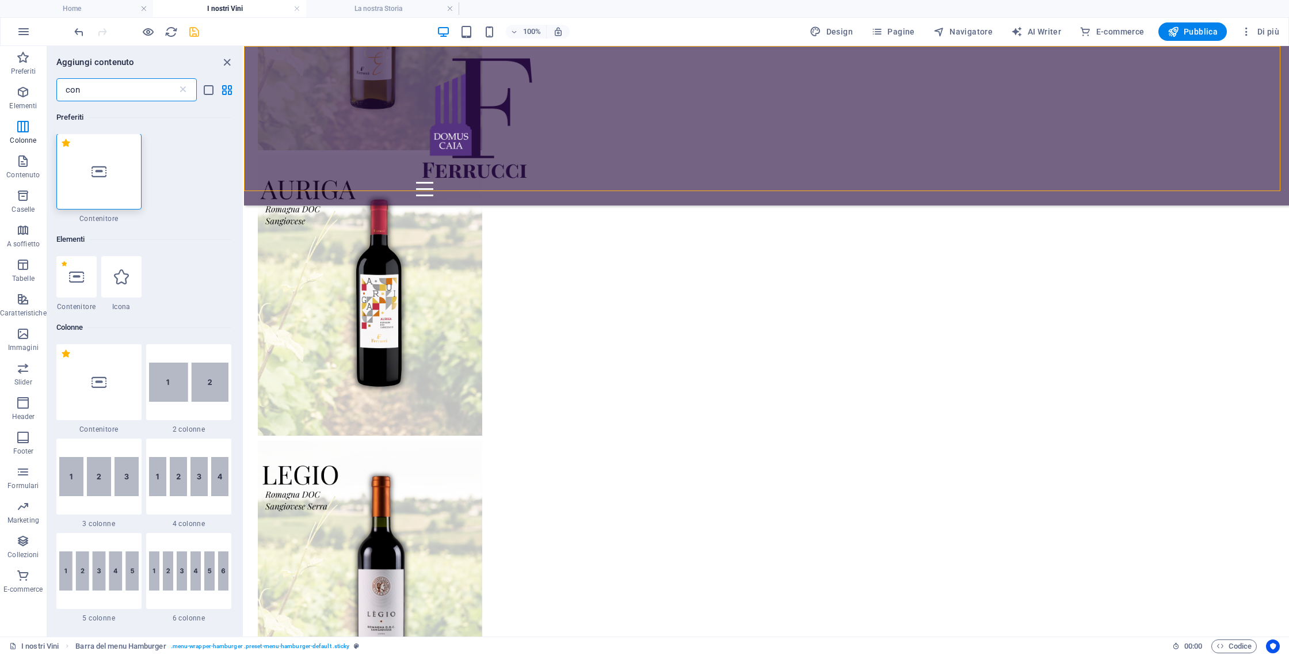
scroll to position [0, 0]
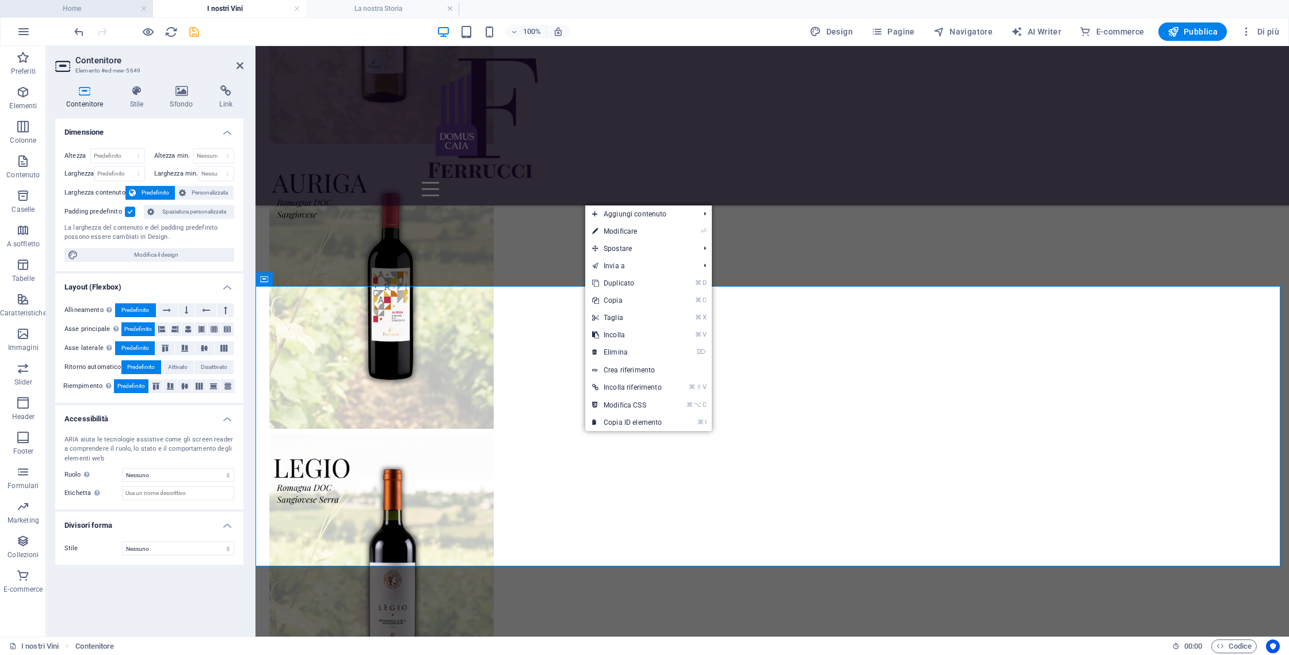
drag, startPoint x: 104, startPoint y: 10, endPoint x: 153, endPoint y: 39, distance: 57.5
click at [104, 10] on h4 "Home" at bounding box center [76, 8] width 153 height 13
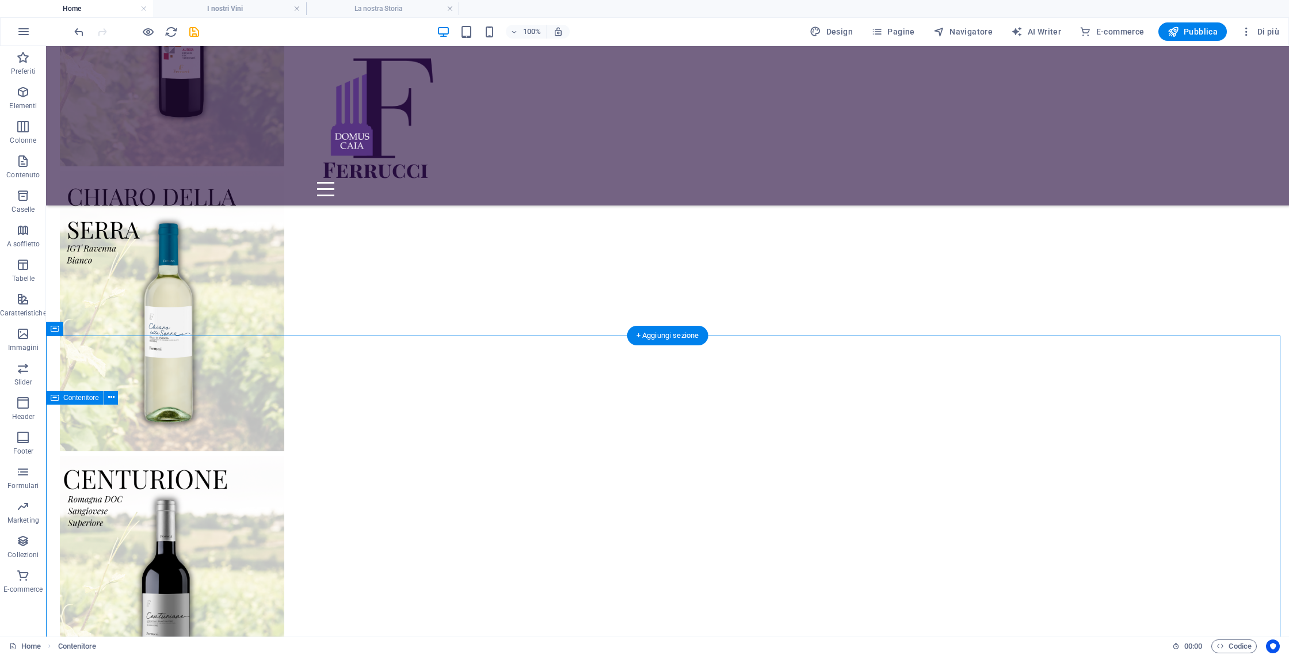
scroll to position [3308, 0]
drag, startPoint x: 105, startPoint y: 588, endPoint x: 241, endPoint y: 379, distance: 249.6
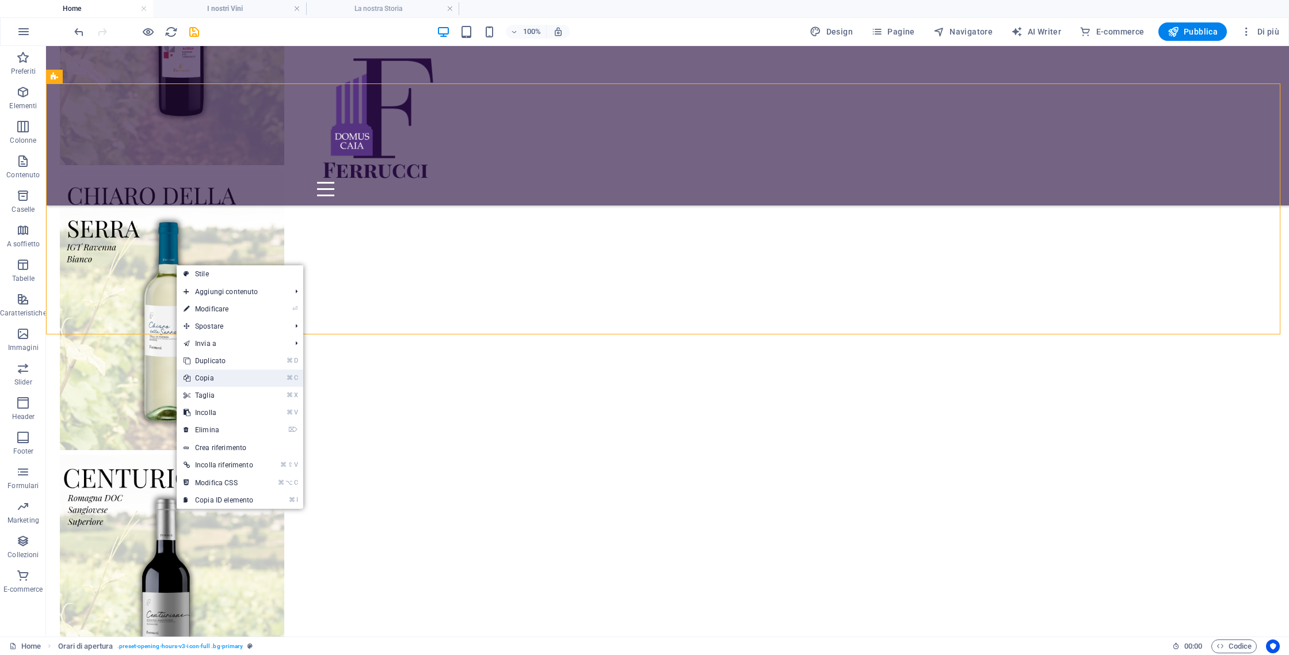
click at [234, 384] on link "⌘ C Copia" at bounding box center [218, 377] width 83 height 17
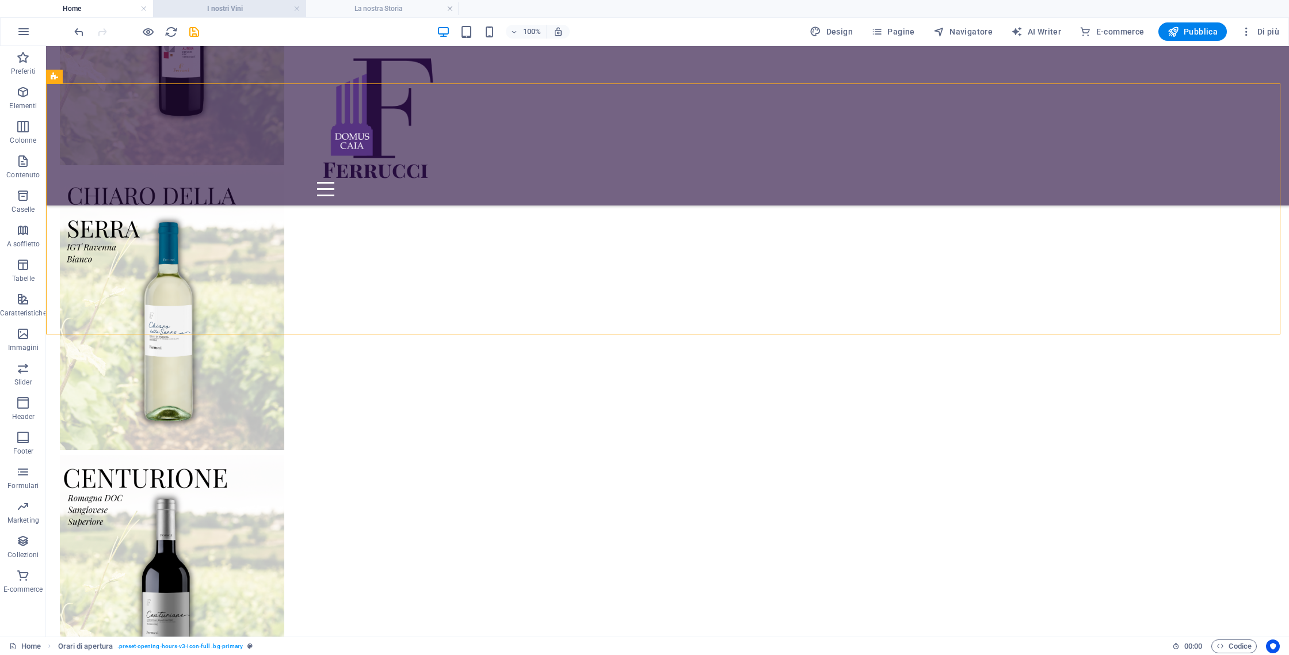
click at [240, 10] on h4 "I nostri Vini" at bounding box center [229, 8] width 153 height 13
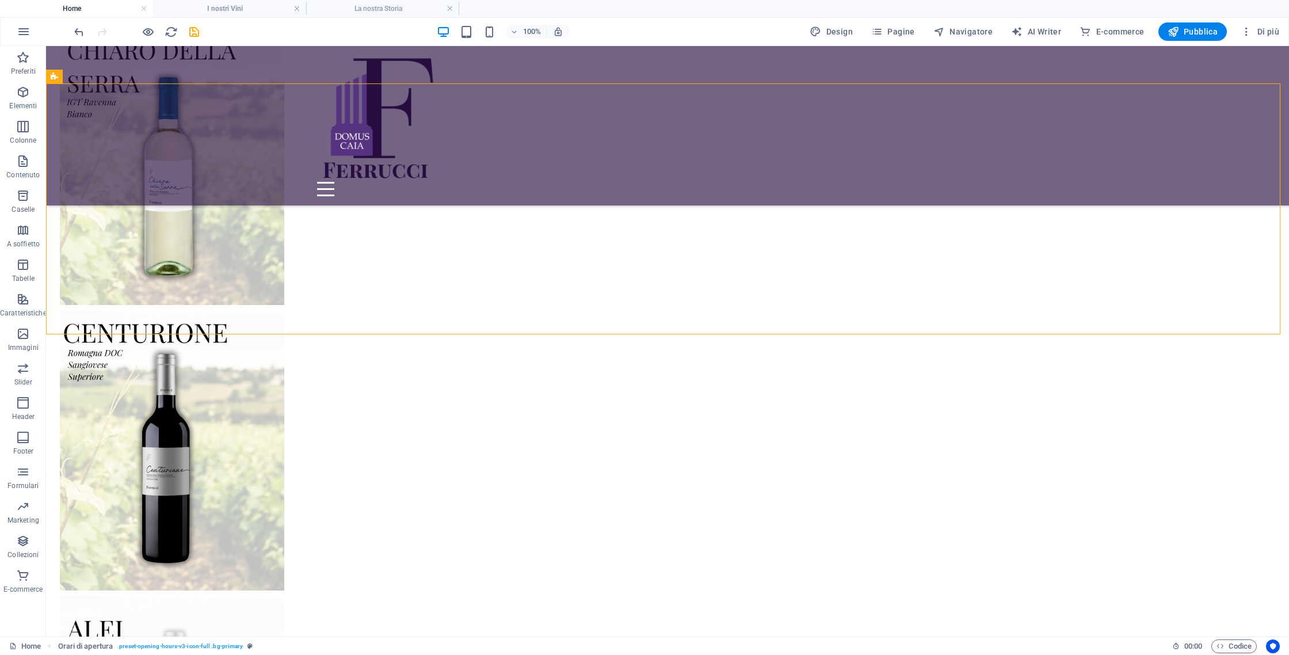
scroll to position [1090, 0]
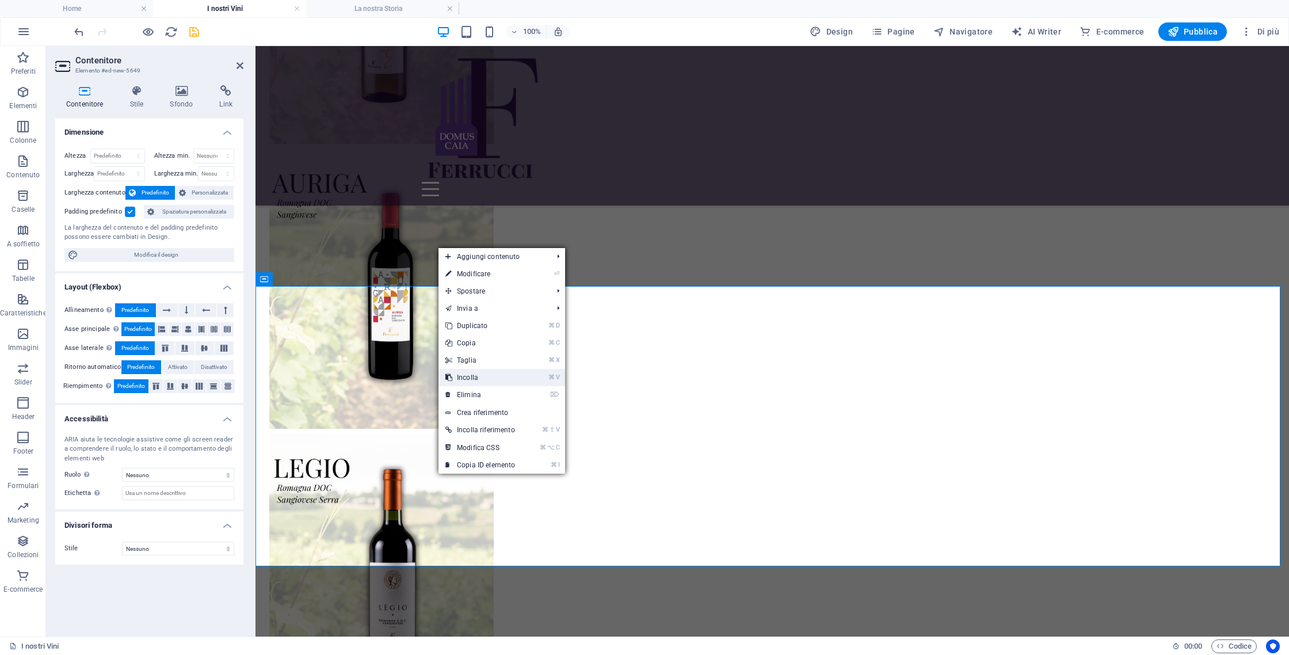
click at [476, 379] on link "⌘ V Incolla" at bounding box center [479, 377] width 83 height 17
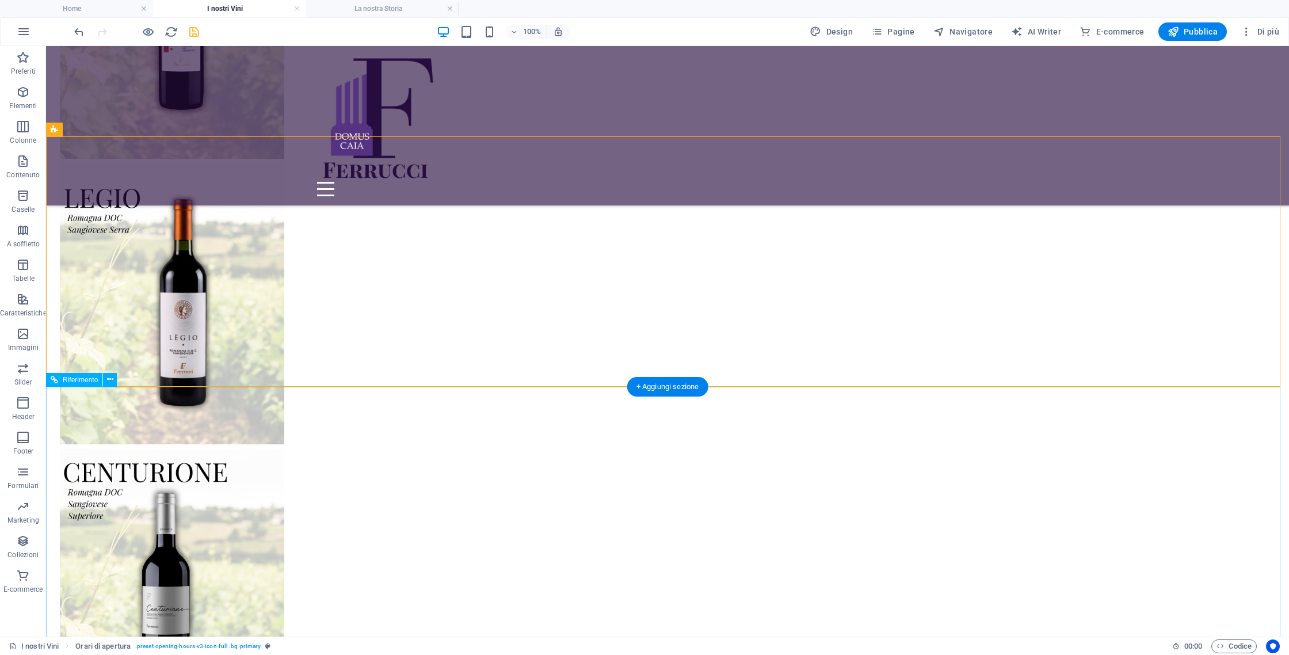
scroll to position [1560, 0]
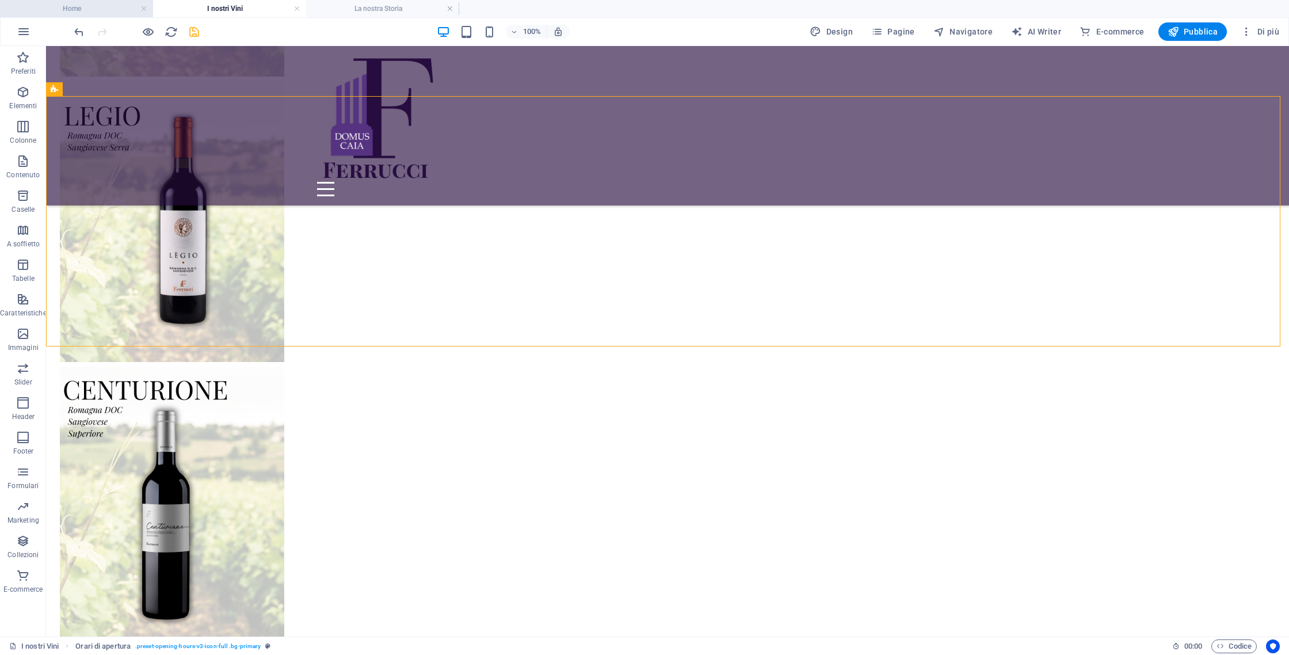
click at [119, 9] on h4 "Home" at bounding box center [76, 8] width 153 height 13
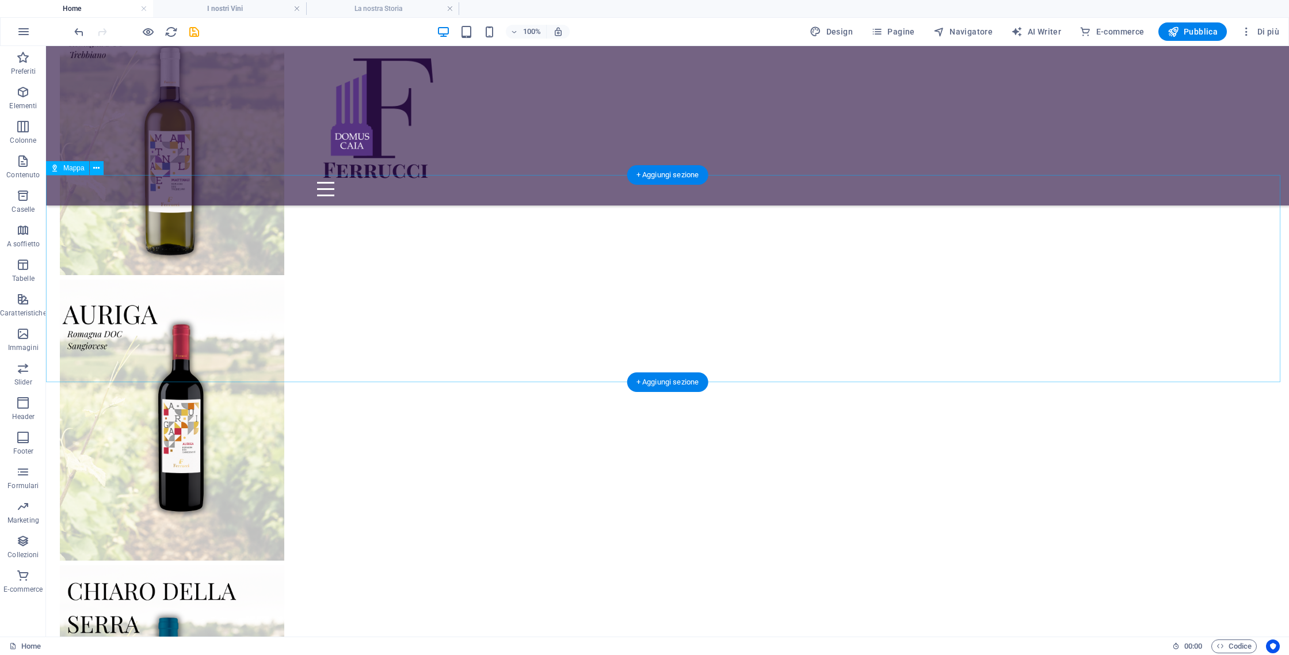
scroll to position [2884, 0]
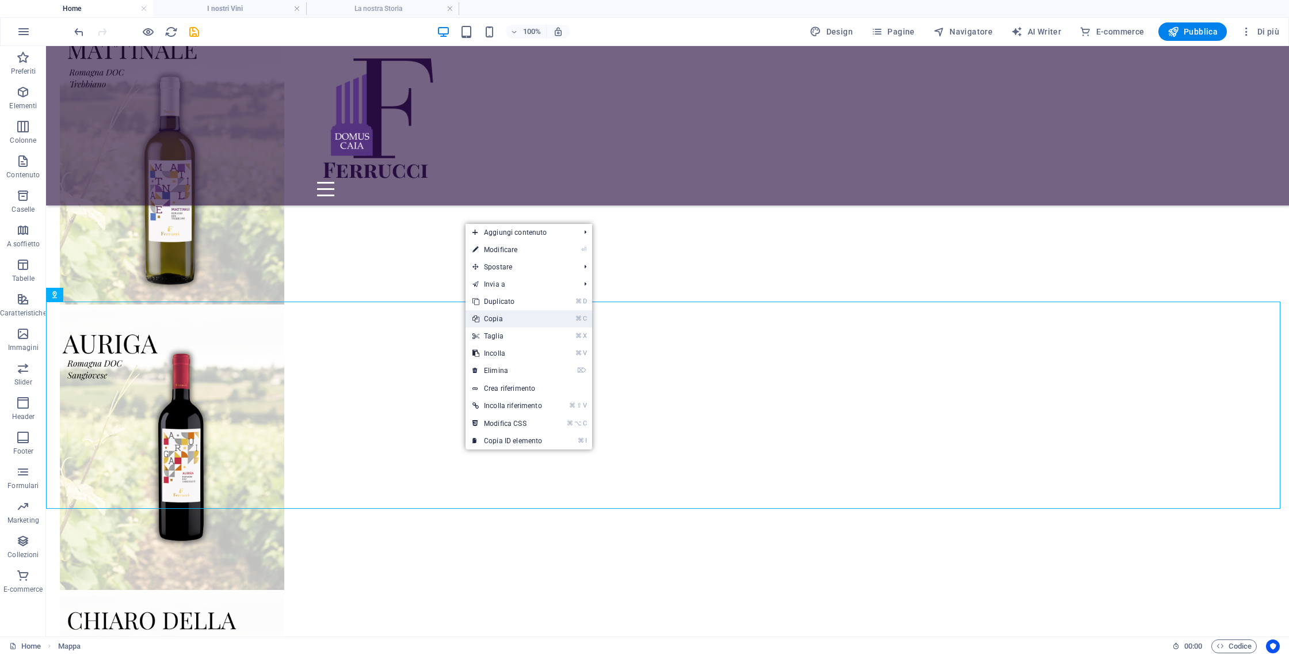
click at [532, 311] on link "⌘ C Copia" at bounding box center [506, 318] width 83 height 17
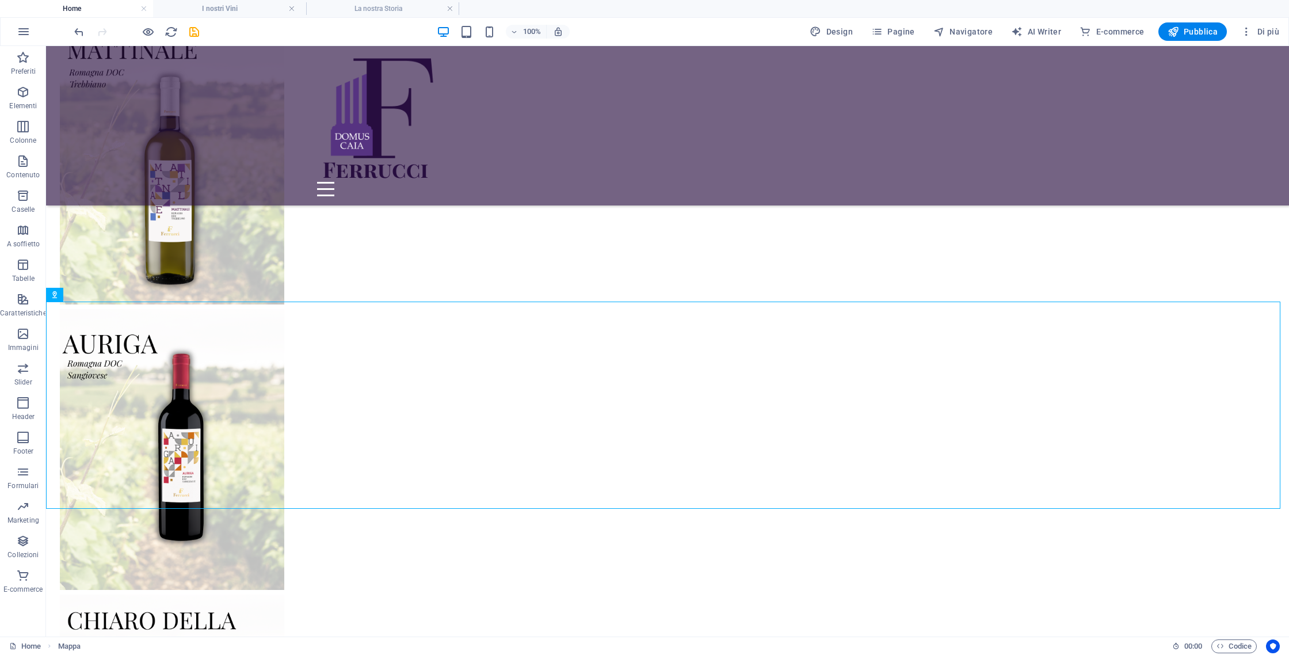
drag, startPoint x: 222, startPoint y: 14, endPoint x: 227, endPoint y: 30, distance: 16.8
click at [251, 14] on h4 "I nostri Vini" at bounding box center [229, 8] width 153 height 13
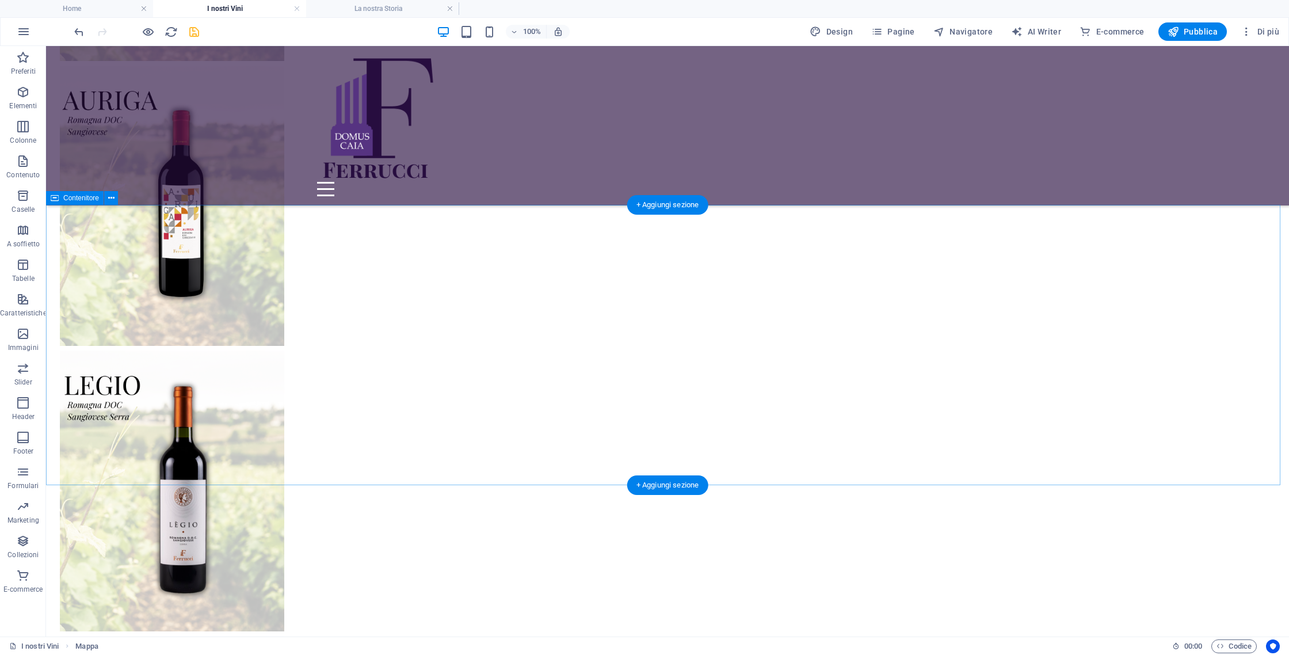
scroll to position [1171, 0]
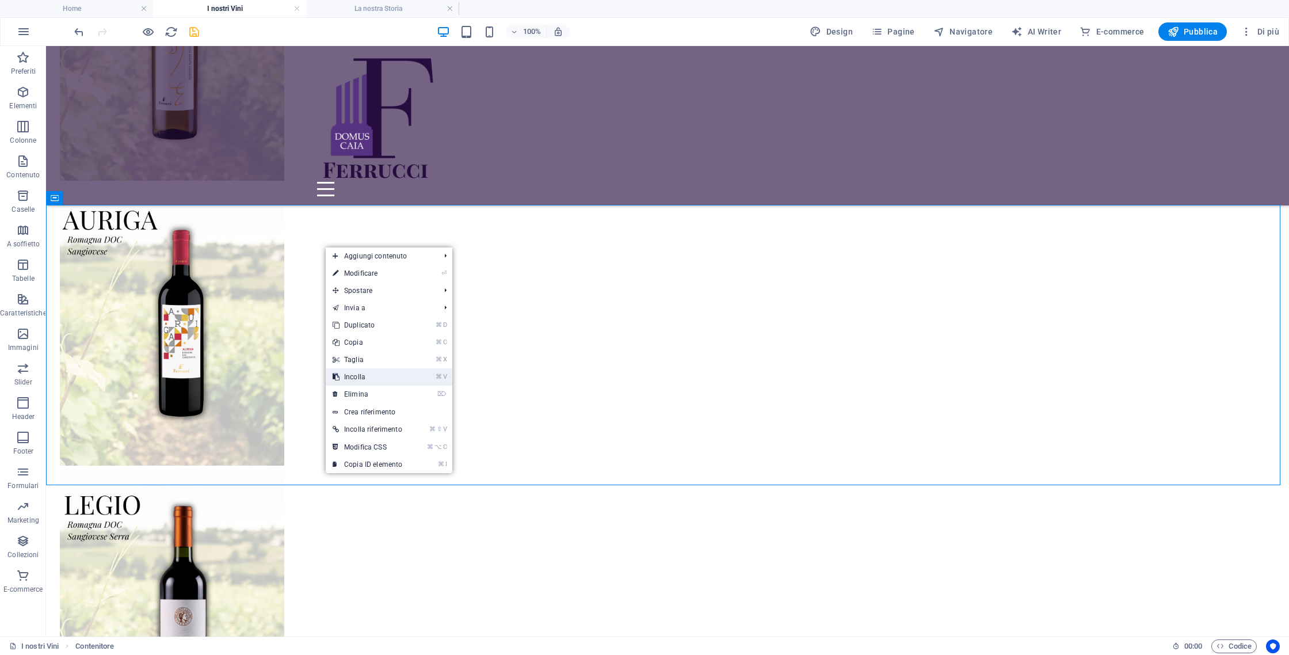
click at [398, 380] on link "⌘ V Incolla" at bounding box center [367, 376] width 83 height 17
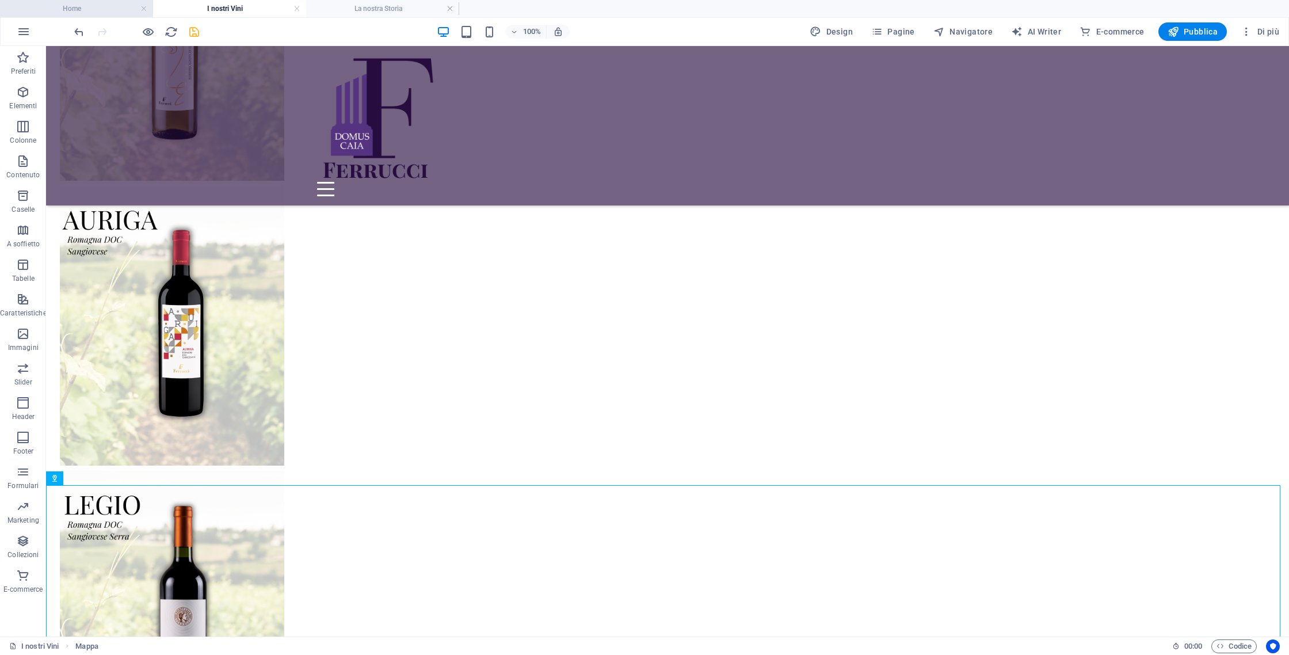
click at [115, 13] on h4 "Home" at bounding box center [76, 8] width 153 height 13
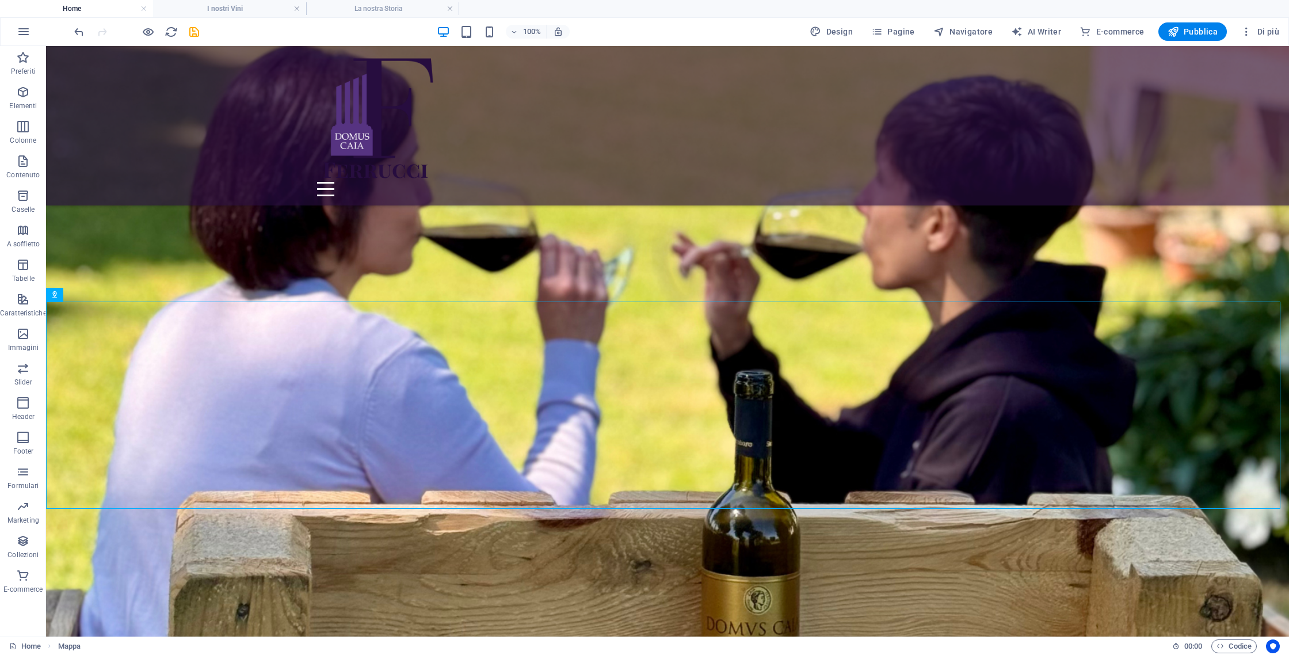
scroll to position [0, 0]
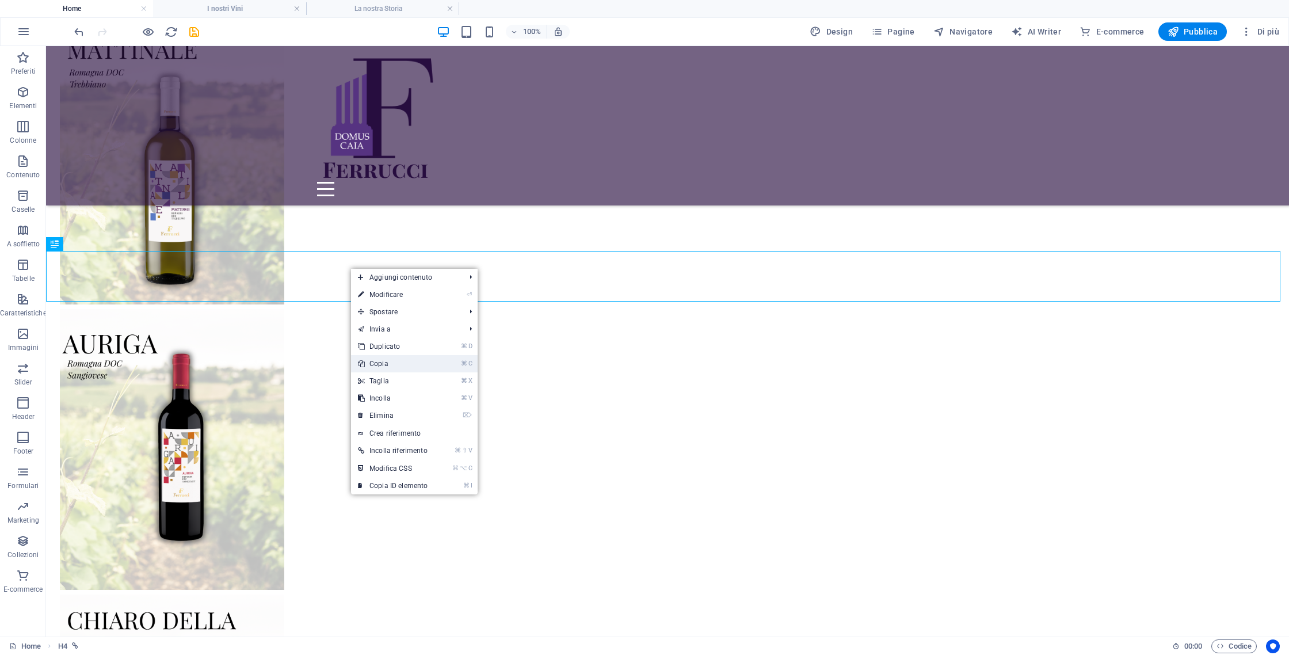
click at [368, 358] on link "⌘ C Copia" at bounding box center [392, 363] width 83 height 17
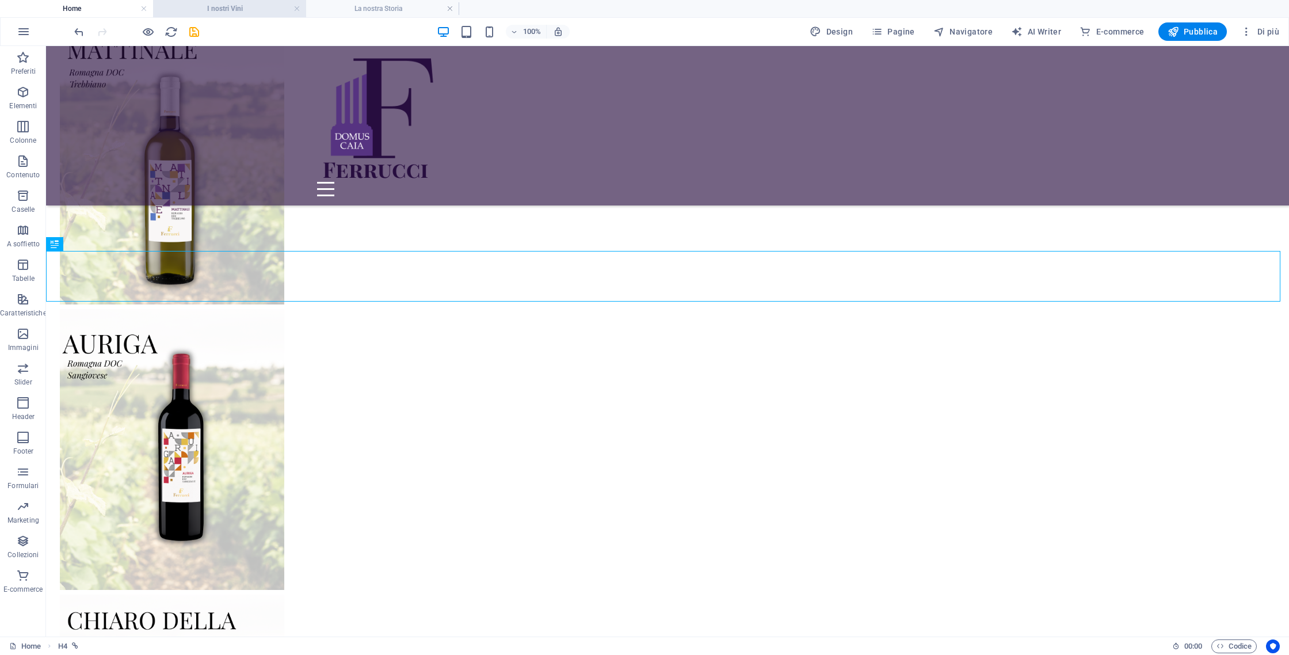
click at [254, 6] on h4 "I nostri Vini" at bounding box center [229, 8] width 153 height 13
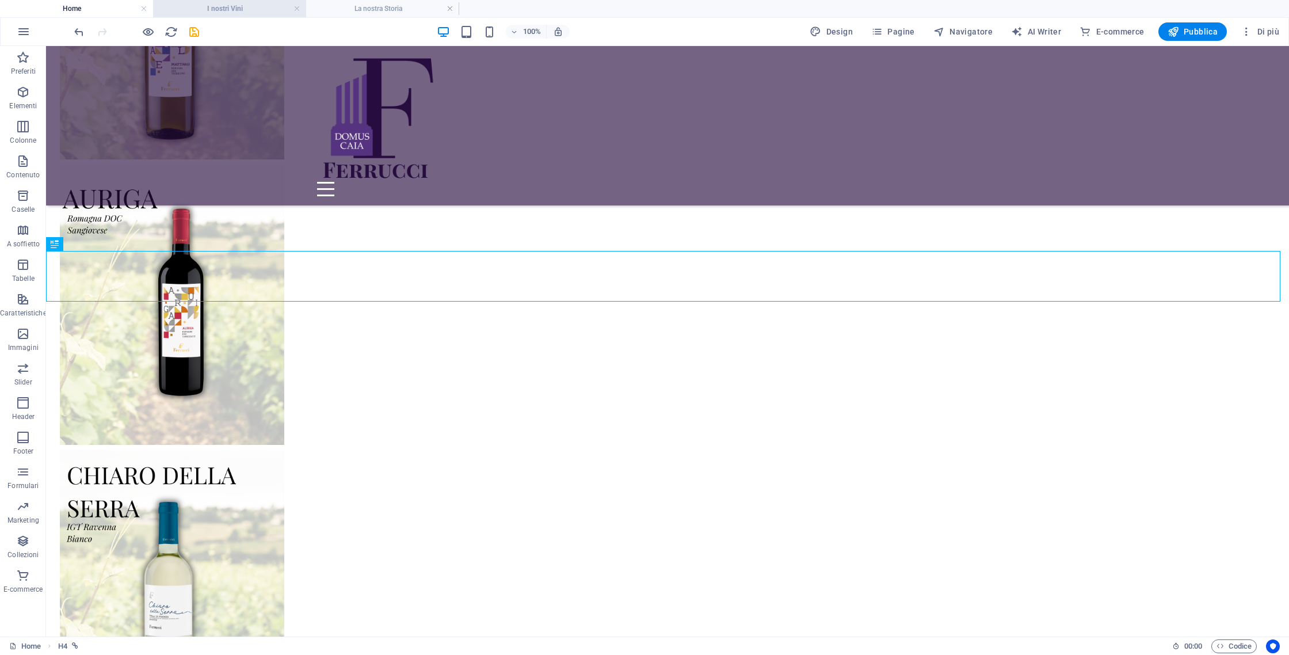
scroll to position [1171, 0]
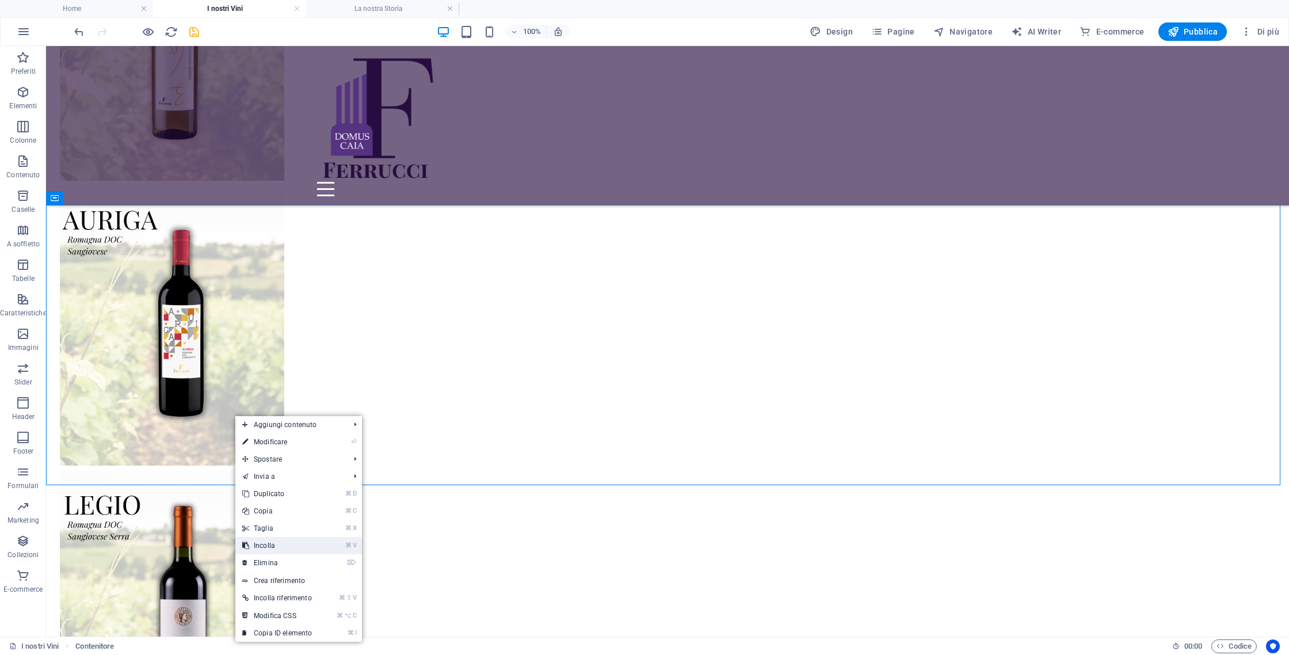
click at [265, 544] on link "⌘ V Incolla" at bounding box center [276, 545] width 83 height 17
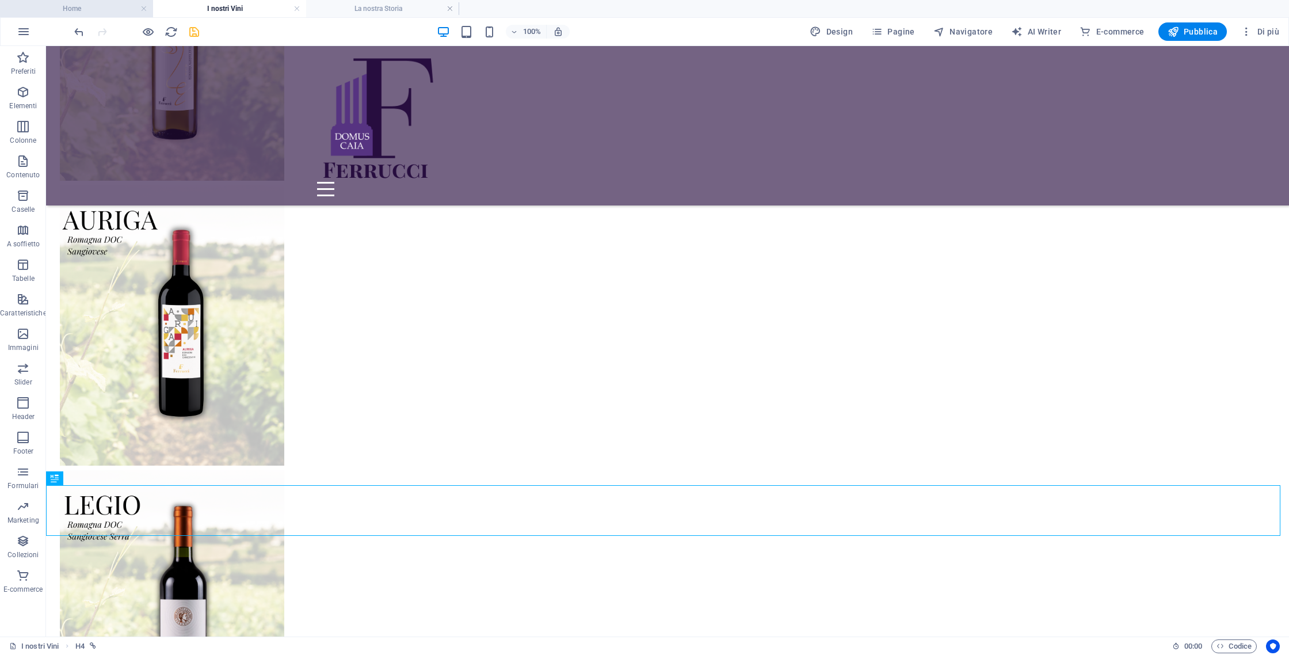
click at [125, 5] on h4 "Home" at bounding box center [76, 8] width 153 height 13
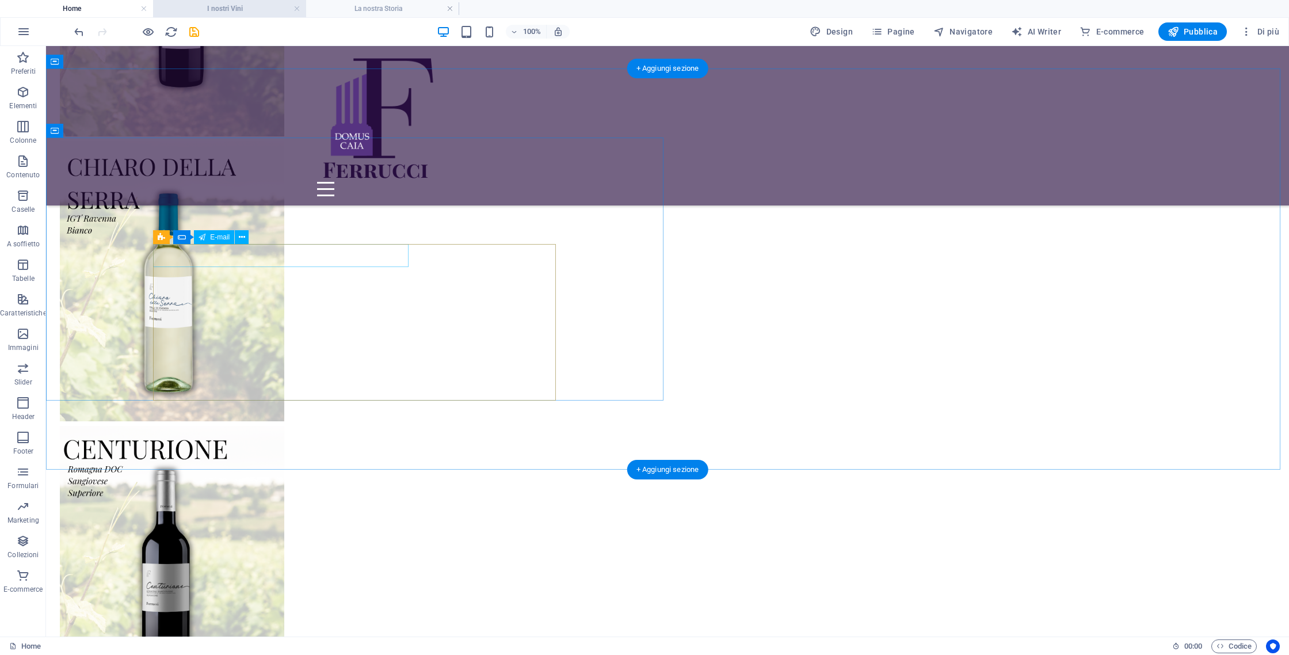
scroll to position [3173, 0]
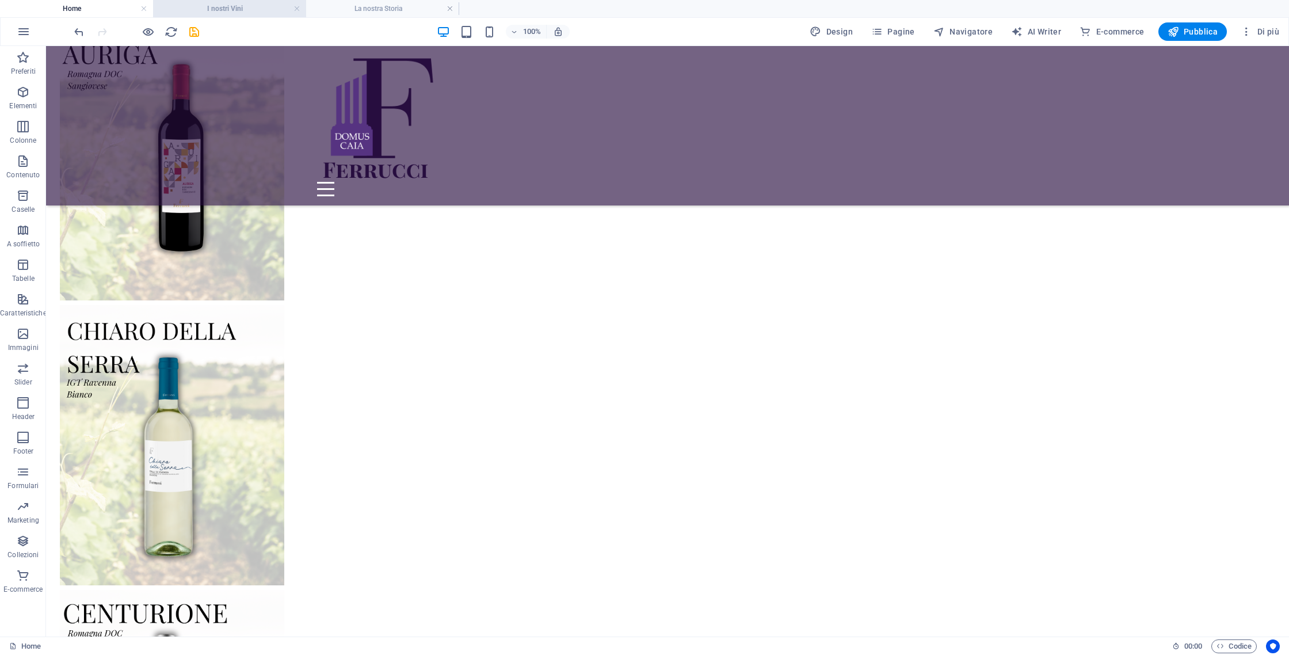
click at [248, 3] on h4 "I nostri Vini" at bounding box center [229, 8] width 153 height 13
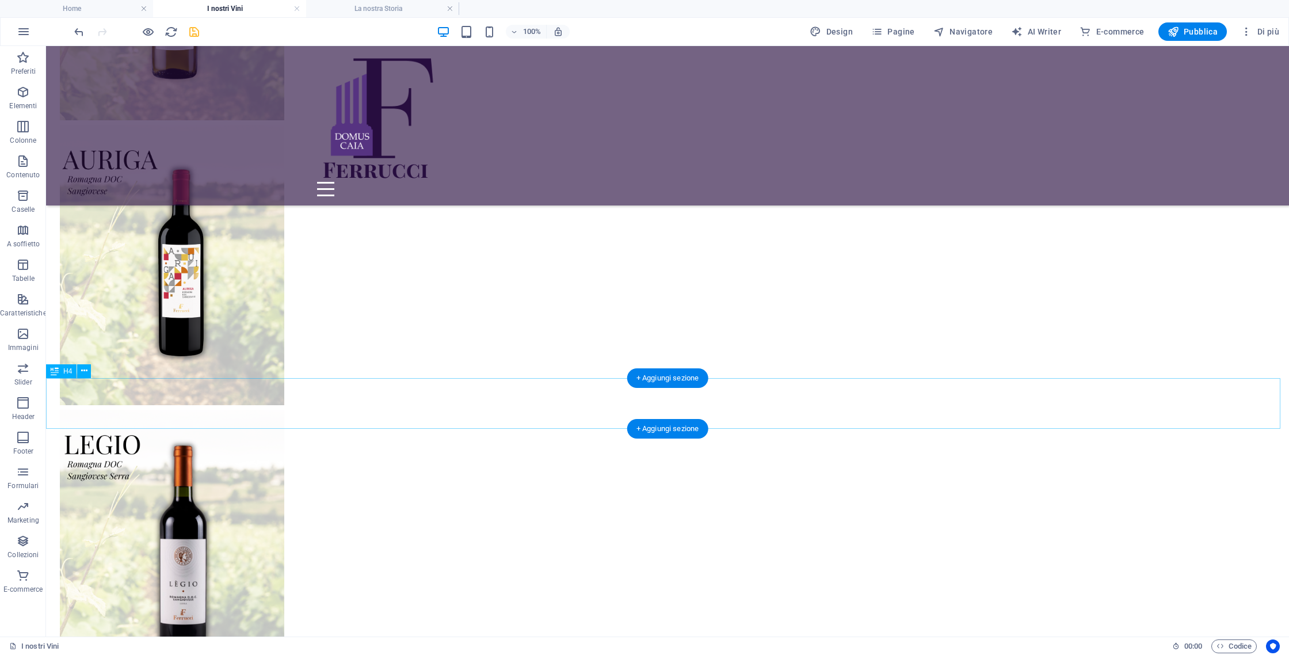
scroll to position [1279, 0]
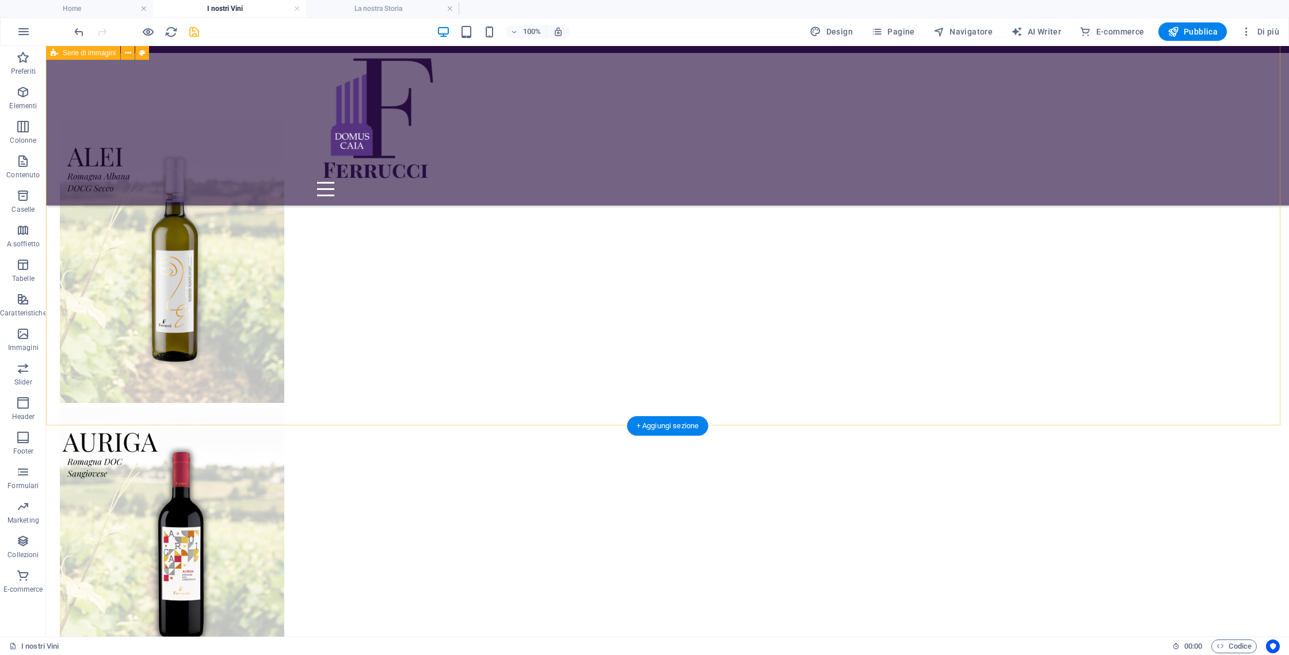
scroll to position [949, 0]
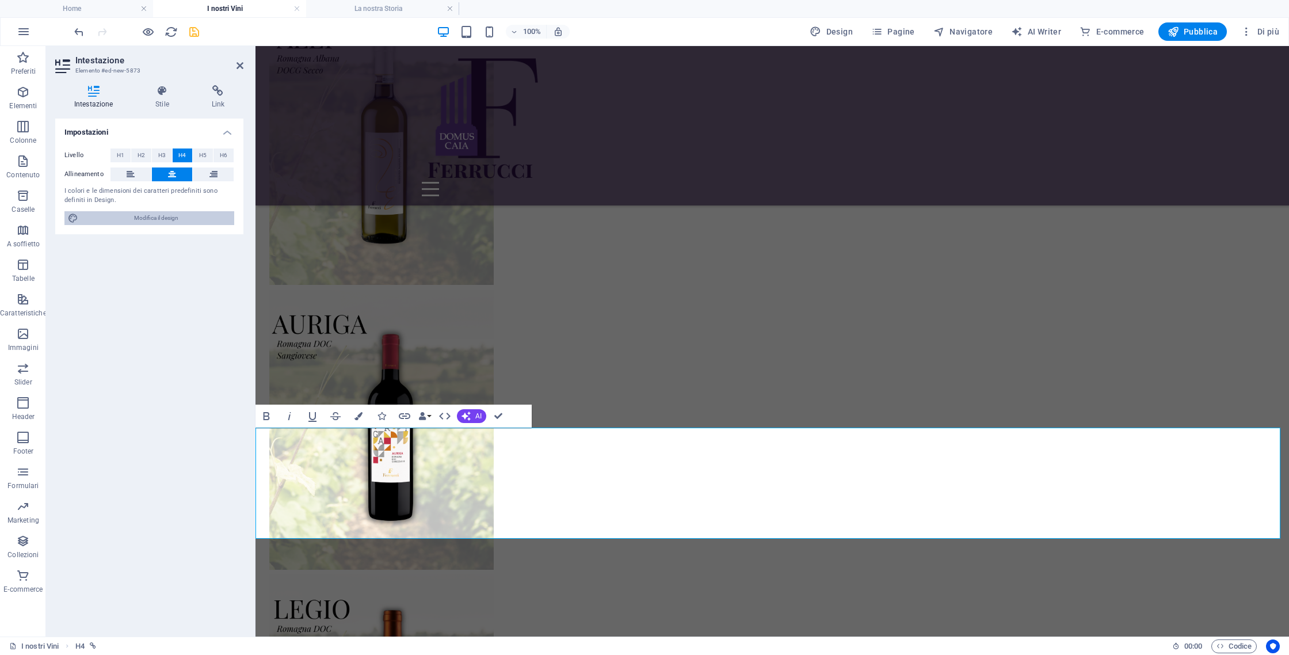
click at [194, 220] on span "Modifica il design" at bounding box center [156, 218] width 149 height 14
select select "px"
select select "400"
select select "px"
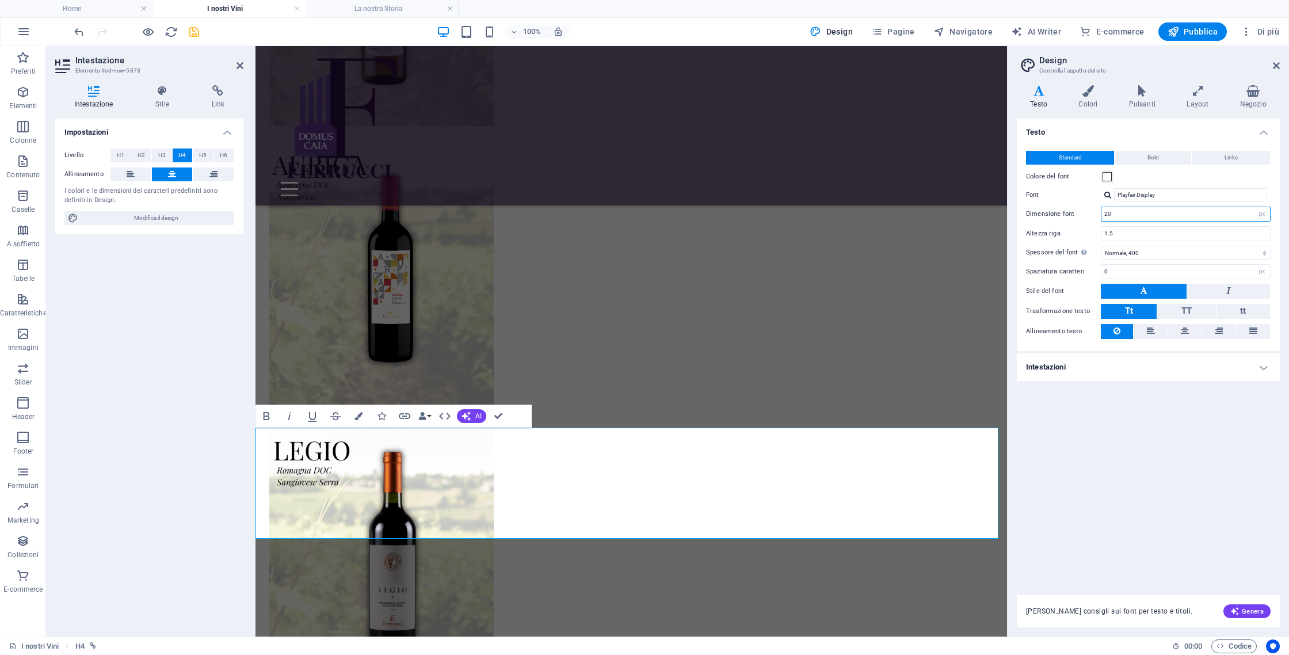
click at [1171, 211] on input "20" at bounding box center [1185, 214] width 169 height 14
click at [1151, 217] on input "20" at bounding box center [1185, 214] width 169 height 14
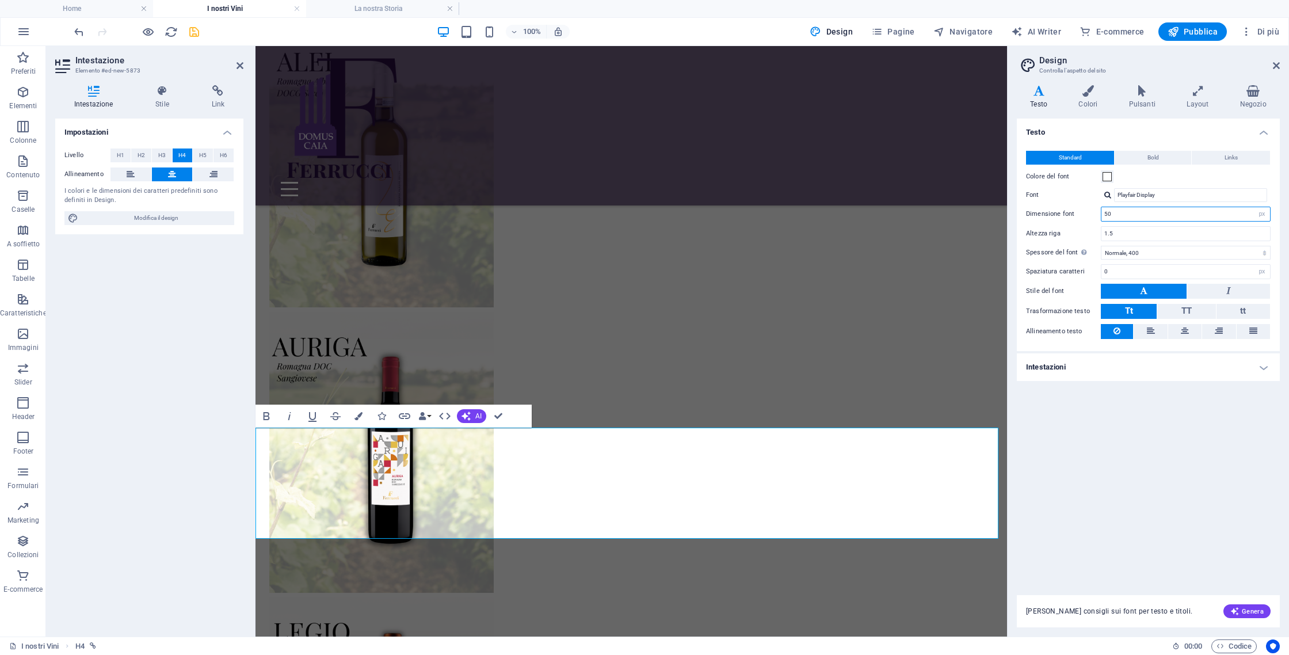
scroll to position [1314, 0]
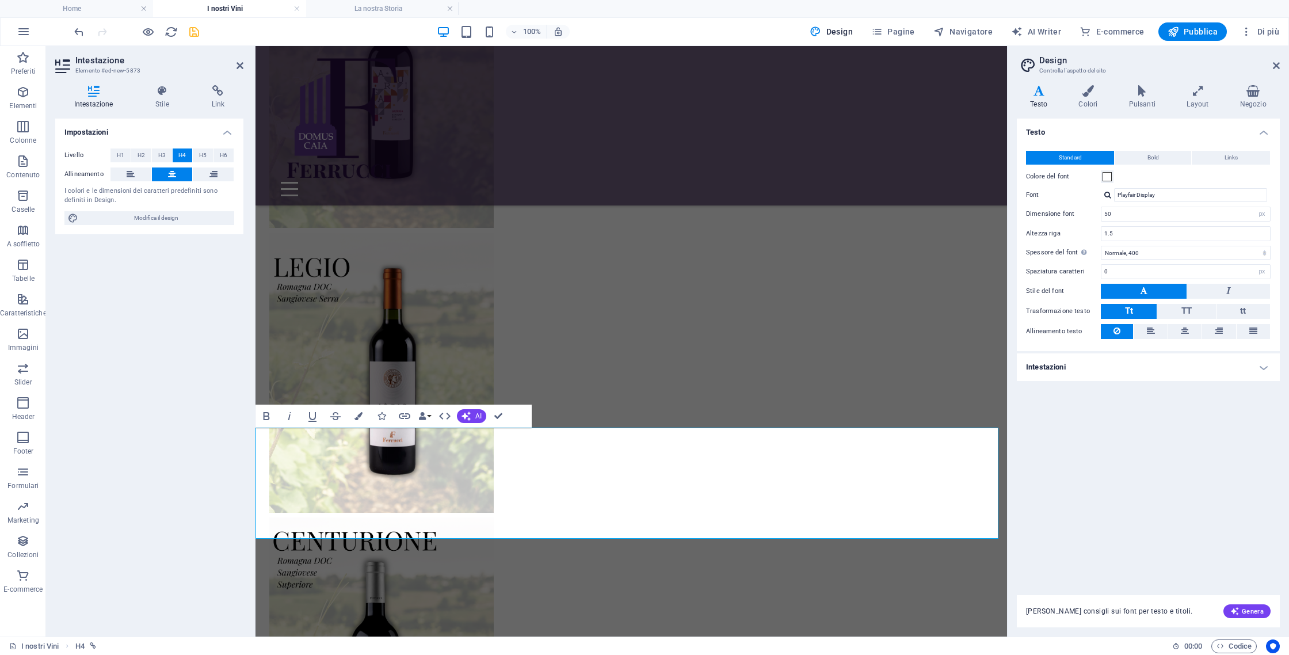
click at [1095, 469] on div "Testo Standard Bold Links Colore del font Font Playfair Display Gestisci font →…" at bounding box center [1148, 350] width 263 height 463
click at [1117, 211] on input "50" at bounding box center [1185, 214] width 169 height 14
click at [1119, 211] on input "50" at bounding box center [1185, 214] width 169 height 14
type input "5"
type input "2"
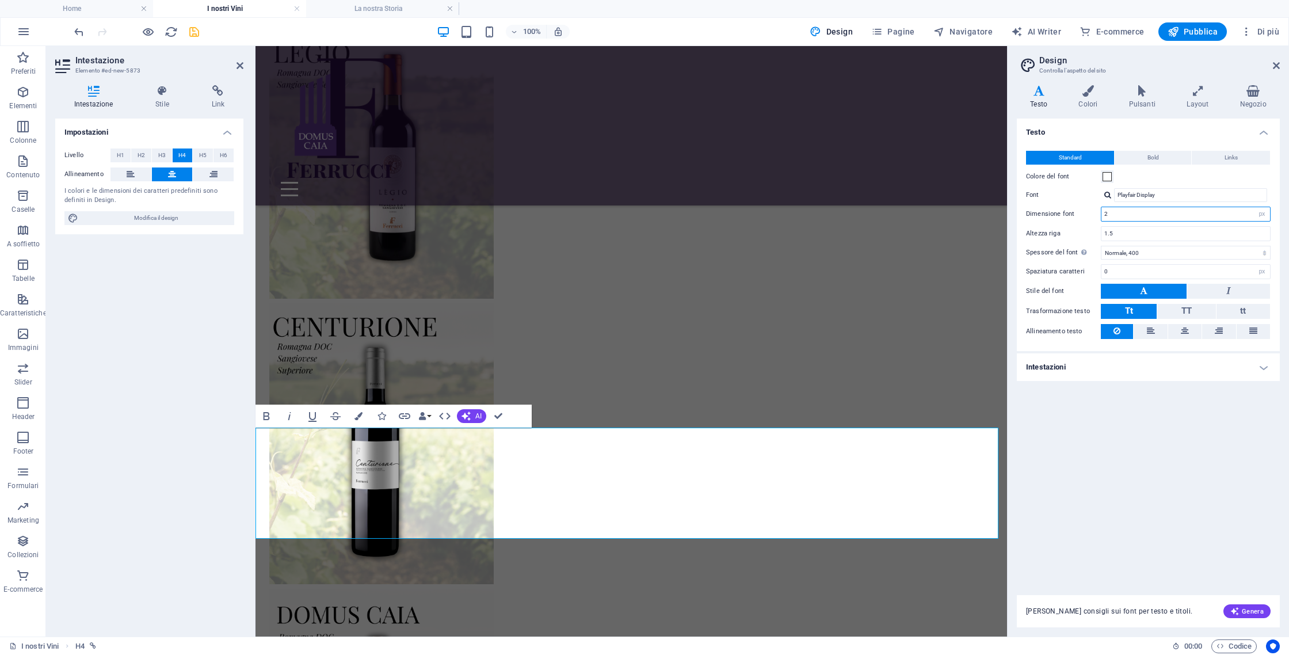
scroll to position [949, 0]
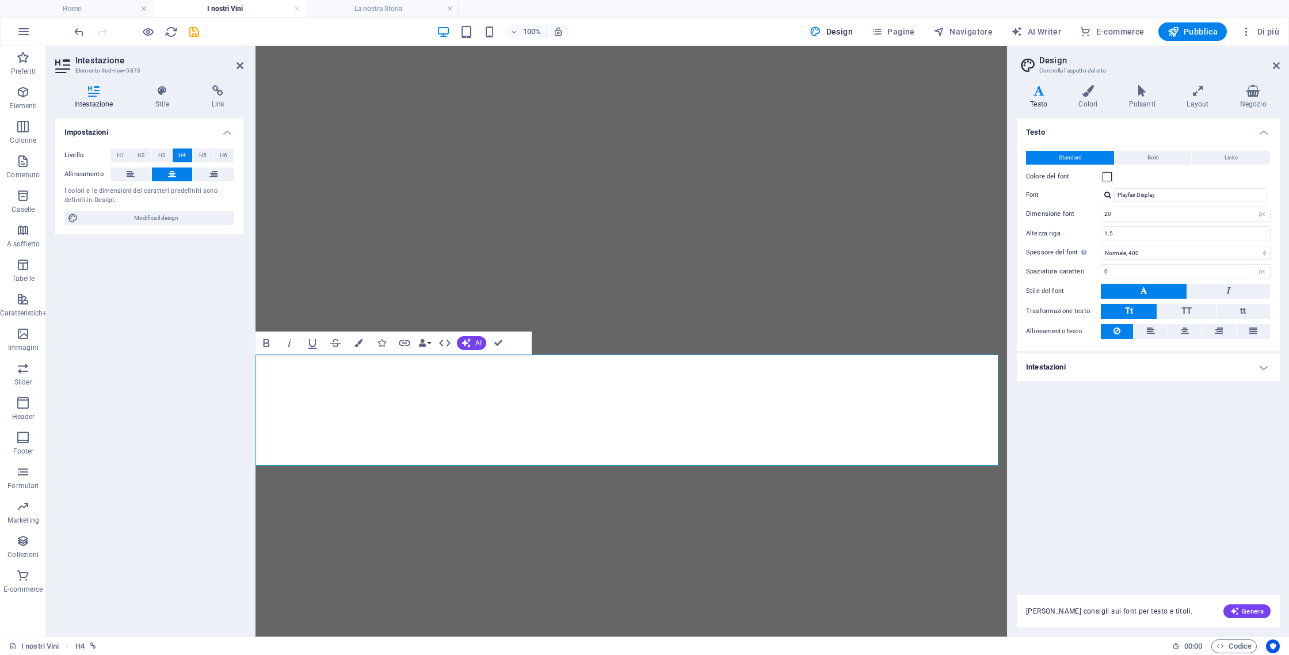
select select "px"
select select "400"
select select "px"
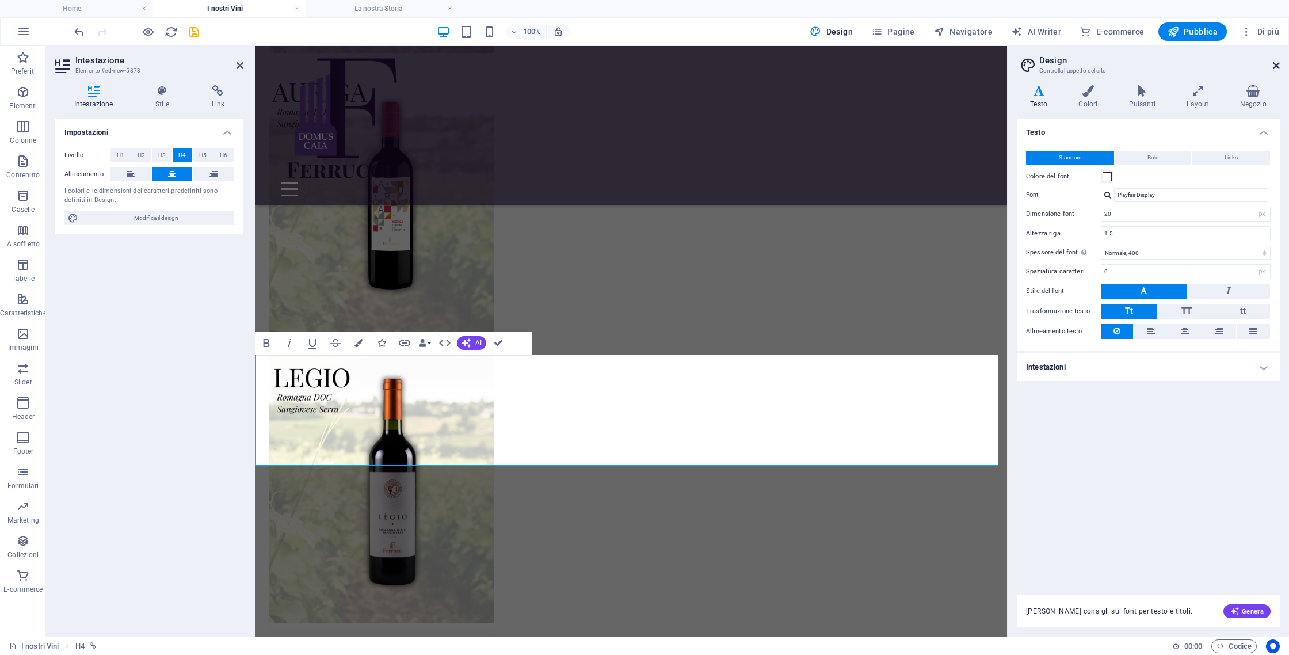
click at [1275, 64] on icon at bounding box center [1276, 65] width 7 height 9
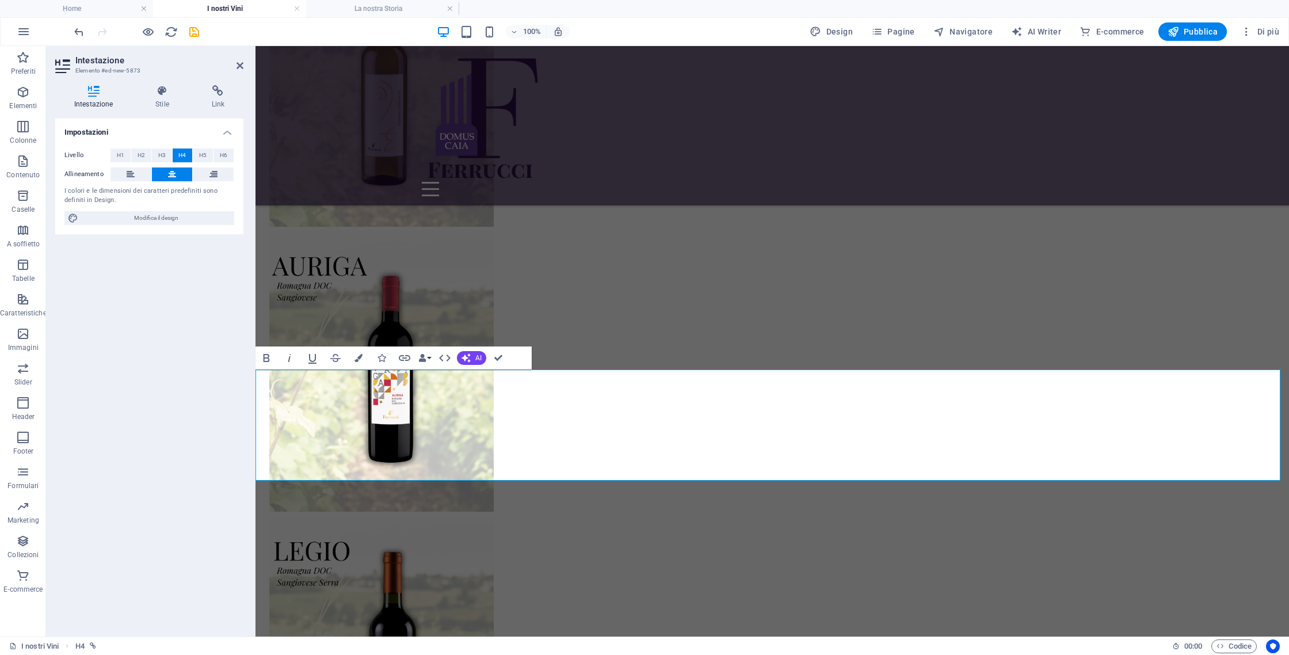
scroll to position [621, 0]
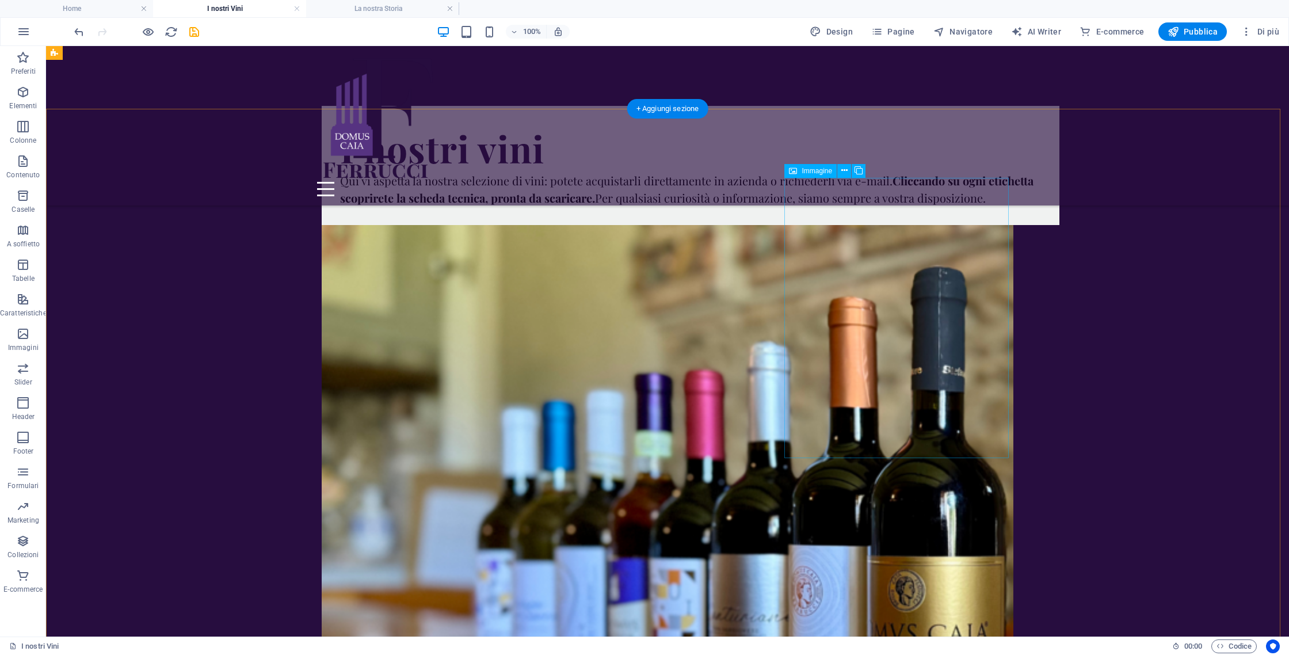
scroll to position [0, 0]
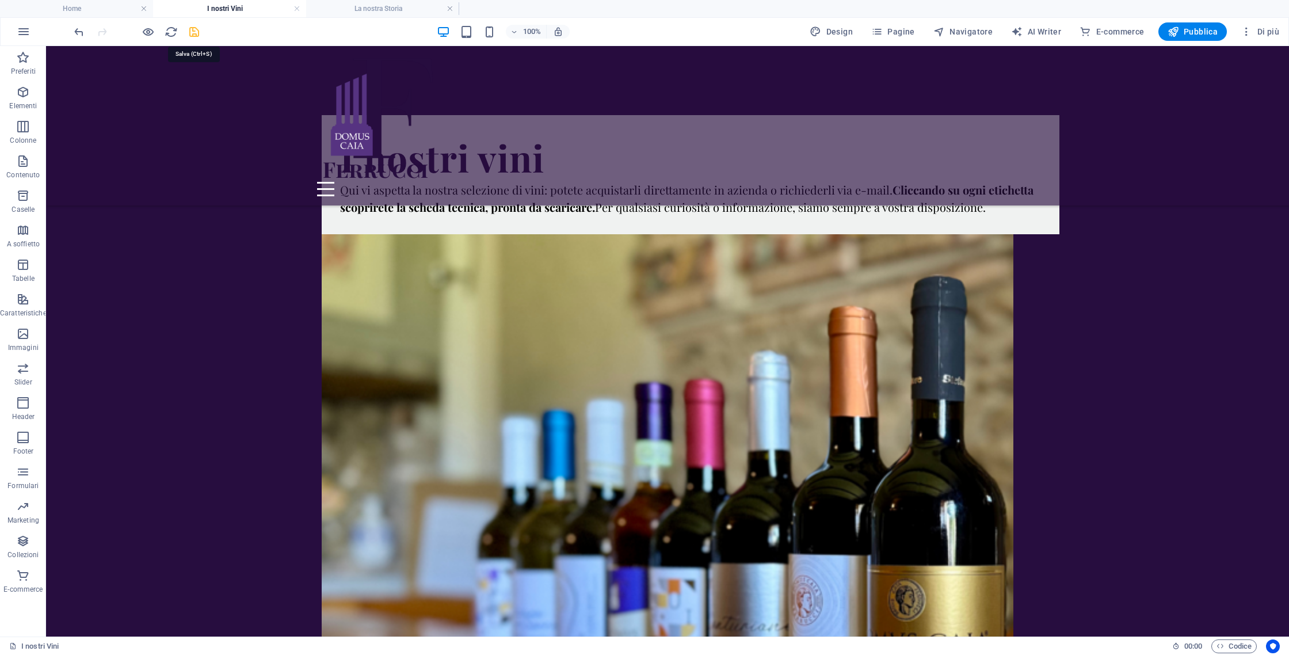
click at [193, 31] on icon "save" at bounding box center [194, 31] width 13 height 13
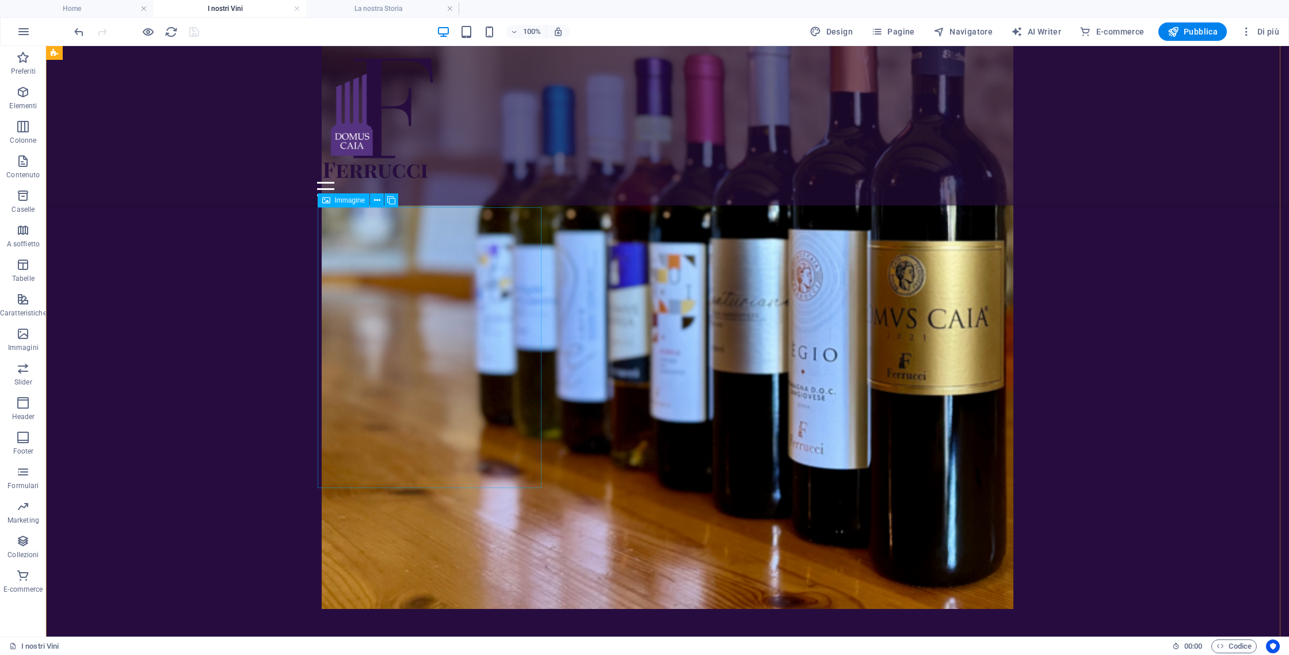
scroll to position [558, 0]
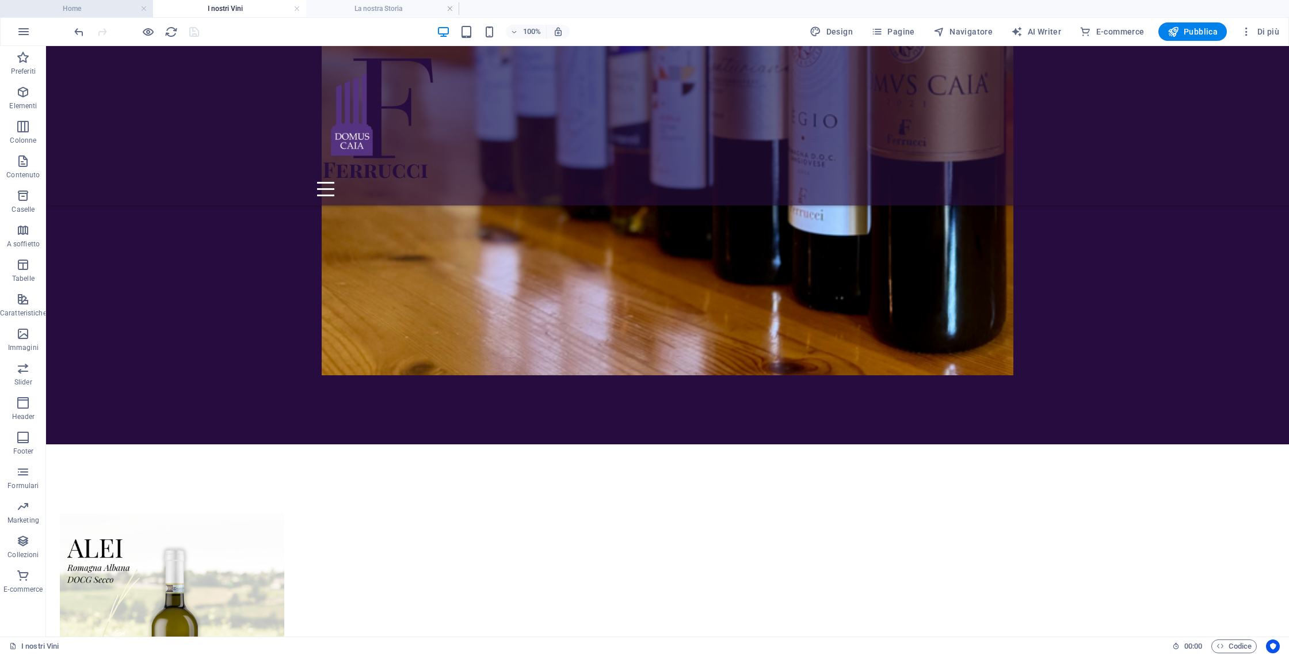
click at [107, 17] on li "Home" at bounding box center [76, 8] width 153 height 17
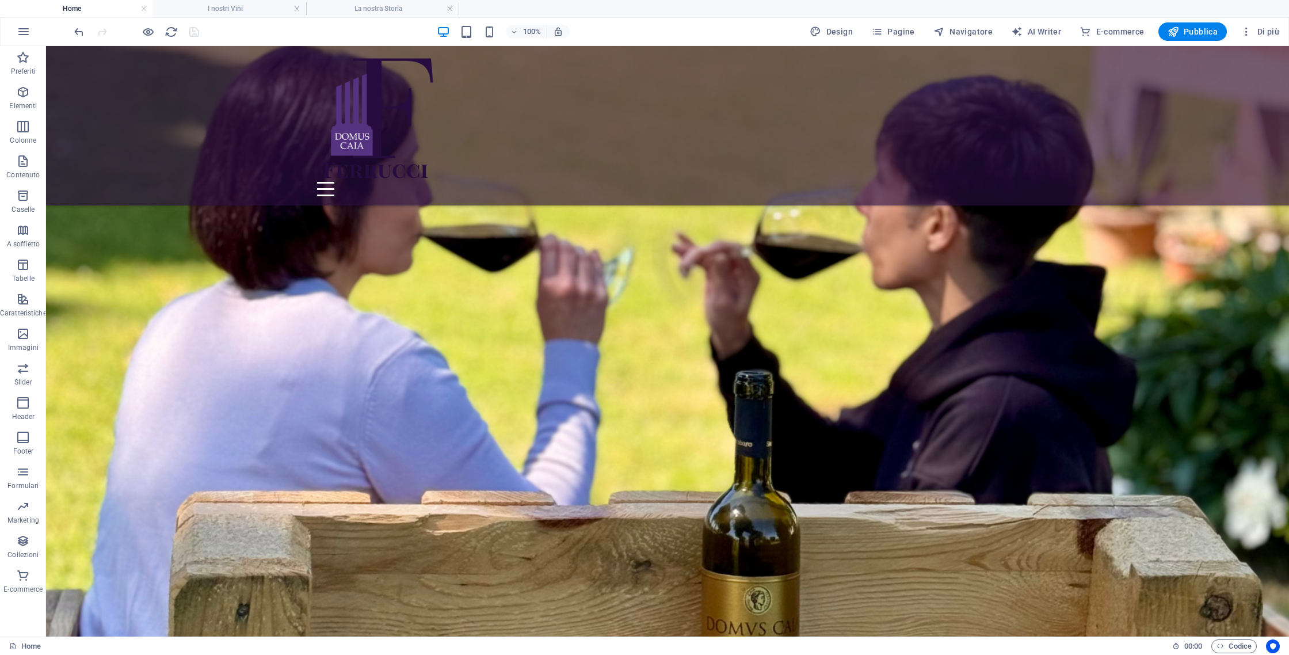
scroll to position [0, 0]
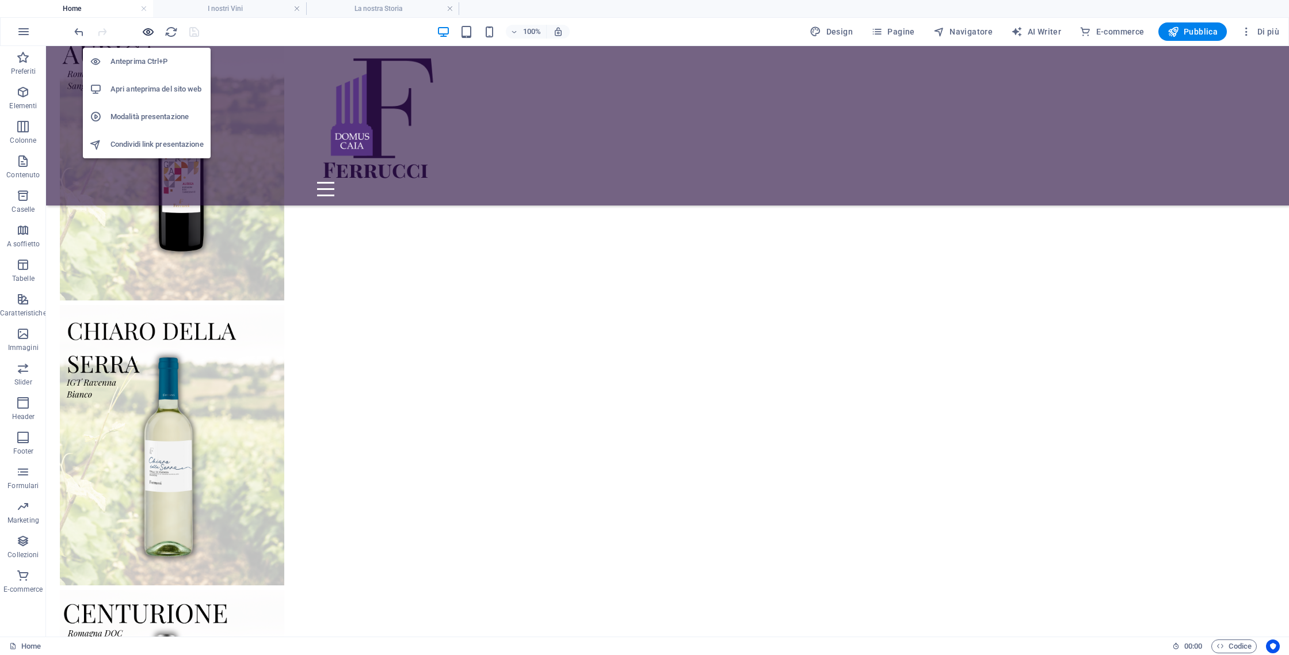
click at [147, 31] on icon "button" at bounding box center [148, 31] width 13 height 13
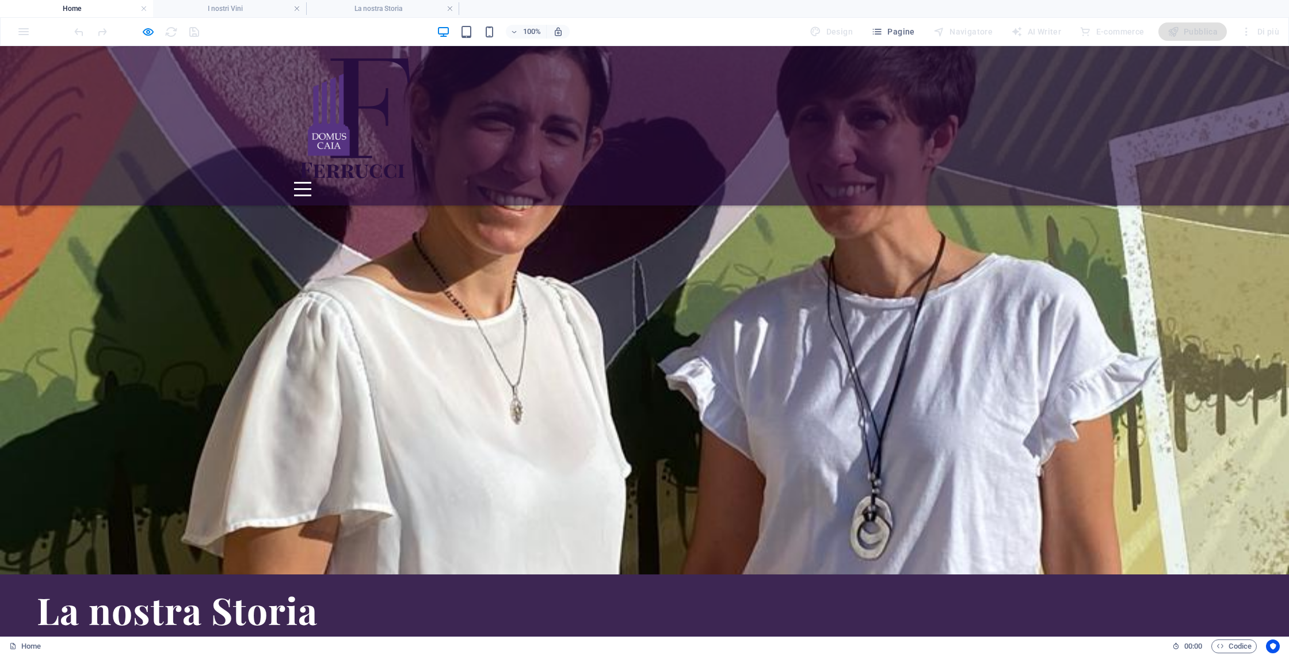
scroll to position [760, 0]
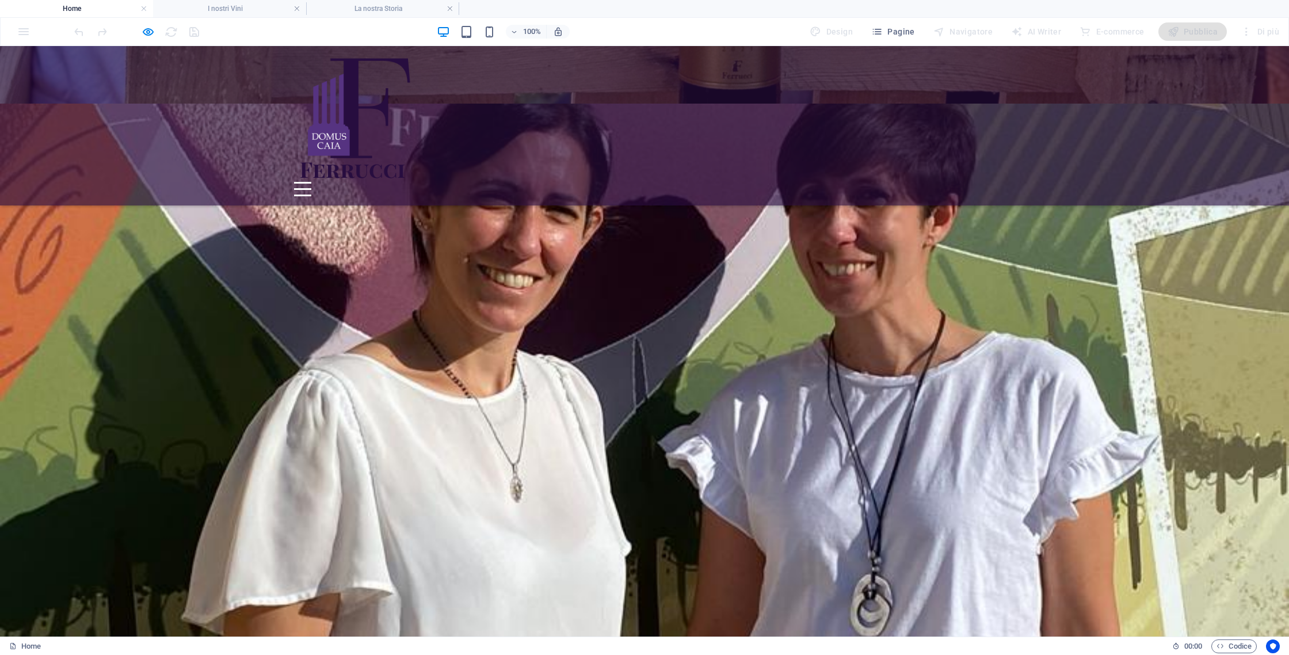
click at [994, 128] on div "Menu I nostri vini Eventi La nostra storia Privacy & Policy" at bounding box center [644, 125] width 1289 height 159
click at [311, 182] on div "Menu" at bounding box center [302, 189] width 17 height 14
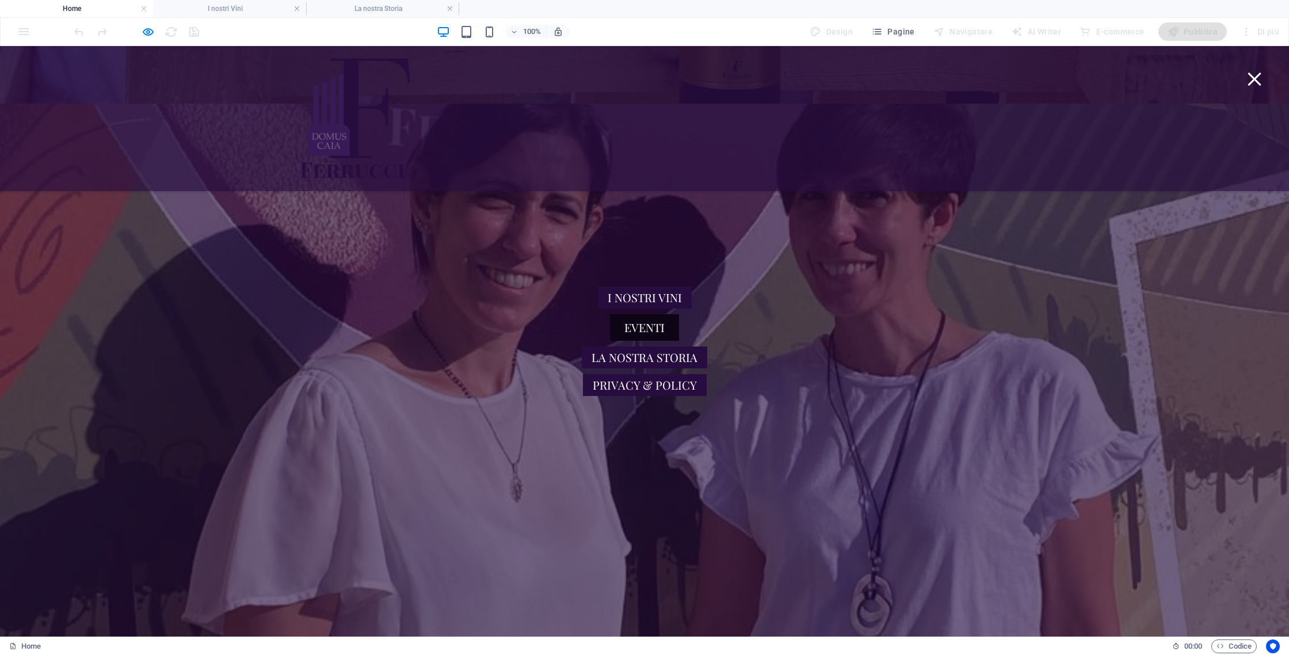
click at [638, 322] on link "Eventi" at bounding box center [644, 327] width 69 height 26
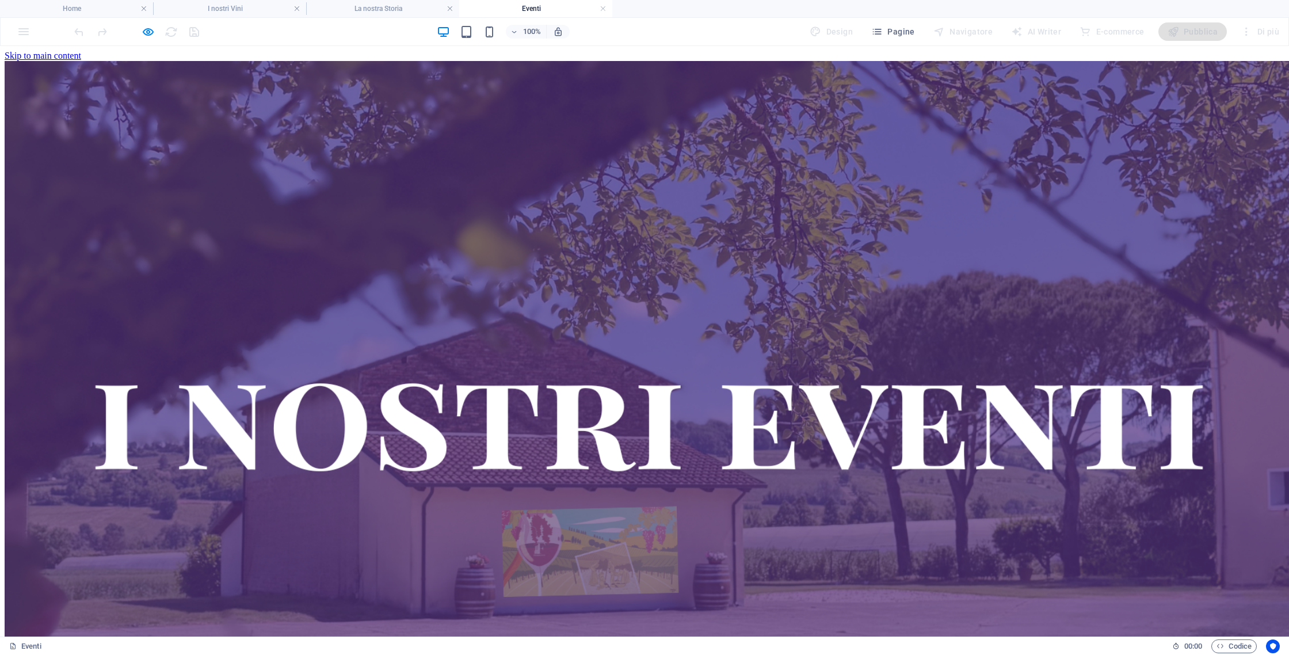
scroll to position [1457, 0]
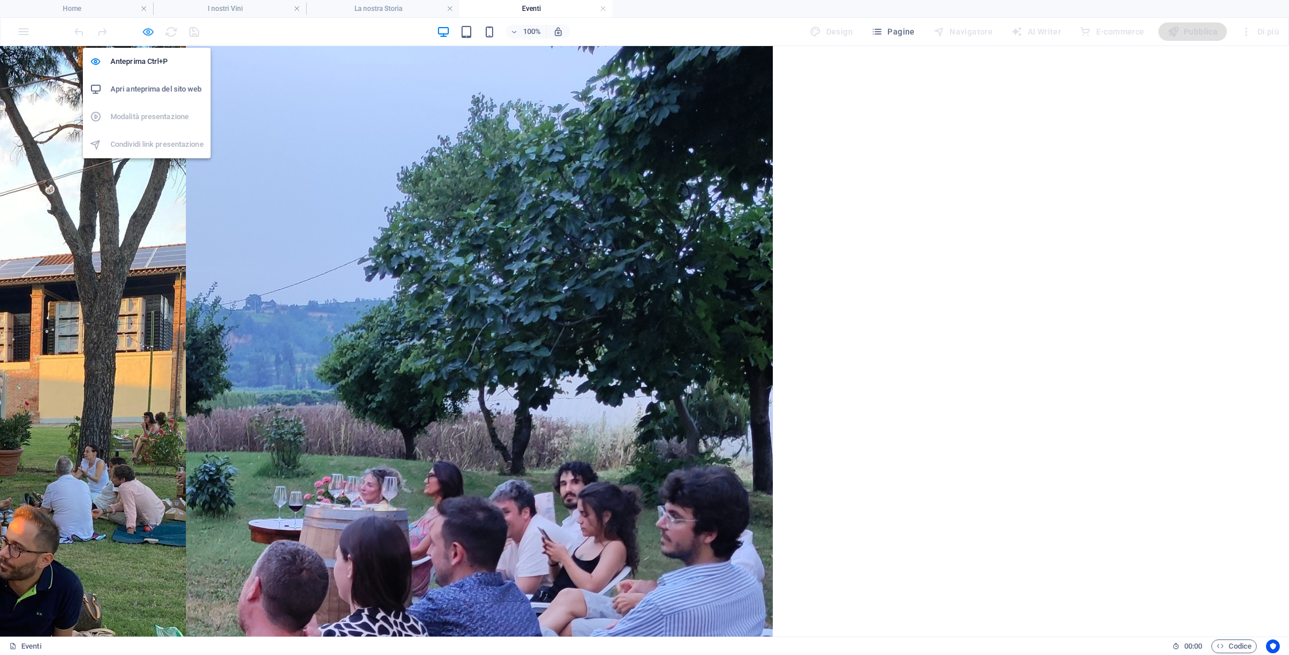
click at [154, 36] on icon "button" at bounding box center [148, 31] width 13 height 13
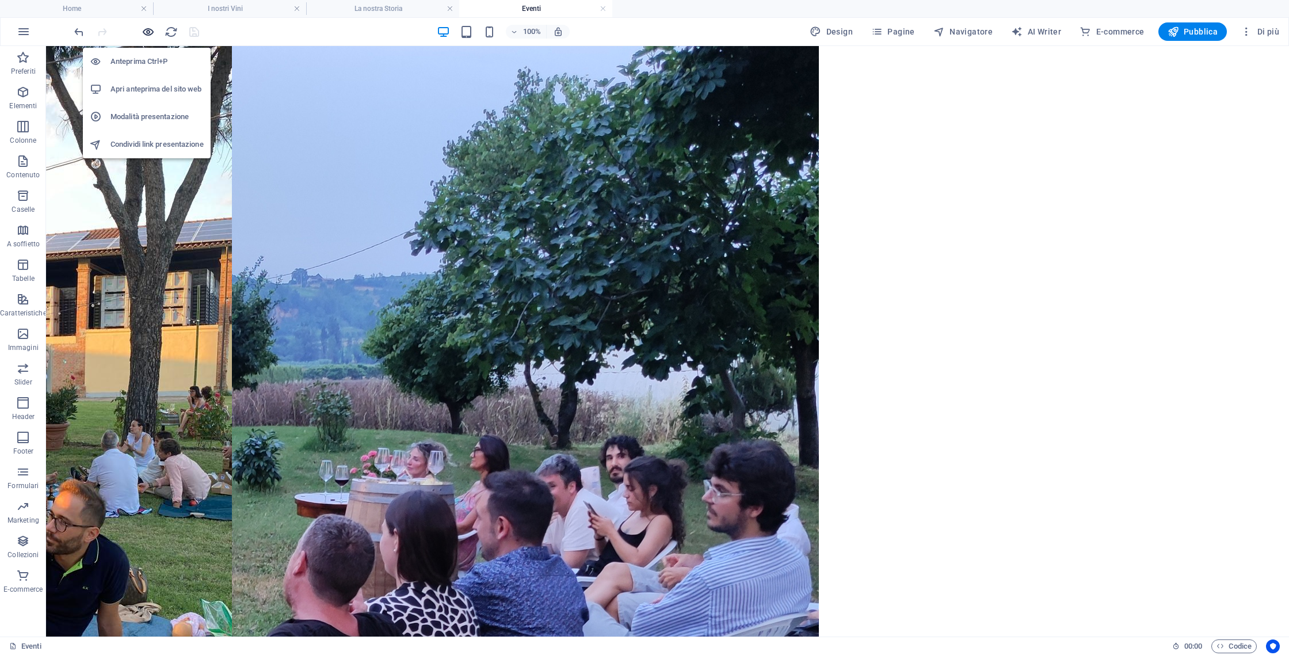
scroll to position [1431, 0]
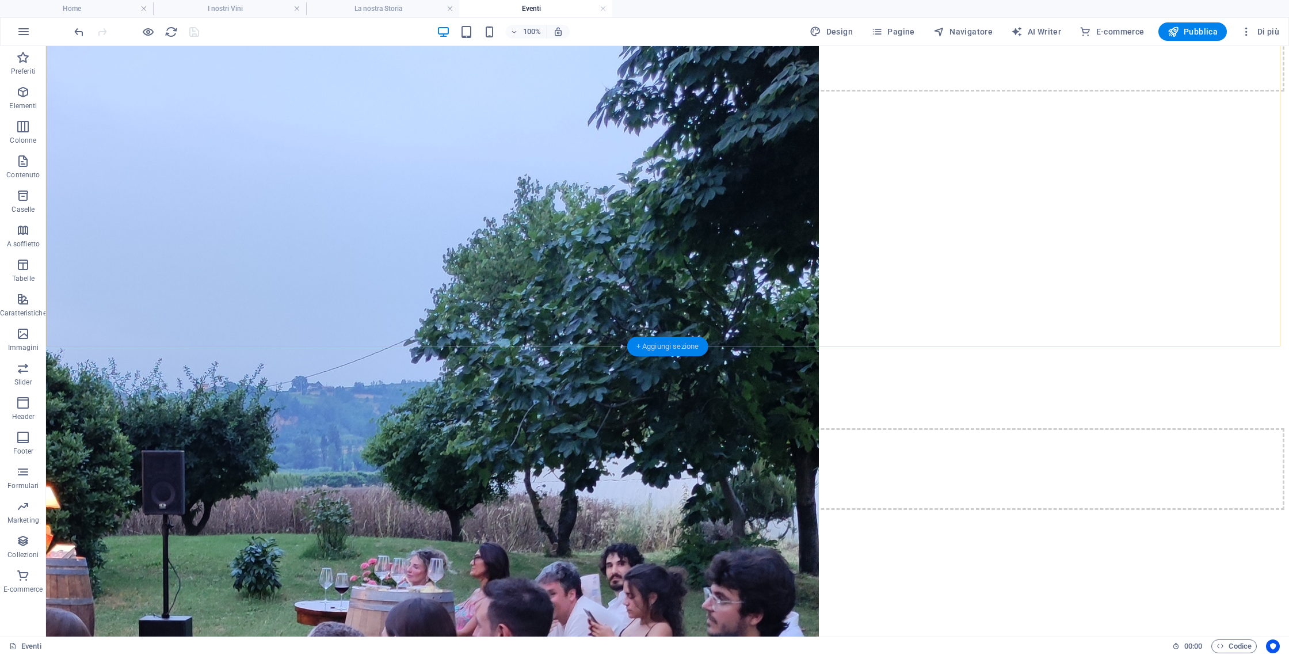
click at [668, 346] on div "+ Aggiungi sezione" at bounding box center [667, 347] width 81 height 20
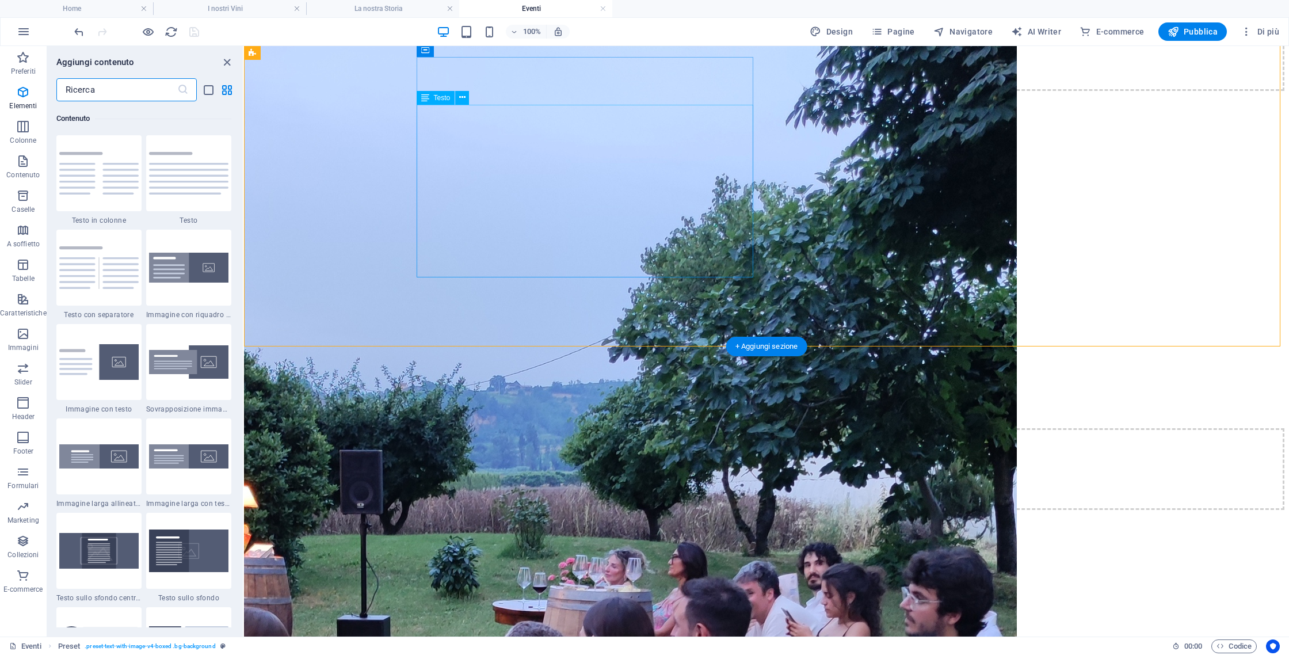
scroll to position [2013, 0]
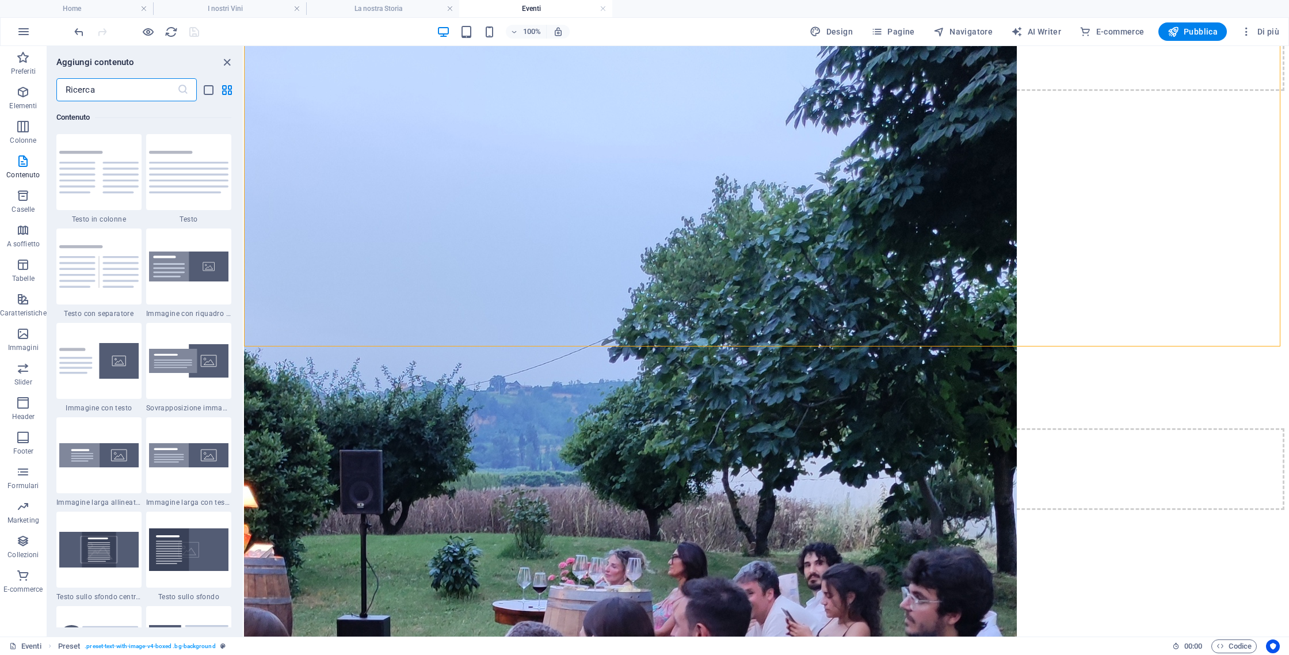
click at [136, 95] on input "text" at bounding box center [116, 89] width 121 height 23
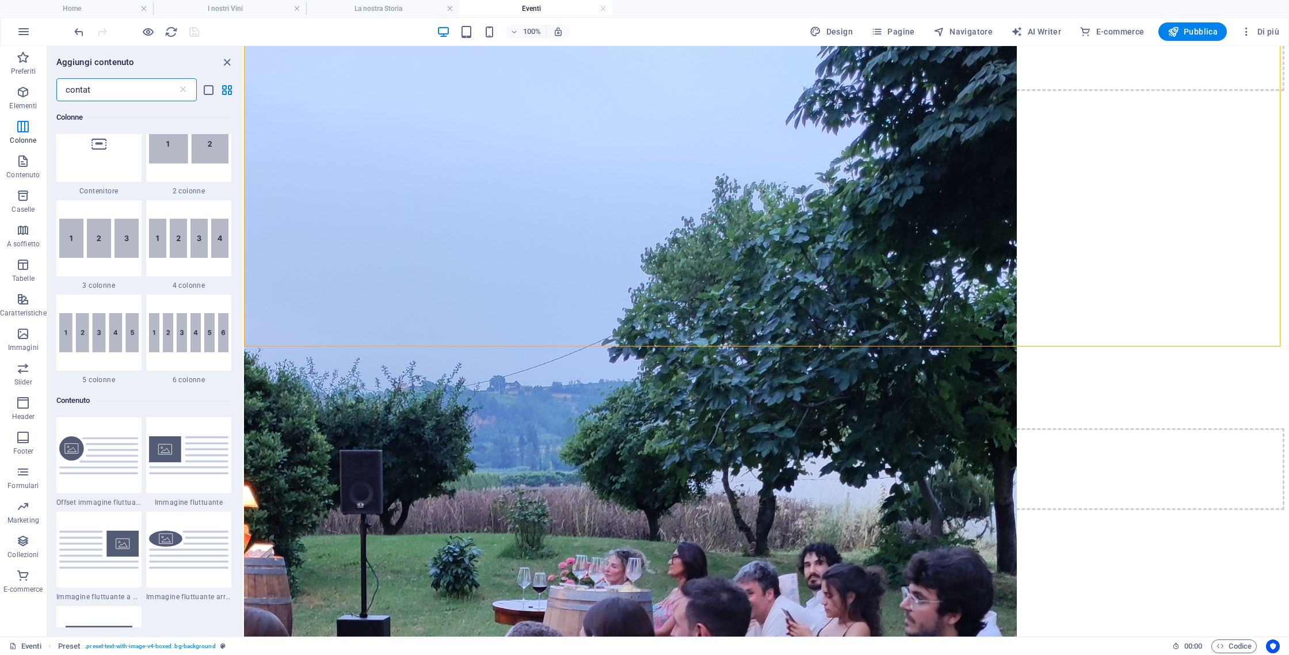
scroll to position [0, 0]
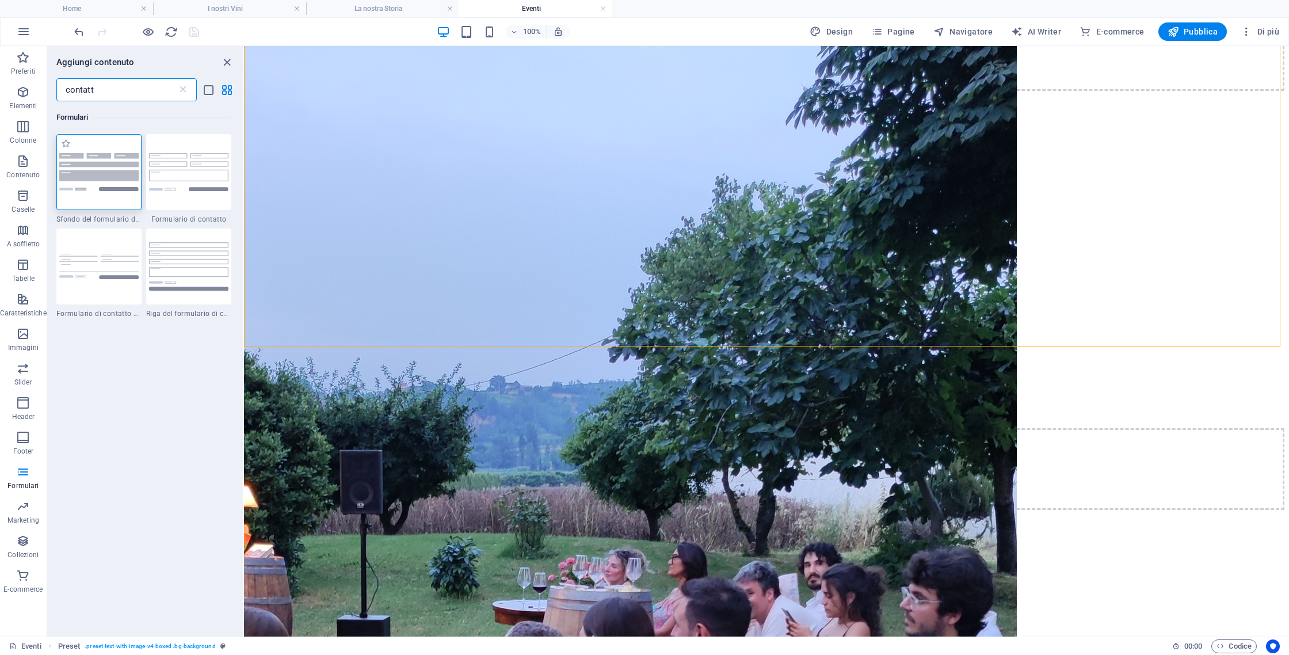
type input "contatt"
click at [104, 189] on img at bounding box center [98, 171] width 79 height 37
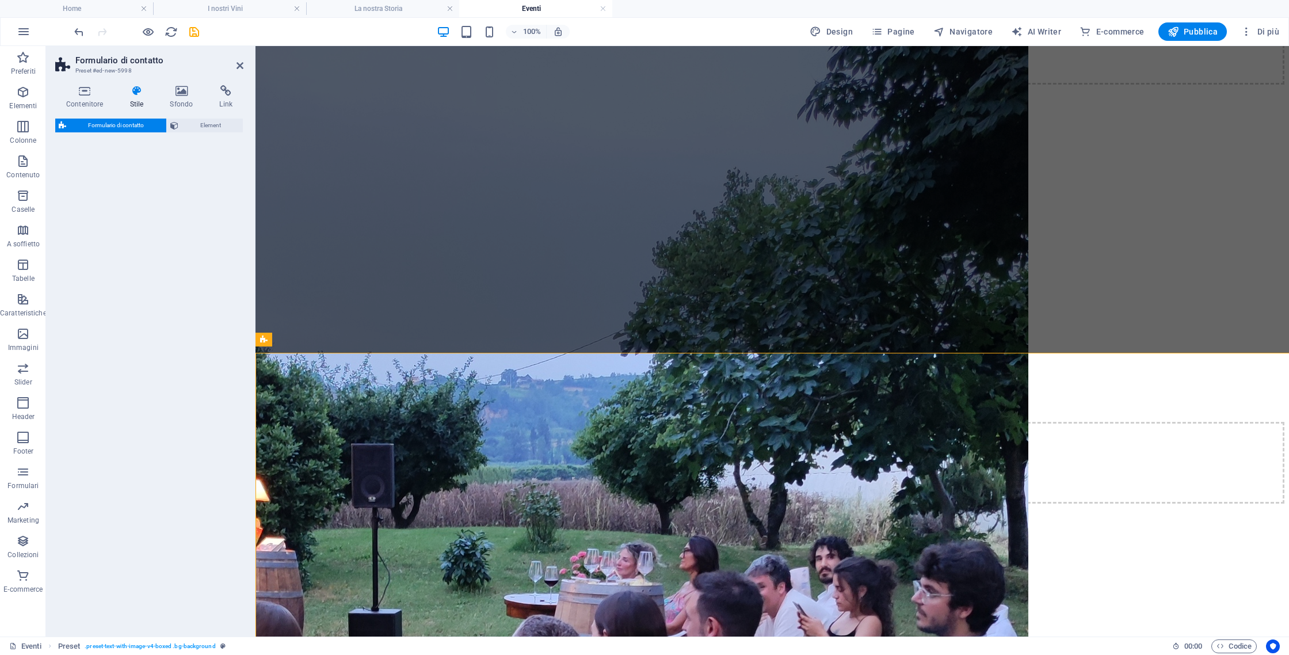
select select "rem"
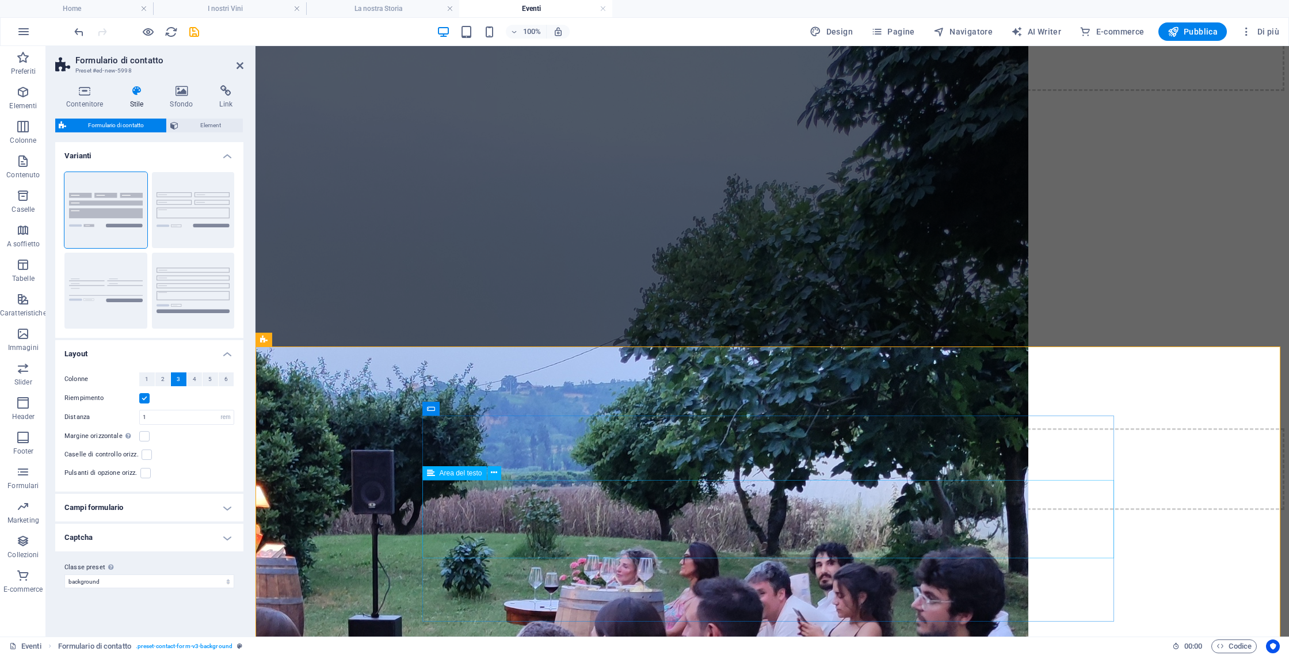
scroll to position [1539, 0]
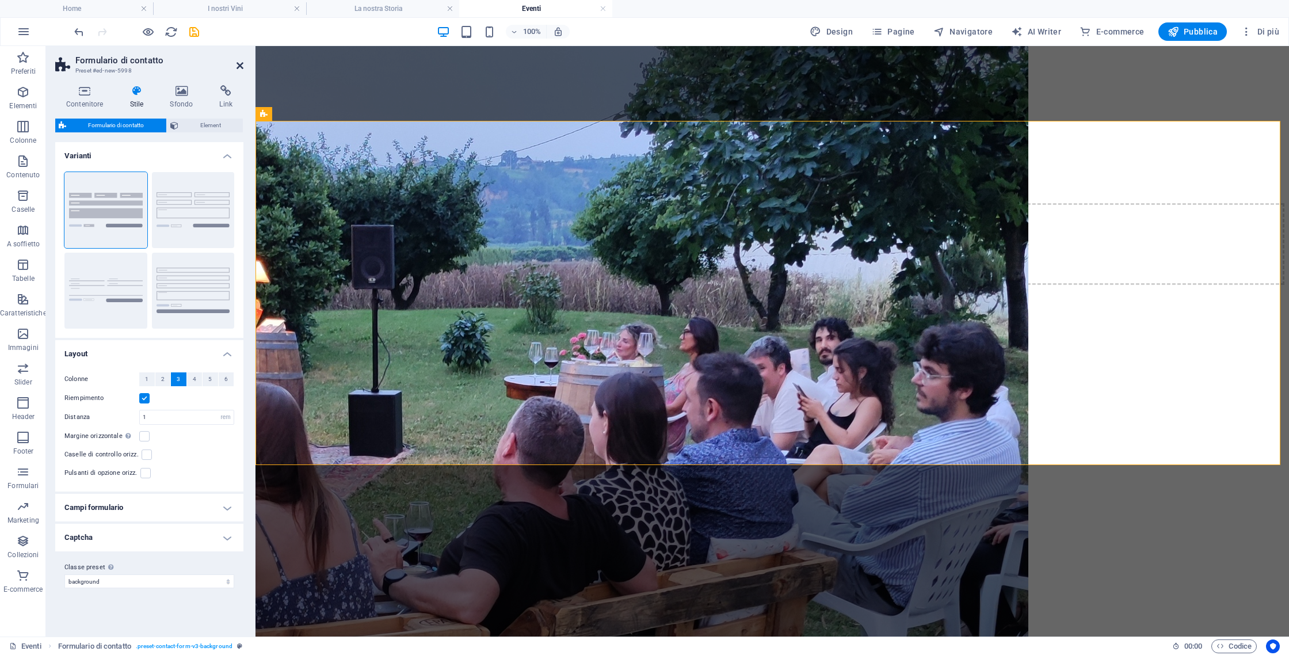
click at [238, 63] on icon at bounding box center [239, 65] width 7 height 9
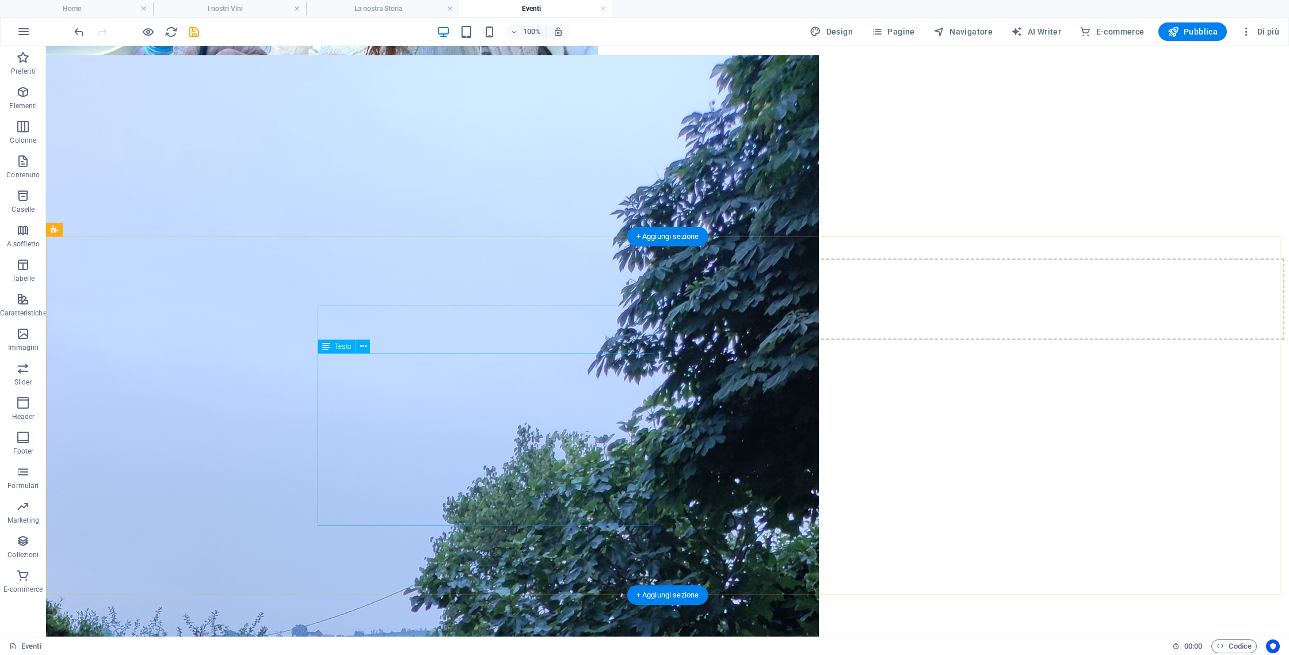
scroll to position [1428, 0]
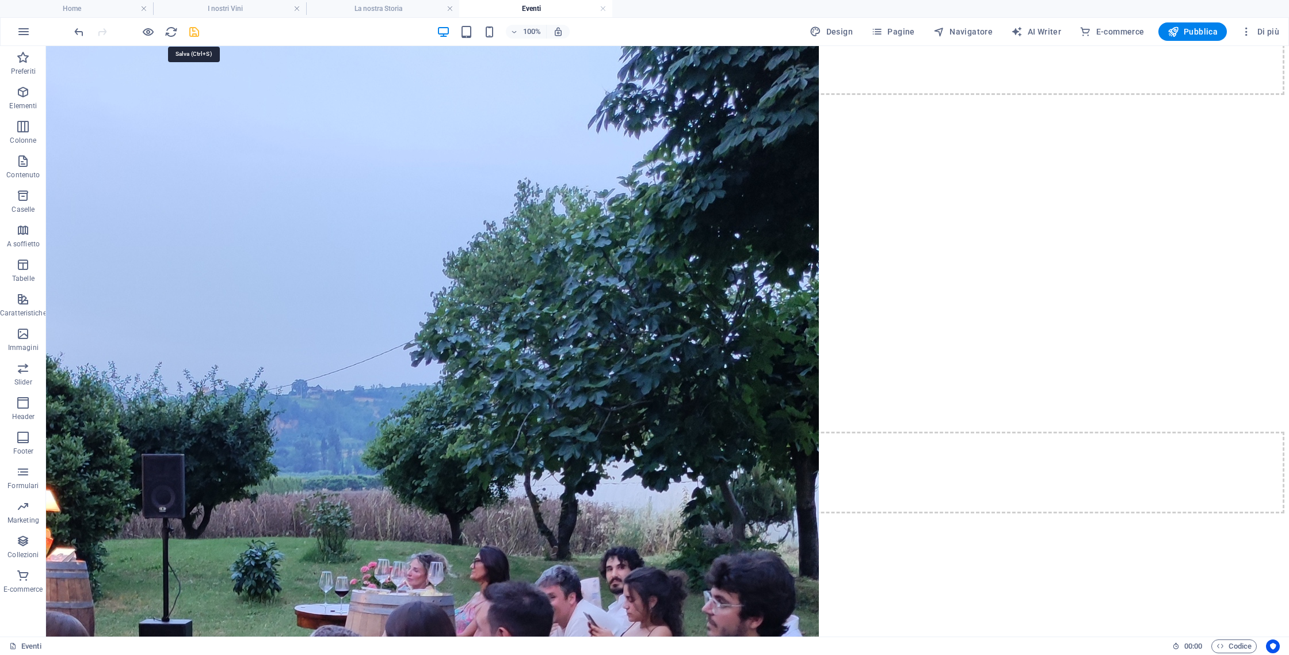
click at [191, 28] on icon "save" at bounding box center [194, 31] width 13 height 13
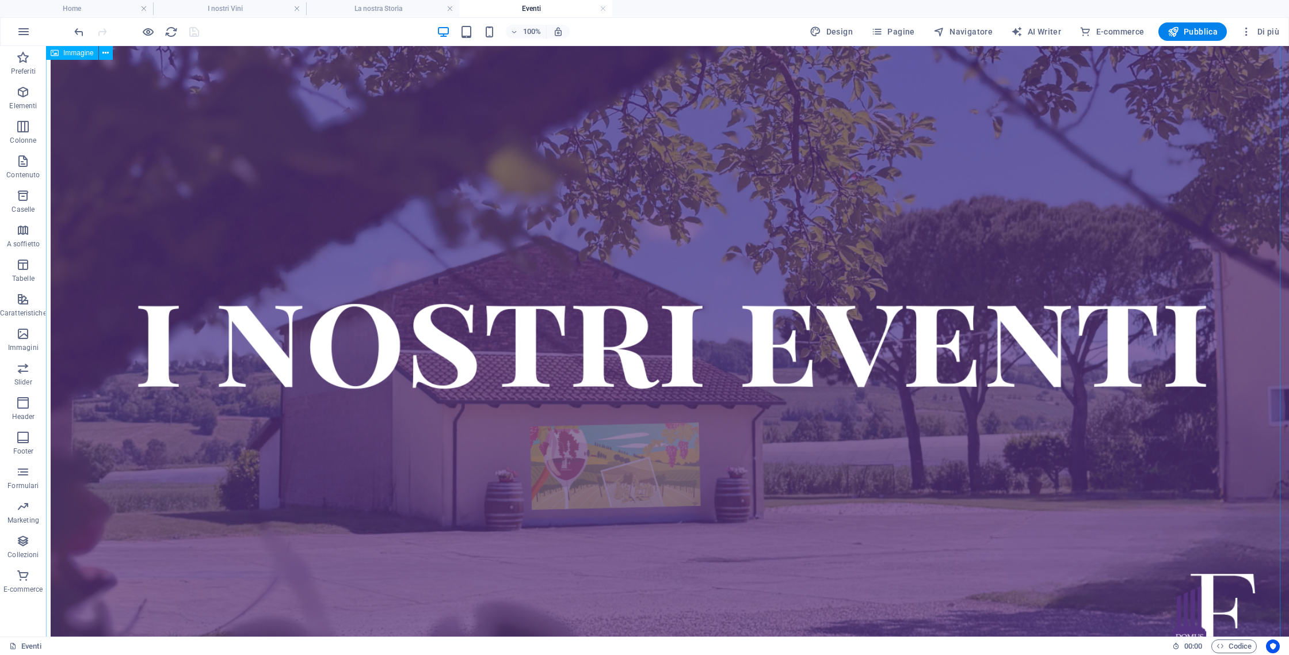
scroll to position [0, 0]
